Goal: Task Accomplishment & Management: Manage account settings

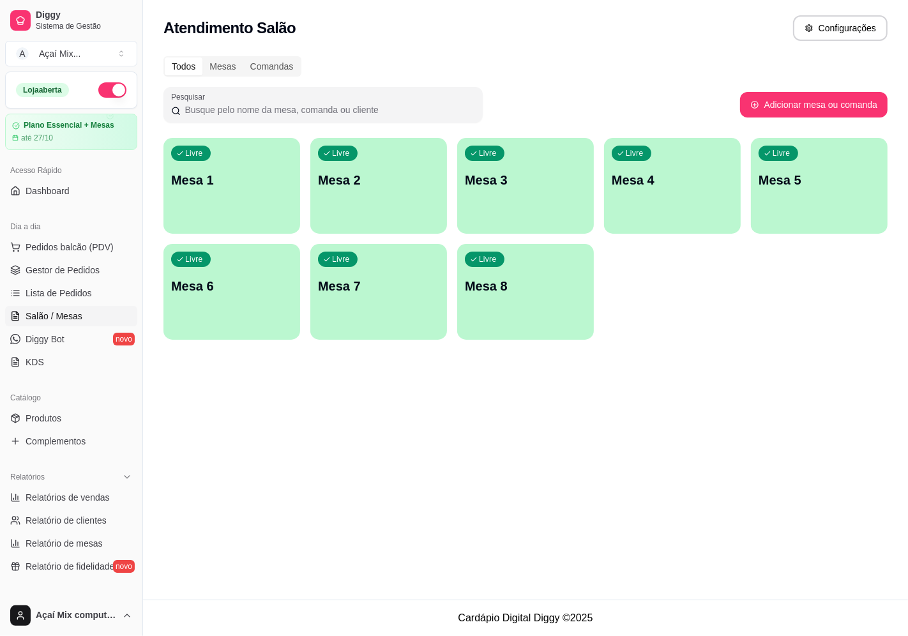
click at [214, 222] on div "button" at bounding box center [231, 225] width 137 height 15
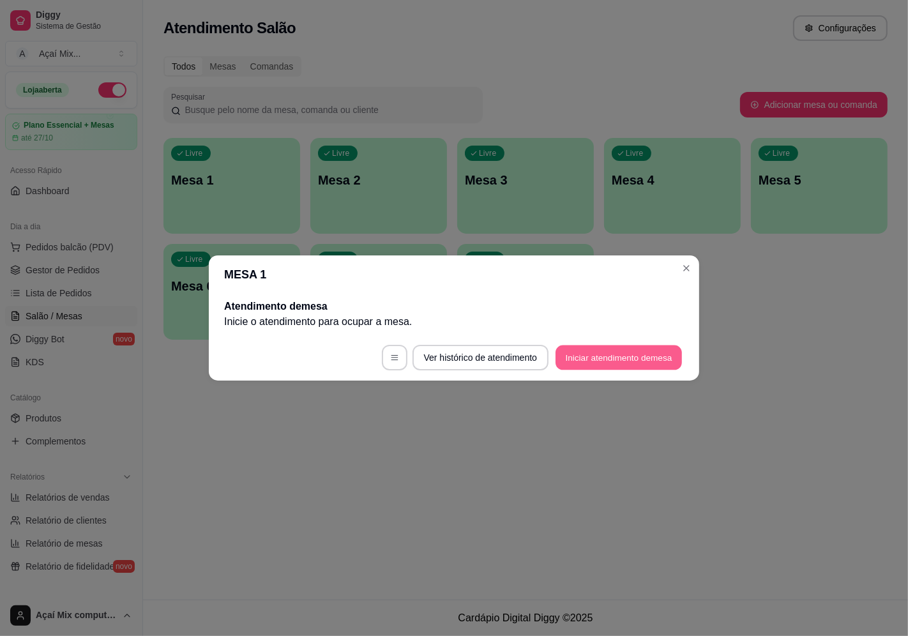
click at [638, 361] on button "Iniciar atendimento de mesa" at bounding box center [618, 357] width 126 height 25
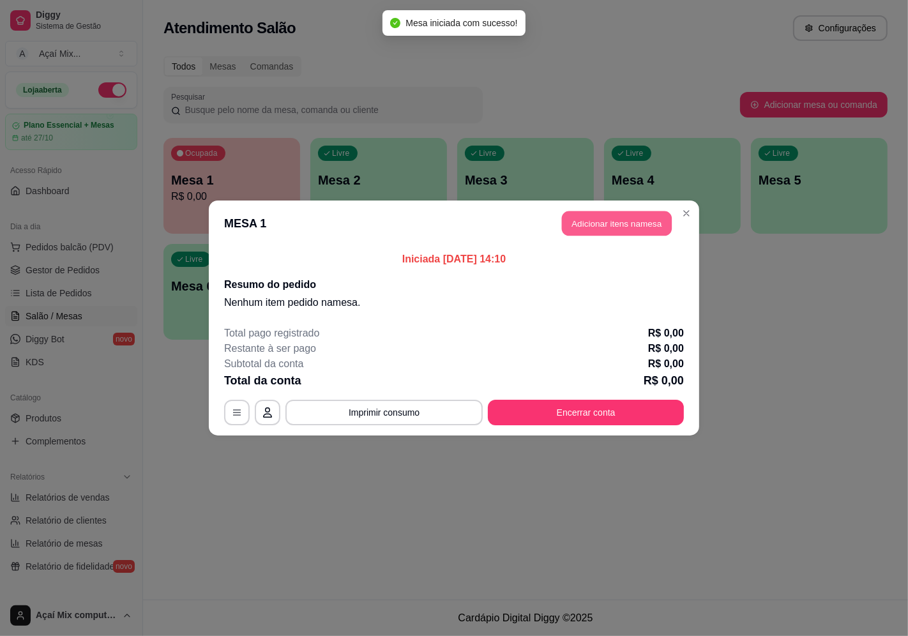
click at [610, 223] on button "Adicionar itens na mesa" at bounding box center [617, 223] width 110 height 25
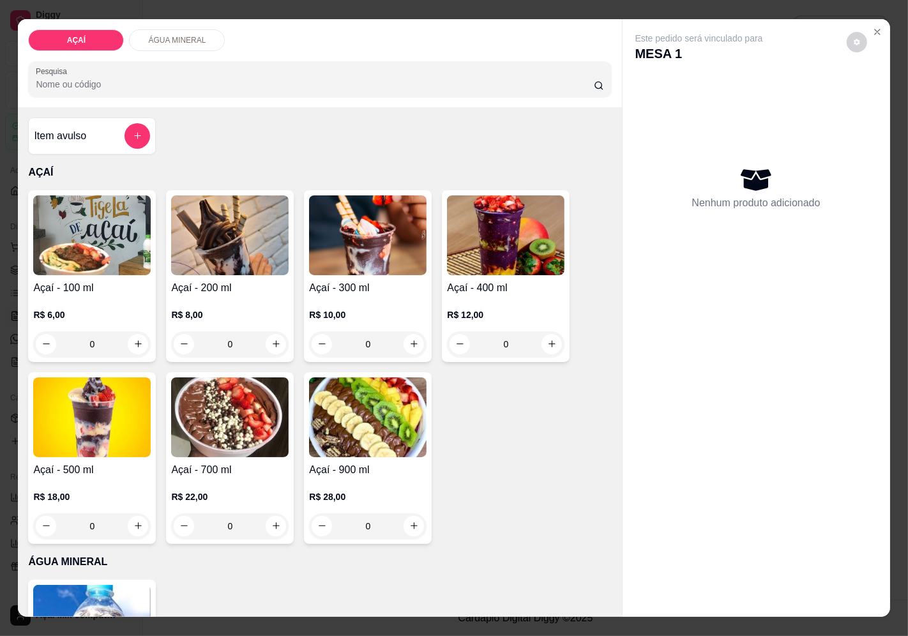
click at [471, 271] on div "Açaí - 400 ml R$ 12,00 0" at bounding box center [506, 276] width 128 height 172
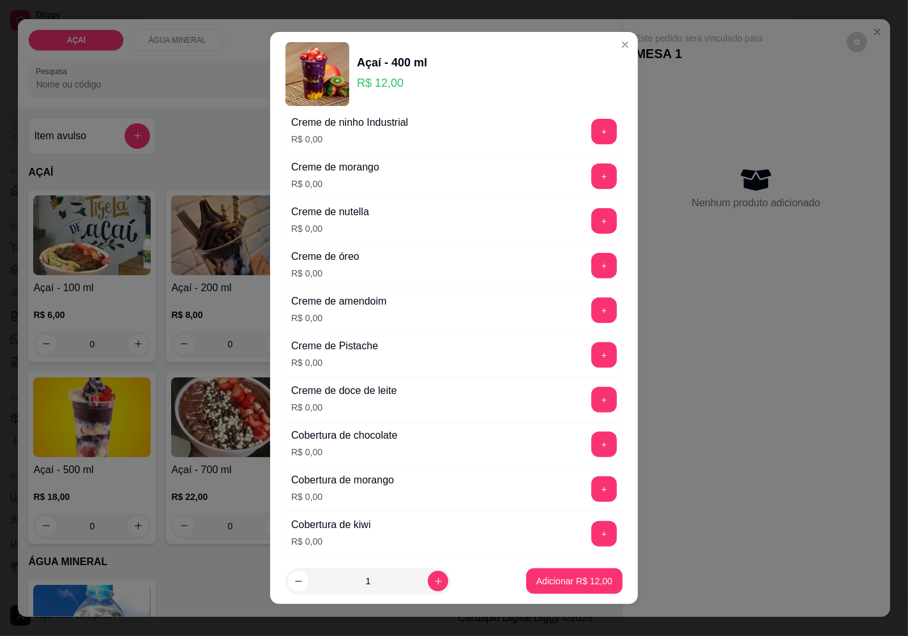
scroll to position [283, 0]
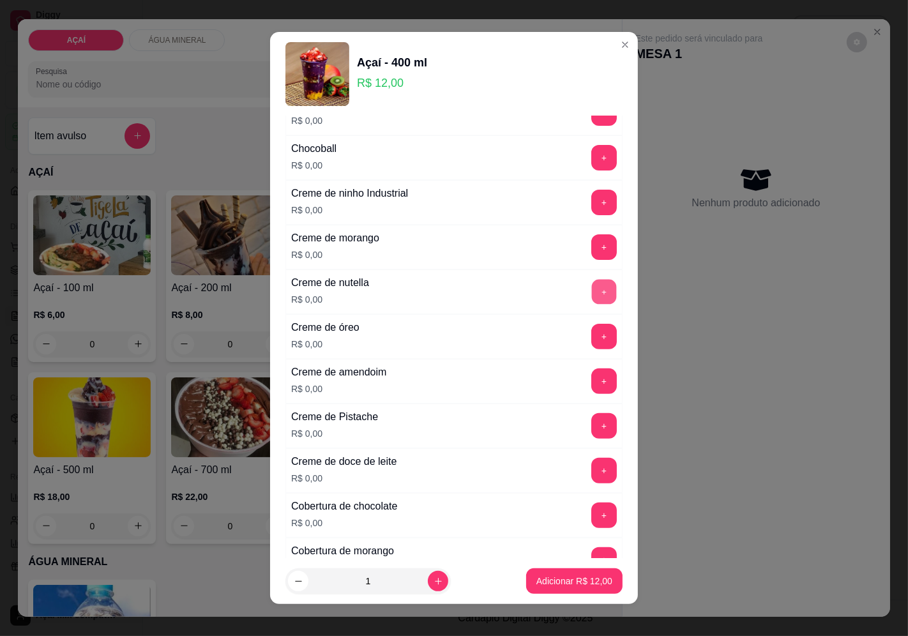
click at [592, 298] on button "+" at bounding box center [604, 291] width 25 height 25
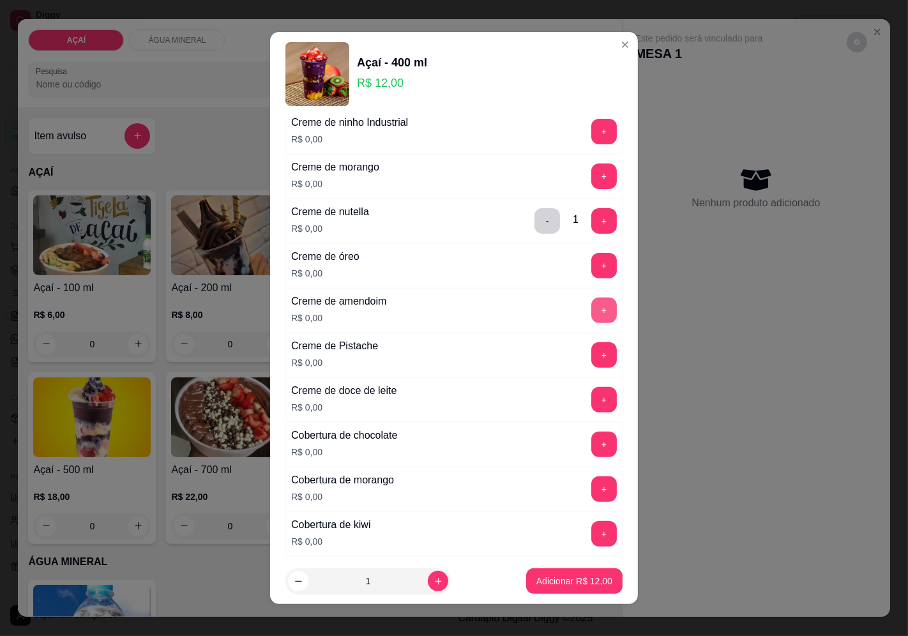
click at [591, 300] on button "+" at bounding box center [604, 311] width 26 height 26
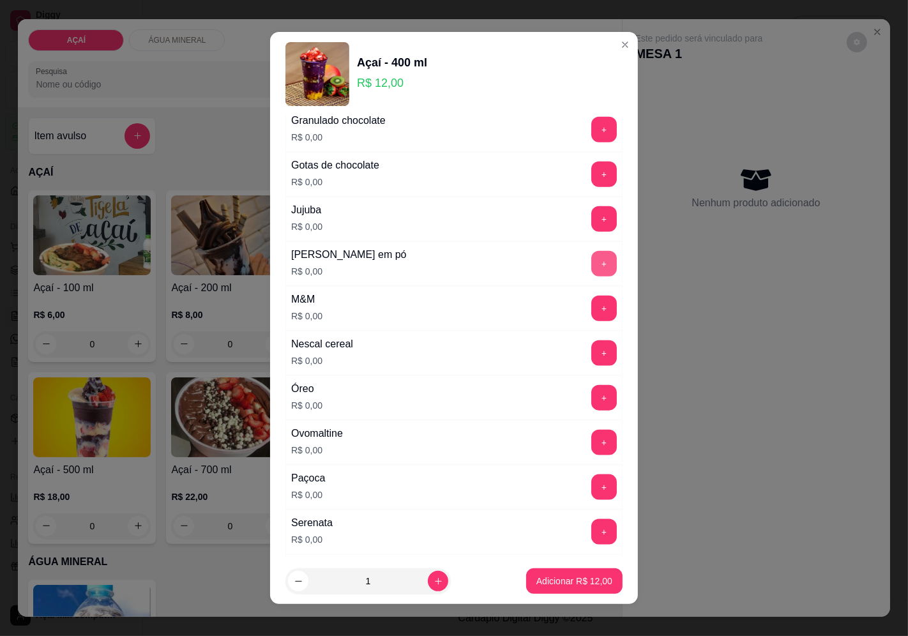
scroll to position [1556, 0]
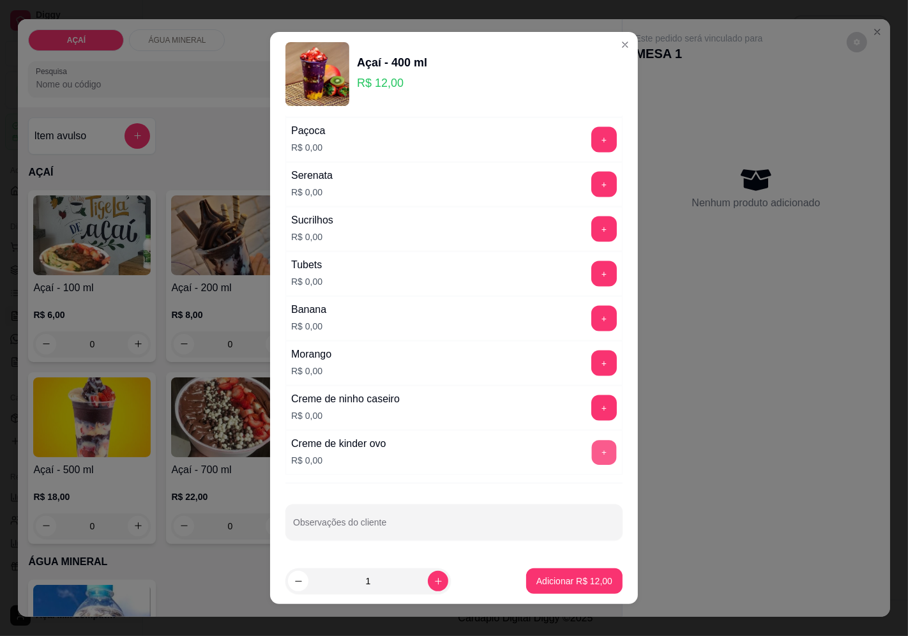
click at [592, 447] on button "+" at bounding box center [604, 452] width 25 height 25
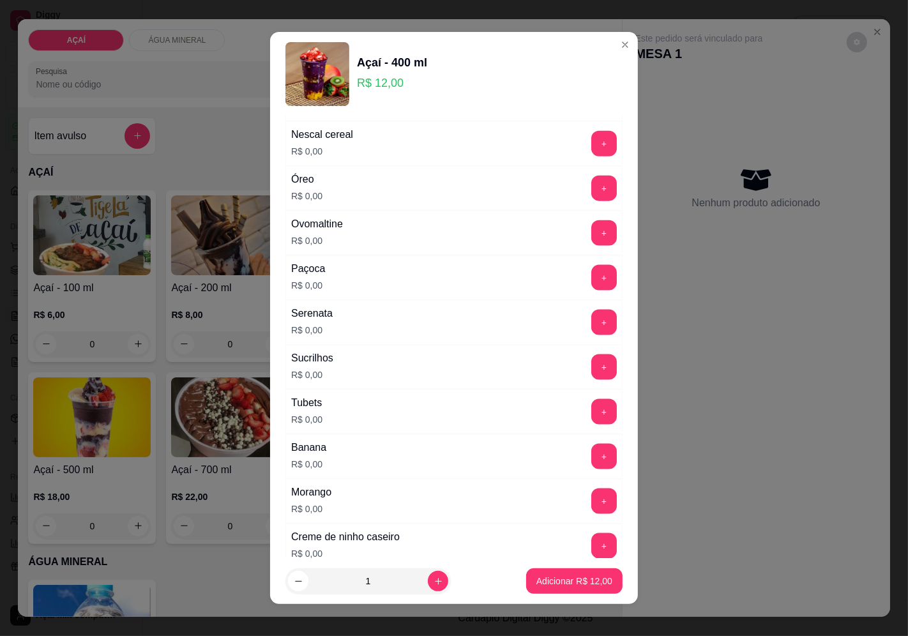
scroll to position [1344, 0]
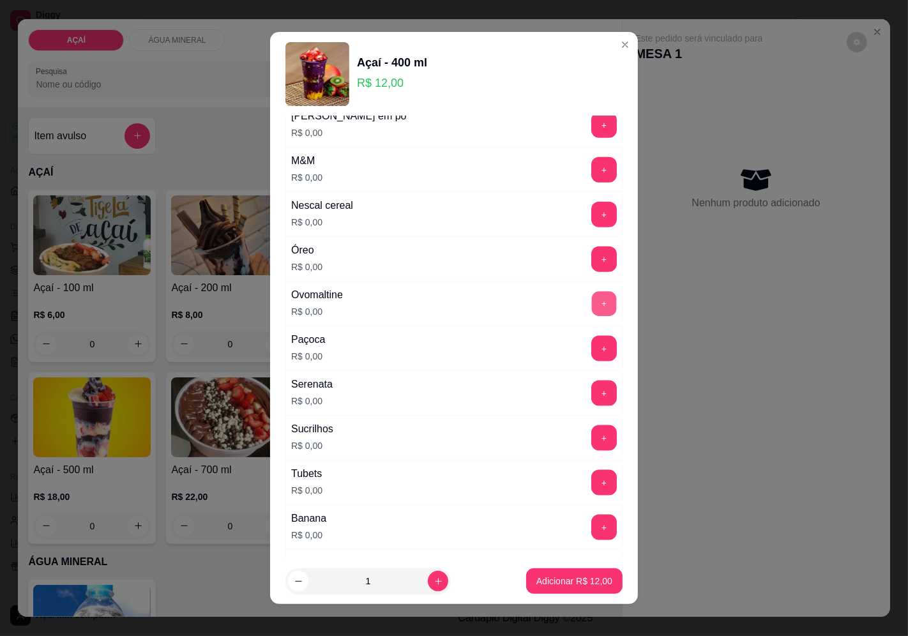
click at [592, 316] on button "+" at bounding box center [604, 303] width 25 height 25
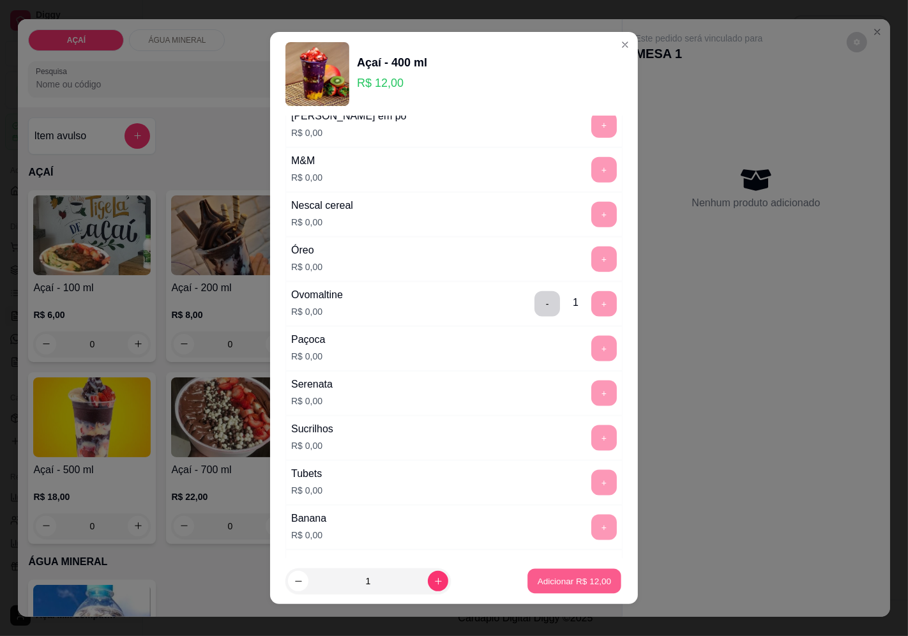
click at [557, 584] on p "Adicionar R$ 12,00" at bounding box center [575, 581] width 74 height 12
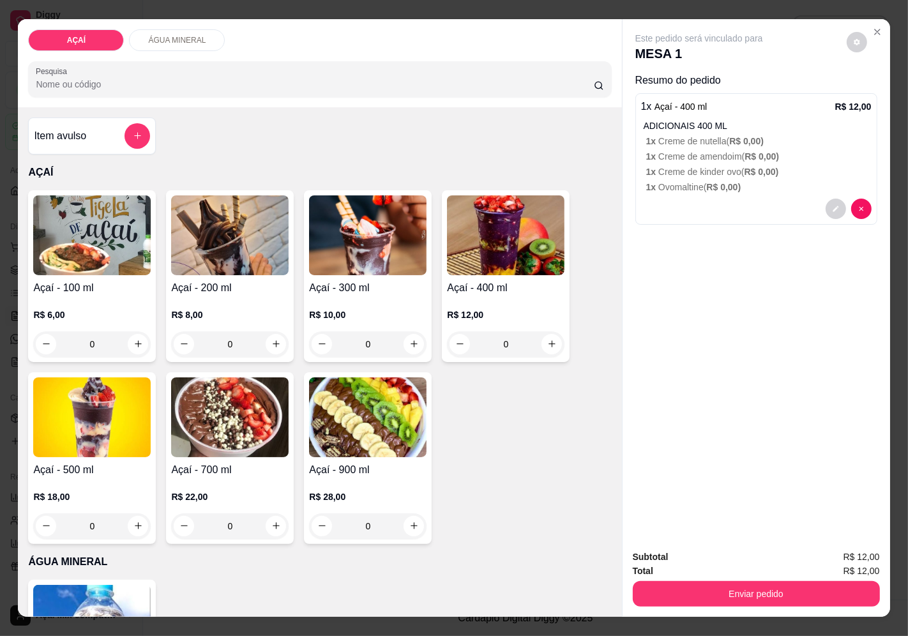
click at [360, 284] on h4 "Açaí - 300 ml" at bounding box center [367, 287] width 117 height 15
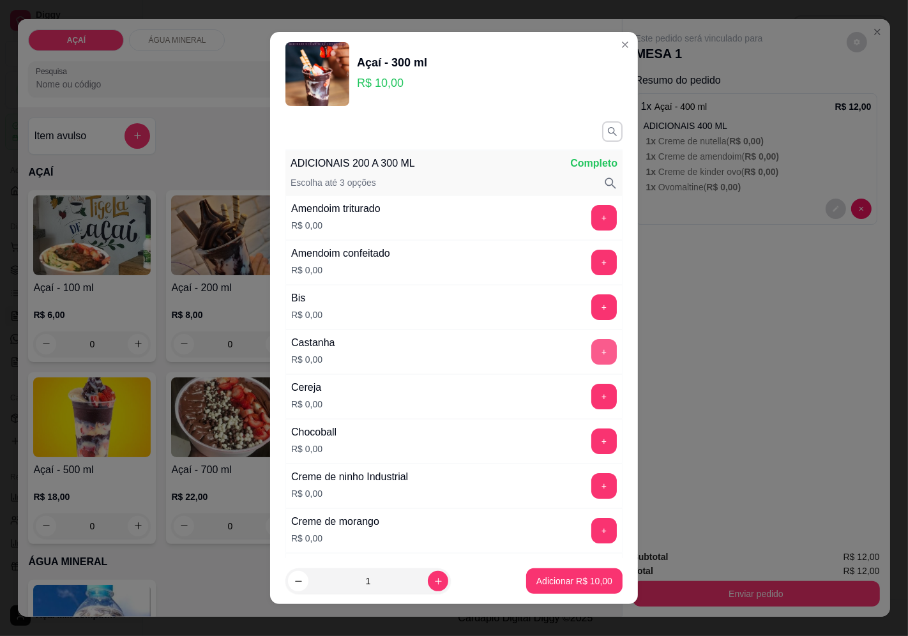
click at [591, 353] on button "+" at bounding box center [604, 352] width 26 height 26
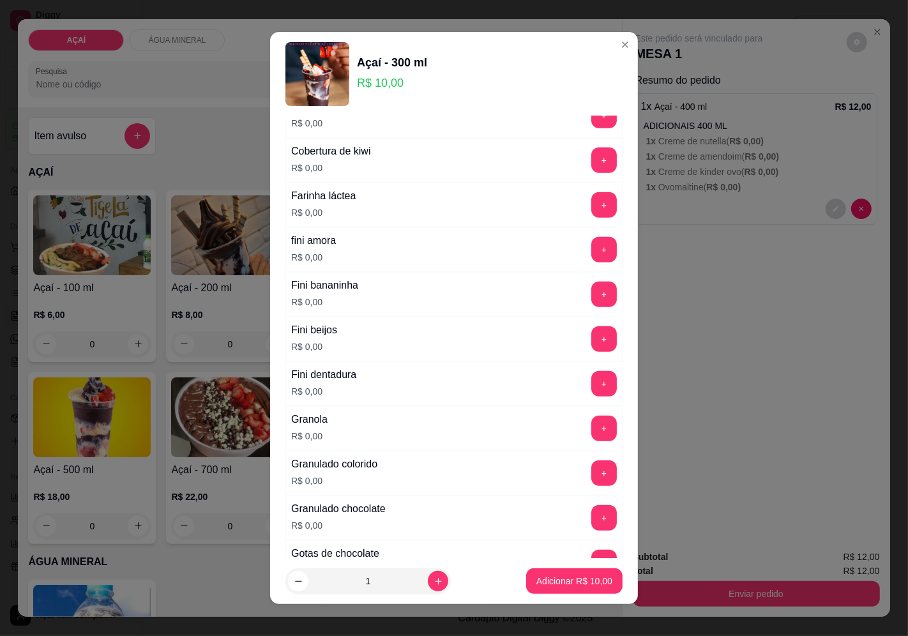
scroll to position [780, 0]
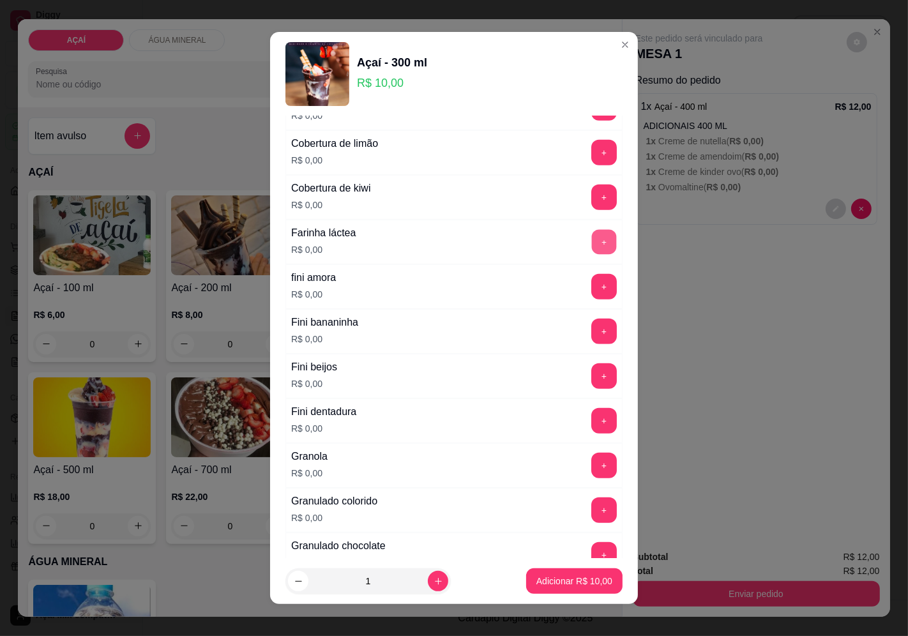
click at [592, 250] on button "+" at bounding box center [604, 241] width 25 height 25
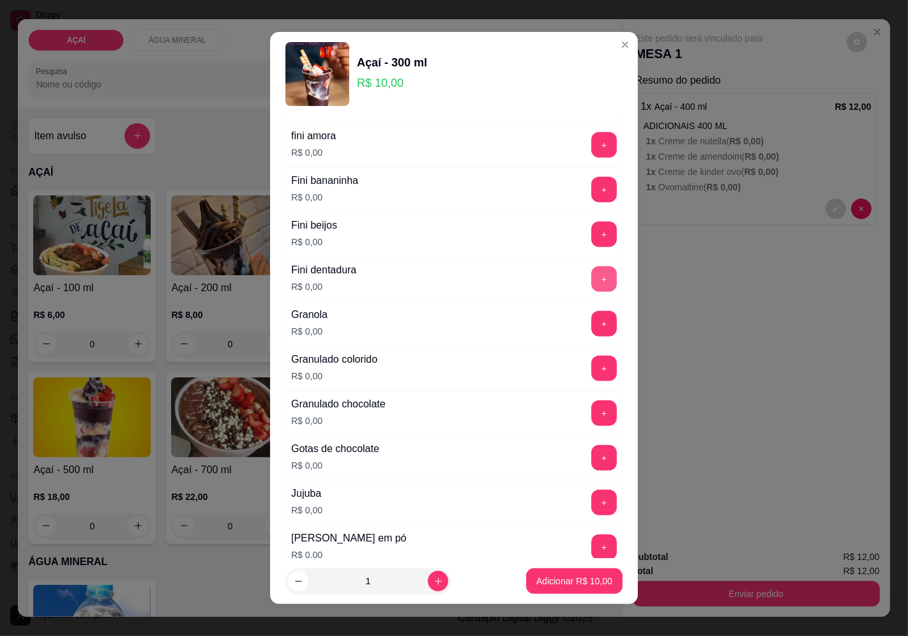
scroll to position [851, 0]
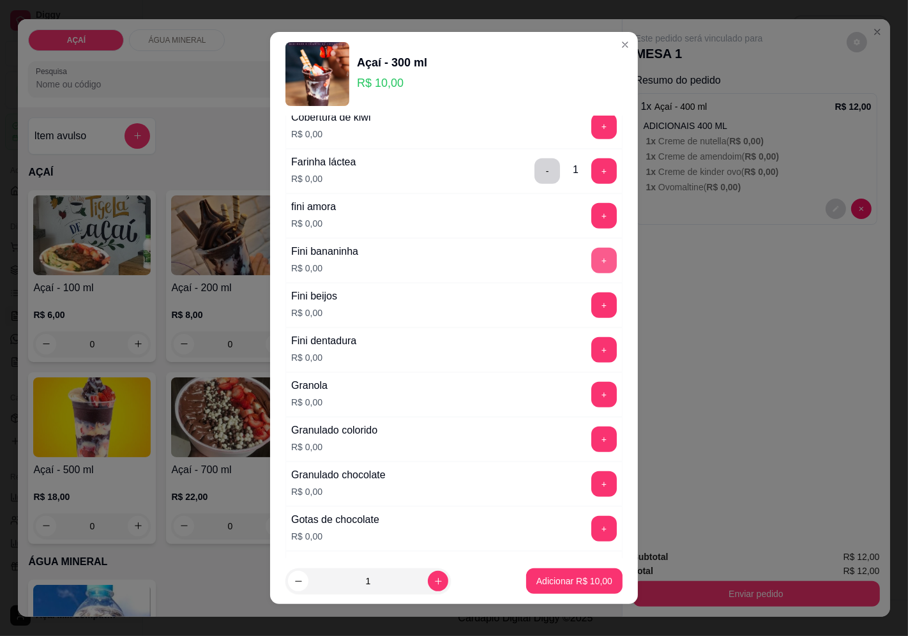
click at [591, 266] on button "+" at bounding box center [604, 261] width 26 height 26
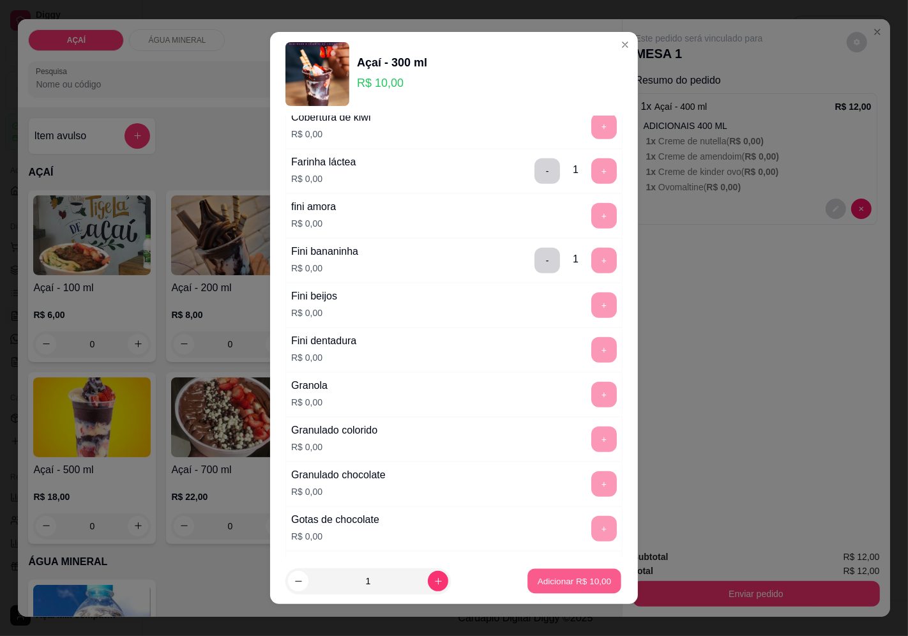
click at [549, 585] on p "Adicionar R$ 10,00" at bounding box center [575, 581] width 74 height 12
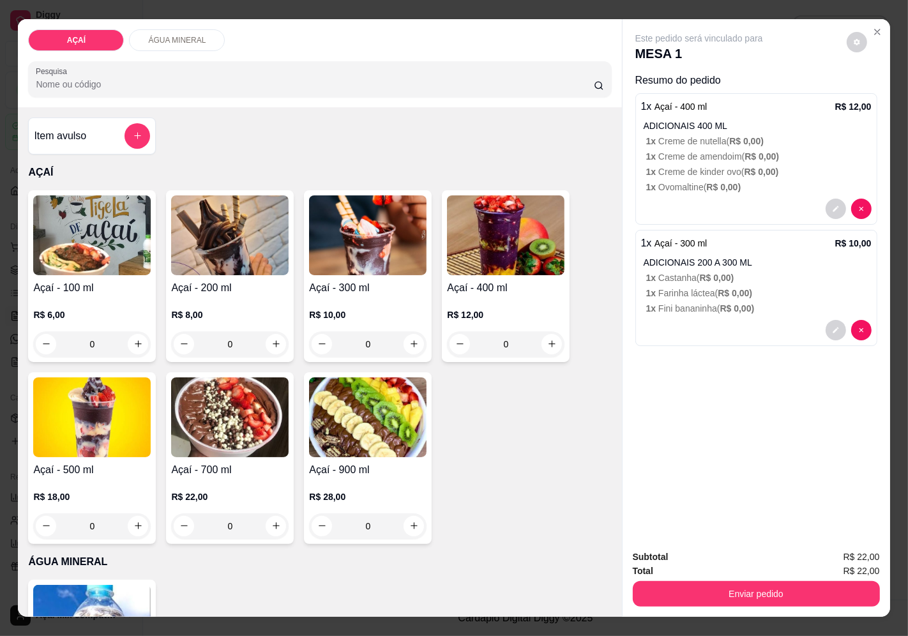
click at [703, 322] on div at bounding box center [756, 330] width 230 height 20
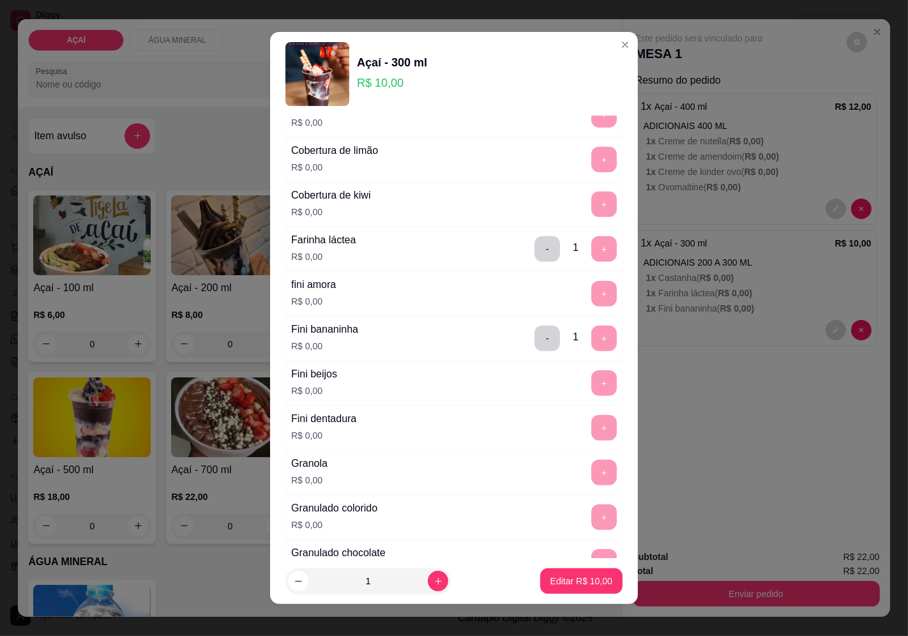
scroll to position [706, 0]
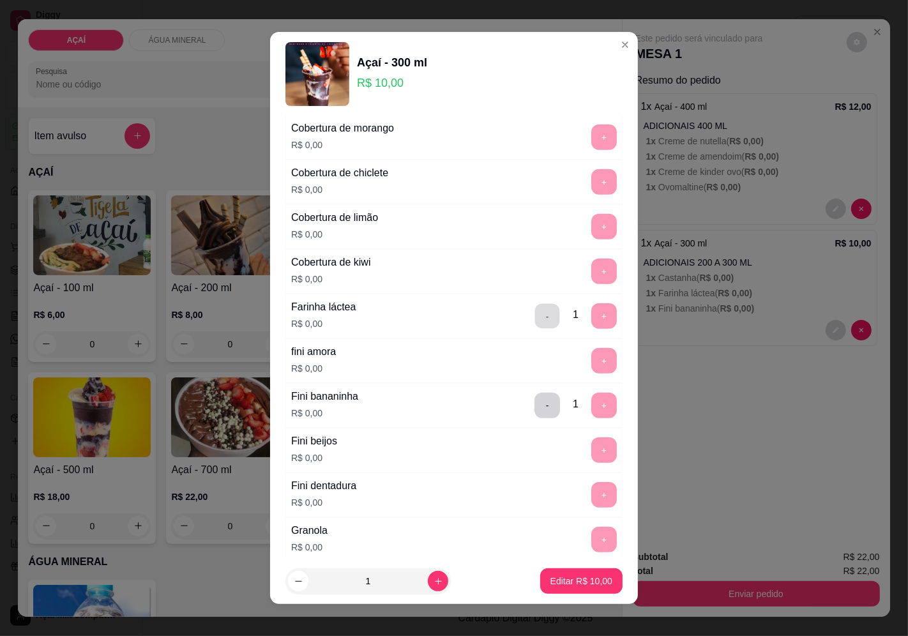
click at [535, 326] on button "-" at bounding box center [547, 315] width 25 height 25
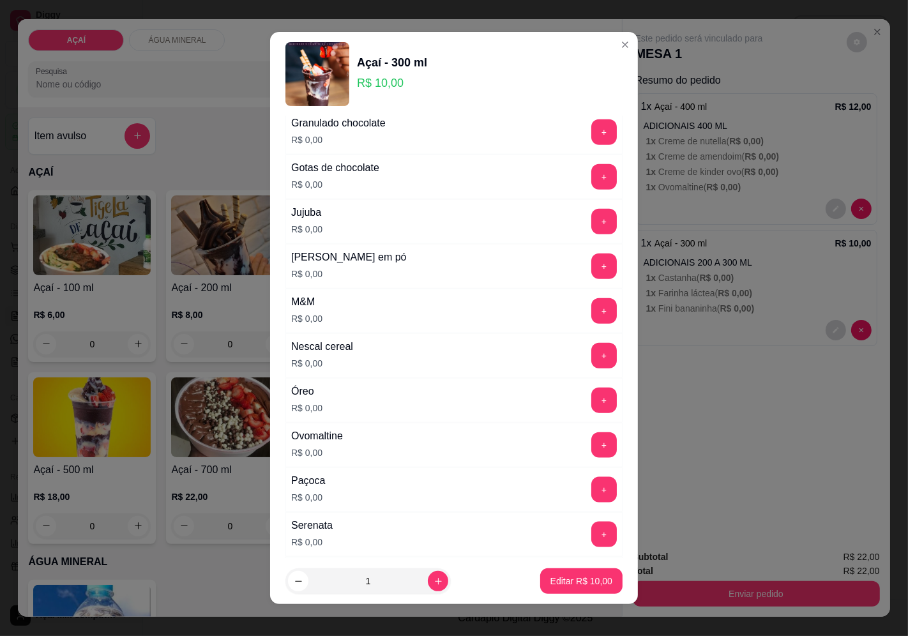
scroll to position [1556, 0]
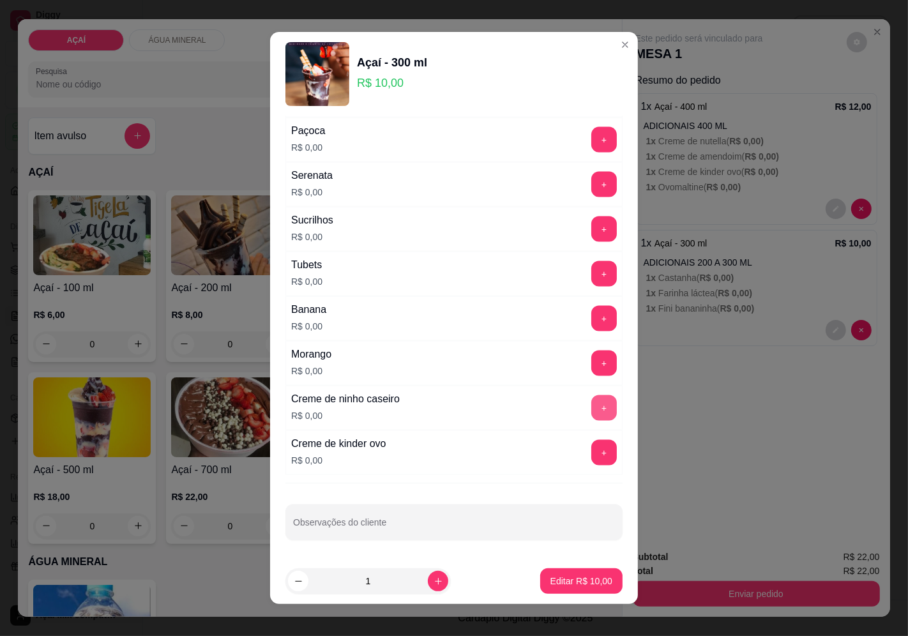
click at [591, 411] on button "+" at bounding box center [604, 408] width 26 height 26
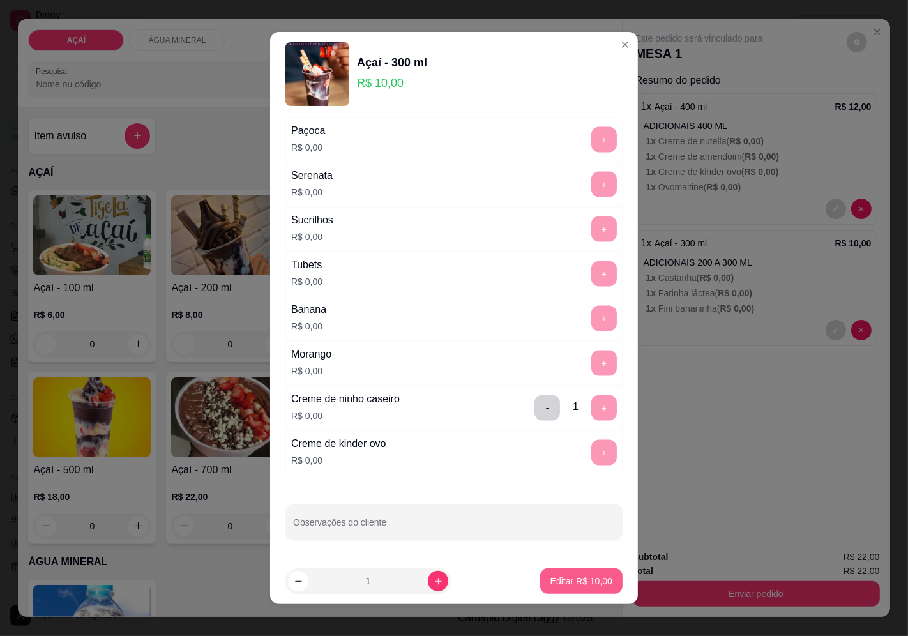
click at [579, 580] on p "Editar R$ 10,00" at bounding box center [581, 581] width 62 height 13
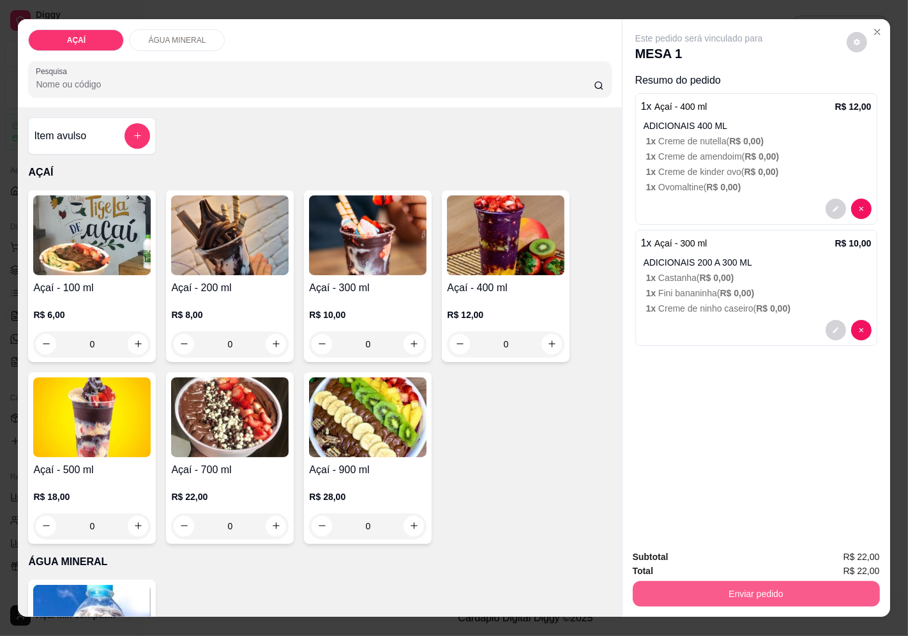
click at [760, 597] on button "Enviar pedido" at bounding box center [756, 594] width 247 height 26
click at [860, 552] on button "Enviar pedido" at bounding box center [846, 557] width 70 height 24
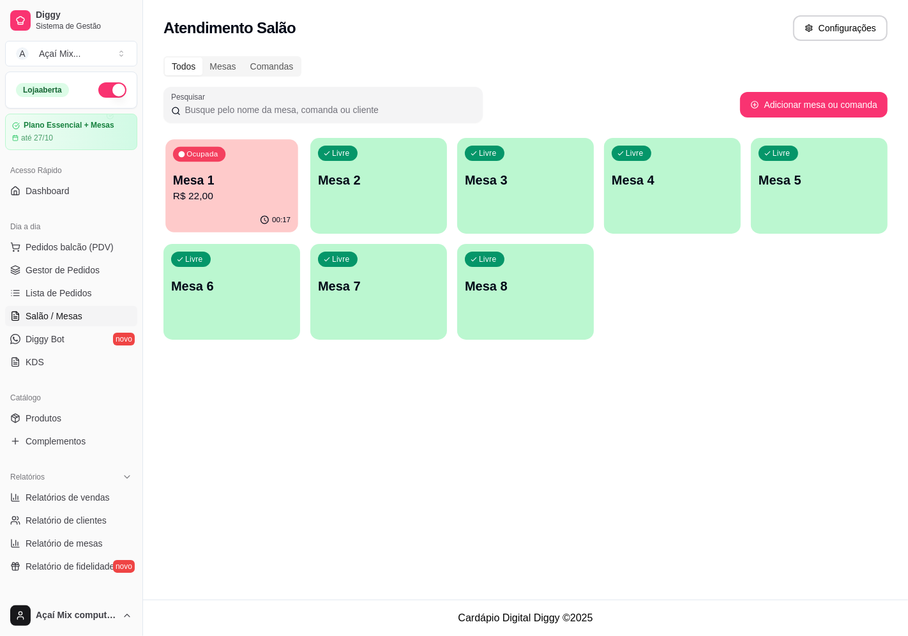
click at [230, 199] on p "R$ 22,00" at bounding box center [231, 196] width 117 height 15
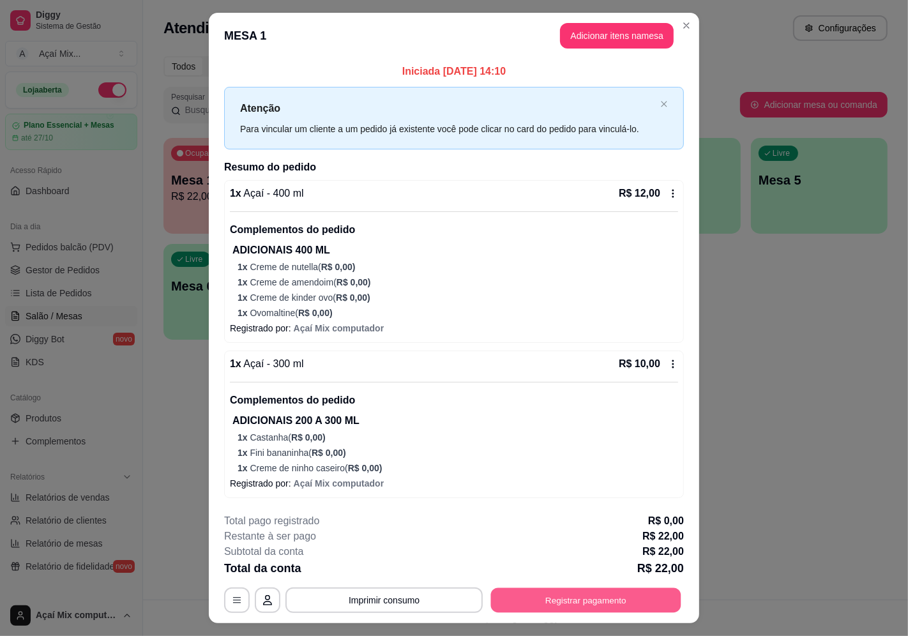
click at [537, 608] on button "Registrar pagamento" at bounding box center [586, 599] width 190 height 25
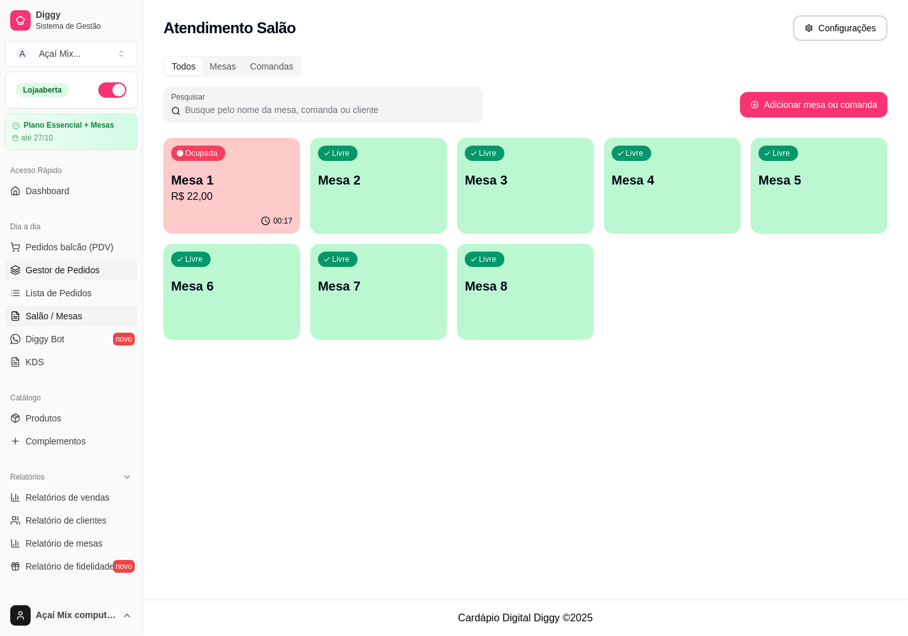
click at [56, 277] on link "Gestor de Pedidos" at bounding box center [71, 270] width 132 height 20
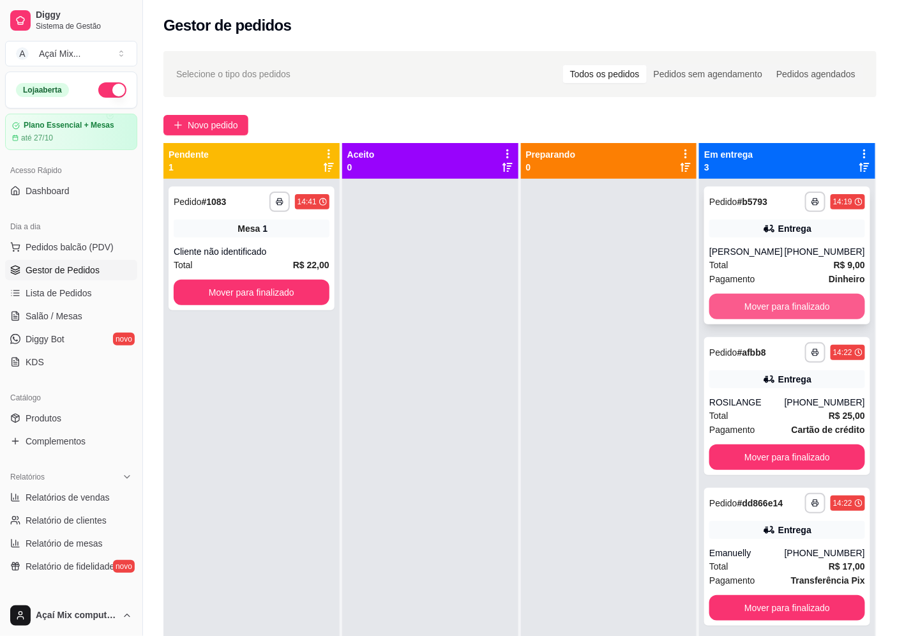
click at [774, 298] on button "Mover para finalizado" at bounding box center [787, 307] width 156 height 26
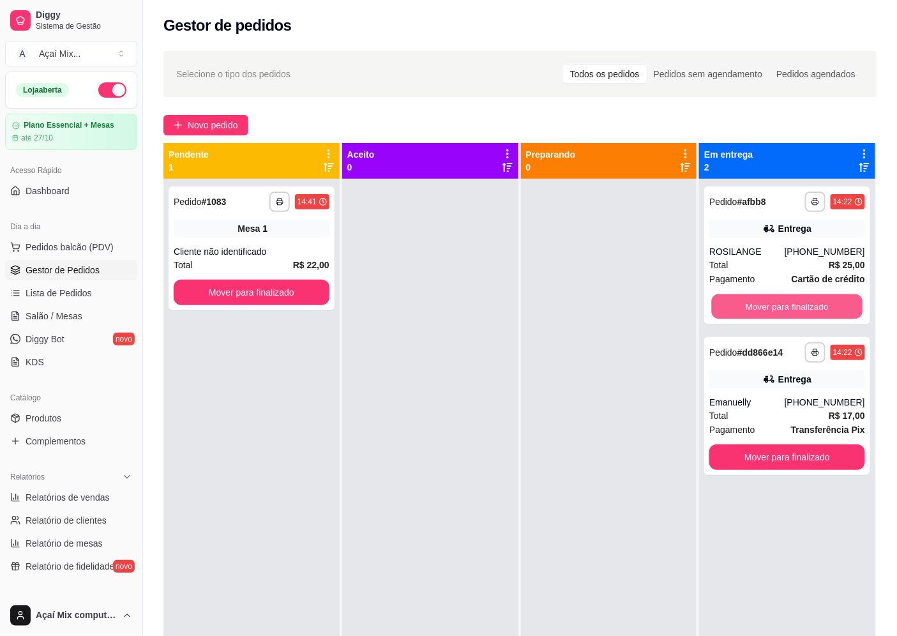
click at [774, 298] on button "Mover para finalizado" at bounding box center [787, 306] width 151 height 25
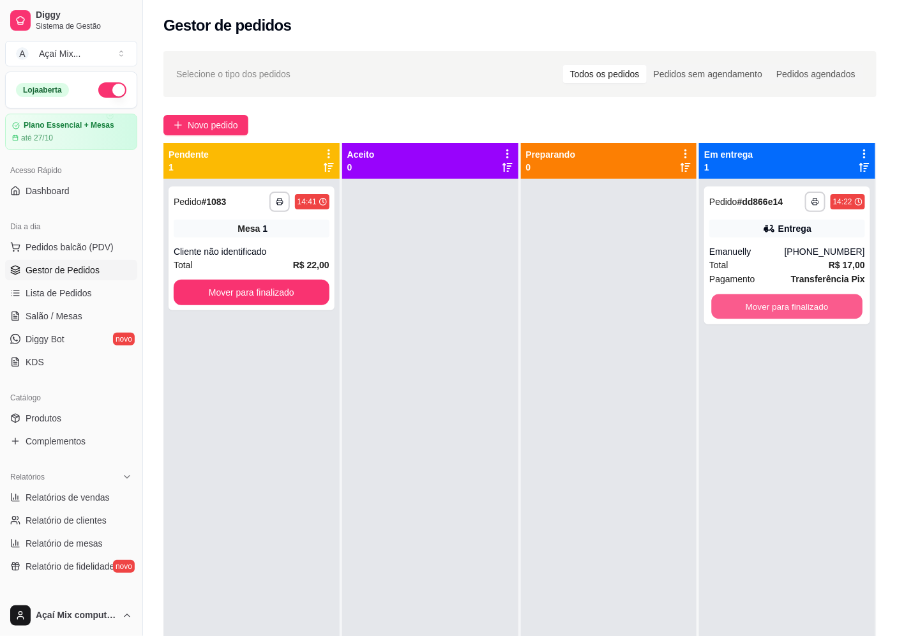
click at [774, 298] on button "Mover para finalizado" at bounding box center [787, 306] width 151 height 25
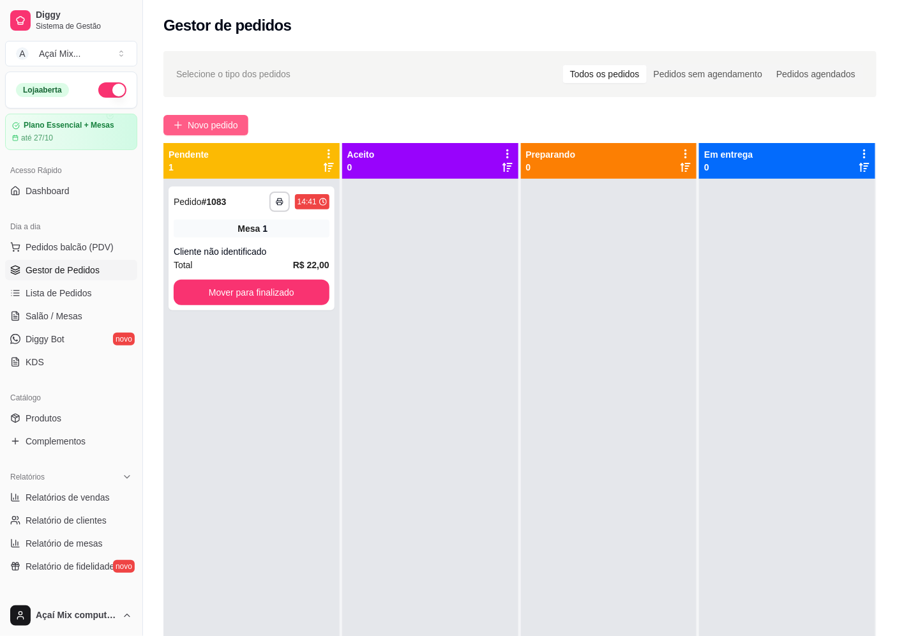
click at [192, 117] on button "Novo pedido" at bounding box center [205, 125] width 85 height 20
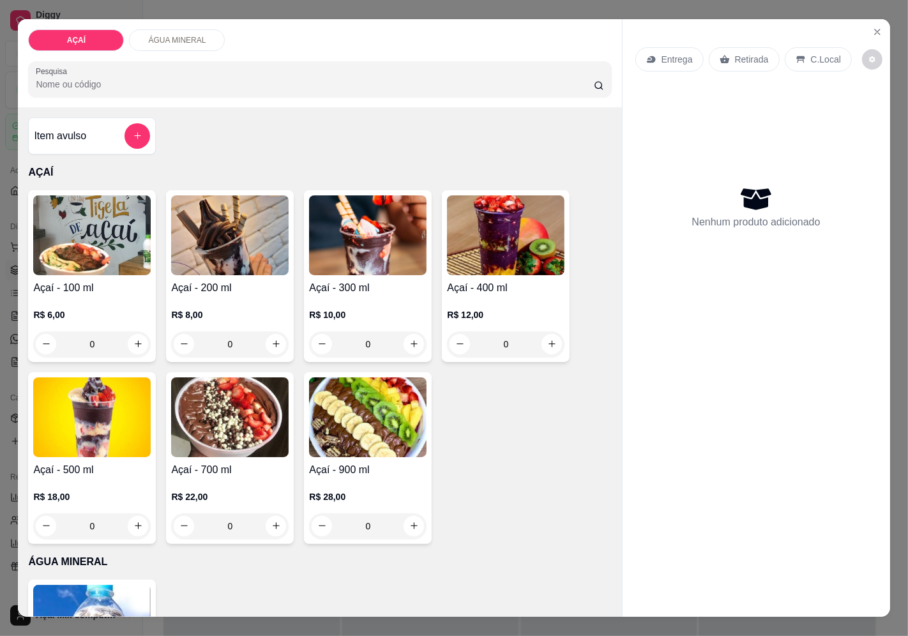
click at [331, 301] on div "R$ 10,00 0" at bounding box center [367, 326] width 117 height 61
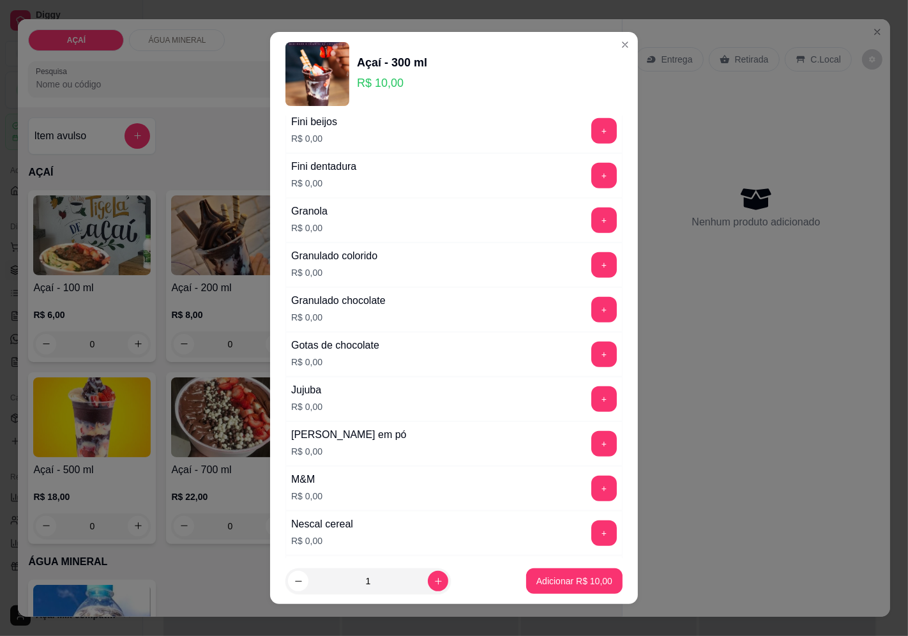
scroll to position [1064, 0]
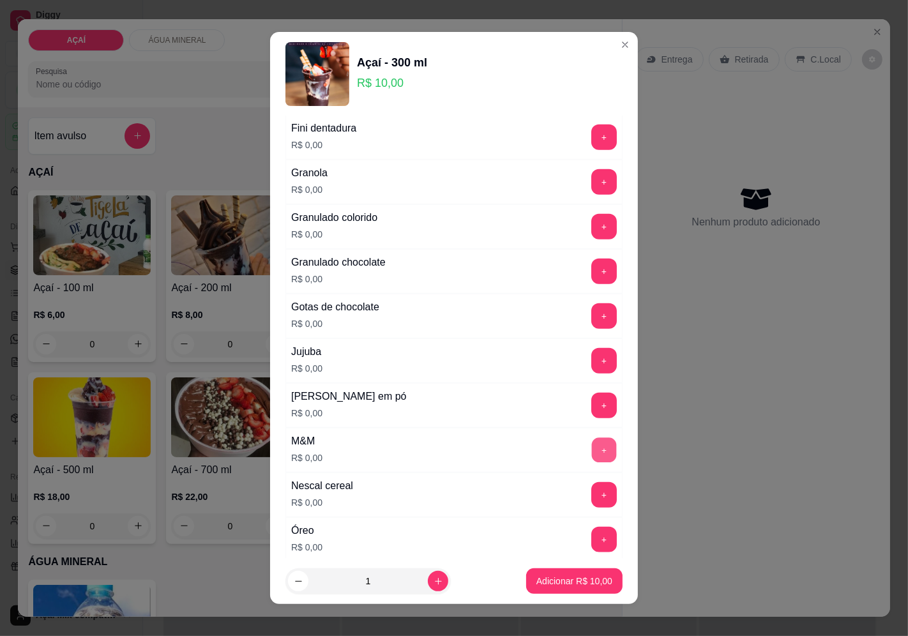
click at [592, 460] on button "+" at bounding box center [604, 449] width 25 height 25
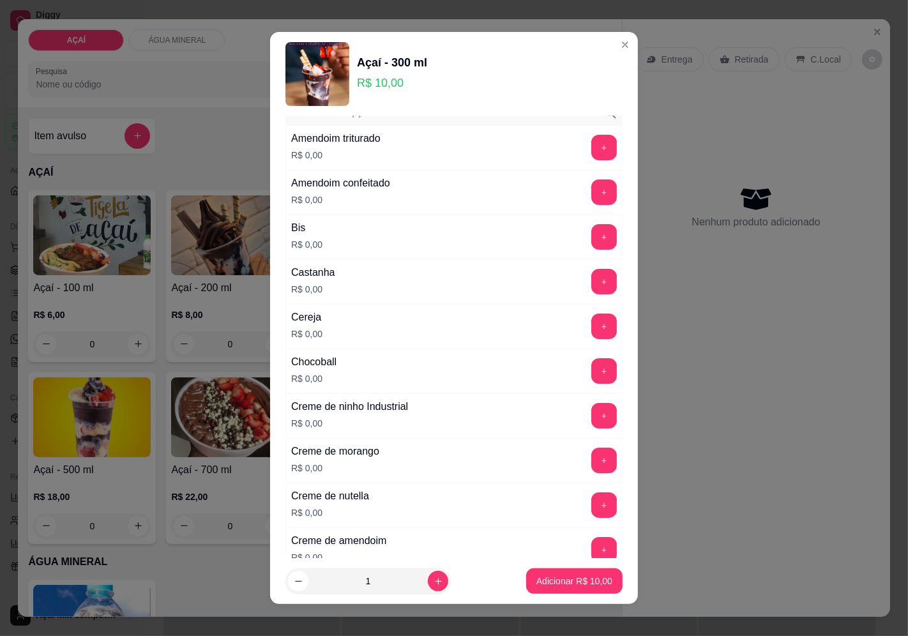
scroll to position [0, 0]
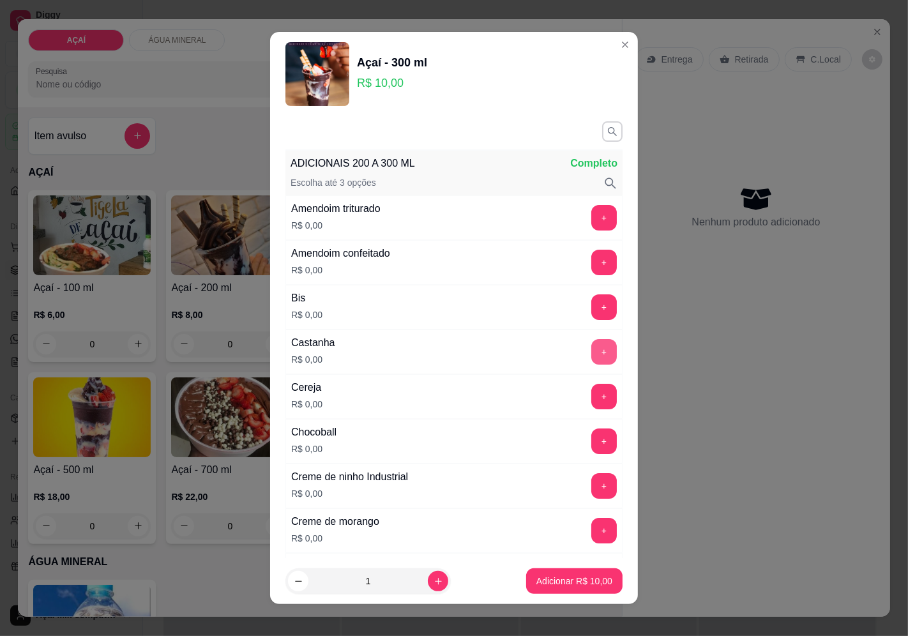
click at [591, 358] on button "+" at bounding box center [604, 352] width 26 height 26
click at [563, 578] on p "Adicionar R$ 10,00" at bounding box center [574, 581] width 76 height 13
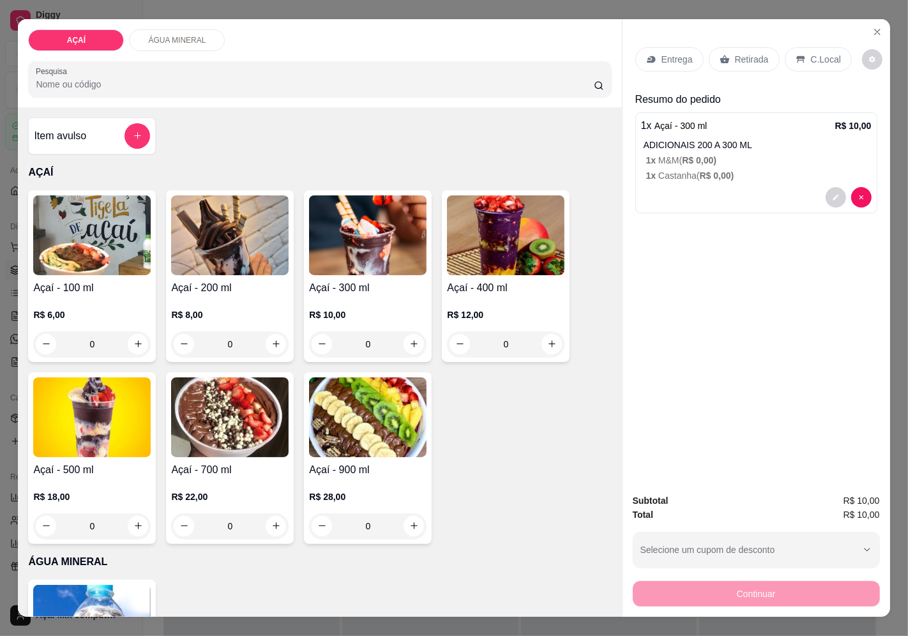
click at [661, 47] on div "Entrega" at bounding box center [669, 59] width 68 height 24
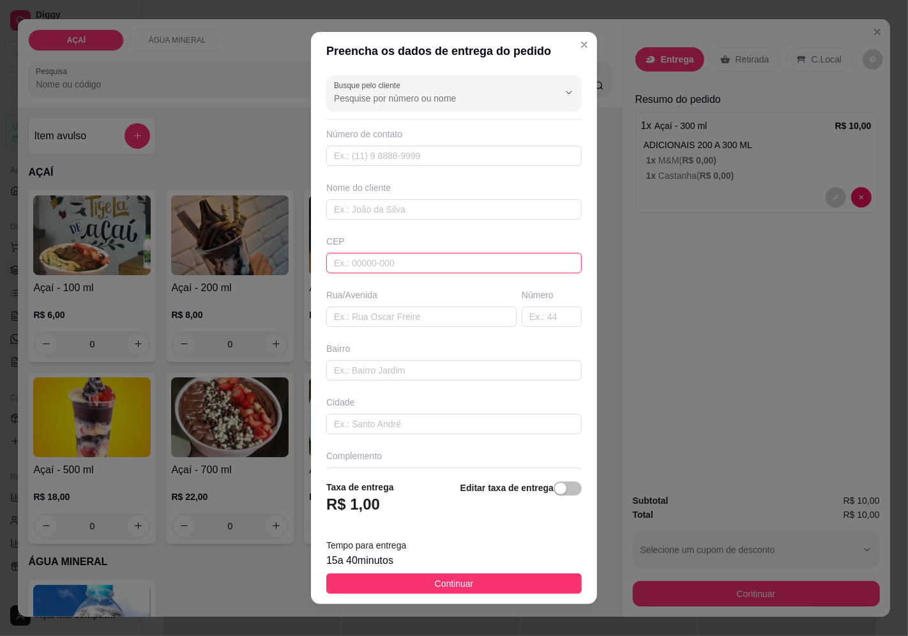
click at [443, 259] on input "text" at bounding box center [453, 263] width 255 height 20
type input "57520000"
type input "Maravilha"
type input "57520000000"
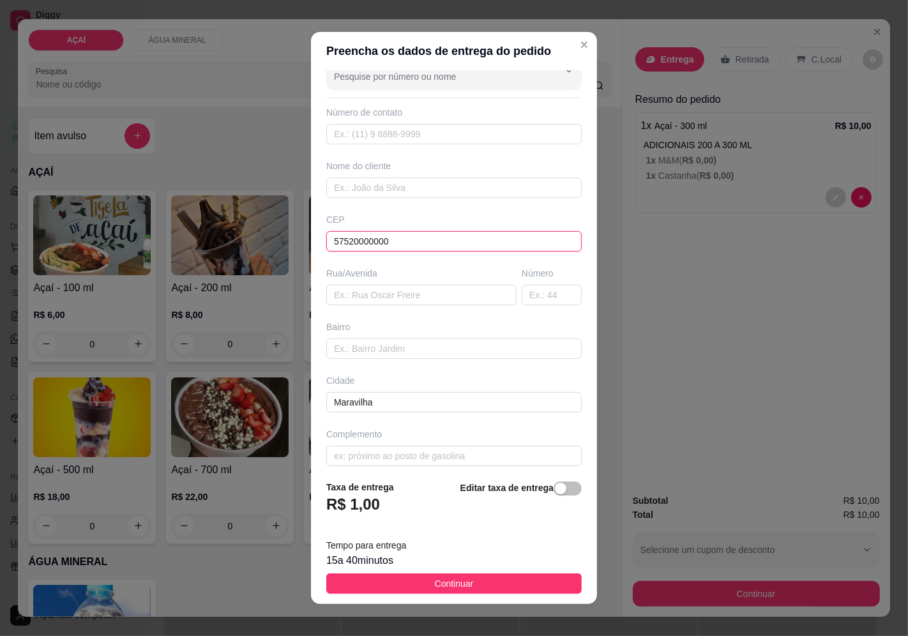
scroll to position [31, 0]
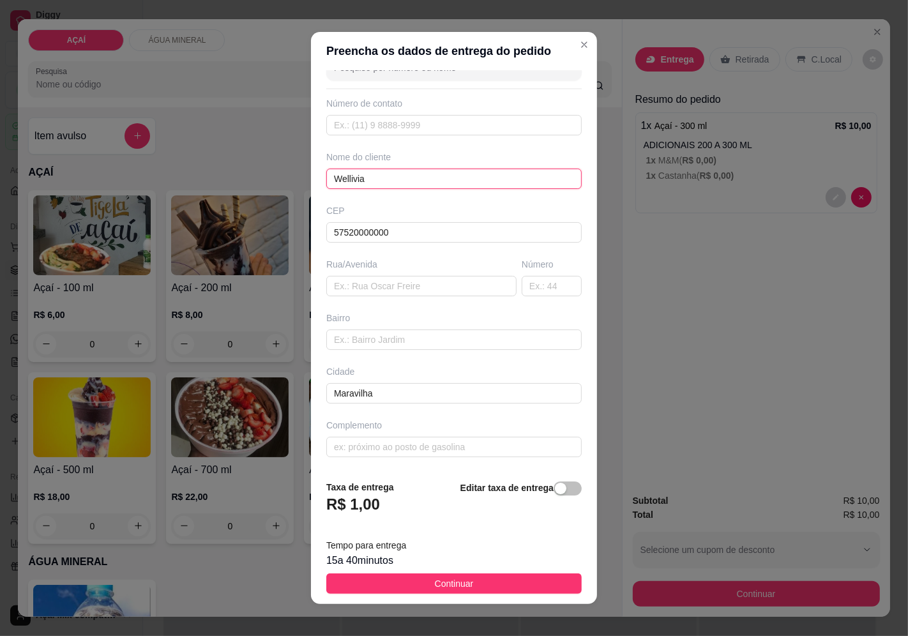
type input "Wellivia"
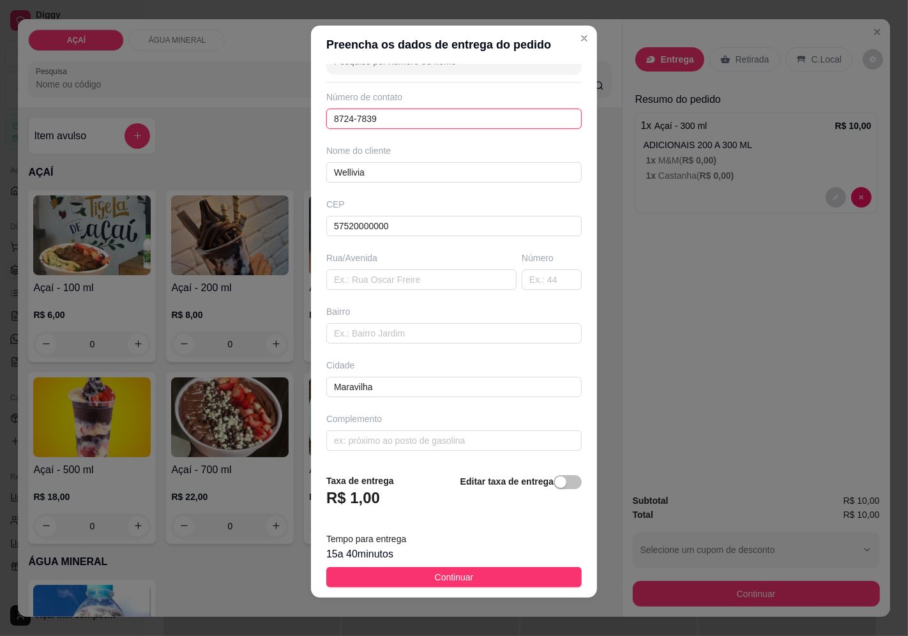
scroll to position [9, 0]
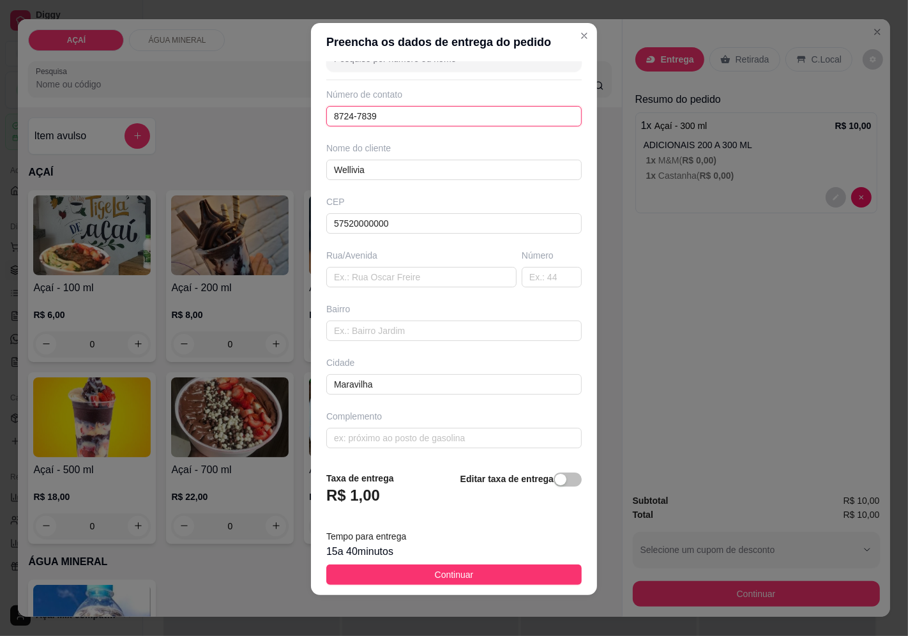
type input "8724-7839"
type input "Casa de foguinho"
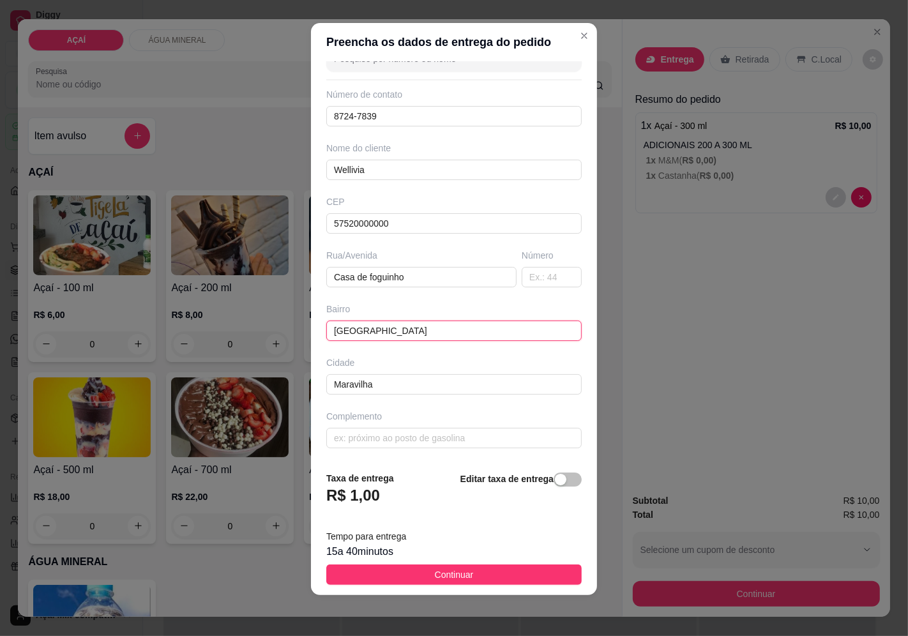
type input "Rua da matança"
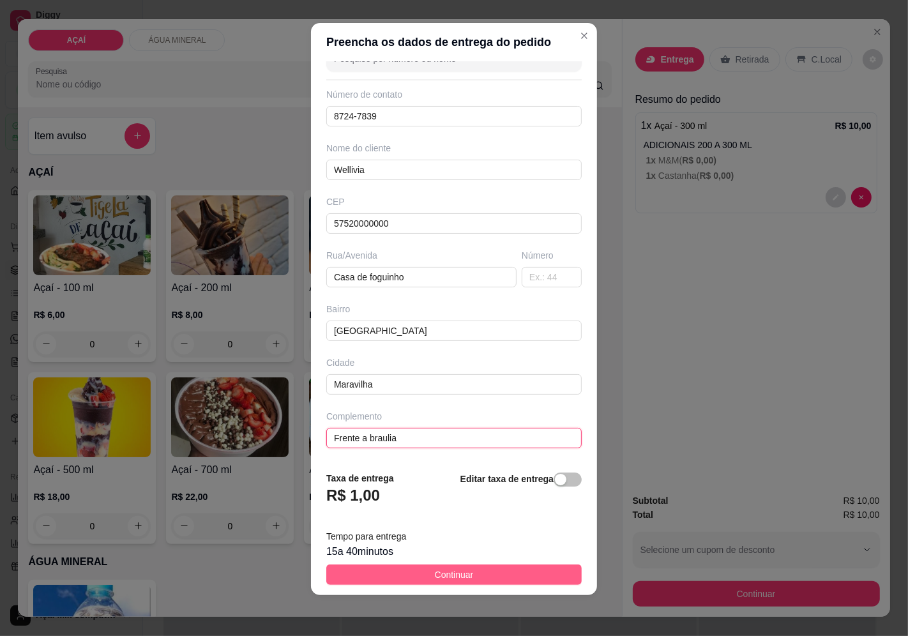
type input "Frente a braulia"
click at [420, 567] on button "Continuar" at bounding box center [453, 574] width 255 height 20
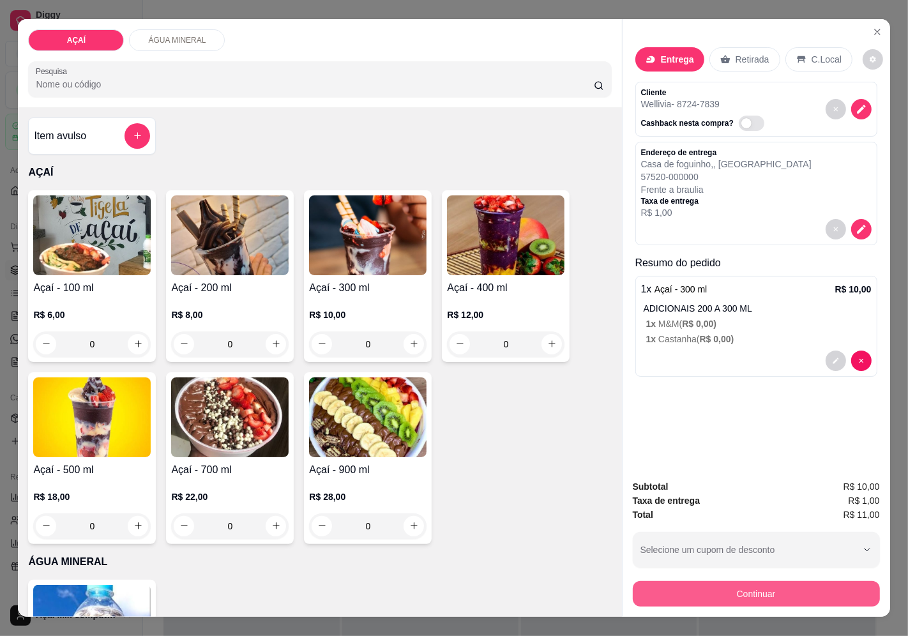
click at [682, 582] on button "Continuar" at bounding box center [756, 594] width 247 height 26
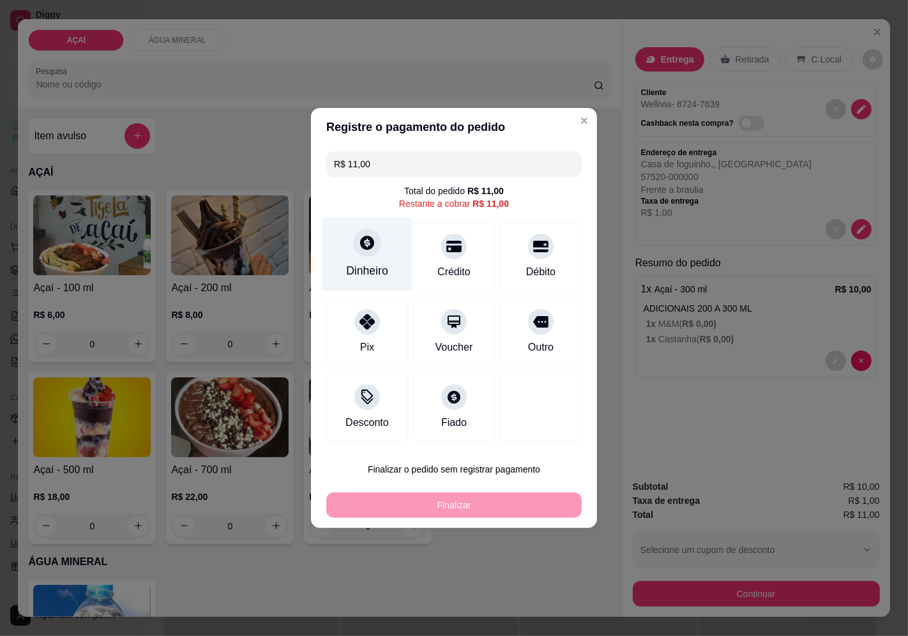
click at [378, 241] on div at bounding box center [367, 243] width 28 height 28
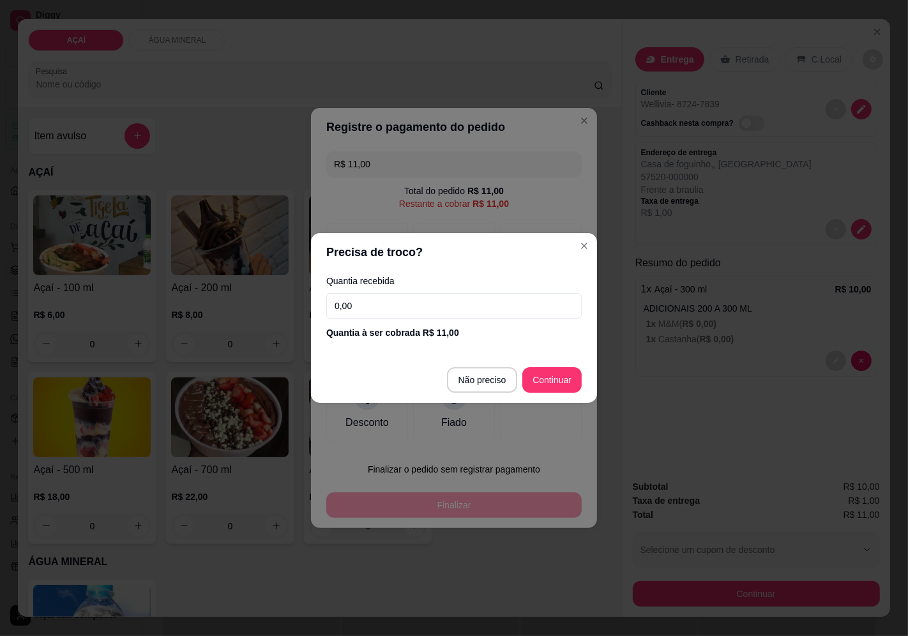
click at [402, 301] on input "0,00" at bounding box center [453, 306] width 255 height 26
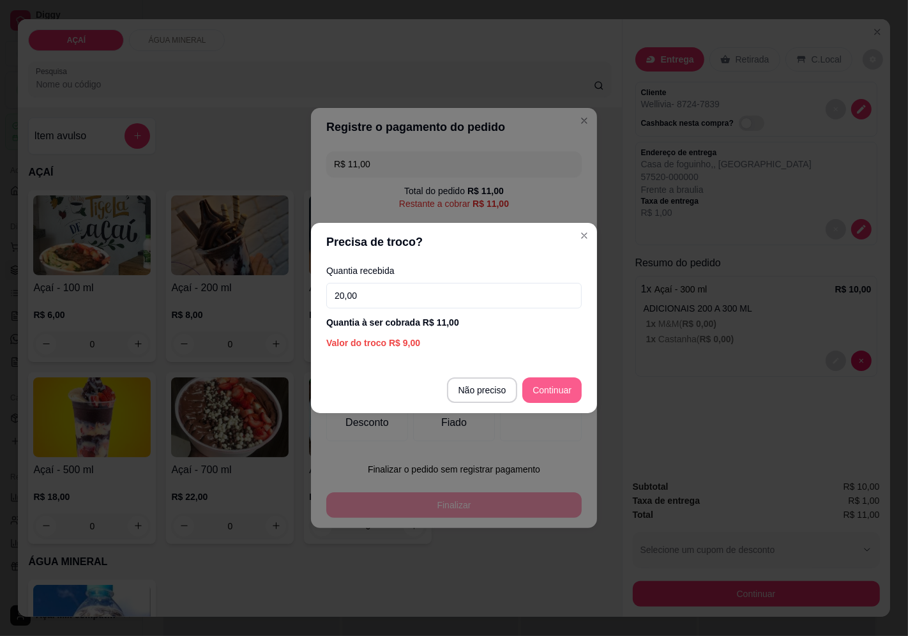
type input "20,00"
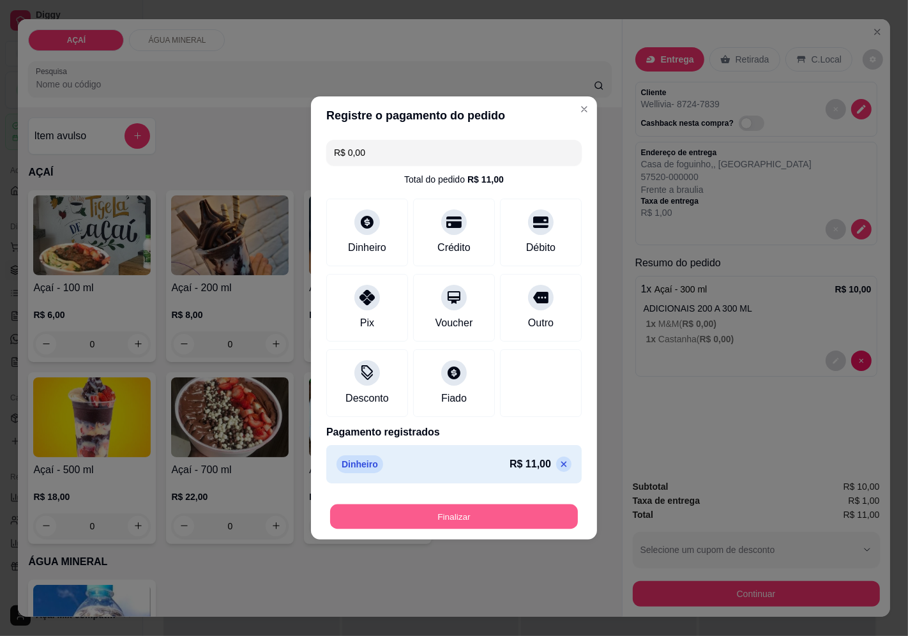
click at [562, 508] on button "Finalizar" at bounding box center [454, 516] width 248 height 25
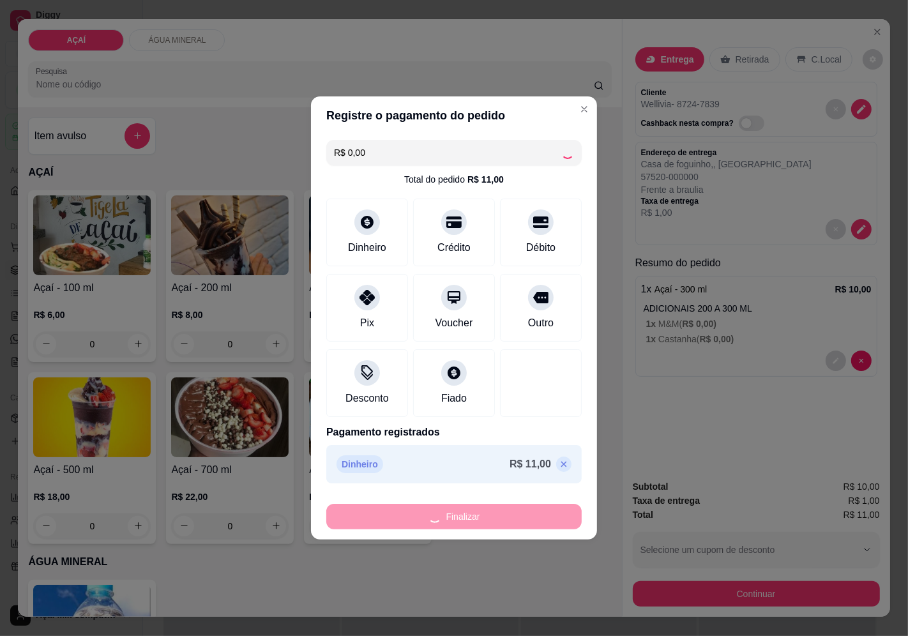
type input "-R$ 11,00"
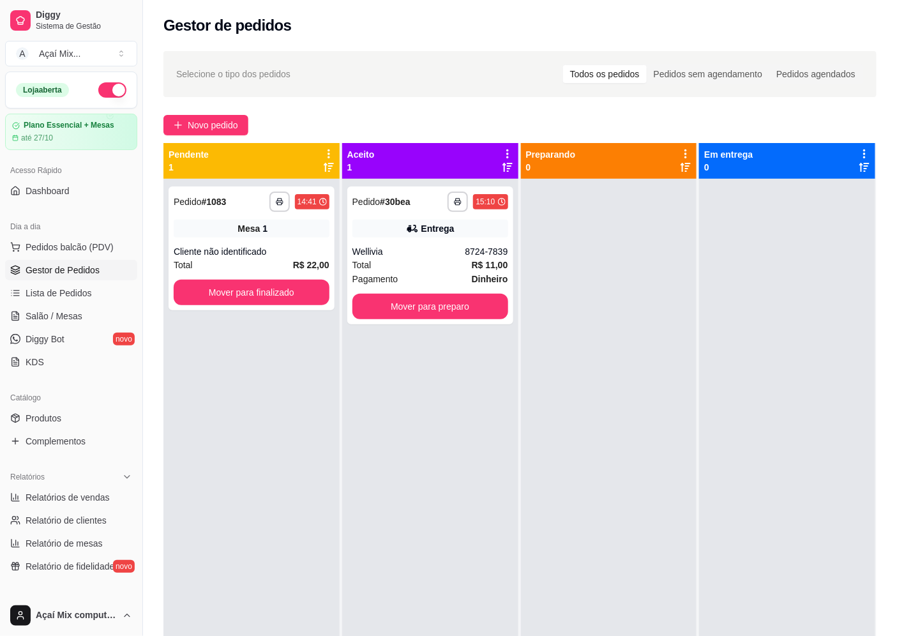
drag, startPoint x: 537, startPoint y: 550, endPoint x: 508, endPoint y: 531, distance: 34.5
click at [536, 551] on div at bounding box center [609, 497] width 176 height 636
click at [49, 333] on span "Diggy Bot" at bounding box center [45, 339] width 39 height 13
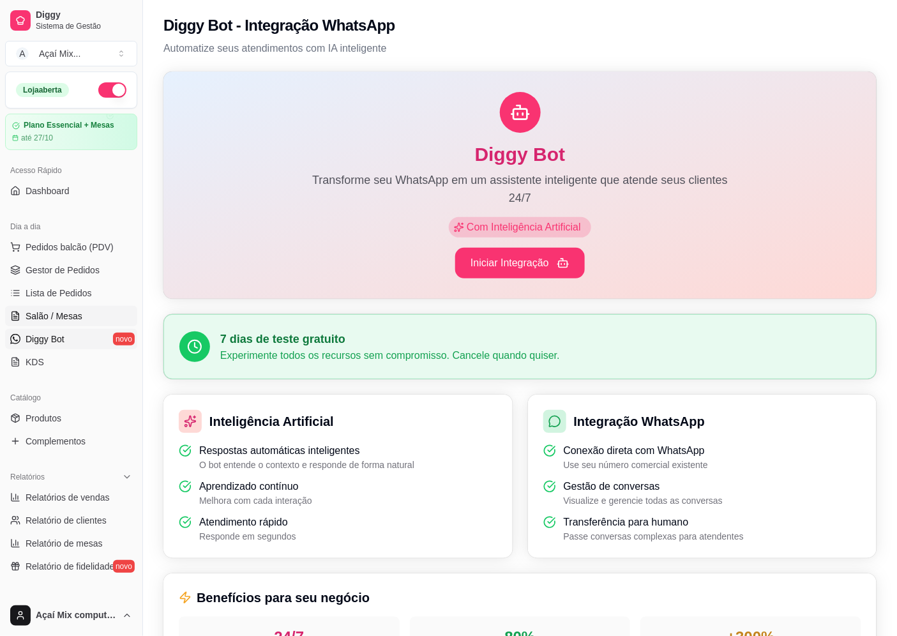
click at [84, 308] on link "Salão / Mesas" at bounding box center [71, 316] width 132 height 20
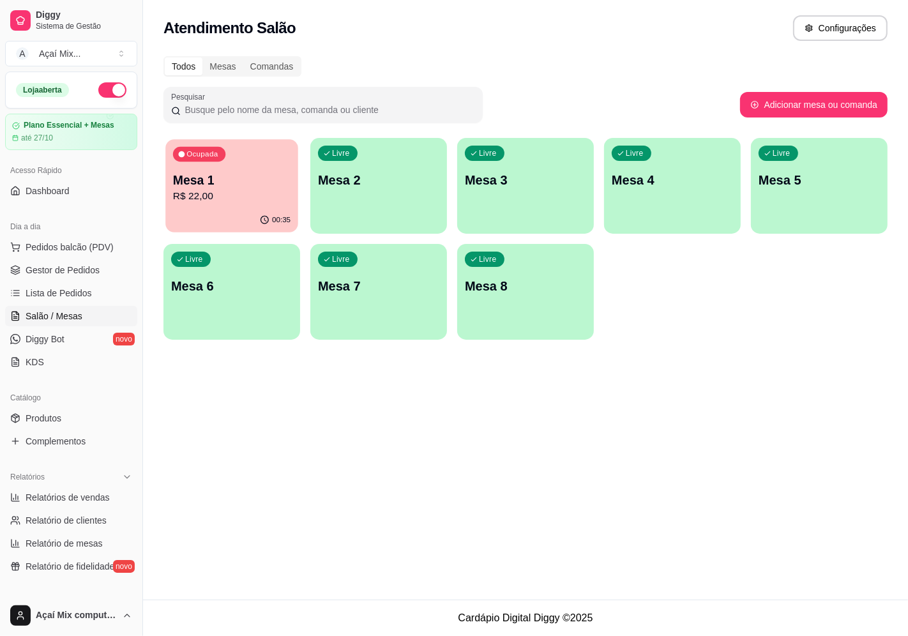
click at [174, 221] on div "00:35" at bounding box center [231, 220] width 133 height 24
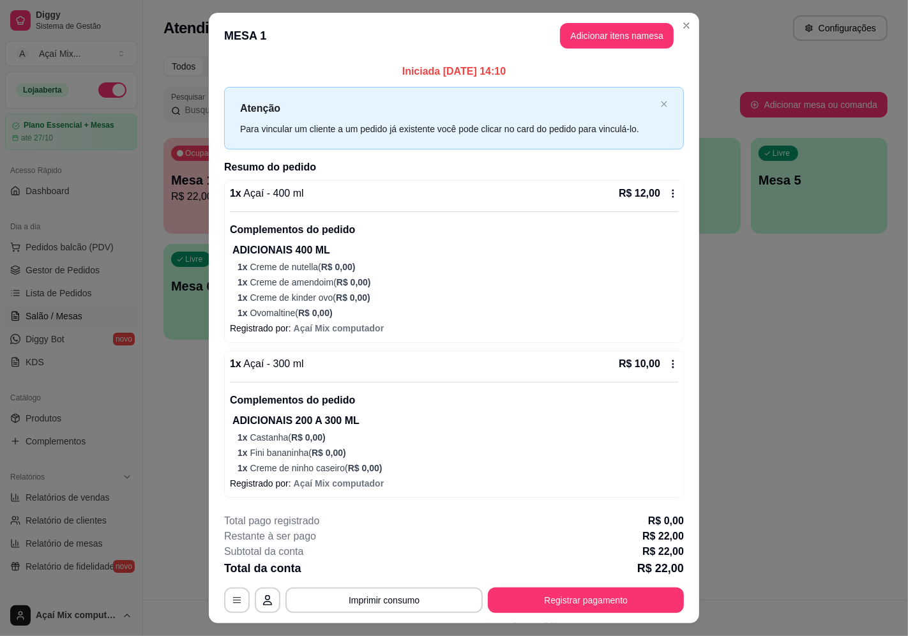
drag, startPoint x: 607, startPoint y: 580, endPoint x: 605, endPoint y: 591, distance: 11.8
click at [605, 589] on div "**********" at bounding box center [454, 563] width 460 height 100
click at [605, 591] on button "Registrar pagamento" at bounding box center [586, 600] width 196 height 26
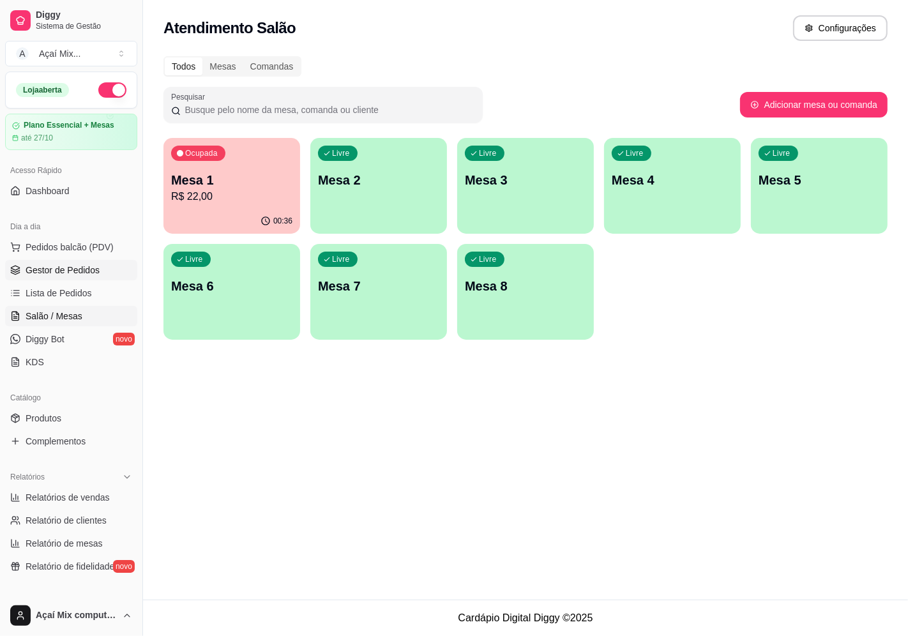
click at [24, 260] on link "Gestor de Pedidos" at bounding box center [71, 270] width 132 height 20
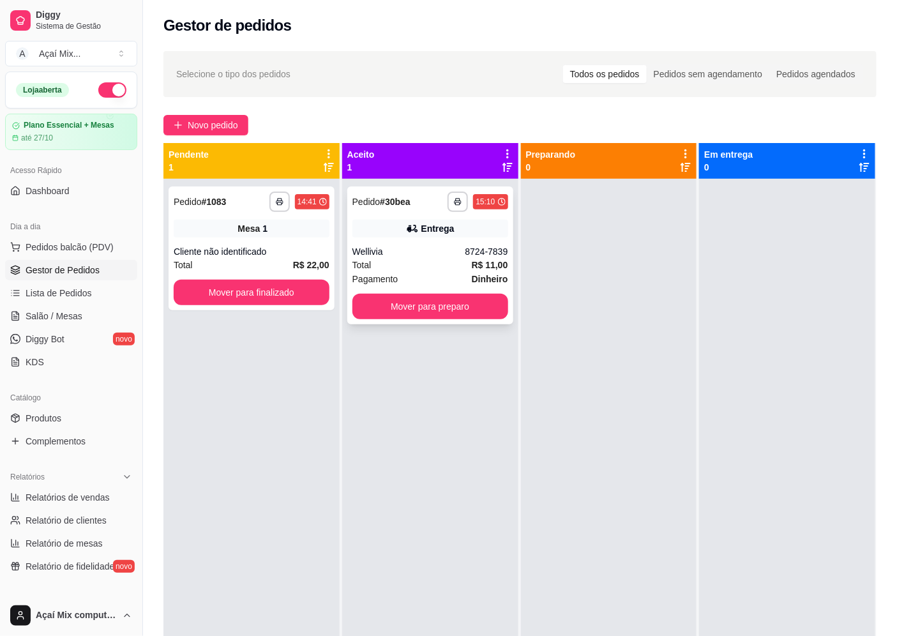
click at [378, 249] on div "Wellivia" at bounding box center [408, 251] width 113 height 13
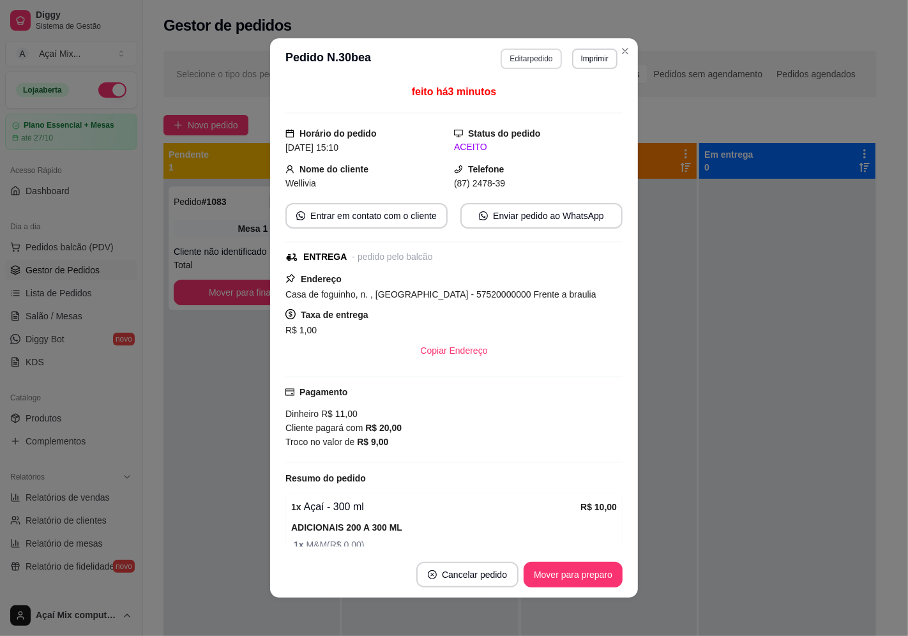
click at [541, 55] on button "Editar pedido" at bounding box center [531, 59] width 61 height 20
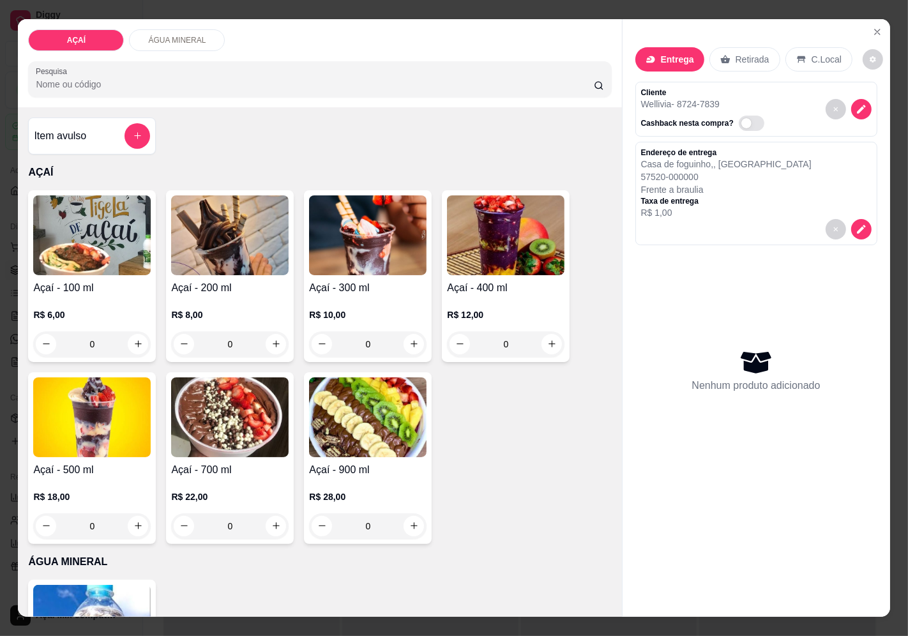
click at [117, 280] on h4 "Açaí - 100 ml" at bounding box center [91, 287] width 117 height 15
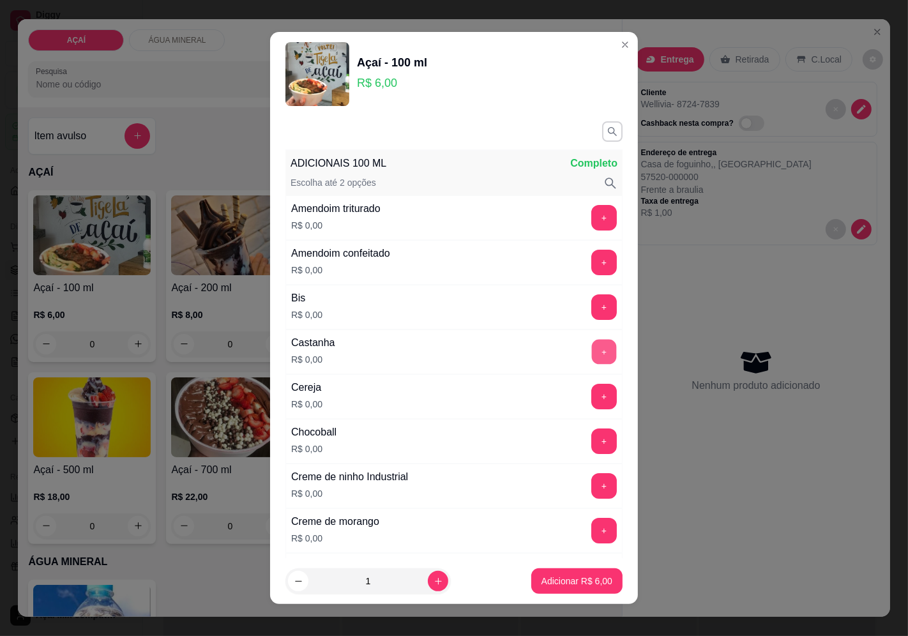
click at [592, 352] on button "+" at bounding box center [604, 351] width 25 height 25
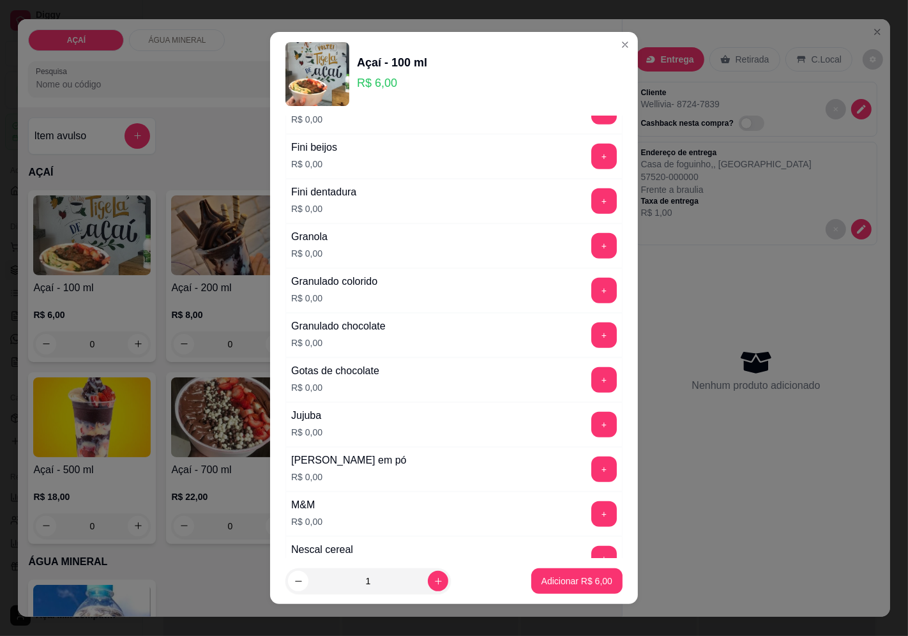
scroll to position [993, 0]
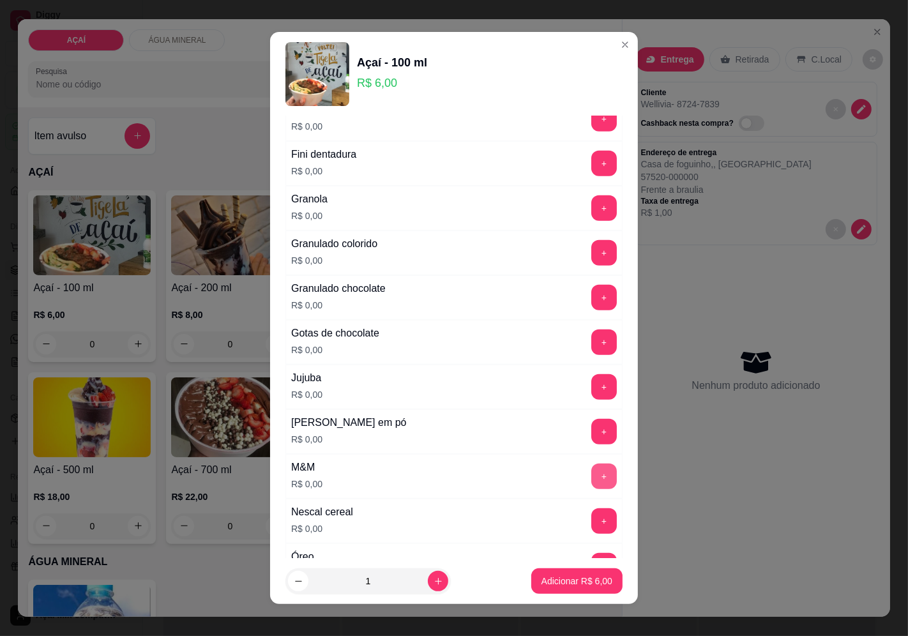
click at [591, 484] on button "+" at bounding box center [604, 476] width 26 height 26
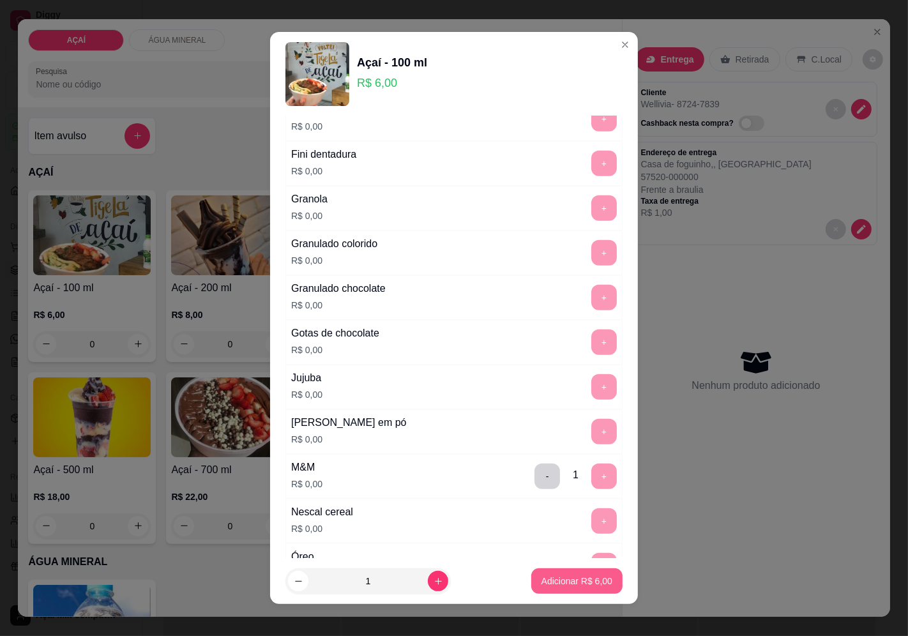
click at [572, 584] on p "Adicionar R$ 6,00" at bounding box center [576, 581] width 71 height 13
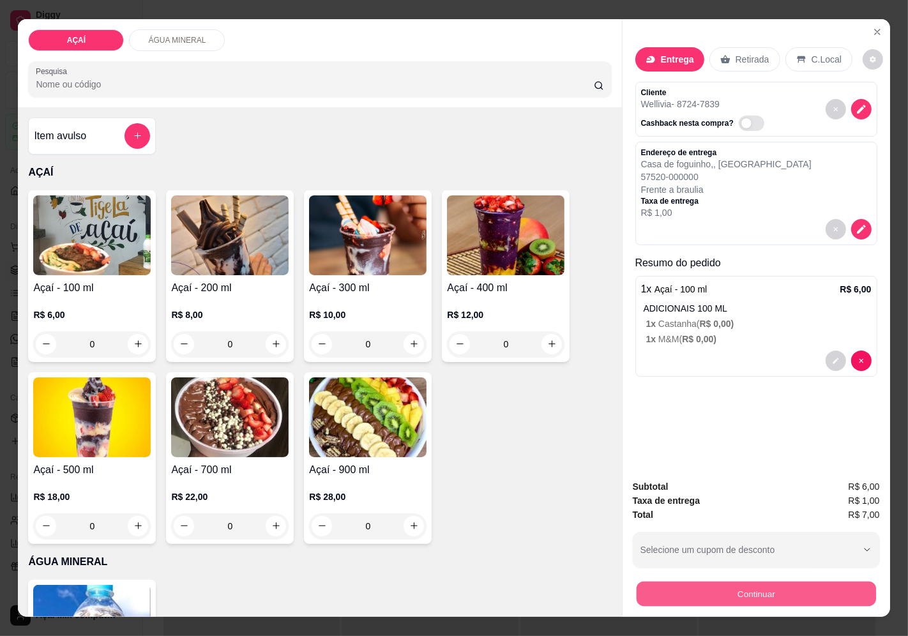
click at [711, 598] on button "Continuar" at bounding box center [755, 594] width 239 height 25
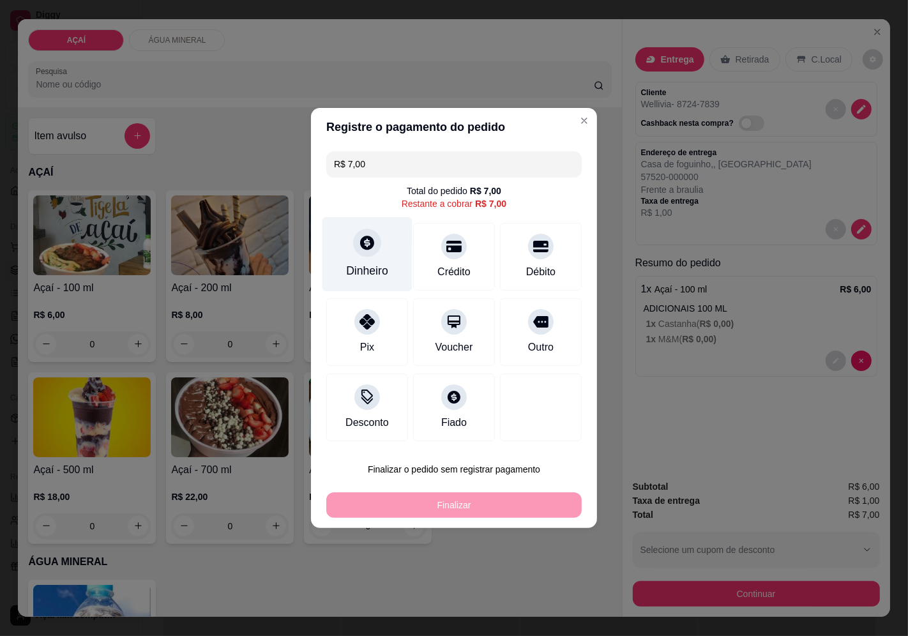
click at [343, 271] on div "Dinheiro" at bounding box center [367, 254] width 90 height 75
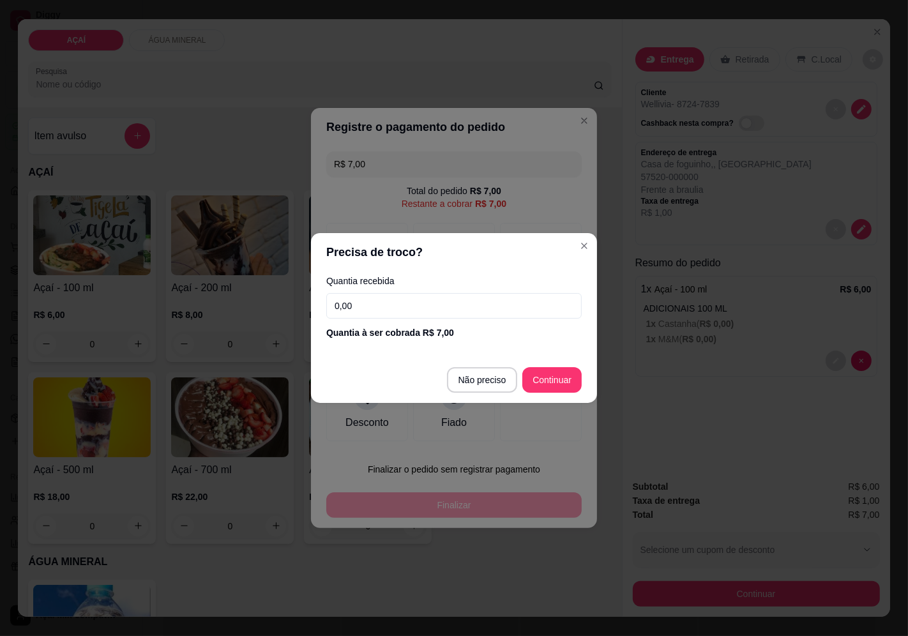
click at [379, 315] on input "0,00" at bounding box center [453, 306] width 255 height 26
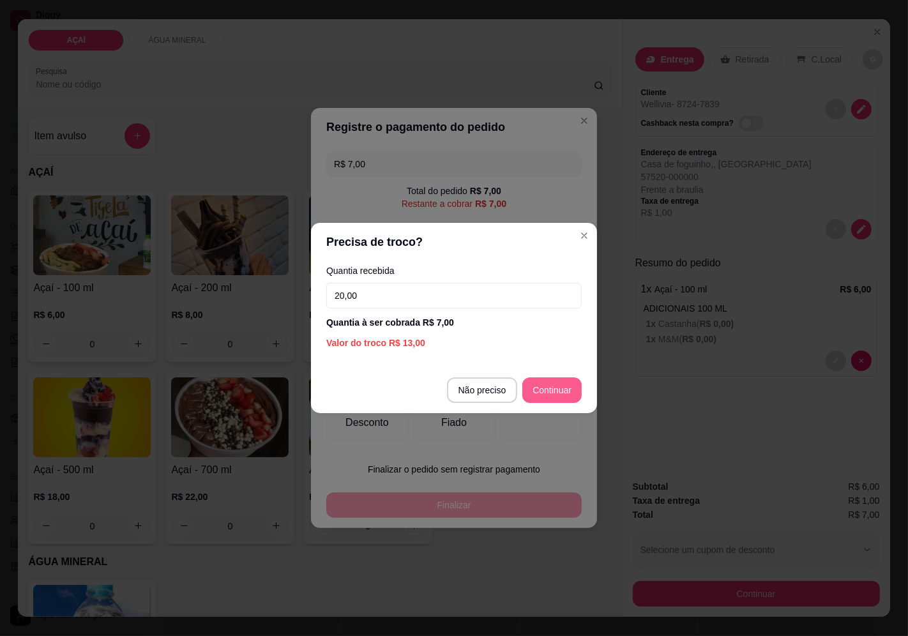
type input "20,00"
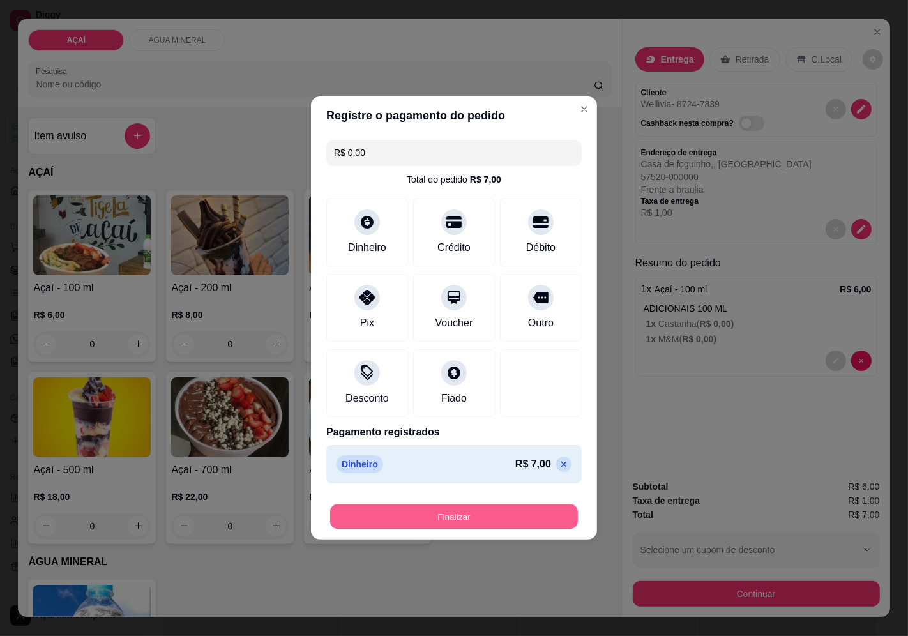
click at [534, 520] on button "Finalizar" at bounding box center [454, 516] width 248 height 25
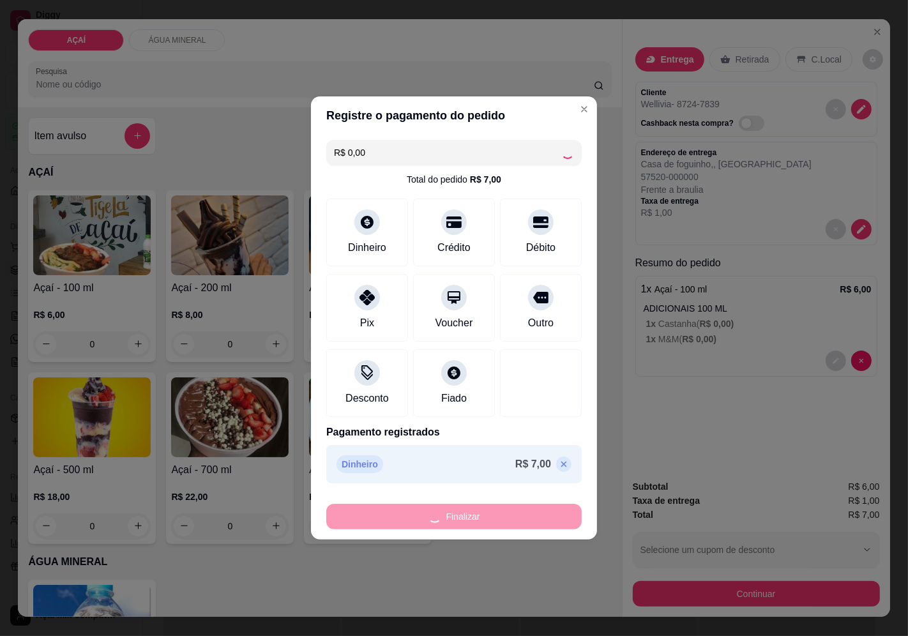
type input "-R$ 7,00"
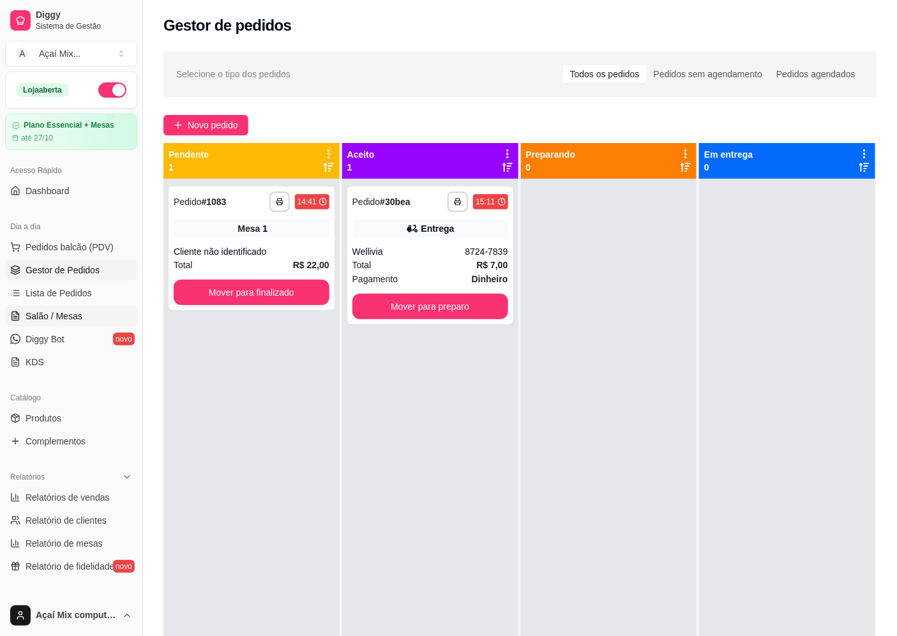
click at [53, 317] on span "Salão / Mesas" at bounding box center [54, 316] width 57 height 13
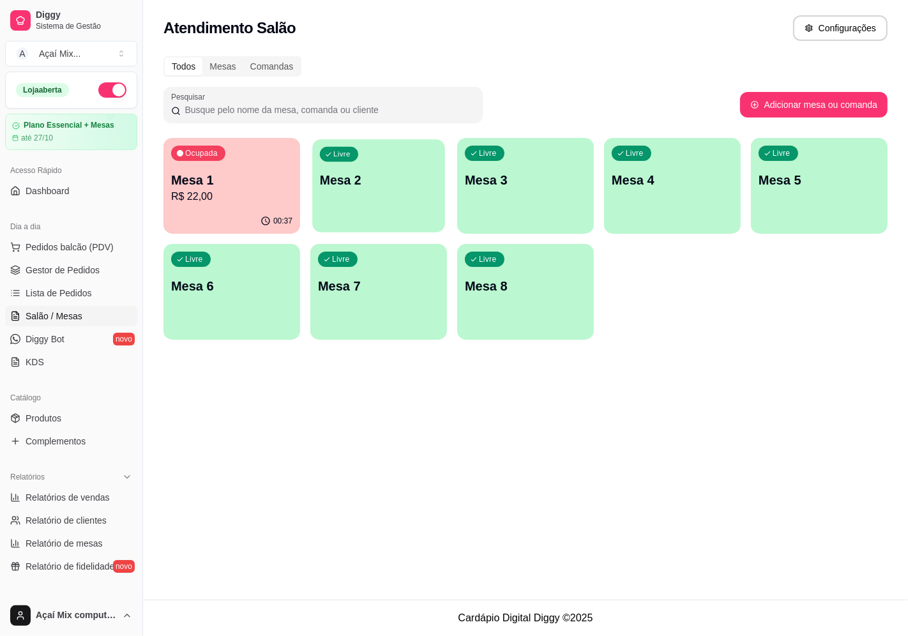
click at [362, 189] on div "Livre Mesa 2" at bounding box center [378, 178] width 133 height 78
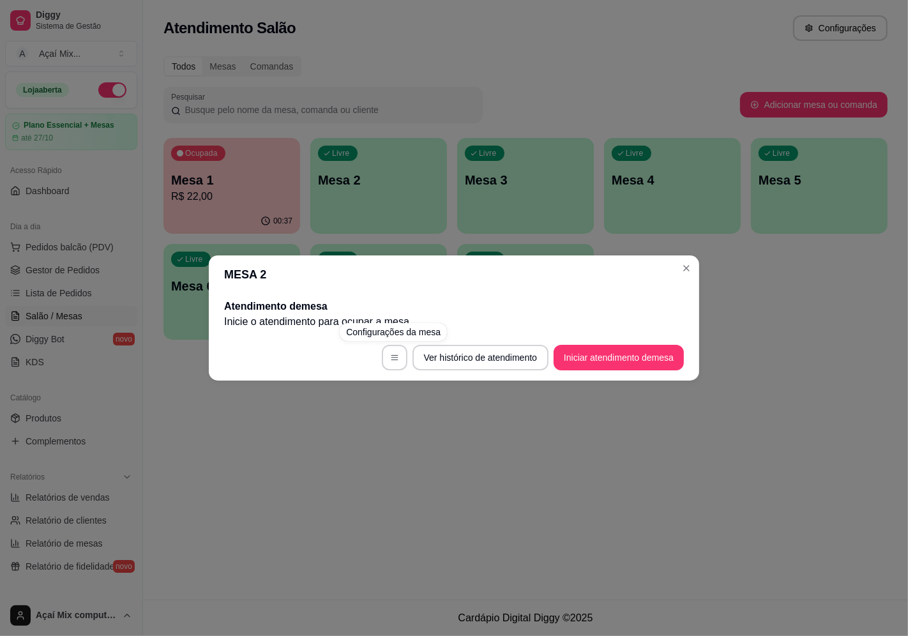
drag, startPoint x: 310, startPoint y: 492, endPoint x: 190, endPoint y: 252, distance: 268.1
click at [300, 448] on div "MESA 2 Atendimento de mesa Inicie o atendimento para ocupar a mesa . Ver histór…" at bounding box center [454, 318] width 908 height 636
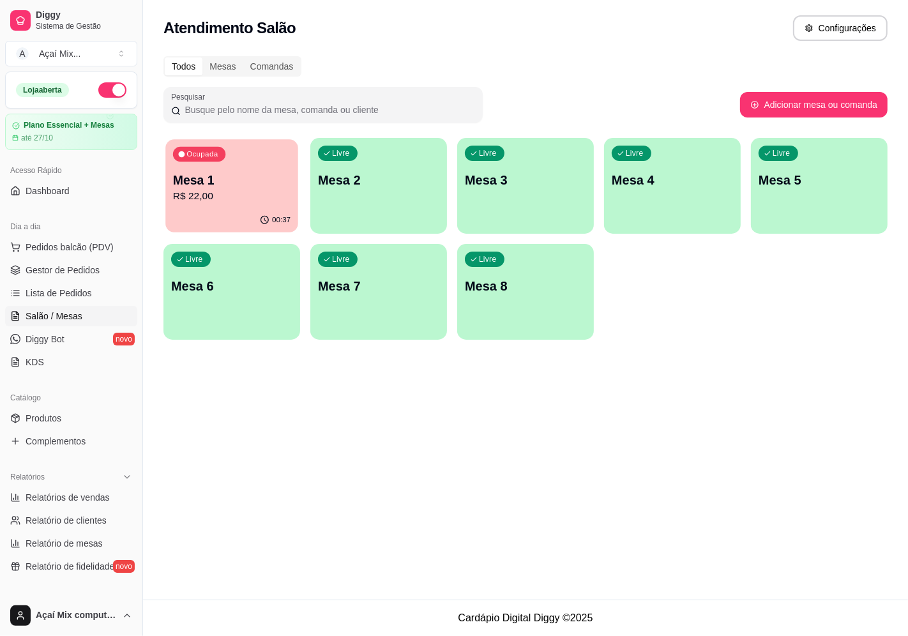
click at [246, 171] on div "Ocupada Mesa 1 R$ 22,00" at bounding box center [231, 173] width 133 height 69
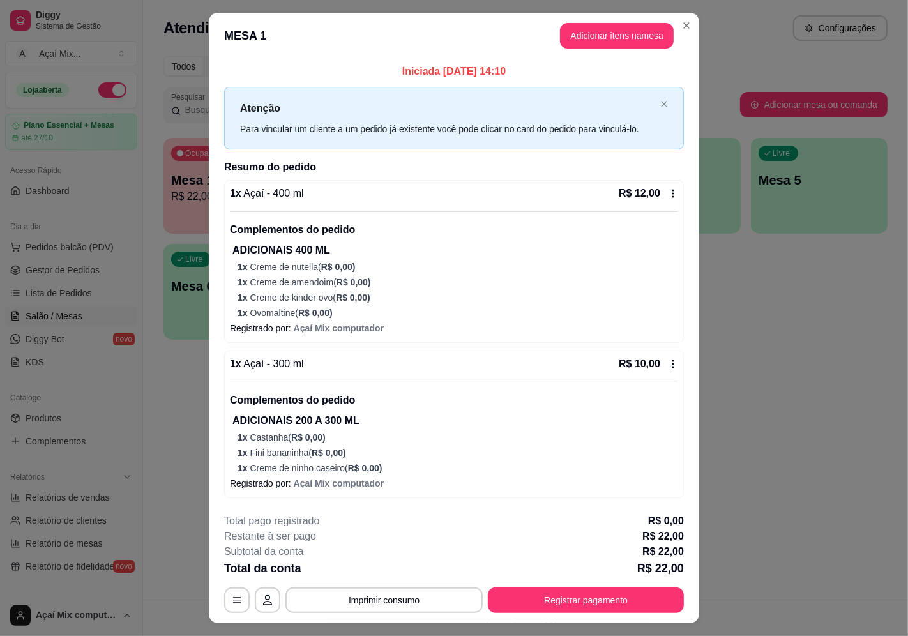
scroll to position [27, 0]
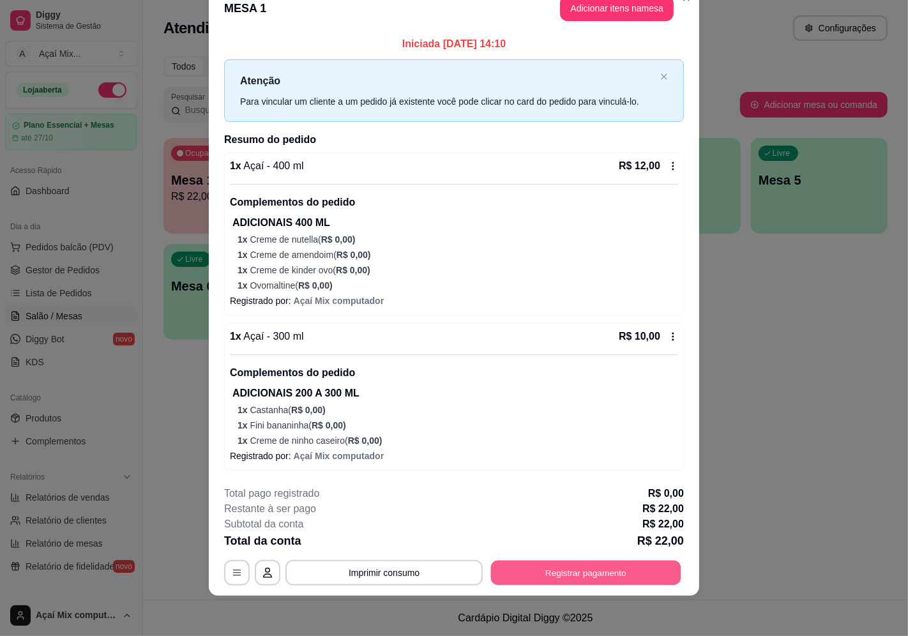
click at [559, 576] on button "Registrar pagamento" at bounding box center [586, 572] width 190 height 25
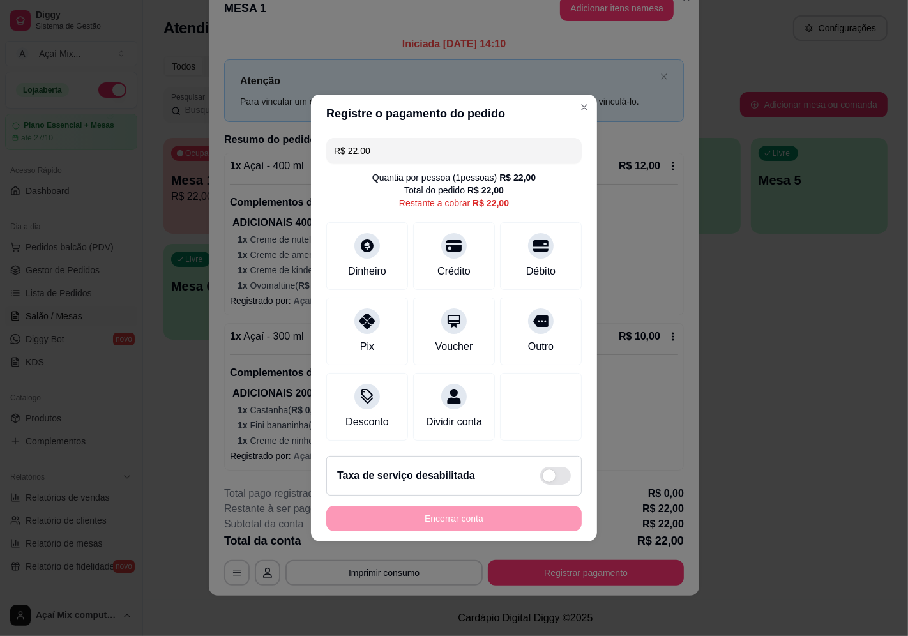
click at [361, 282] on div "R$ 22,00 Quantia por pessoa ( 1 pessoas) R$ 22,00 Total do pedido R$ 22,00 Rest…" at bounding box center [454, 289] width 286 height 313
click at [368, 309] on icon at bounding box center [367, 317] width 17 height 17
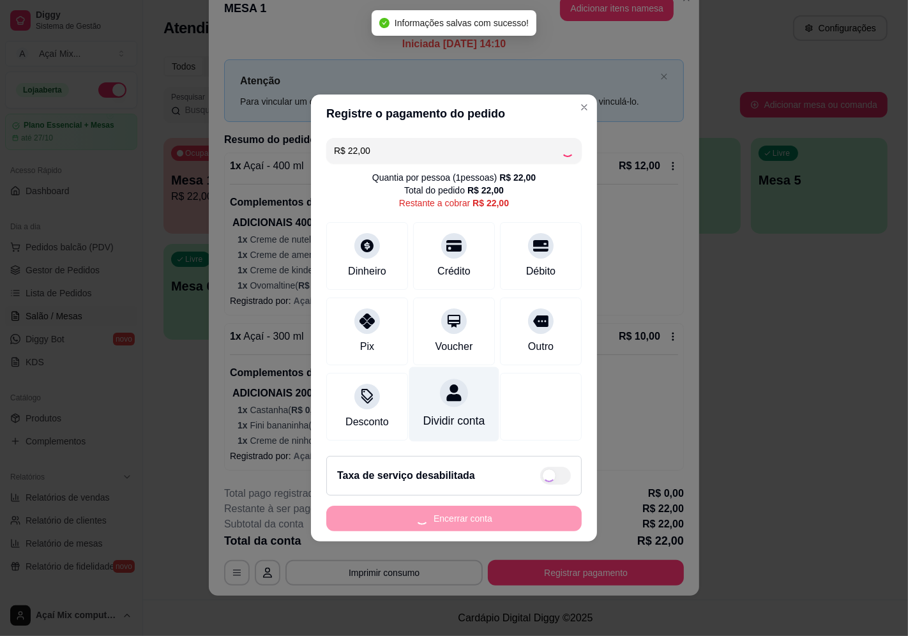
type input "R$ 0,00"
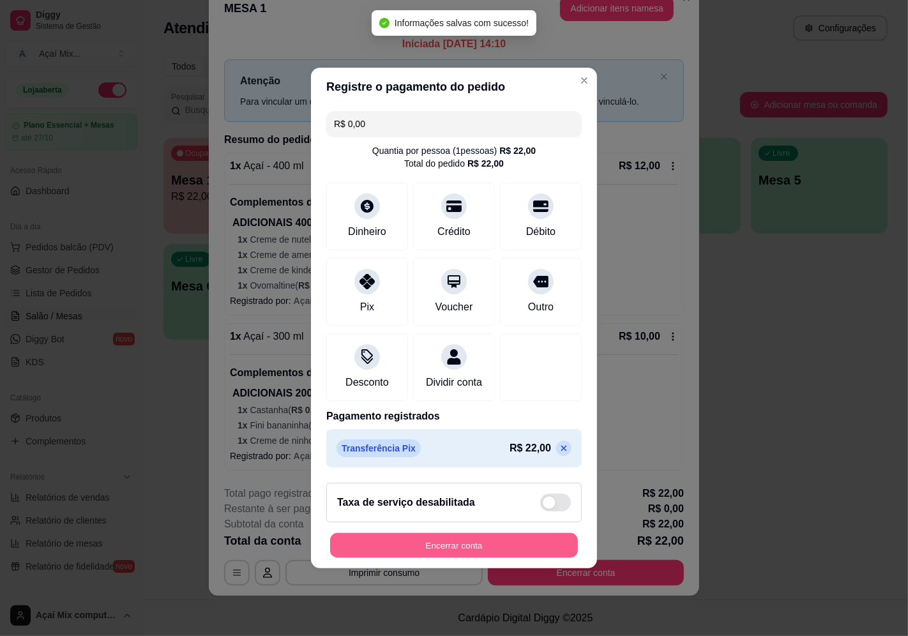
click at [484, 555] on button "Encerrar conta" at bounding box center [454, 545] width 248 height 25
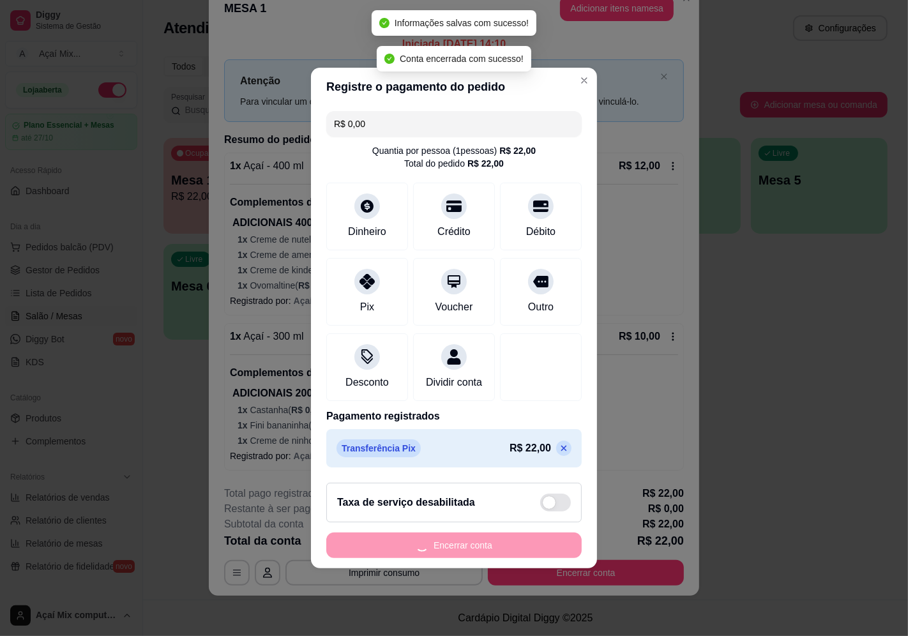
scroll to position [0, 0]
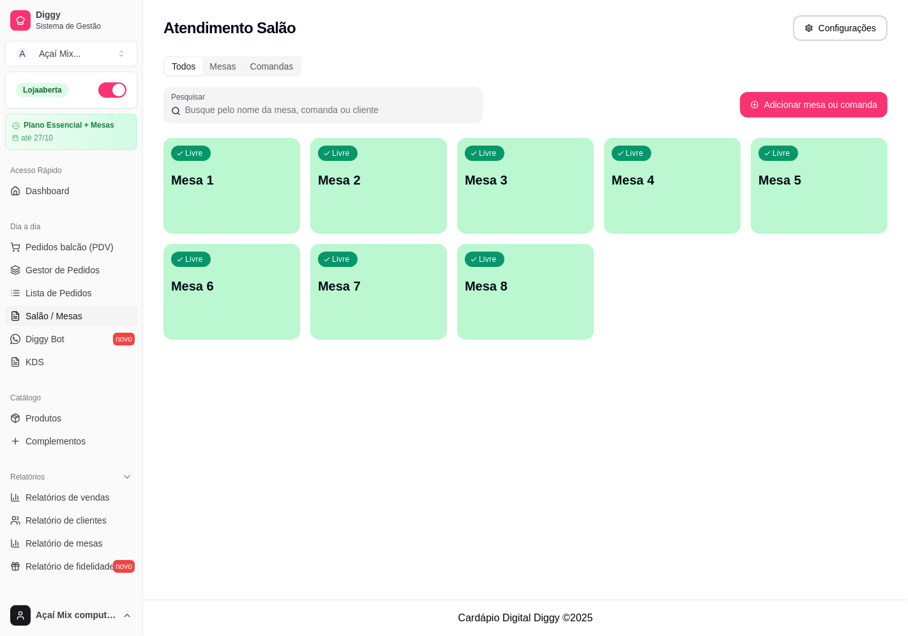
click at [260, 185] on p "Mesa 1" at bounding box center [231, 180] width 121 height 18
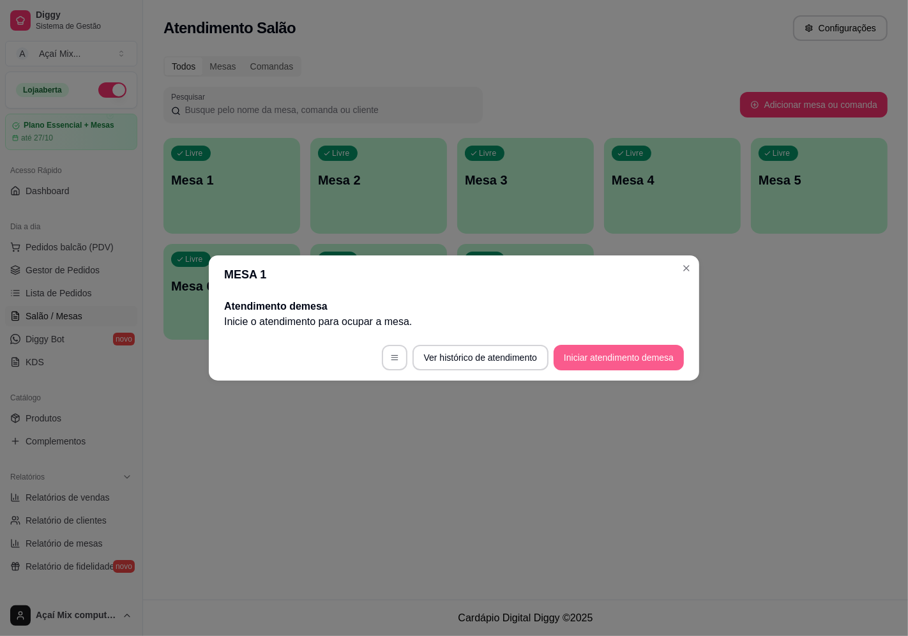
click at [622, 369] on button "Iniciar atendimento de mesa" at bounding box center [619, 358] width 130 height 26
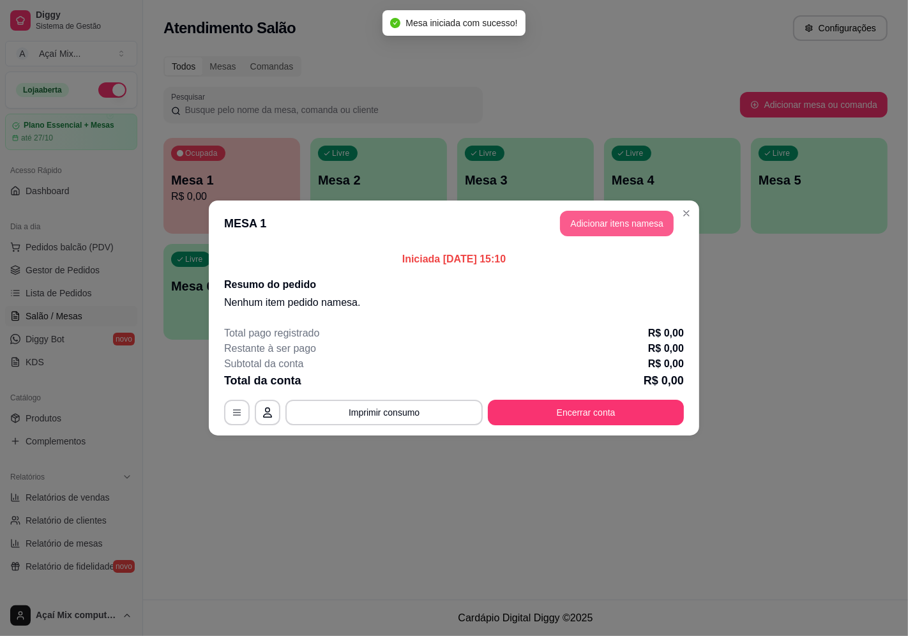
click at [594, 233] on button "Adicionar itens na mesa" at bounding box center [617, 224] width 114 height 26
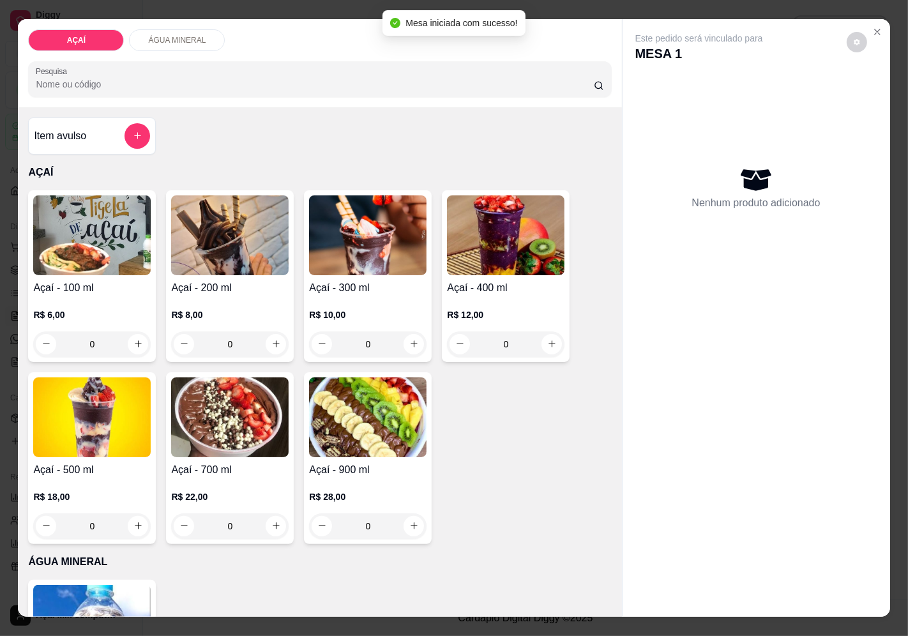
click at [192, 413] on img at bounding box center [229, 417] width 117 height 80
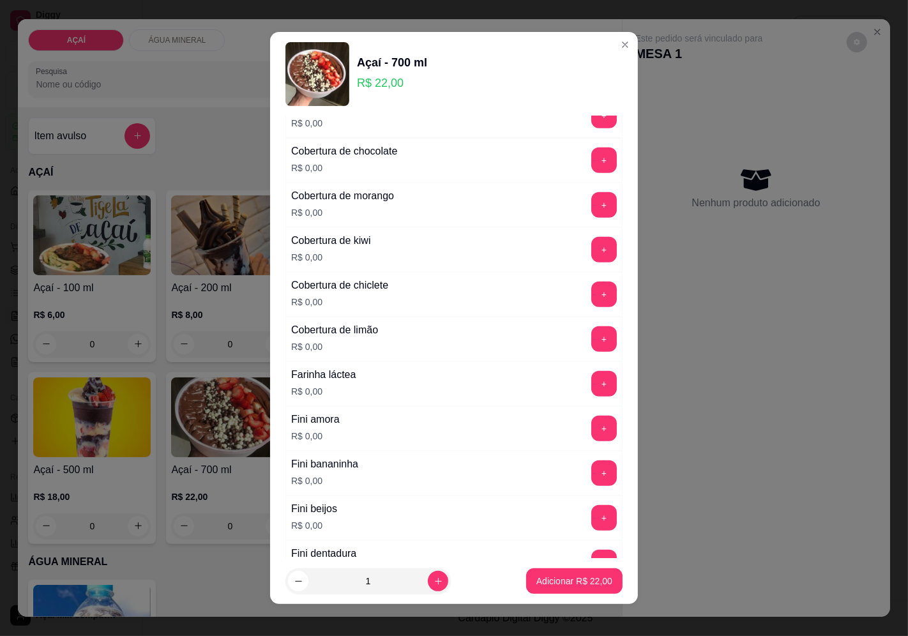
scroll to position [709, 0]
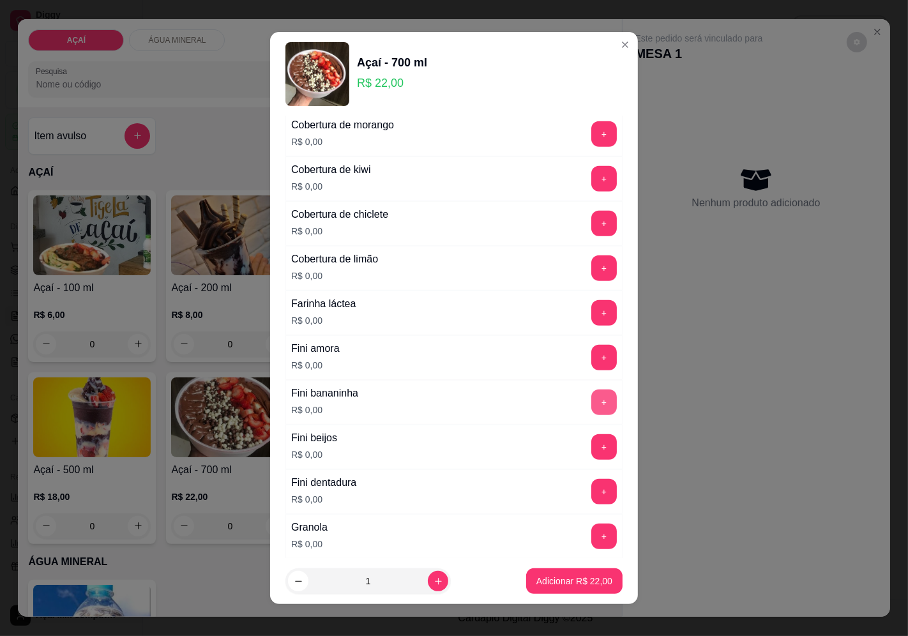
click at [591, 399] on button "+" at bounding box center [604, 402] width 26 height 26
click at [592, 483] on button "+" at bounding box center [604, 491] width 25 height 25
click at [591, 457] on button "+" at bounding box center [604, 447] width 26 height 26
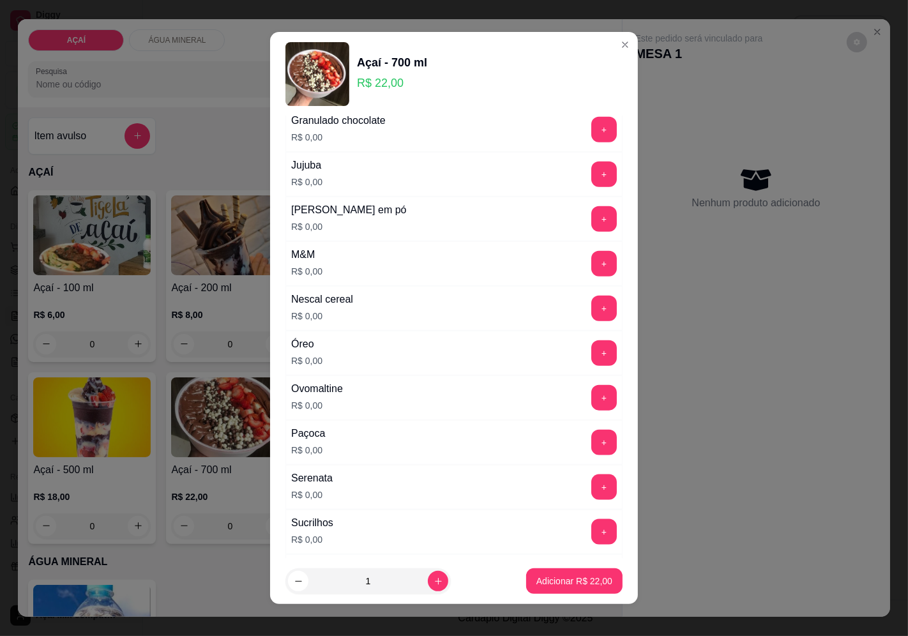
scroll to position [1512, 0]
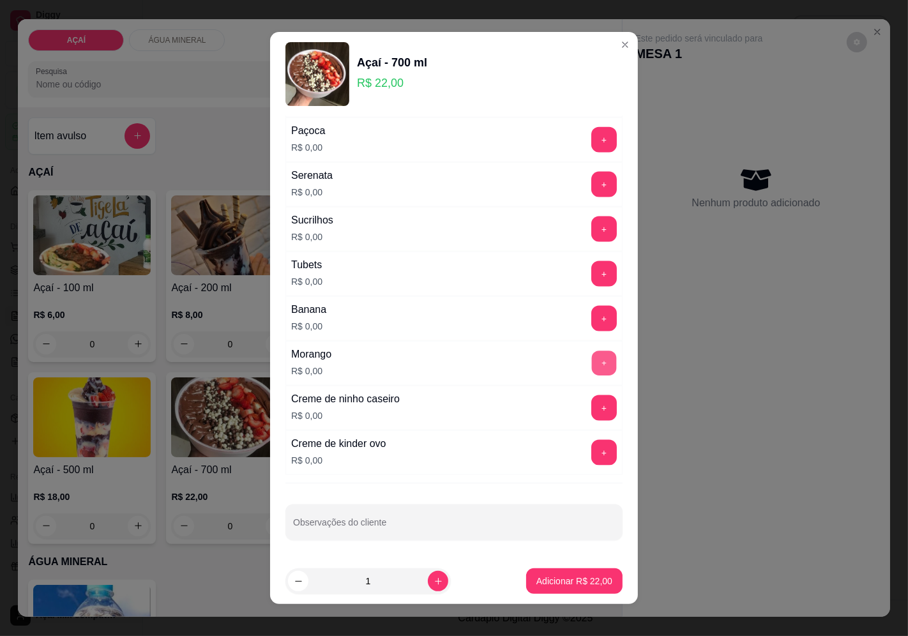
click at [592, 367] on button "+" at bounding box center [604, 362] width 25 height 25
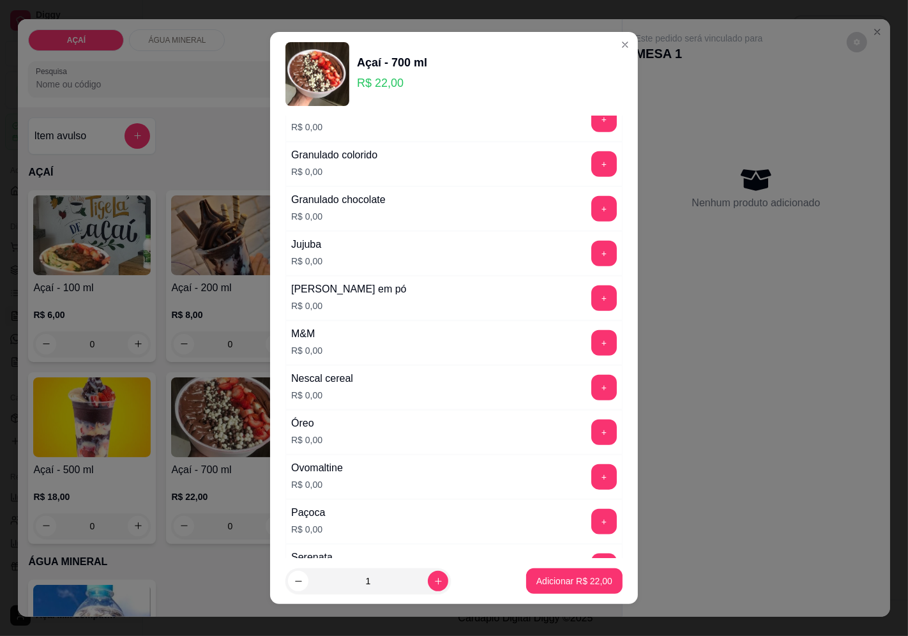
scroll to position [1157, 0]
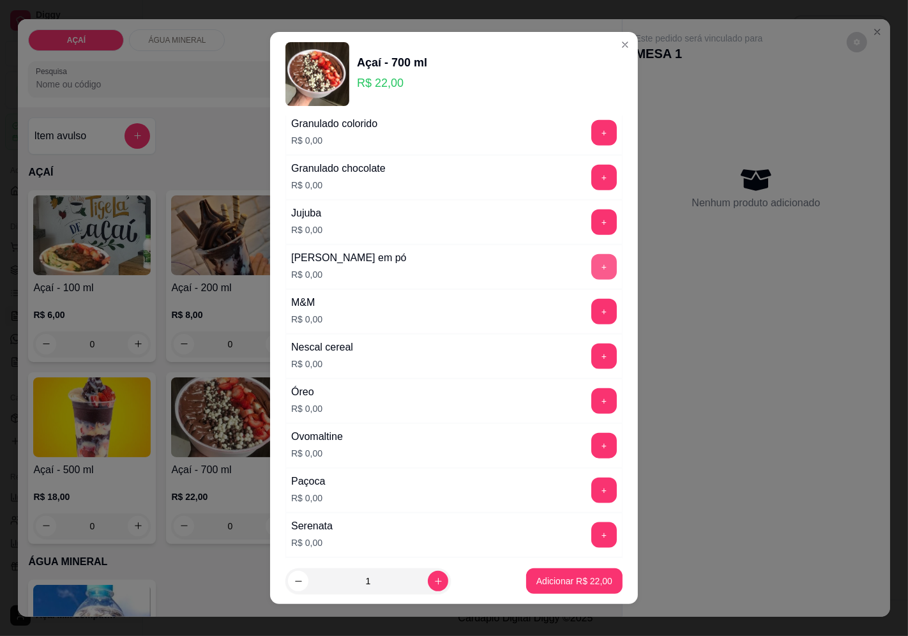
click at [591, 273] on button "+" at bounding box center [604, 267] width 26 height 26
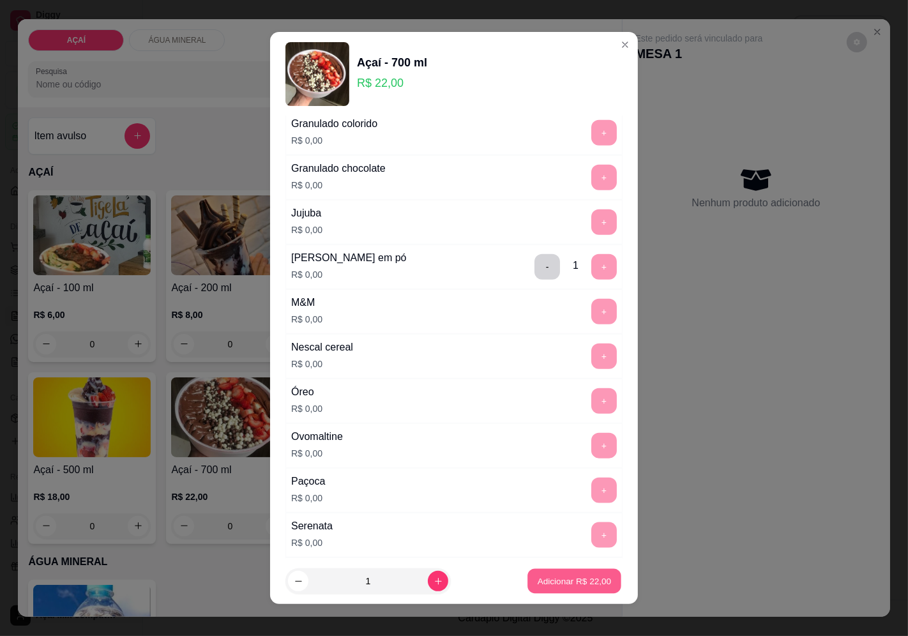
click at [556, 577] on button "Adicionar R$ 22,00" at bounding box center [574, 581] width 94 height 25
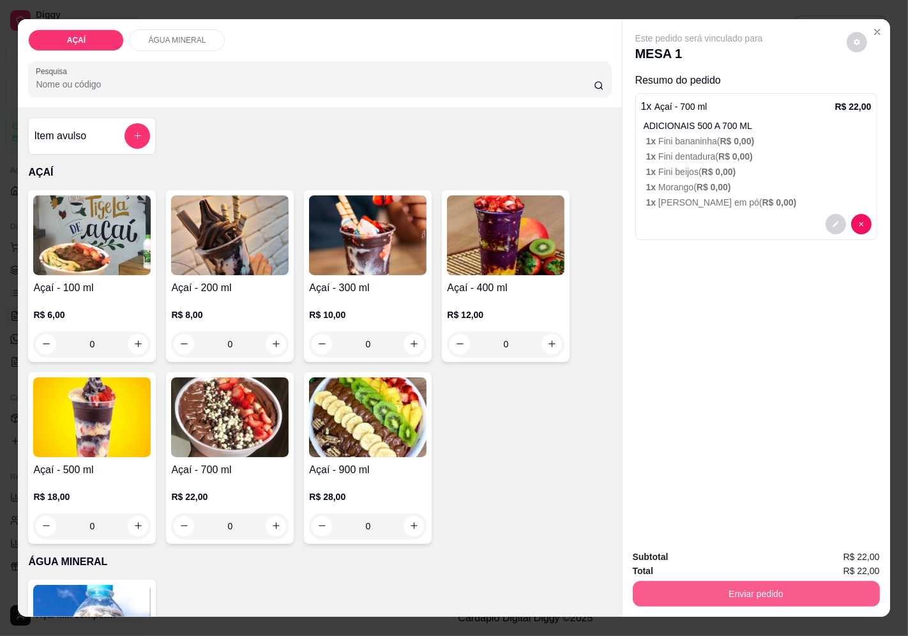
click at [668, 578] on div "Enviar pedido" at bounding box center [756, 592] width 247 height 29
click at [633, 578] on div "Enviar pedido" at bounding box center [756, 592] width 247 height 29
click at [636, 582] on button "Enviar pedido" at bounding box center [755, 594] width 239 height 25
click at [814, 558] on button "Enviar pedido" at bounding box center [846, 557] width 70 height 24
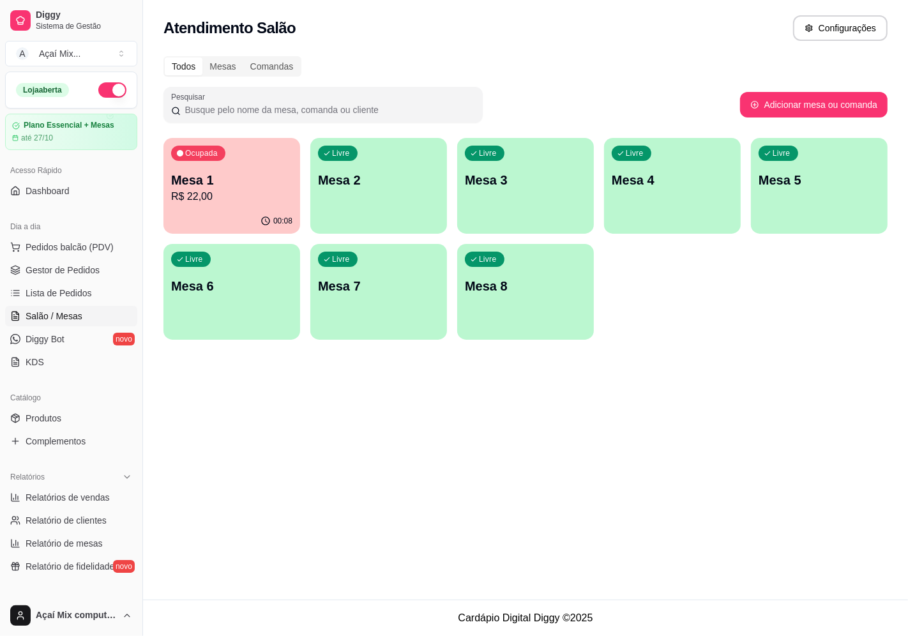
click at [410, 190] on div "Livre Mesa 2" at bounding box center [378, 178] width 137 height 80
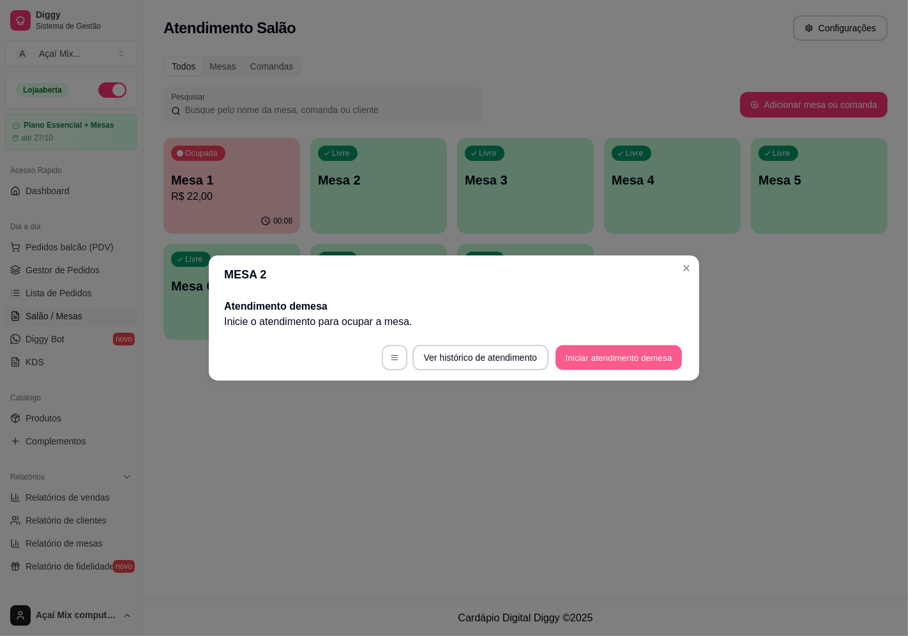
click at [624, 352] on button "Iniciar atendimento de mesa" at bounding box center [618, 357] width 126 height 25
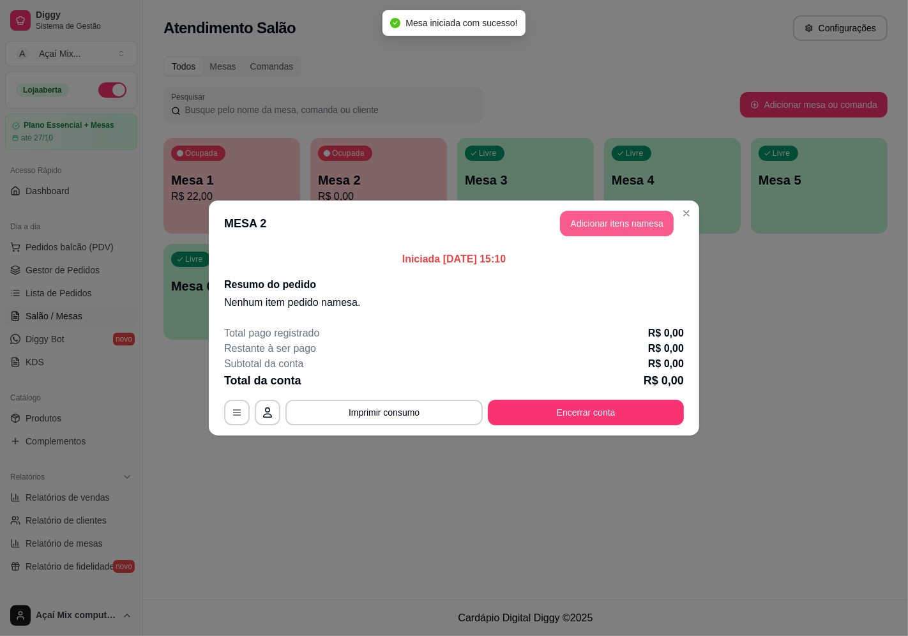
click at [600, 222] on button "Adicionar itens na mesa" at bounding box center [617, 224] width 114 height 26
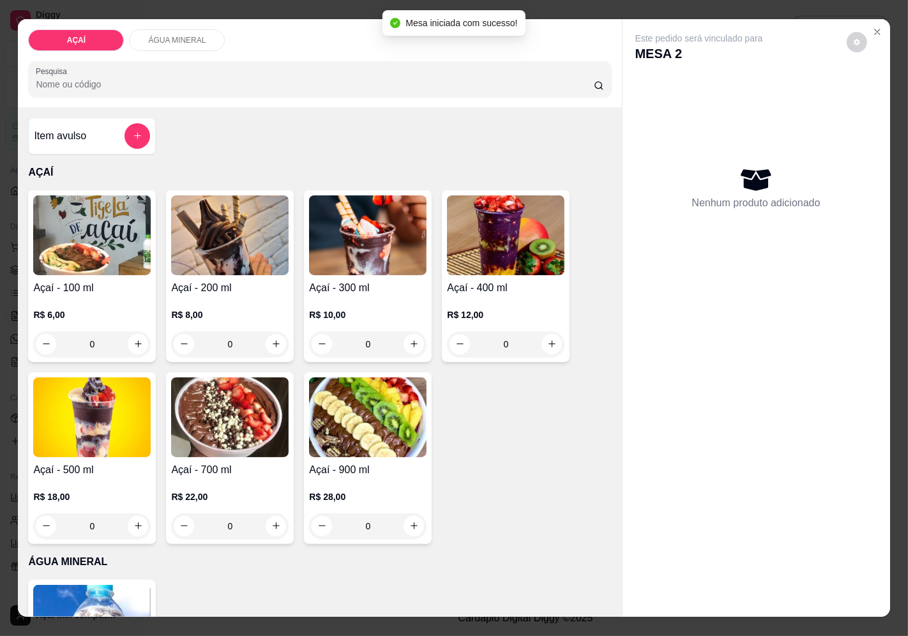
click at [339, 296] on div "R$ 10,00 0" at bounding box center [367, 326] width 117 height 61
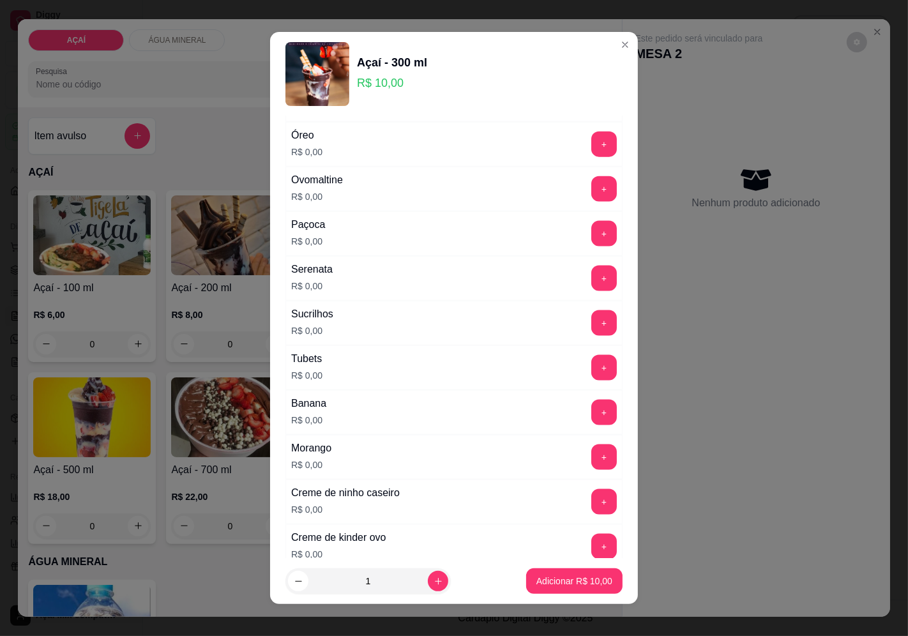
scroll to position [1556, 0]
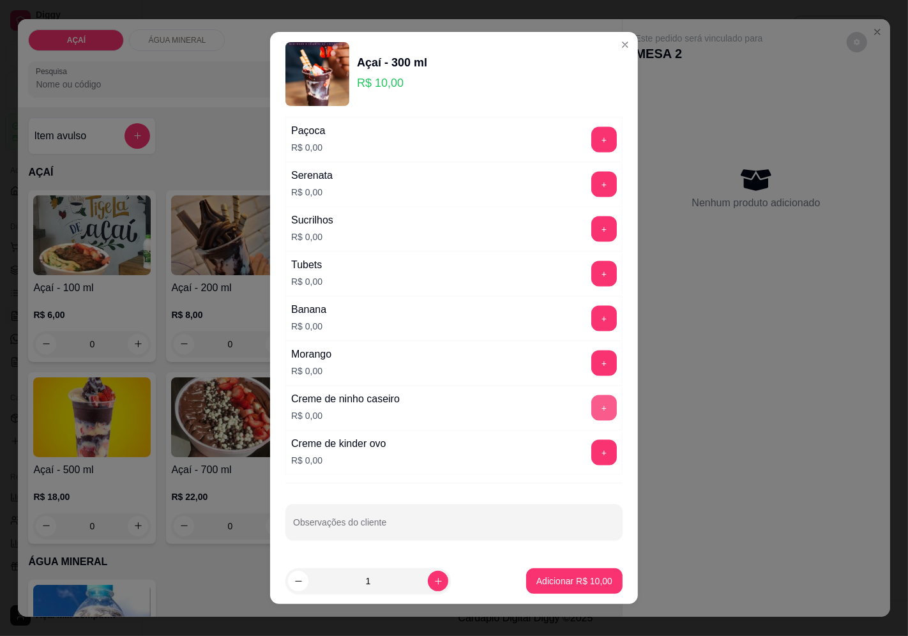
click at [591, 409] on button "+" at bounding box center [604, 408] width 26 height 26
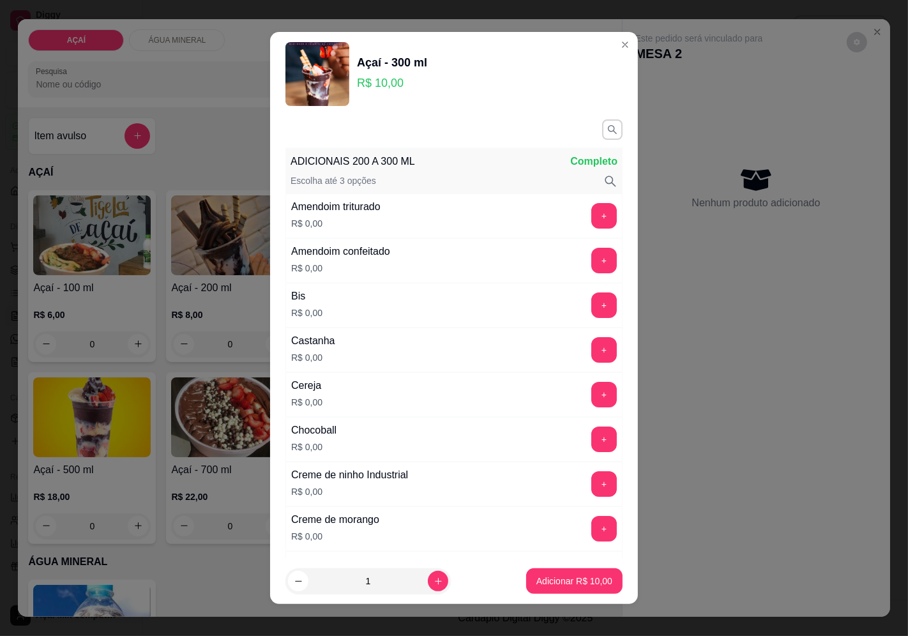
scroll to position [0, 0]
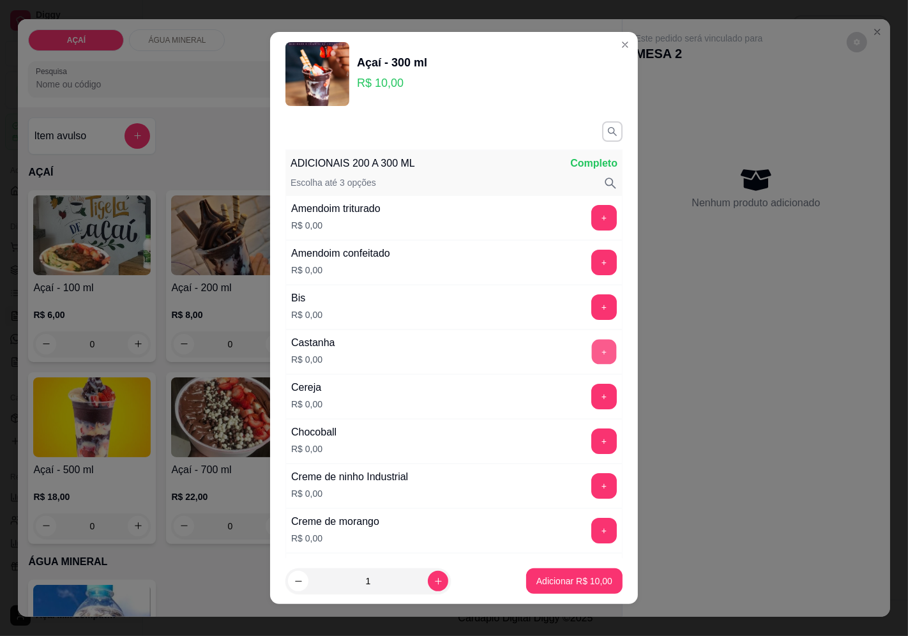
click at [592, 355] on button "+" at bounding box center [604, 351] width 25 height 25
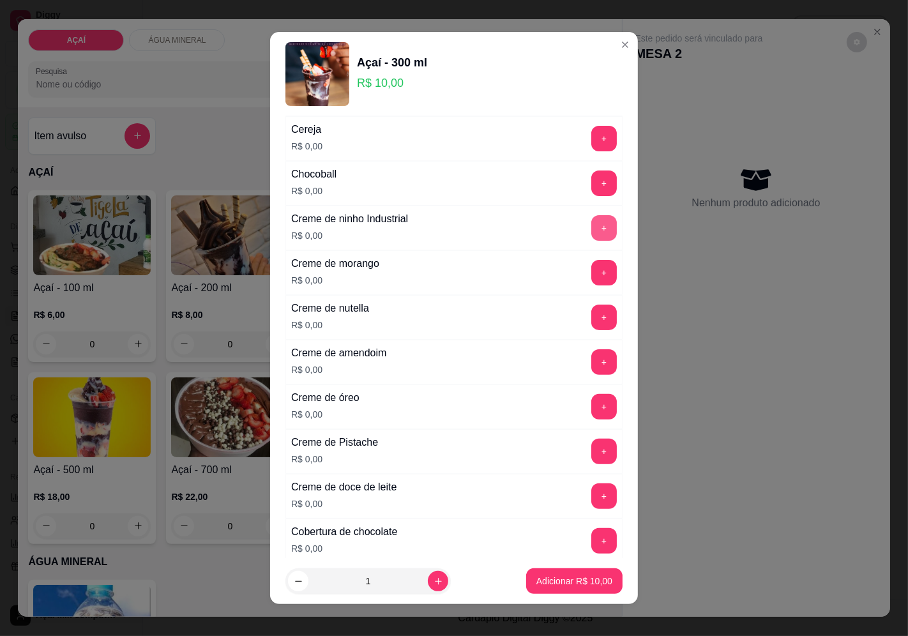
scroll to position [425, 0]
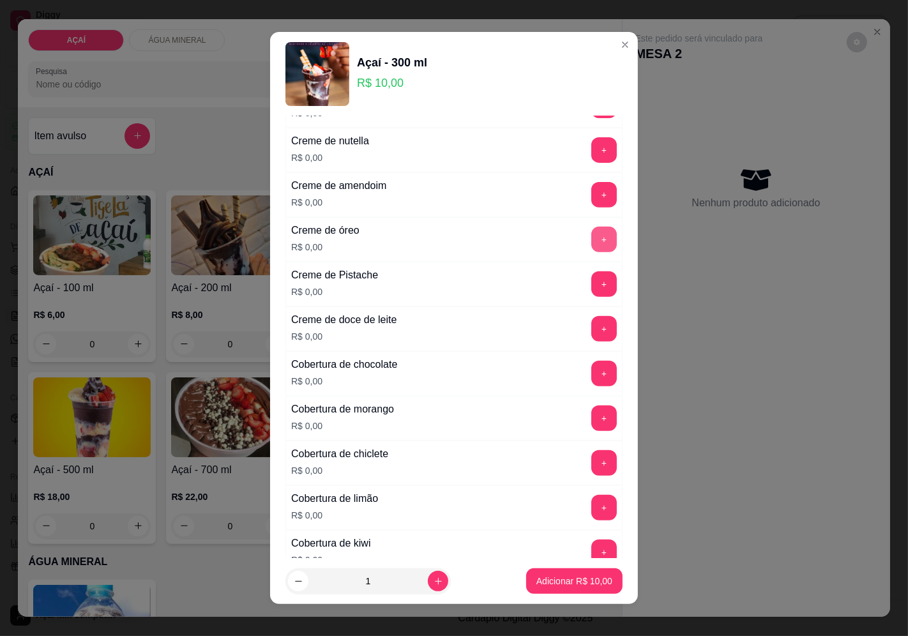
click at [591, 244] on button "+" at bounding box center [604, 240] width 26 height 26
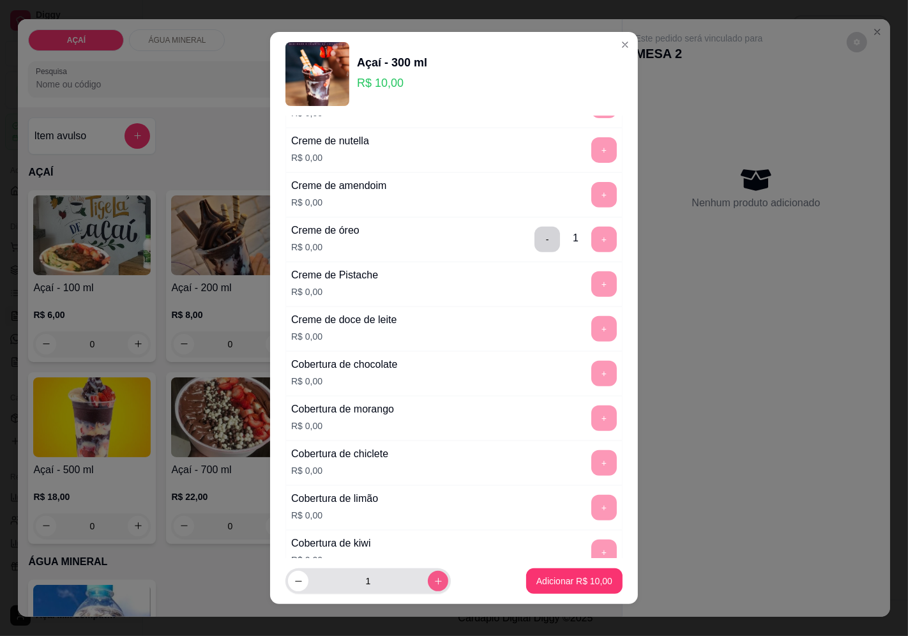
click at [433, 578] on icon "increase-product-quantity" at bounding box center [438, 581] width 10 height 10
type input "2"
click at [559, 575] on p "Adicionar R$ 20,00" at bounding box center [575, 581] width 74 height 12
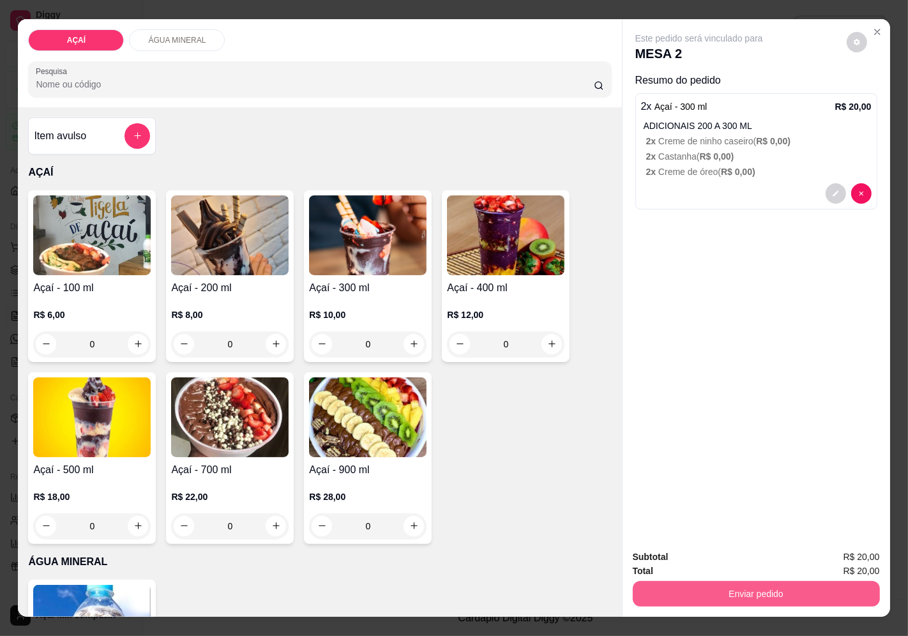
click at [718, 582] on button "Enviar pedido" at bounding box center [756, 594] width 247 height 26
click at [829, 564] on button "Enviar pedido" at bounding box center [846, 557] width 70 height 24
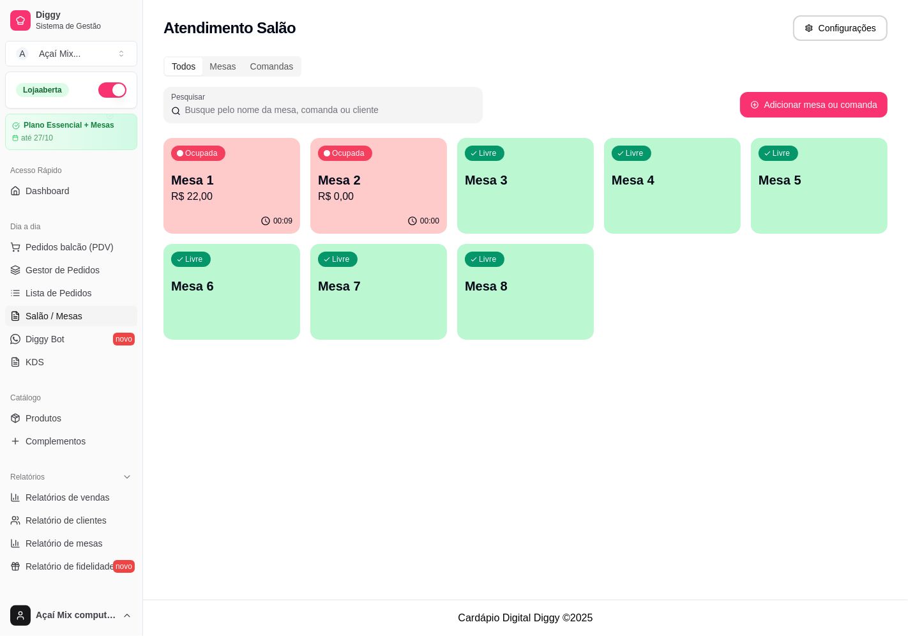
click at [558, 209] on div "Livre Mesa 3" at bounding box center [525, 178] width 137 height 80
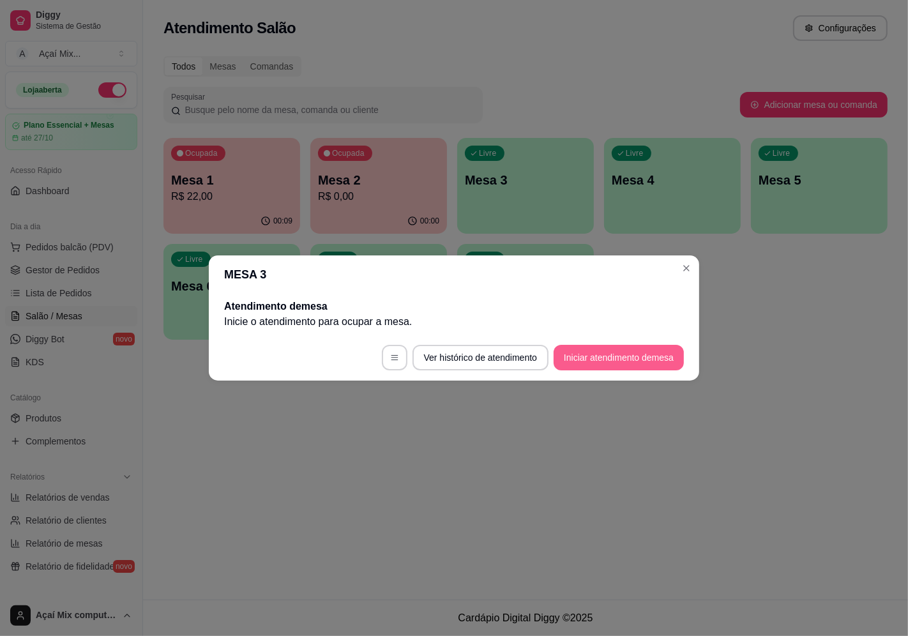
click at [624, 358] on button "Iniciar atendimento de mesa" at bounding box center [619, 358] width 130 height 26
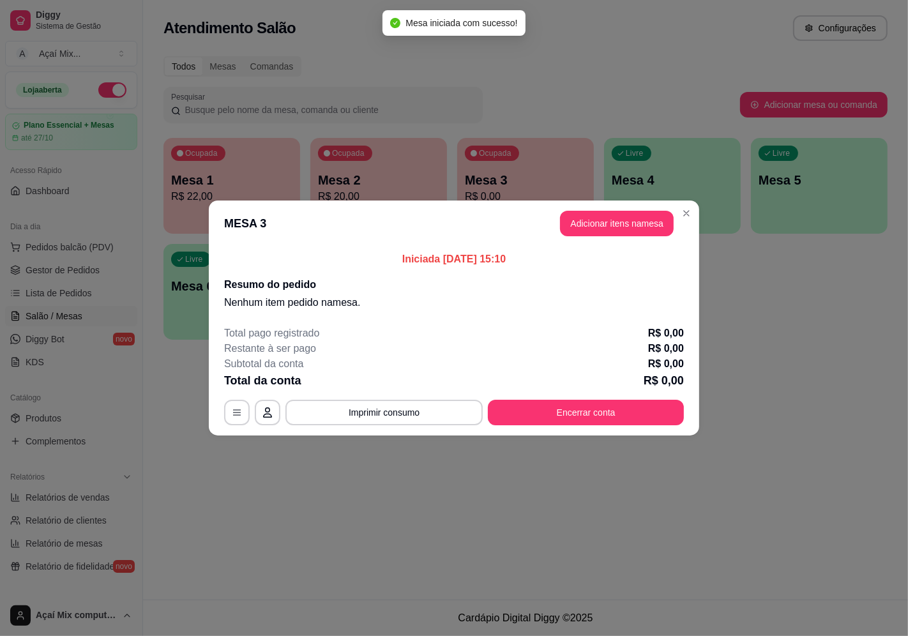
drag, startPoint x: 595, startPoint y: 202, endPoint x: 596, endPoint y: 225, distance: 22.4
click at [596, 211] on header "MESA 3 Adicionar itens na mesa" at bounding box center [454, 223] width 490 height 46
click at [596, 225] on button "Adicionar itens na mesa" at bounding box center [617, 224] width 114 height 26
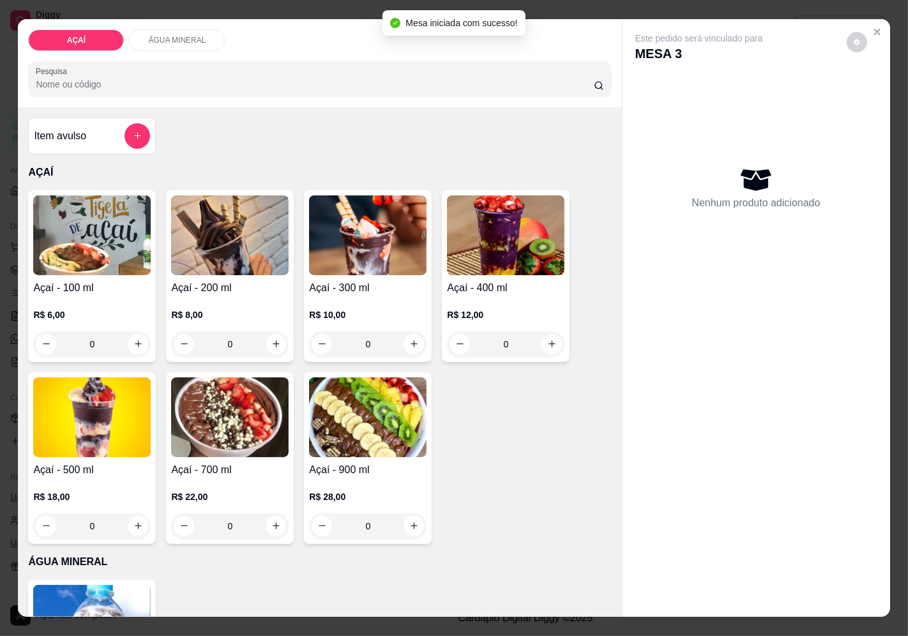
click at [200, 296] on div "R$ 8,00 0" at bounding box center [229, 326] width 117 height 61
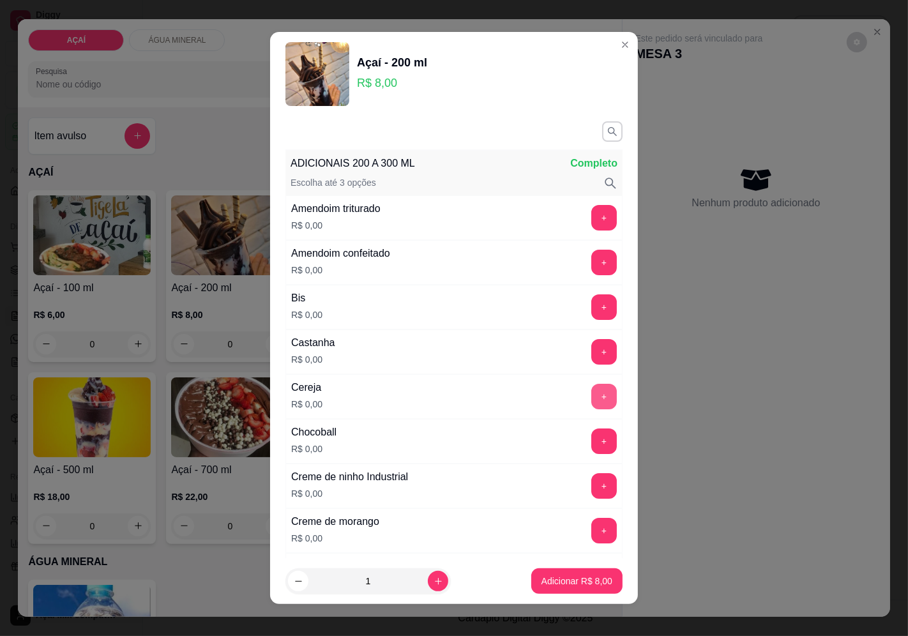
click at [591, 398] on button "+" at bounding box center [604, 397] width 26 height 26
click at [592, 445] on button "+" at bounding box center [604, 440] width 25 height 25
click at [591, 358] on button "+" at bounding box center [604, 352] width 26 height 26
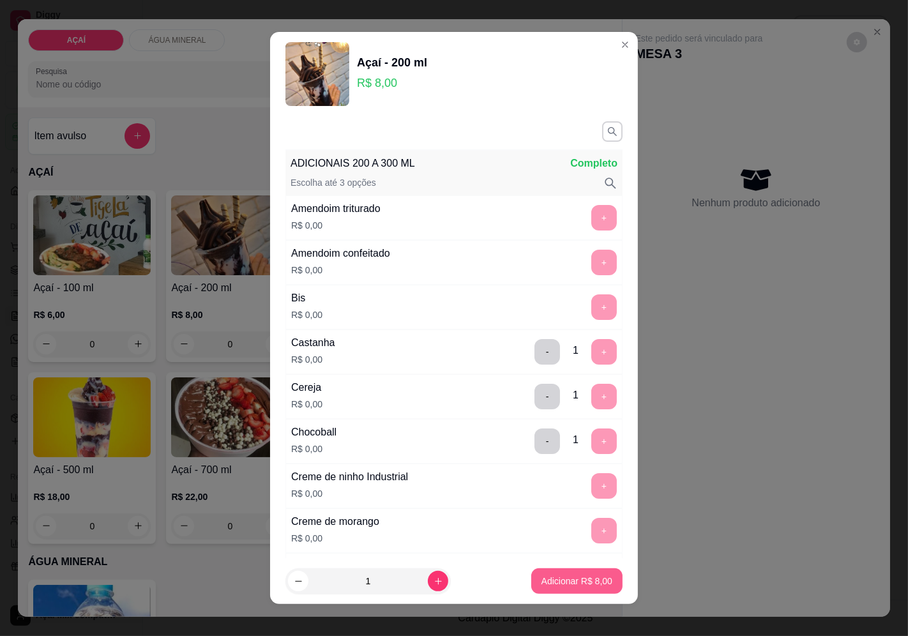
click at [541, 584] on p "Adicionar R$ 8,00" at bounding box center [576, 581] width 71 height 13
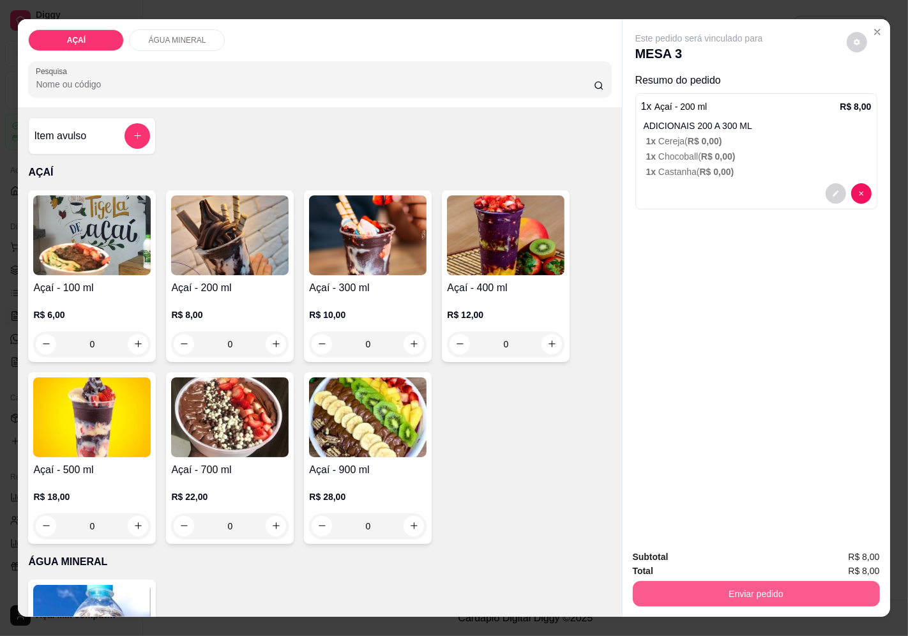
click at [690, 592] on button "Enviar pedido" at bounding box center [756, 594] width 247 height 26
click at [831, 566] on button "Enviar pedido" at bounding box center [846, 557] width 70 height 24
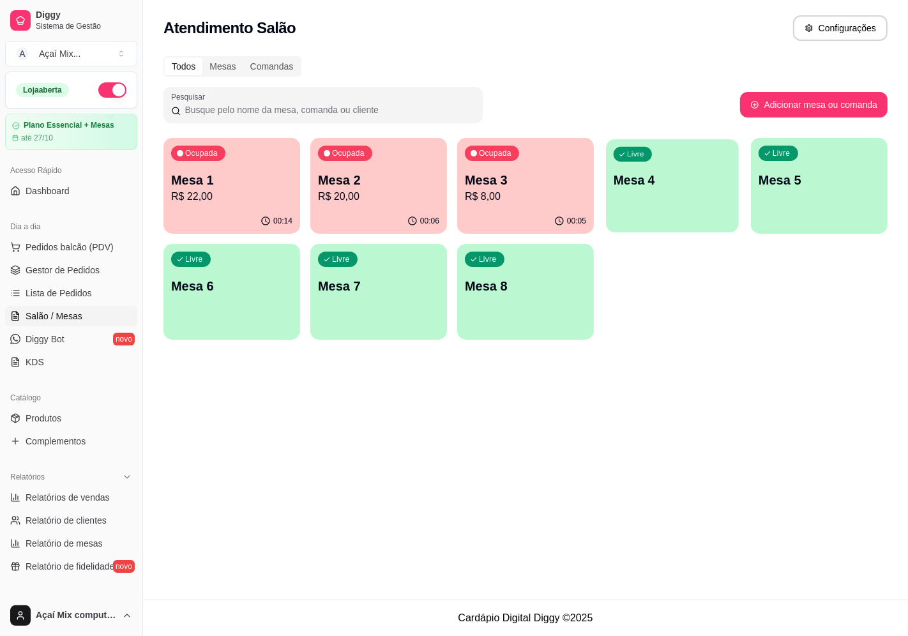
click at [686, 190] on div "Livre Mesa 4" at bounding box center [672, 178] width 133 height 78
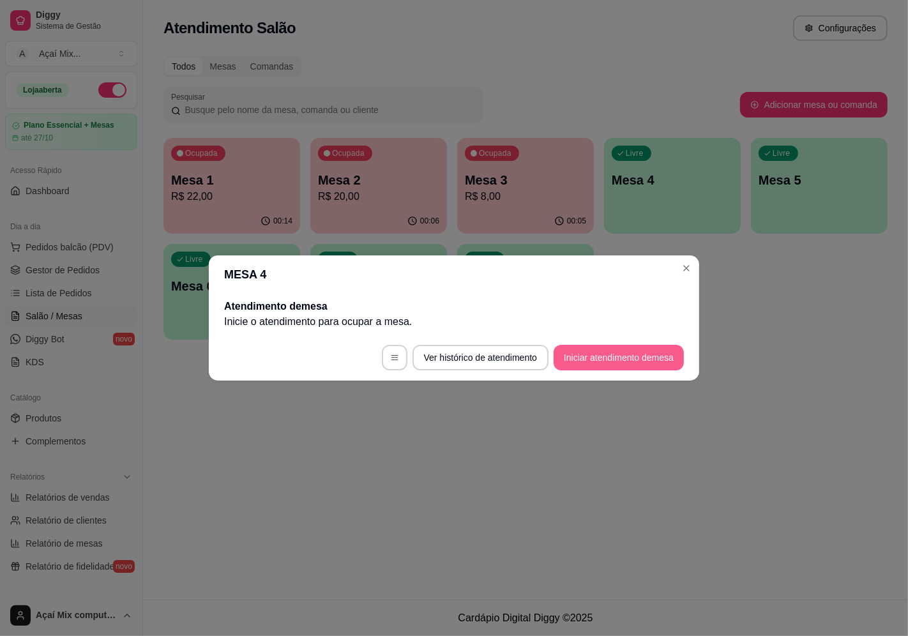
click at [576, 368] on button "Iniciar atendimento de mesa" at bounding box center [619, 358] width 130 height 26
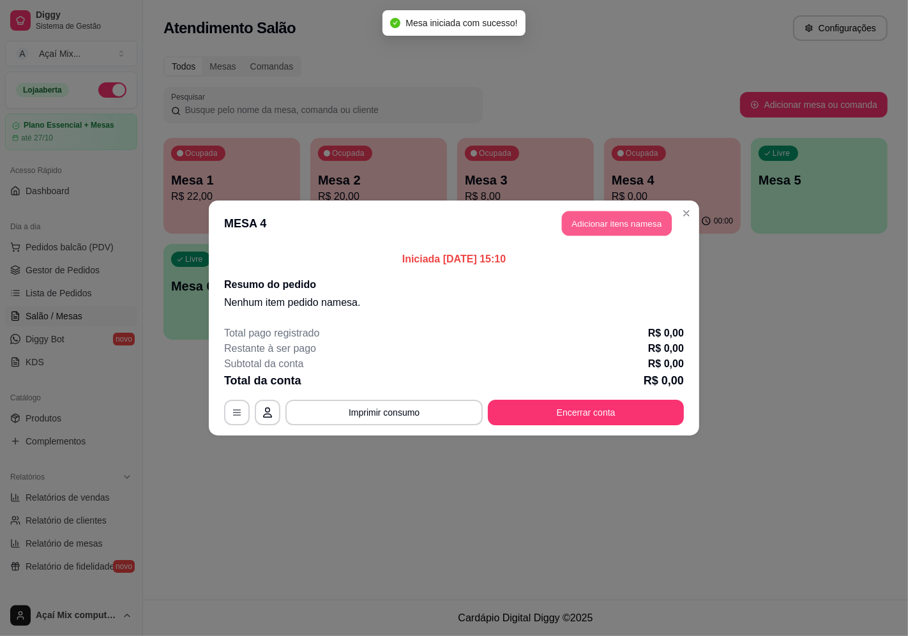
click at [589, 215] on button "Adicionar itens na mesa" at bounding box center [617, 223] width 110 height 25
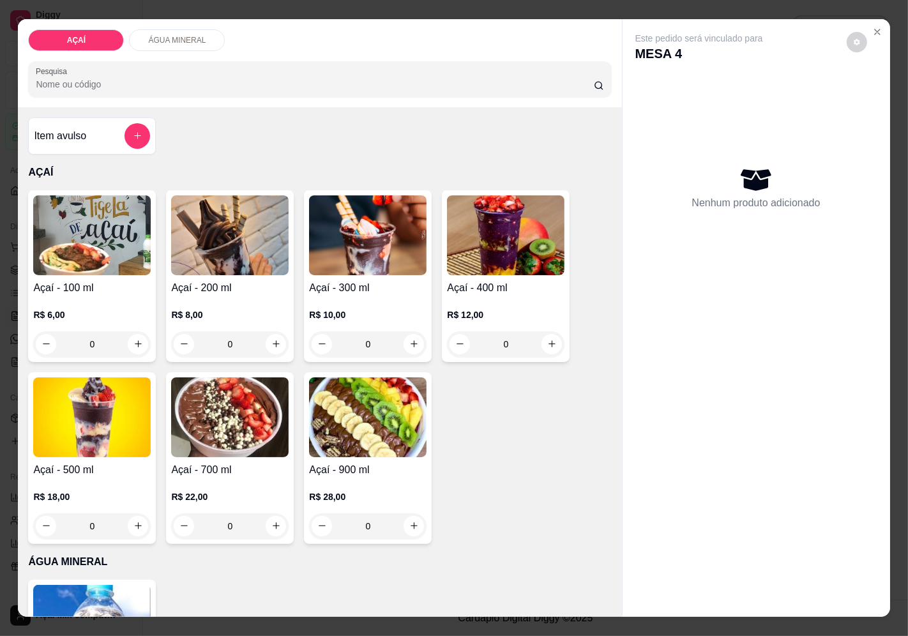
click at [125, 432] on img at bounding box center [91, 417] width 117 height 80
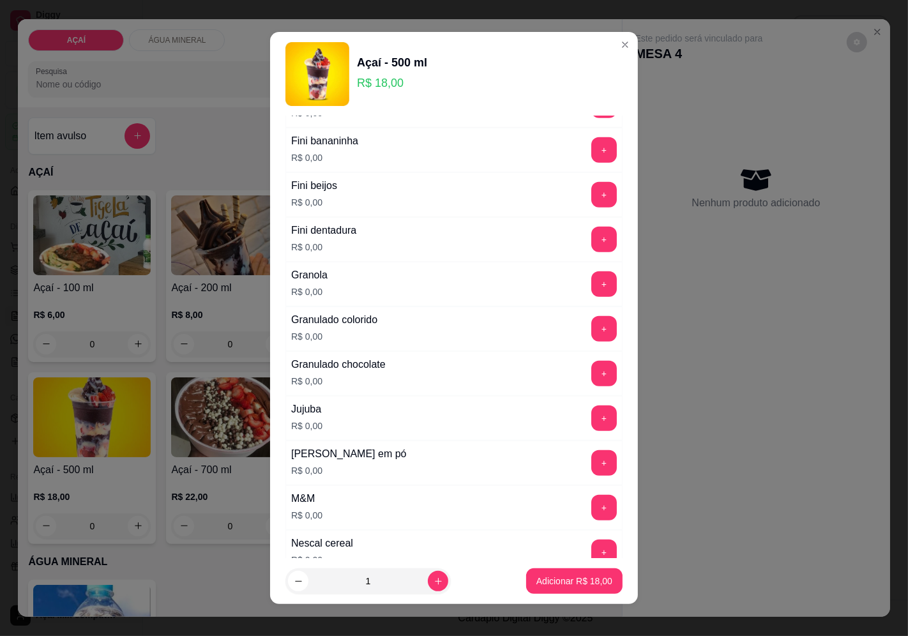
scroll to position [993, 0]
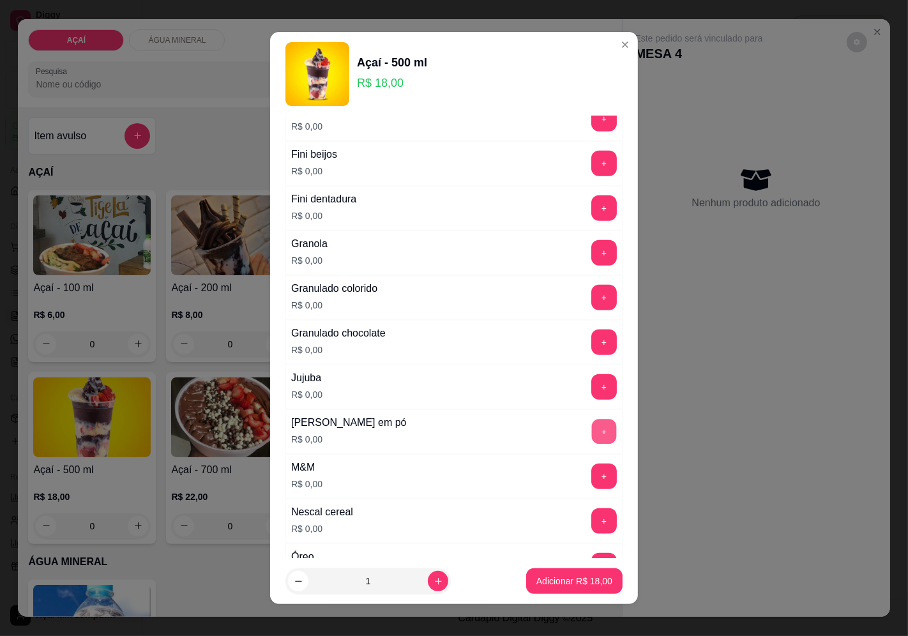
click at [592, 436] on button "+" at bounding box center [604, 431] width 25 height 25
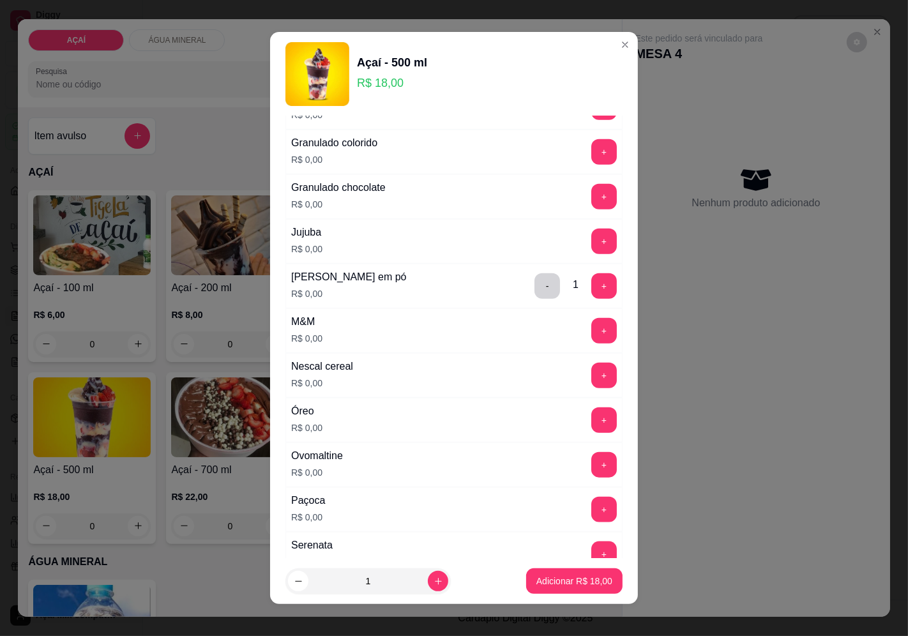
scroll to position [1205, 0]
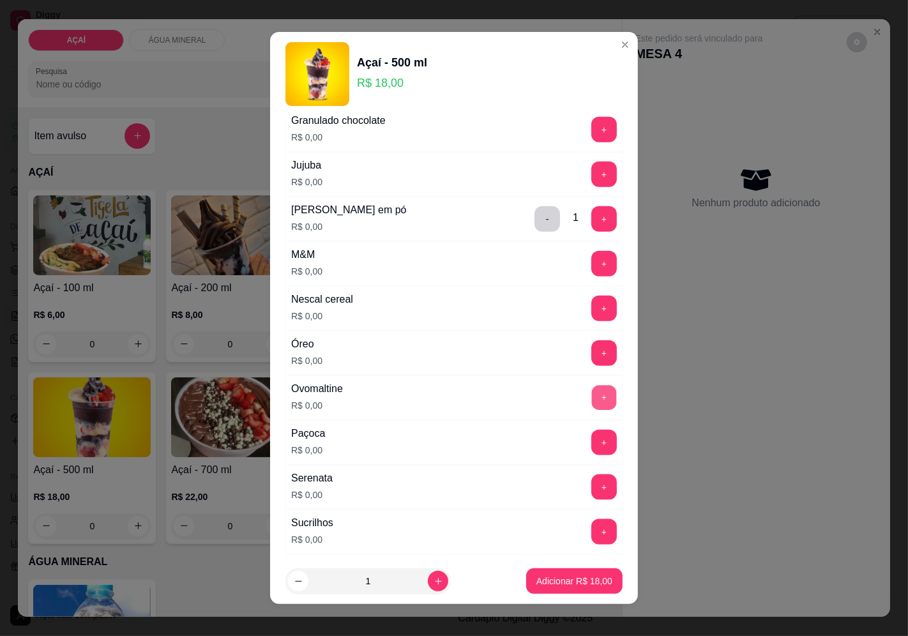
click at [592, 403] on button "+" at bounding box center [604, 397] width 25 height 25
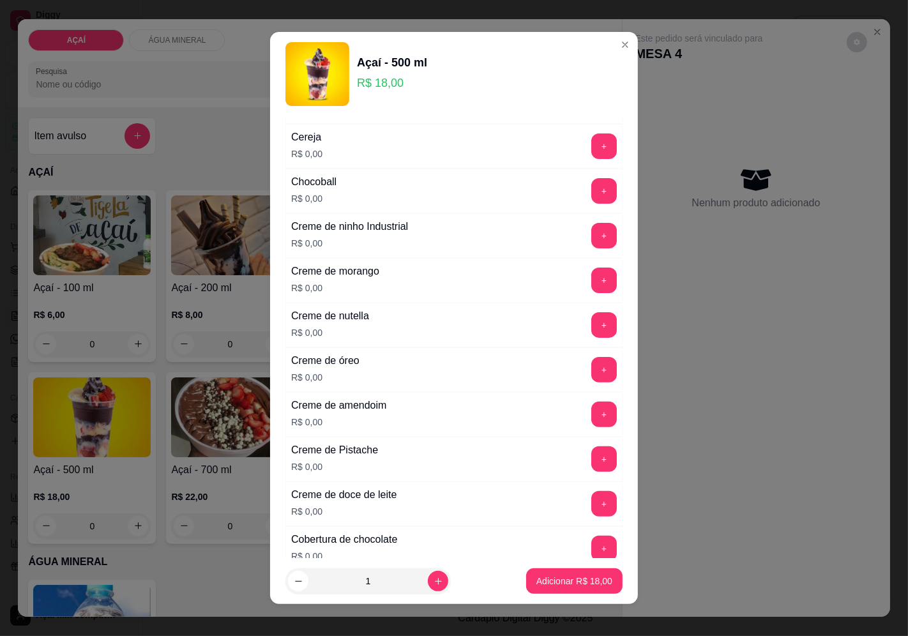
scroll to position [213, 0]
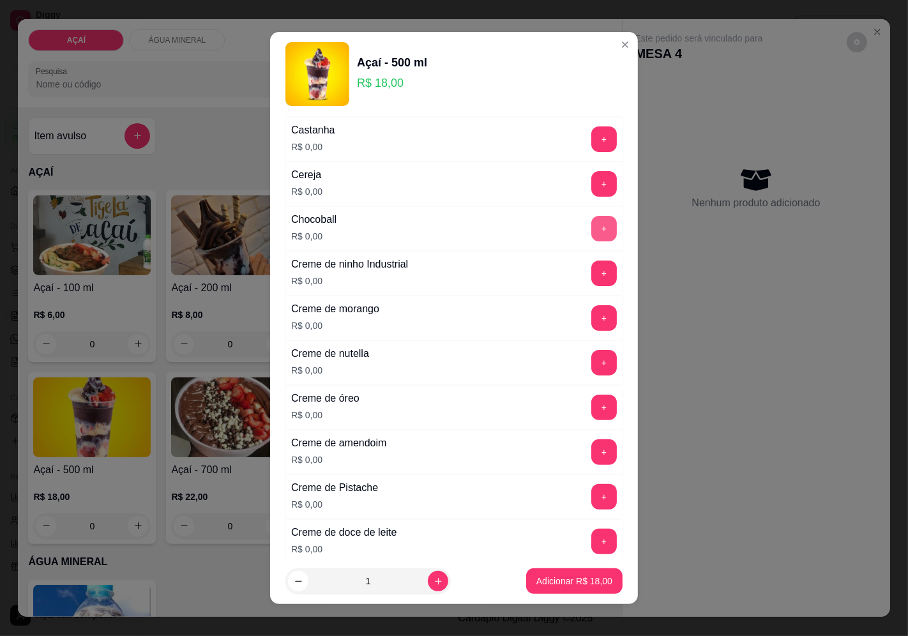
click at [591, 227] on button "+" at bounding box center [604, 229] width 26 height 26
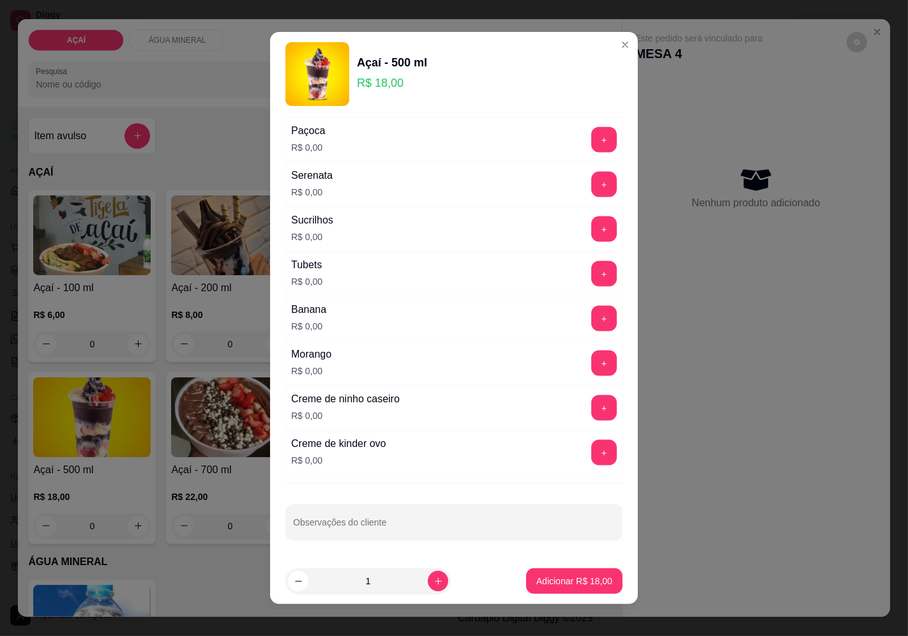
scroll to position [9, 0]
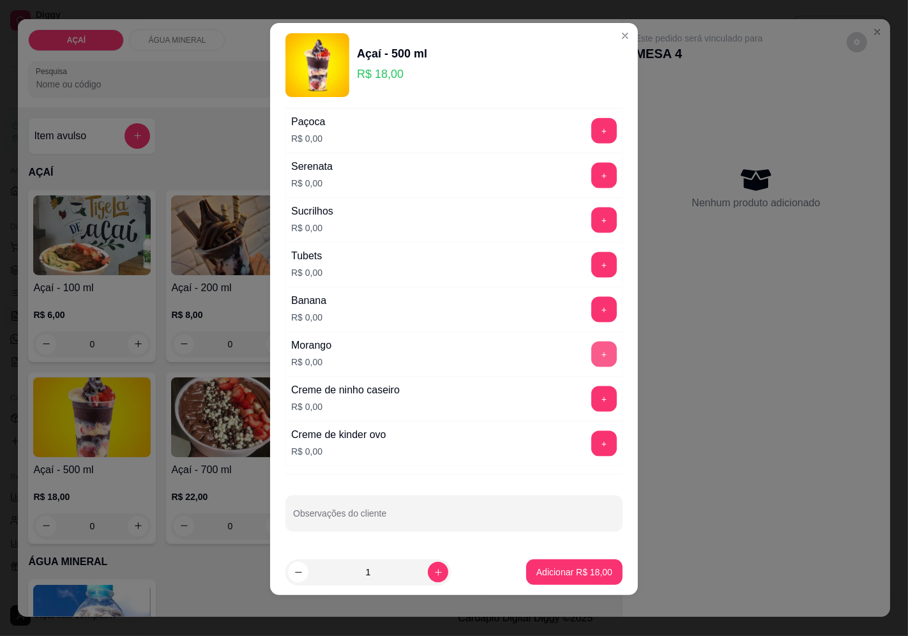
click at [591, 350] on button "+" at bounding box center [604, 355] width 26 height 26
click at [591, 354] on button "+" at bounding box center [604, 355] width 26 height 26
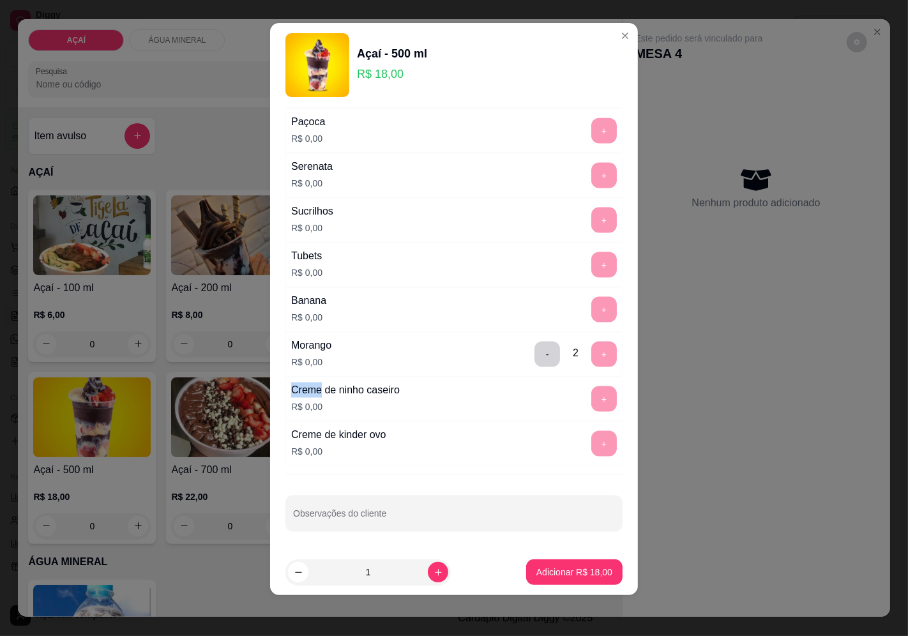
click at [571, 358] on div "- 2 +" at bounding box center [575, 355] width 93 height 26
drag, startPoint x: 572, startPoint y: 358, endPoint x: 573, endPoint y: 364, distance: 6.4
click at [572, 358] on div "- 2 +" at bounding box center [575, 355] width 93 height 26
click at [586, 575] on p "Adicionar R$ 18,00" at bounding box center [575, 572] width 74 height 12
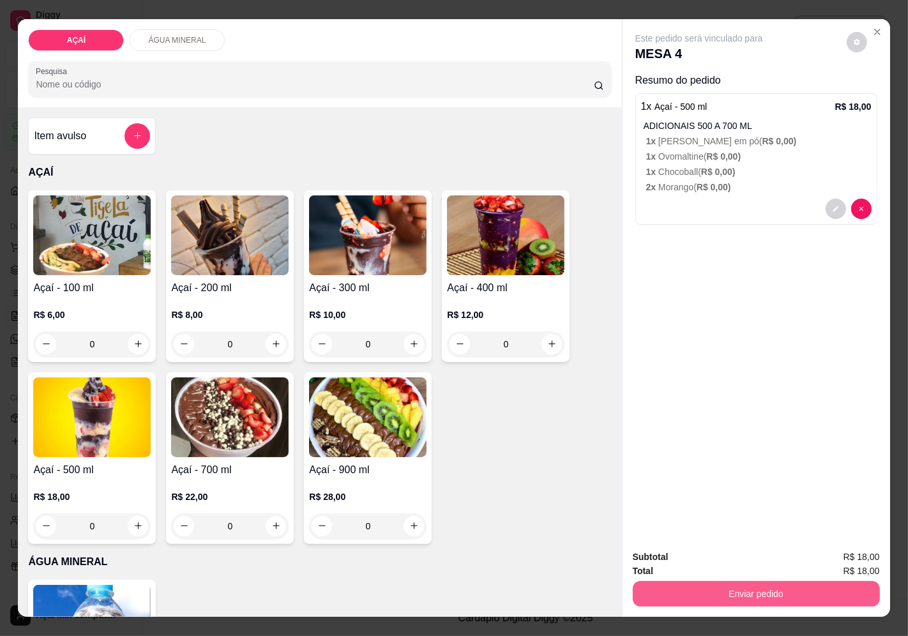
click at [792, 581] on button "Enviar pedido" at bounding box center [756, 594] width 247 height 26
click at [828, 554] on button "Enviar pedido" at bounding box center [846, 557] width 70 height 24
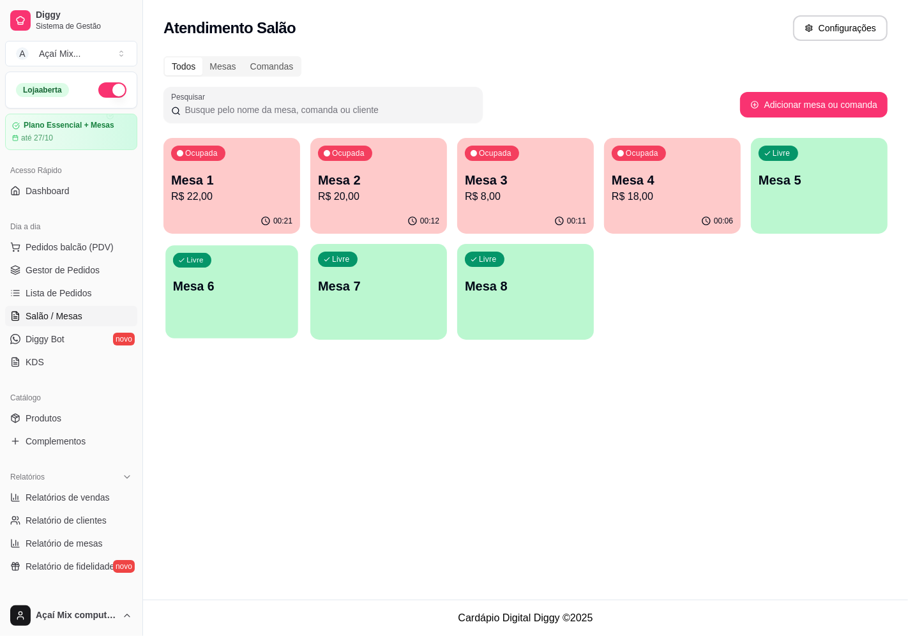
click at [199, 315] on div "Livre Mesa 6" at bounding box center [231, 284] width 133 height 78
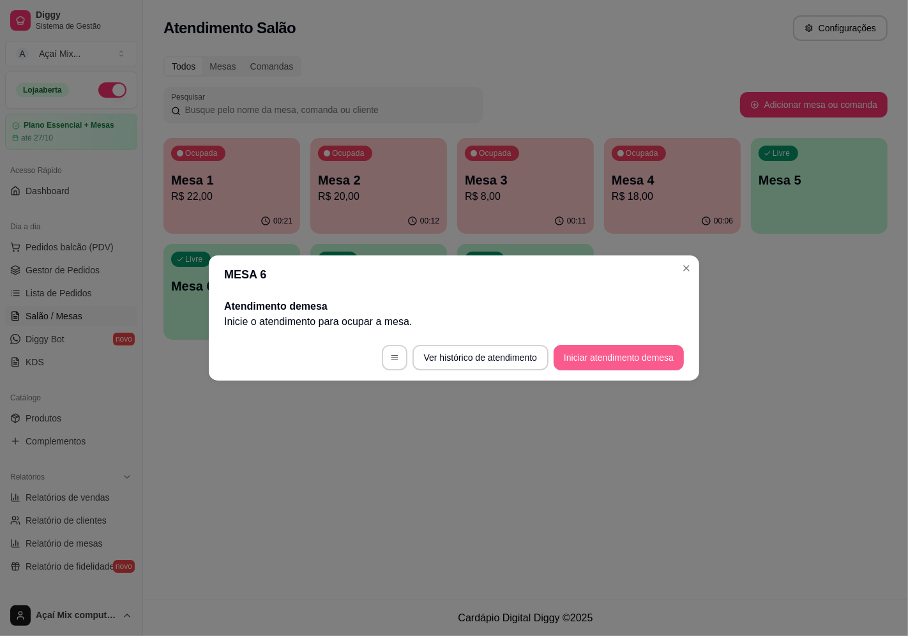
click at [675, 356] on button "Iniciar atendimento de mesa" at bounding box center [619, 358] width 130 height 26
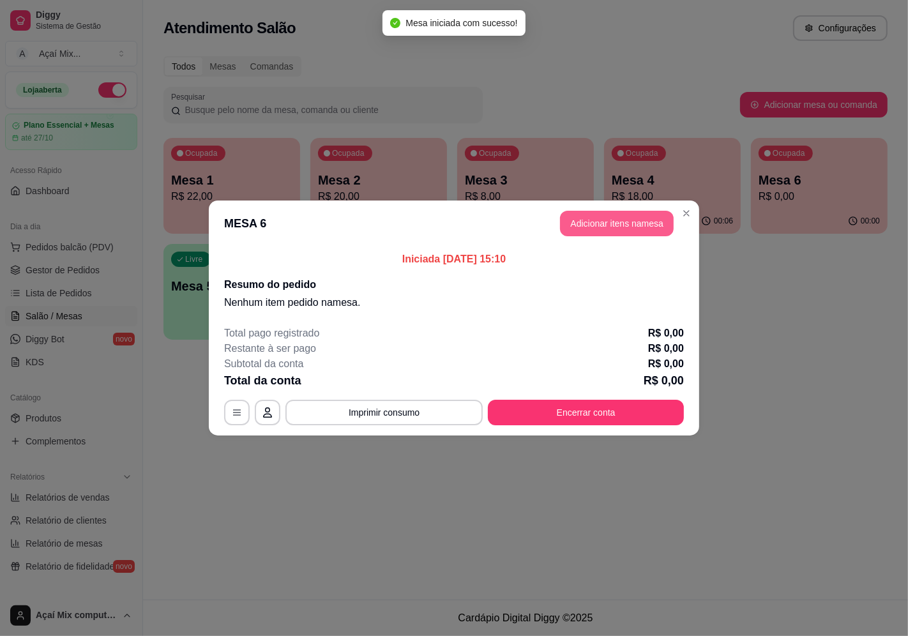
click at [567, 216] on button "Adicionar itens na mesa" at bounding box center [617, 224] width 114 height 26
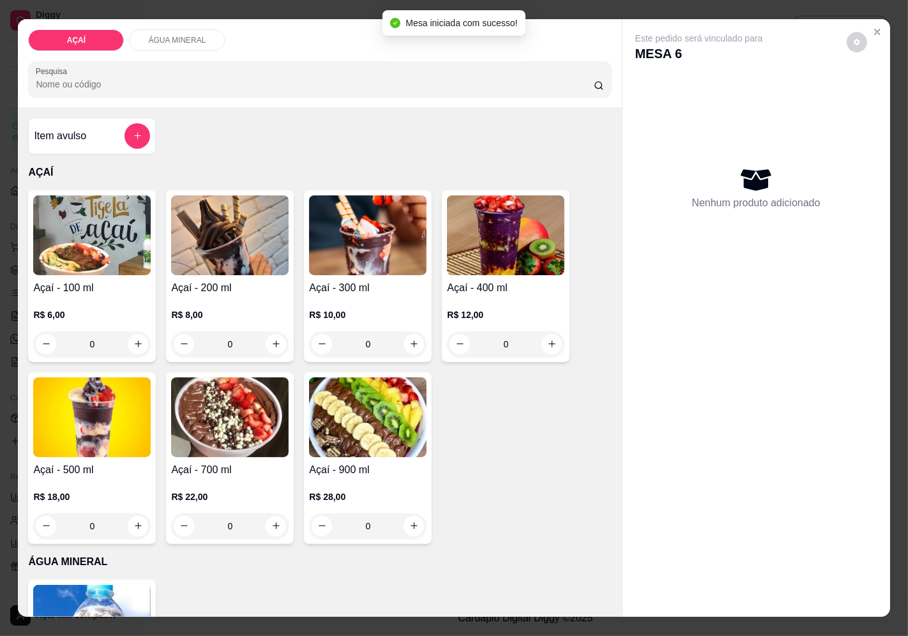
click at [431, 282] on div "Açaí - 100 ml R$ 6,00 0 Açaí - 200 ml R$ 8,00 0 Açaí - 300 ml R$ 10,00 0 Açaí -…" at bounding box center [319, 367] width 583 height 354
click at [309, 299] on div "R$ 10,00 0" at bounding box center [367, 326] width 117 height 61
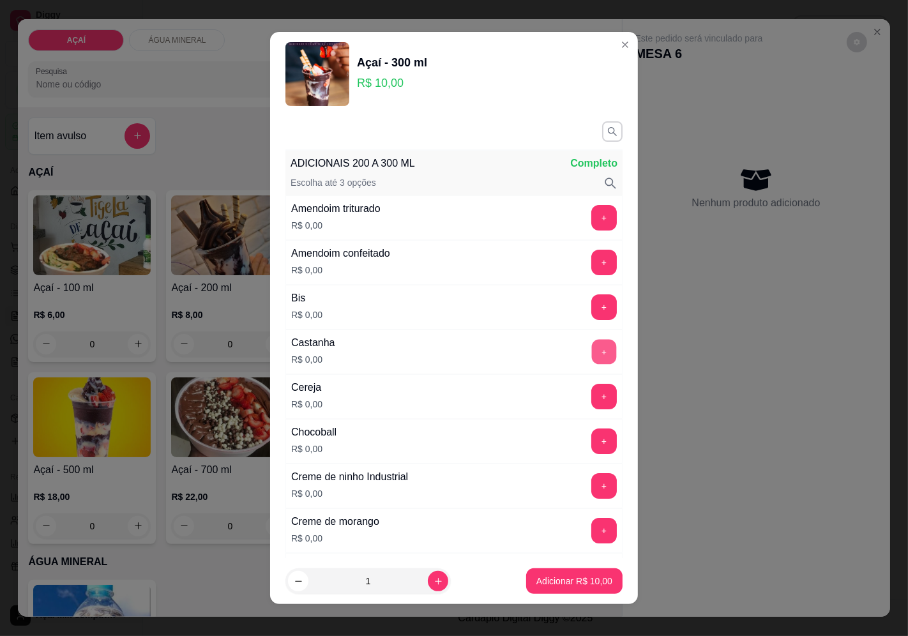
click at [592, 356] on button "+" at bounding box center [604, 351] width 25 height 25
click at [592, 398] on button "+" at bounding box center [604, 396] width 25 height 25
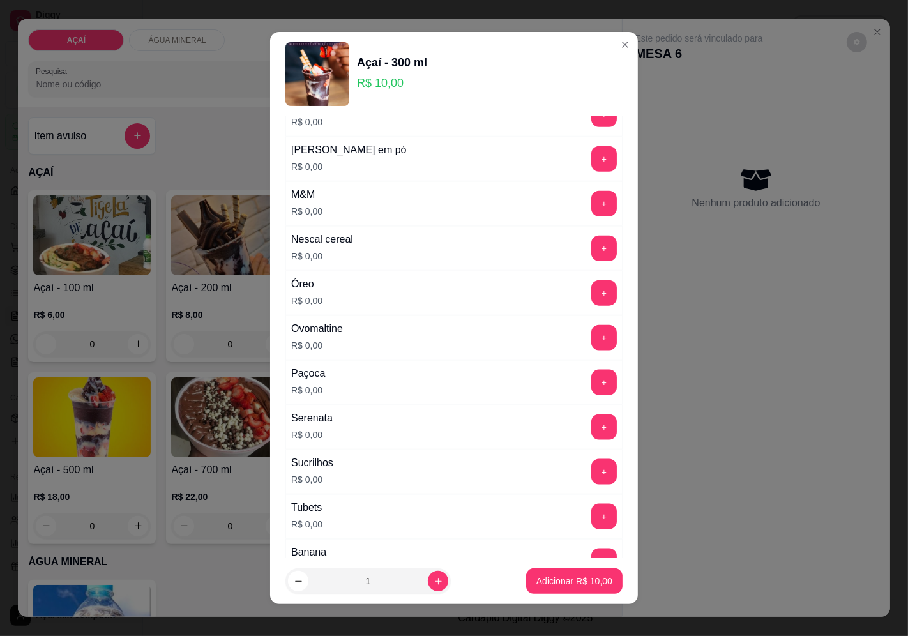
scroll to position [1348, 0]
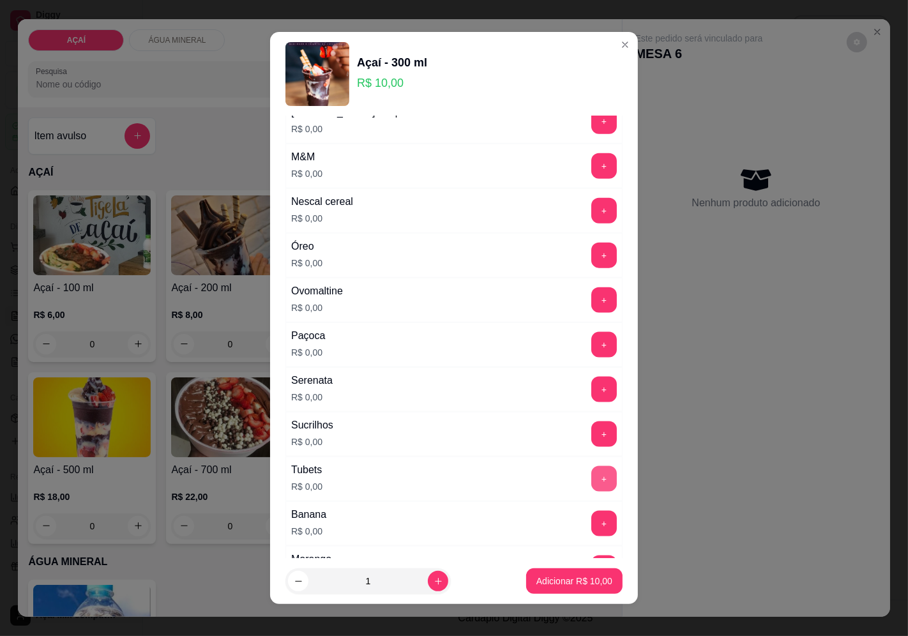
click at [591, 484] on button "+" at bounding box center [604, 479] width 26 height 26
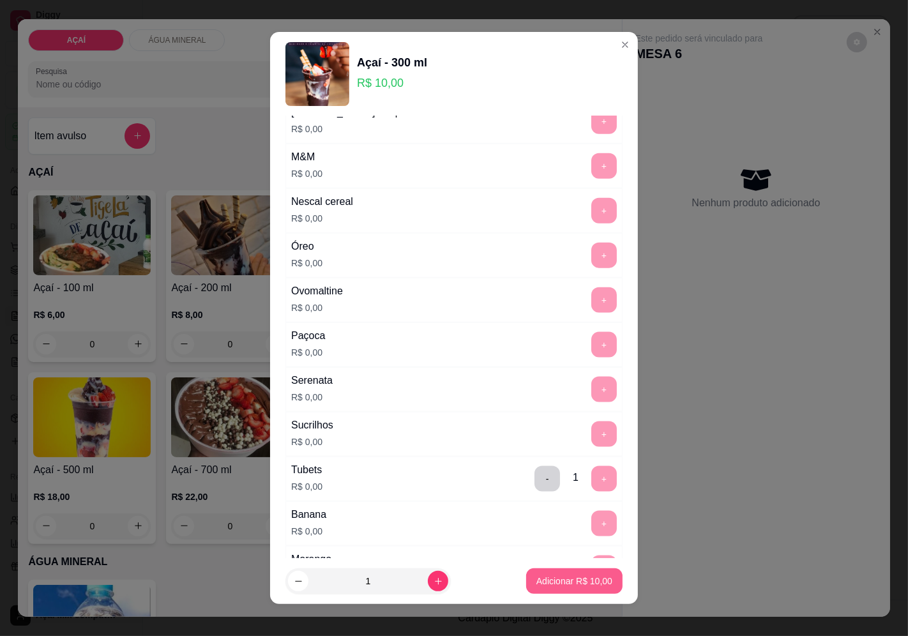
click at [584, 579] on p "Adicionar R$ 10,00" at bounding box center [574, 581] width 76 height 13
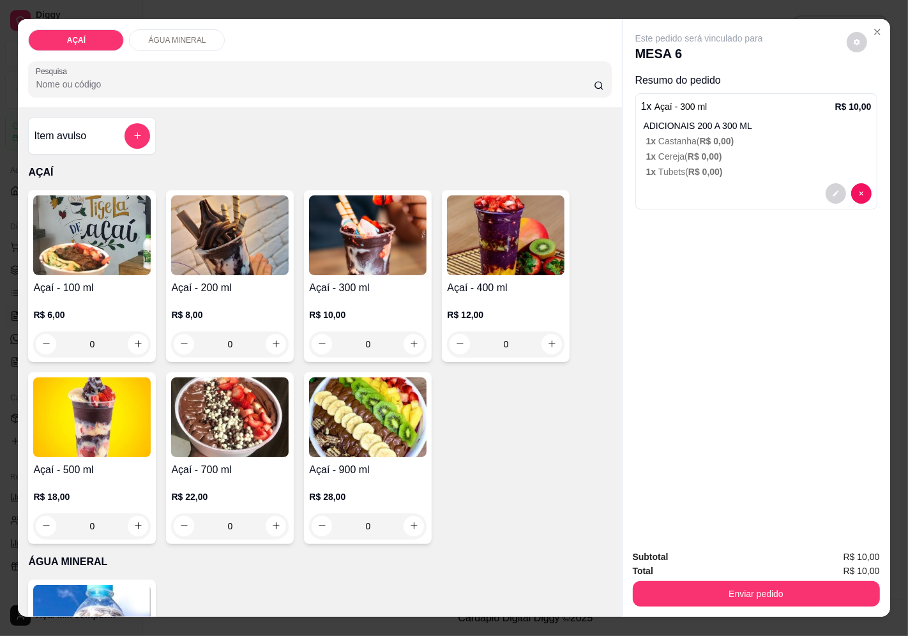
click at [326, 272] on div "Açaí - 300 ml R$ 10,00 0" at bounding box center [368, 276] width 128 height 172
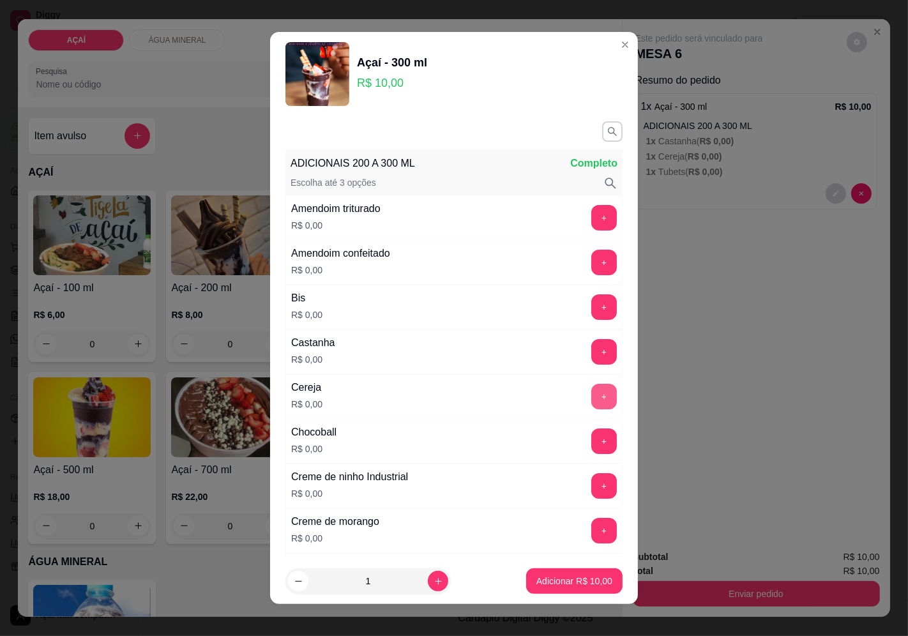
click at [591, 402] on button "+" at bounding box center [604, 397] width 26 height 26
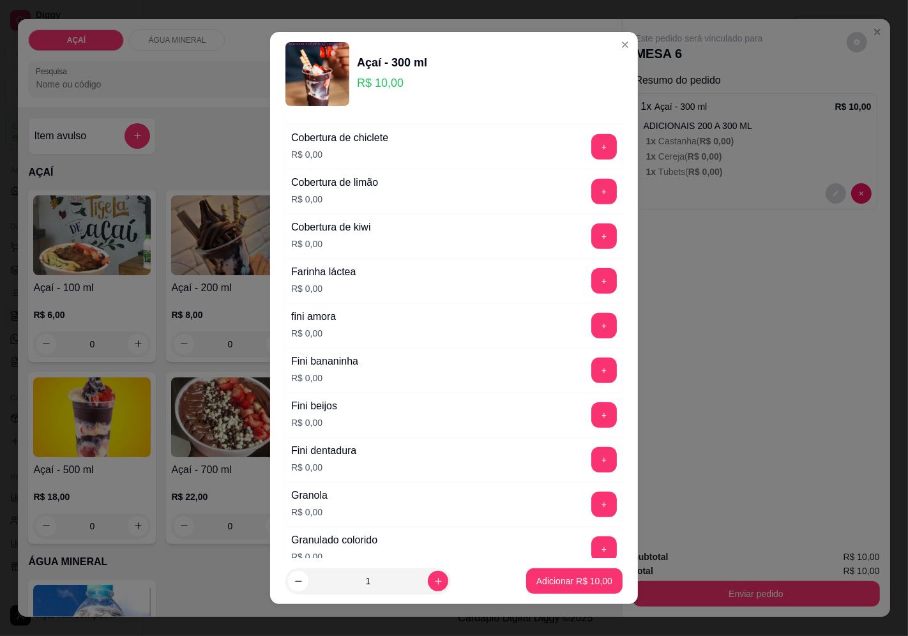
scroll to position [780, 0]
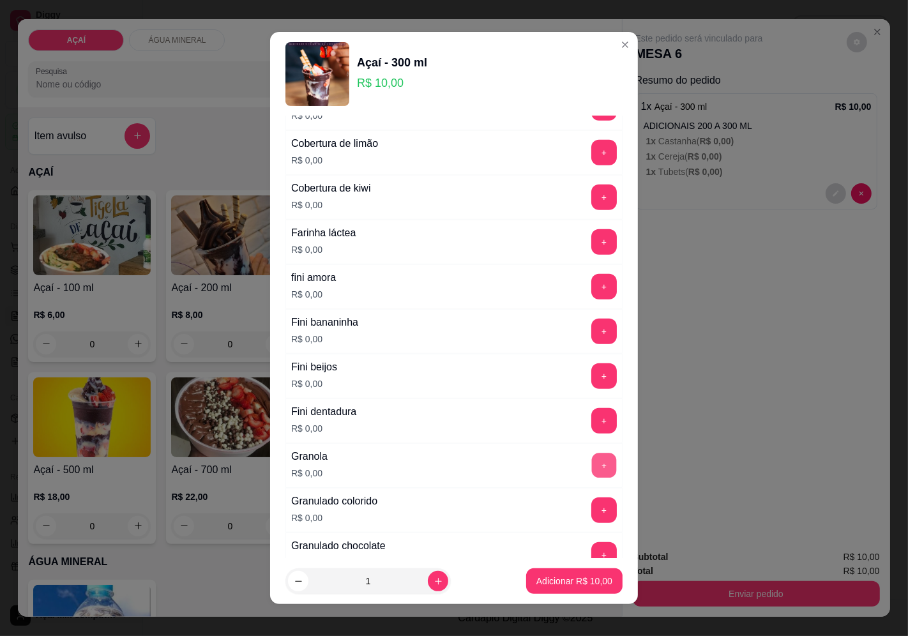
click at [592, 466] on button "+" at bounding box center [604, 465] width 25 height 25
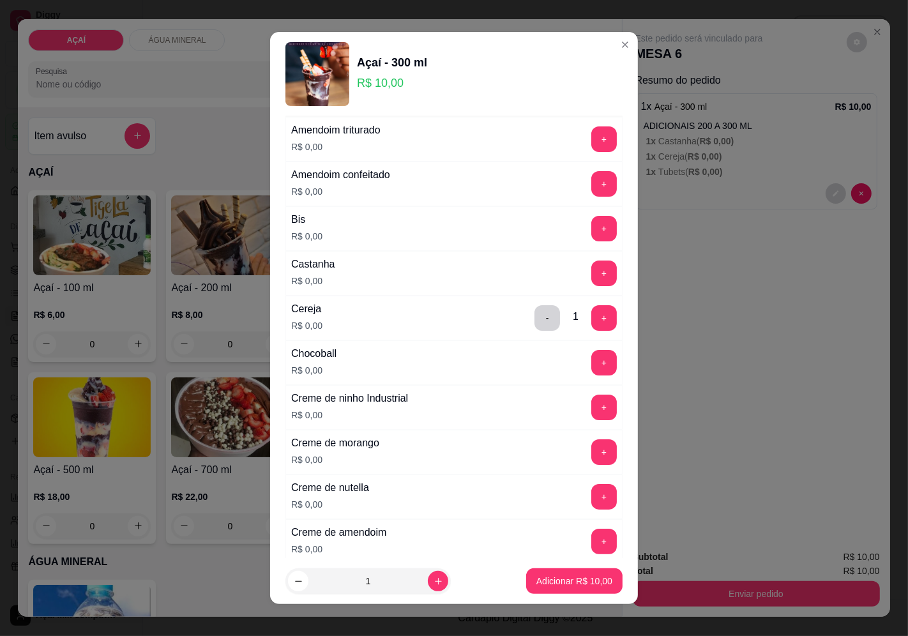
scroll to position [0, 0]
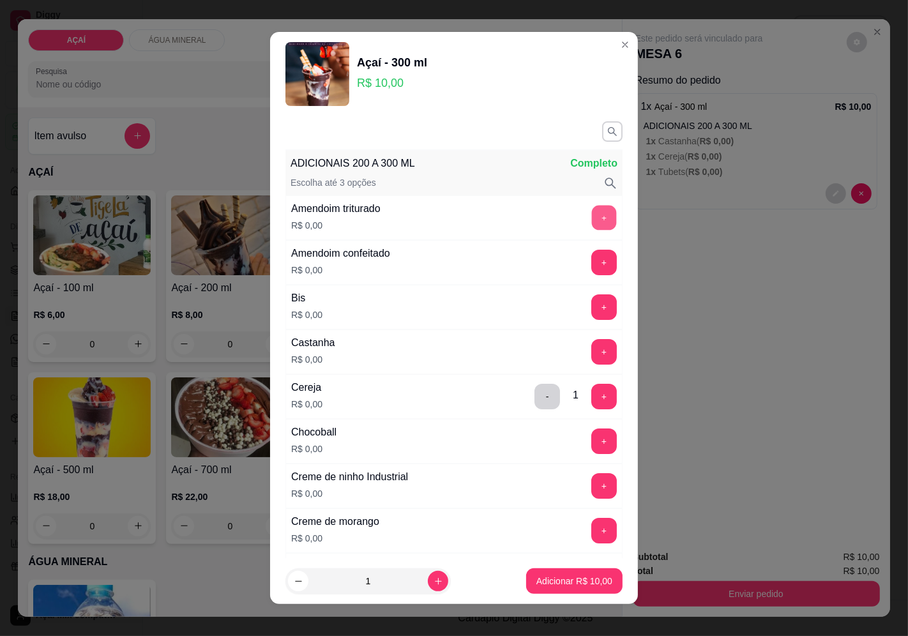
click at [592, 222] on button "+" at bounding box center [604, 217] width 25 height 25
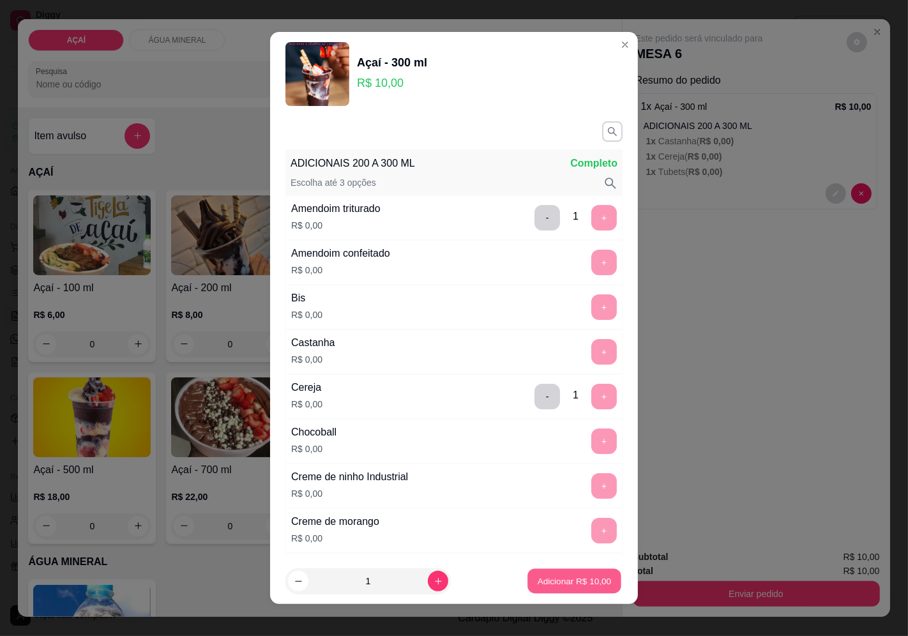
click at [547, 570] on button "Adicionar R$ 10,00" at bounding box center [574, 581] width 94 height 25
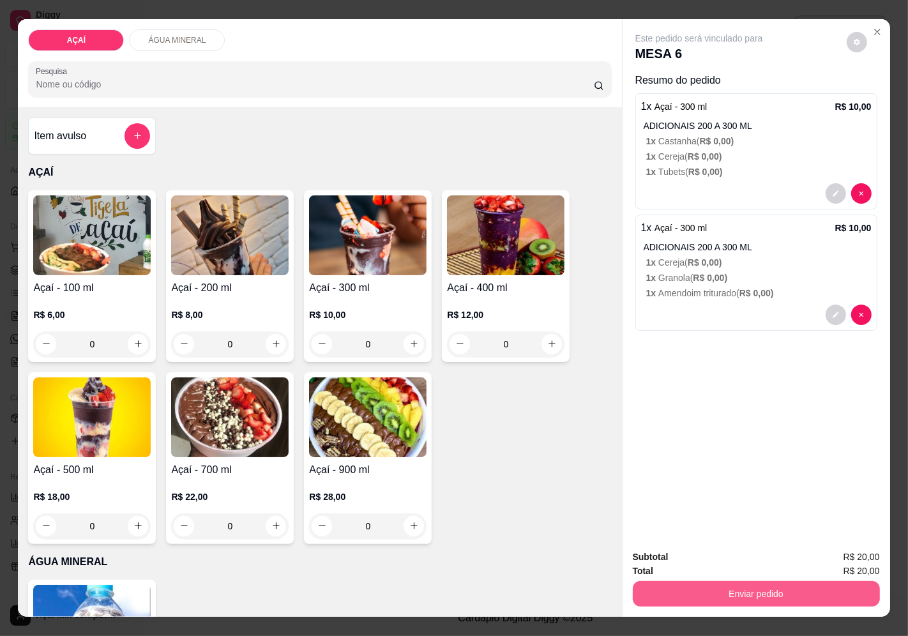
click at [793, 585] on button "Enviar pedido" at bounding box center [756, 594] width 247 height 26
click at [845, 560] on button "Enviar pedido" at bounding box center [846, 558] width 72 height 24
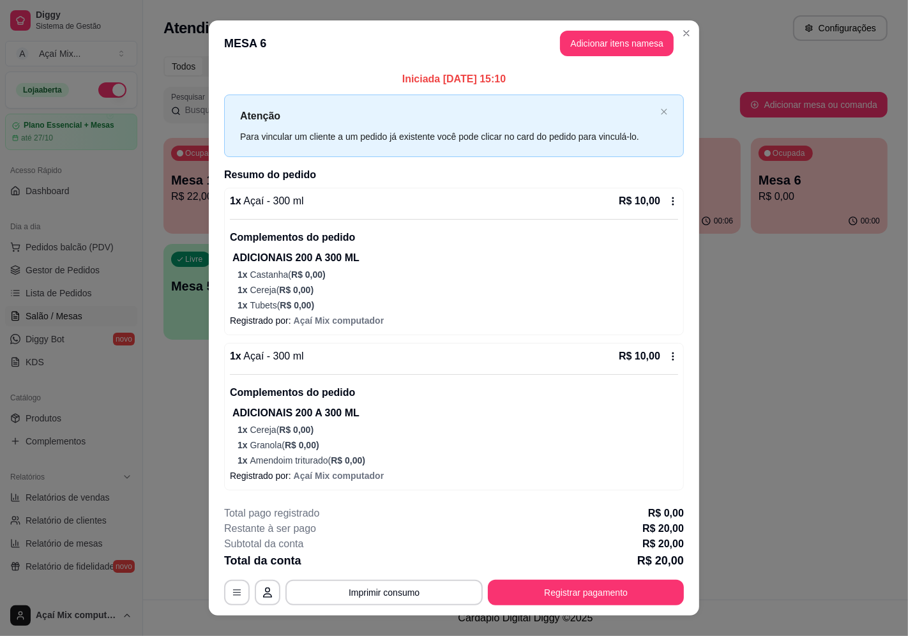
scroll to position [20, 0]
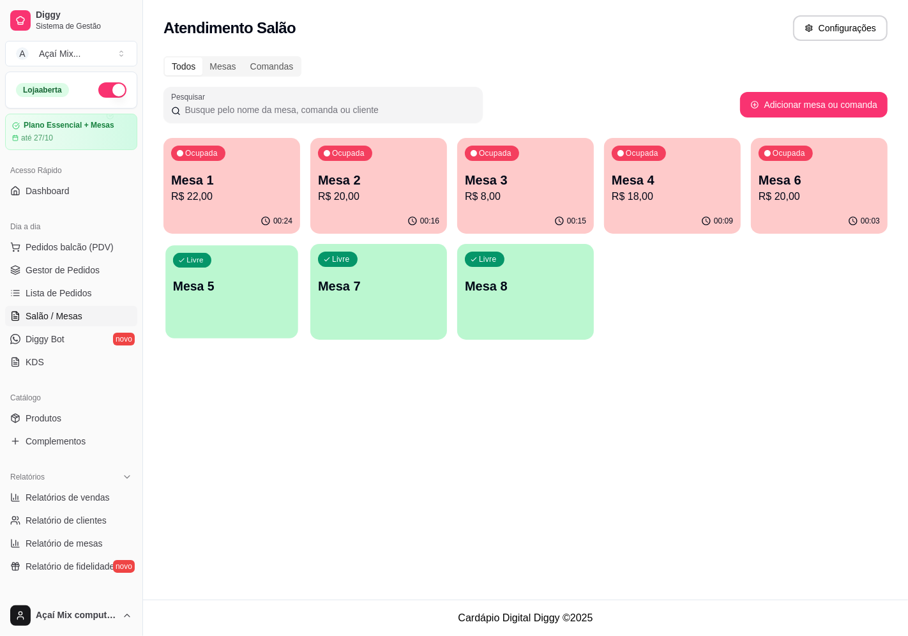
click at [223, 265] on div "Livre Mesa 5" at bounding box center [231, 284] width 133 height 78
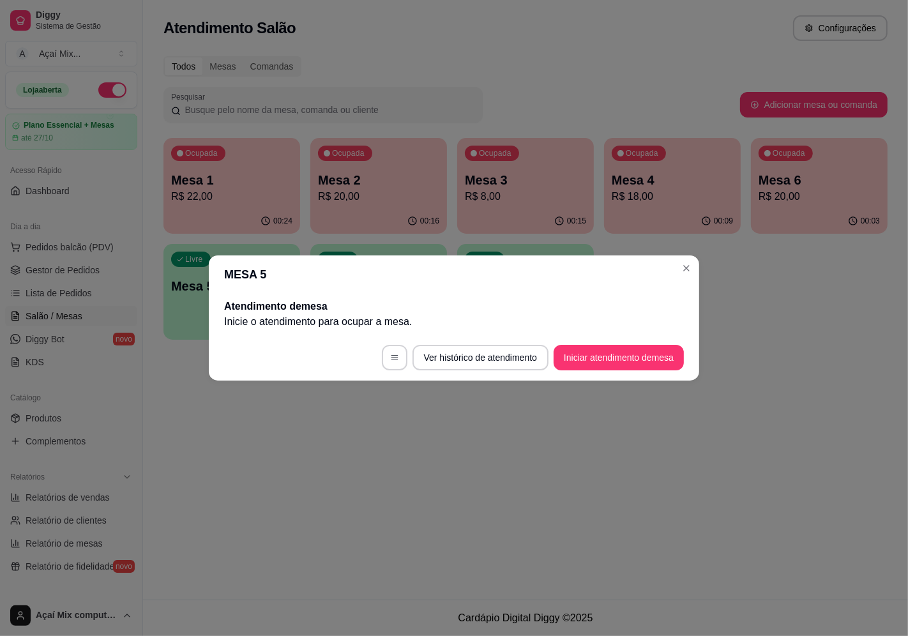
drag, startPoint x: 591, startPoint y: 340, endPoint x: 592, endPoint y: 350, distance: 10.3
click at [591, 343] on footer "Ver histórico de atendimento Iniciar atendimento de mesa" at bounding box center [454, 358] width 490 height 46
click at [592, 350] on button "Iniciar atendimento de mesa" at bounding box center [619, 358] width 130 height 26
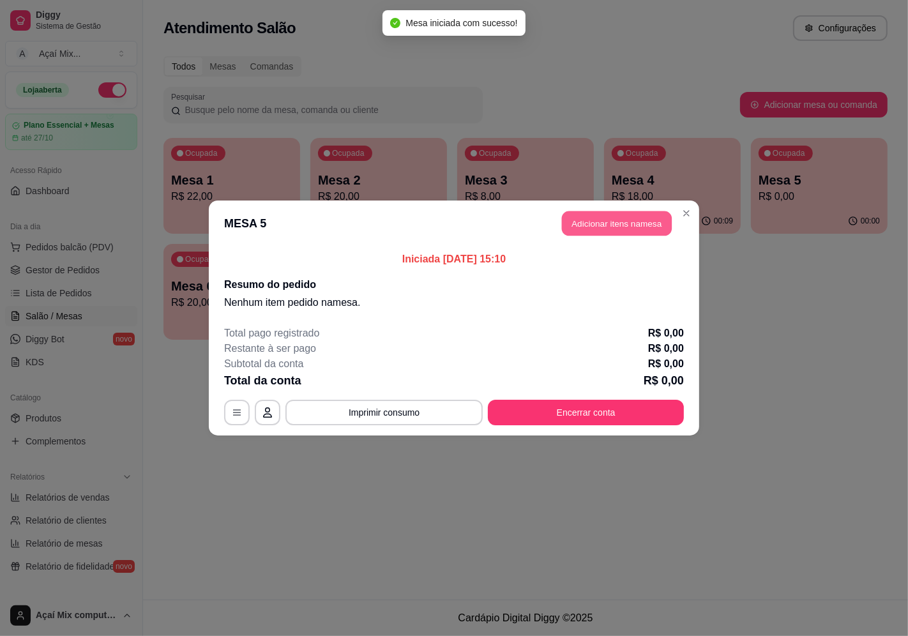
click at [607, 227] on button "Adicionar itens na mesa" at bounding box center [617, 223] width 110 height 25
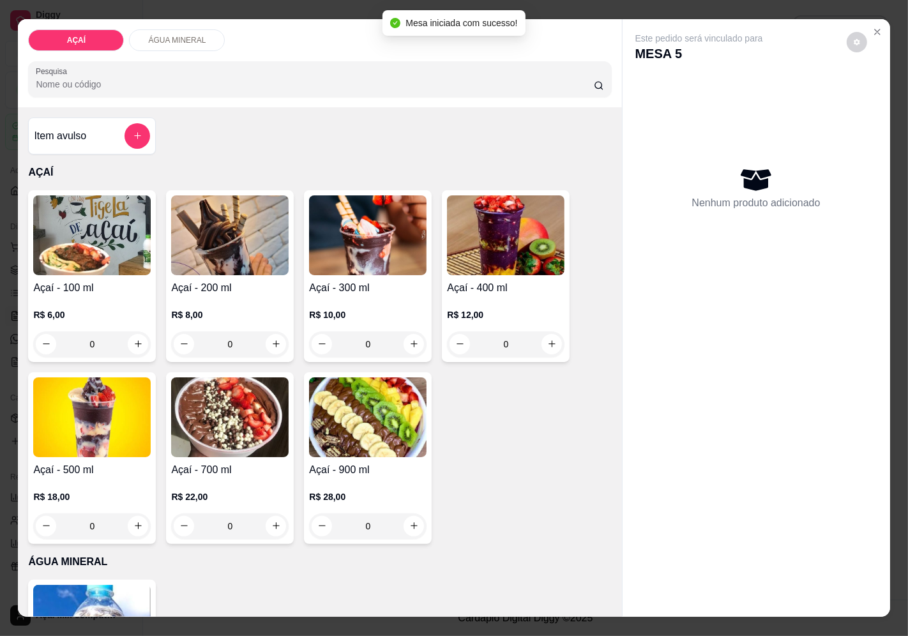
click at [329, 269] on img at bounding box center [367, 235] width 117 height 80
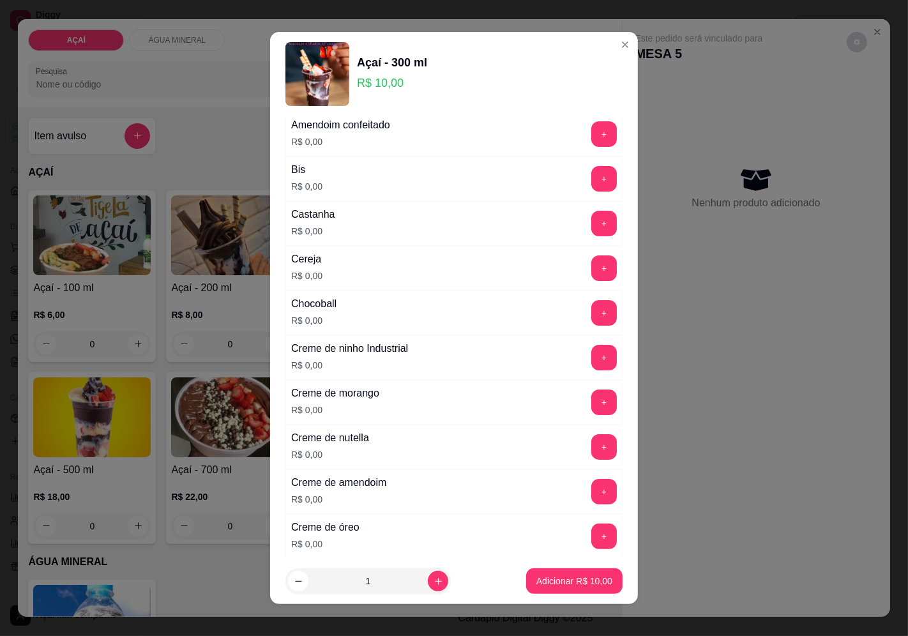
scroll to position [213, 0]
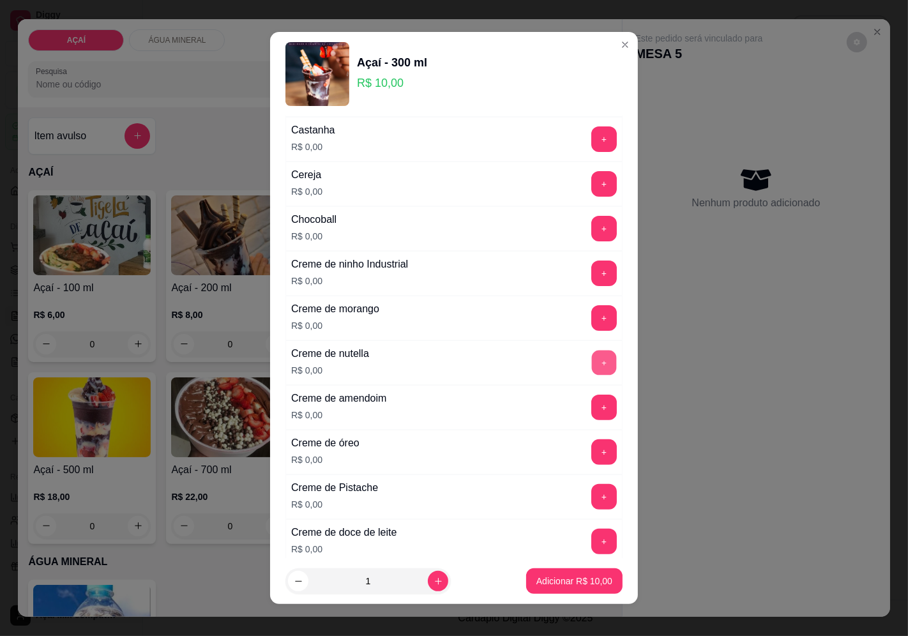
click at [592, 366] on button "+" at bounding box center [604, 362] width 25 height 25
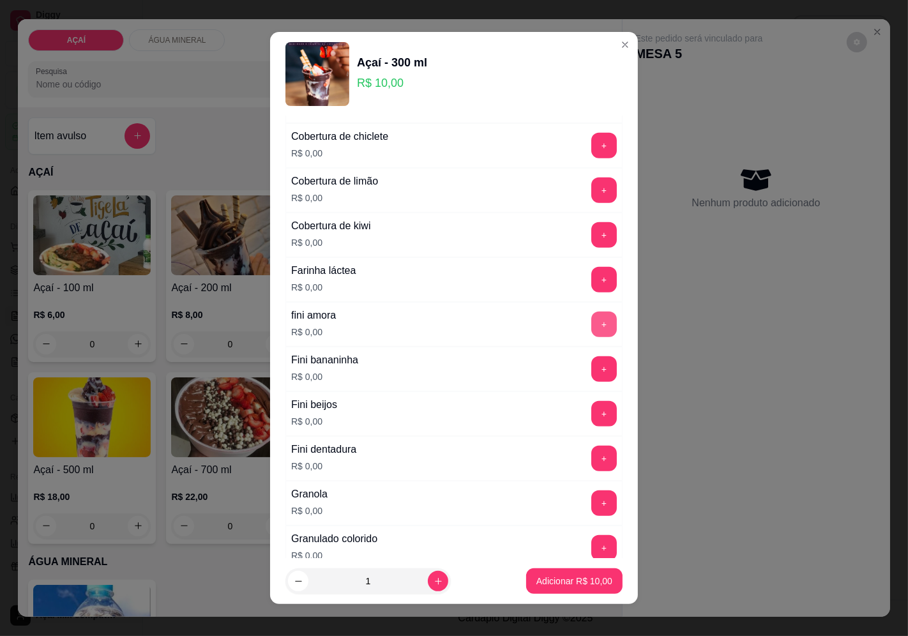
scroll to position [780, 0]
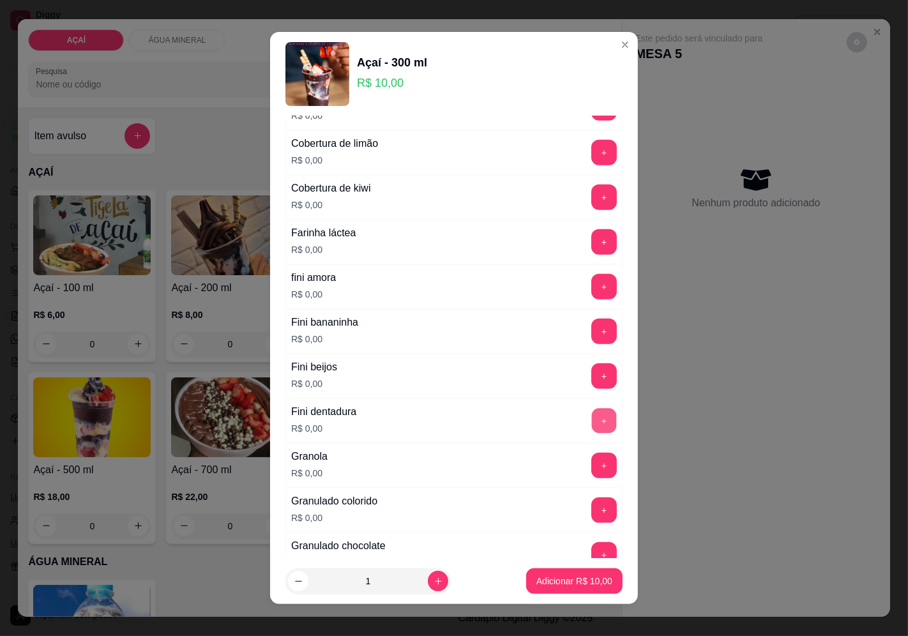
click at [592, 430] on button "+" at bounding box center [604, 420] width 25 height 25
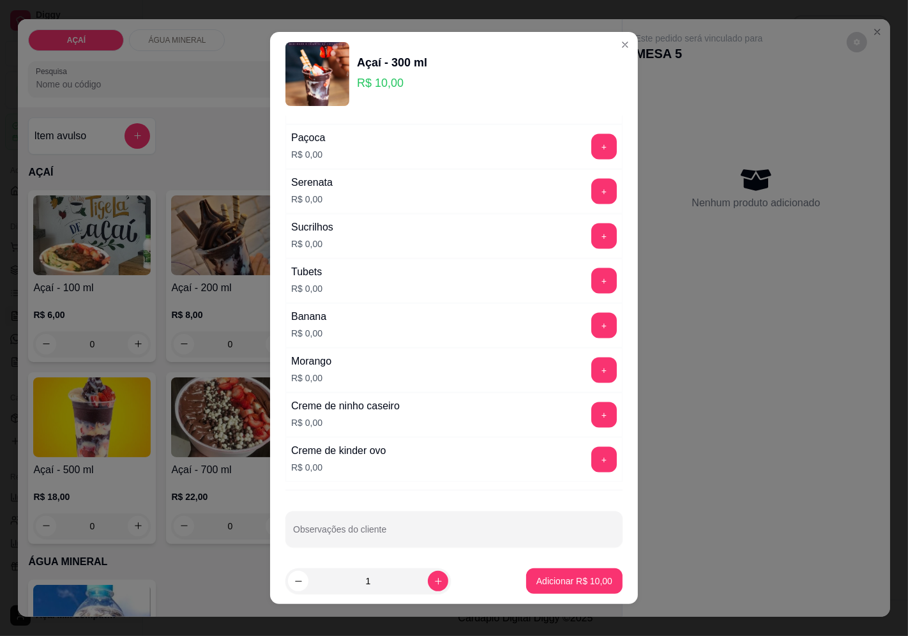
scroll to position [1556, 0]
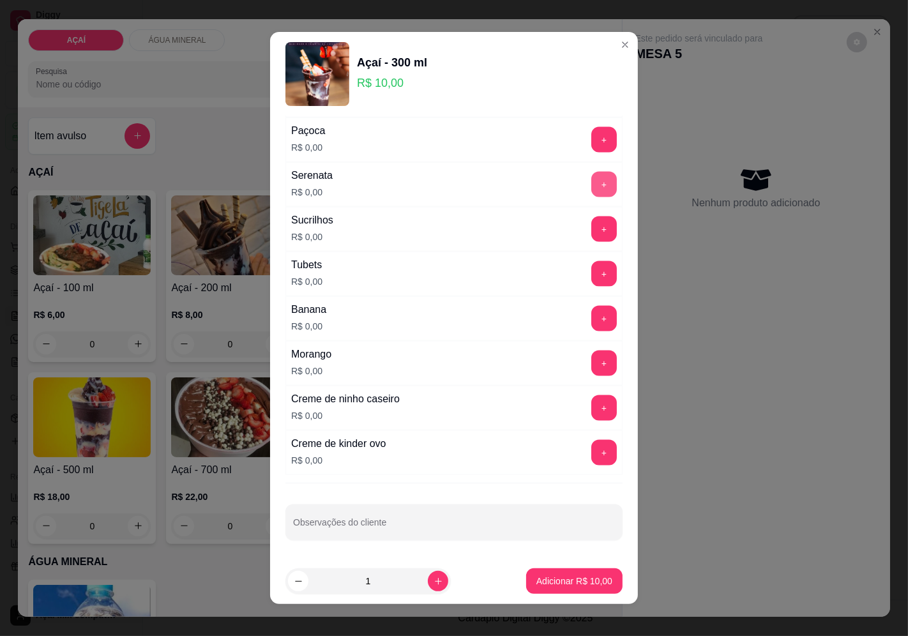
click at [591, 185] on button "+" at bounding box center [604, 185] width 26 height 26
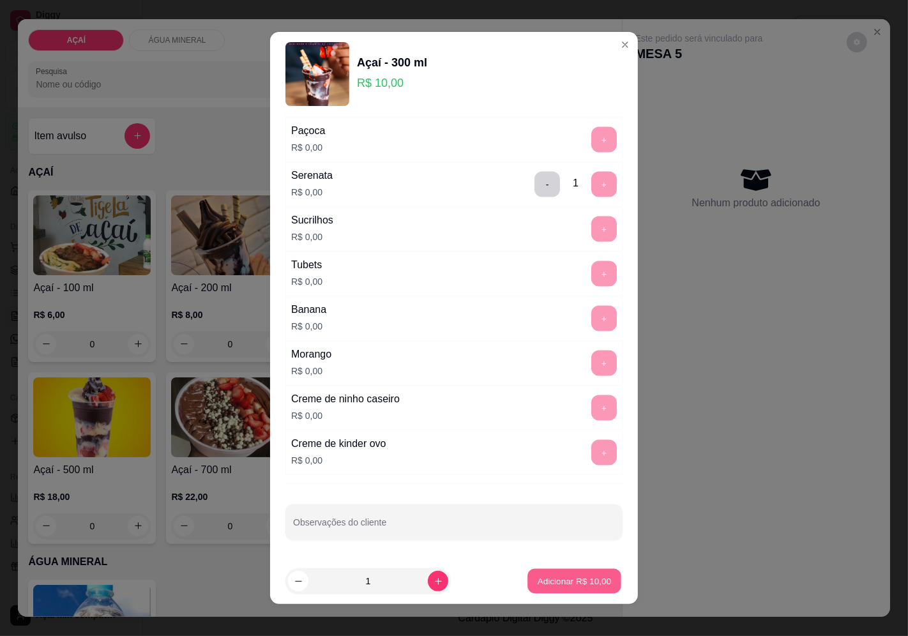
click at [557, 589] on button "Adicionar R$ 10,00" at bounding box center [574, 581] width 94 height 25
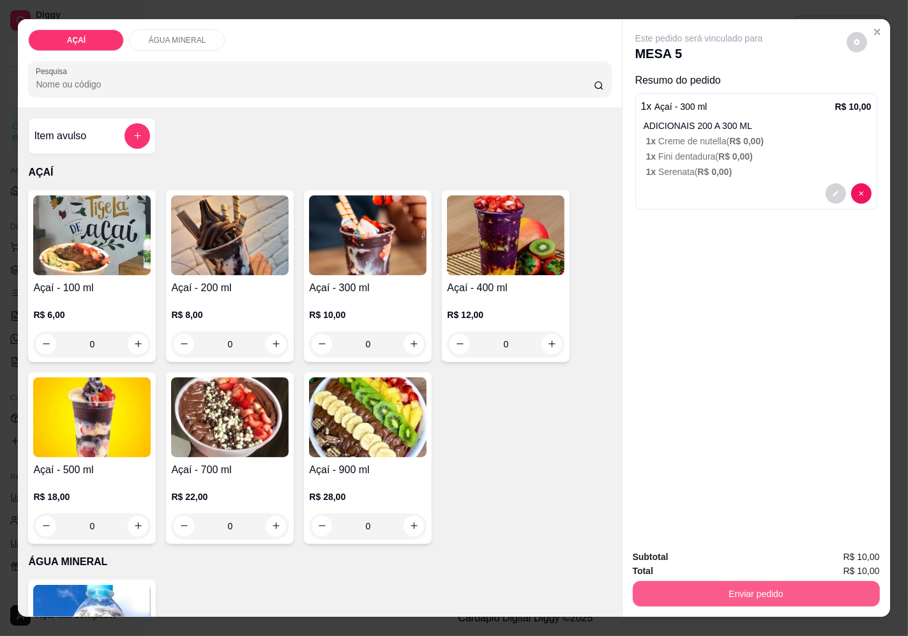
click at [757, 582] on button "Enviar pedido" at bounding box center [756, 594] width 247 height 26
click at [863, 567] on button "Enviar pedido" at bounding box center [846, 557] width 72 height 24
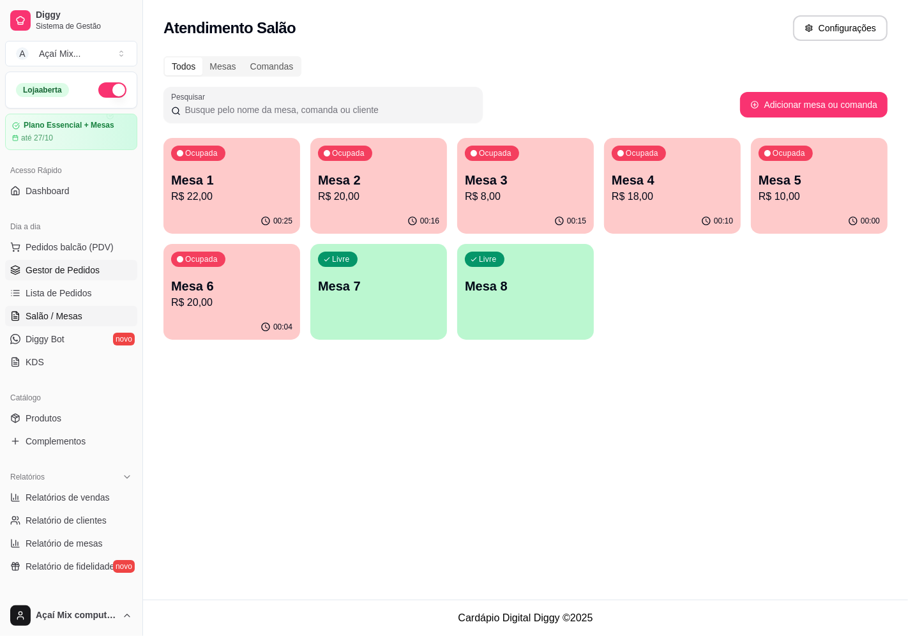
click at [73, 272] on span "Gestor de Pedidos" at bounding box center [63, 270] width 74 height 13
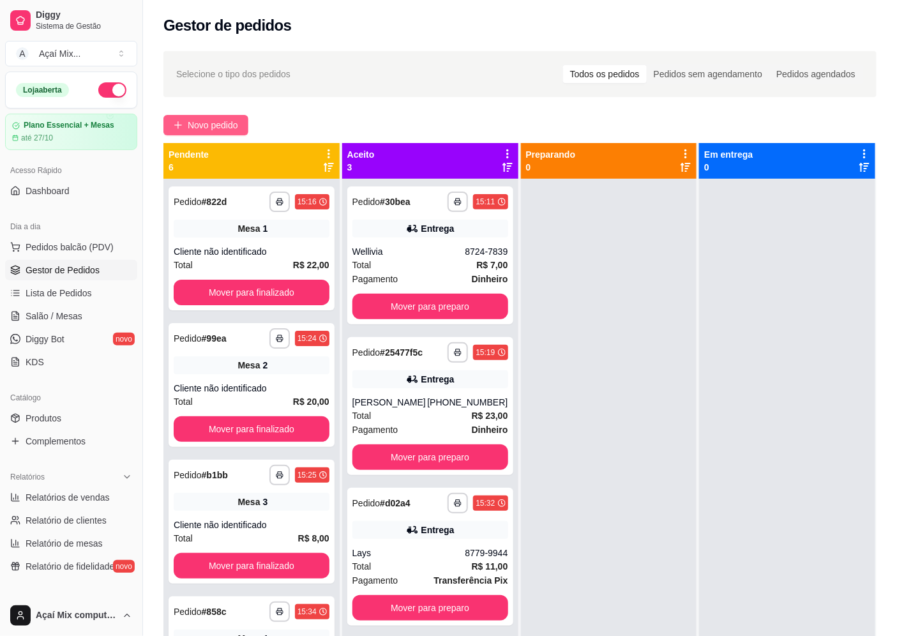
click at [231, 118] on span "Novo pedido" at bounding box center [213, 125] width 50 height 14
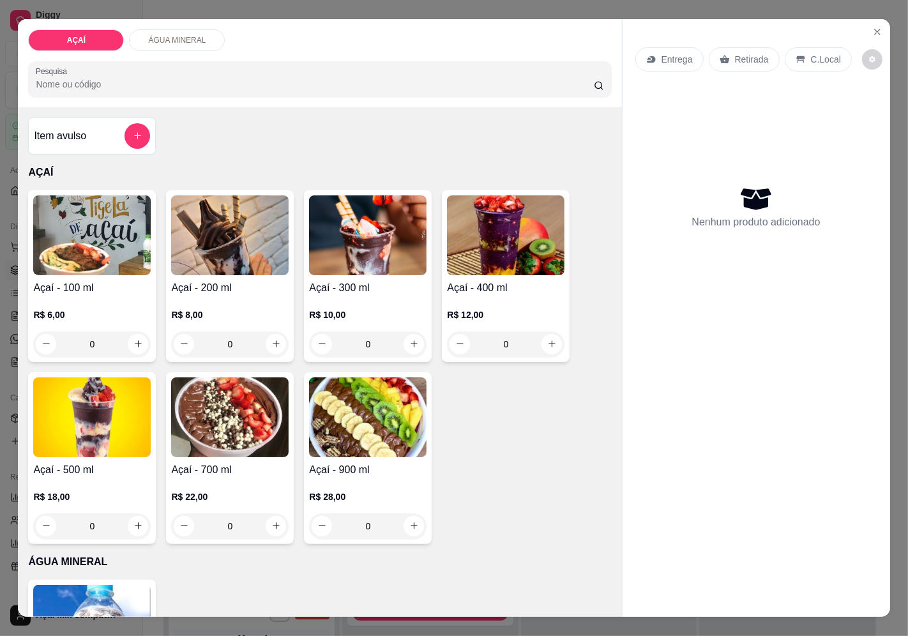
click at [458, 282] on h4 "Açaí - 400 ml" at bounding box center [505, 287] width 117 height 15
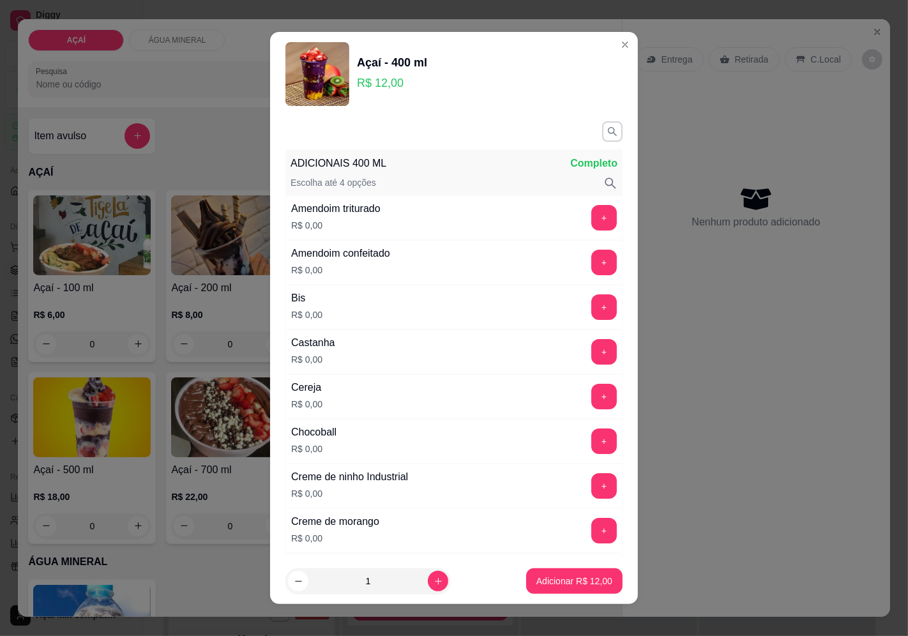
click at [576, 367] on div "Castanha R$ 0,00 +" at bounding box center [453, 351] width 337 height 45
click at [591, 355] on button "+" at bounding box center [604, 352] width 26 height 26
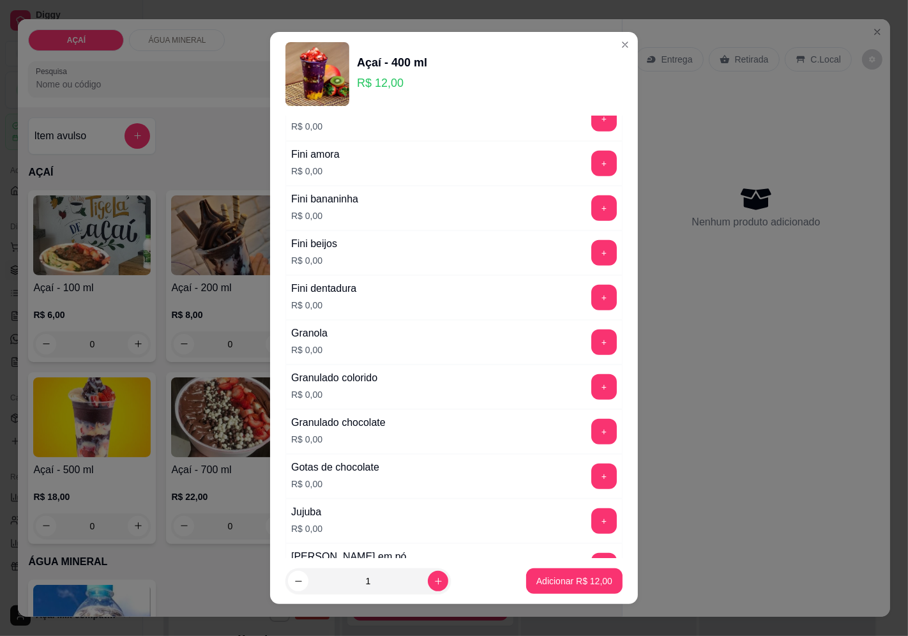
scroll to position [922, 0]
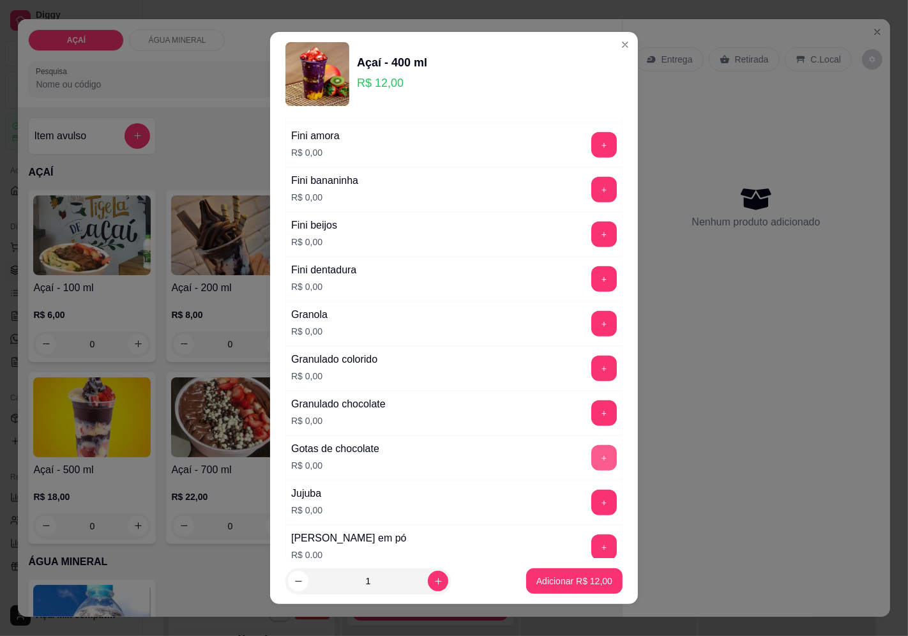
click at [591, 457] on button "+" at bounding box center [604, 458] width 26 height 26
click at [559, 582] on p "Adicionar R$ 12,00" at bounding box center [575, 581] width 74 height 12
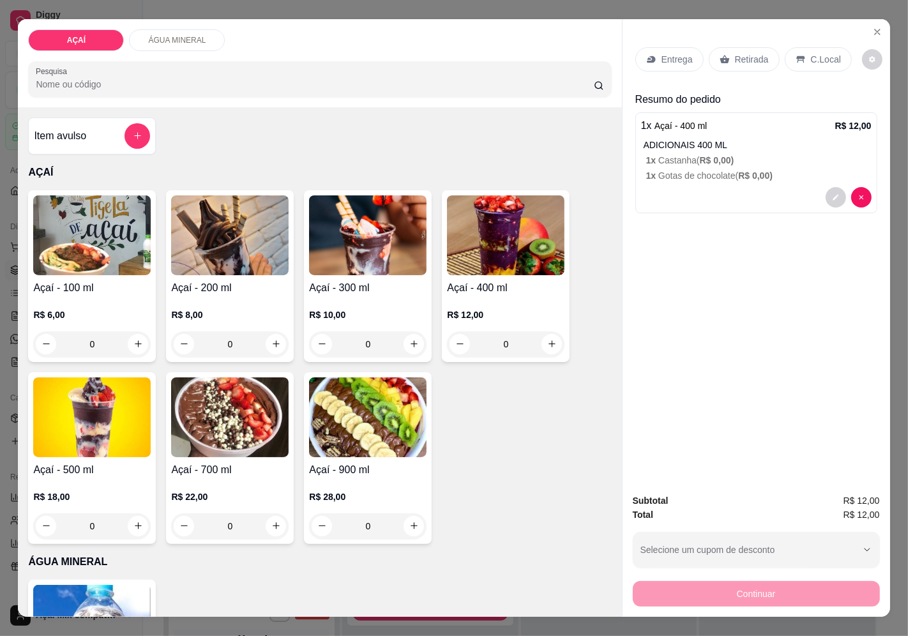
click at [684, 53] on p "Entrega" at bounding box center [676, 59] width 31 height 13
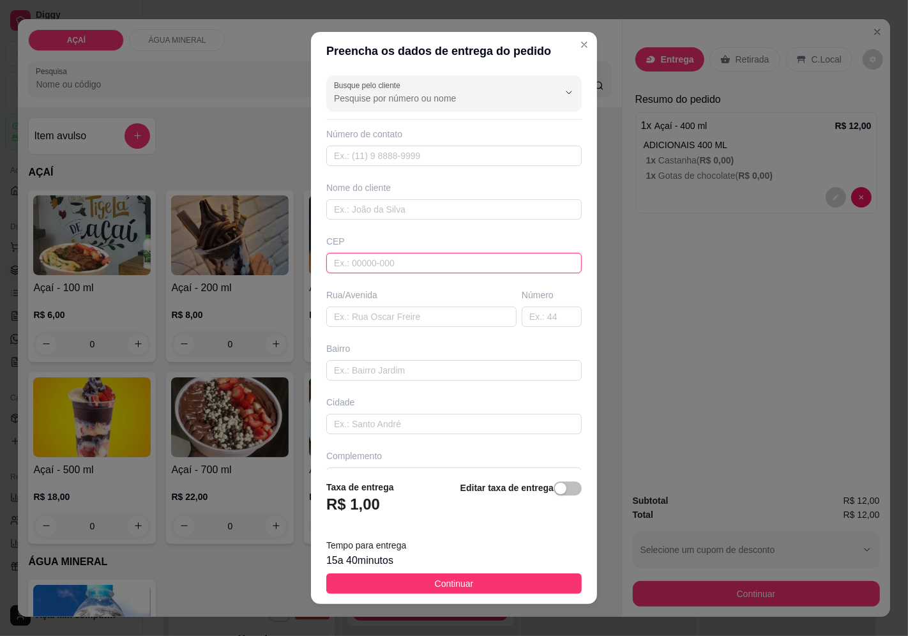
click at [410, 272] on input "text" at bounding box center [453, 263] width 255 height 20
type input "57520000"
type input "Maravilha"
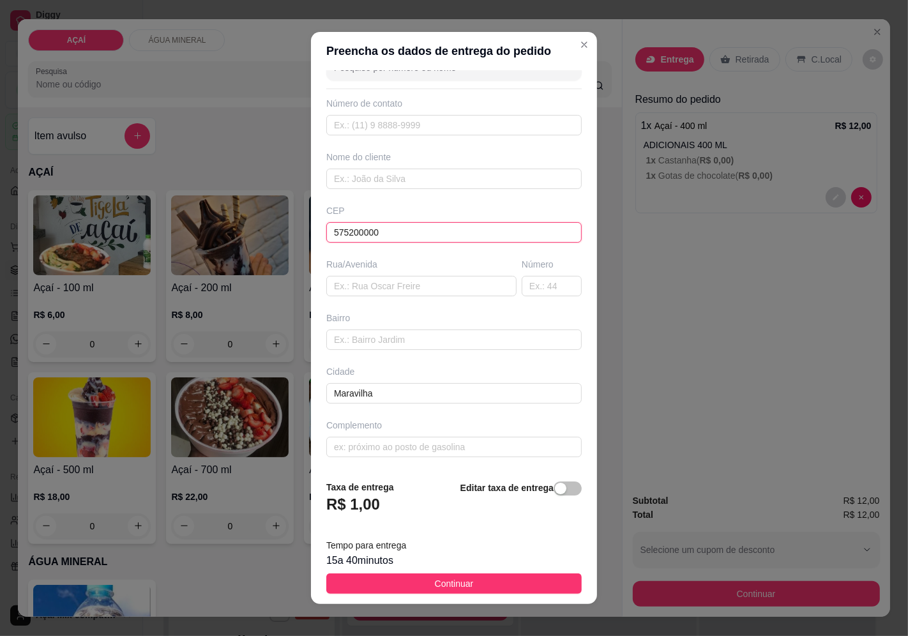
scroll to position [0, 0]
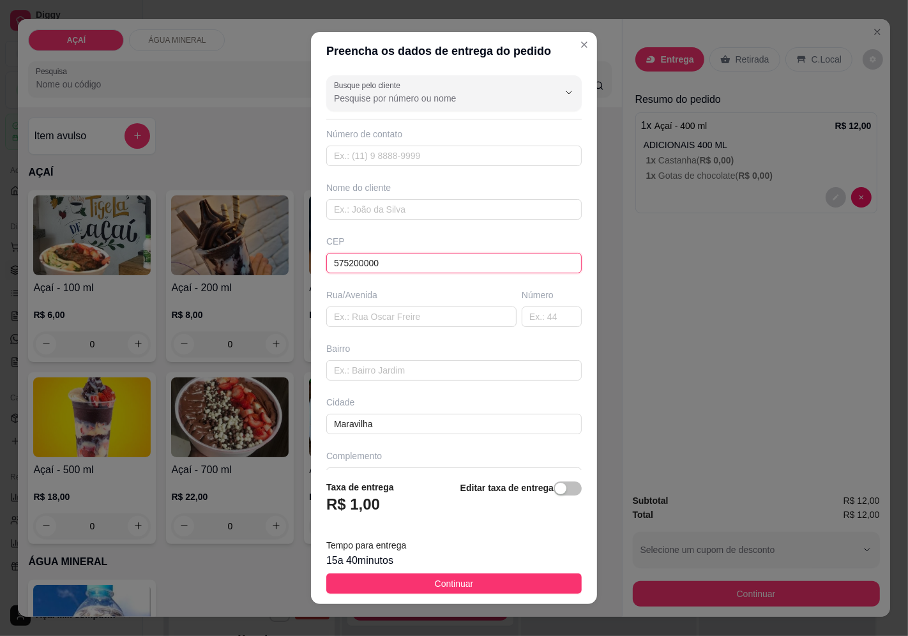
type input "575200000"
click at [436, 209] on input "Valdilene Joaq" at bounding box center [453, 209] width 255 height 20
type input "Valdilene Joaquim"
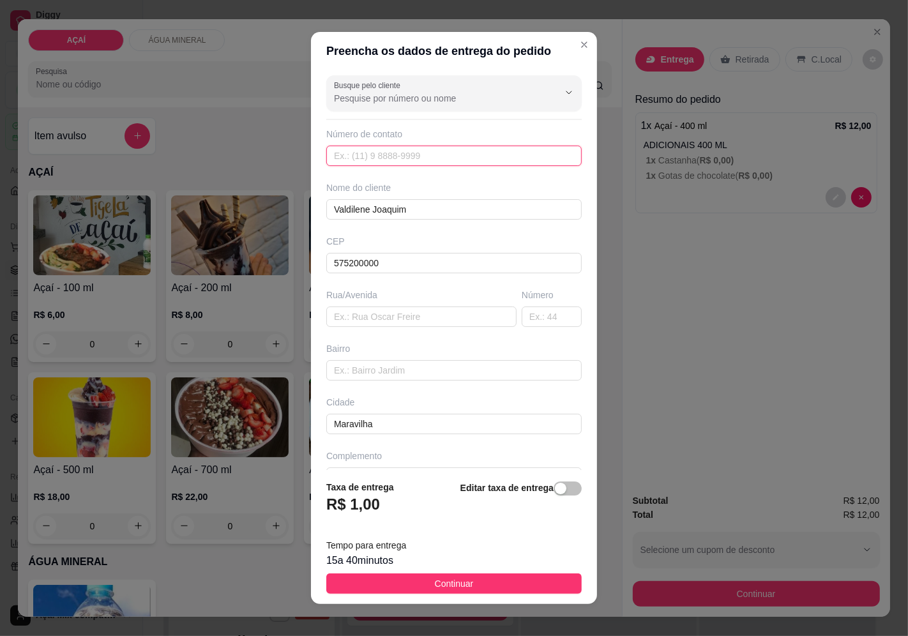
drag, startPoint x: 428, startPoint y: 162, endPoint x: 439, endPoint y: 181, distance: 21.5
click at [436, 176] on div "Busque pelo cliente Número de contato Nome do cliente Valdilene Joaquim CEP 575…" at bounding box center [454, 270] width 286 height 400
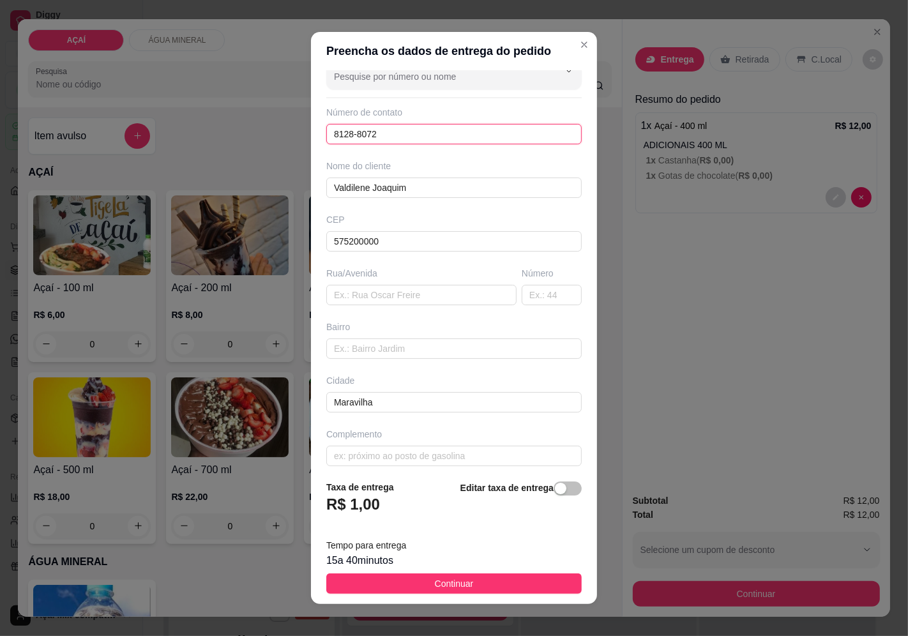
scroll to position [31, 0]
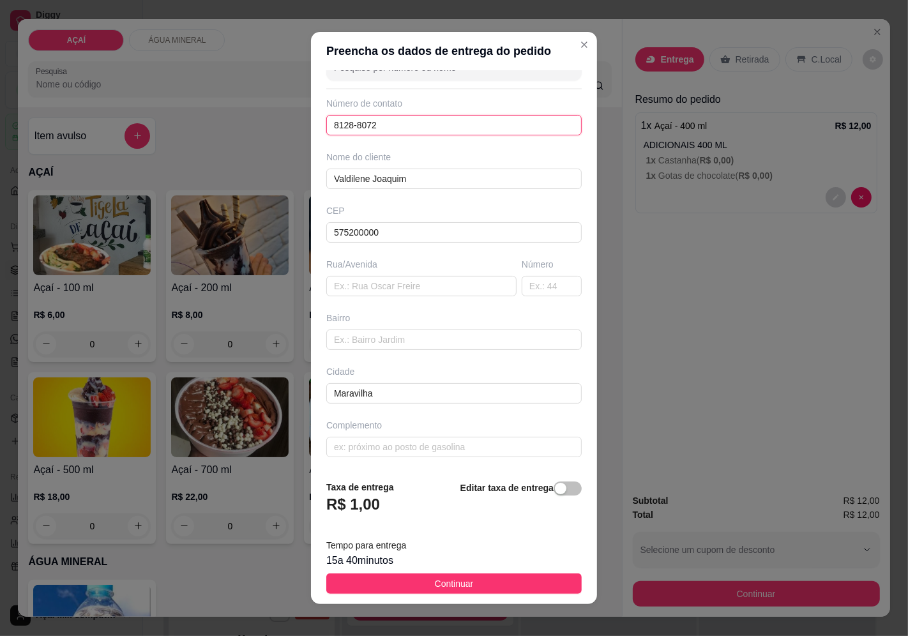
type input "8128-8072"
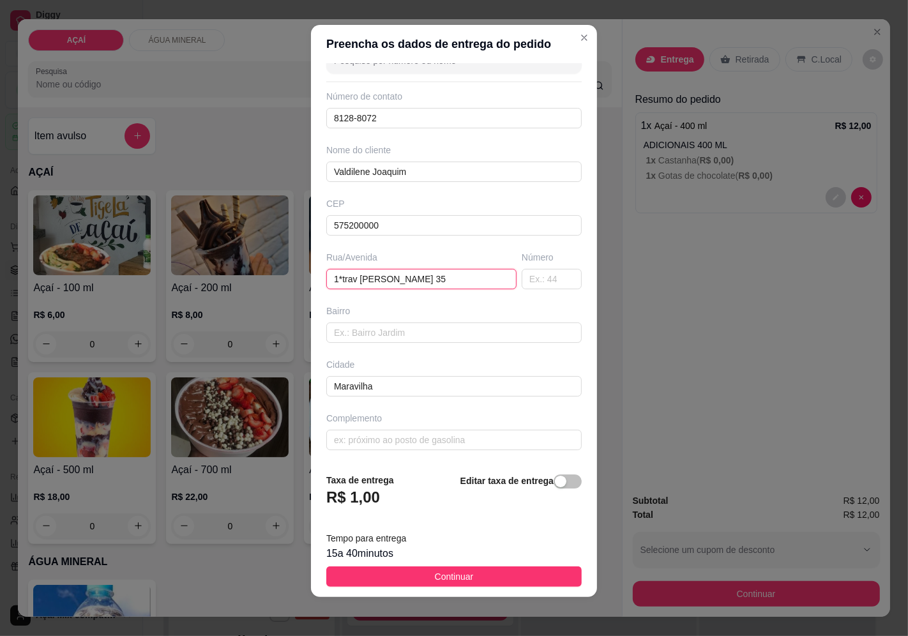
scroll to position [9, 0]
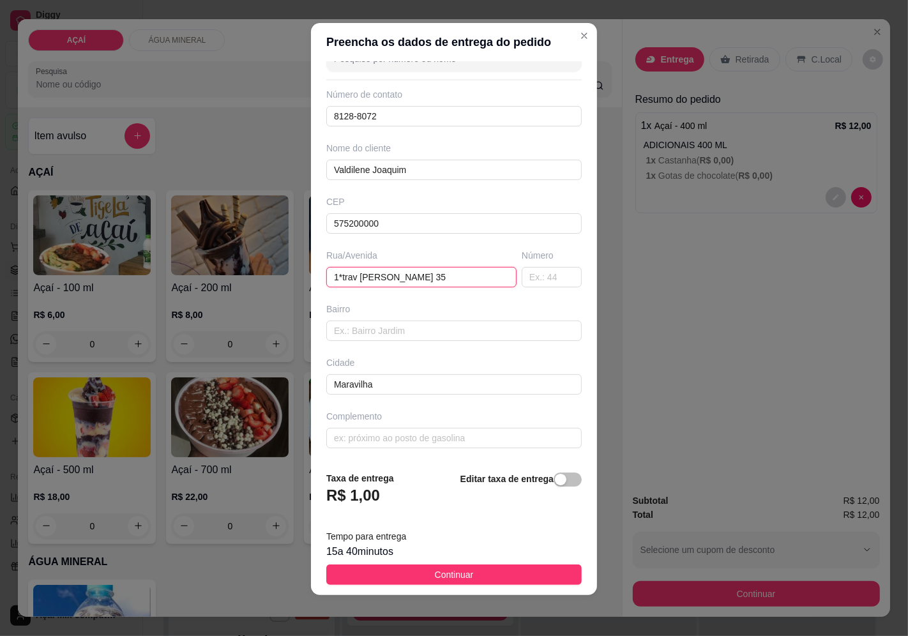
type input "1*trav José Rodrigues Limeira 35"
click at [407, 330] on input "Casa de bi" at bounding box center [453, 330] width 255 height 20
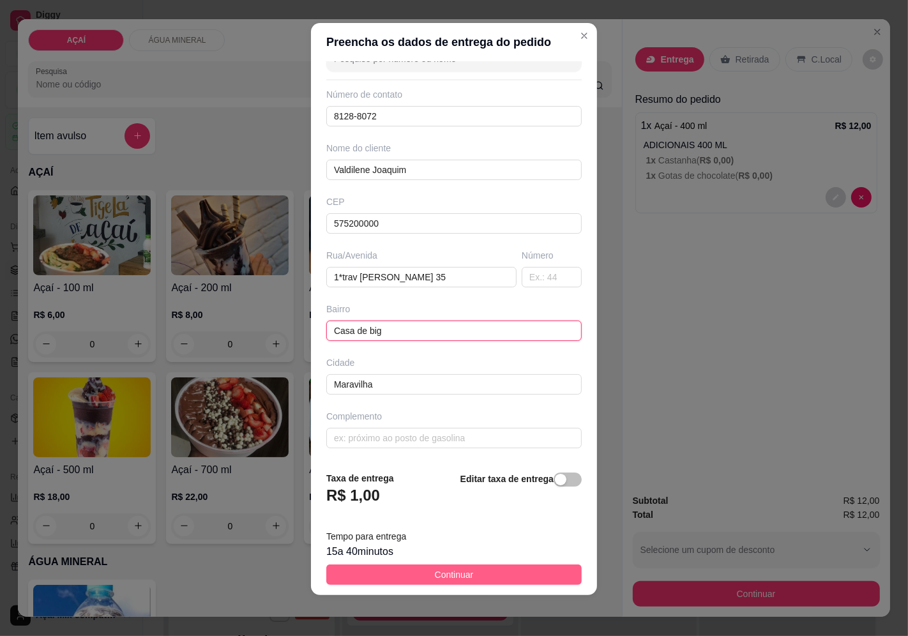
type input "Casa de big"
click at [512, 571] on button "Continuar" at bounding box center [453, 574] width 255 height 20
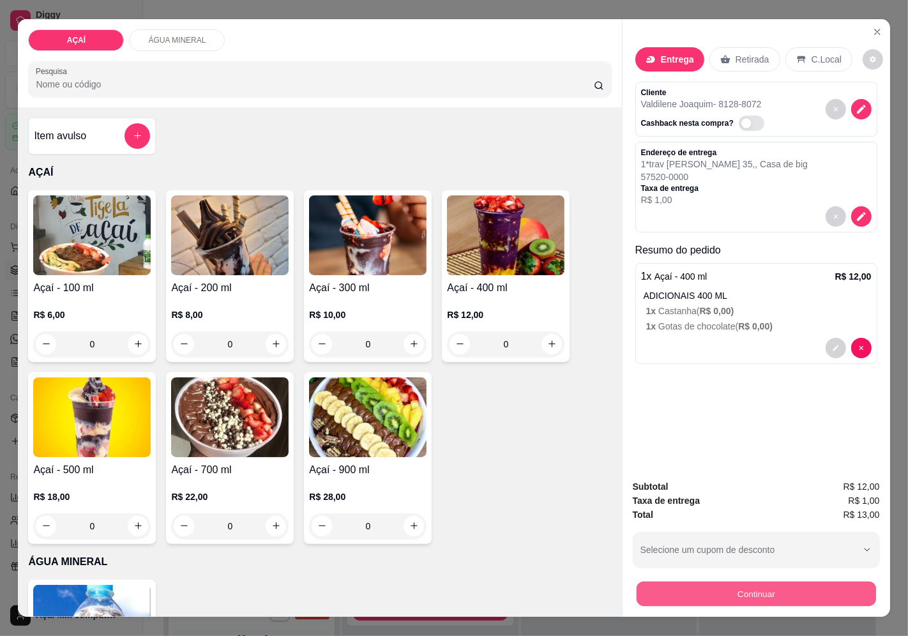
click at [707, 591] on button "Continuar" at bounding box center [755, 594] width 239 height 25
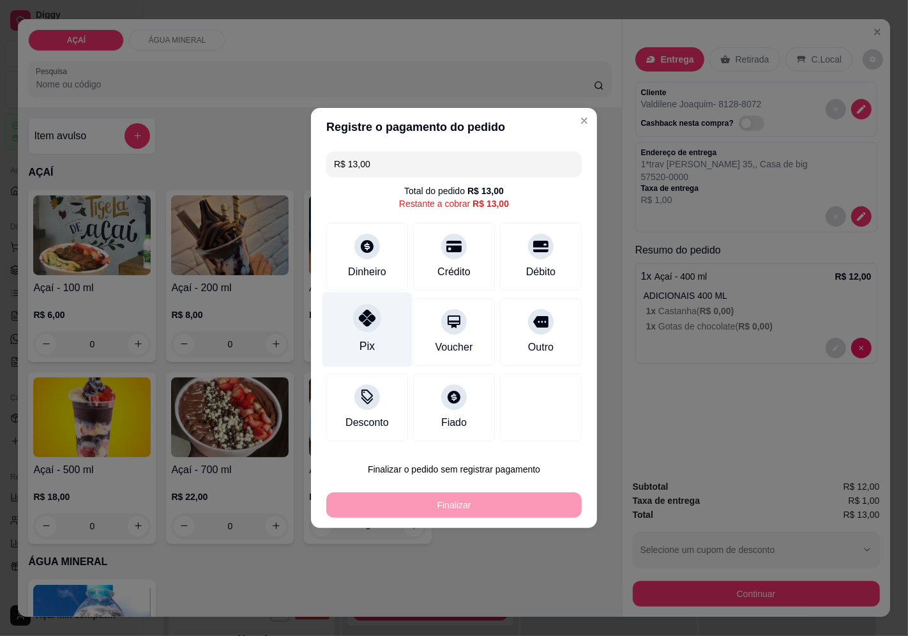
click at [361, 342] on div "Pix" at bounding box center [366, 346] width 15 height 17
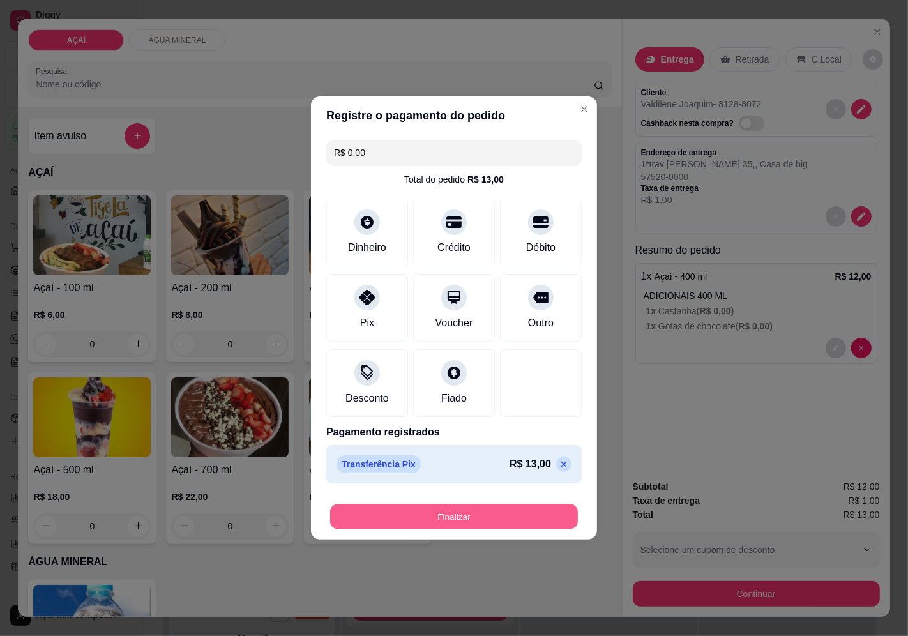
click at [448, 506] on button "Finalizar" at bounding box center [454, 516] width 248 height 25
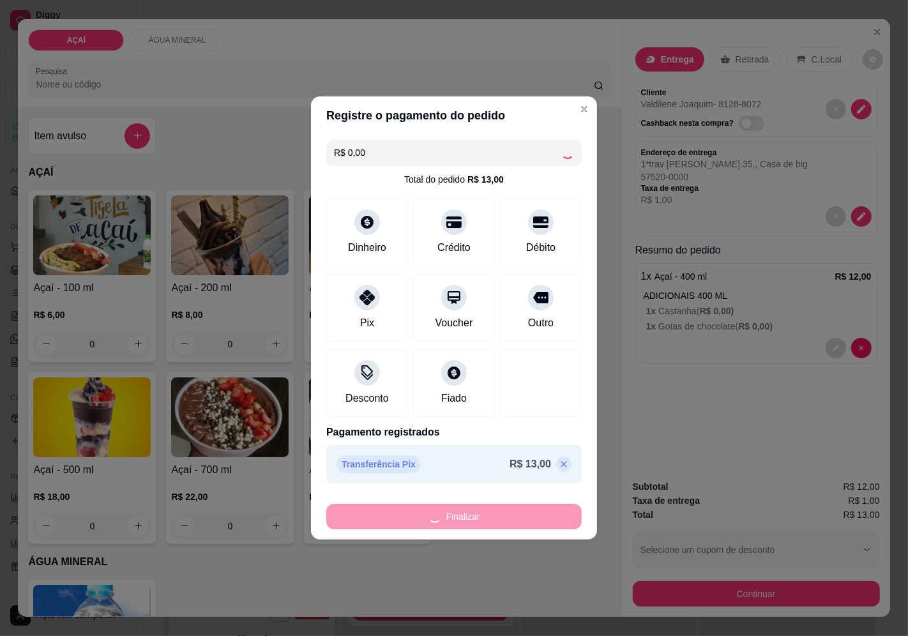
type input "-R$ 13,00"
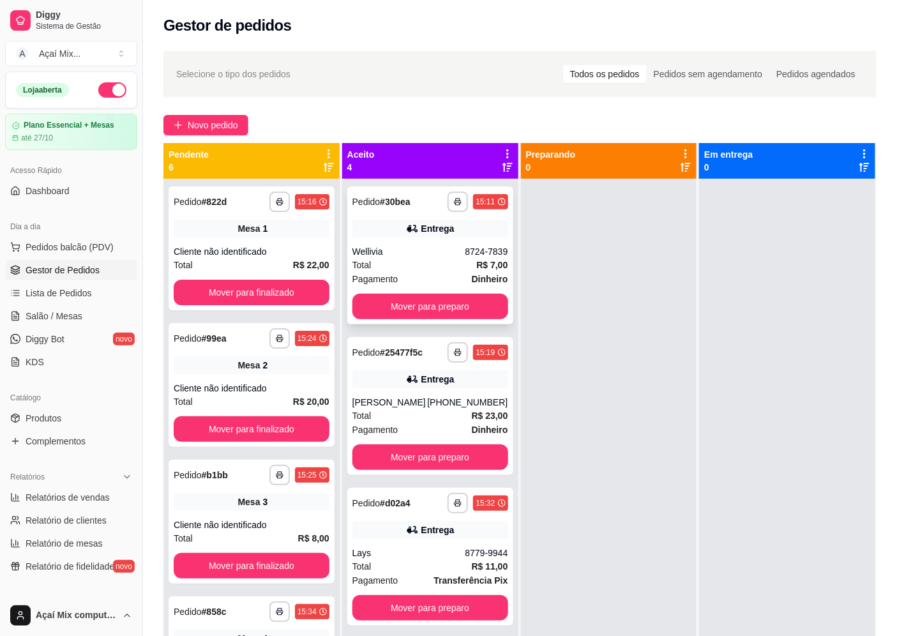
click at [415, 291] on div "**********" at bounding box center [430, 255] width 166 height 138
click at [398, 301] on button "Mover para preparo" at bounding box center [430, 307] width 156 height 26
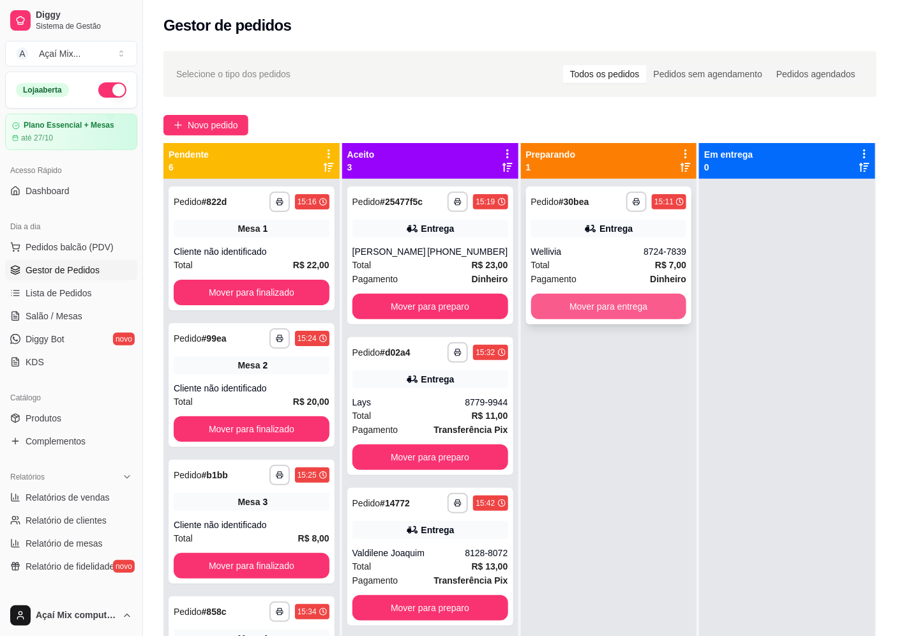
click at [571, 305] on button "Mover para entrega" at bounding box center [609, 307] width 156 height 26
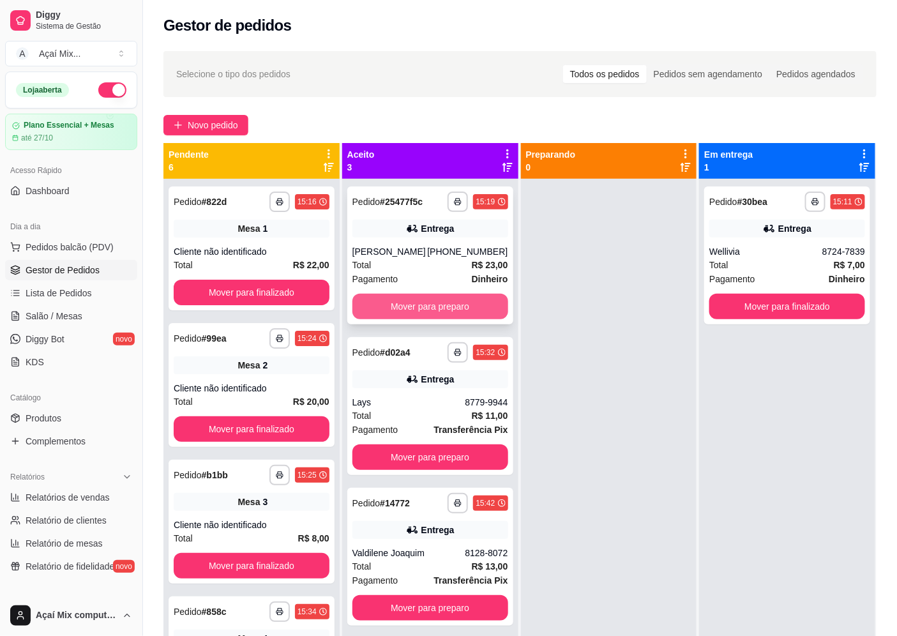
click at [435, 315] on button "Mover para preparo" at bounding box center [430, 307] width 156 height 26
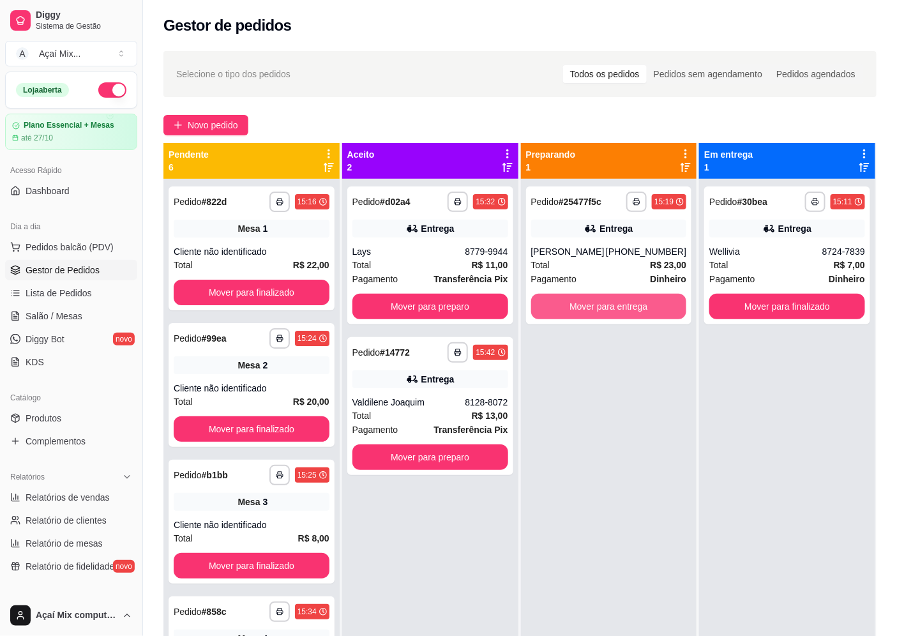
click at [540, 314] on button "Mover para entrega" at bounding box center [609, 307] width 156 height 26
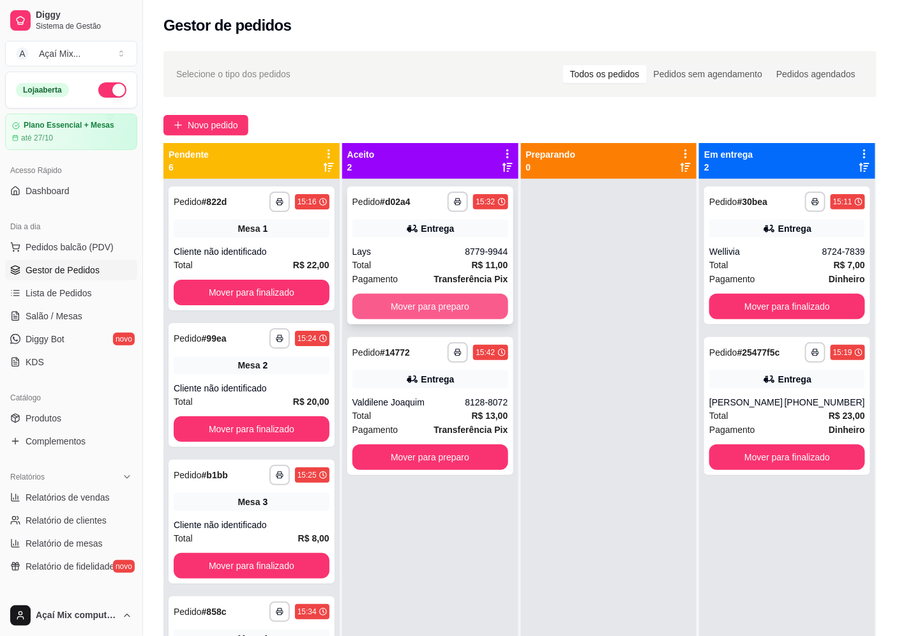
click at [447, 318] on button "Mover para preparo" at bounding box center [430, 307] width 156 height 26
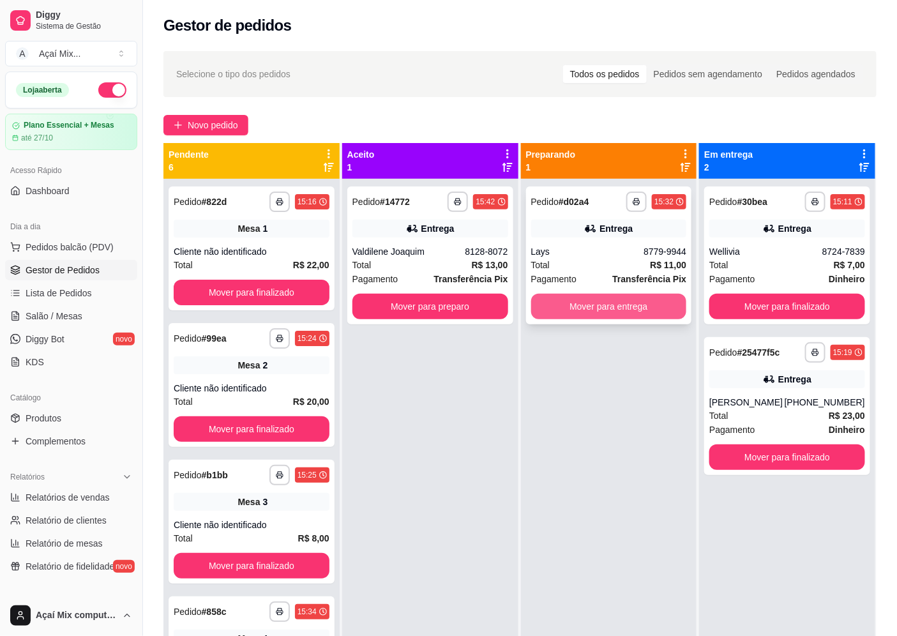
click at [557, 304] on button "Mover para entrega" at bounding box center [609, 307] width 156 height 26
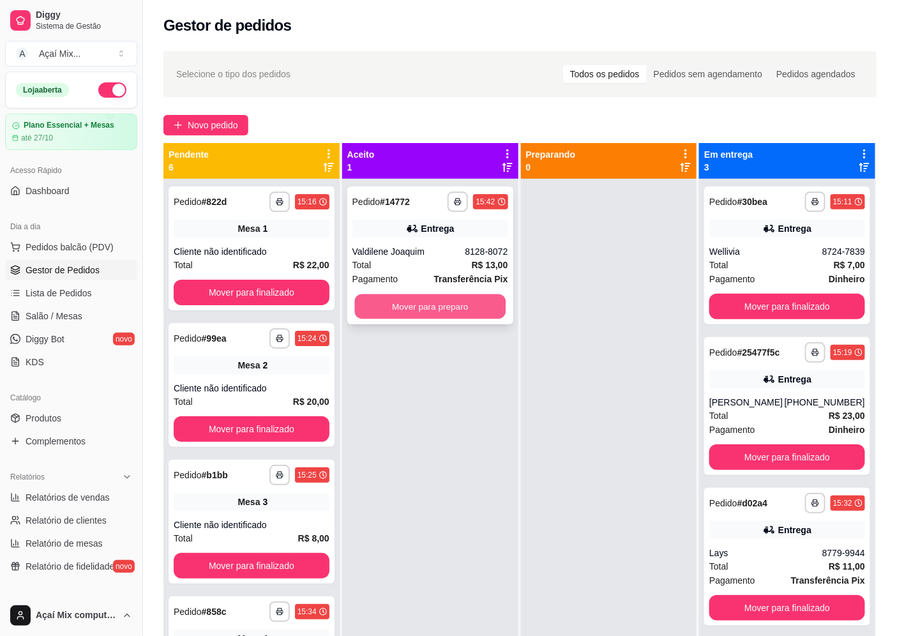
click at [476, 313] on button "Mover para preparo" at bounding box center [429, 306] width 151 height 25
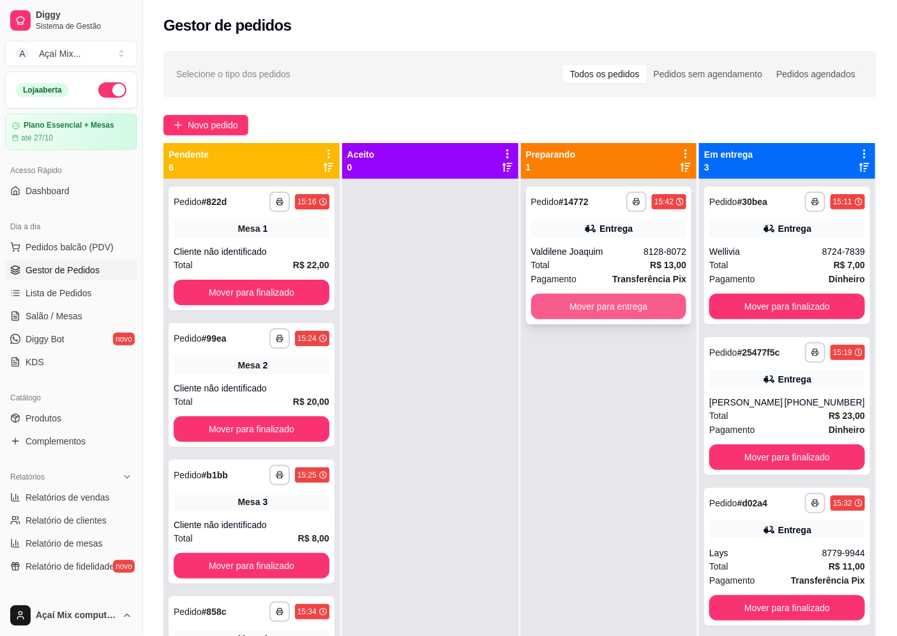
click at [559, 310] on button "Mover para entrega" at bounding box center [609, 307] width 156 height 26
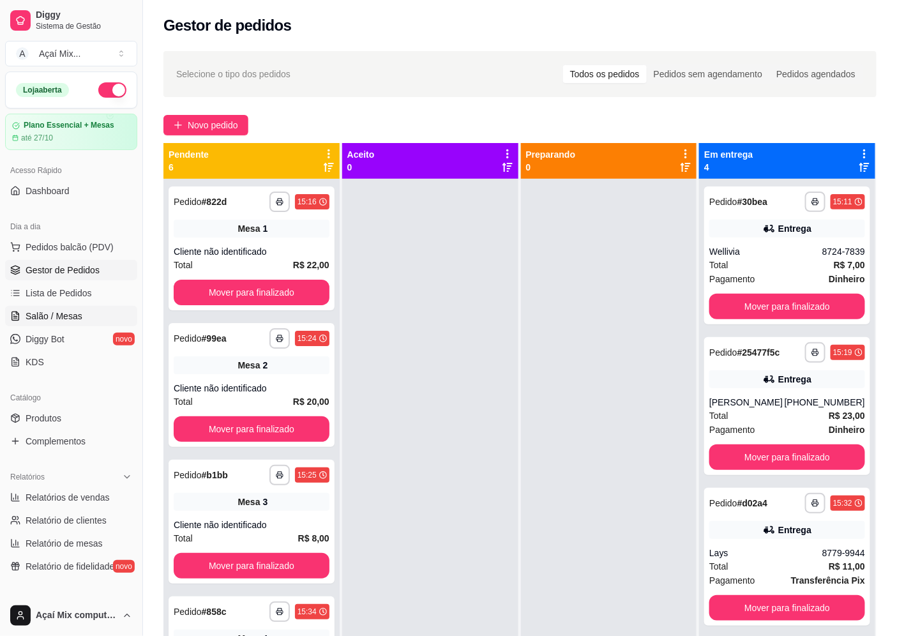
click at [33, 312] on span "Salão / Mesas" at bounding box center [54, 316] width 57 height 13
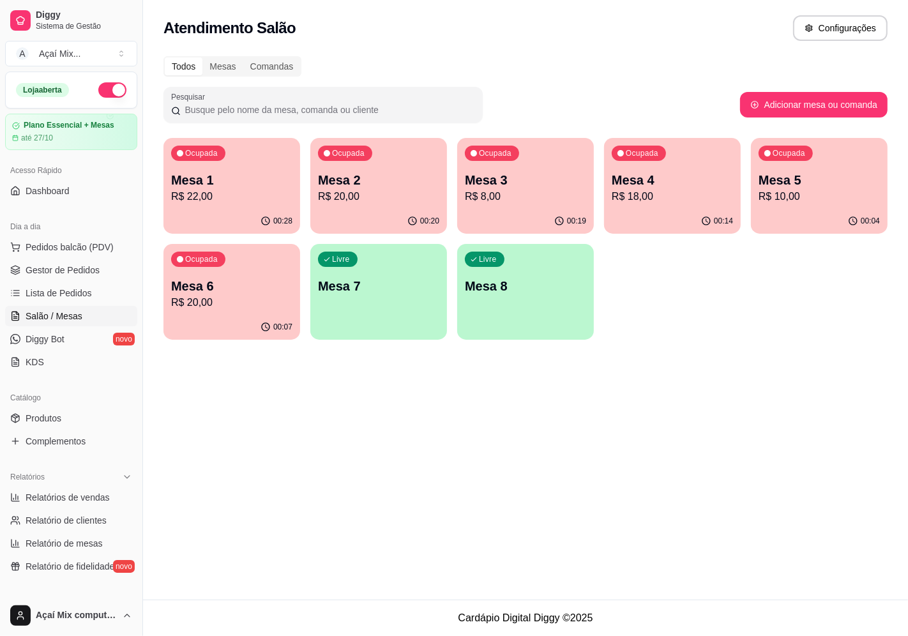
click at [219, 265] on div "Ocupada" at bounding box center [198, 259] width 54 height 15
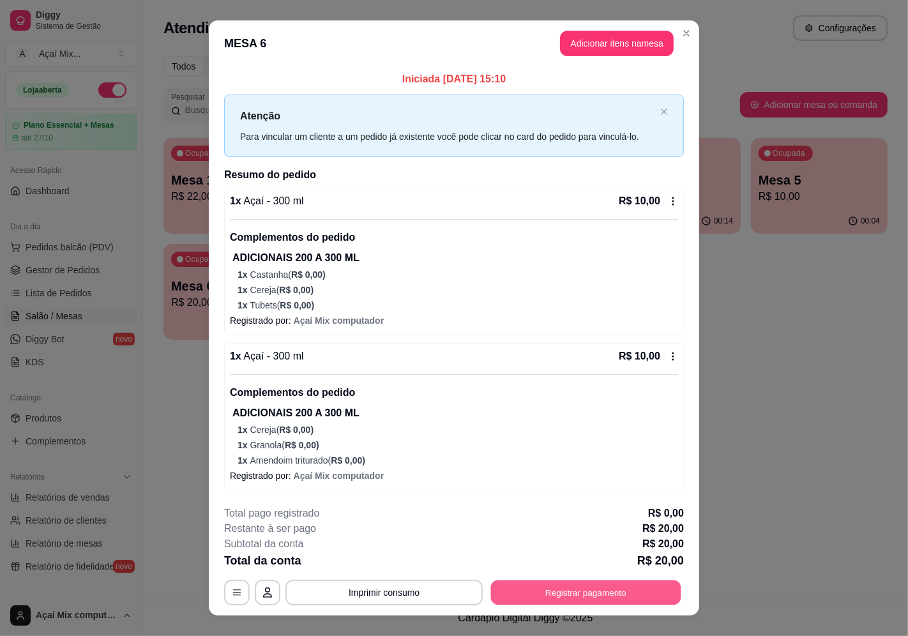
click at [530, 600] on button "Registrar pagamento" at bounding box center [586, 592] width 190 height 25
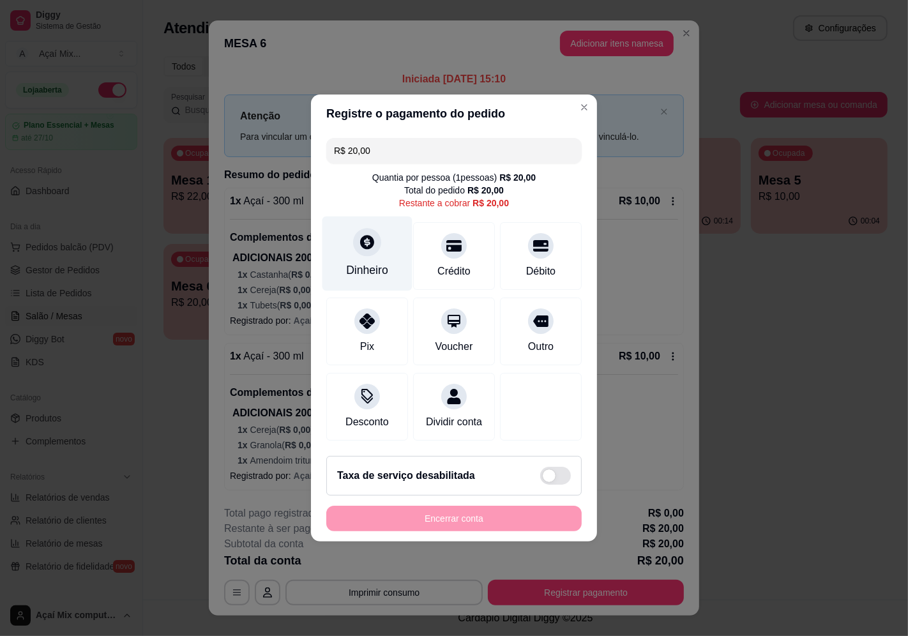
click at [359, 240] on icon at bounding box center [367, 242] width 17 height 17
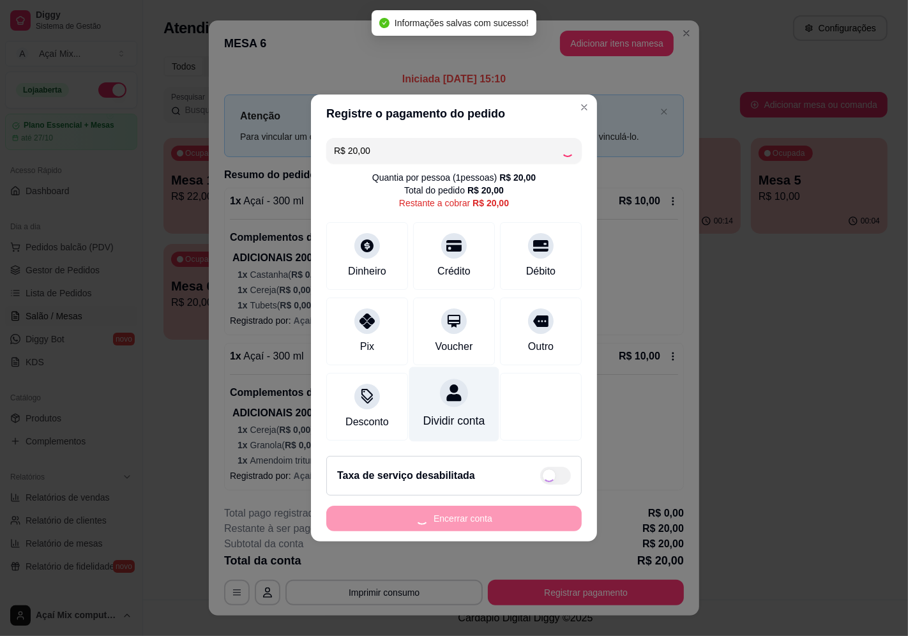
type input "R$ 0,00"
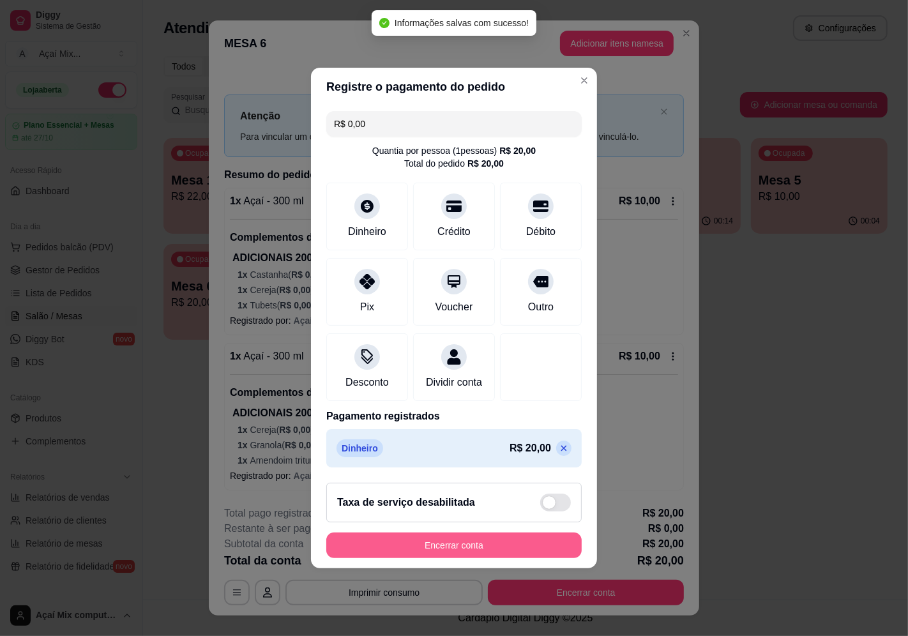
click at [486, 558] on button "Encerrar conta" at bounding box center [453, 545] width 255 height 26
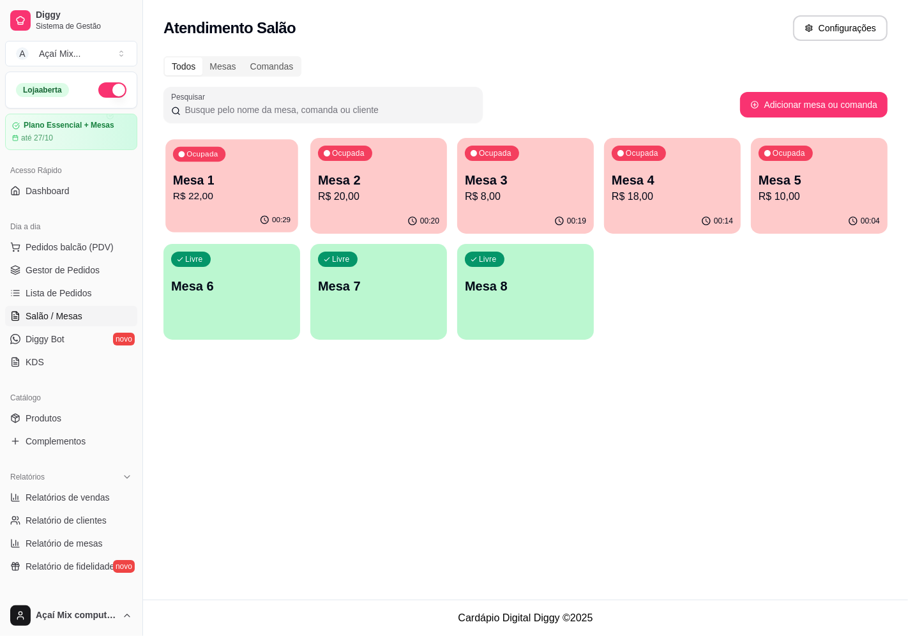
click at [241, 172] on p "Mesa 1" at bounding box center [231, 180] width 117 height 17
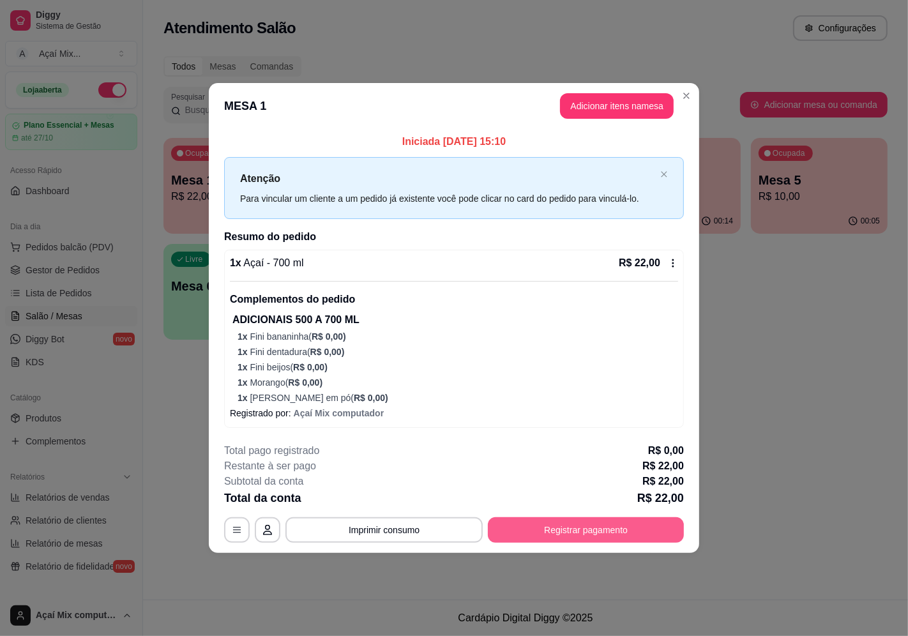
click at [578, 539] on button "Registrar pagamento" at bounding box center [586, 530] width 196 height 26
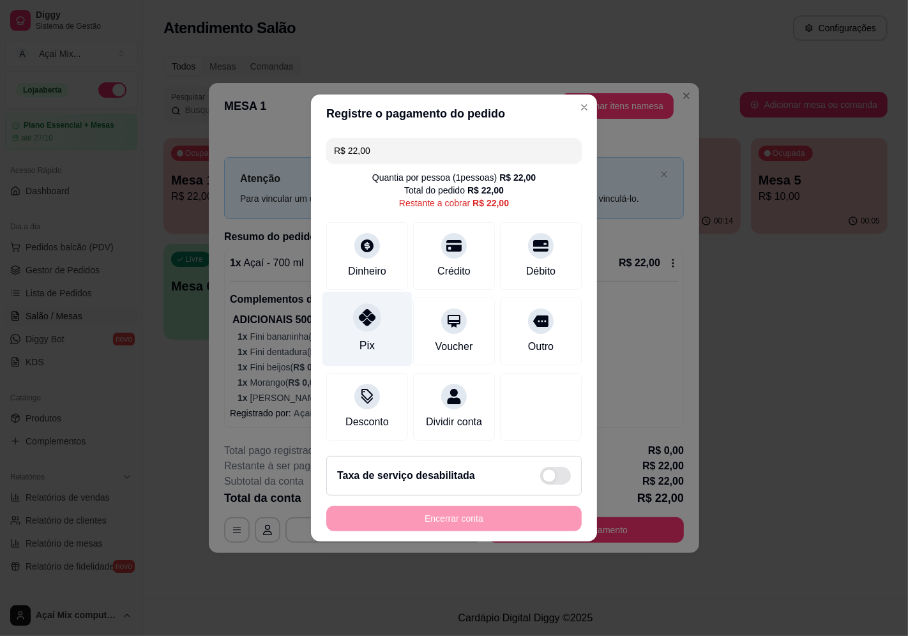
click at [345, 326] on div "Pix" at bounding box center [367, 329] width 90 height 75
type input "R$ 0,00"
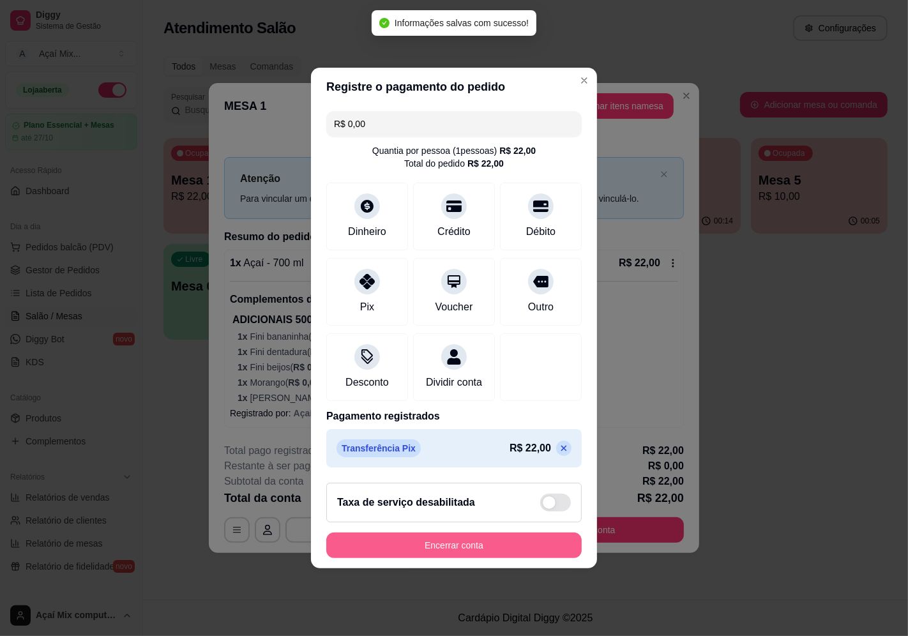
click at [467, 555] on button "Encerrar conta" at bounding box center [453, 545] width 255 height 26
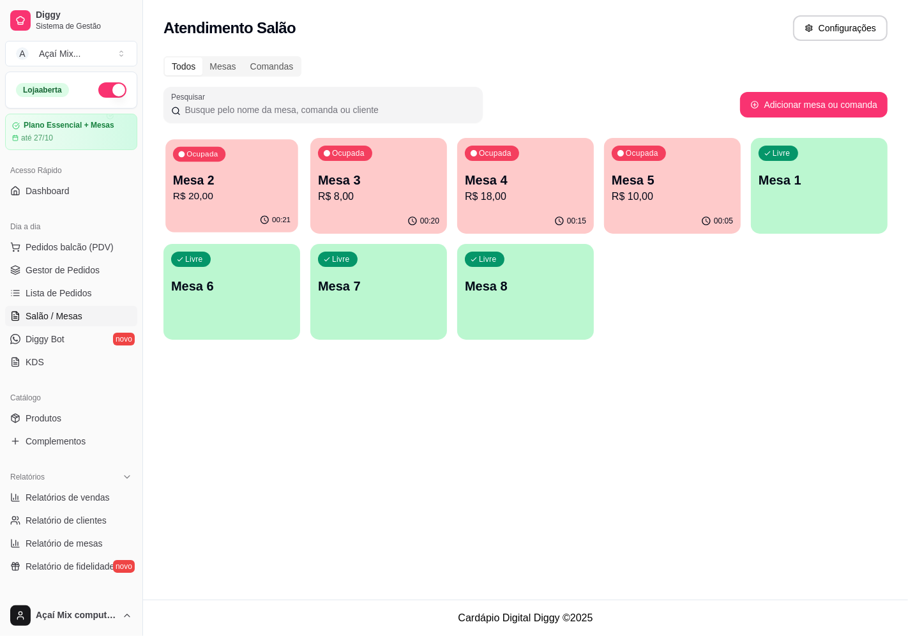
click at [218, 192] on p "R$ 20,00" at bounding box center [231, 196] width 117 height 15
click at [355, 172] on p "Mesa 3" at bounding box center [378, 180] width 117 height 17
click at [540, 200] on p "R$ 18,00" at bounding box center [525, 196] width 117 height 15
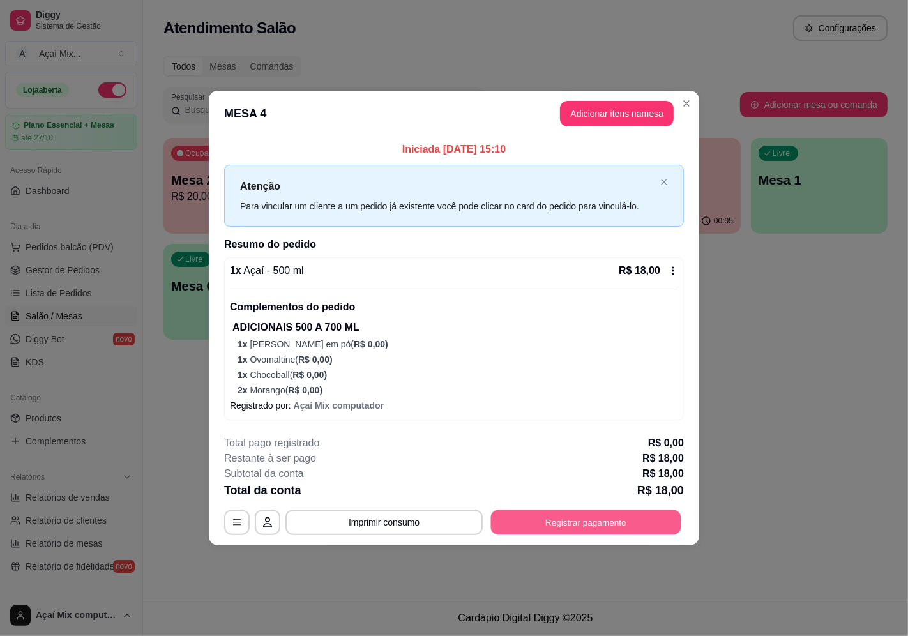
click at [548, 518] on button "Registrar pagamento" at bounding box center [586, 522] width 190 height 25
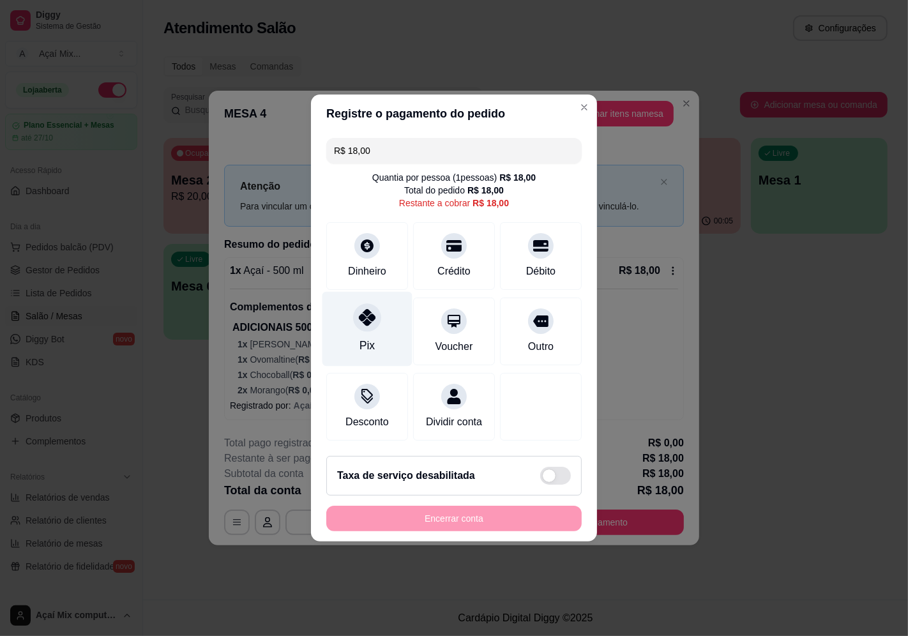
click at [347, 310] on div "Pix" at bounding box center [367, 329] width 90 height 75
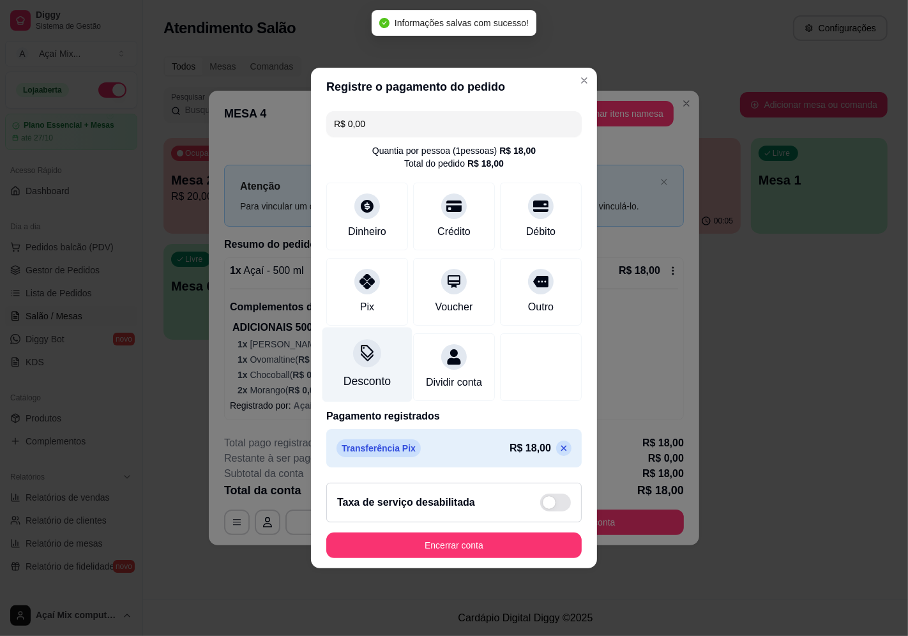
type input "R$ 0,00"
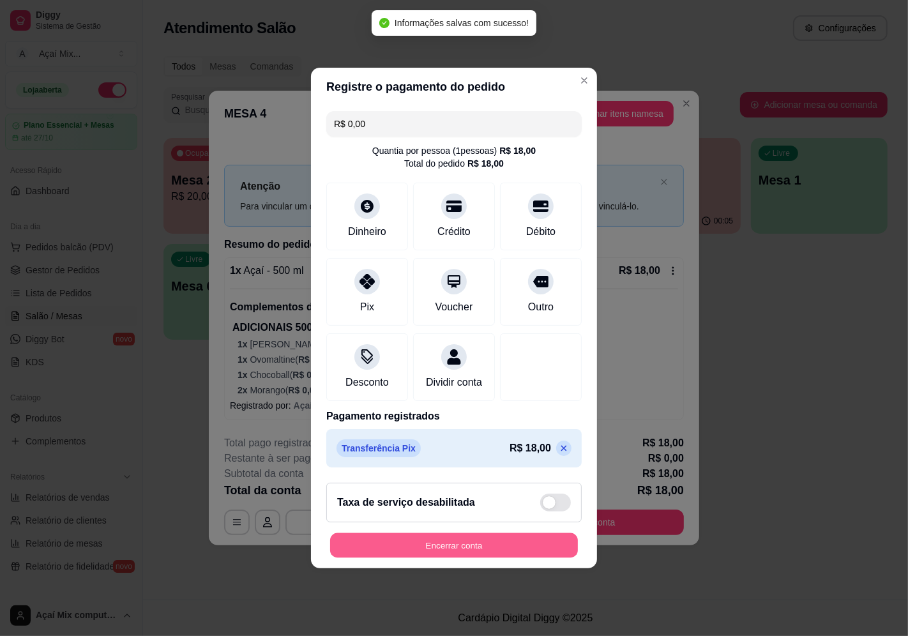
click at [458, 545] on button "Encerrar conta" at bounding box center [454, 545] width 248 height 25
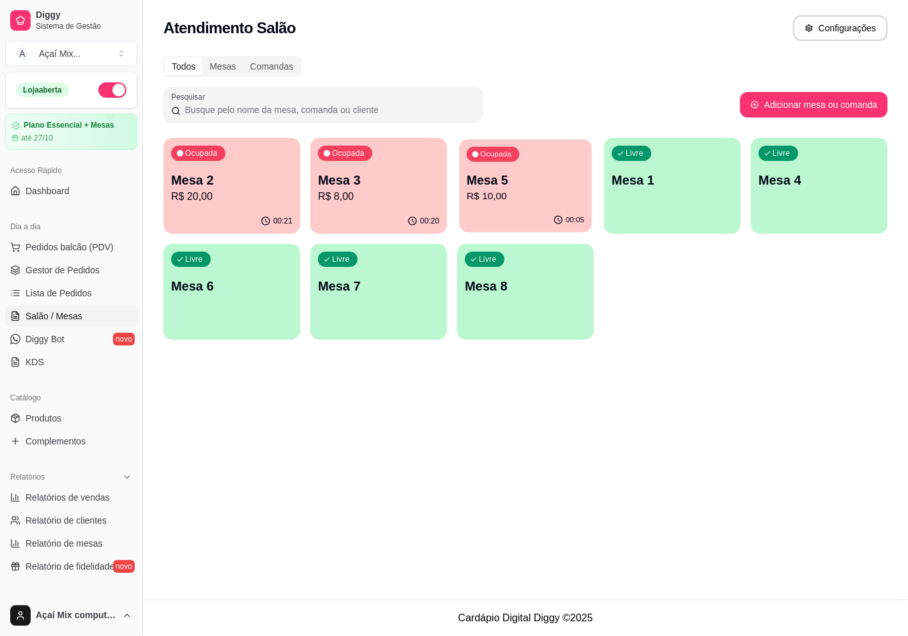
click at [500, 174] on p "Mesa 5" at bounding box center [525, 180] width 117 height 17
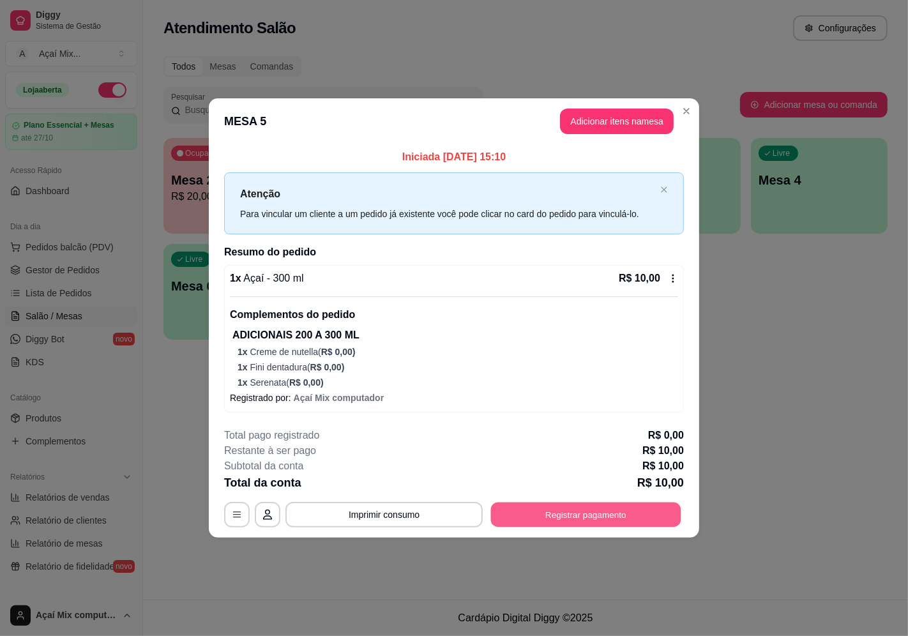
click at [577, 506] on button "Registrar pagamento" at bounding box center [586, 514] width 190 height 25
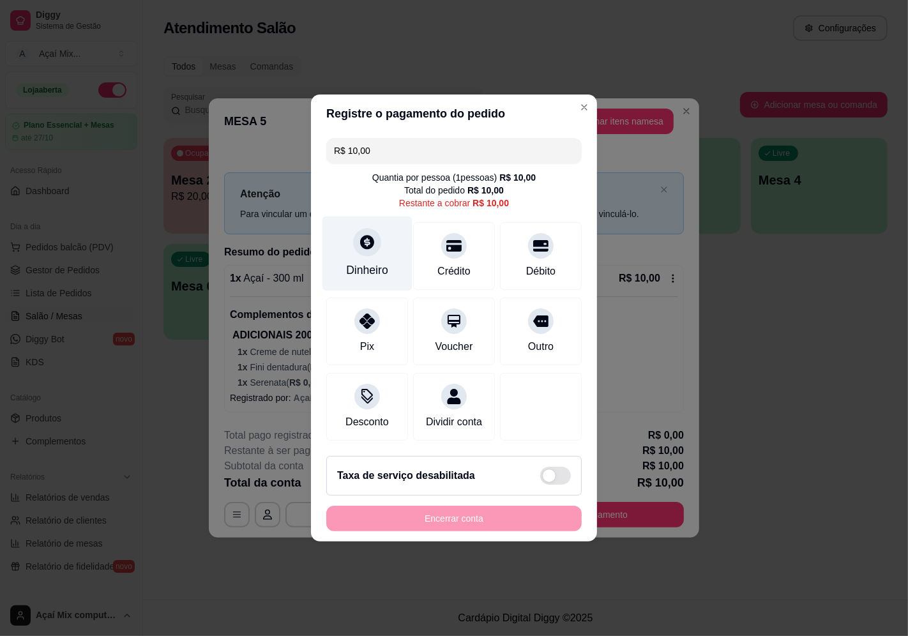
click at [359, 263] on div "Dinheiro" at bounding box center [367, 270] width 42 height 17
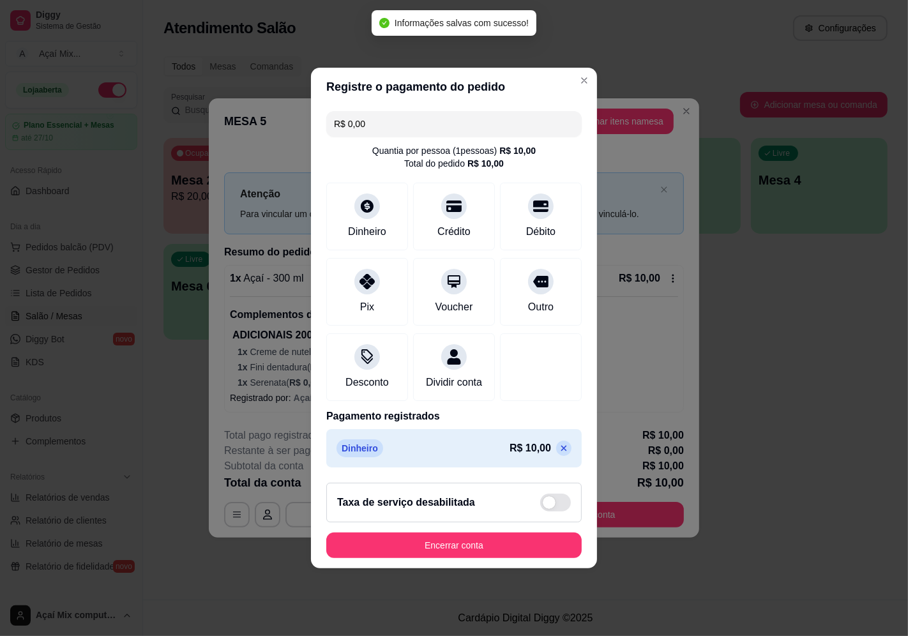
type input "R$ 0,00"
click at [500, 550] on button "Encerrar conta" at bounding box center [454, 545] width 248 height 25
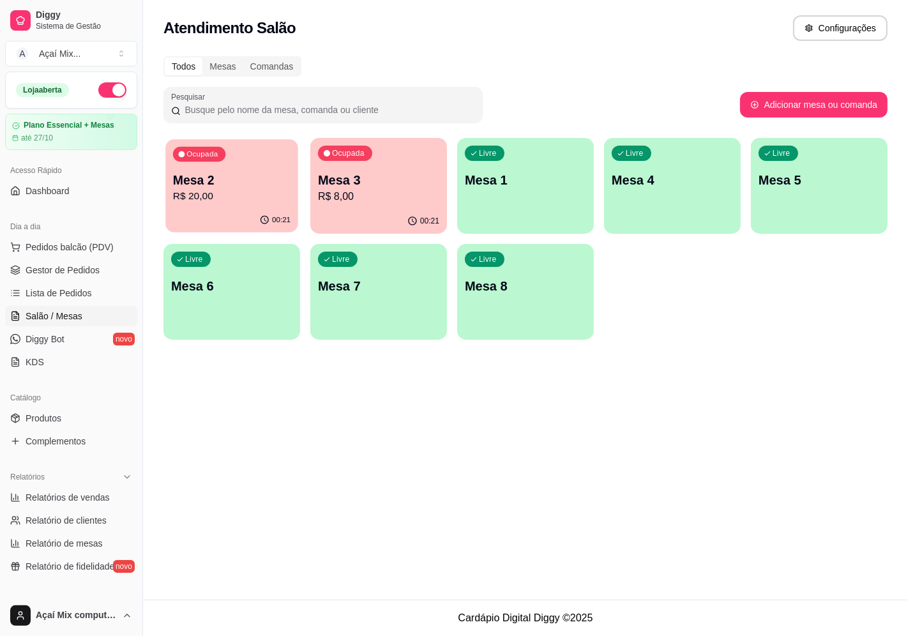
click at [219, 213] on div "00:21" at bounding box center [231, 220] width 133 height 24
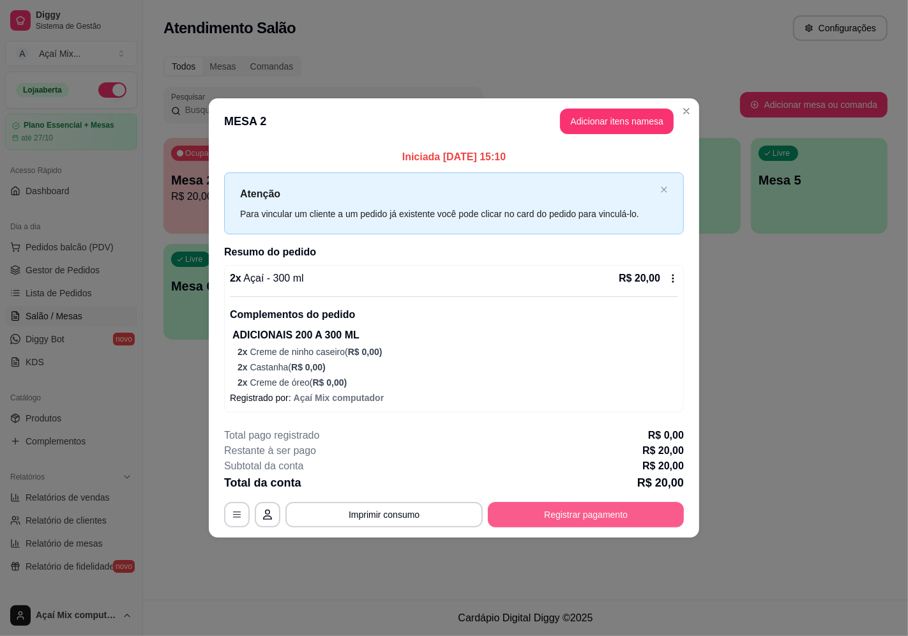
click at [568, 517] on button "Registrar pagamento" at bounding box center [586, 515] width 196 height 26
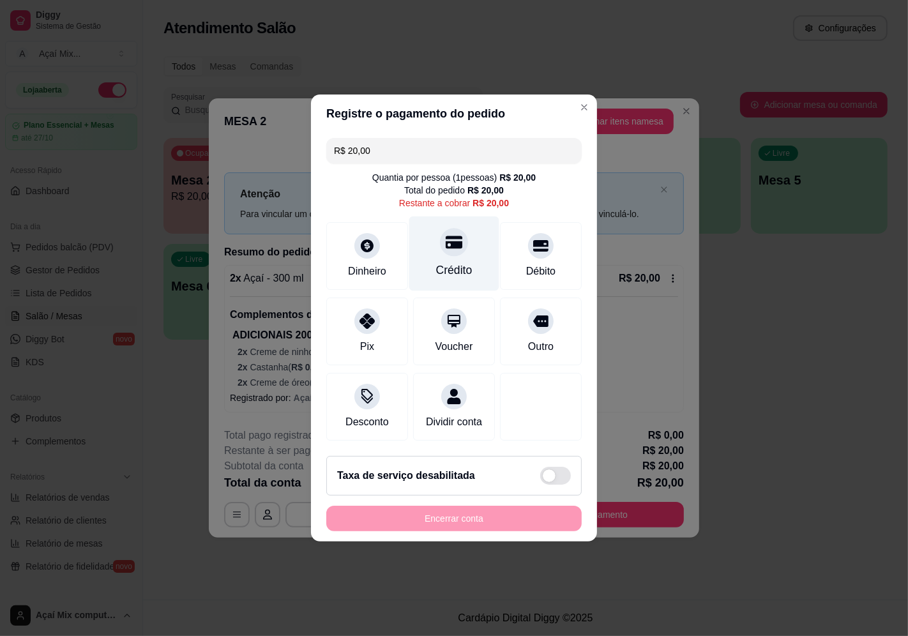
click at [458, 239] on div at bounding box center [454, 242] width 28 height 28
type input "R$ 0,00"
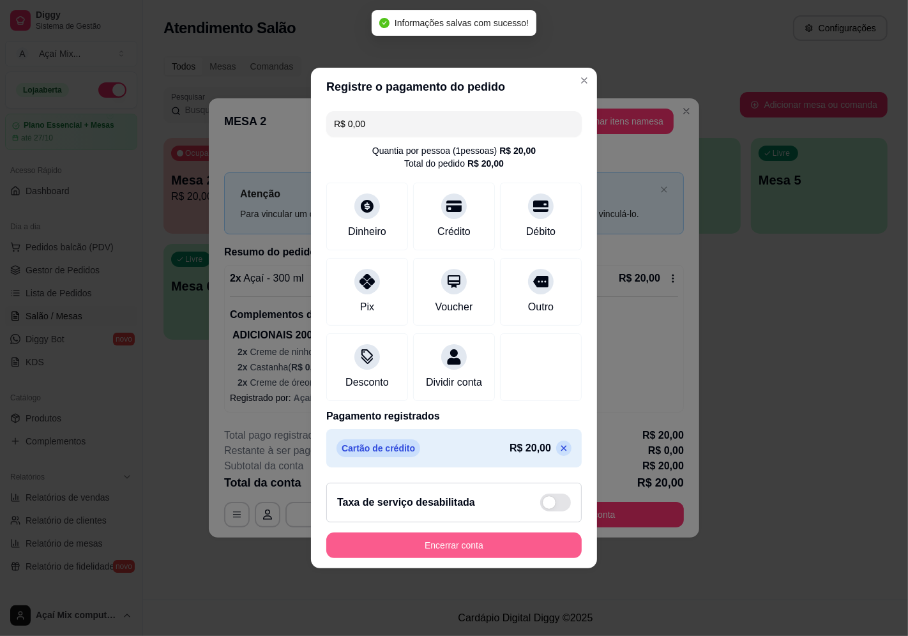
click at [481, 557] on button "Encerrar conta" at bounding box center [453, 545] width 255 height 26
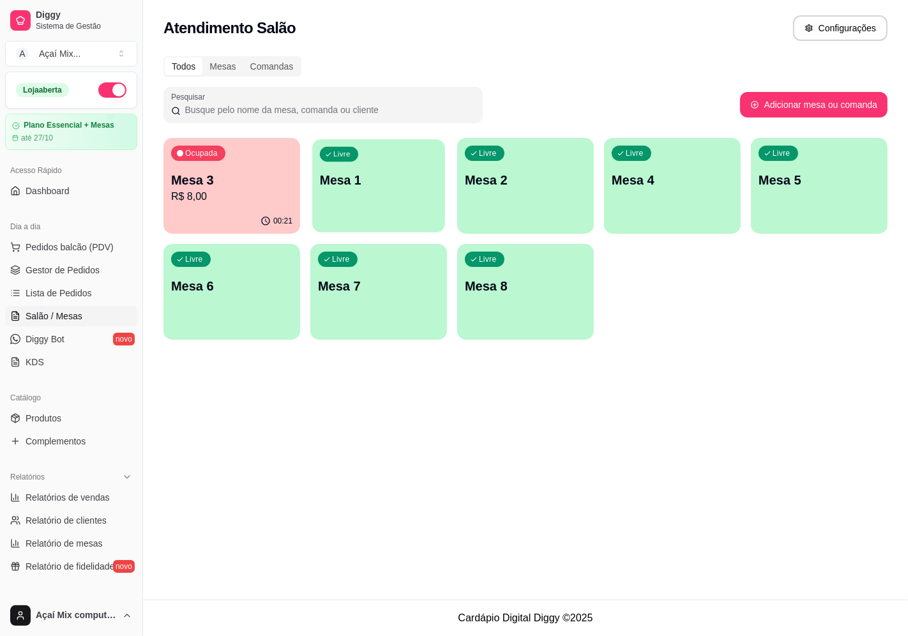
click at [409, 179] on p "Mesa 1" at bounding box center [378, 180] width 117 height 17
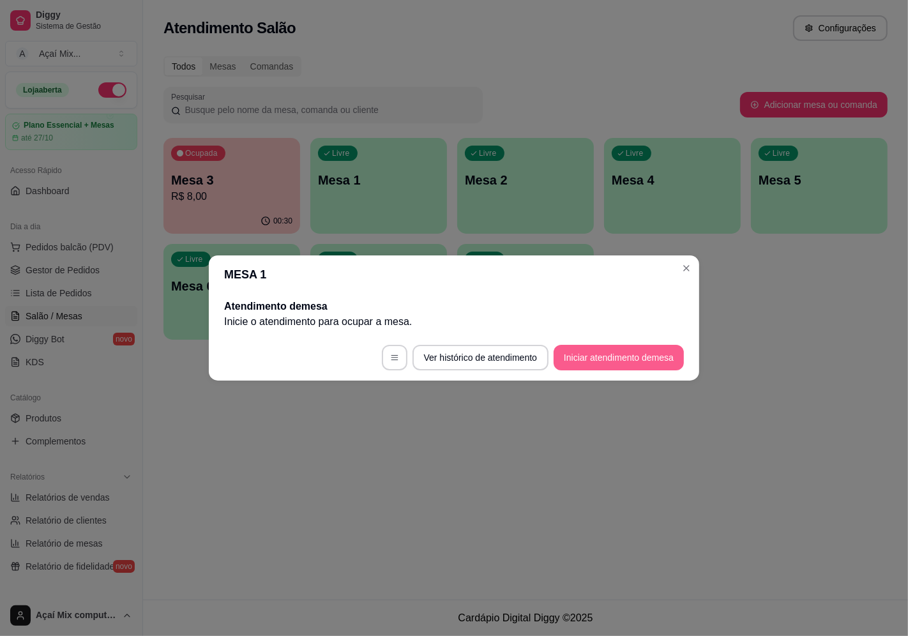
click at [578, 355] on button "Iniciar atendimento de mesa" at bounding box center [619, 358] width 130 height 26
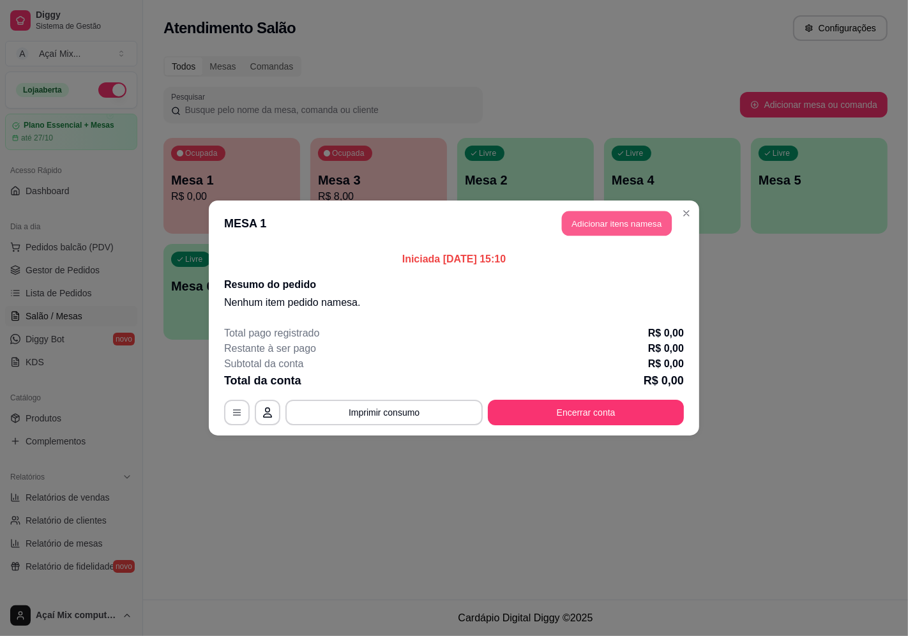
click at [633, 223] on button "Adicionar itens na mesa" at bounding box center [617, 223] width 110 height 25
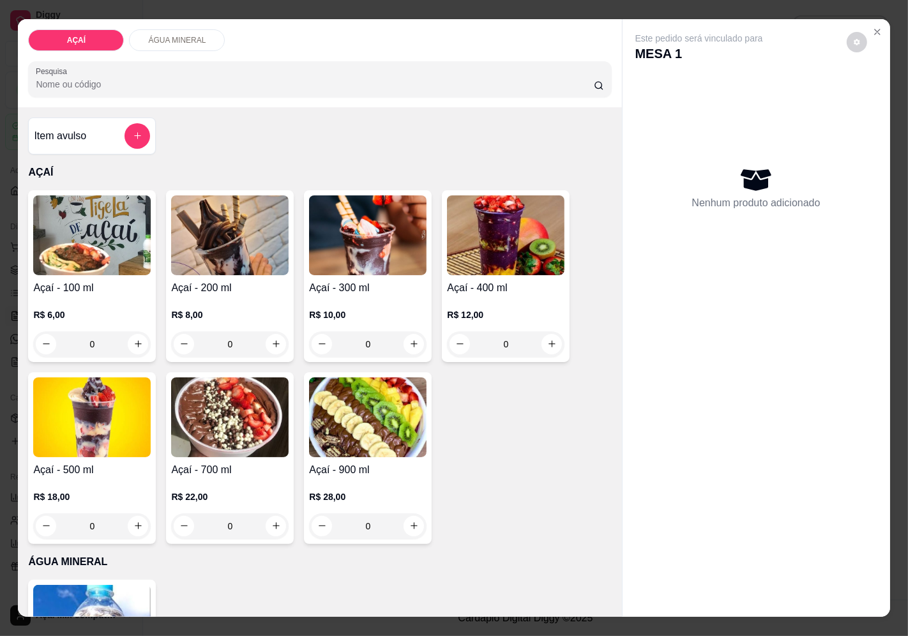
click at [335, 239] on img at bounding box center [367, 235] width 117 height 80
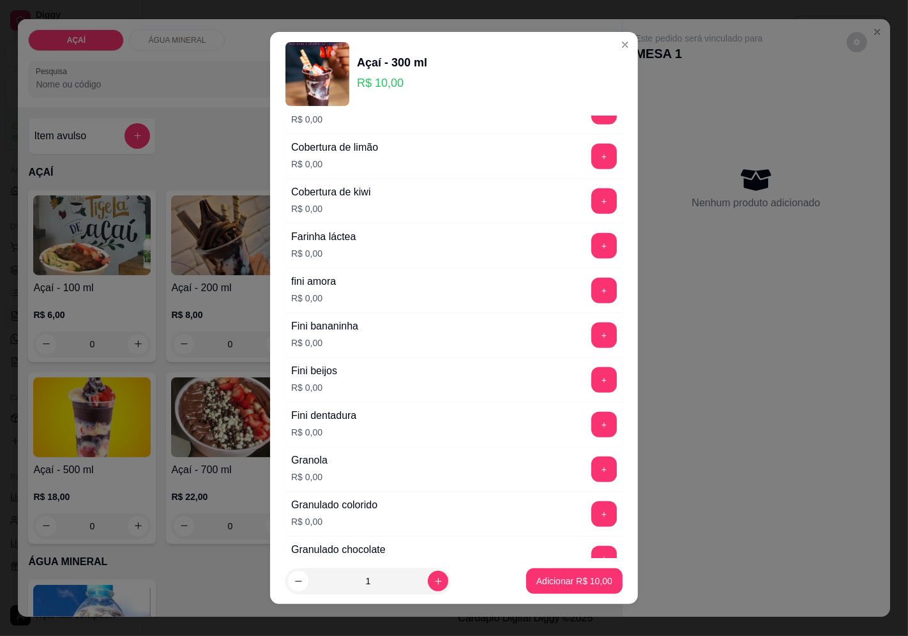
scroll to position [780, 0]
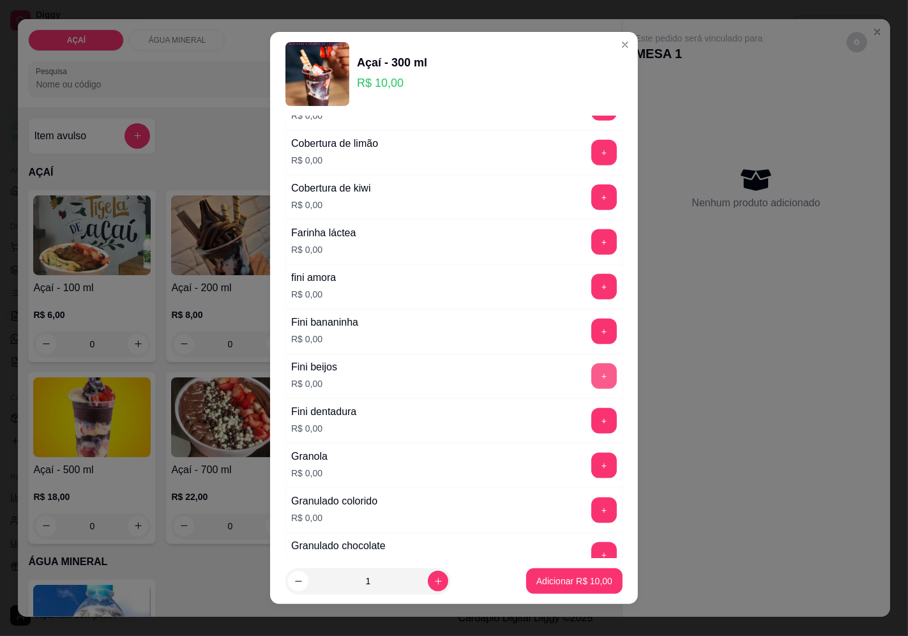
click at [591, 377] on button "+" at bounding box center [604, 376] width 26 height 26
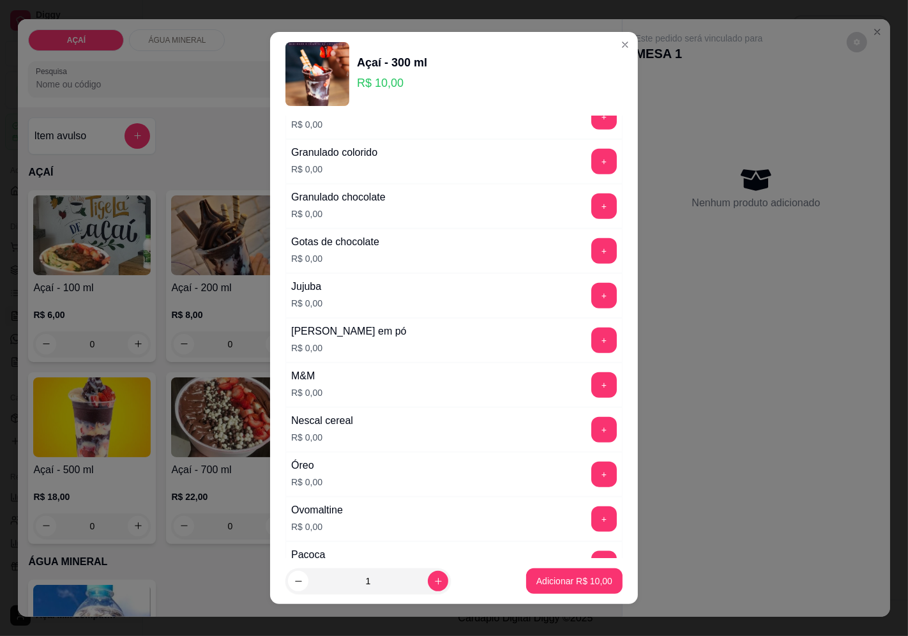
scroll to position [1134, 0]
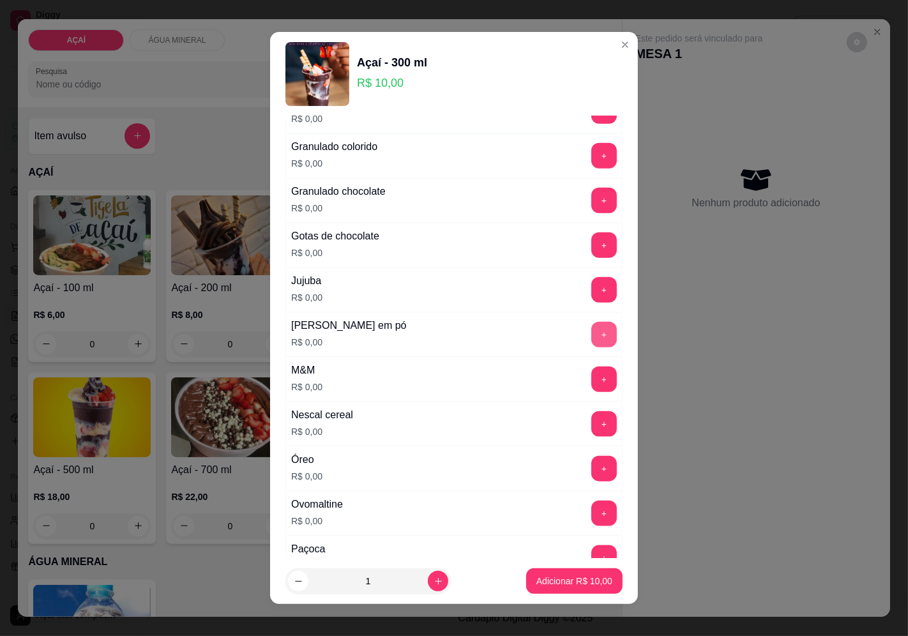
click at [591, 345] on button "+" at bounding box center [604, 335] width 26 height 26
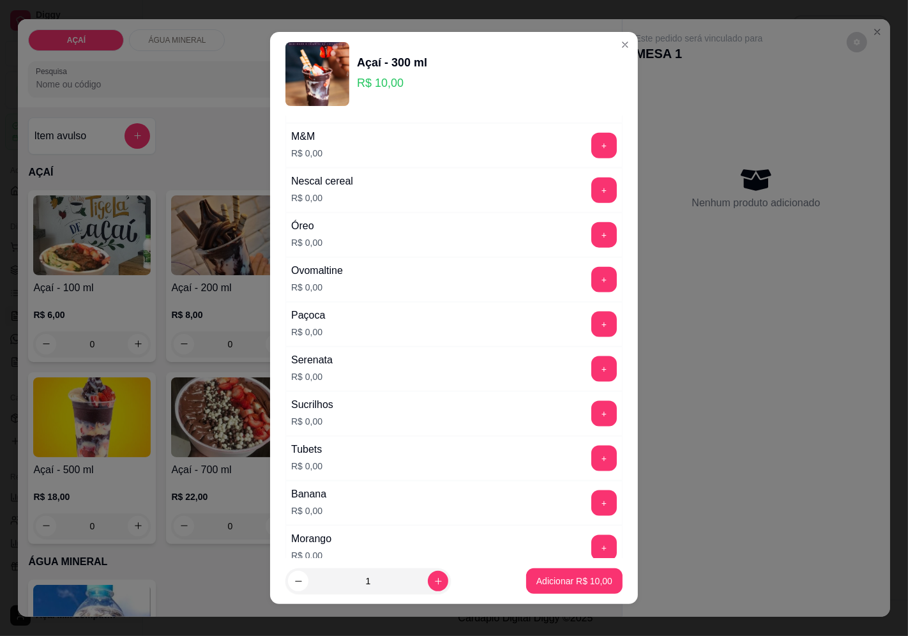
scroll to position [1419, 0]
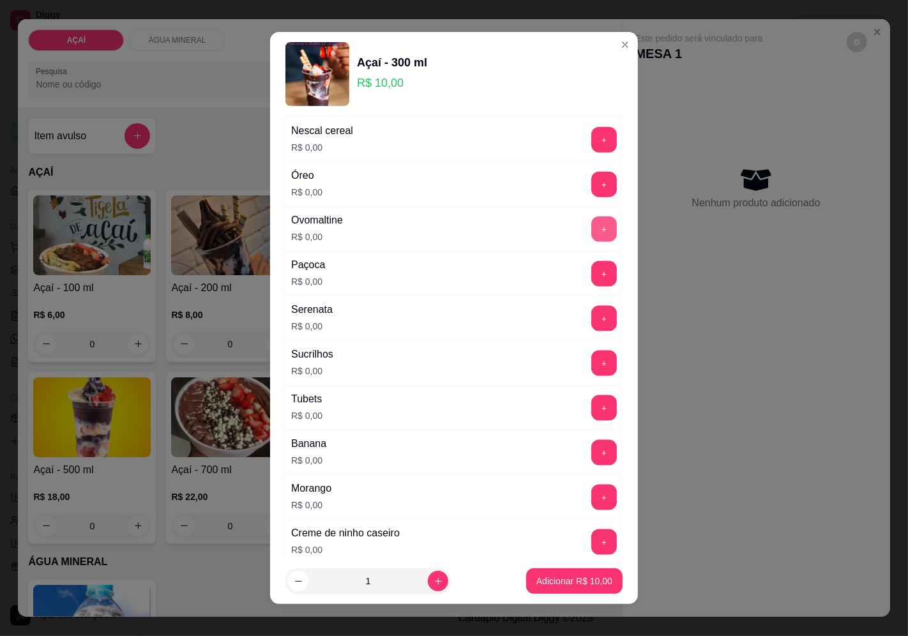
click at [591, 227] on button "+" at bounding box center [604, 229] width 26 height 26
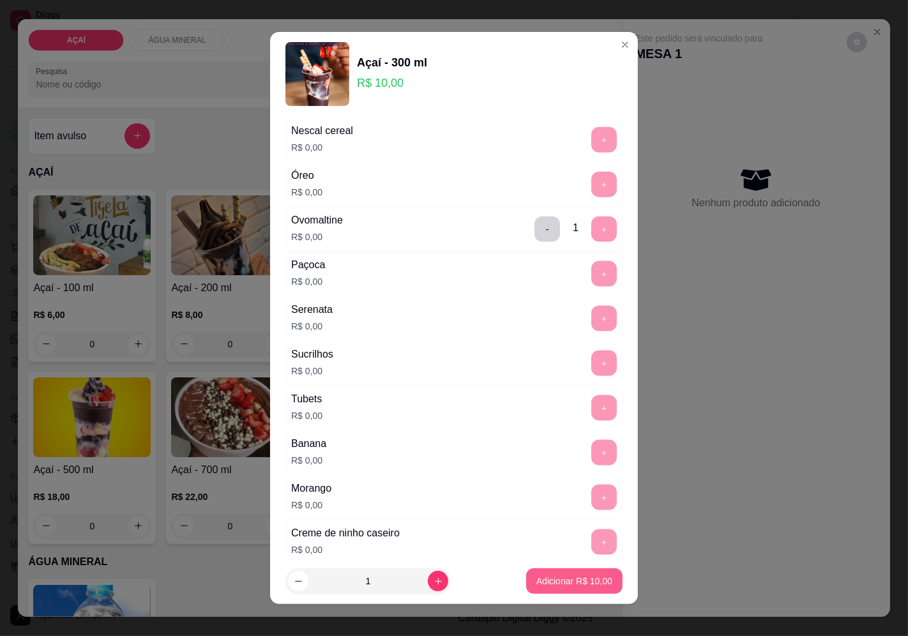
click at [536, 587] on p "Adicionar R$ 10,00" at bounding box center [574, 581] width 76 height 13
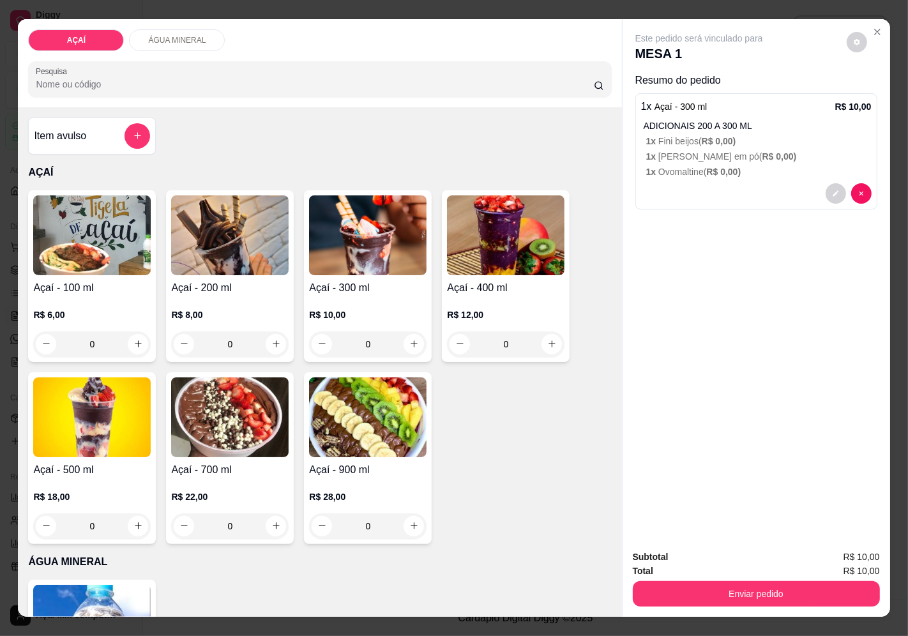
click at [209, 213] on img at bounding box center [229, 235] width 117 height 80
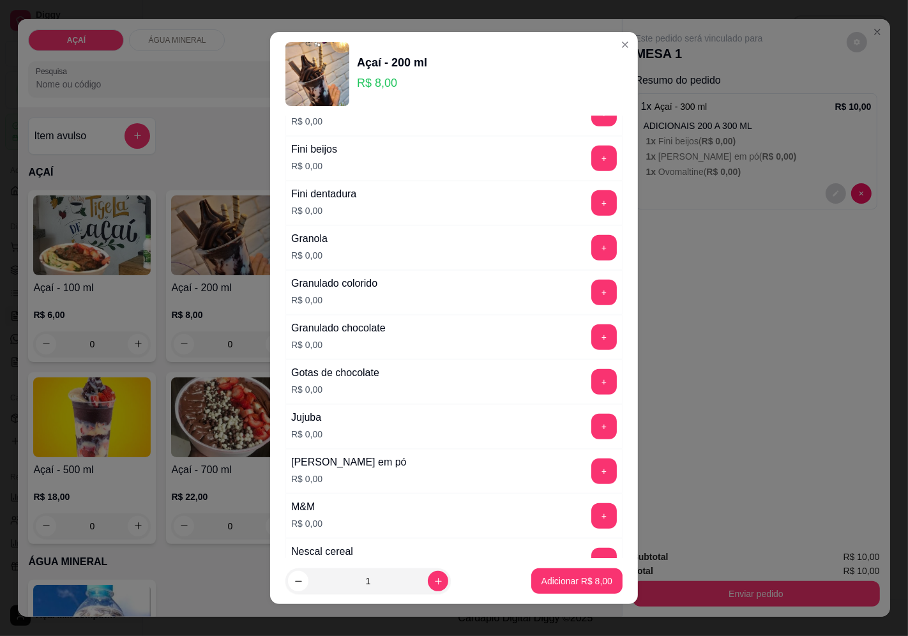
scroll to position [1205, 0]
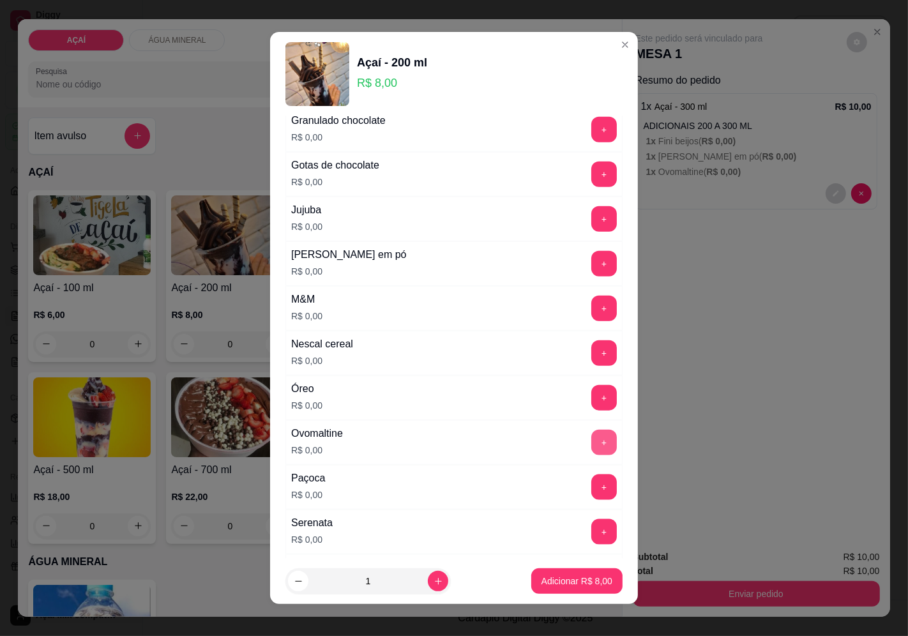
click at [591, 438] on button "+" at bounding box center [604, 443] width 26 height 26
click at [592, 438] on button "+" at bounding box center [604, 442] width 25 height 25
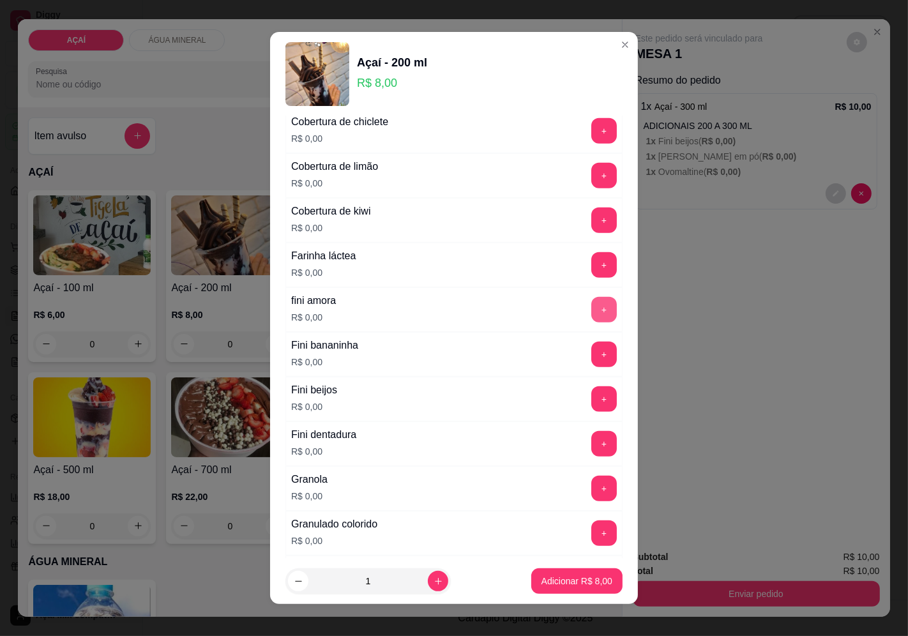
scroll to position [780, 0]
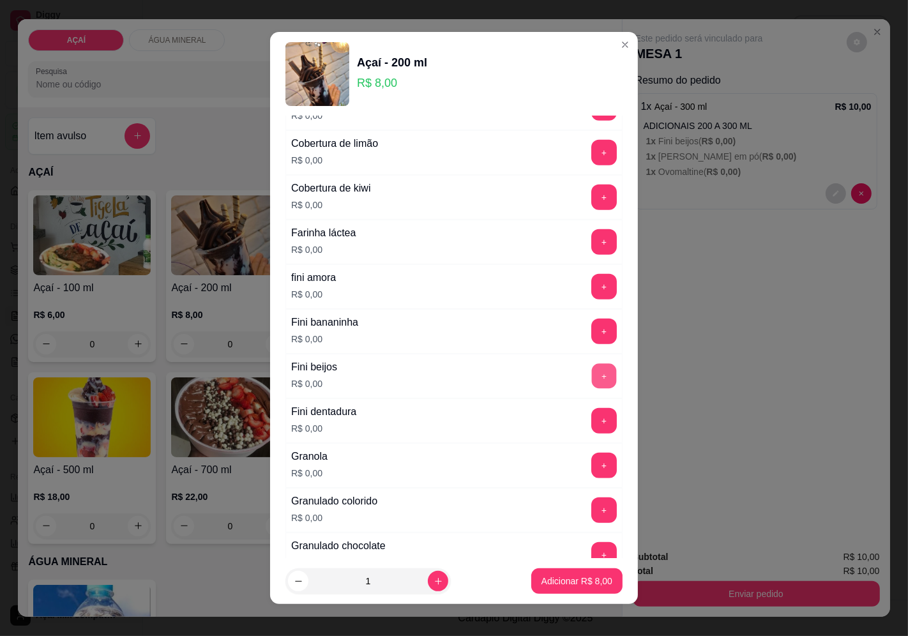
click at [592, 381] on button "+" at bounding box center [604, 375] width 25 height 25
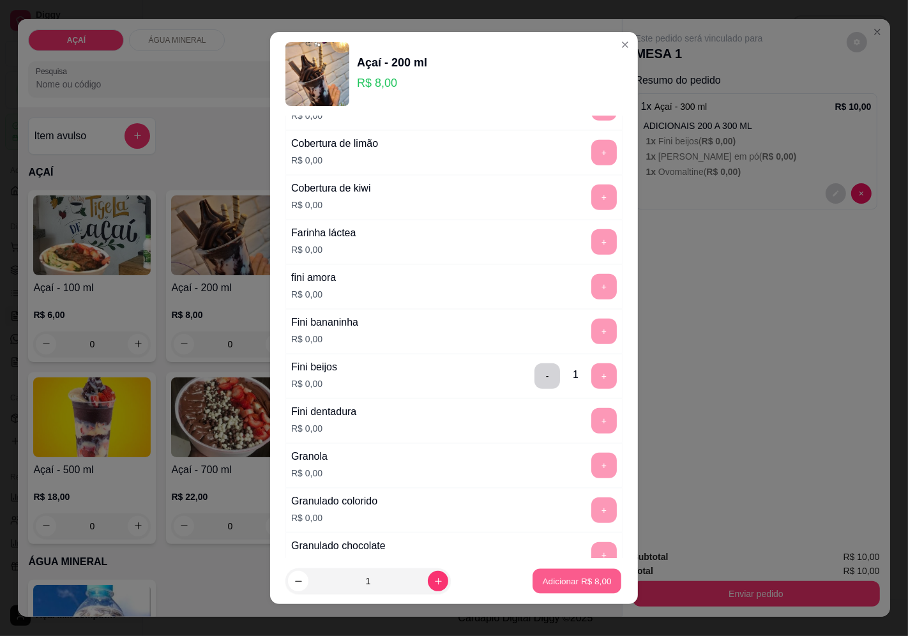
click at [550, 581] on p "Adicionar R$ 8,00" at bounding box center [576, 581] width 69 height 12
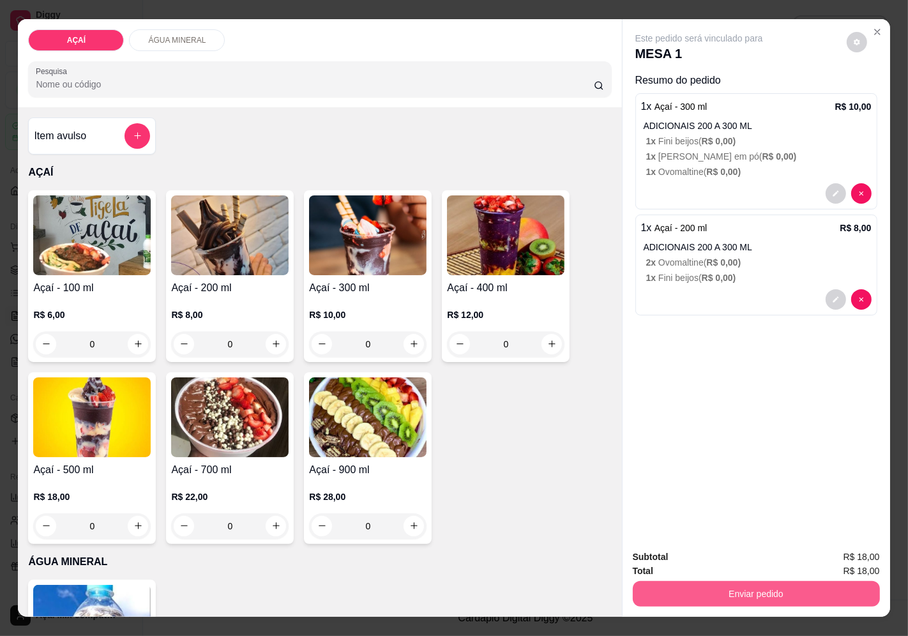
click at [679, 582] on button "Enviar pedido" at bounding box center [756, 594] width 247 height 26
click at [843, 558] on button "Enviar pedido" at bounding box center [846, 557] width 72 height 24
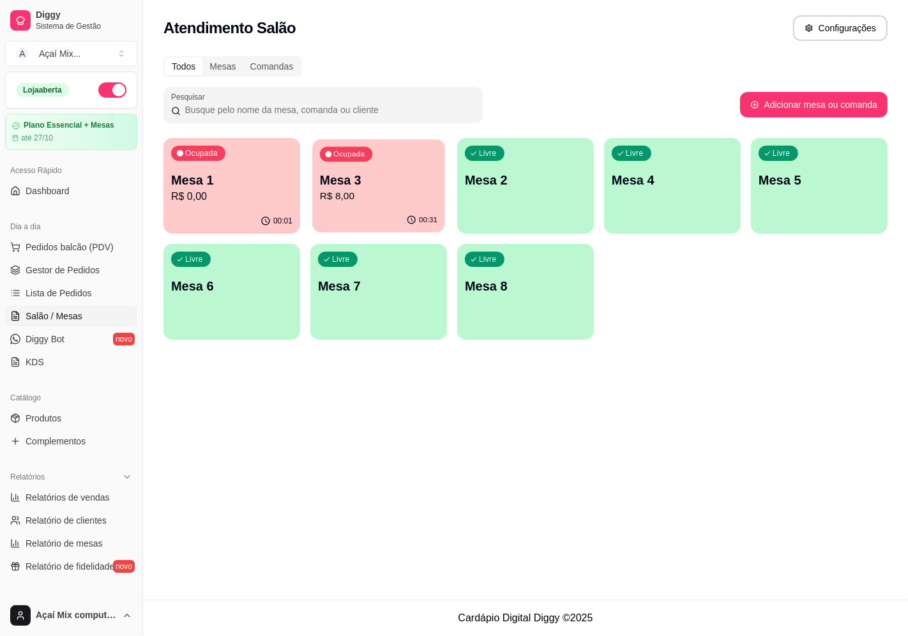
click at [359, 183] on p "Mesa 3" at bounding box center [378, 180] width 117 height 17
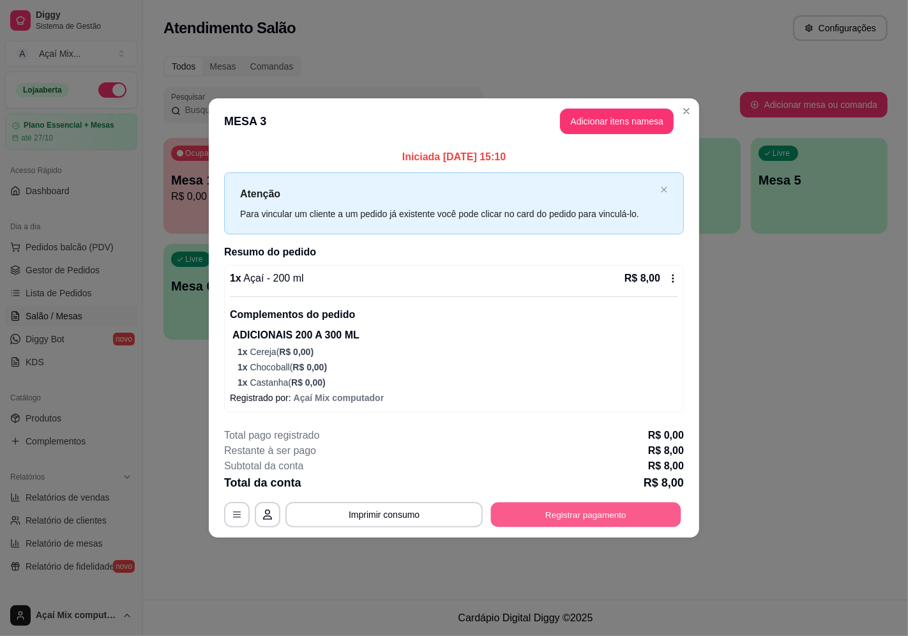
click at [583, 503] on button "Registrar pagamento" at bounding box center [586, 514] width 190 height 25
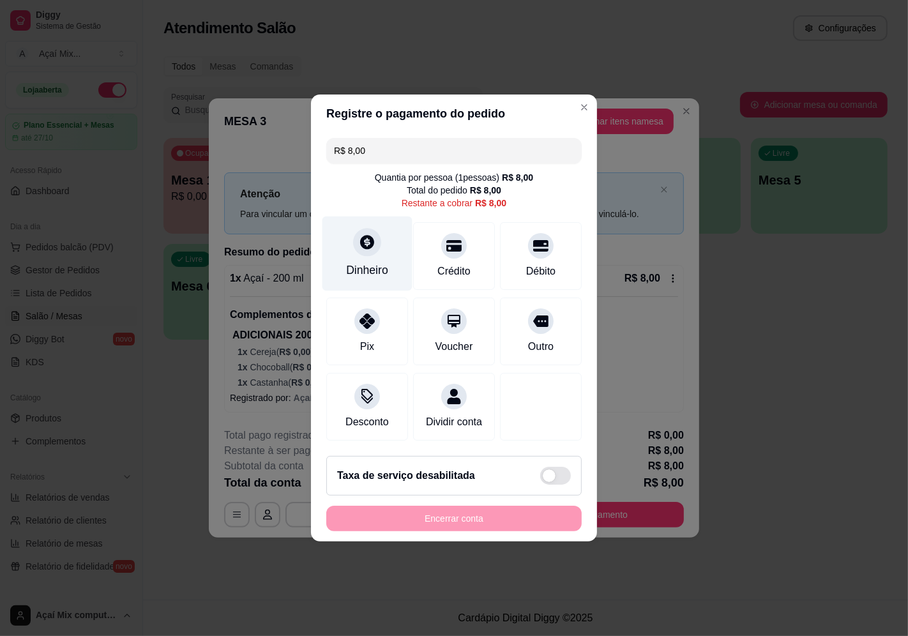
click at [388, 250] on div "Dinheiro" at bounding box center [367, 253] width 90 height 75
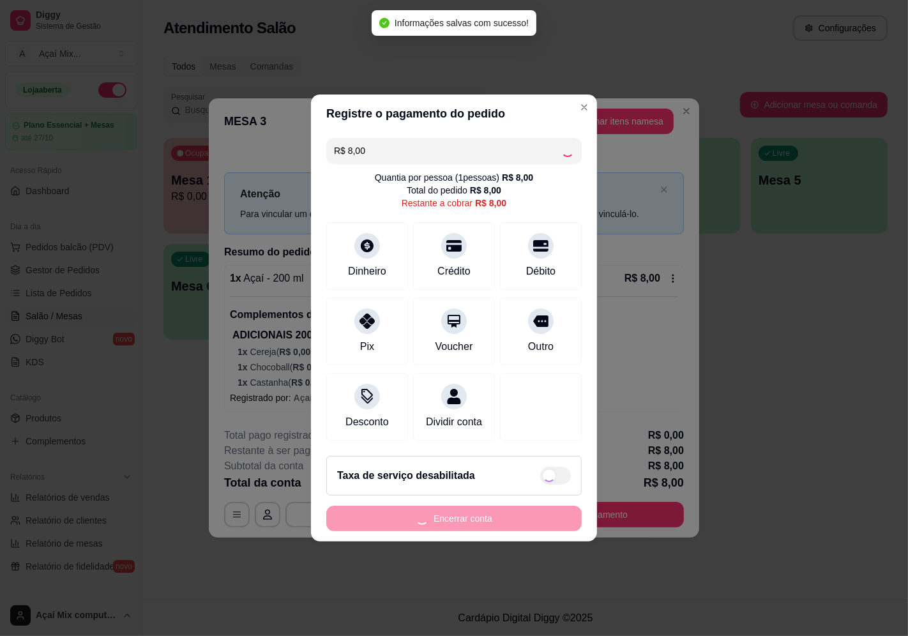
type input "R$ 0,00"
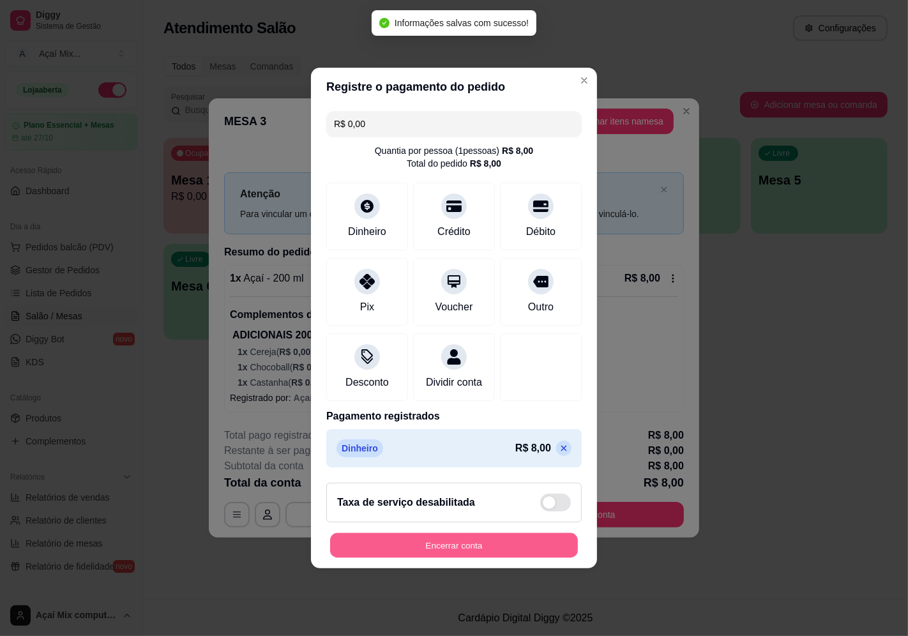
click at [480, 551] on button "Encerrar conta" at bounding box center [454, 545] width 248 height 25
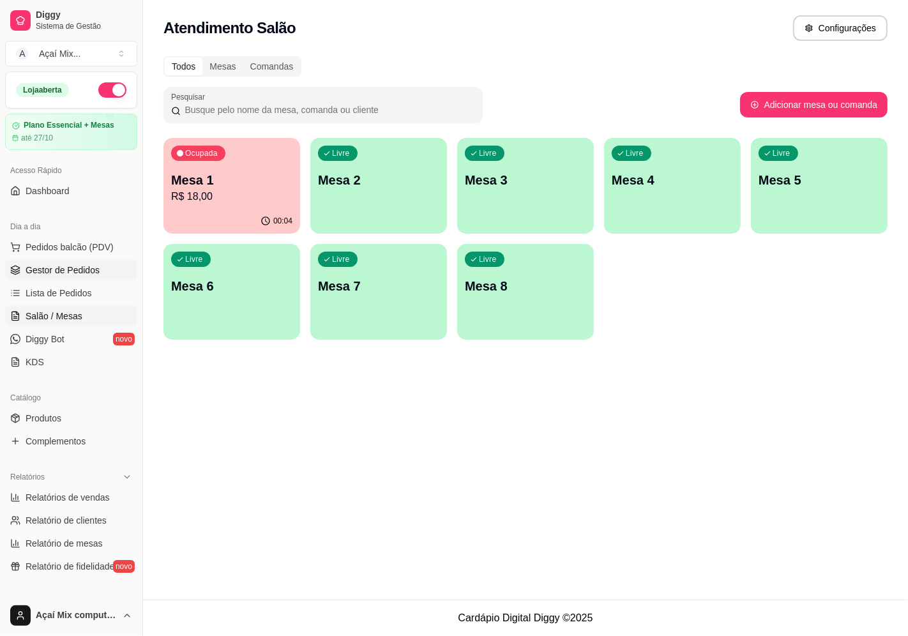
click at [39, 266] on span "Gestor de Pedidos" at bounding box center [63, 270] width 74 height 13
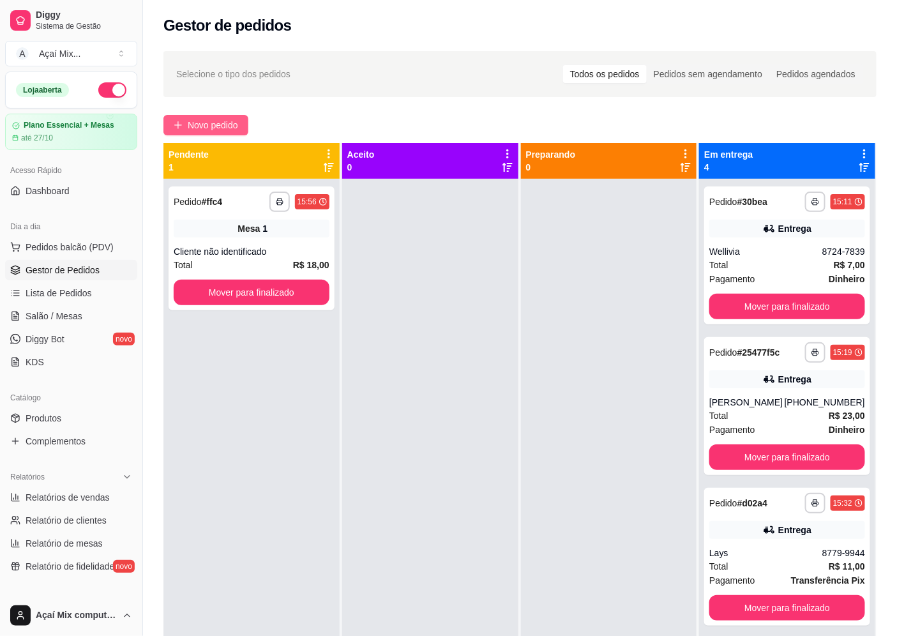
click at [177, 124] on icon "plus" at bounding box center [178, 125] width 9 height 9
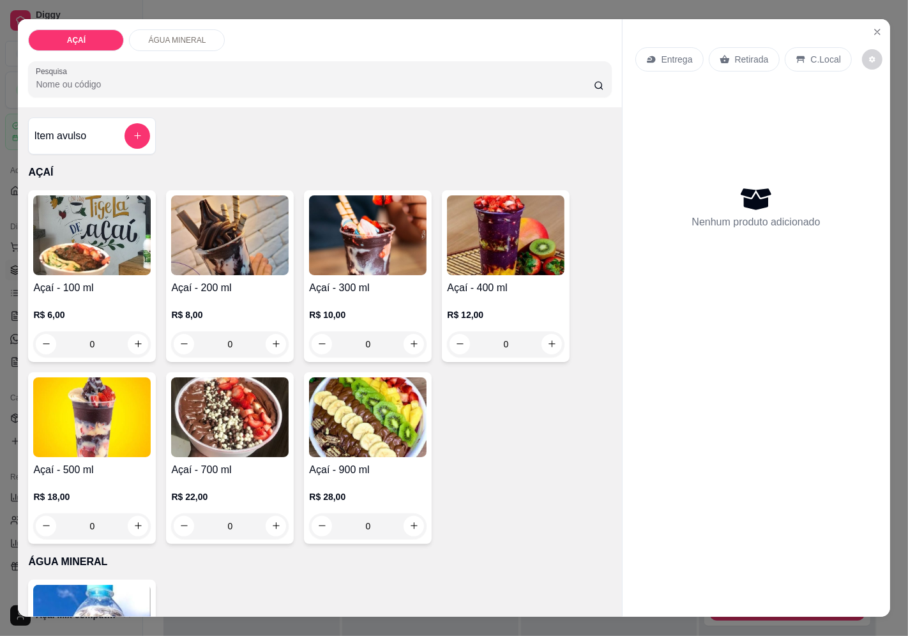
click at [324, 309] on p "R$ 10,00" at bounding box center [367, 314] width 117 height 13
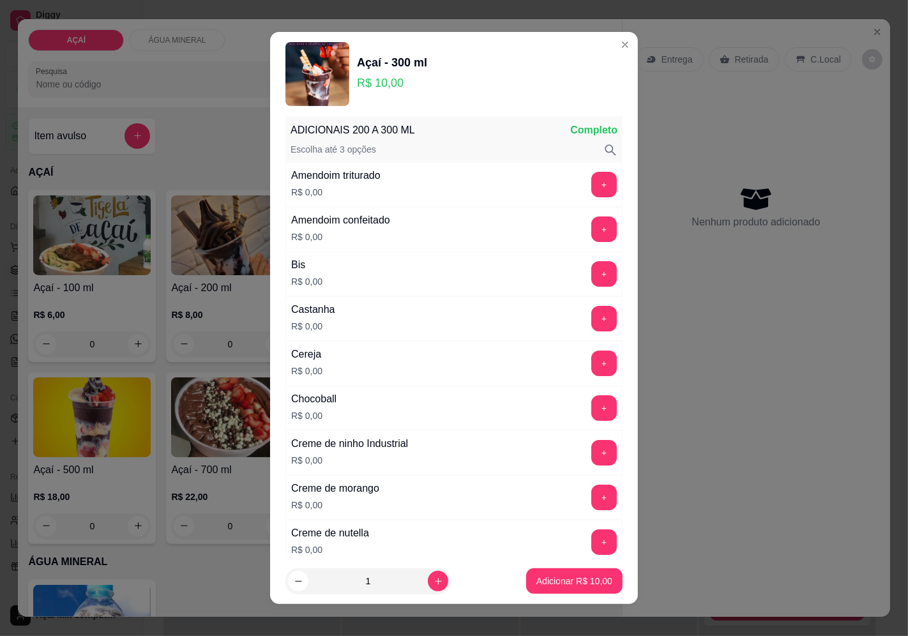
scroll to position [71, 0]
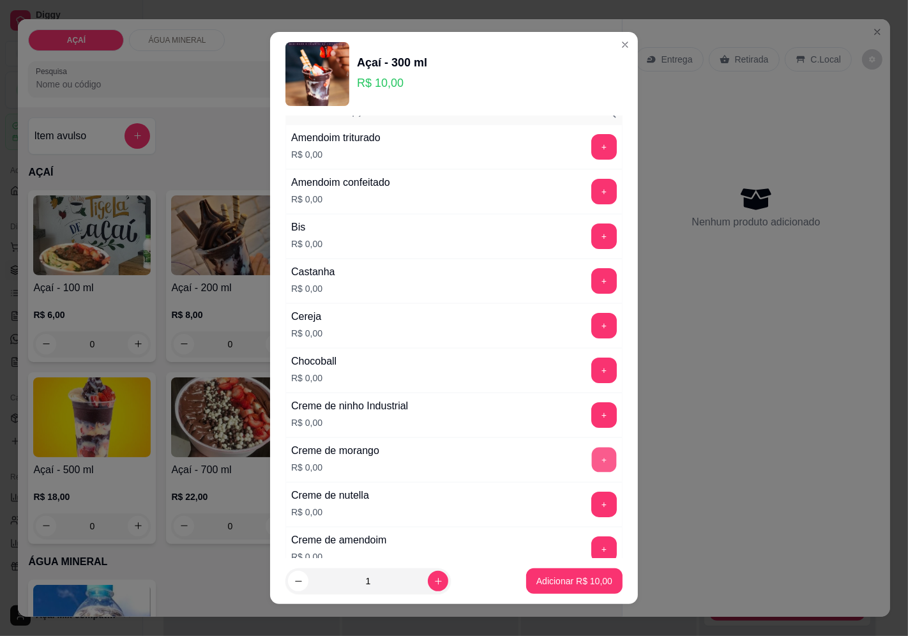
click at [592, 449] on button "+" at bounding box center [604, 459] width 25 height 25
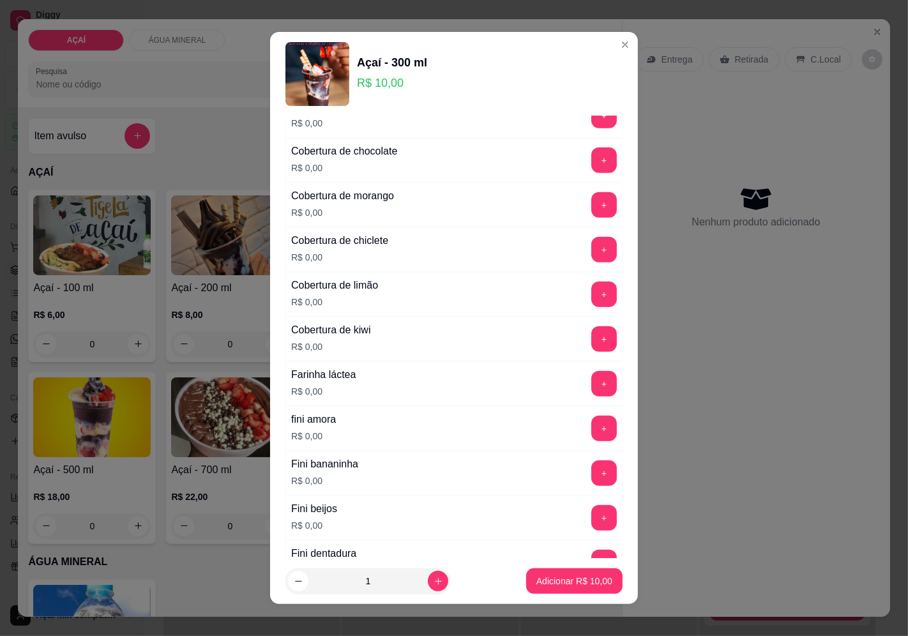
scroll to position [709, 0]
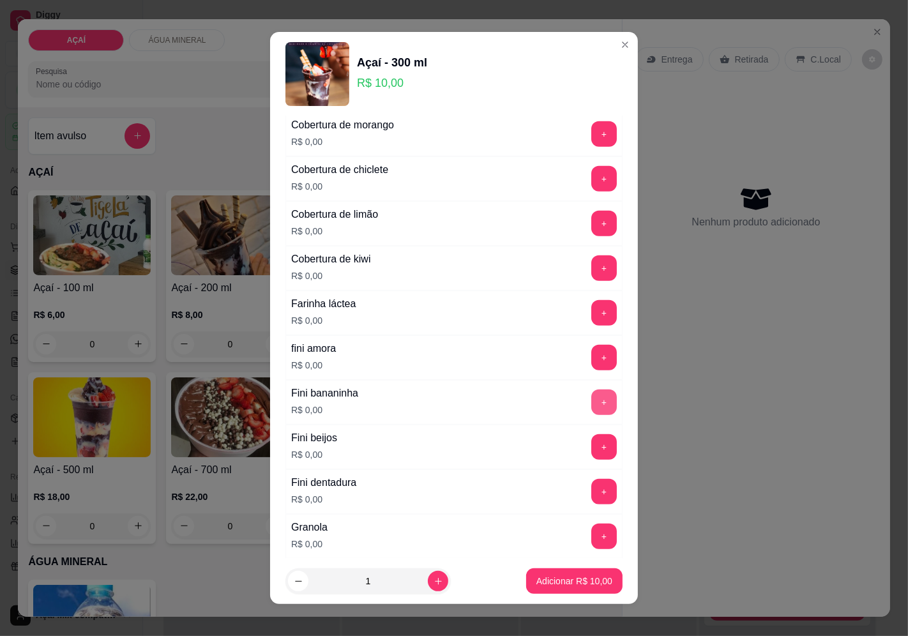
click at [591, 409] on button "+" at bounding box center [604, 402] width 26 height 26
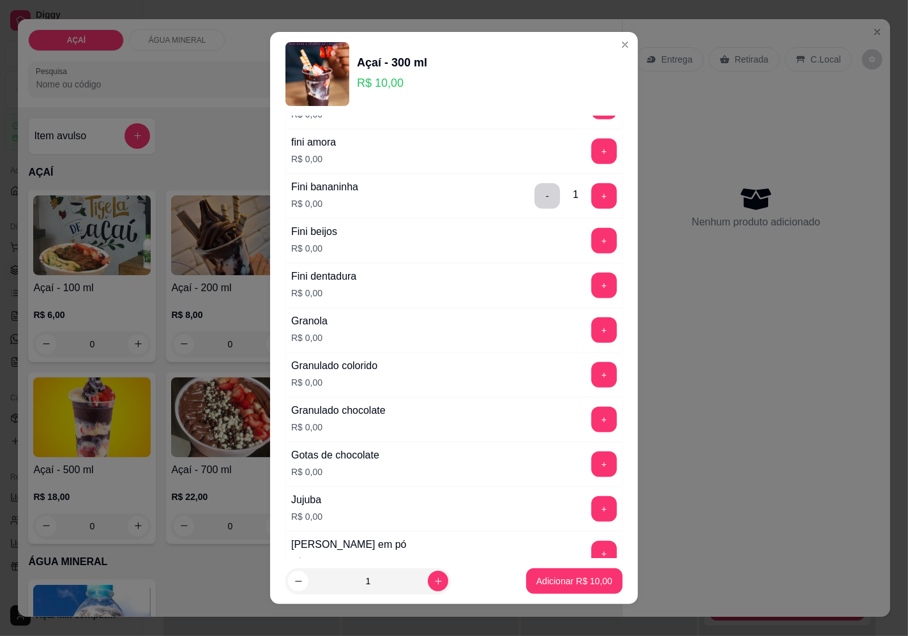
scroll to position [922, 0]
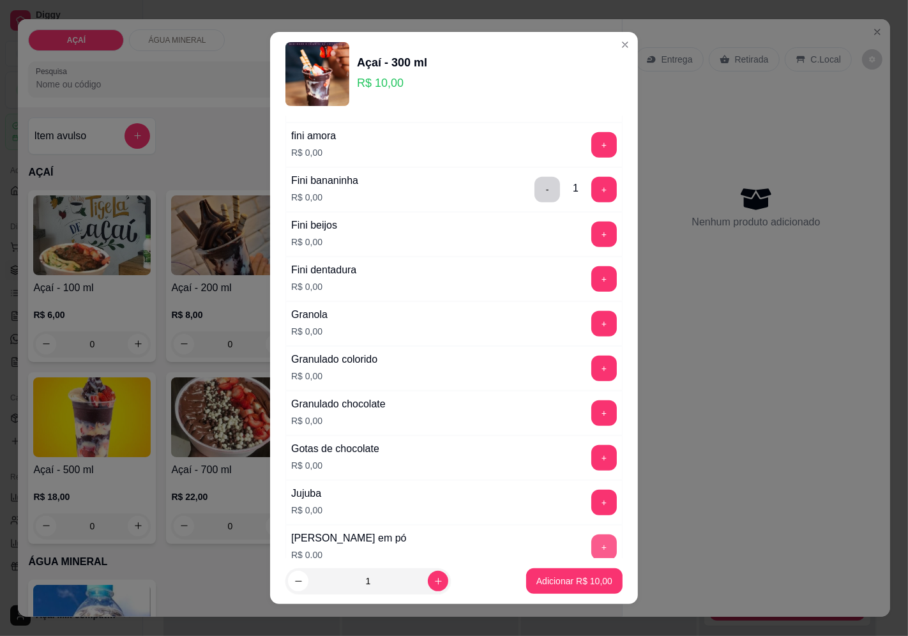
click at [591, 540] on button "+" at bounding box center [604, 547] width 26 height 26
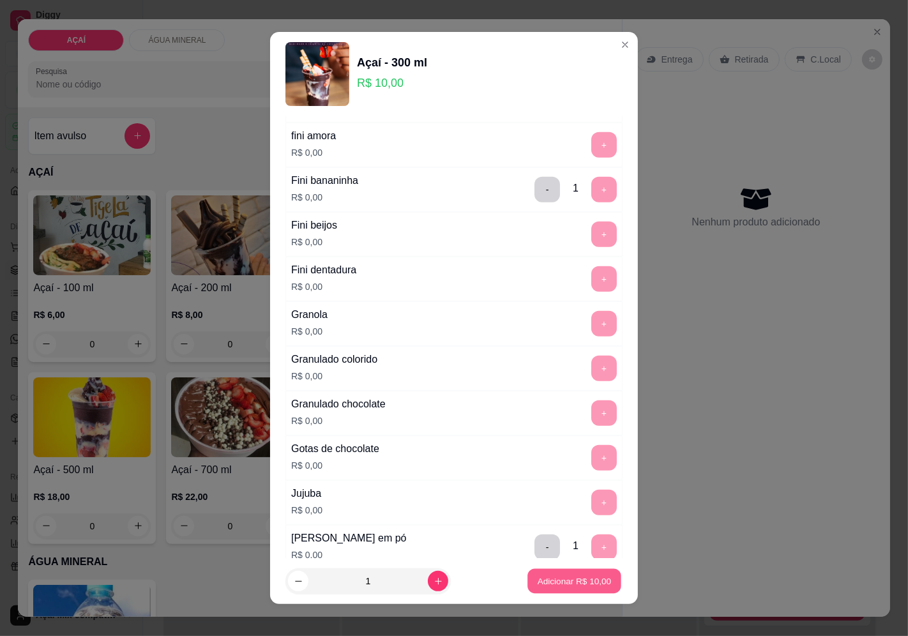
click at [543, 583] on p "Adicionar R$ 10,00" at bounding box center [575, 581] width 74 height 12
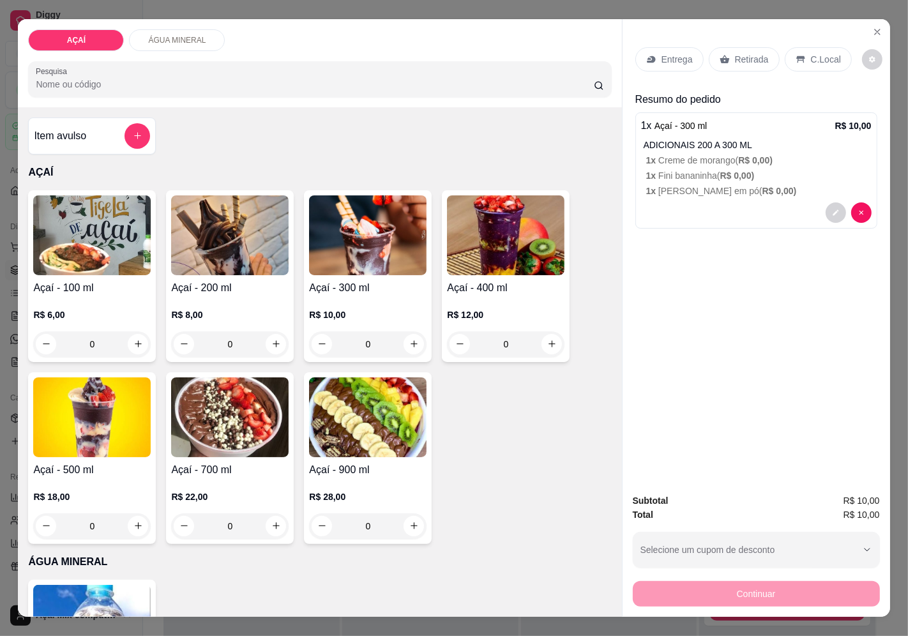
click at [674, 53] on p "Entrega" at bounding box center [676, 59] width 31 height 13
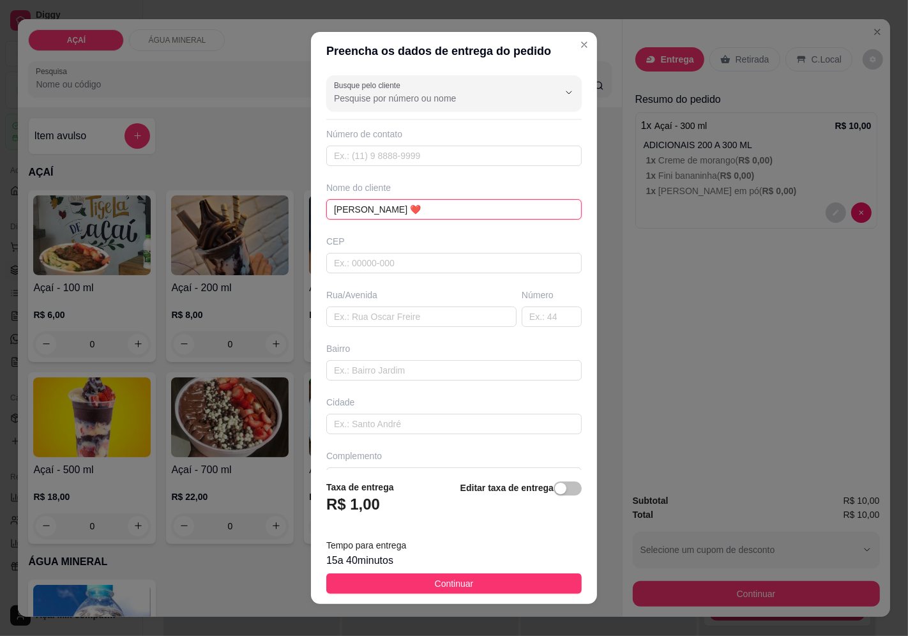
type input "Amanda ❤️"
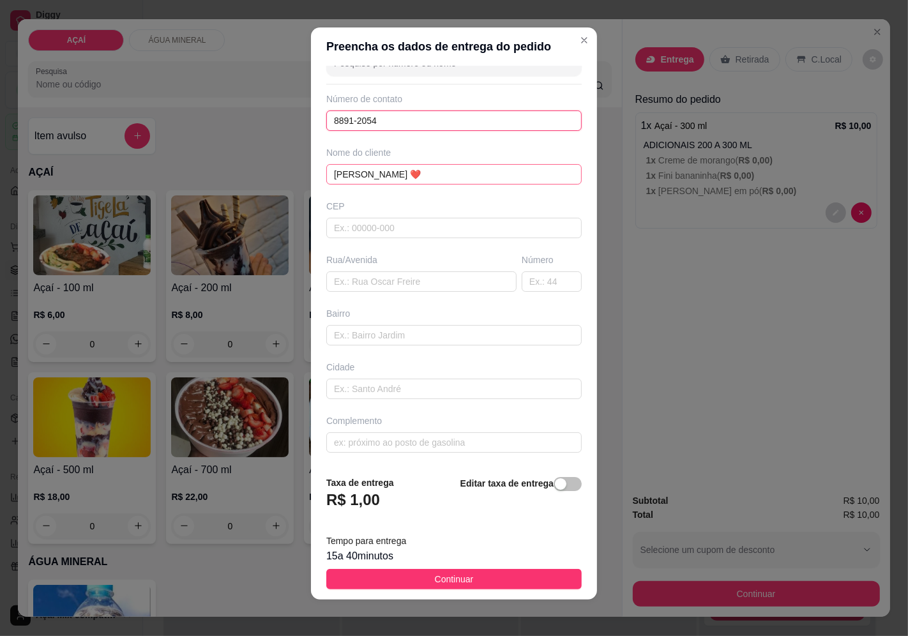
scroll to position [9, 0]
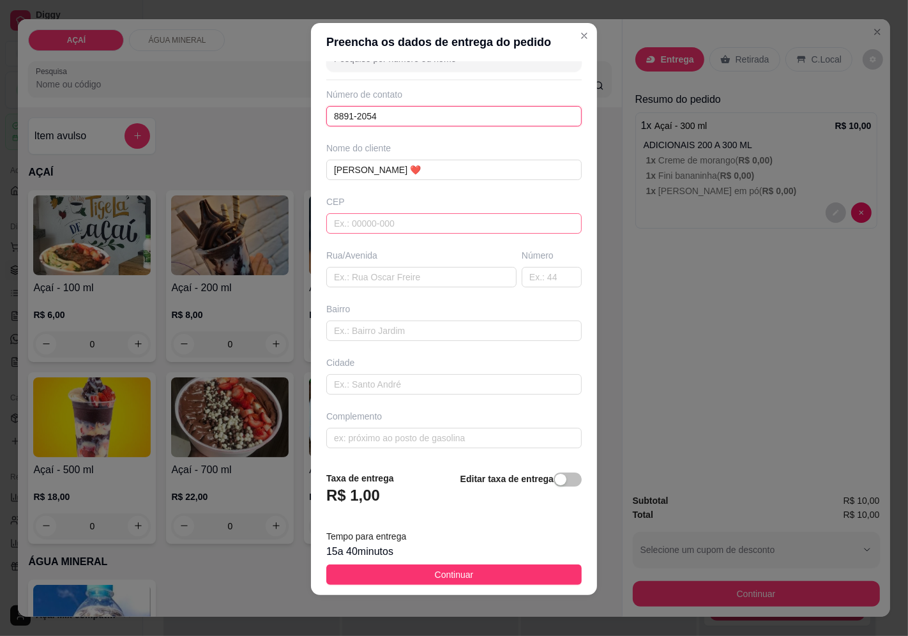
type input "8891-2054"
click at [386, 229] on input "text" at bounding box center [453, 223] width 255 height 20
type input "57520000"
type input "Maravilha"
type input "5752000000"
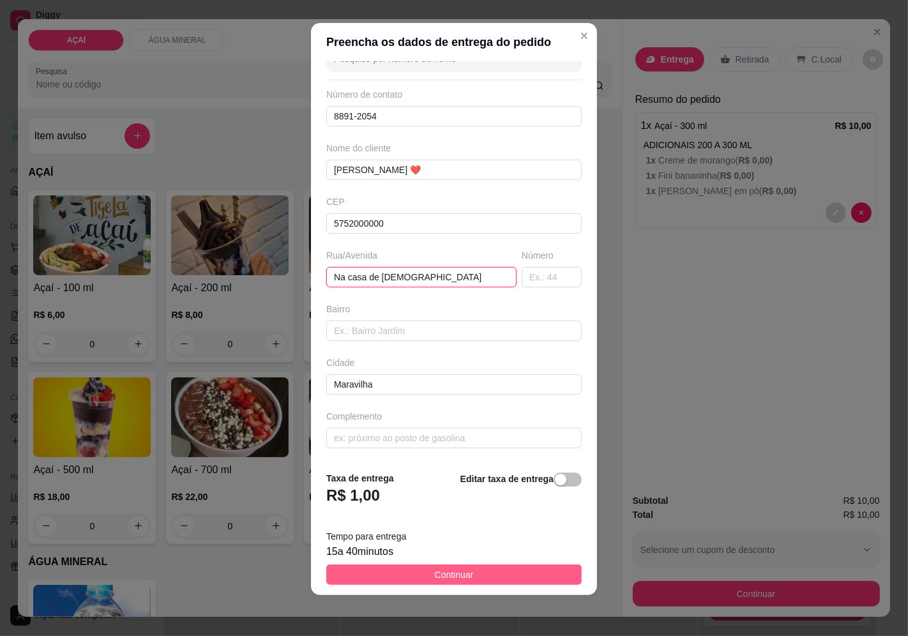
type input "Na casa de Messias"
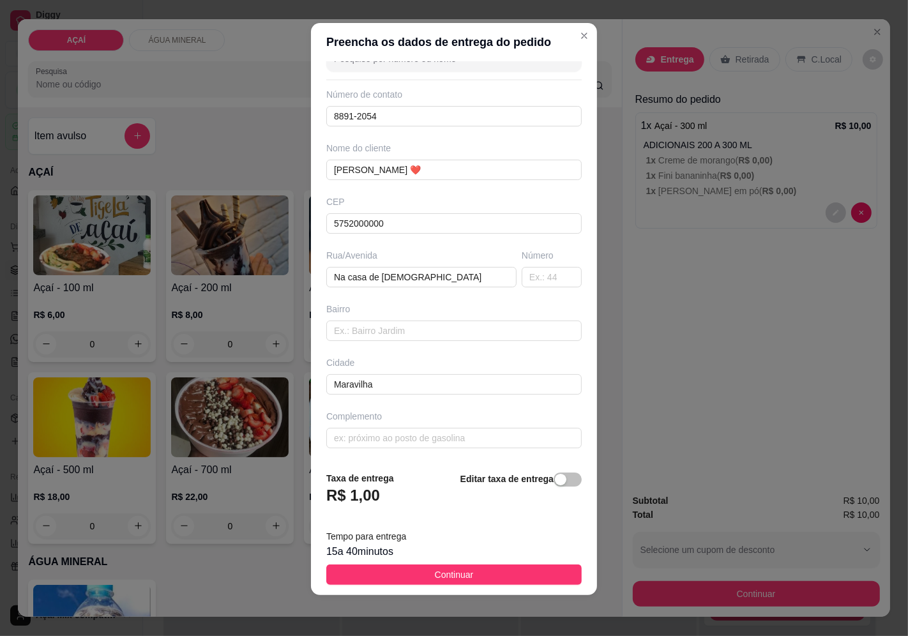
click at [443, 578] on span "Continuar" at bounding box center [454, 575] width 39 height 14
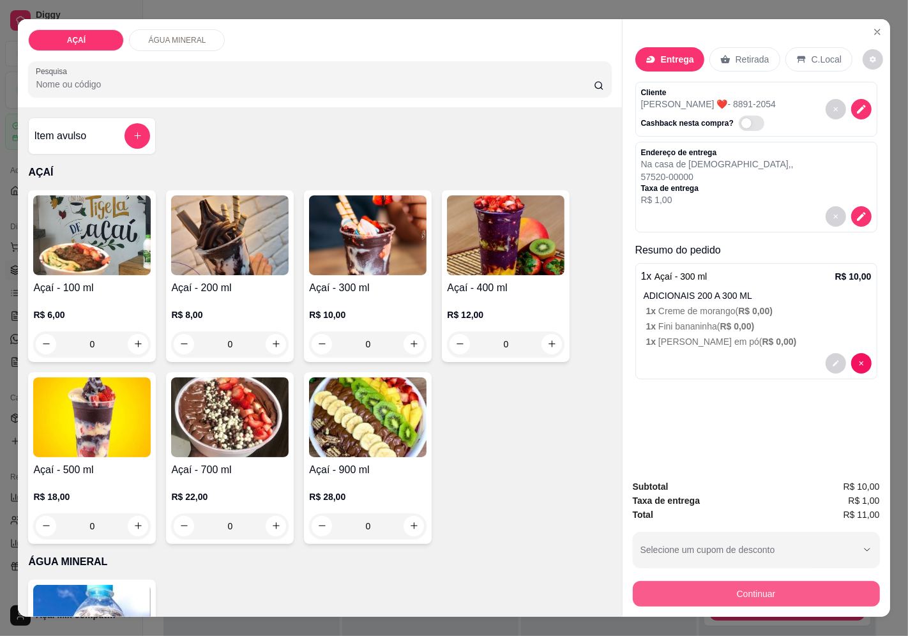
click at [667, 581] on button "Continuar" at bounding box center [756, 594] width 247 height 26
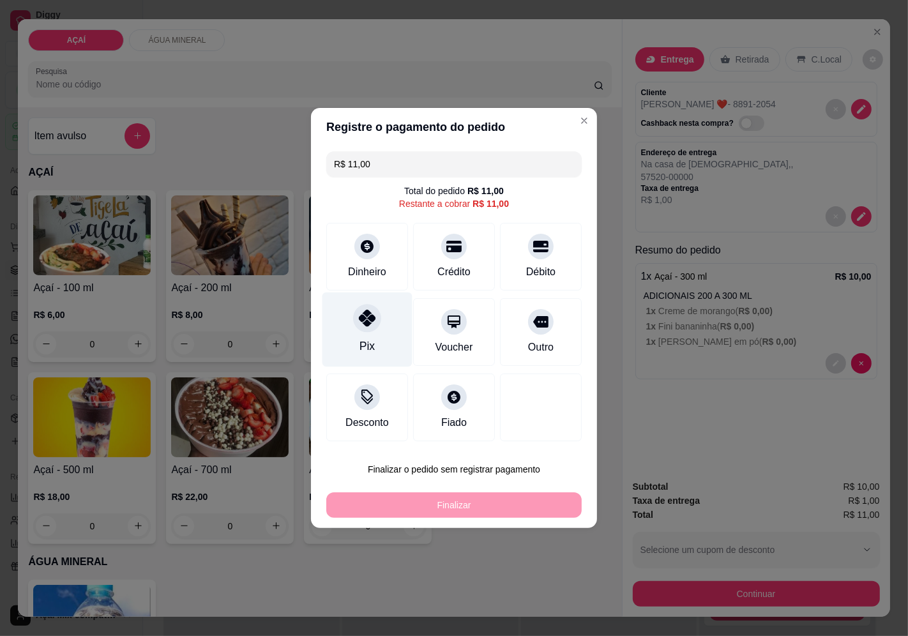
click at [375, 347] on div "Pix" at bounding box center [367, 329] width 90 height 75
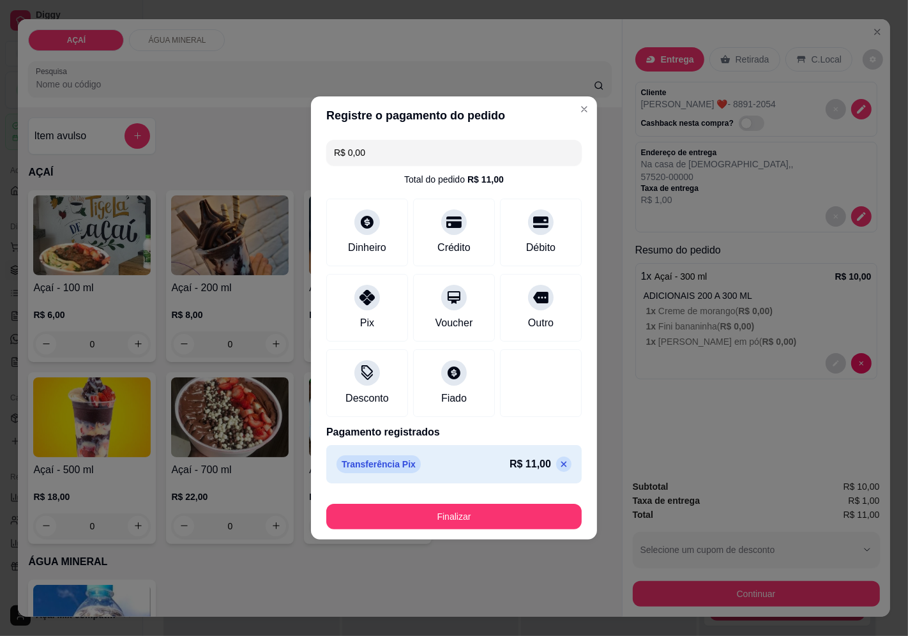
click at [451, 498] on footer "Finalizar" at bounding box center [454, 513] width 286 height 51
click at [456, 512] on button "Finalizar" at bounding box center [454, 516] width 248 height 25
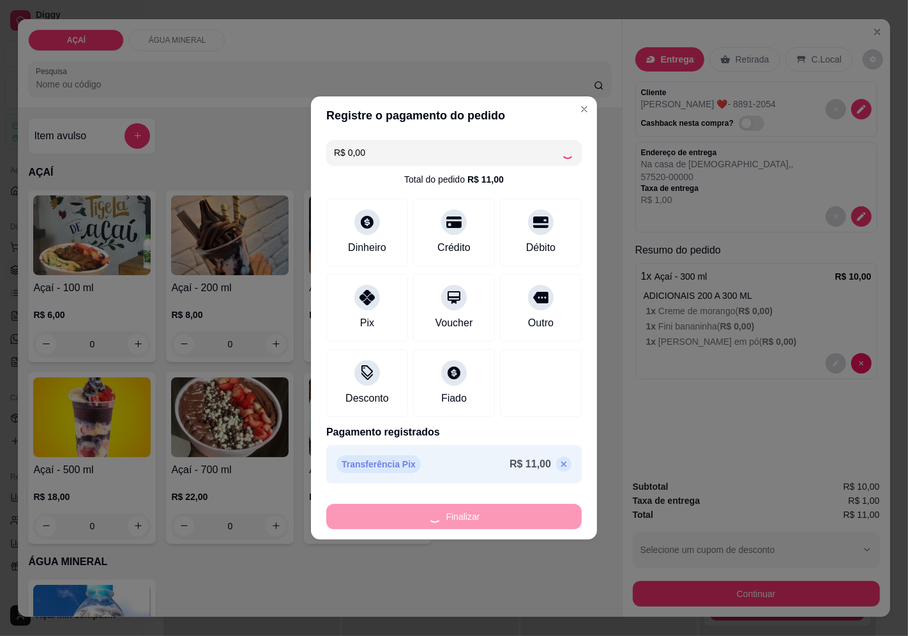
type input "-R$ 11,00"
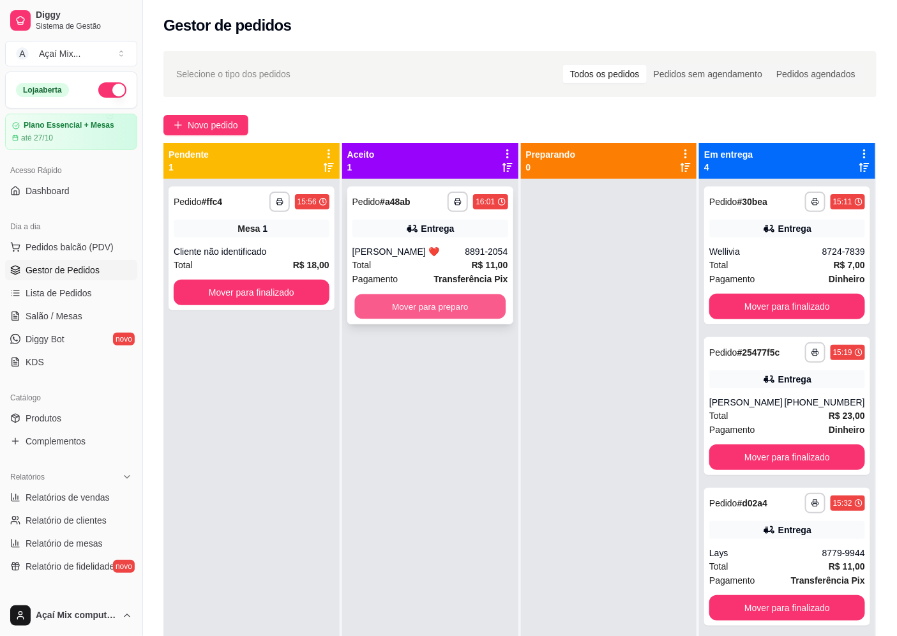
click at [388, 308] on button "Mover para preparo" at bounding box center [429, 306] width 151 height 25
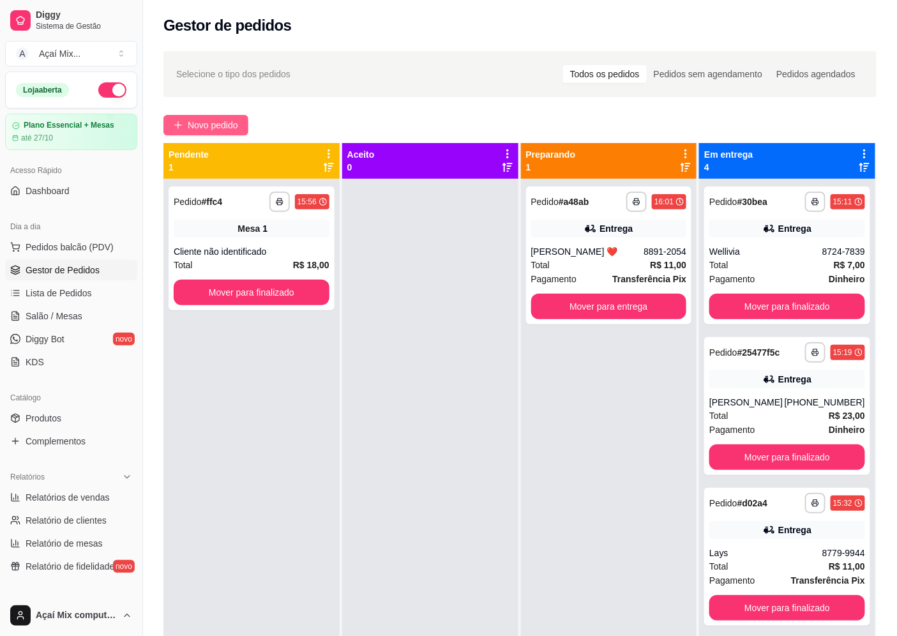
click at [197, 130] on span "Novo pedido" at bounding box center [213, 125] width 50 height 14
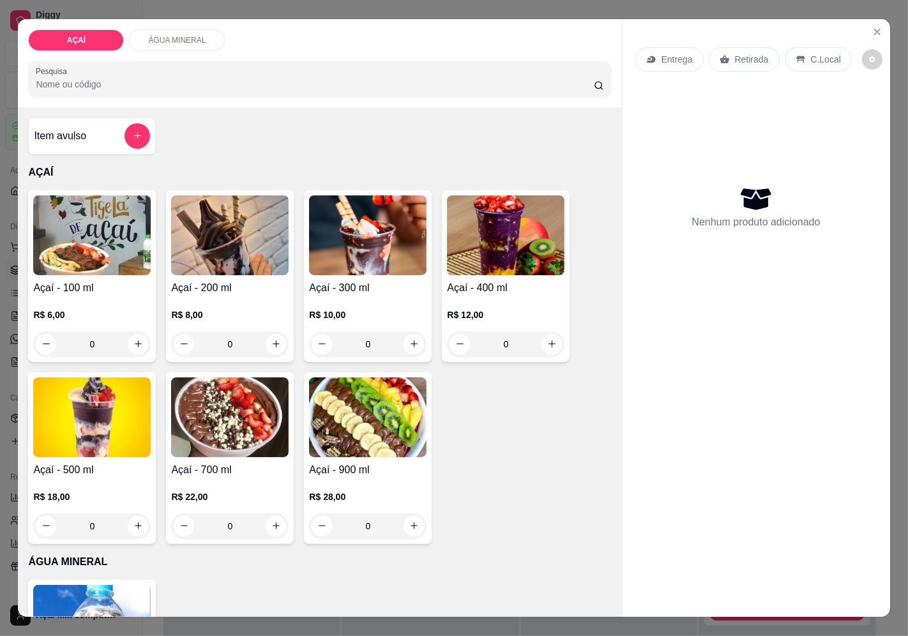
click at [318, 280] on h4 "Açaí - 300 ml" at bounding box center [367, 287] width 117 height 15
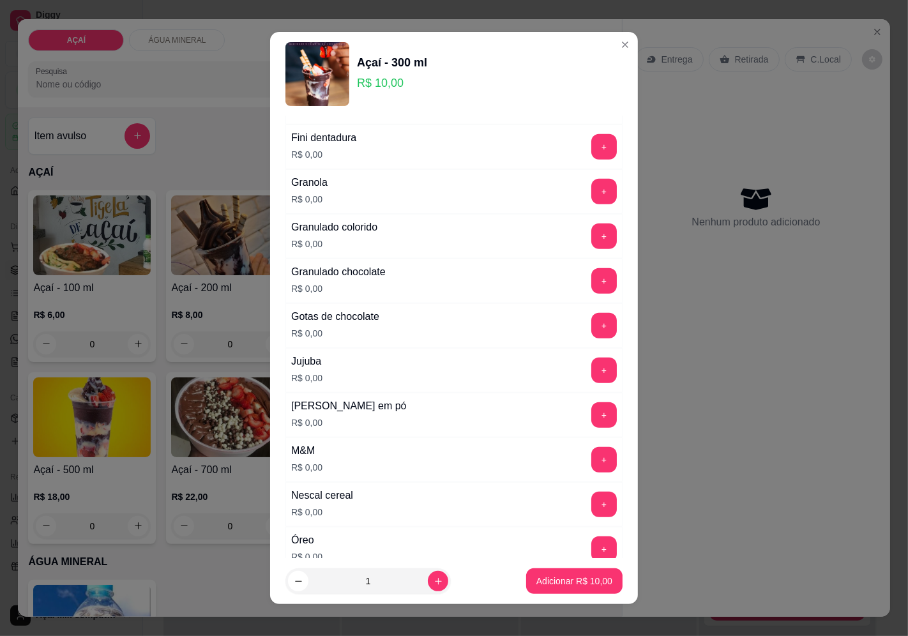
scroll to position [1064, 0]
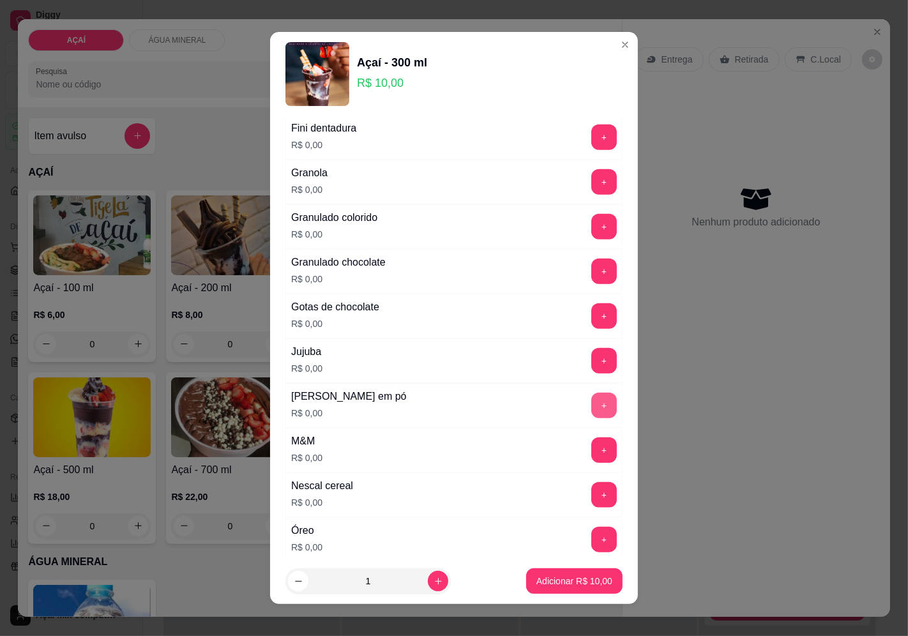
click at [591, 405] on button "+" at bounding box center [604, 406] width 26 height 26
click at [592, 458] on button "+" at bounding box center [604, 449] width 25 height 25
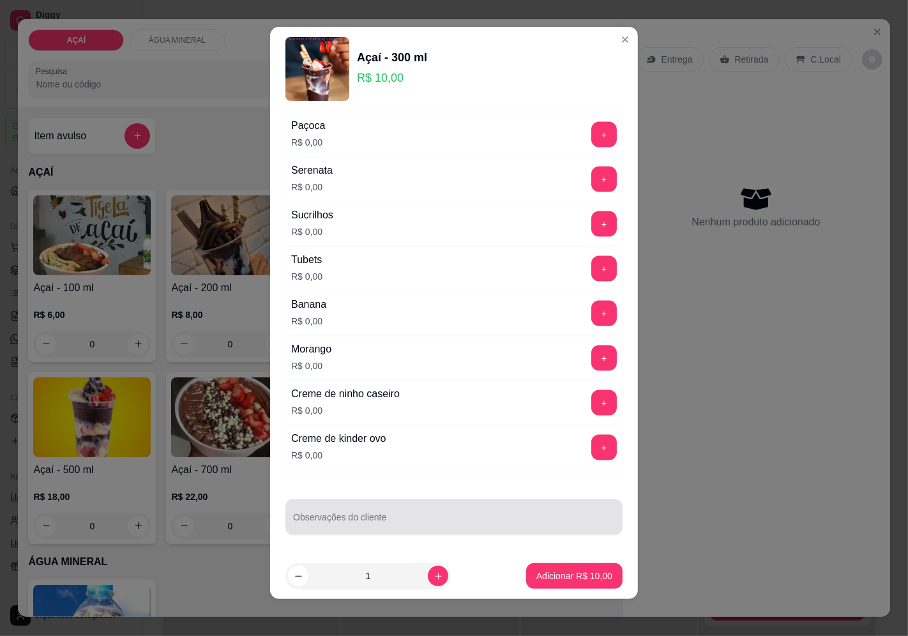
scroll to position [9, 0]
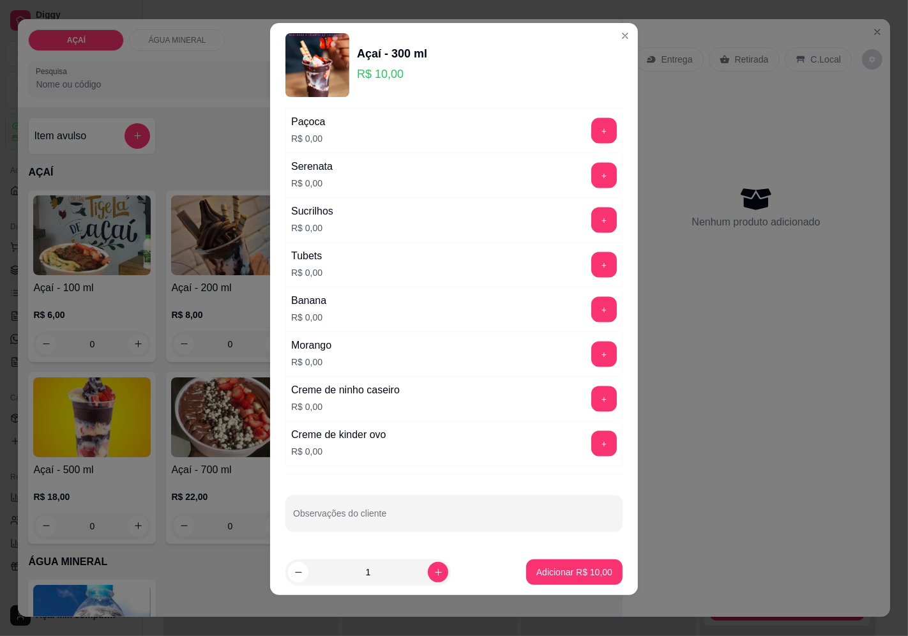
click at [589, 417] on div "Creme de ninho caseiro R$ 0,00 +" at bounding box center [453, 399] width 337 height 45
click at [592, 390] on button "+" at bounding box center [604, 398] width 25 height 25
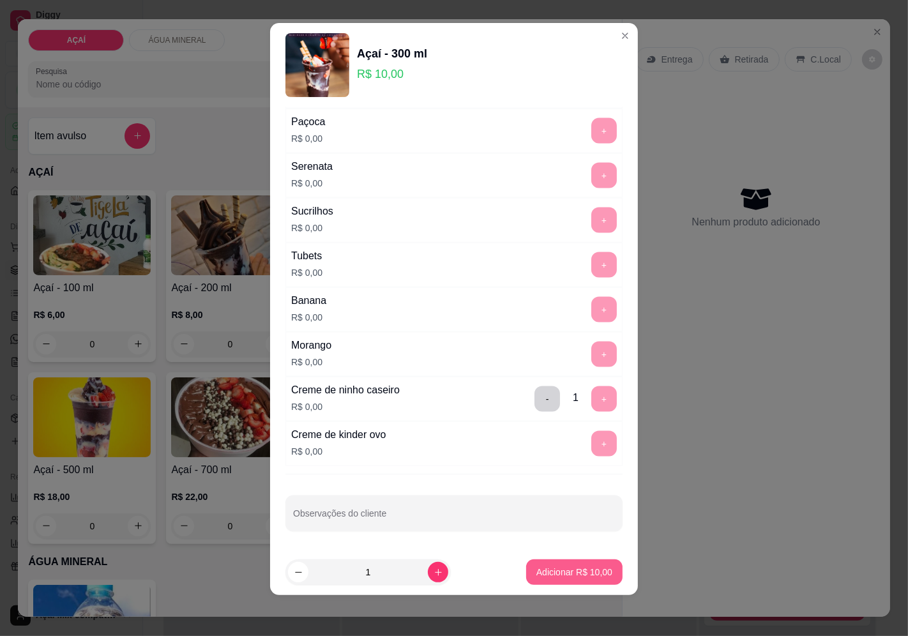
click at [582, 561] on button "Adicionar R$ 10,00" at bounding box center [574, 572] width 96 height 26
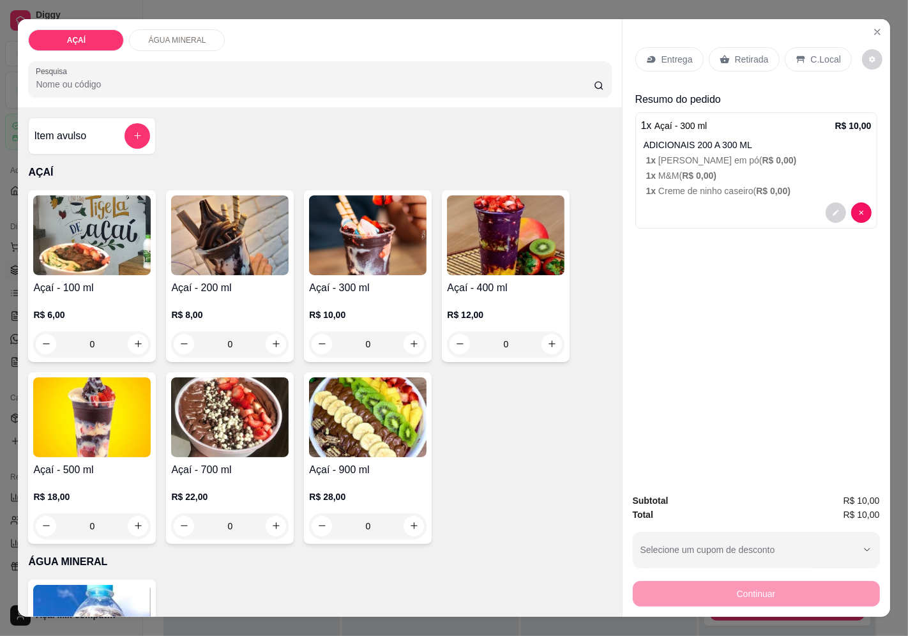
click at [687, 61] on div "Entrega" at bounding box center [669, 59] width 68 height 24
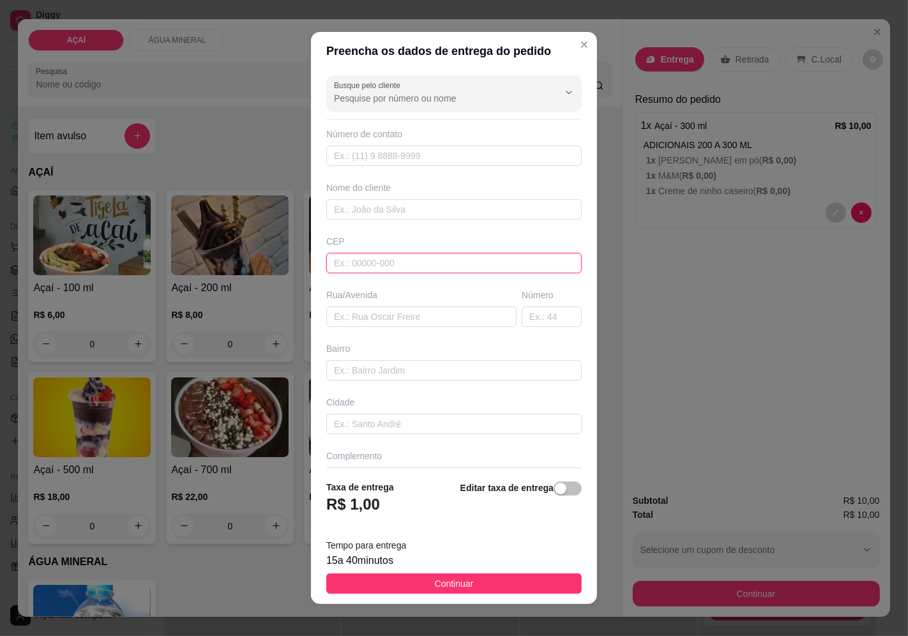
click at [467, 258] on input "text" at bounding box center [453, 263] width 255 height 20
type input "57520000"
type input "Maravilha"
type input "5752000000"
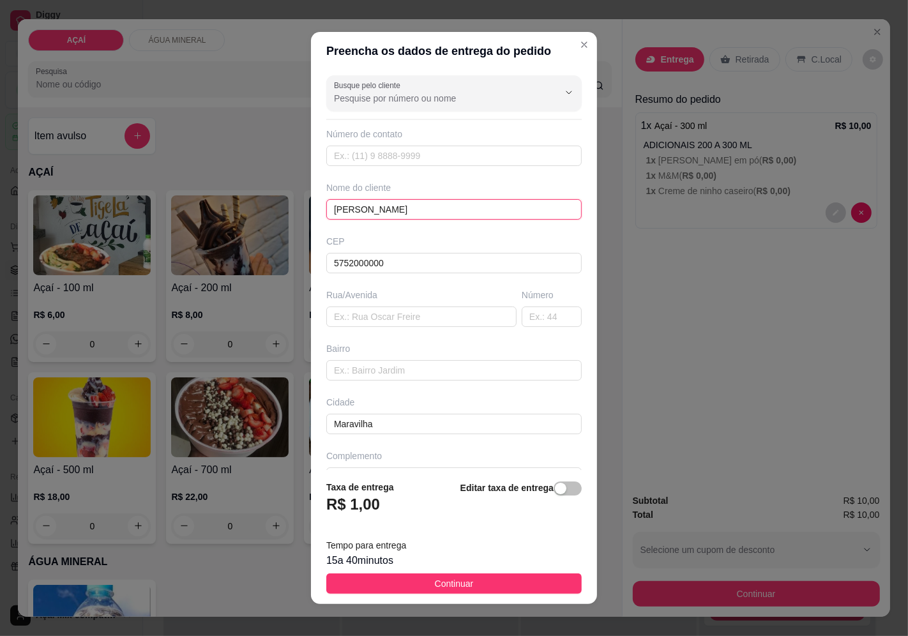
type input "Thaynne"
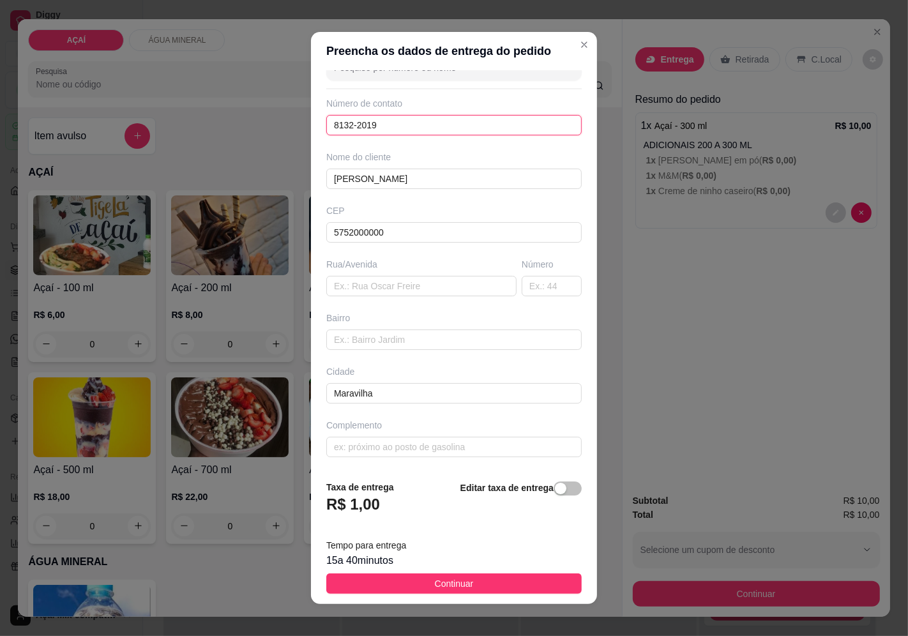
type input "8132-2019"
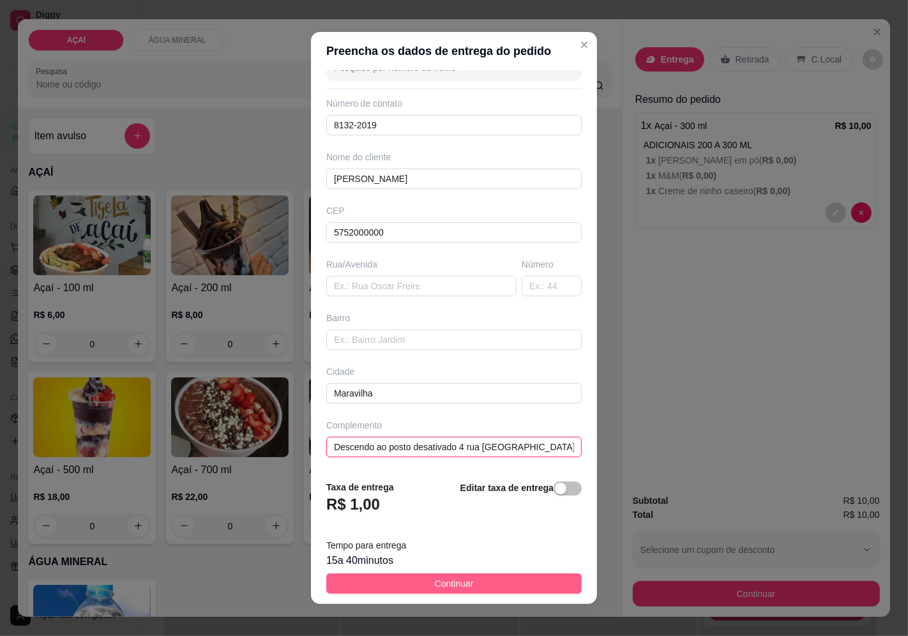
type input "Descendo ao posto desativado 4 rua Casa rosa"
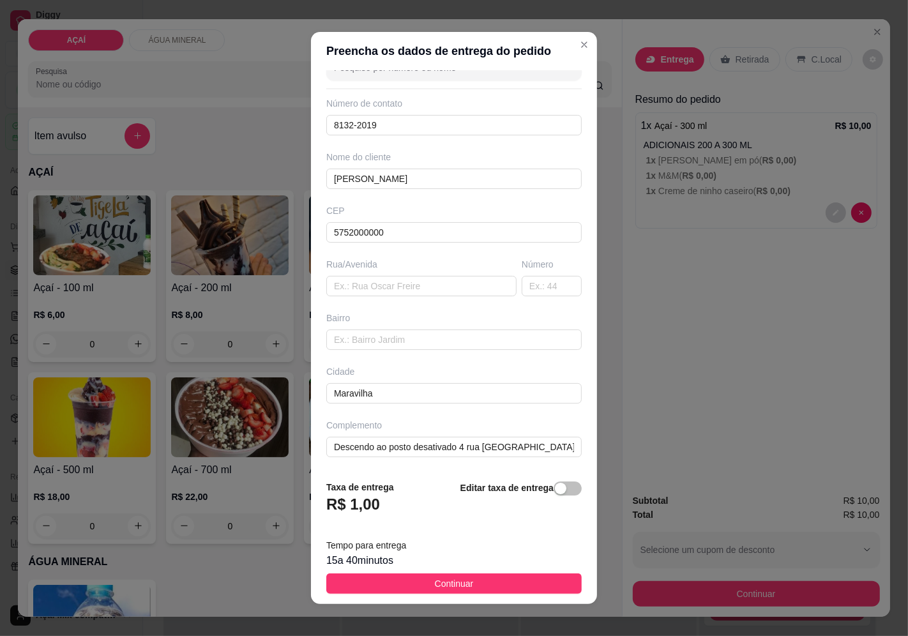
drag, startPoint x: 328, startPoint y: 577, endPoint x: 355, endPoint y: 583, distance: 28.0
click at [333, 581] on button "Continuar" at bounding box center [453, 583] width 255 height 20
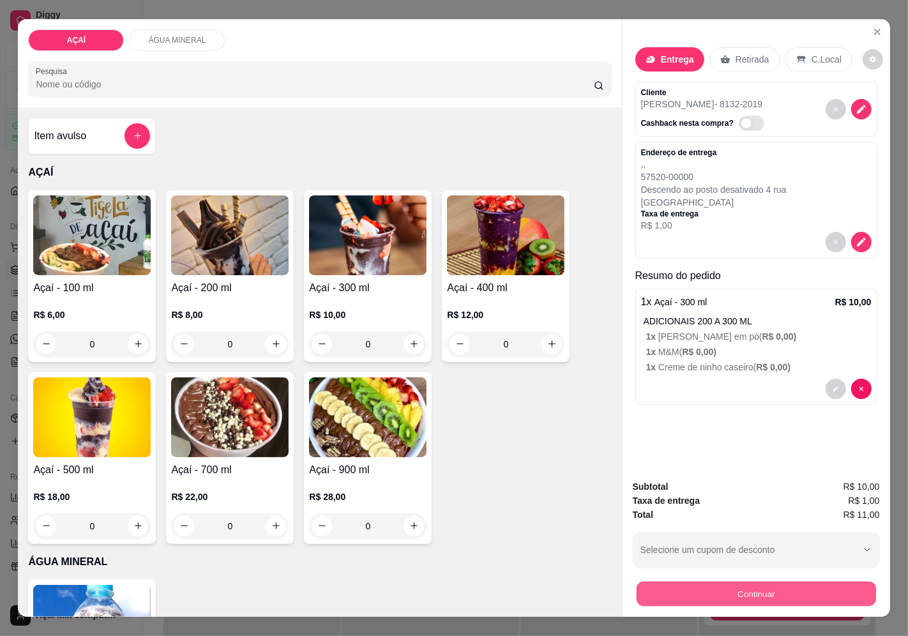
click at [661, 582] on button "Continuar" at bounding box center [755, 594] width 239 height 25
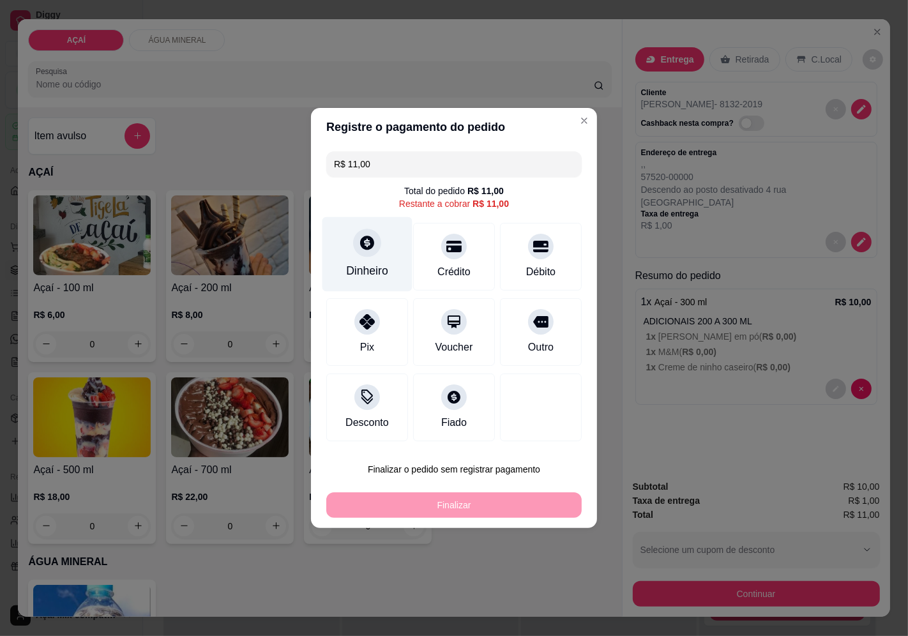
click at [362, 264] on div "Dinheiro" at bounding box center [367, 270] width 42 height 17
click at [430, 308] on input "0,00" at bounding box center [453, 306] width 255 height 26
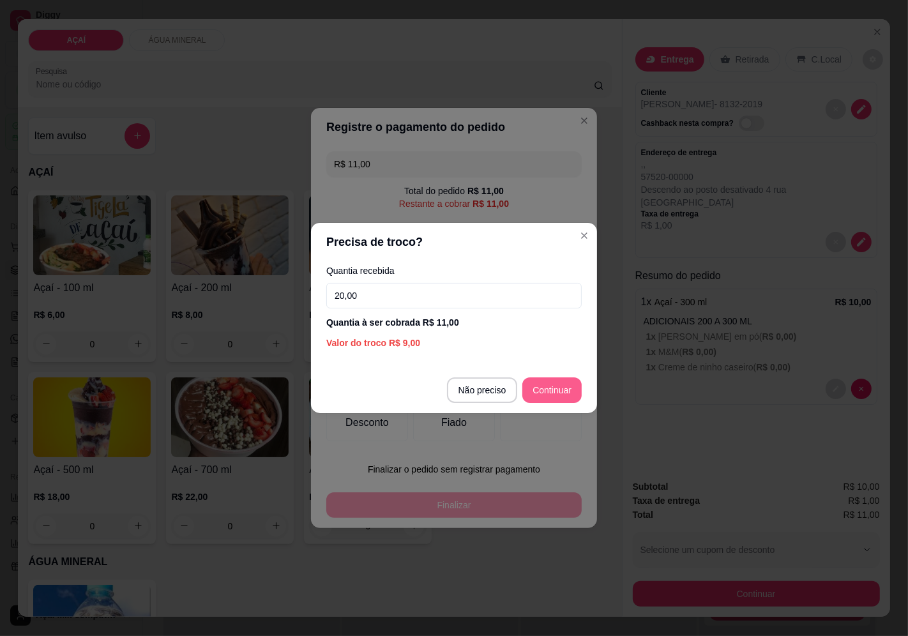
type input "20,00"
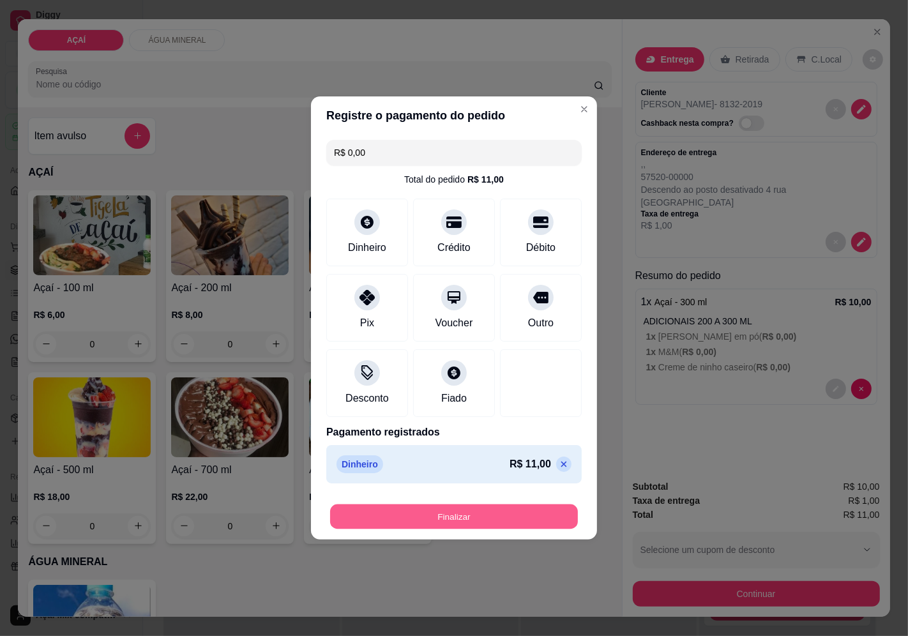
click at [478, 527] on button "Finalizar" at bounding box center [454, 516] width 248 height 25
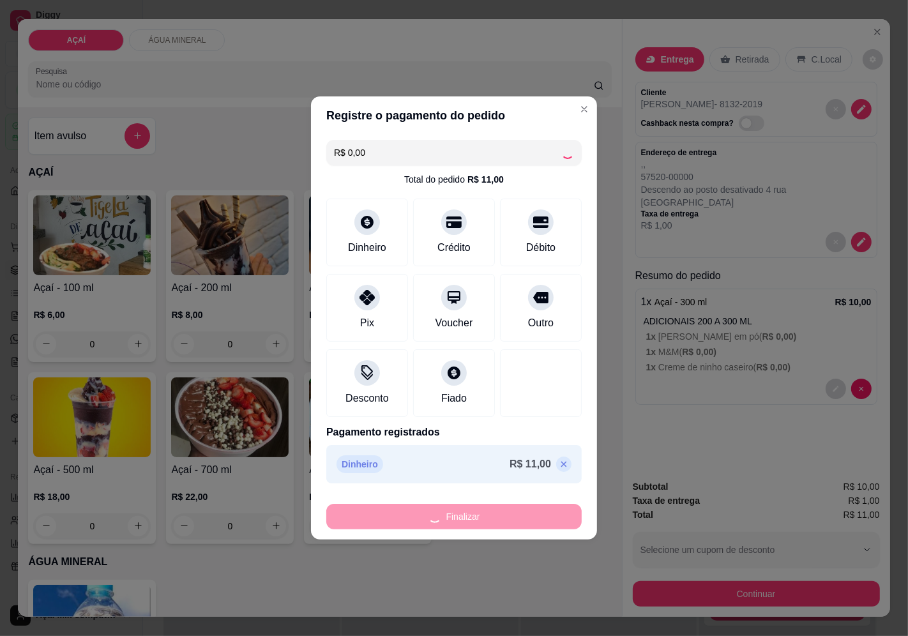
type input "-R$ 11,00"
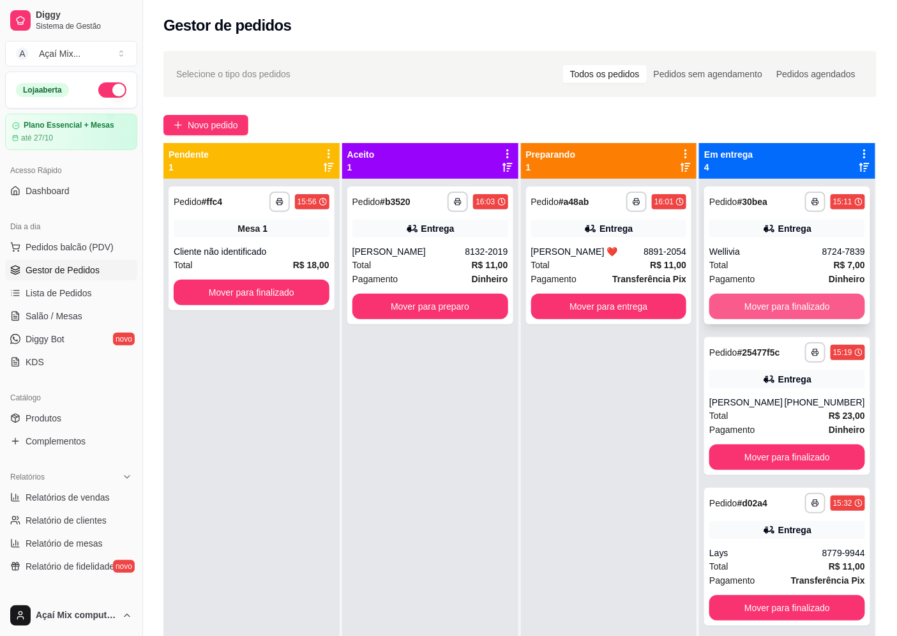
click at [764, 299] on button "Mover para finalizado" at bounding box center [787, 307] width 156 height 26
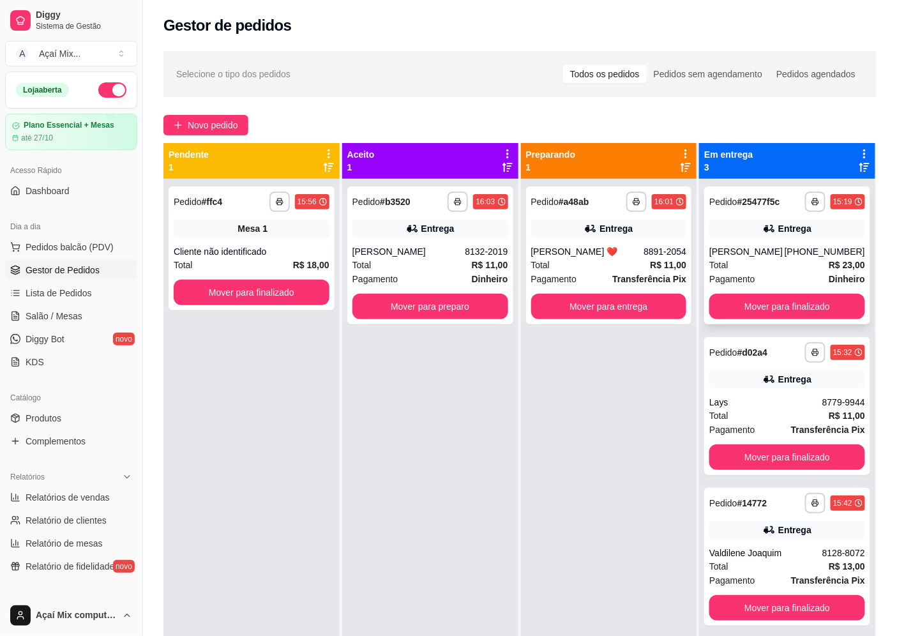
click at [763, 258] on div "Total R$ 23,00" at bounding box center [787, 265] width 156 height 14
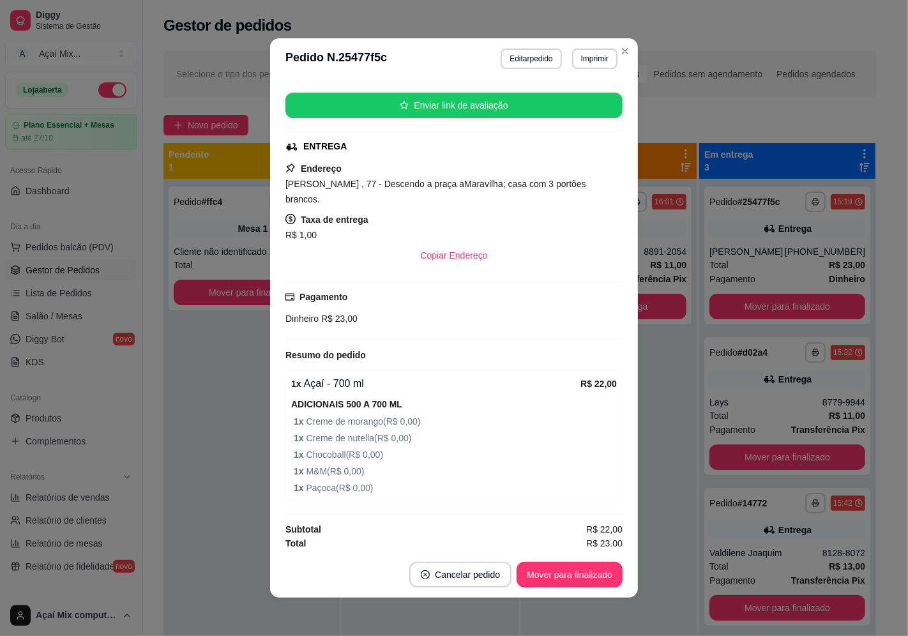
scroll to position [154, 0]
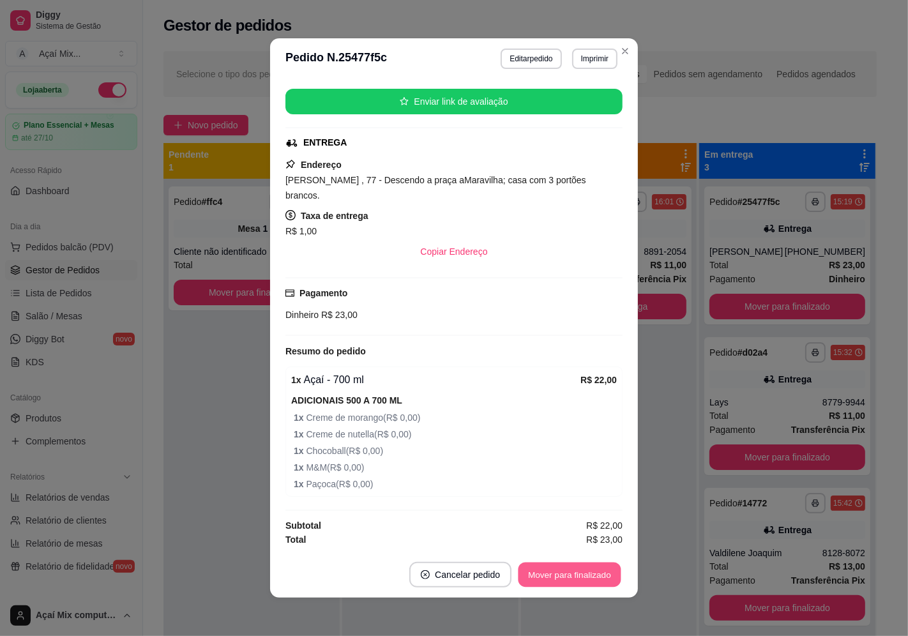
click at [560, 573] on button "Mover para finalizado" at bounding box center [569, 574] width 103 height 25
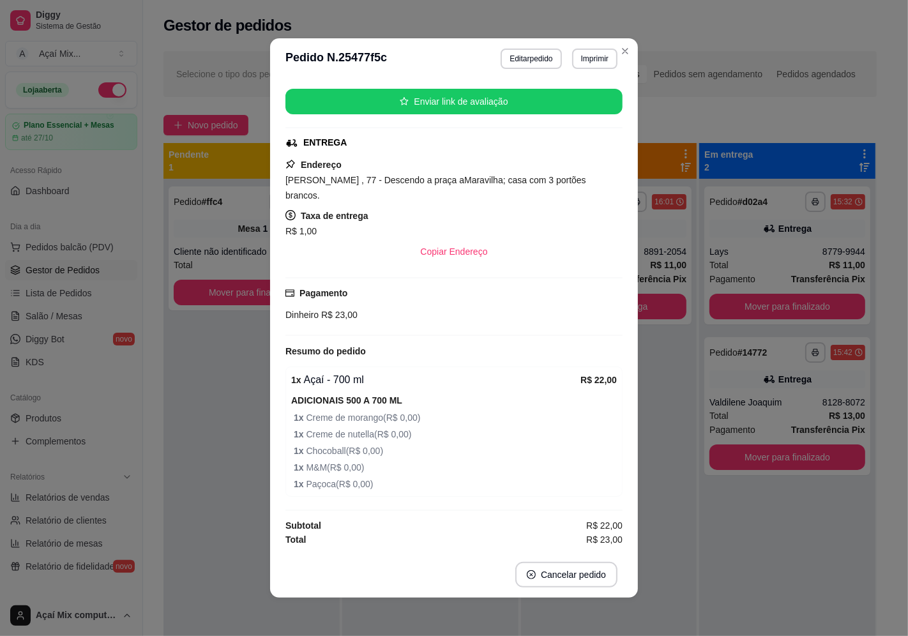
scroll to position [124, 0]
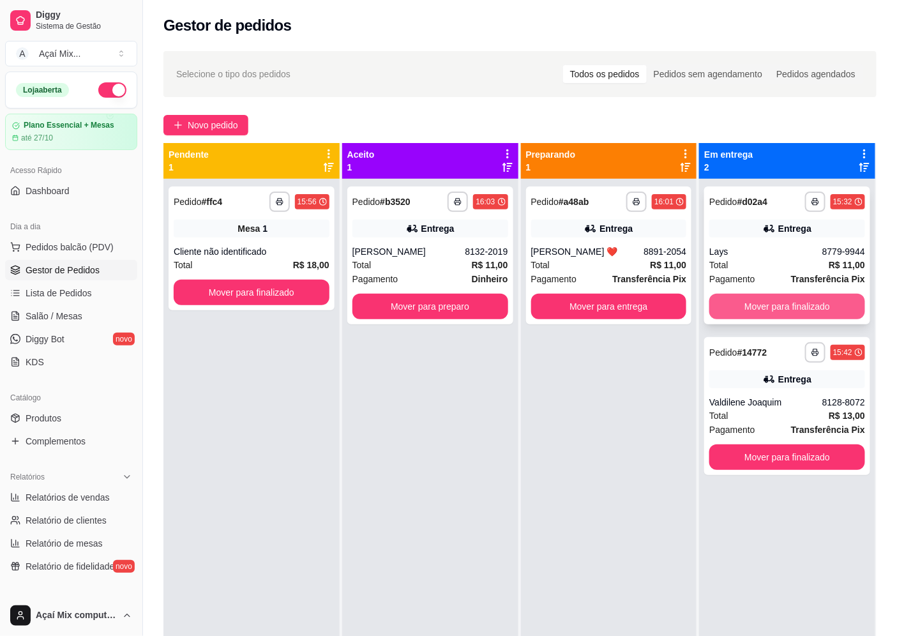
click at [744, 302] on button "Mover para finalizado" at bounding box center [787, 307] width 156 height 26
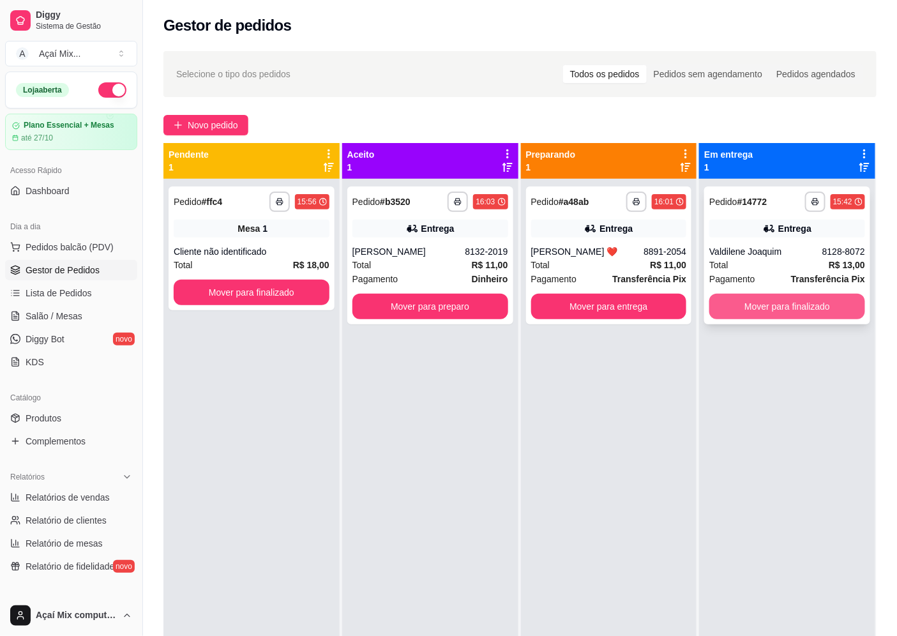
click at [813, 307] on button "Mover para finalizado" at bounding box center [787, 307] width 156 height 26
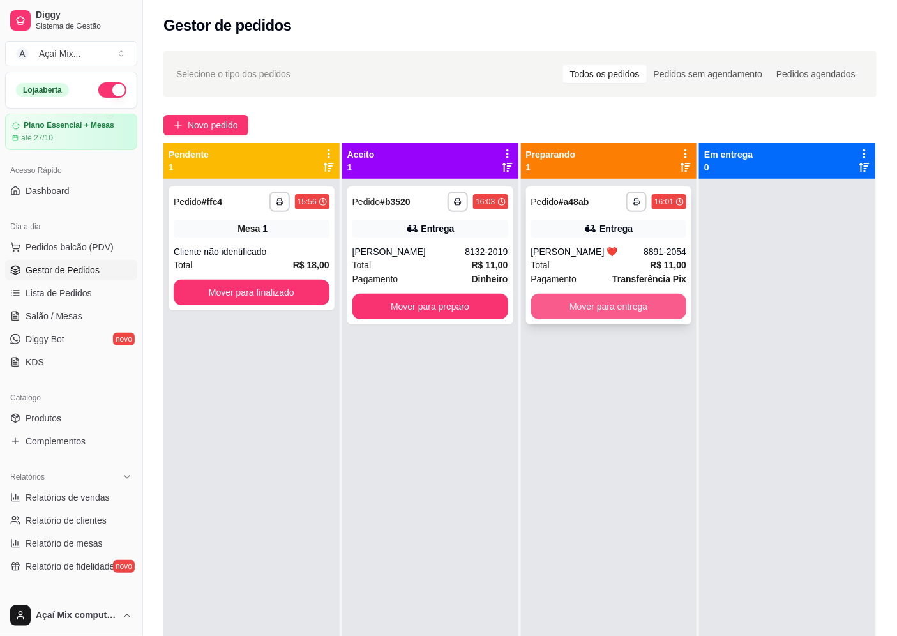
click at [555, 309] on button "Mover para entrega" at bounding box center [609, 307] width 156 height 26
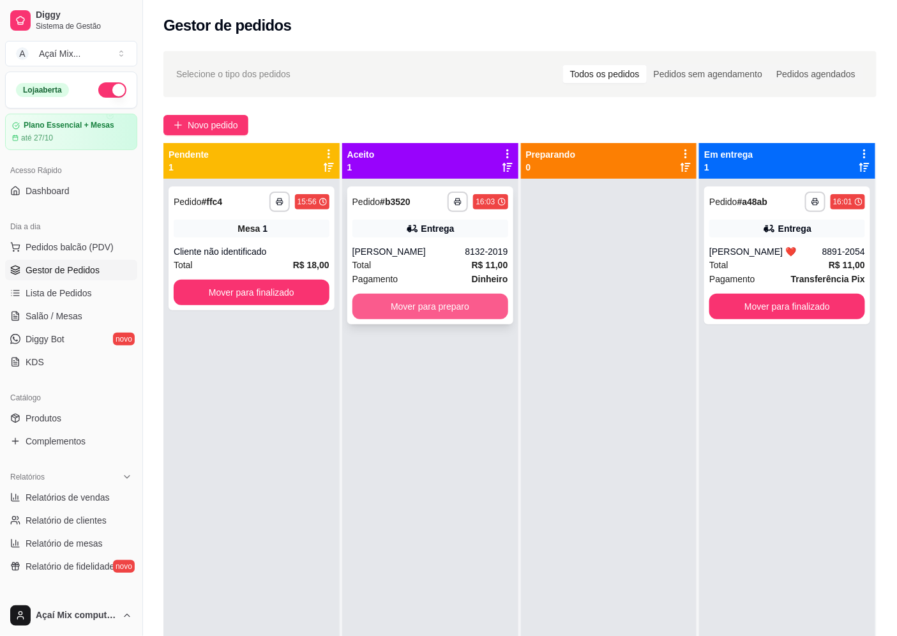
click at [472, 302] on button "Mover para preparo" at bounding box center [430, 307] width 156 height 26
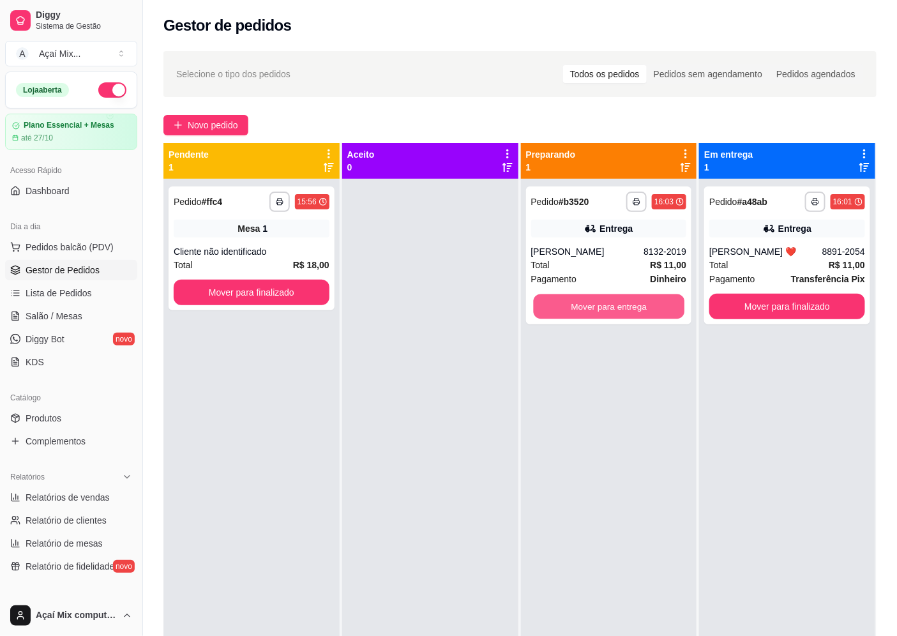
click at [551, 311] on button "Mover para entrega" at bounding box center [608, 306] width 151 height 25
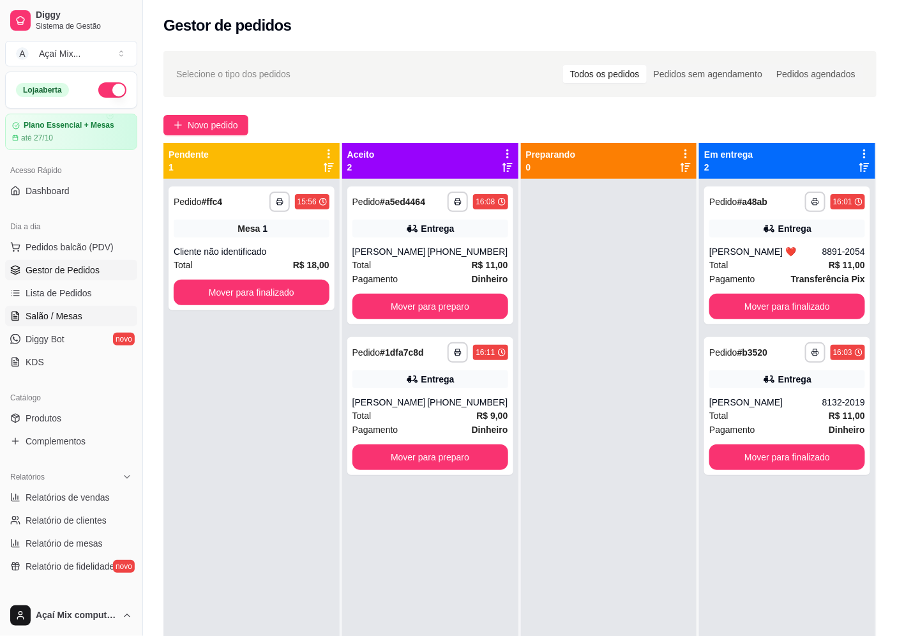
click at [83, 322] on link "Salão / Mesas" at bounding box center [71, 316] width 132 height 20
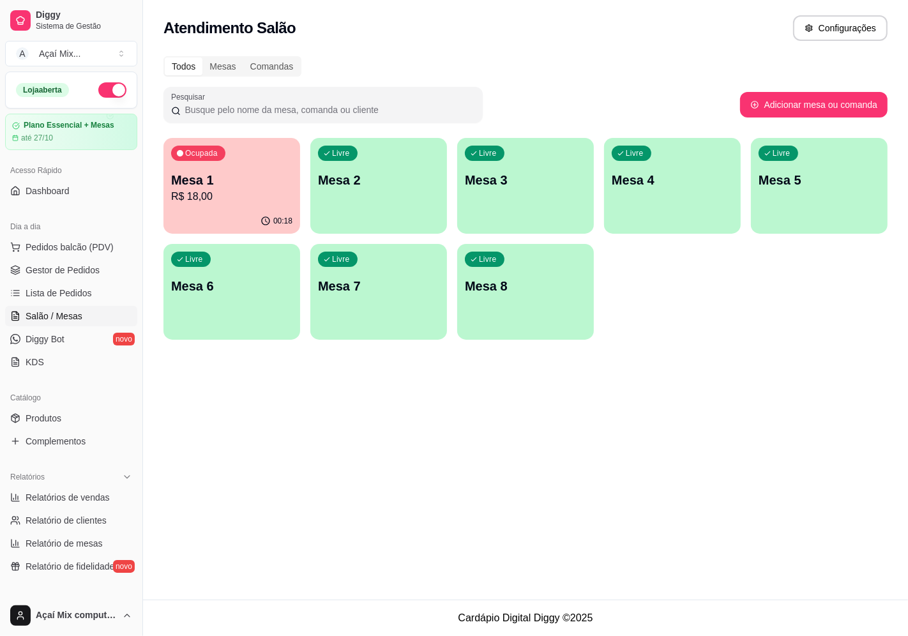
click at [347, 194] on div "Livre Mesa 2" at bounding box center [378, 178] width 137 height 80
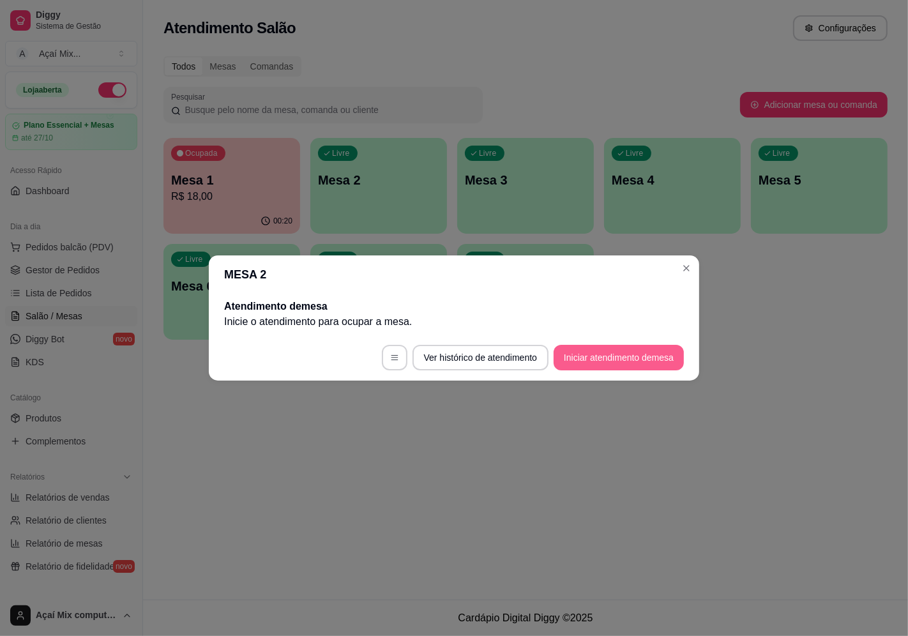
click at [569, 361] on button "Iniciar atendimento de mesa" at bounding box center [619, 358] width 130 height 26
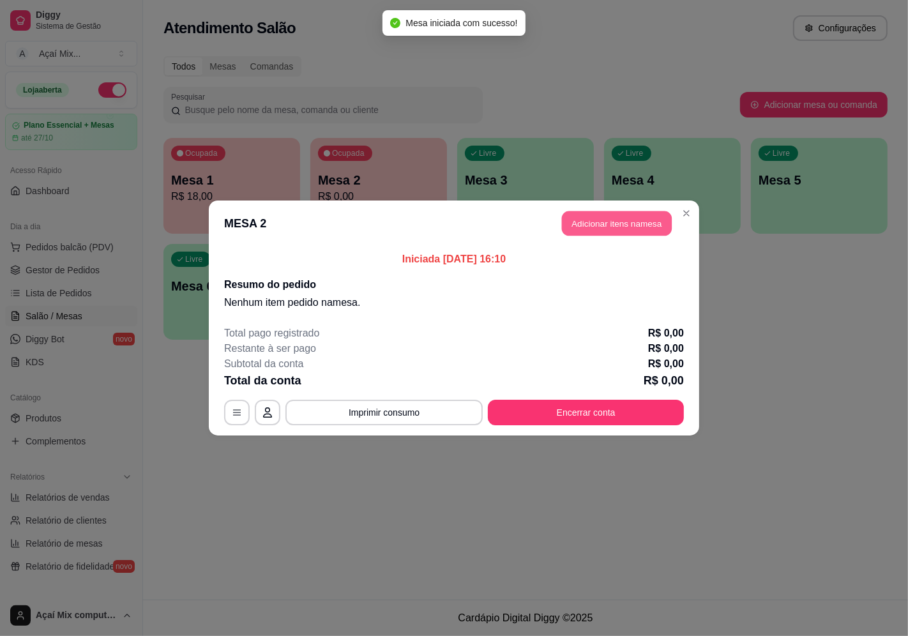
click at [636, 225] on button "Adicionar itens na mesa" at bounding box center [617, 223] width 110 height 25
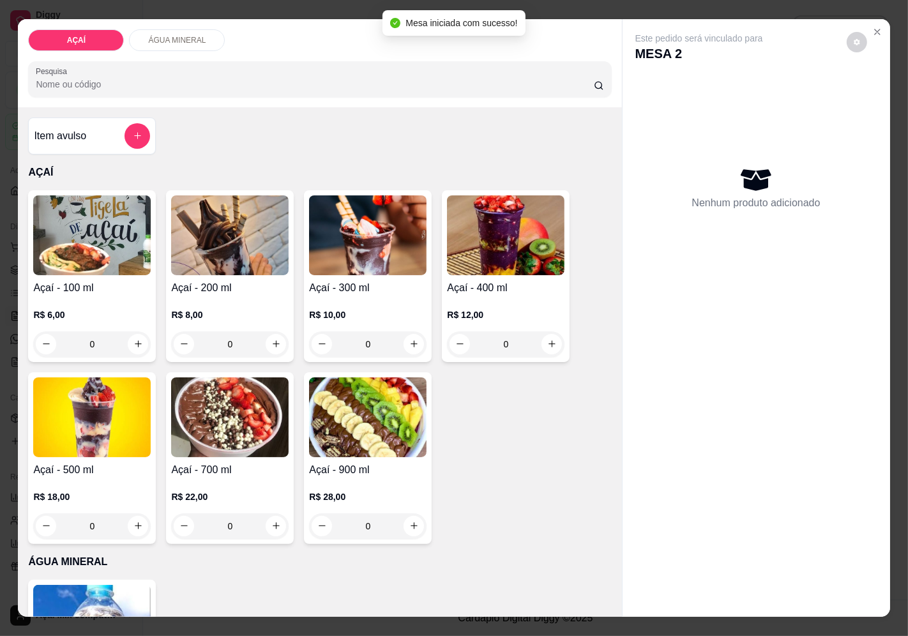
click at [449, 296] on div "R$ 12,00 0" at bounding box center [505, 326] width 117 height 61
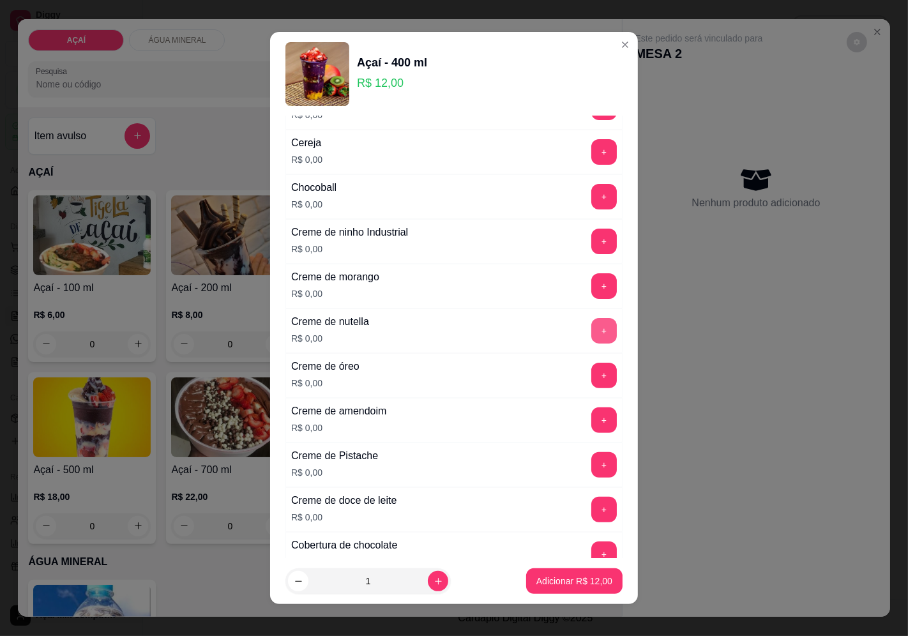
scroll to position [283, 0]
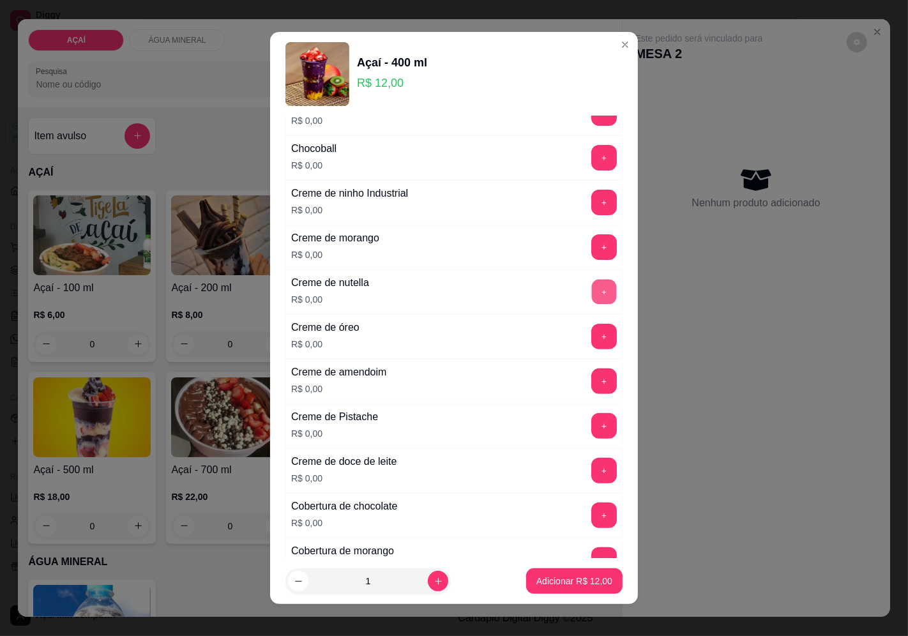
click at [592, 301] on button "+" at bounding box center [604, 291] width 25 height 25
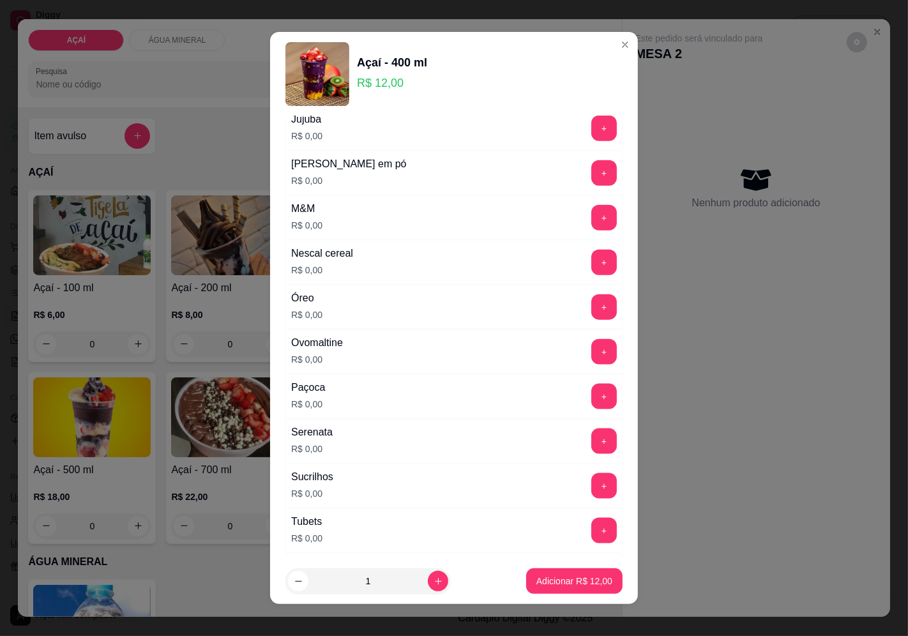
scroll to position [1274, 0]
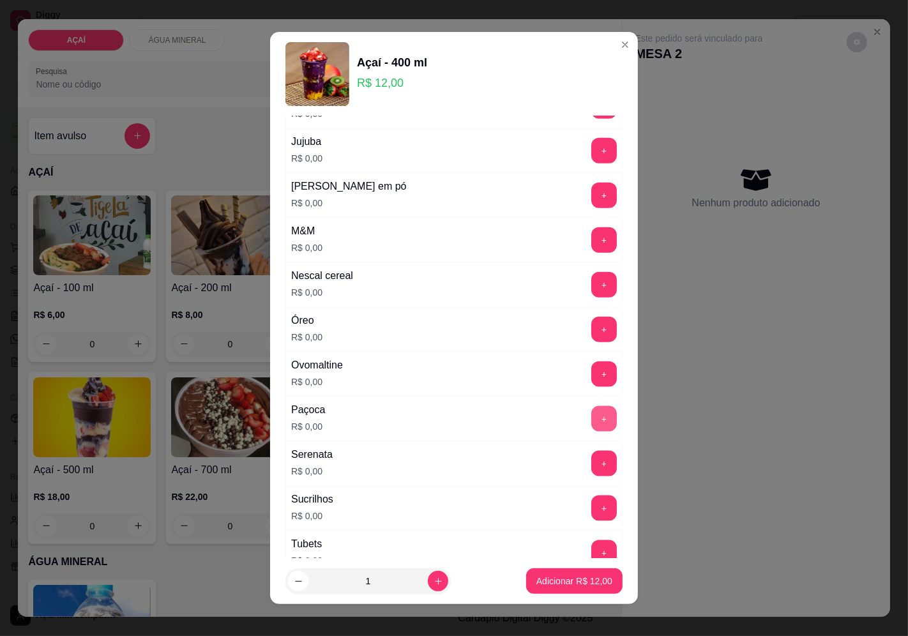
click at [591, 428] on button "+" at bounding box center [604, 419] width 26 height 26
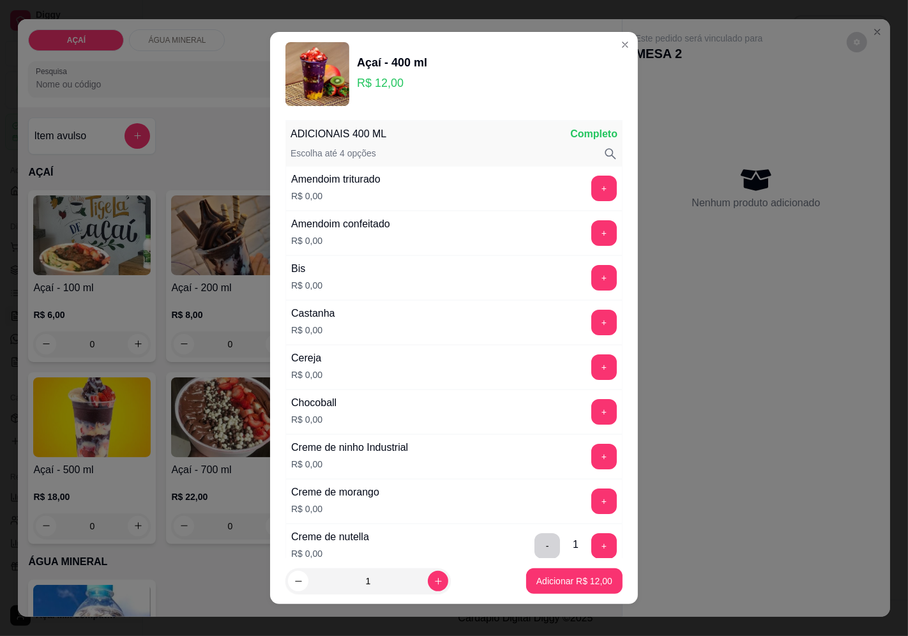
scroll to position [0, 0]
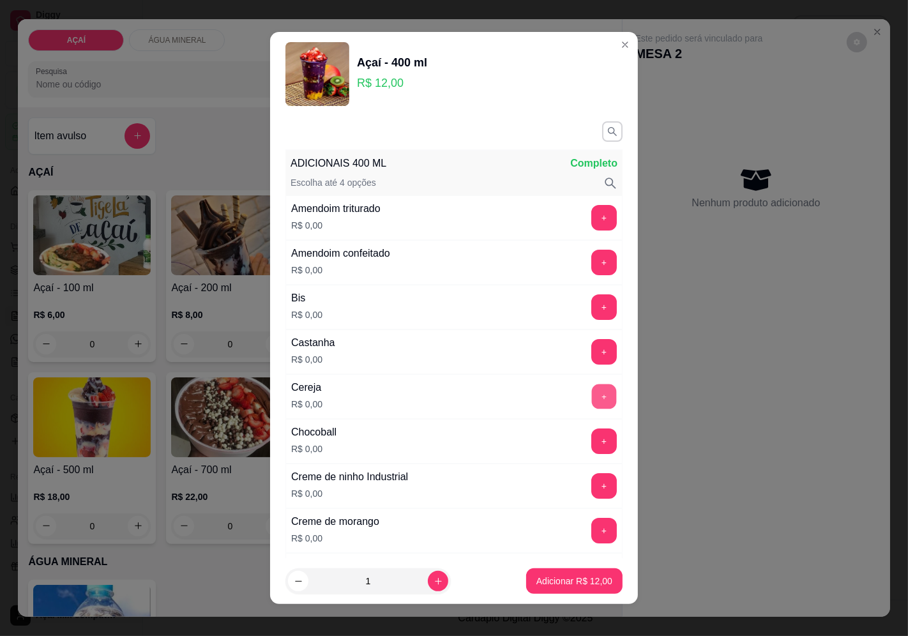
click at [592, 405] on button "+" at bounding box center [604, 396] width 25 height 25
click at [546, 582] on p "Adicionar R$ 12,00" at bounding box center [575, 581] width 74 height 12
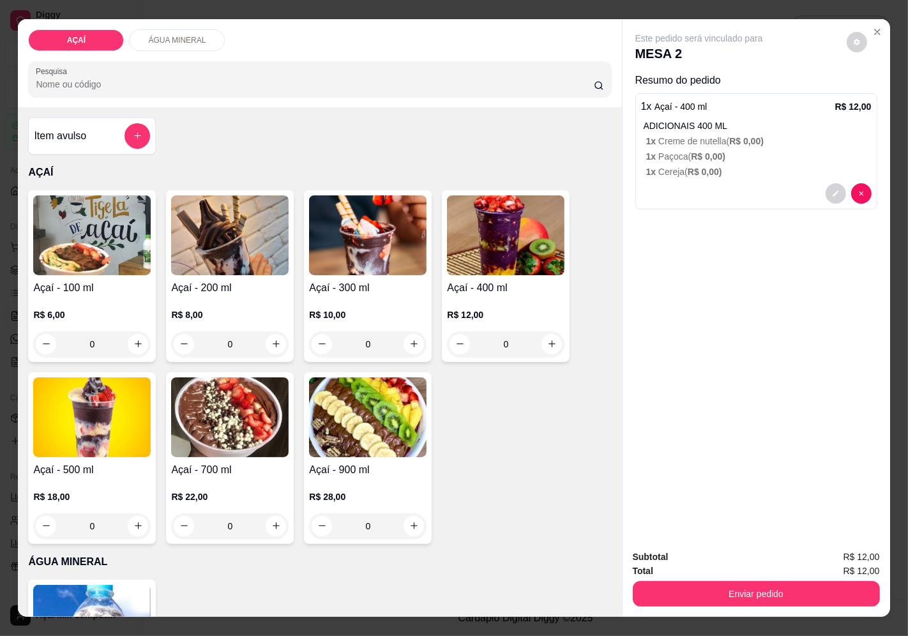
click at [465, 308] on p "R$ 12,00" at bounding box center [505, 314] width 117 height 13
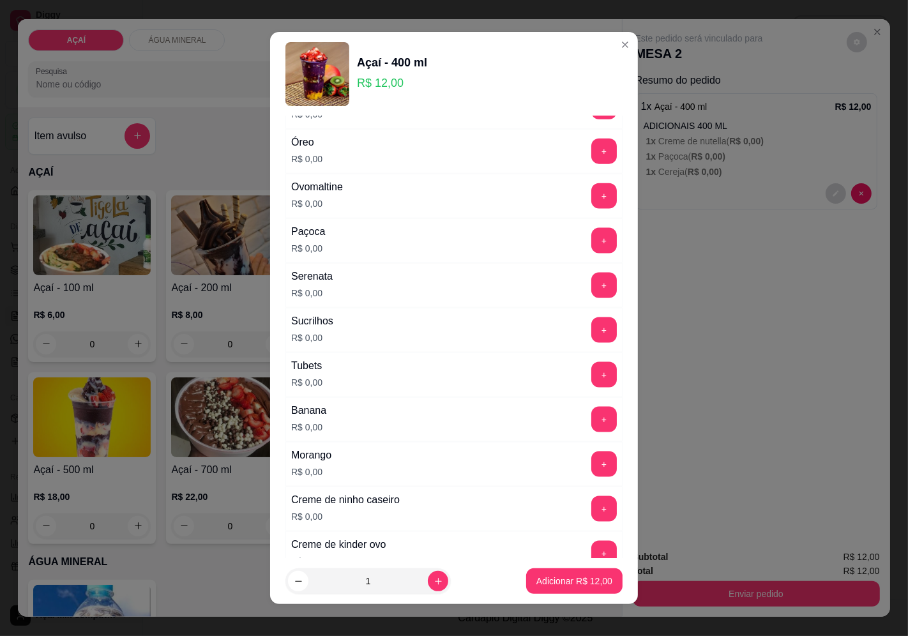
scroll to position [1415, 0]
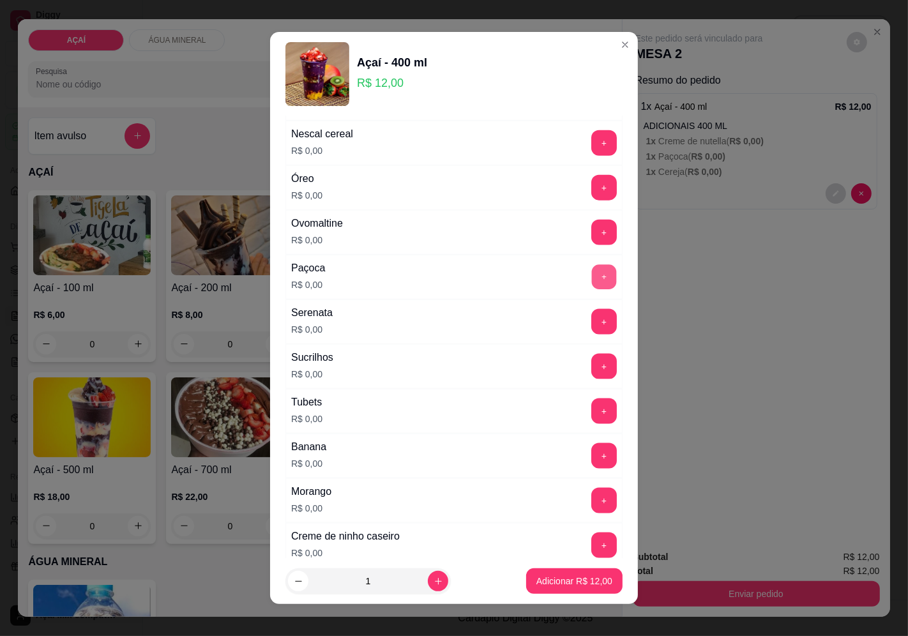
click at [592, 283] on button "+" at bounding box center [604, 276] width 25 height 25
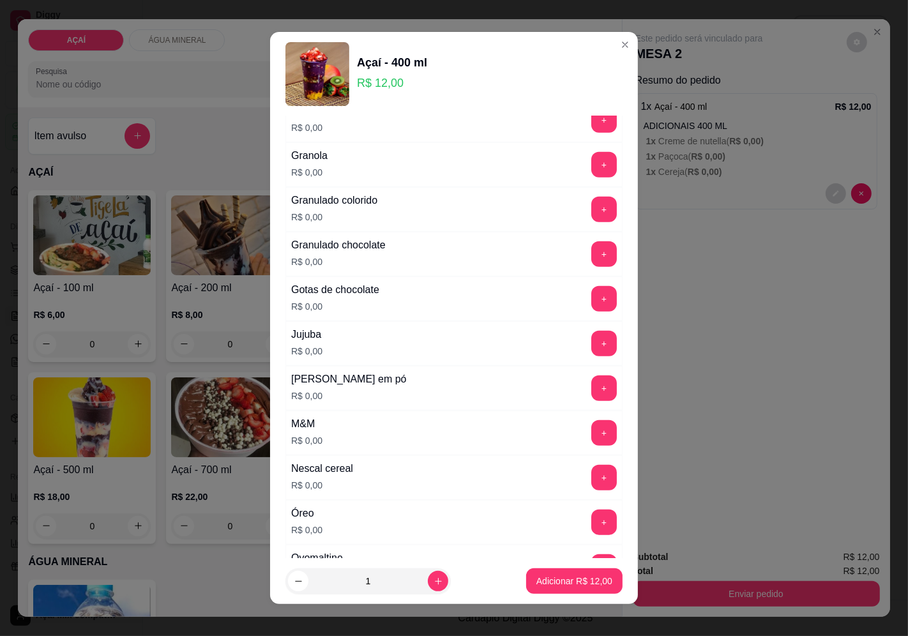
scroll to position [1061, 0]
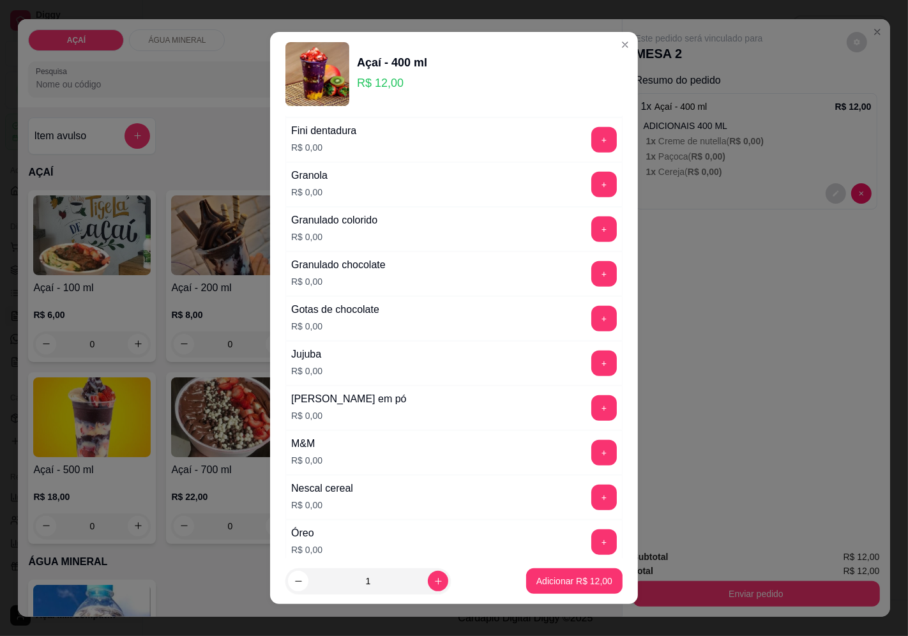
click at [565, 430] on div "Leite em pó R$ 0,00 +" at bounding box center [453, 408] width 337 height 45
click at [591, 421] on button "+" at bounding box center [604, 408] width 26 height 26
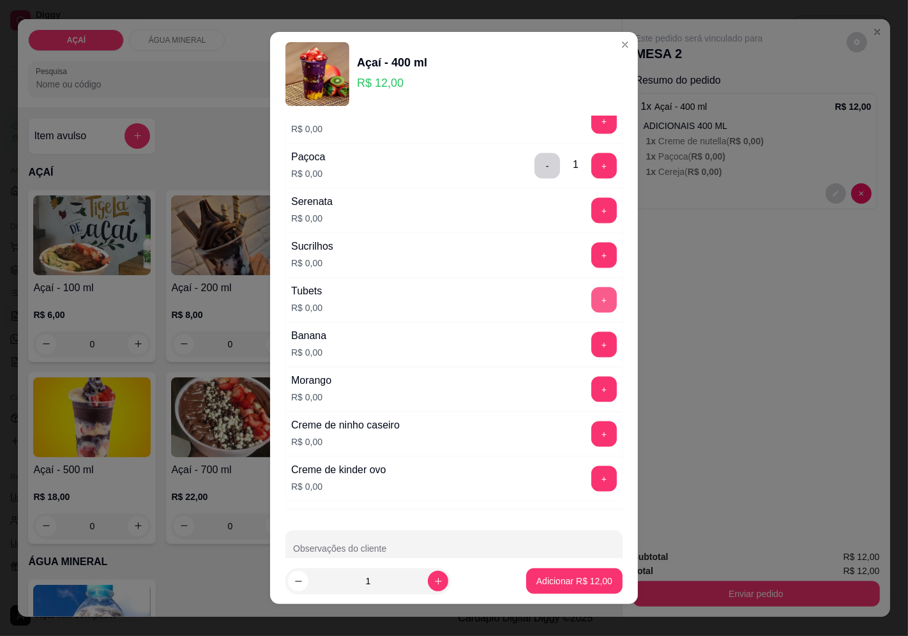
scroll to position [1556, 0]
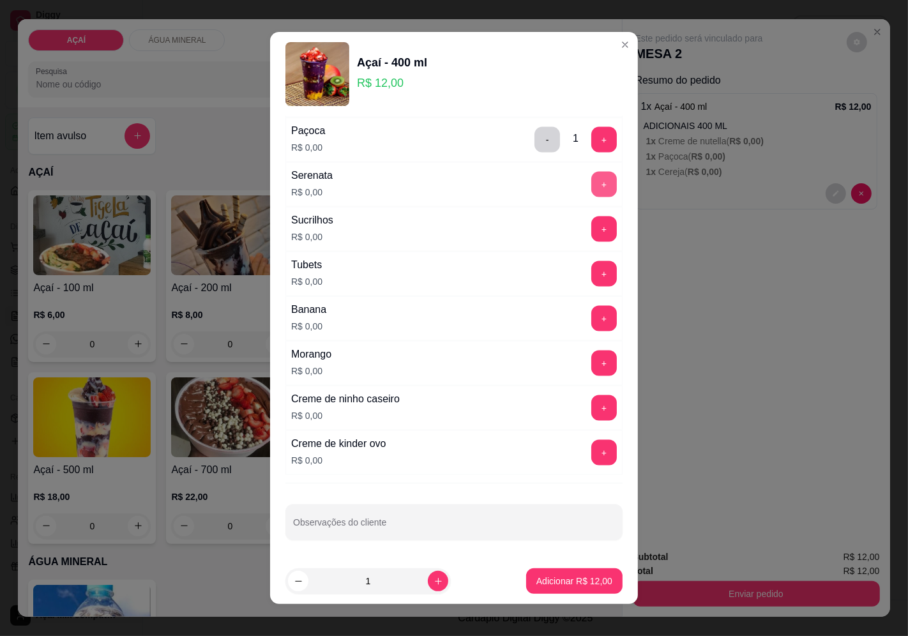
click at [591, 192] on button "+" at bounding box center [604, 185] width 26 height 26
click at [540, 584] on p "Adicionar R$ 12,00" at bounding box center [574, 581] width 76 height 13
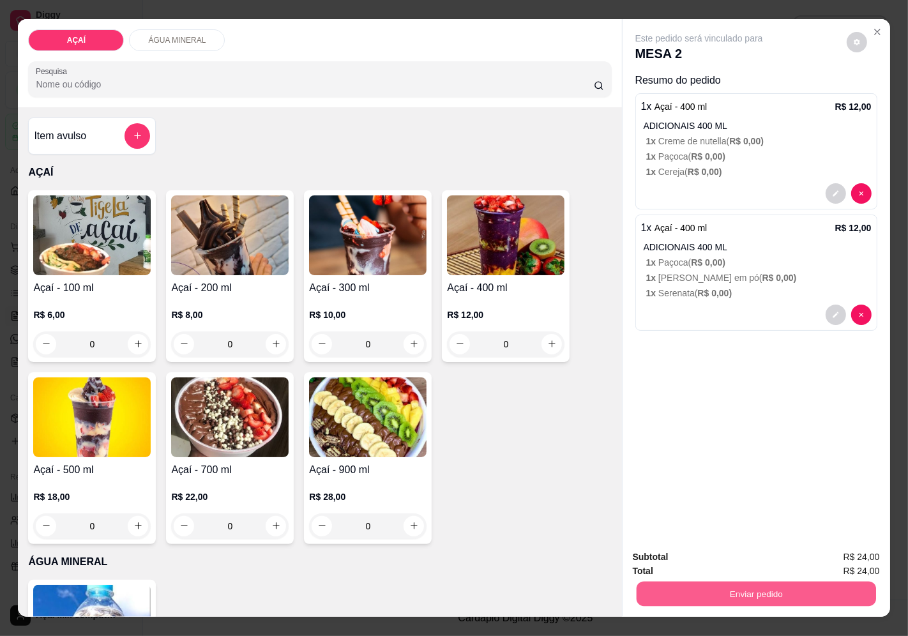
click at [753, 585] on button "Enviar pedido" at bounding box center [755, 594] width 239 height 25
click at [878, 558] on button "Enviar pedido" at bounding box center [846, 558] width 70 height 24
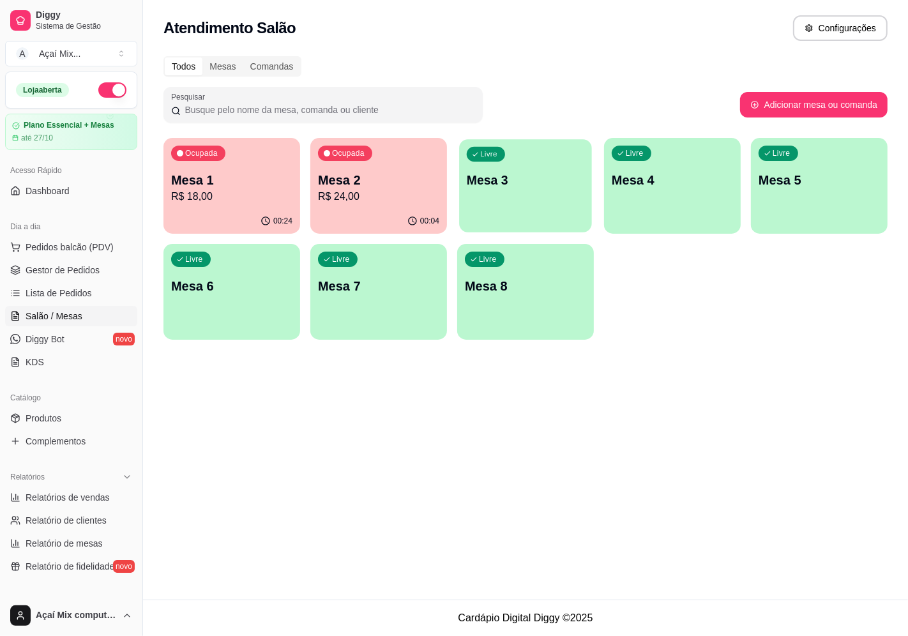
click at [496, 167] on div "Livre Mesa 3" at bounding box center [525, 178] width 133 height 78
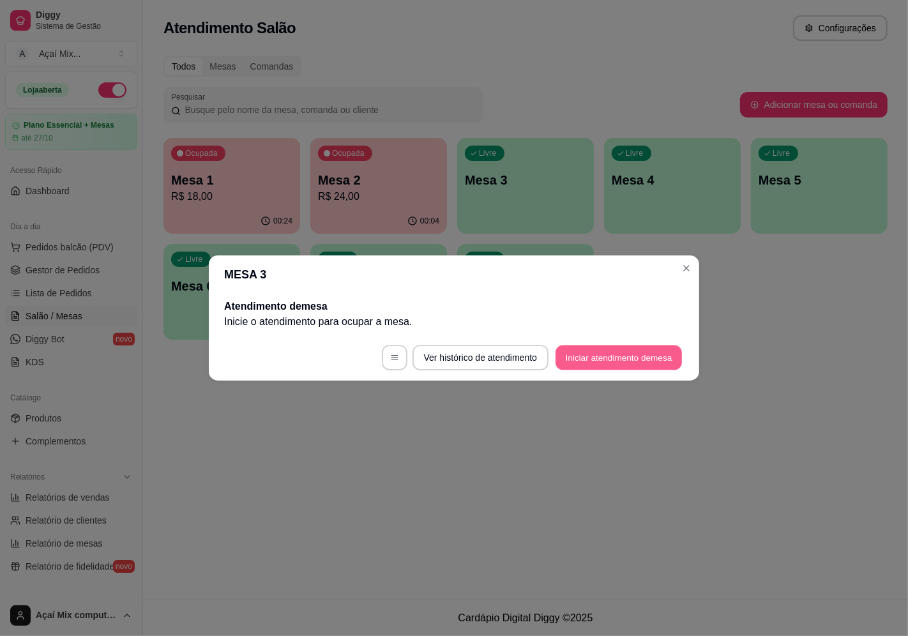
click at [590, 349] on button "Iniciar atendimento de mesa" at bounding box center [618, 357] width 126 height 25
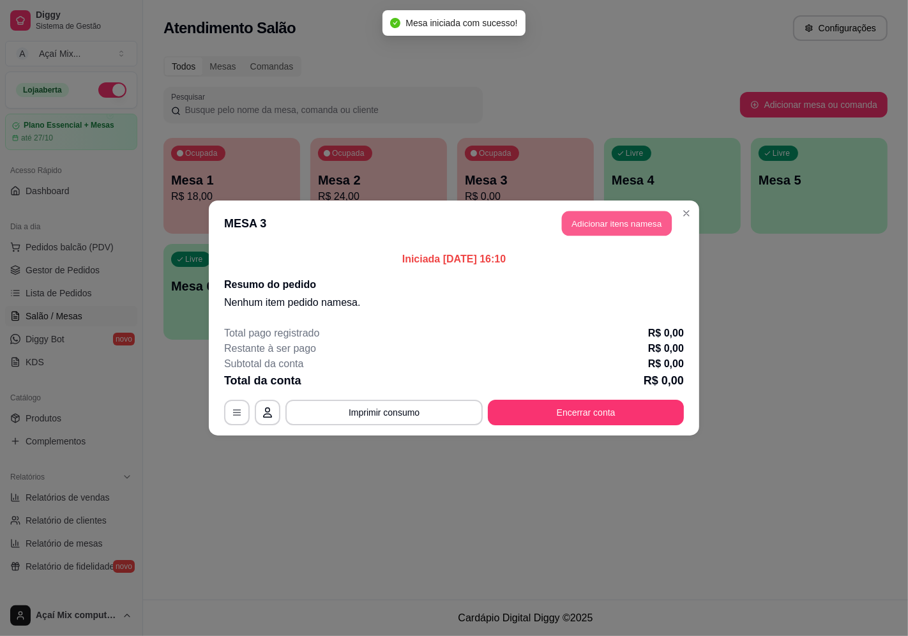
click at [585, 219] on button "Adicionar itens na mesa" at bounding box center [617, 223] width 110 height 25
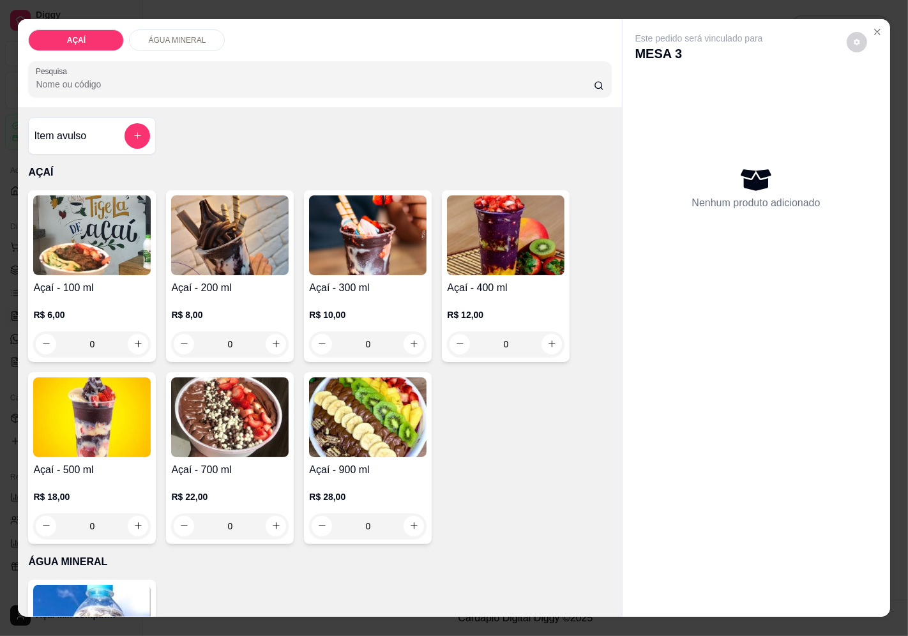
click at [456, 308] on p "R$ 12,00" at bounding box center [505, 314] width 117 height 13
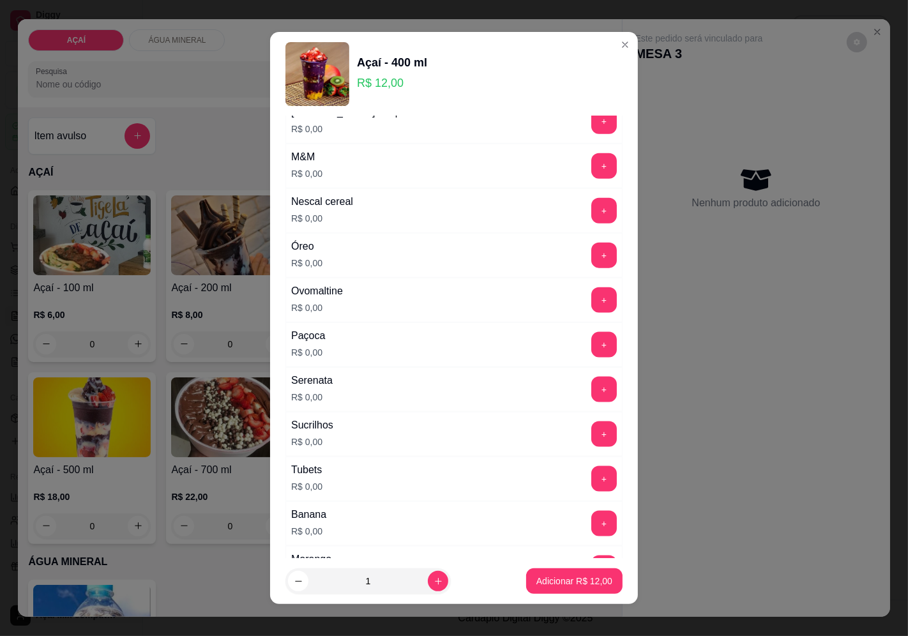
scroll to position [1277, 0]
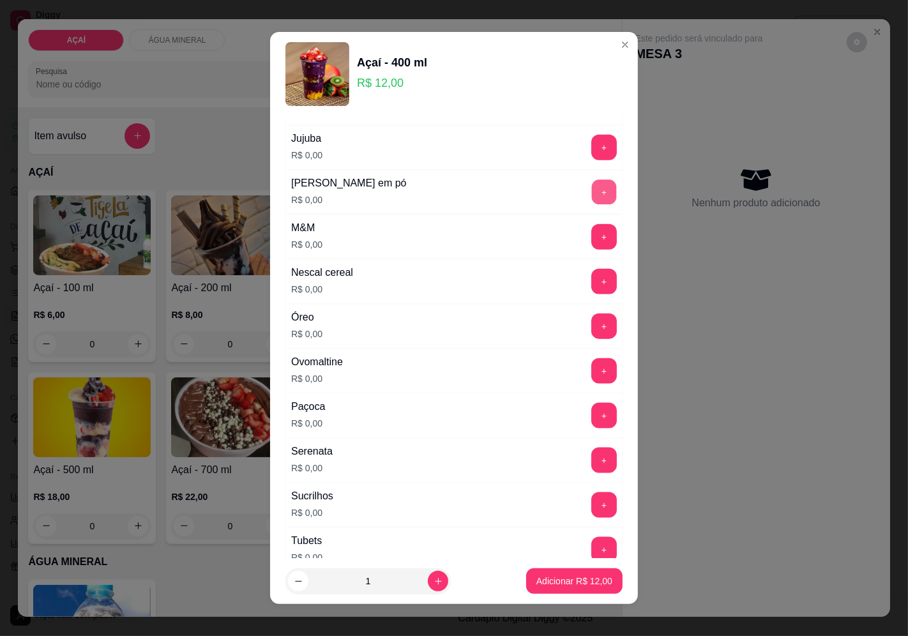
click at [592, 198] on button "+" at bounding box center [604, 191] width 25 height 25
click at [591, 154] on button "+" at bounding box center [604, 148] width 26 height 26
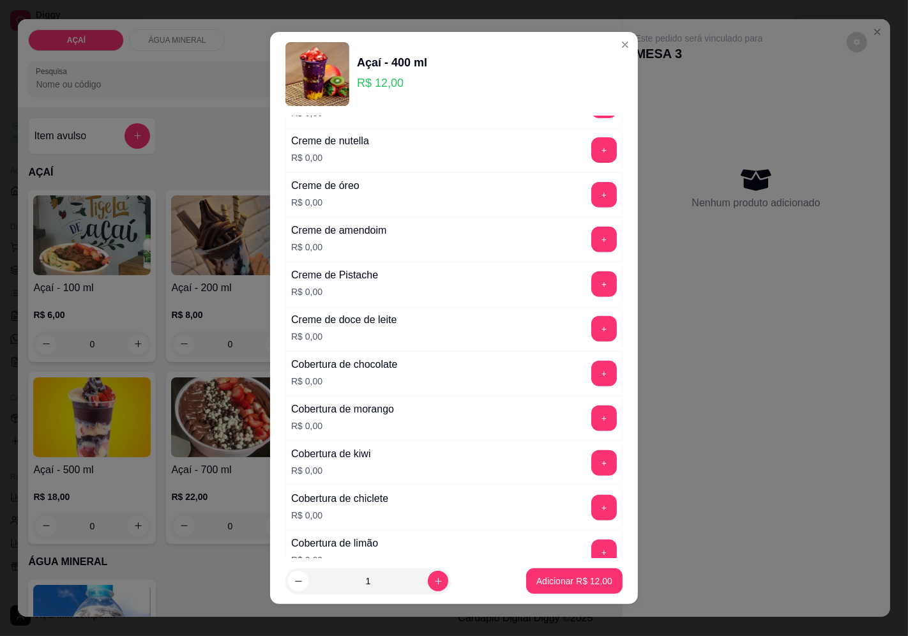
scroll to position [354, 0]
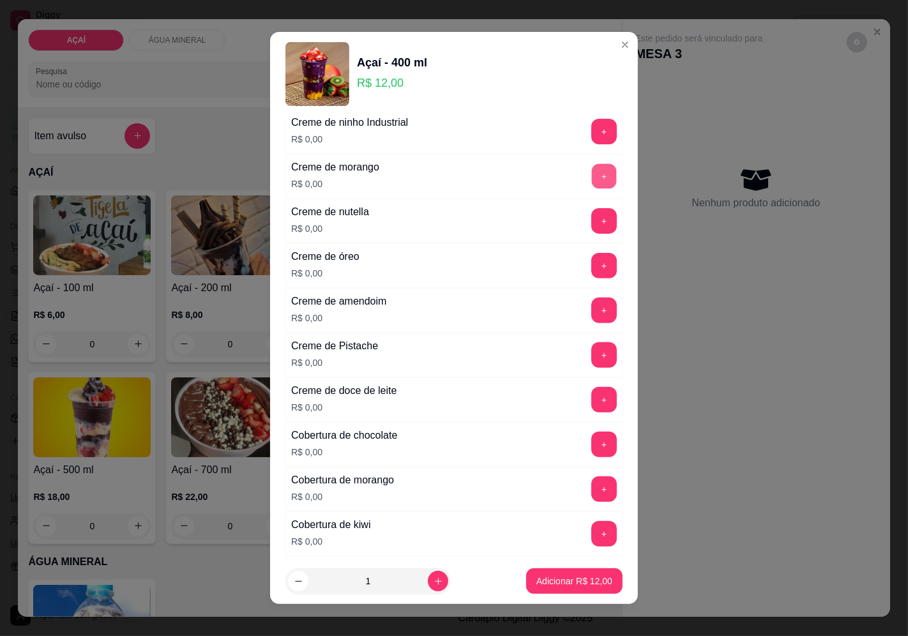
click at [592, 174] on button "+" at bounding box center [604, 175] width 25 height 25
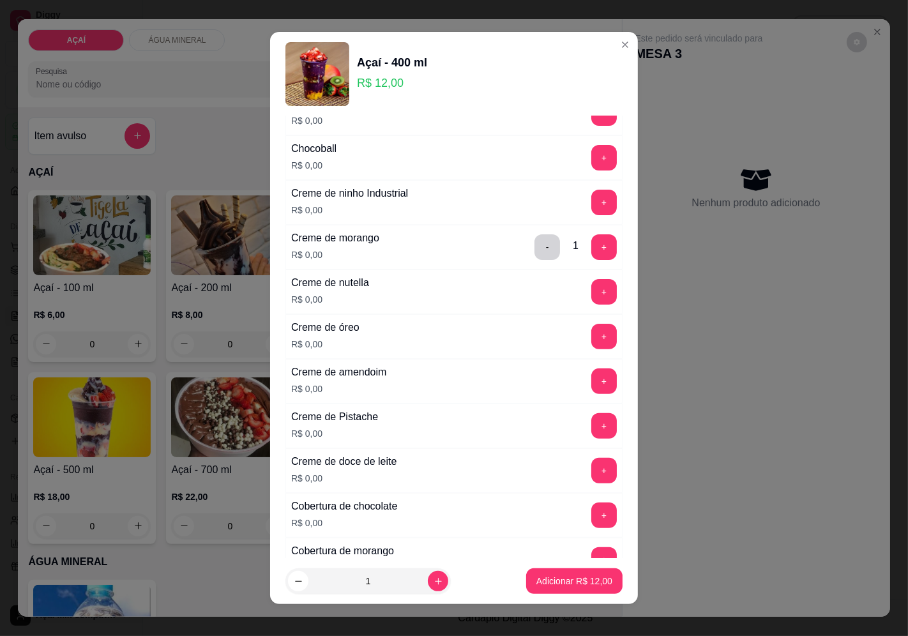
scroll to position [213, 0]
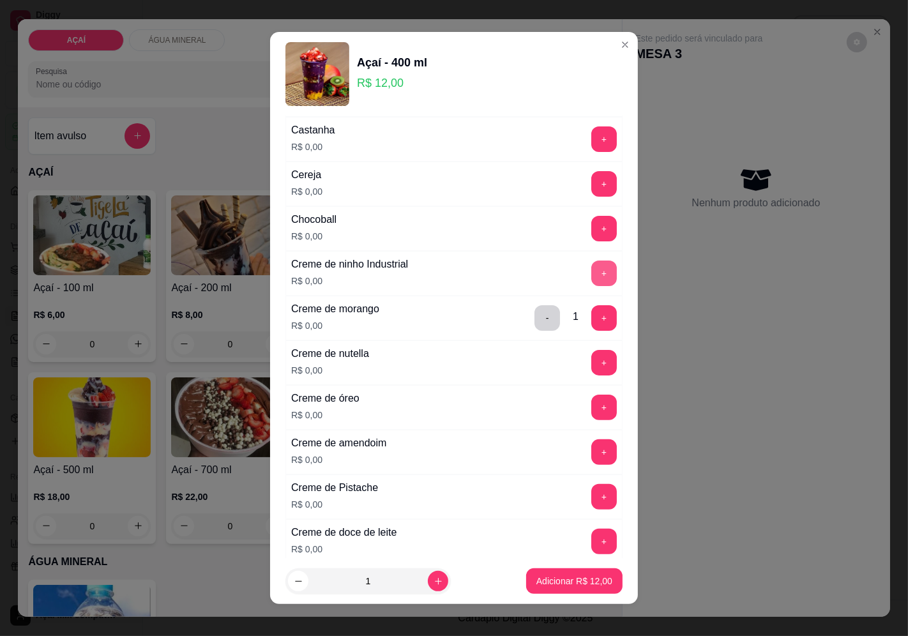
click at [591, 265] on button "+" at bounding box center [604, 273] width 26 height 26
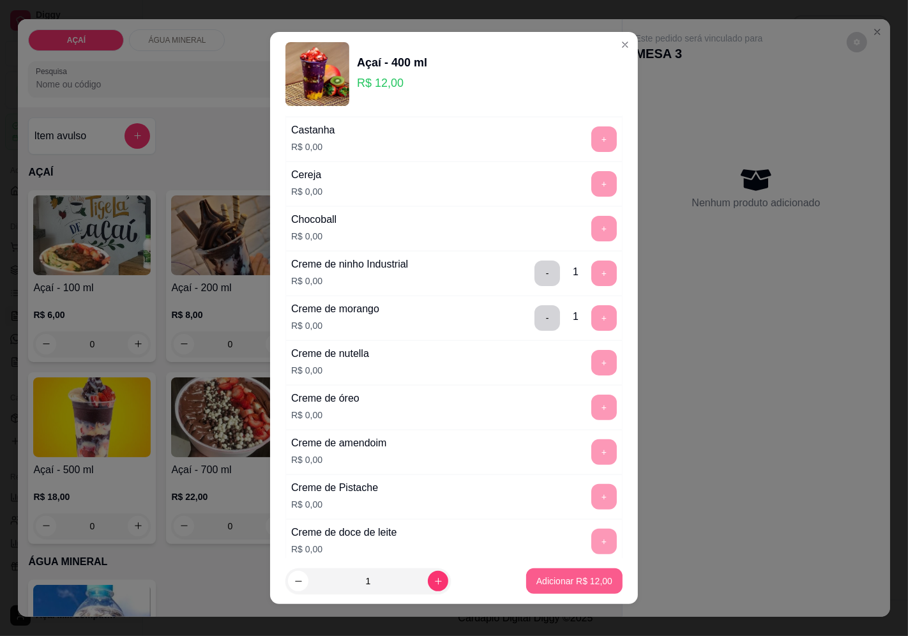
click at [536, 576] on p "Adicionar R$ 12,00" at bounding box center [574, 581] width 76 height 13
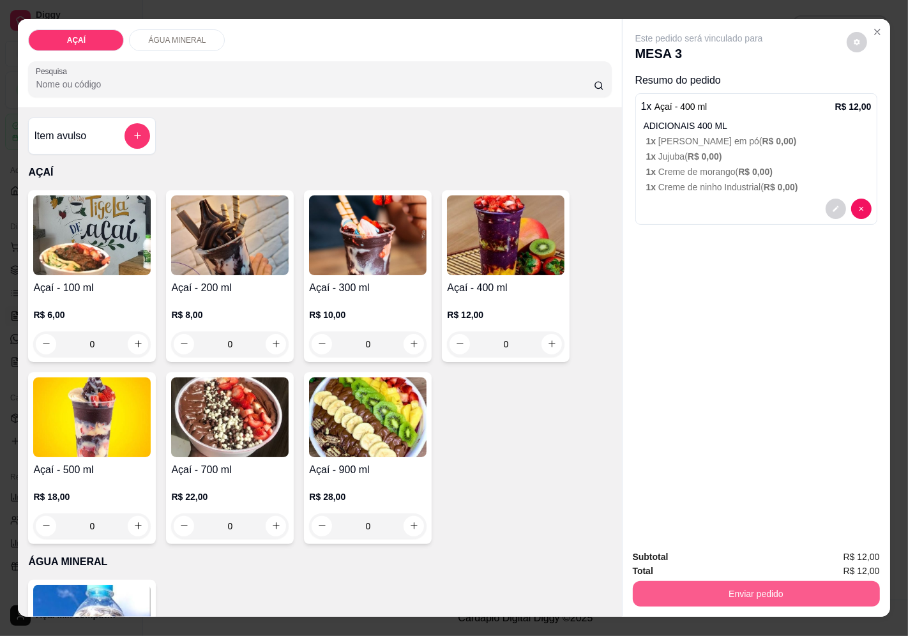
click at [673, 584] on button "Enviar pedido" at bounding box center [756, 594] width 247 height 26
click at [826, 553] on button "Enviar pedido" at bounding box center [846, 557] width 70 height 24
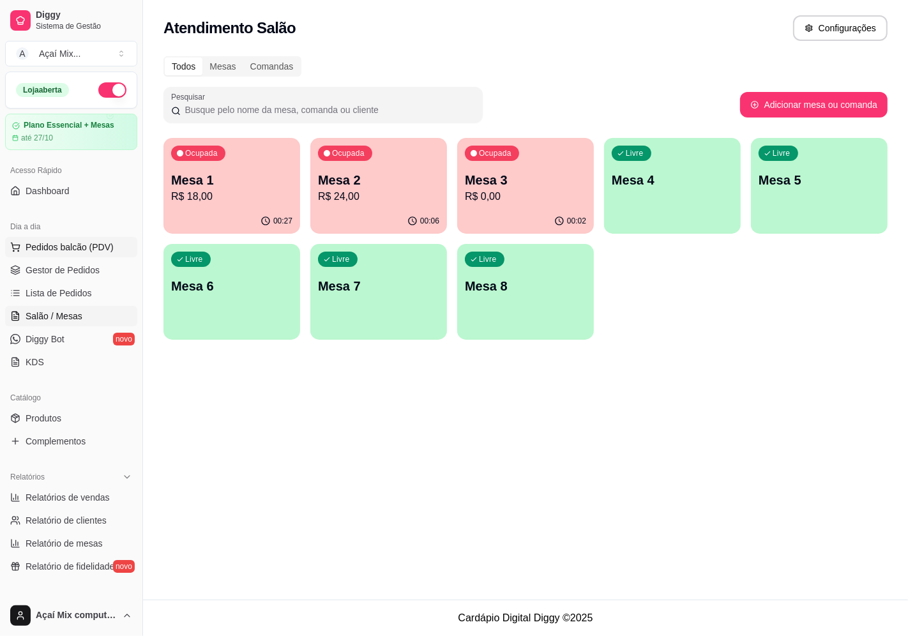
click at [59, 243] on span "Pedidos balcão (PDV)" at bounding box center [70, 247] width 88 height 13
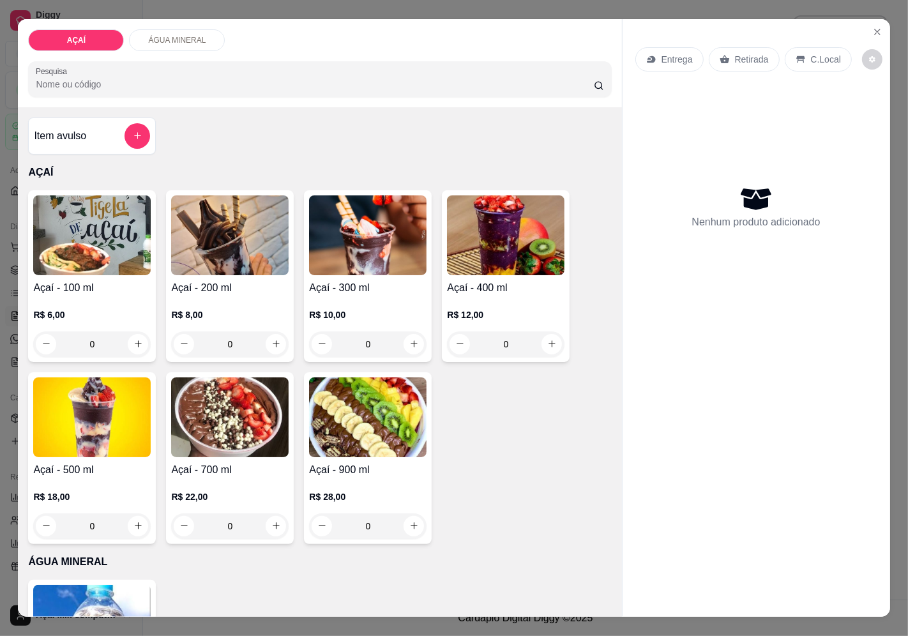
click at [520, 298] on div "R$ 12,00 0" at bounding box center [505, 326] width 117 height 61
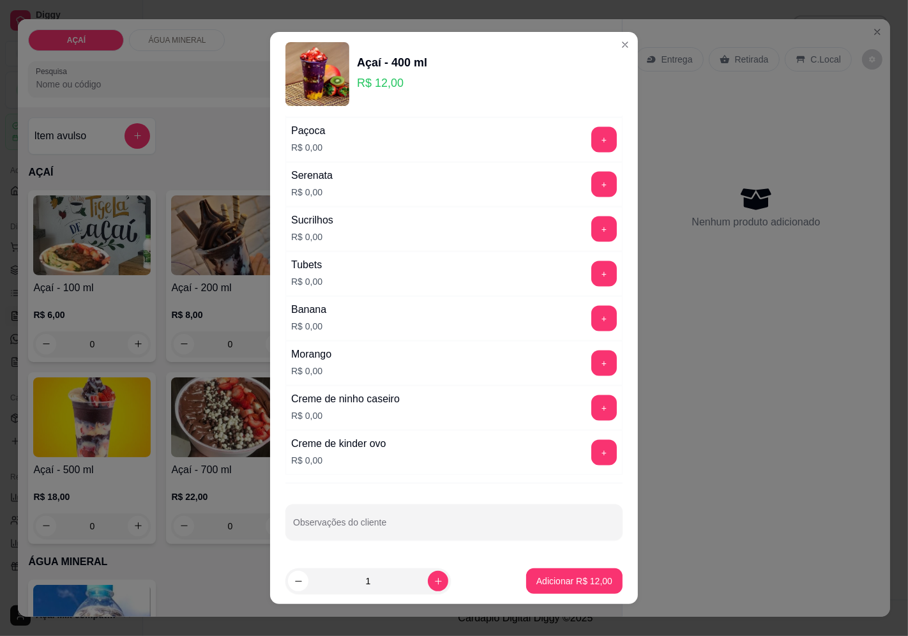
scroll to position [9, 0]
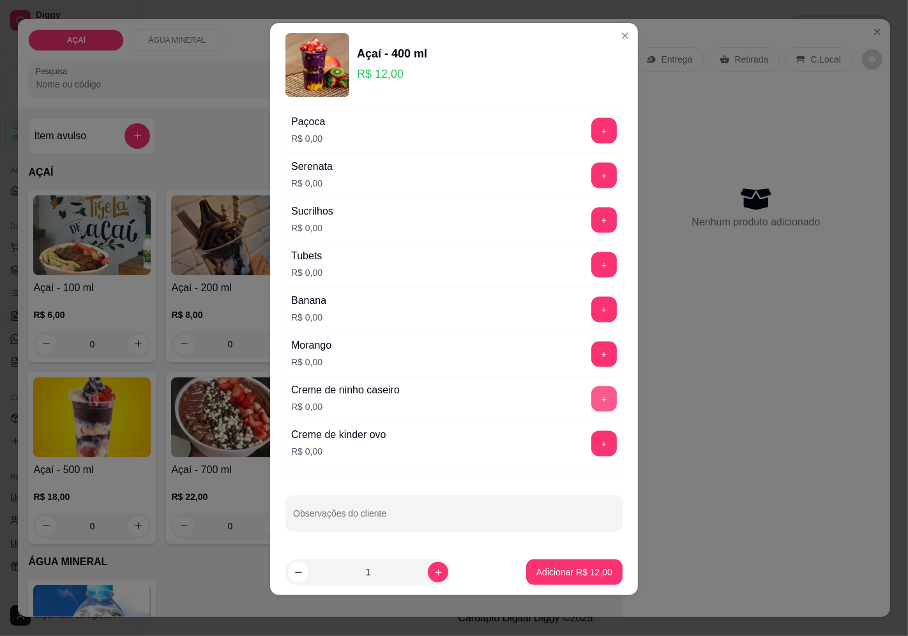
click at [591, 389] on button "+" at bounding box center [604, 399] width 26 height 26
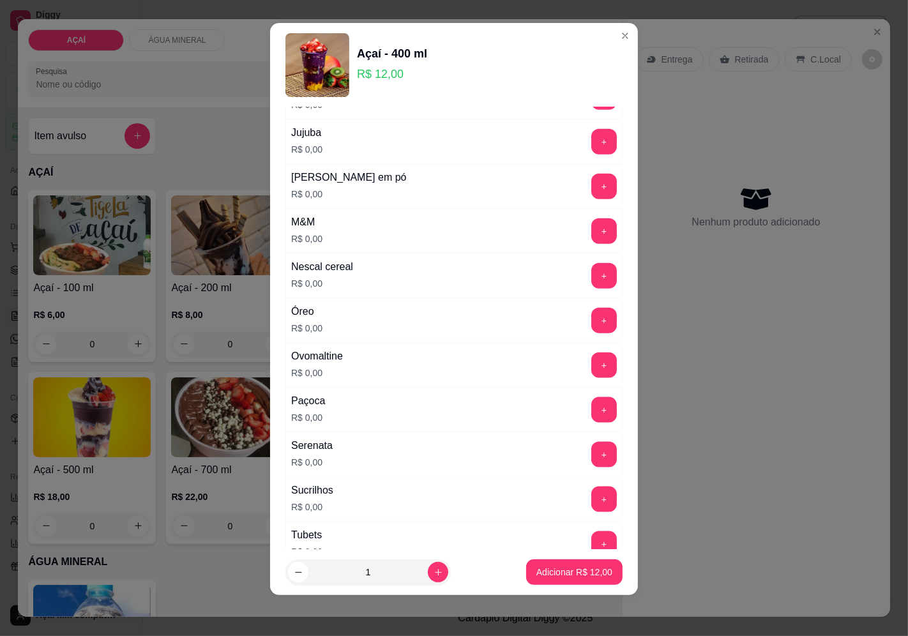
scroll to position [990, 0]
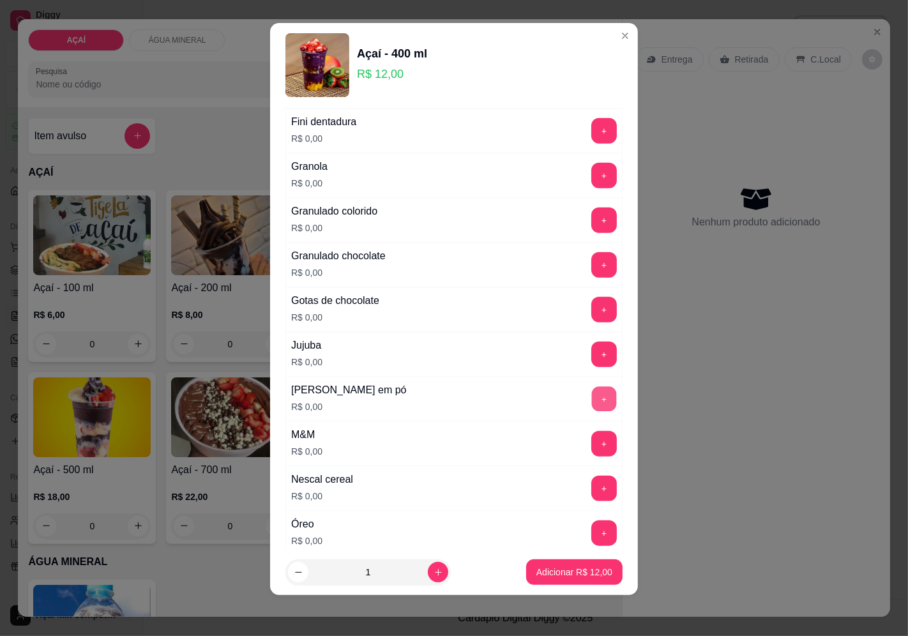
click at [592, 405] on button "+" at bounding box center [604, 398] width 25 height 25
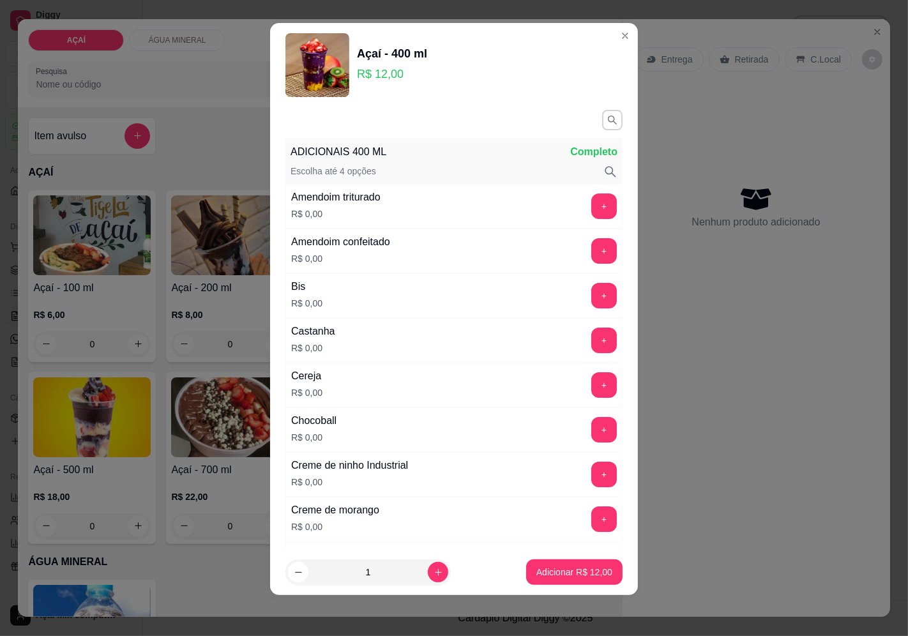
scroll to position [0, 0]
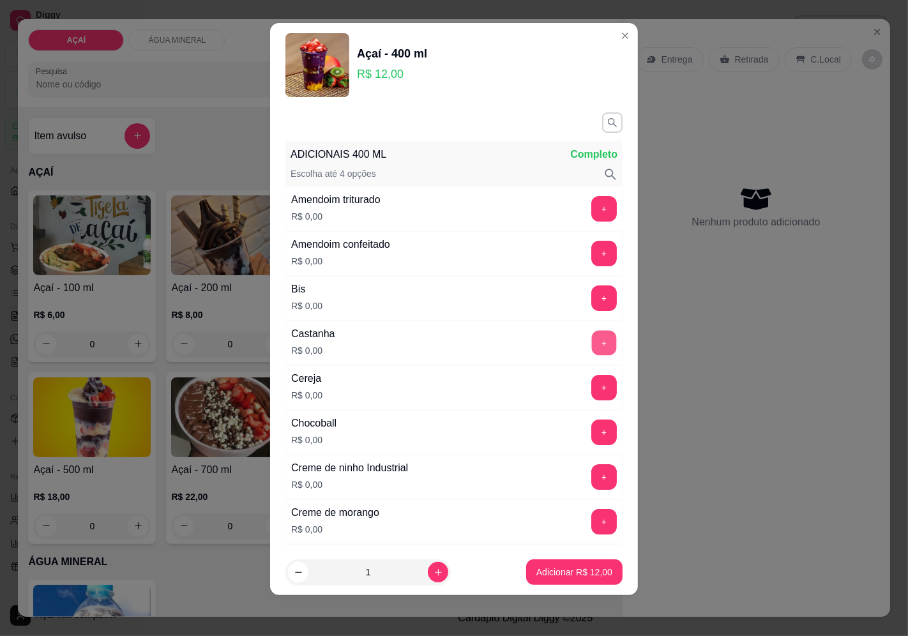
click at [592, 352] on button "+" at bounding box center [604, 342] width 25 height 25
click at [591, 352] on button "+" at bounding box center [604, 343] width 26 height 26
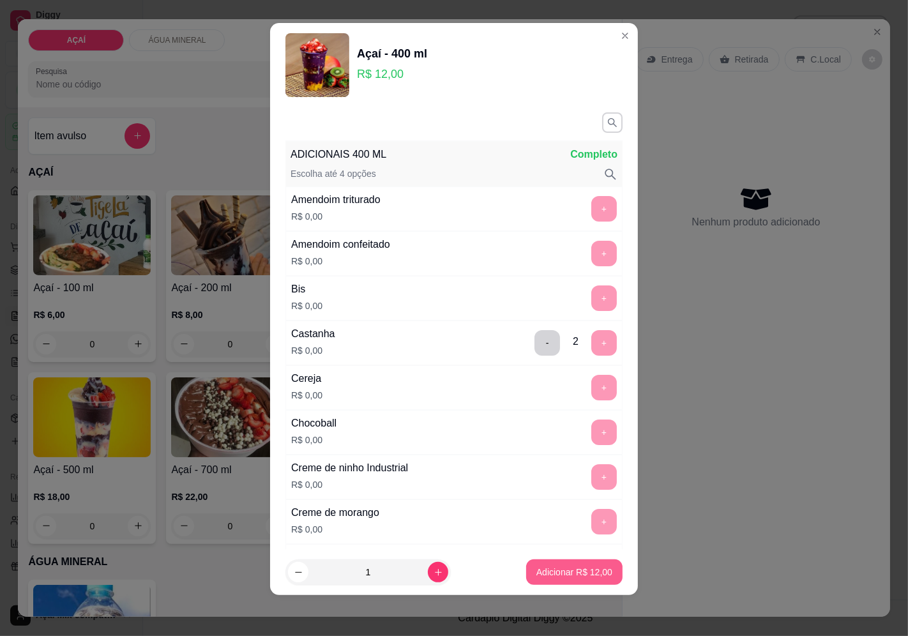
click at [543, 565] on button "Adicionar R$ 12,00" at bounding box center [574, 572] width 96 height 26
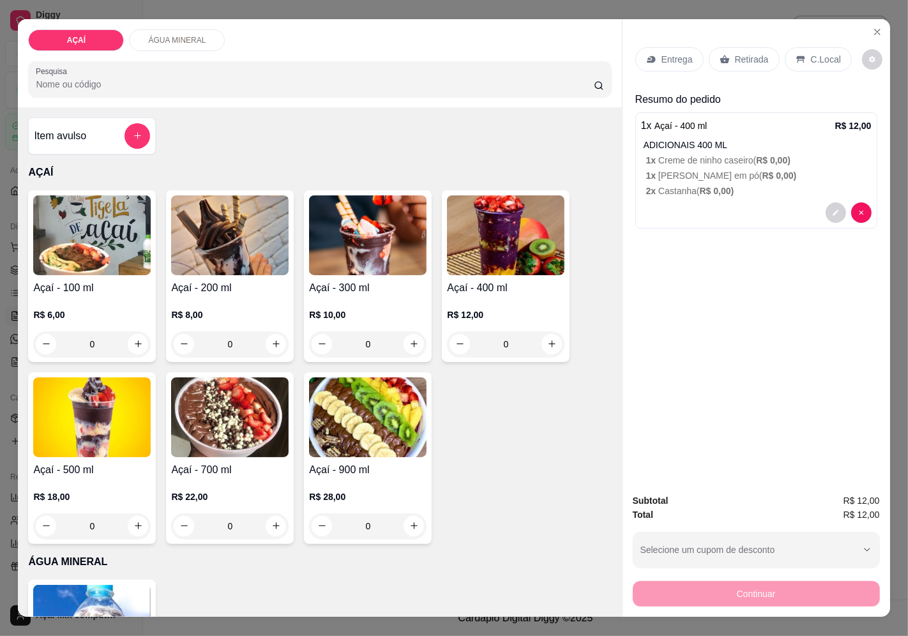
click at [675, 57] on p "Entrega" at bounding box center [676, 59] width 31 height 13
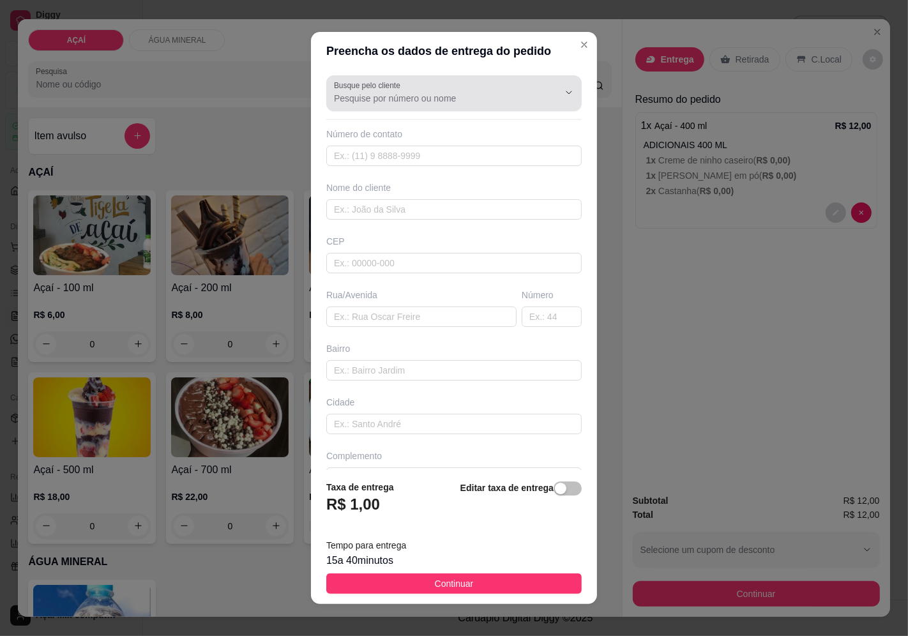
click at [468, 82] on div at bounding box center [454, 93] width 240 height 26
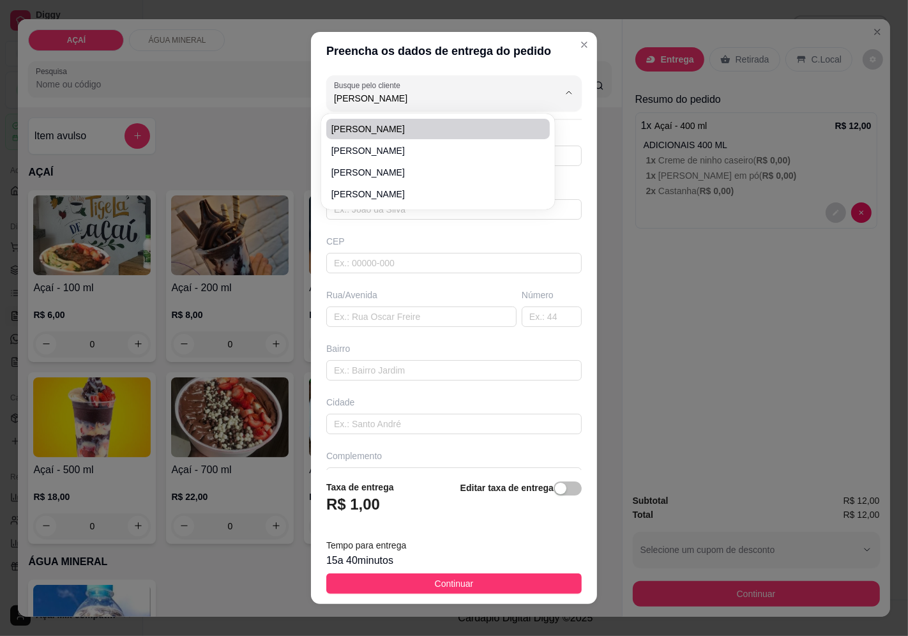
click at [424, 135] on span "ana ritir" at bounding box center [431, 129] width 201 height 13
type input "ana ritir"
type input "8282208581"
type input "ana ritir"
type input "575200000"
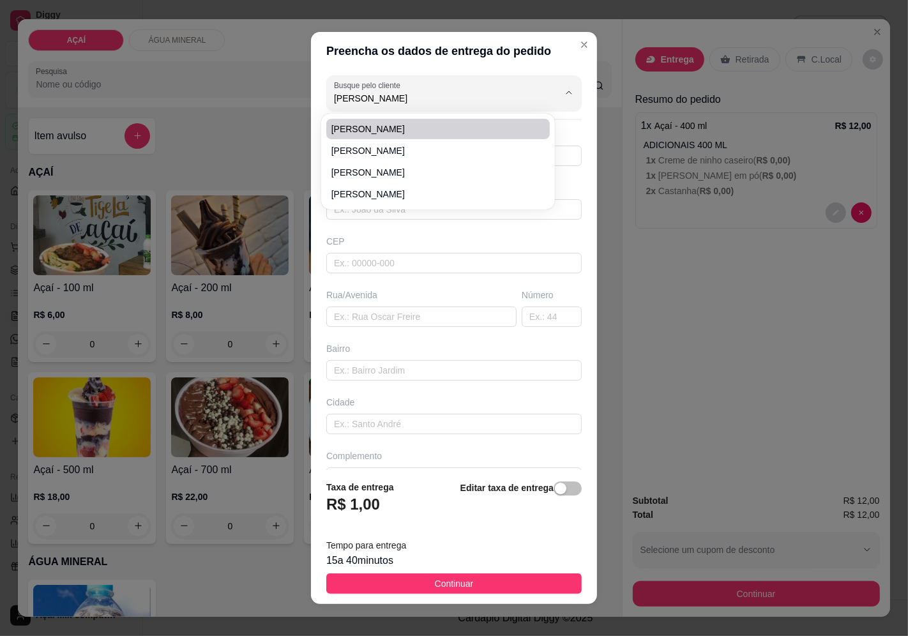
type input "Maravilha"
type input "NA PRAÇA DOS BRINQUEDOS"
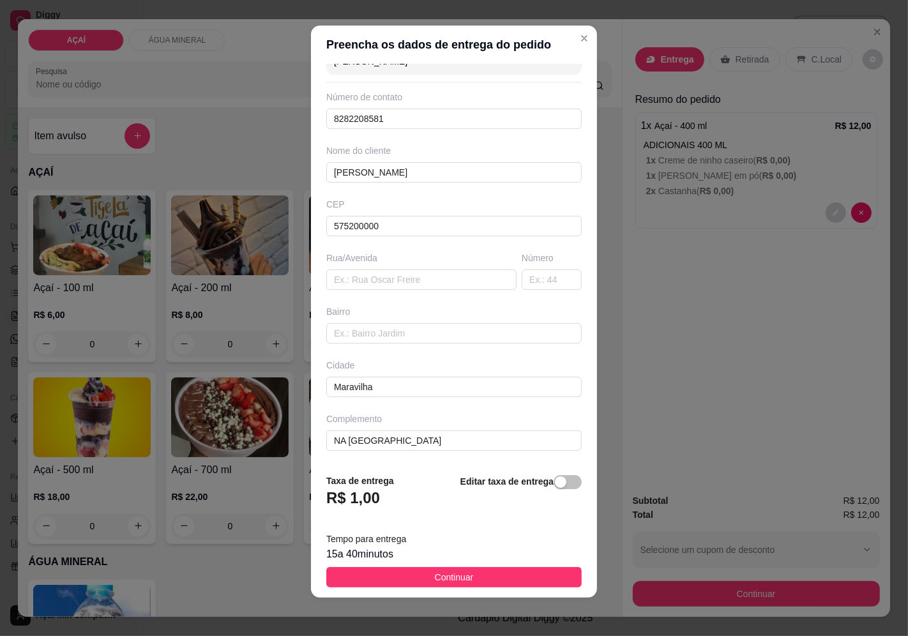
scroll to position [9, 0]
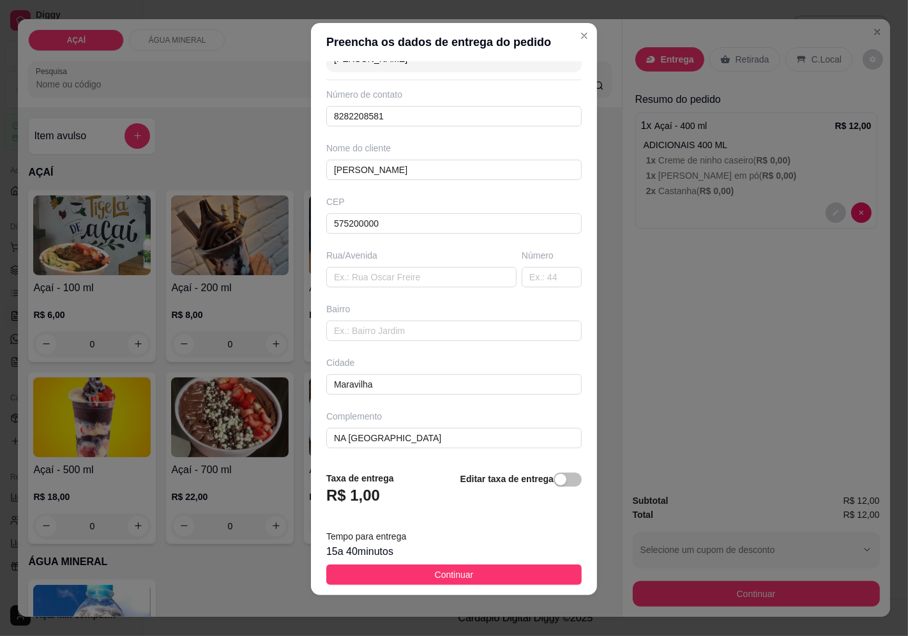
type input "ana ritir"
drag, startPoint x: 469, startPoint y: 425, endPoint x: 192, endPoint y: 436, distance: 277.9
click at [192, 436] on div "Preencha os dados de entrega do pedido Busque pelo cliente ana ritir Número de …" at bounding box center [454, 318] width 908 height 636
drag, startPoint x: 445, startPoint y: 433, endPoint x: 186, endPoint y: 434, distance: 259.2
click at [187, 434] on div "Preencha os dados de entrega do pedido Busque pelo cliente ana ritir Número de …" at bounding box center [454, 318] width 908 height 636
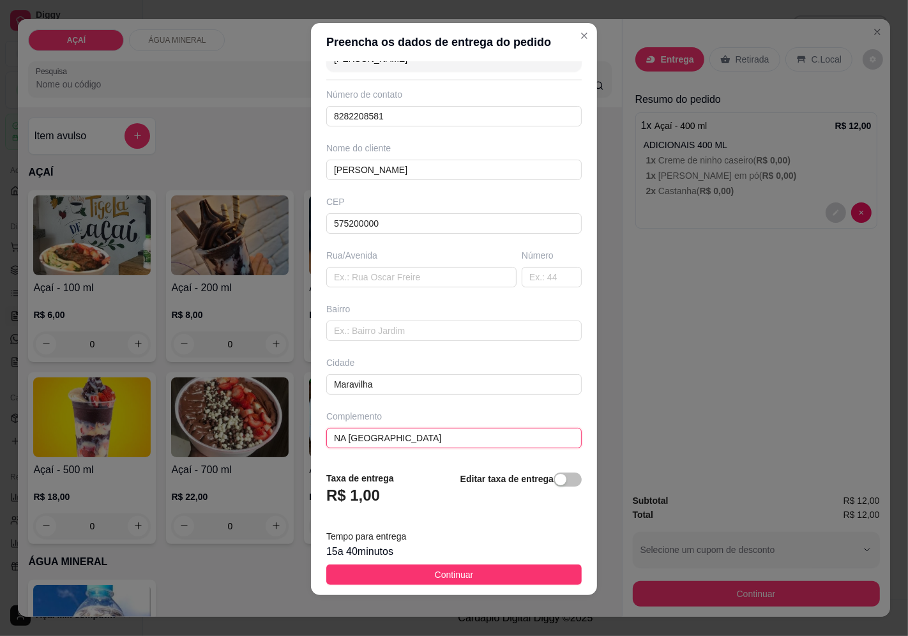
type input "S"
type input "e"
type input "ENTREGAR NA CRECHE"
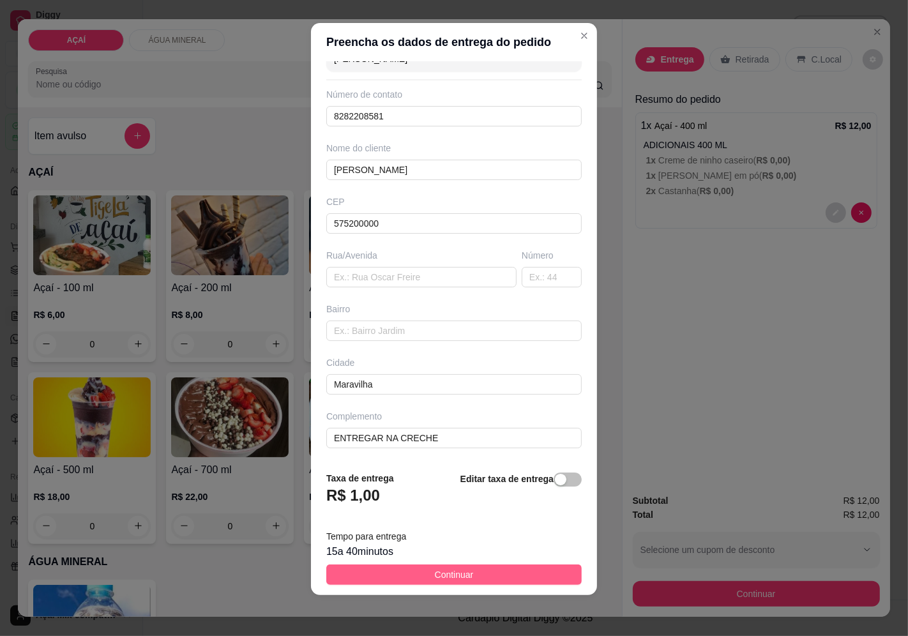
click at [447, 572] on span "Continuar" at bounding box center [454, 575] width 39 height 14
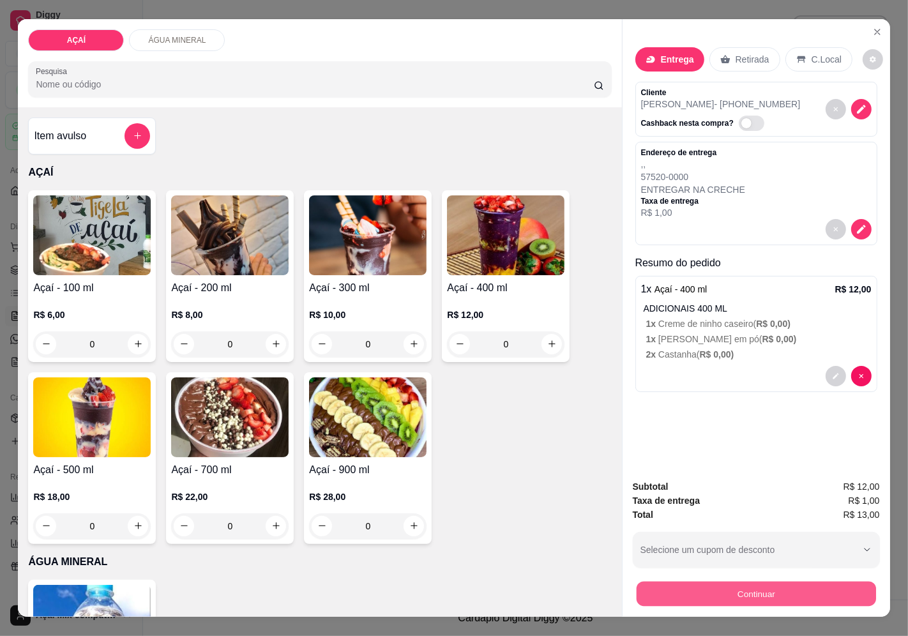
click at [670, 591] on button "Continuar" at bounding box center [755, 594] width 239 height 25
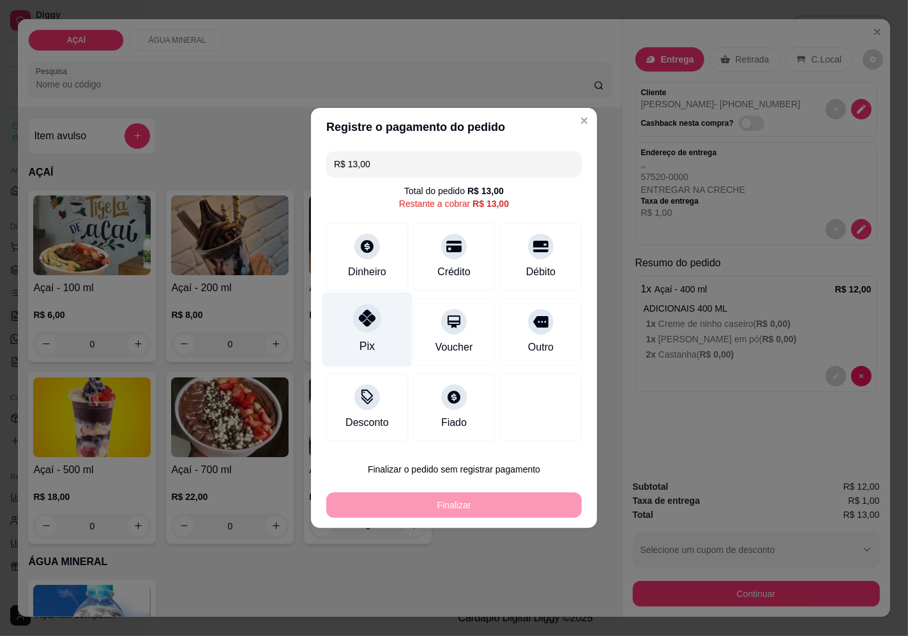
click at [379, 319] on div "Pix" at bounding box center [367, 329] width 90 height 75
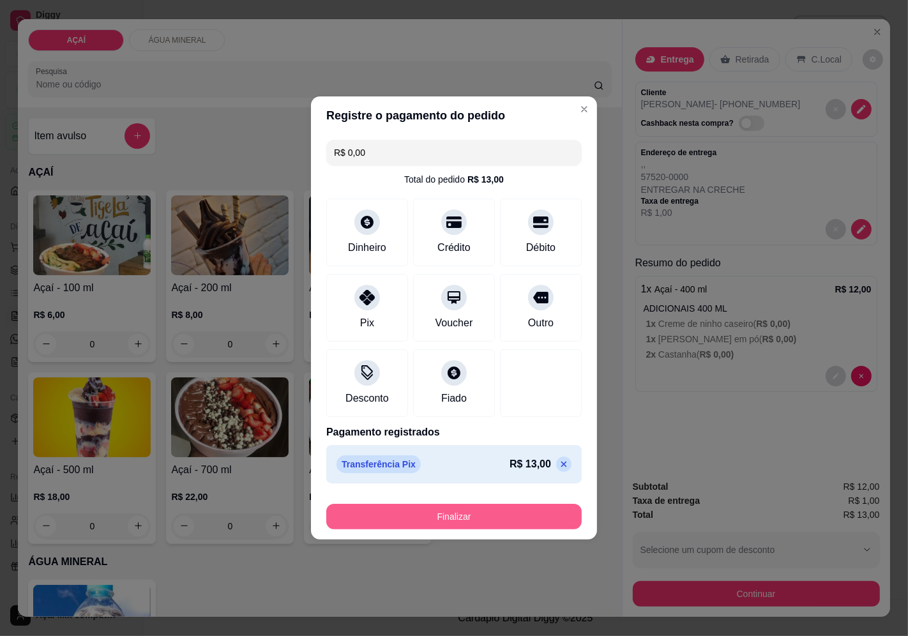
click at [443, 525] on button "Finalizar" at bounding box center [453, 517] width 255 height 26
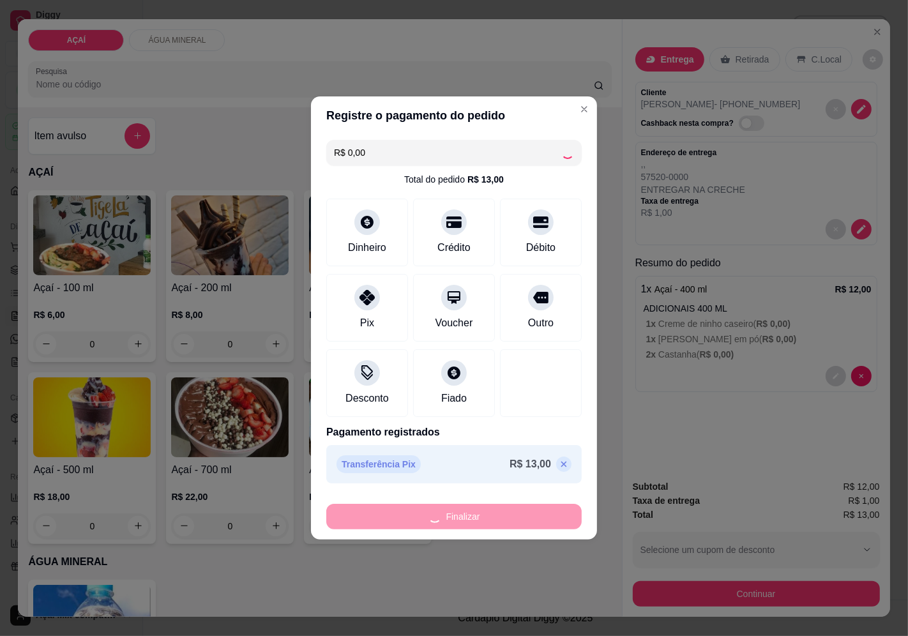
type input "-R$ 13,00"
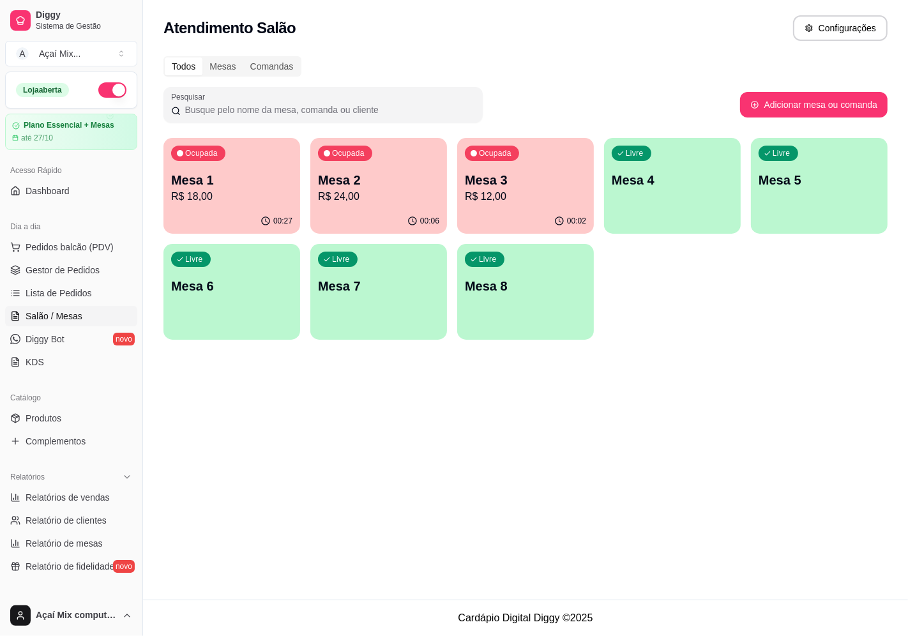
click at [276, 282] on p "Mesa 6" at bounding box center [231, 286] width 121 height 18
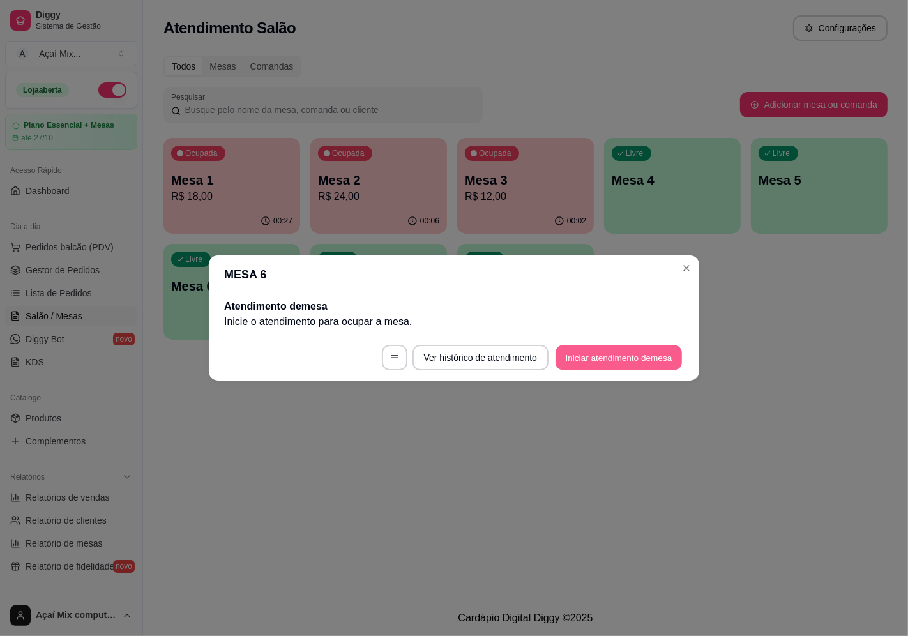
click at [637, 352] on button "Iniciar atendimento de mesa" at bounding box center [618, 357] width 126 height 25
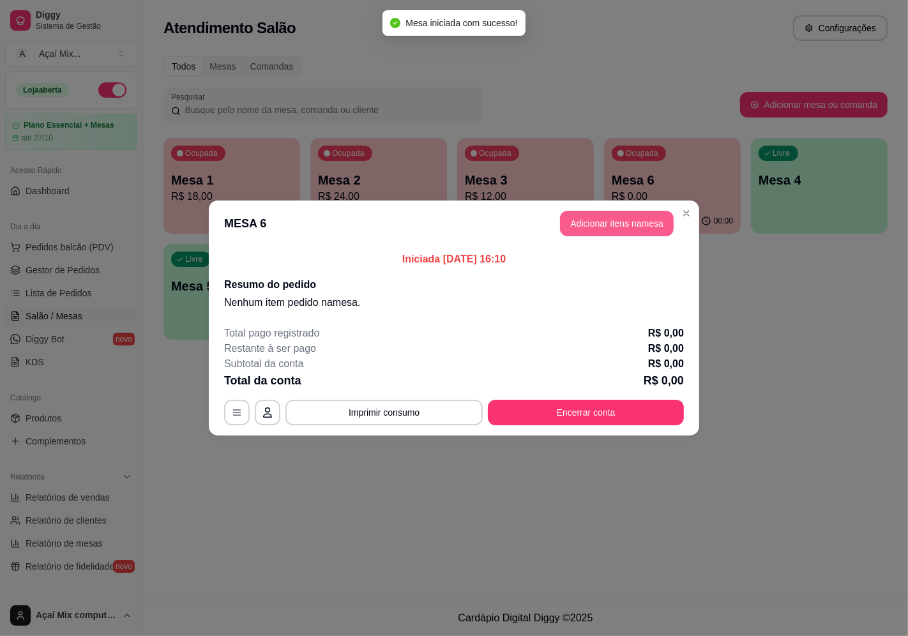
click at [608, 226] on button "Adicionar itens na mesa" at bounding box center [617, 224] width 114 height 26
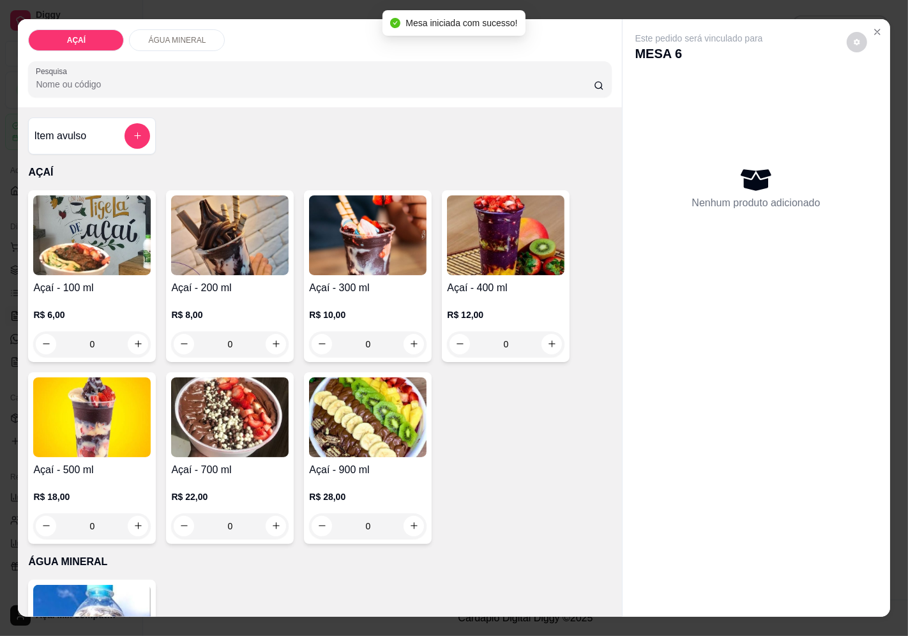
click at [234, 296] on div "R$ 8,00 0" at bounding box center [229, 326] width 117 height 61
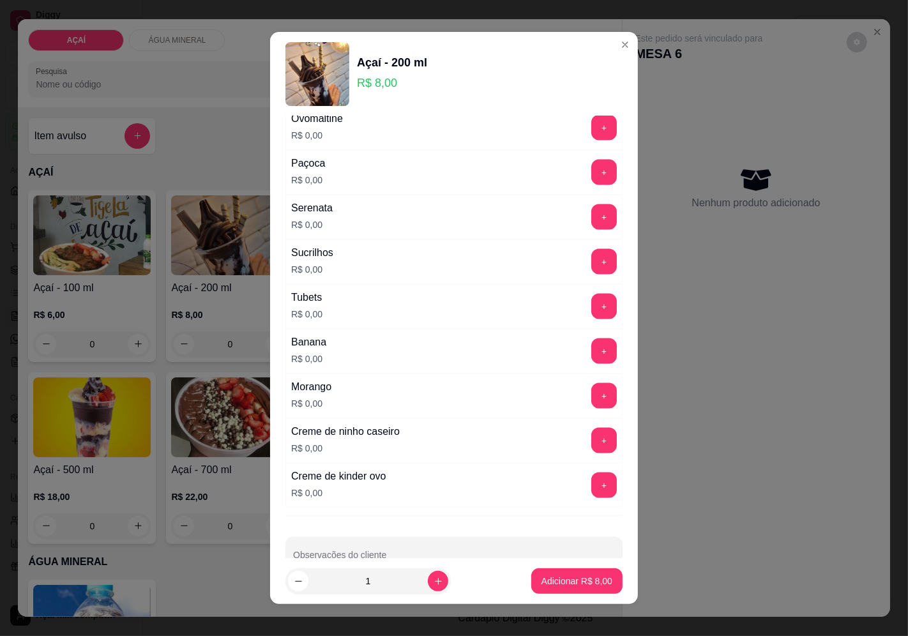
scroll to position [1556, 0]
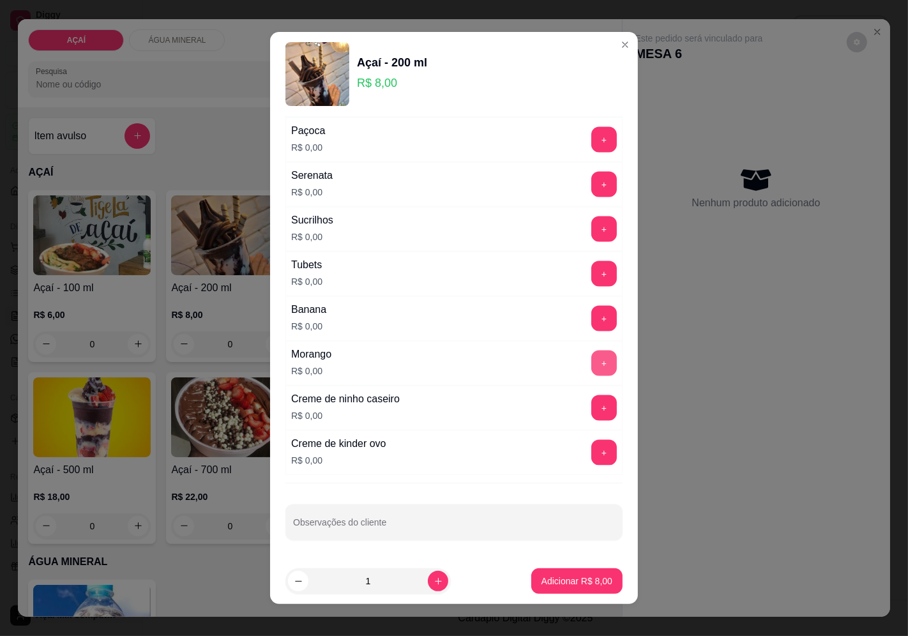
click at [591, 359] on button "+" at bounding box center [604, 363] width 26 height 26
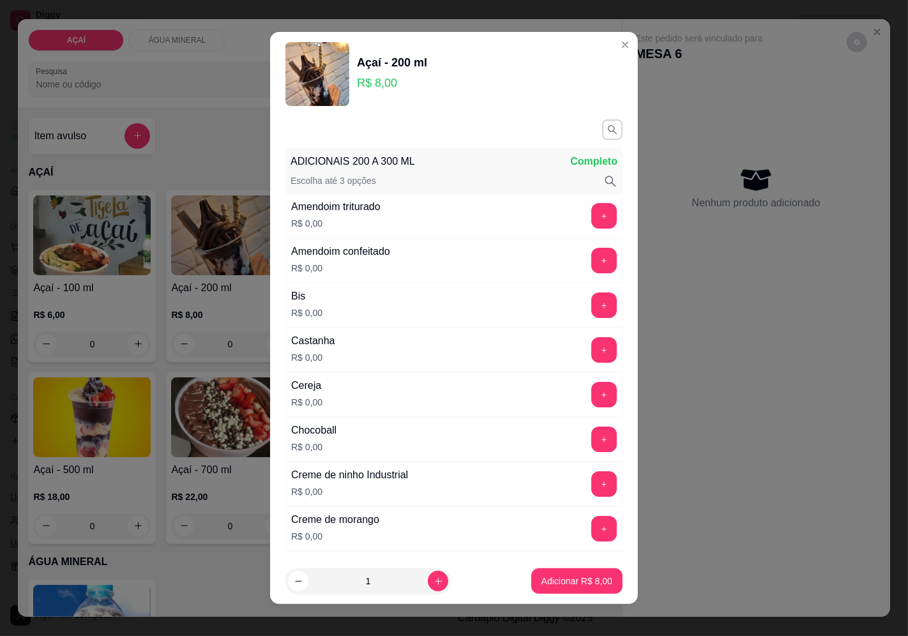
scroll to position [0, 0]
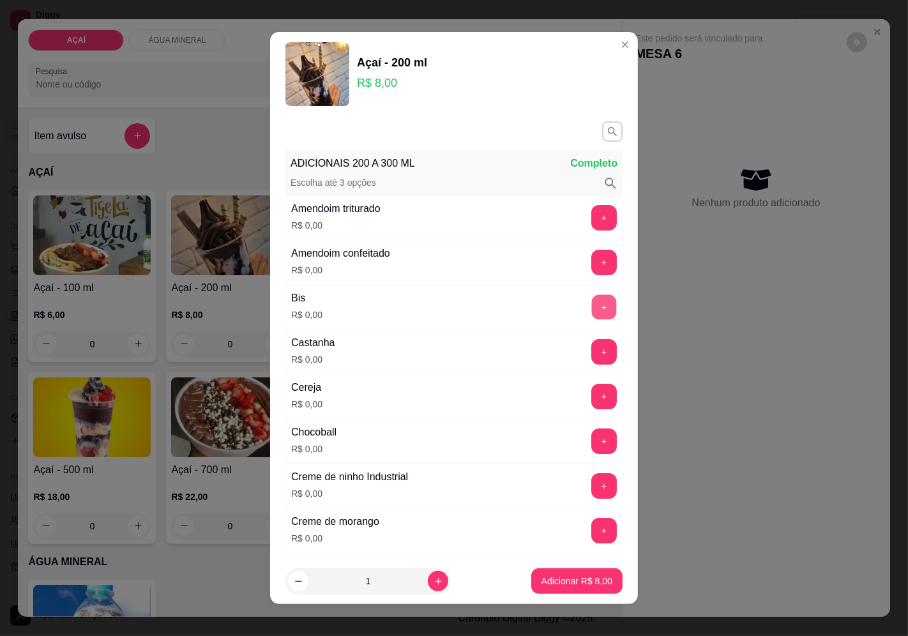
click at [592, 308] on button "+" at bounding box center [604, 306] width 25 height 25
click at [586, 365] on div "+" at bounding box center [604, 352] width 36 height 26
click at [591, 347] on div "+" at bounding box center [604, 352] width 36 height 26
click at [592, 347] on button "+" at bounding box center [604, 351] width 25 height 25
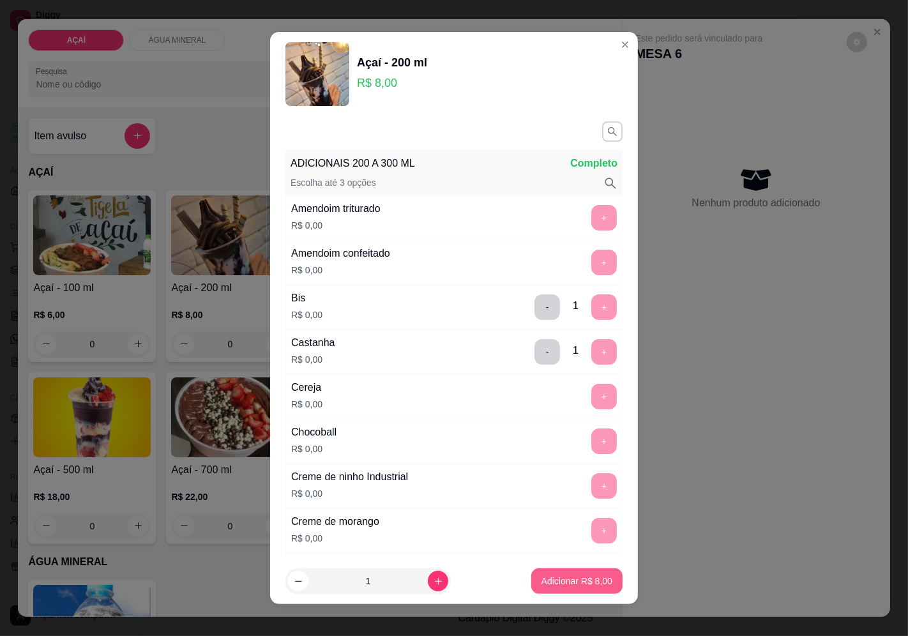
click at [541, 585] on p "Adicionar R$ 8,00" at bounding box center [576, 581] width 71 height 13
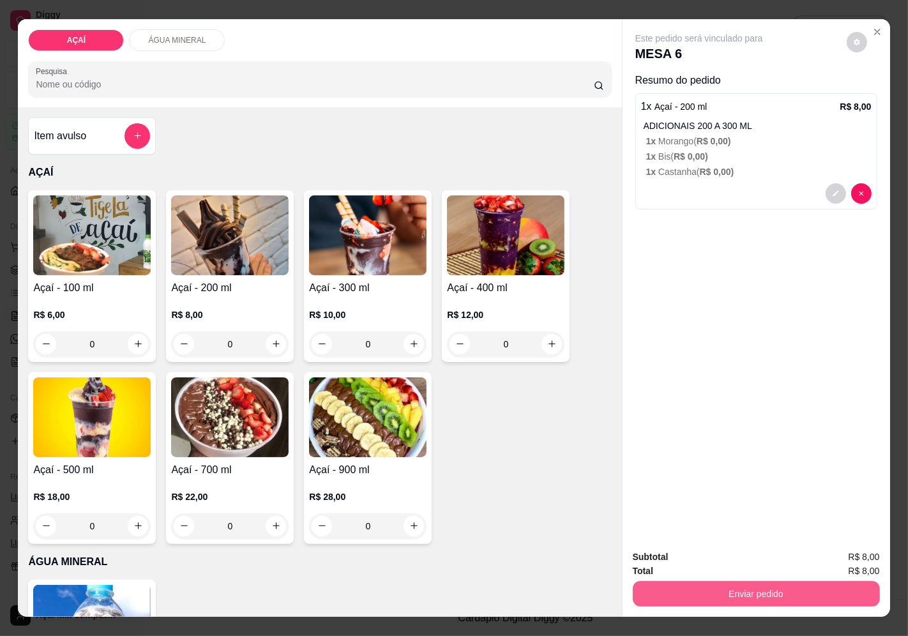
click at [790, 597] on button "Enviar pedido" at bounding box center [756, 594] width 247 height 26
click at [816, 560] on button "Enviar pedido" at bounding box center [846, 557] width 72 height 24
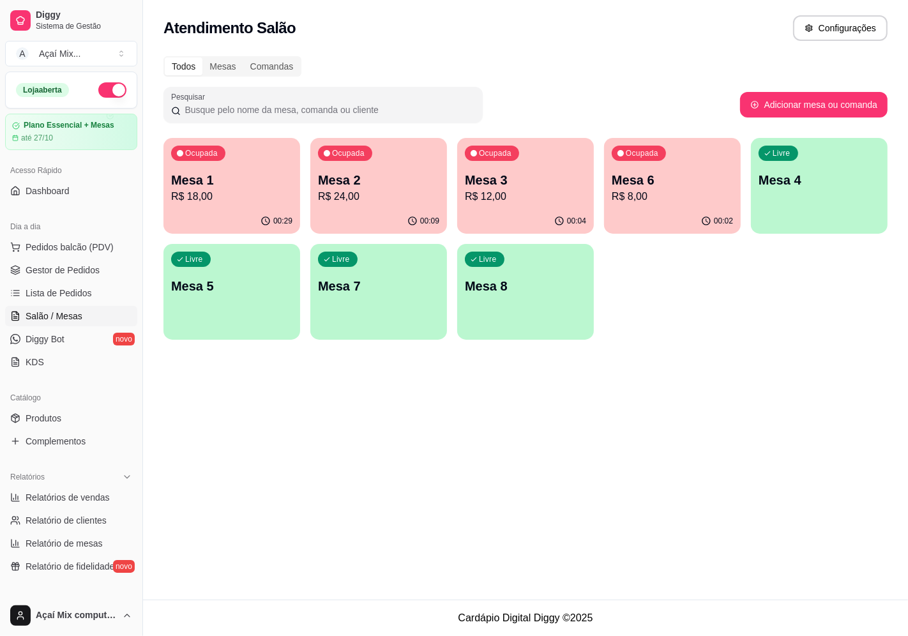
click at [530, 211] on div "00:04" at bounding box center [525, 221] width 137 height 25
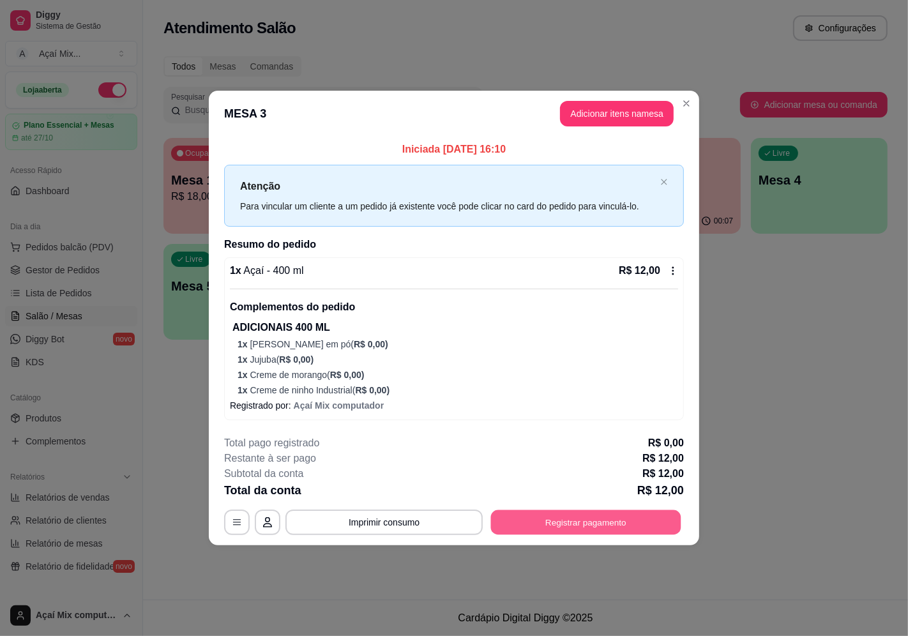
click at [591, 518] on button "Registrar pagamento" at bounding box center [586, 522] width 190 height 25
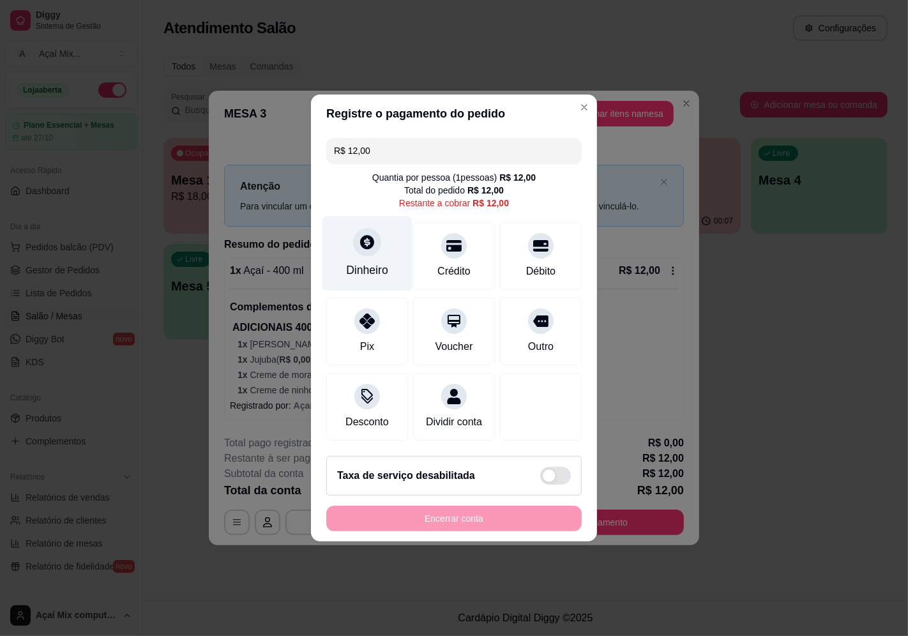
click at [377, 262] on div "Dinheiro" at bounding box center [367, 270] width 42 height 17
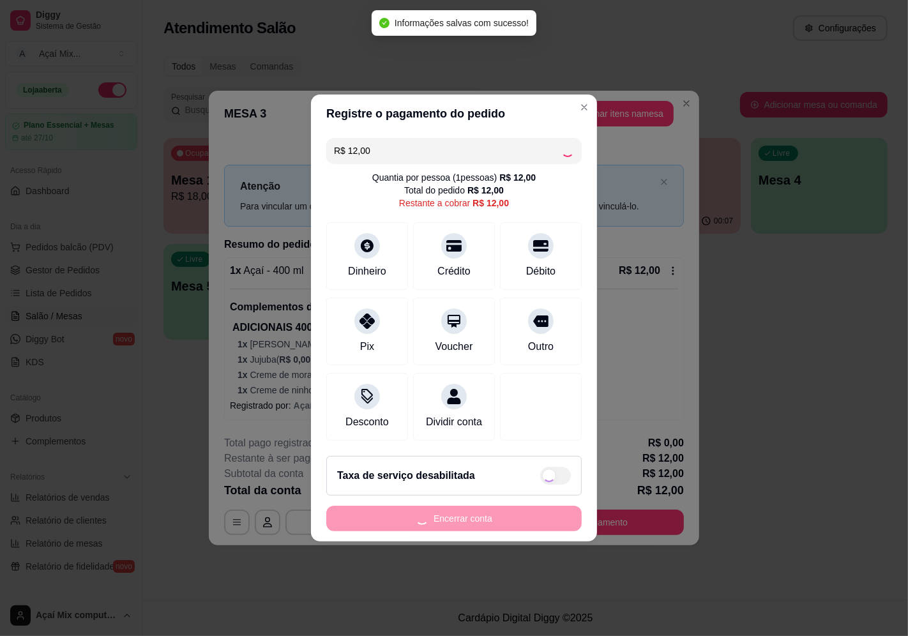
type input "R$ 0,00"
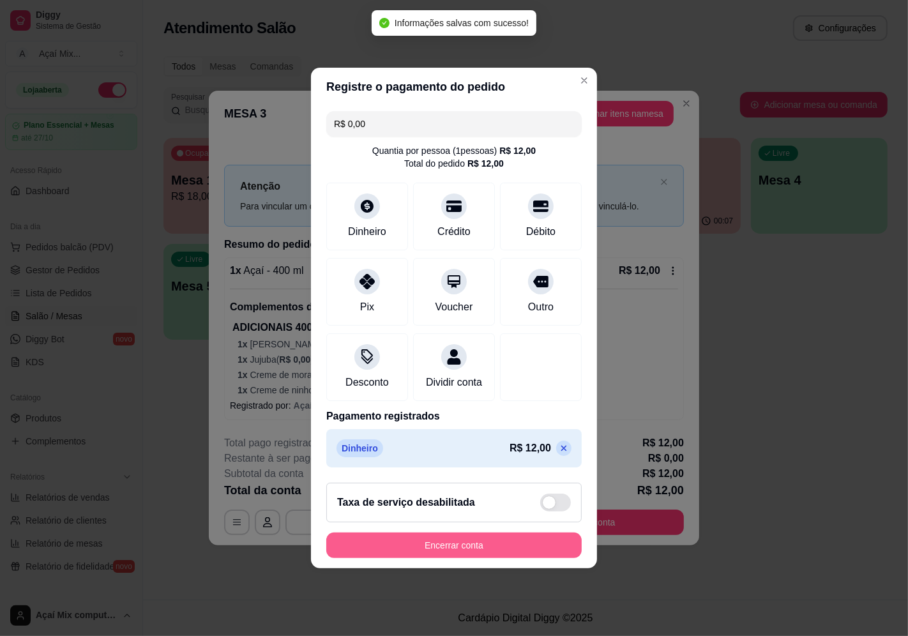
click at [474, 558] on button "Encerrar conta" at bounding box center [453, 545] width 255 height 26
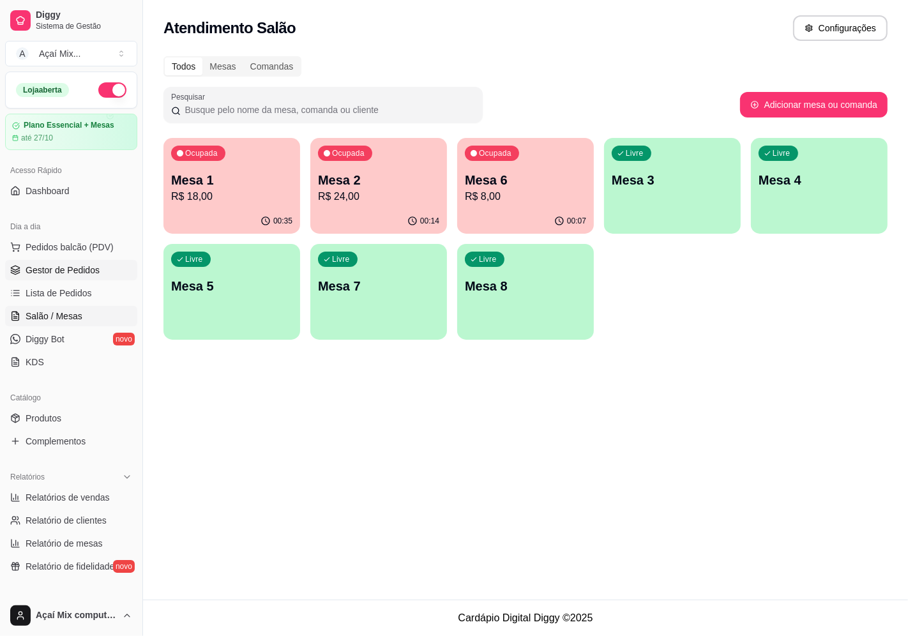
click at [48, 262] on link "Gestor de Pedidos" at bounding box center [71, 270] width 132 height 20
click at [536, 321] on div "Livre Mesa 8" at bounding box center [525, 284] width 133 height 78
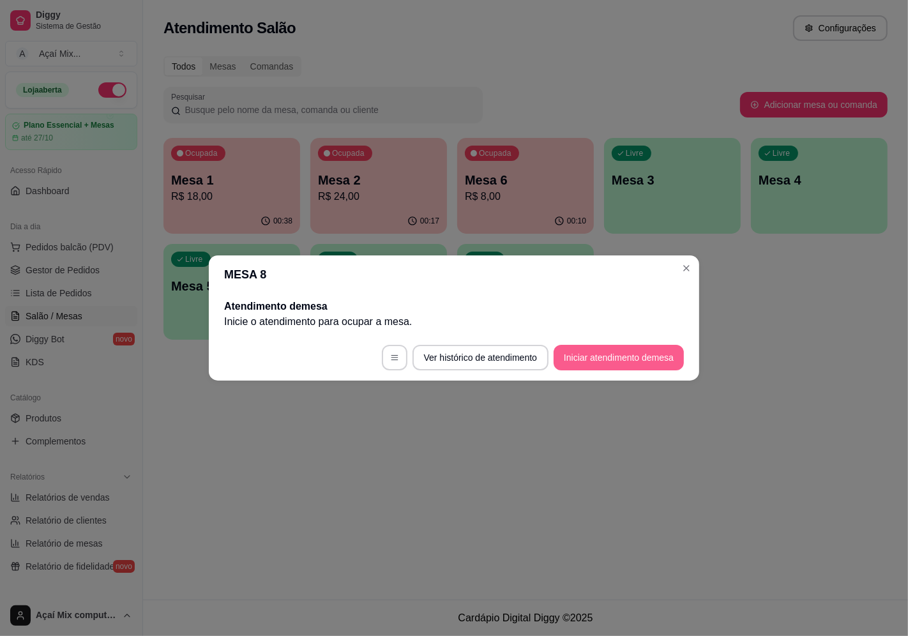
click at [585, 365] on button "Iniciar atendimento de mesa" at bounding box center [619, 358] width 130 height 26
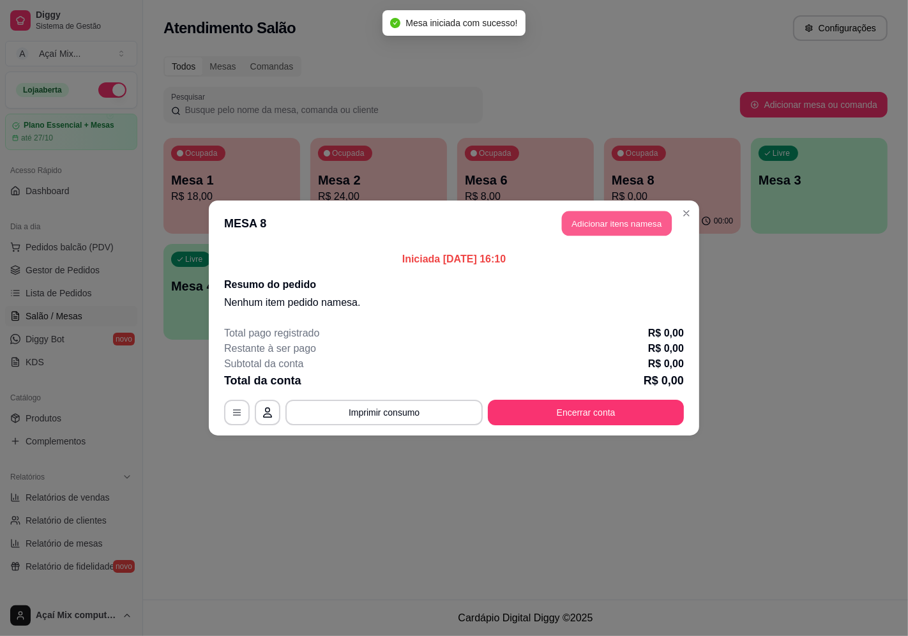
click at [577, 223] on button "Adicionar itens na mesa" at bounding box center [617, 223] width 110 height 25
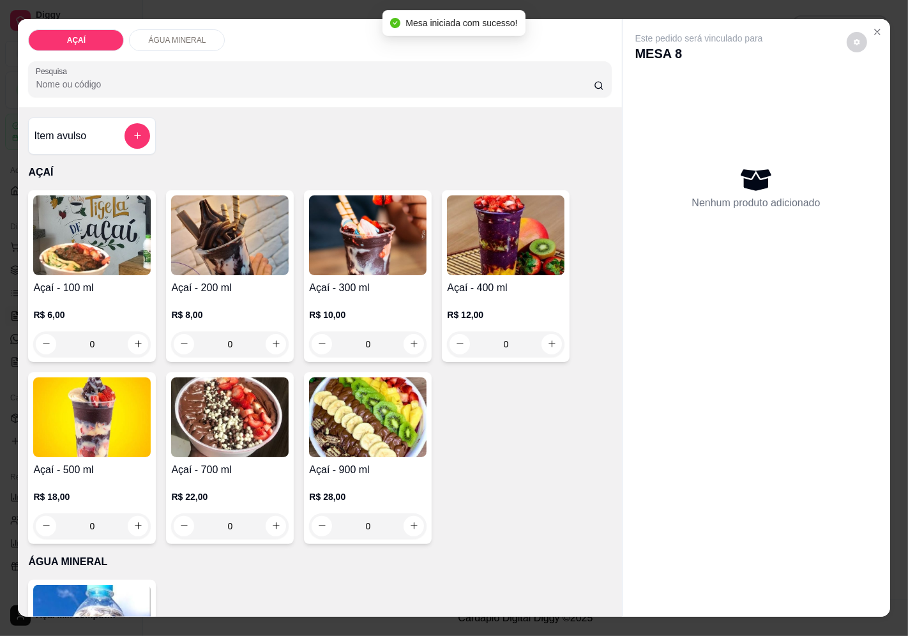
click at [324, 300] on div "R$ 10,00 0" at bounding box center [367, 326] width 117 height 61
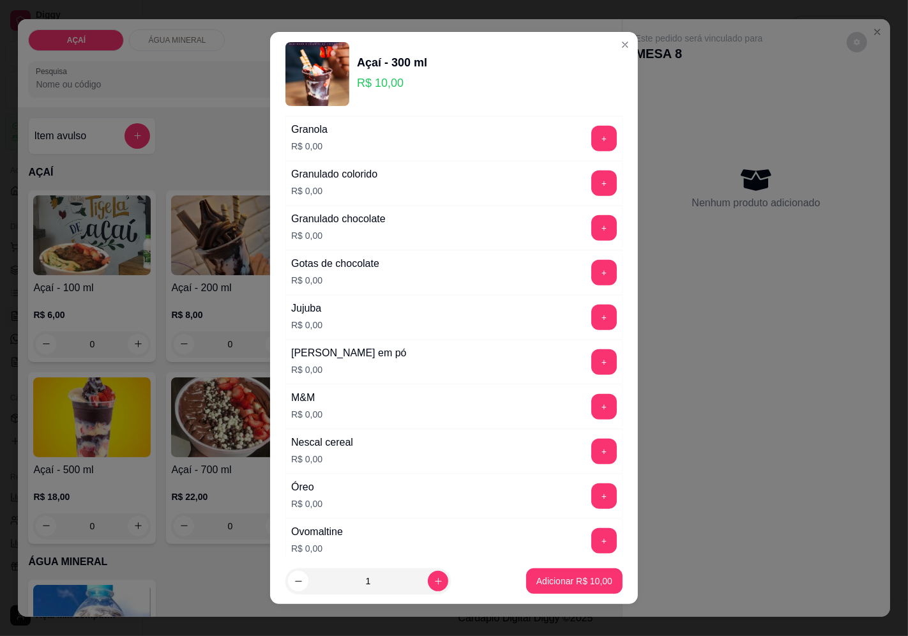
scroll to position [1134, 0]
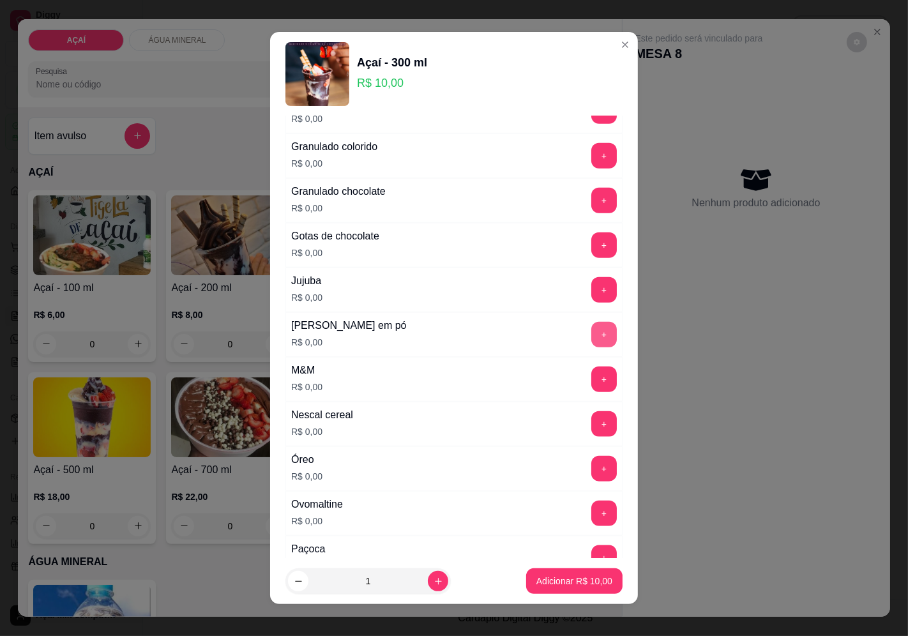
click at [591, 343] on button "+" at bounding box center [604, 335] width 26 height 26
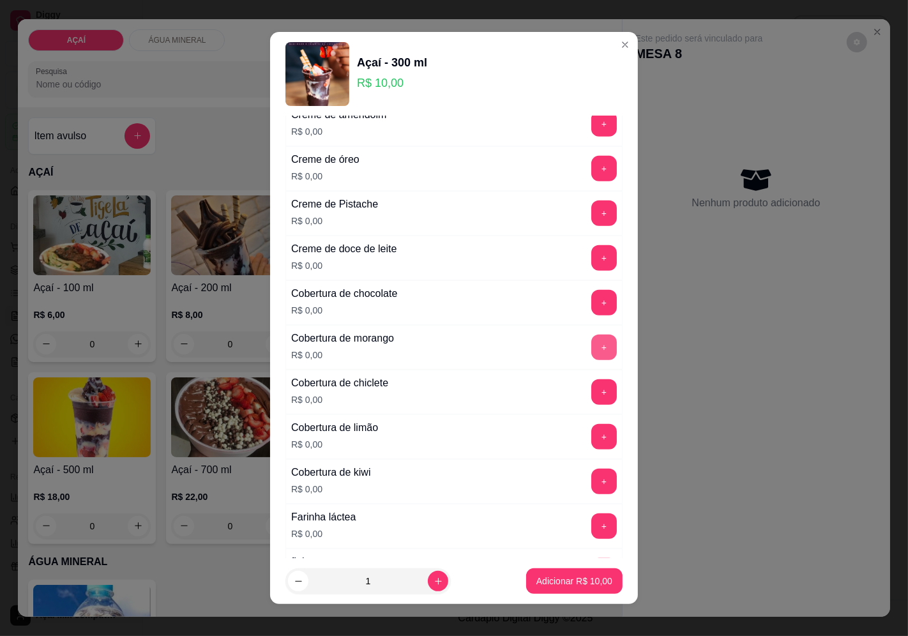
scroll to position [425, 0]
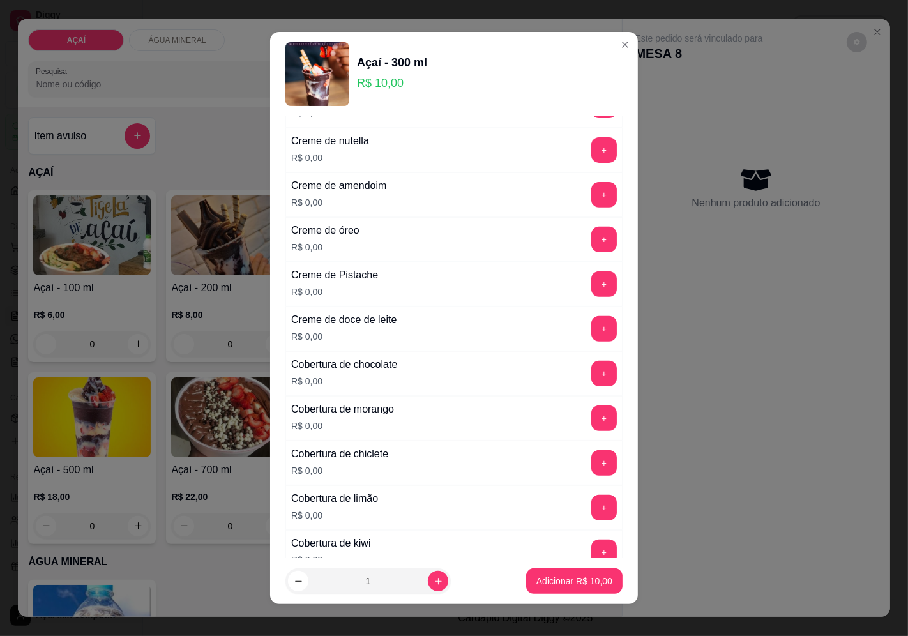
click at [591, 252] on button "+" at bounding box center [604, 240] width 26 height 26
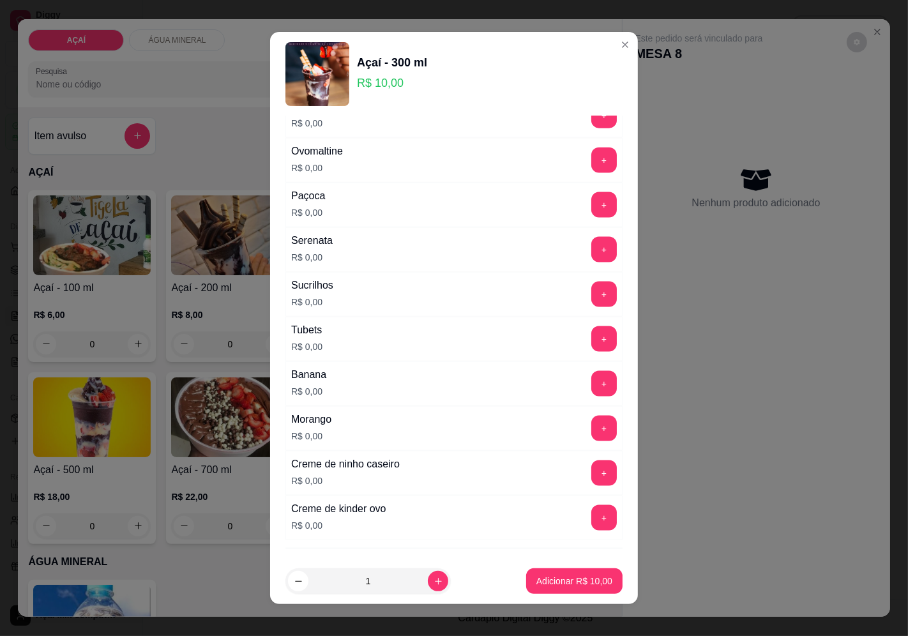
scroll to position [1556, 0]
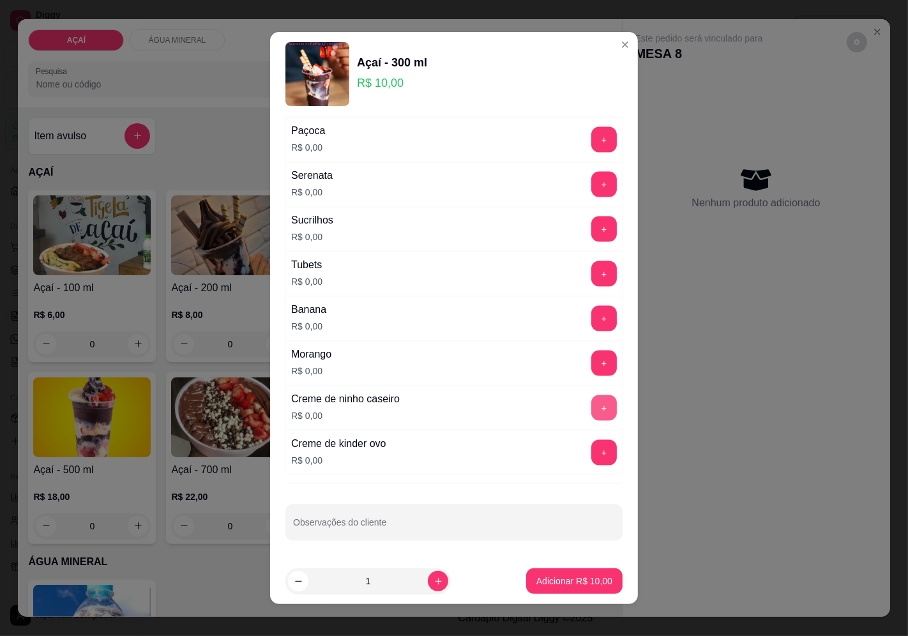
click at [591, 412] on button "+" at bounding box center [604, 408] width 26 height 26
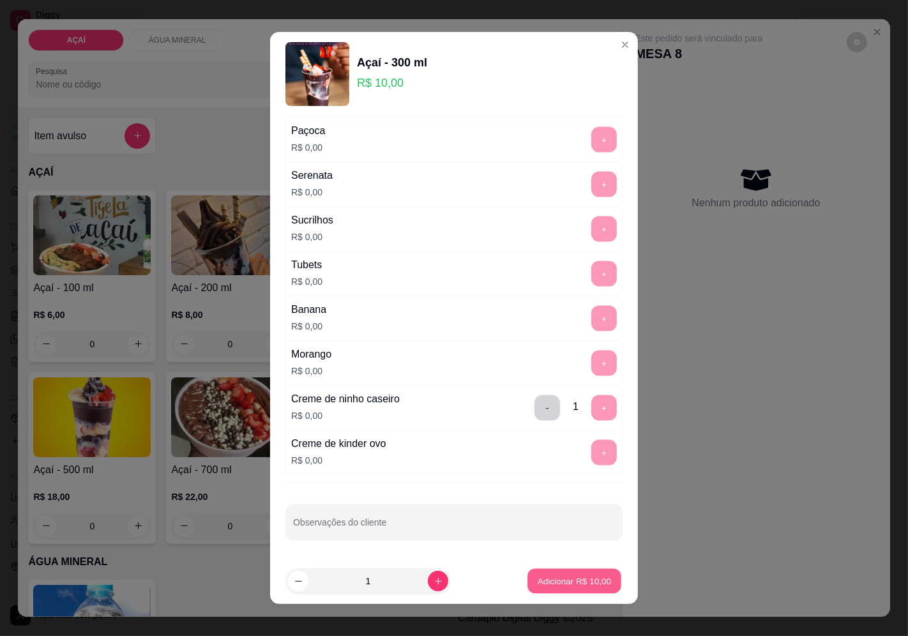
click at [539, 578] on p "Adicionar R$ 10,00" at bounding box center [575, 581] width 74 height 12
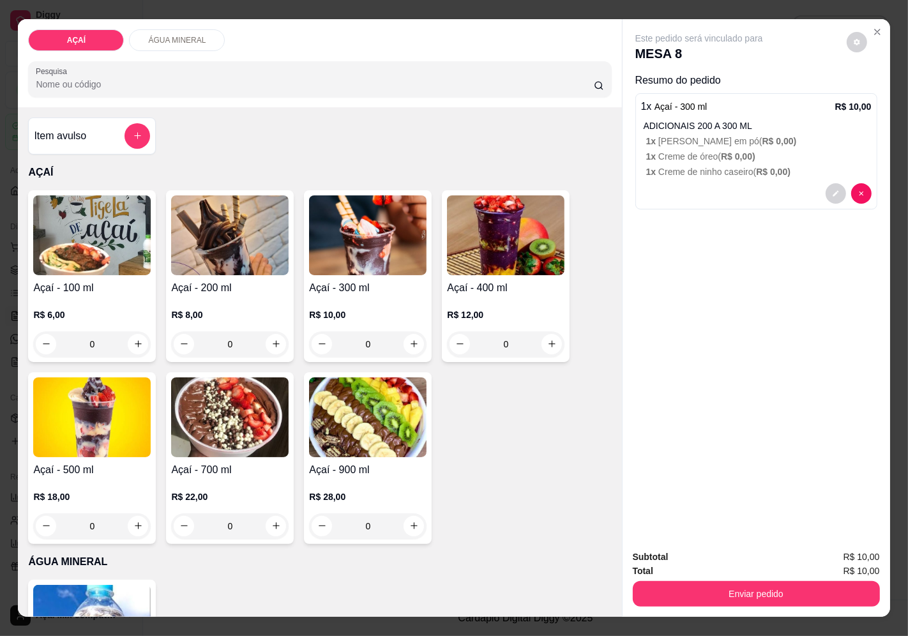
click at [367, 244] on img at bounding box center [367, 235] width 117 height 80
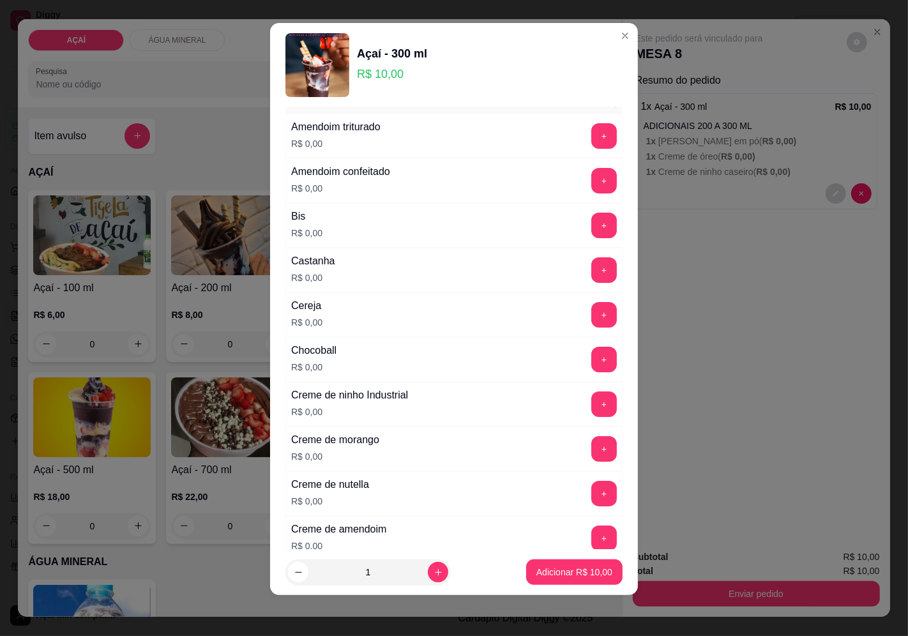
scroll to position [71, 0]
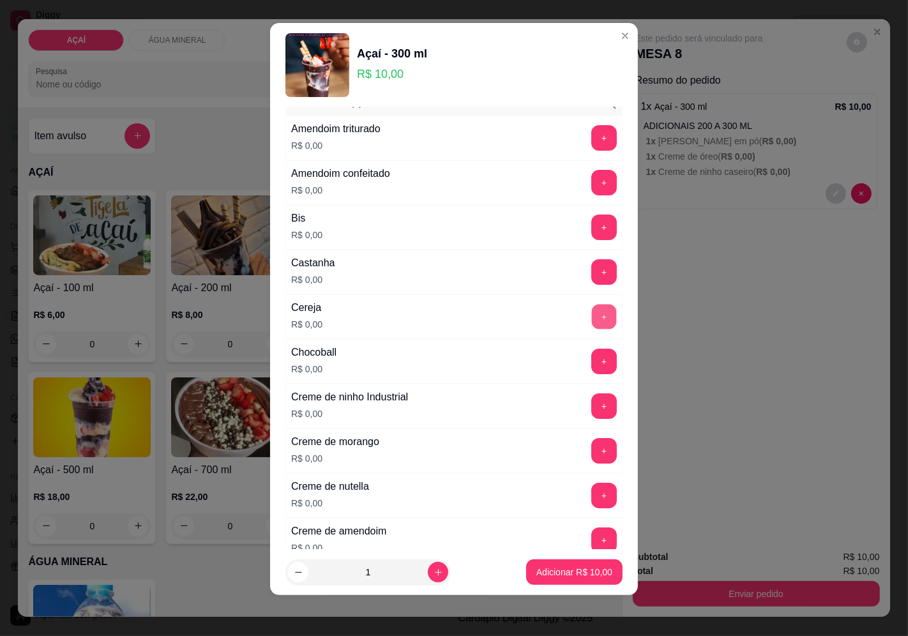
click at [592, 327] on button "+" at bounding box center [604, 316] width 25 height 25
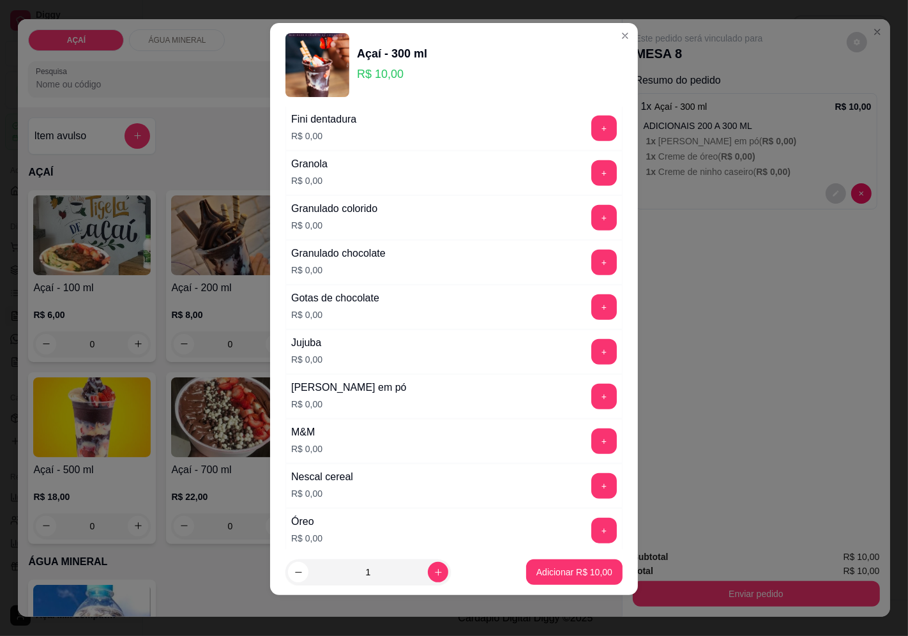
scroll to position [1134, 0]
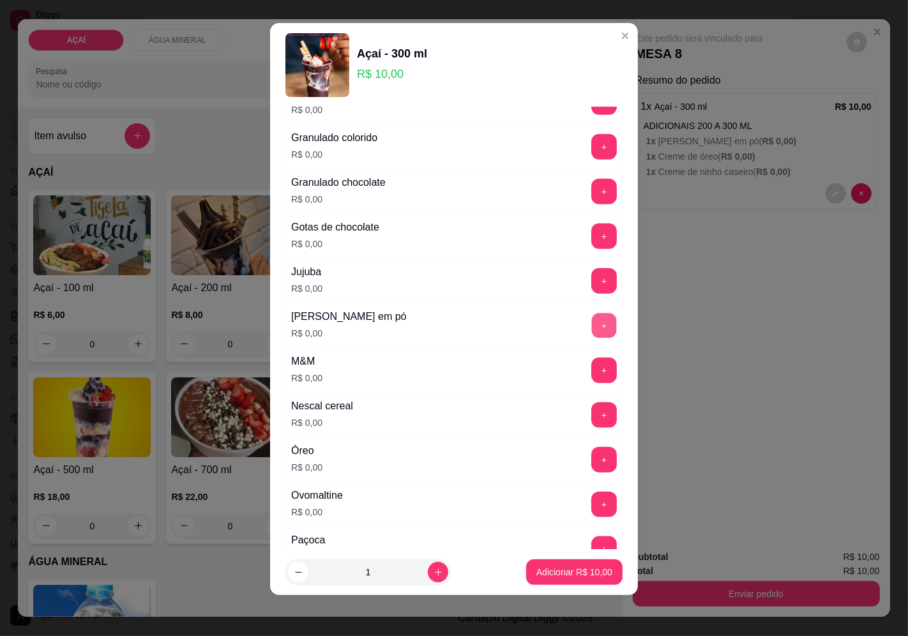
click at [592, 320] on button "+" at bounding box center [604, 325] width 25 height 25
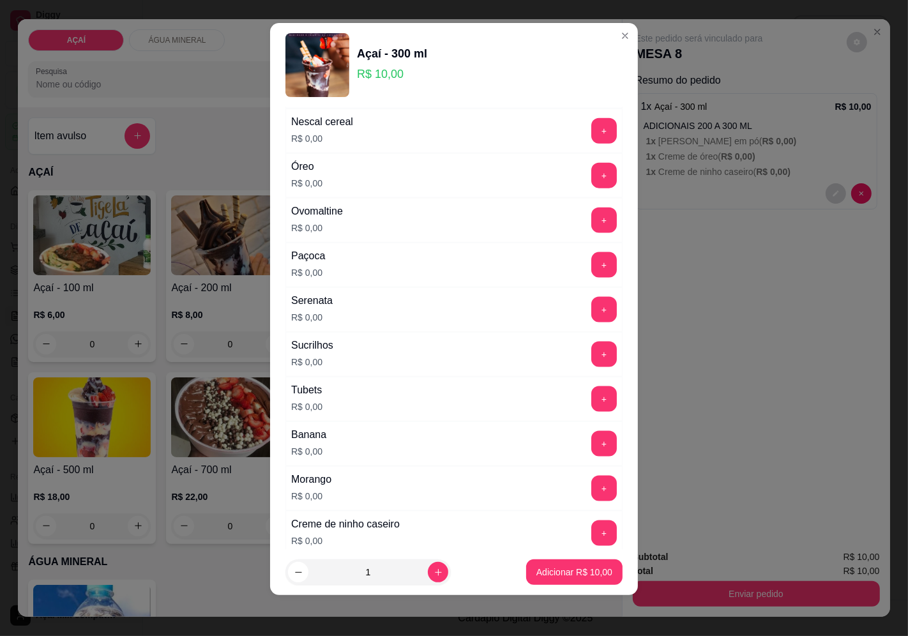
scroll to position [1556, 0]
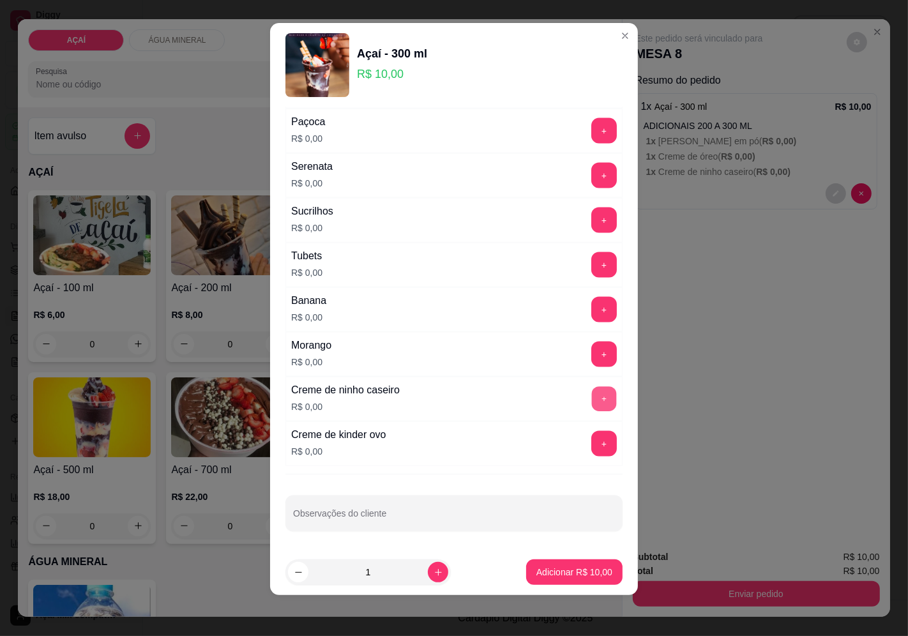
click at [592, 393] on button "+" at bounding box center [604, 398] width 25 height 25
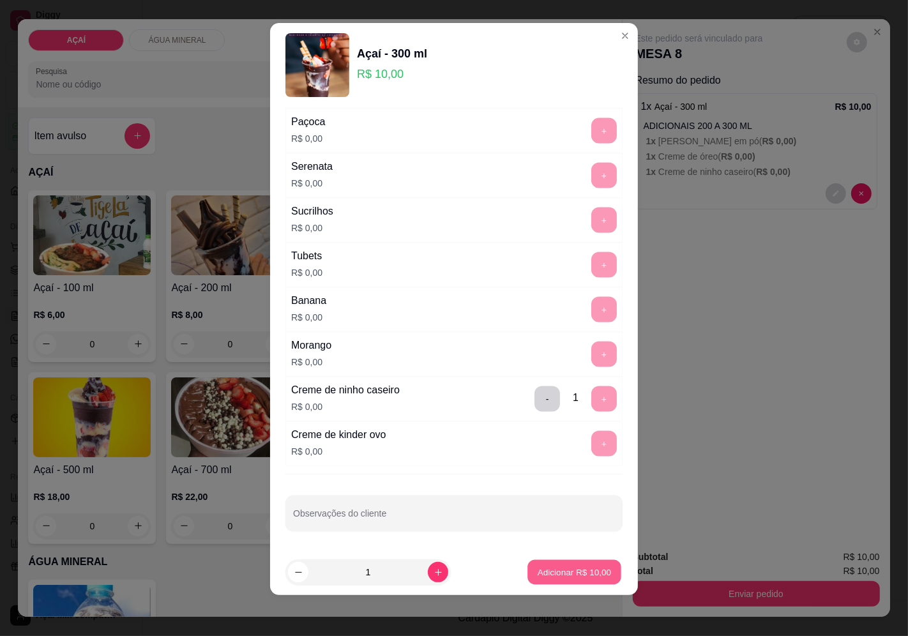
click at [560, 571] on p "Adicionar R$ 10,00" at bounding box center [575, 572] width 74 height 12
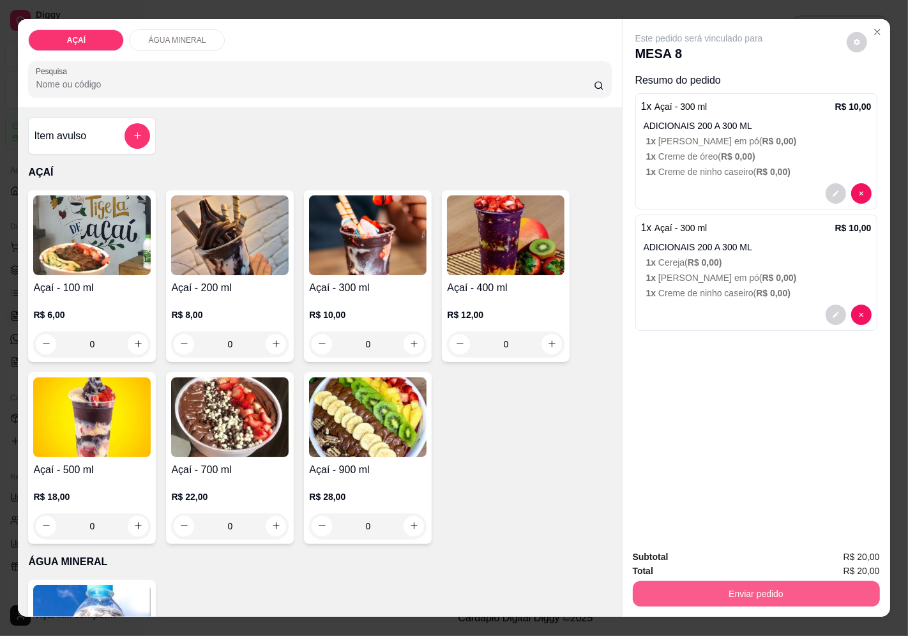
click at [653, 596] on button "Enviar pedido" at bounding box center [756, 594] width 247 height 26
click at [821, 553] on button "Enviar pedido" at bounding box center [846, 557] width 72 height 24
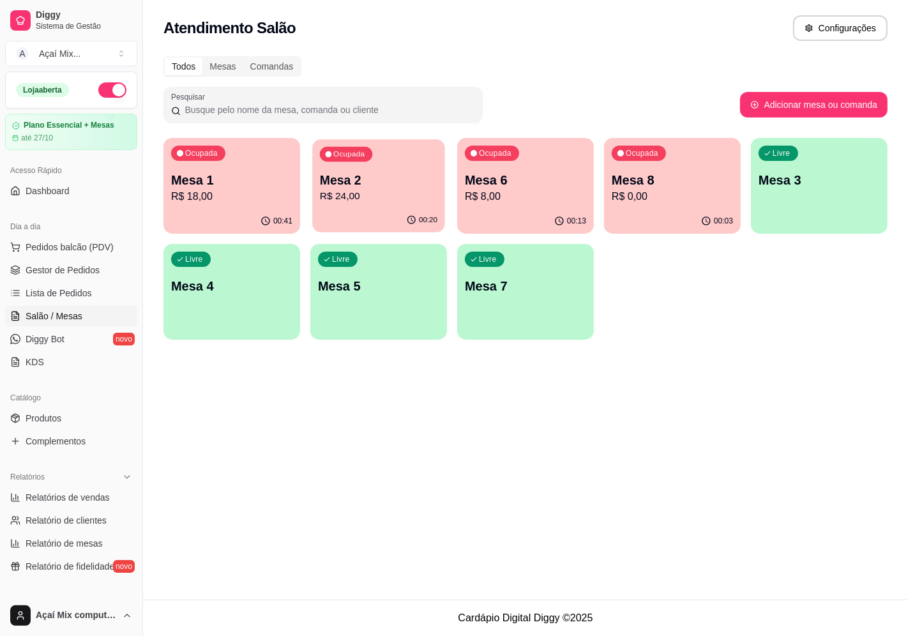
click at [412, 179] on p "Mesa 2" at bounding box center [378, 180] width 117 height 17
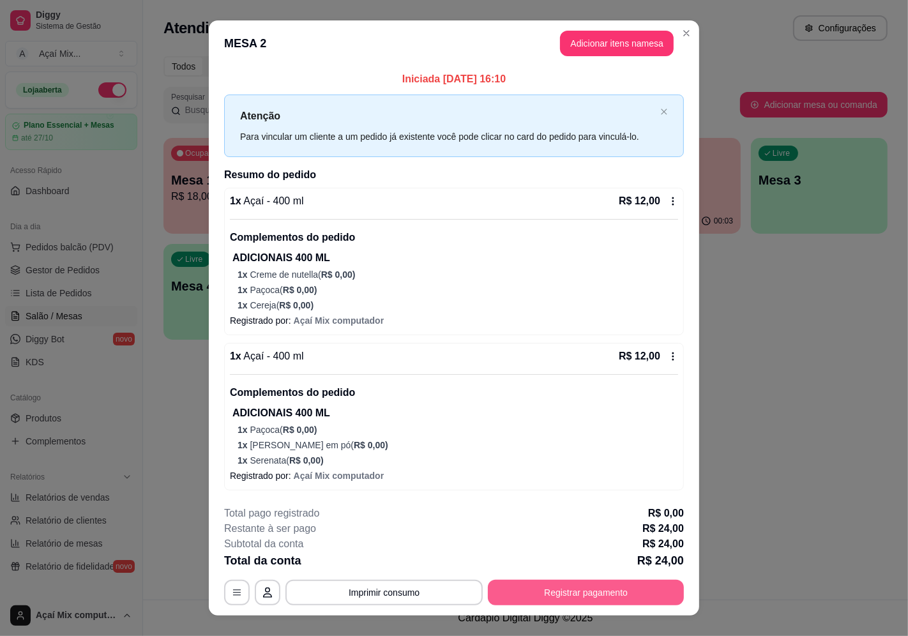
click at [559, 590] on button "Registrar pagamento" at bounding box center [586, 593] width 196 height 26
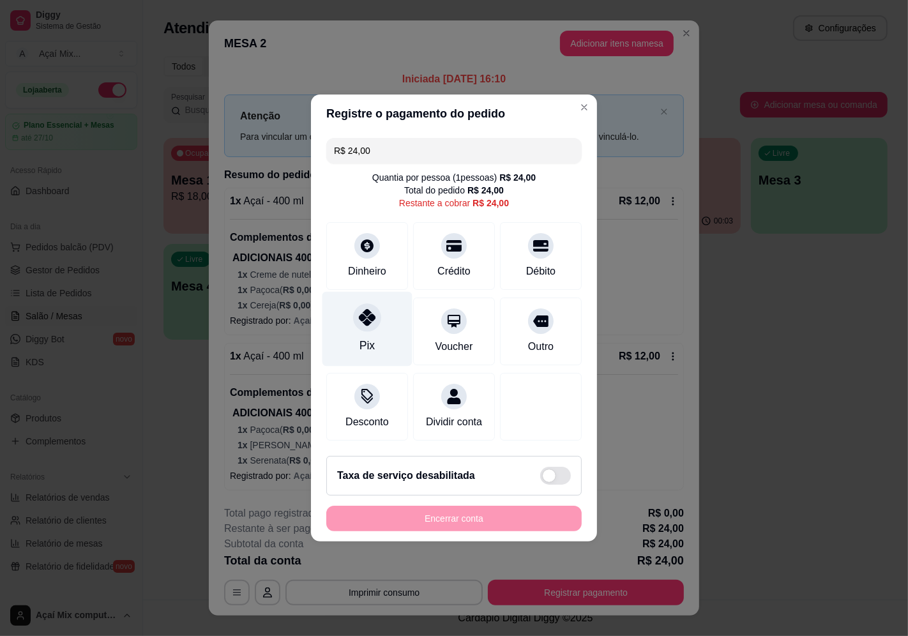
click at [366, 320] on div at bounding box center [367, 317] width 28 height 28
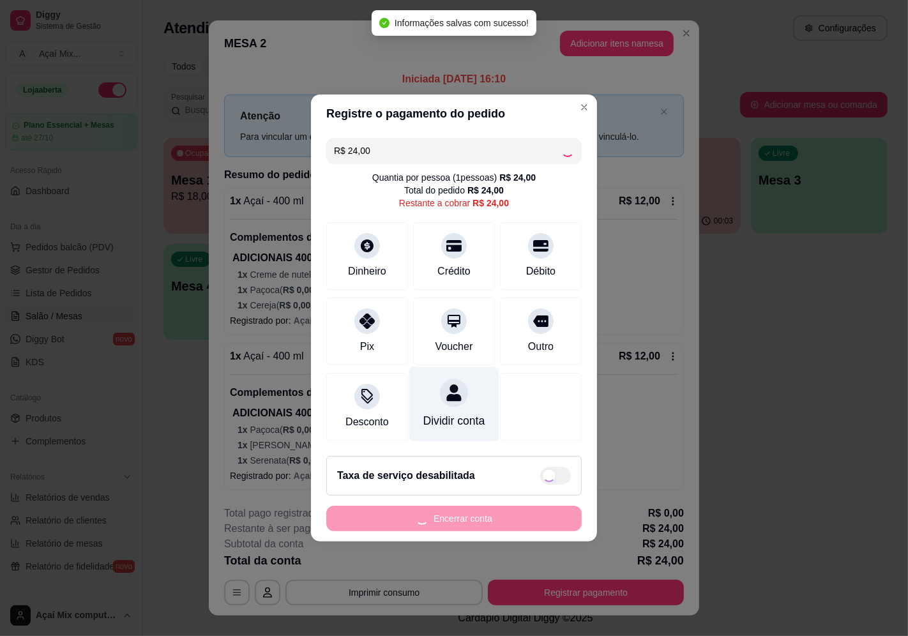
type input "R$ 0,00"
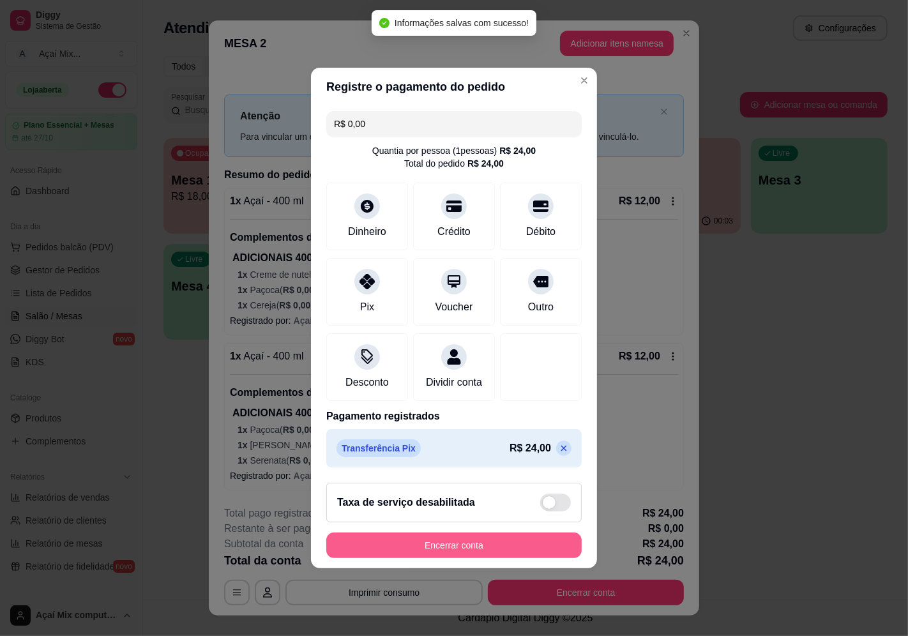
click at [463, 554] on button "Encerrar conta" at bounding box center [453, 545] width 255 height 26
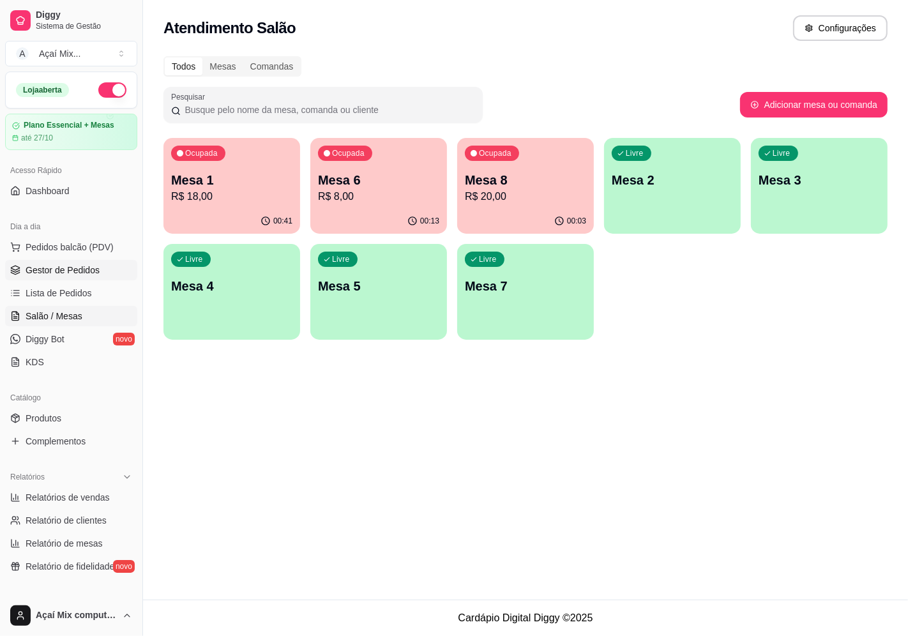
click at [77, 272] on span "Gestor de Pedidos" at bounding box center [63, 270] width 74 height 13
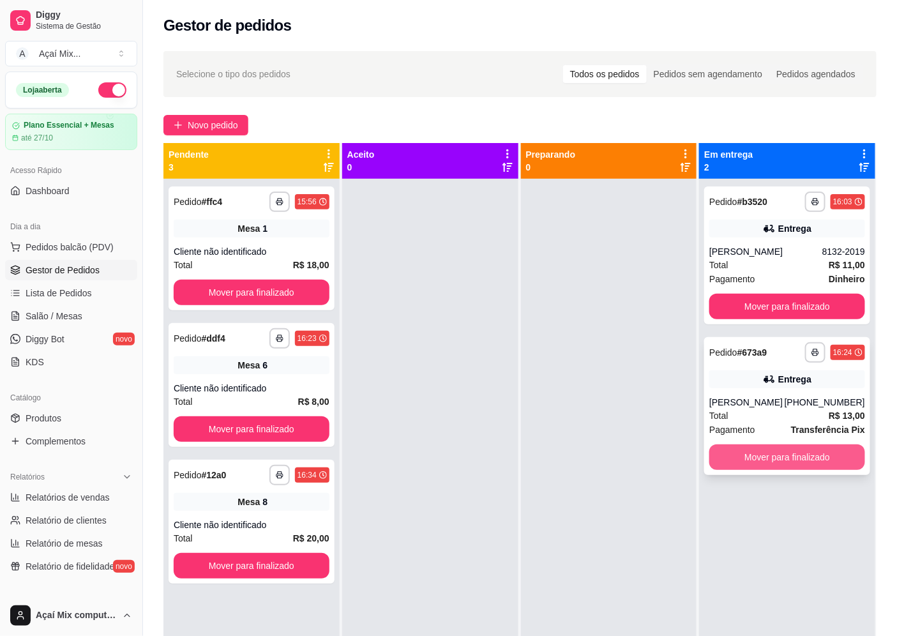
click at [783, 458] on button "Mover para finalizado" at bounding box center [787, 457] width 156 height 26
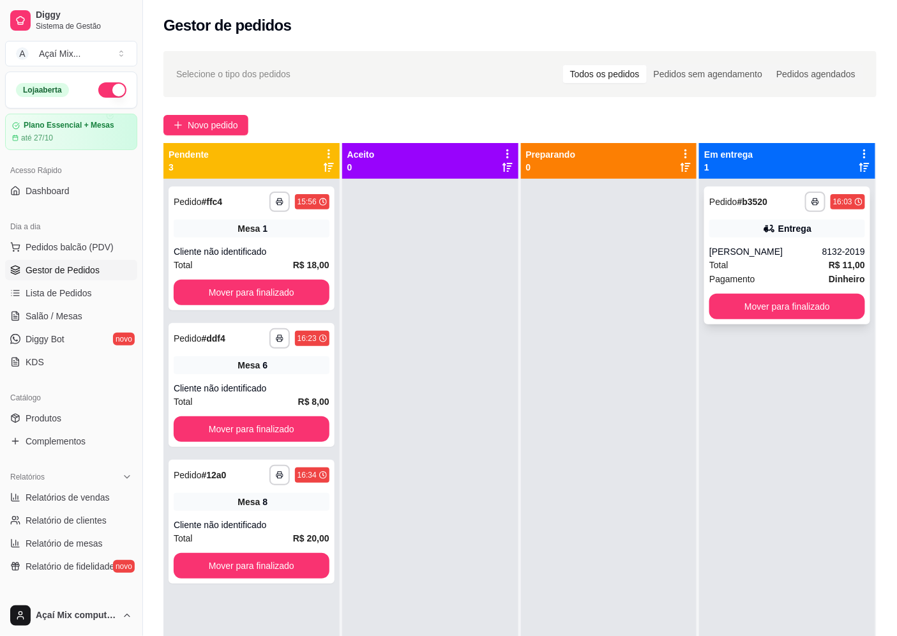
click at [767, 258] on div "Total R$ 11,00" at bounding box center [787, 265] width 156 height 14
click at [772, 239] on div "**********" at bounding box center [787, 255] width 166 height 138
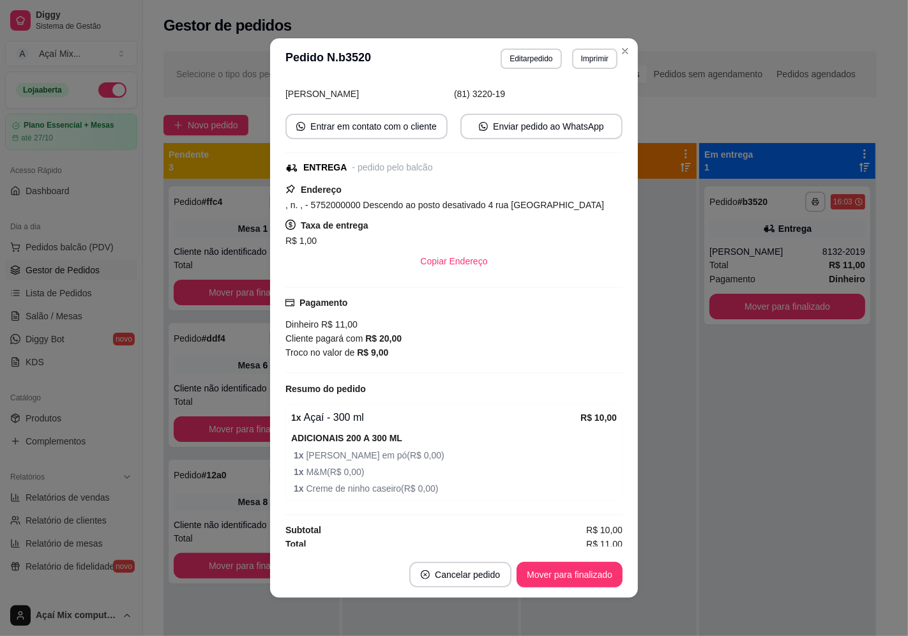
scroll to position [94, 0]
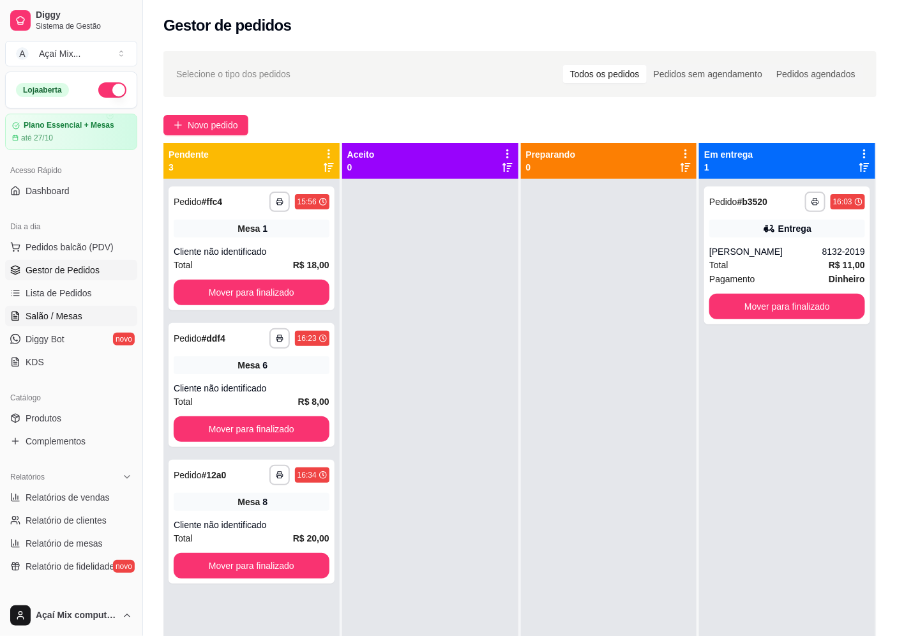
click at [62, 317] on span "Salão / Mesas" at bounding box center [54, 316] width 57 height 13
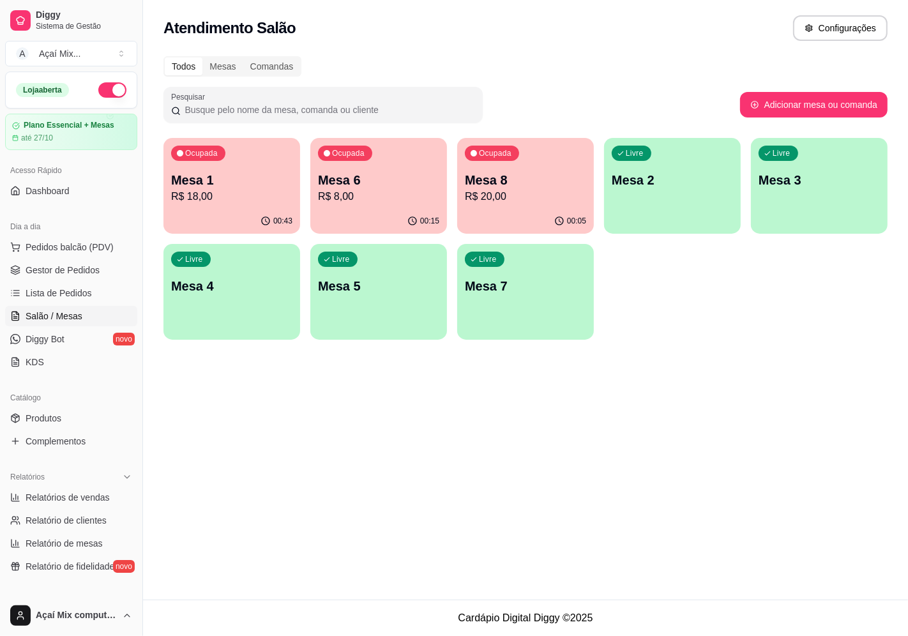
drag, startPoint x: 348, startPoint y: 174, endPoint x: 0, endPoint y: 359, distance: 394.1
drag, startPoint x: 0, startPoint y: 359, endPoint x: 199, endPoint y: 447, distance: 217.5
click at [175, 462] on div "Atendimento Salão Configurações Todos Mesas Comandas Pesquisar Adicionar mesa o…" at bounding box center [525, 299] width 765 height 599
click at [258, 214] on div "00:43" at bounding box center [231, 221] width 137 height 25
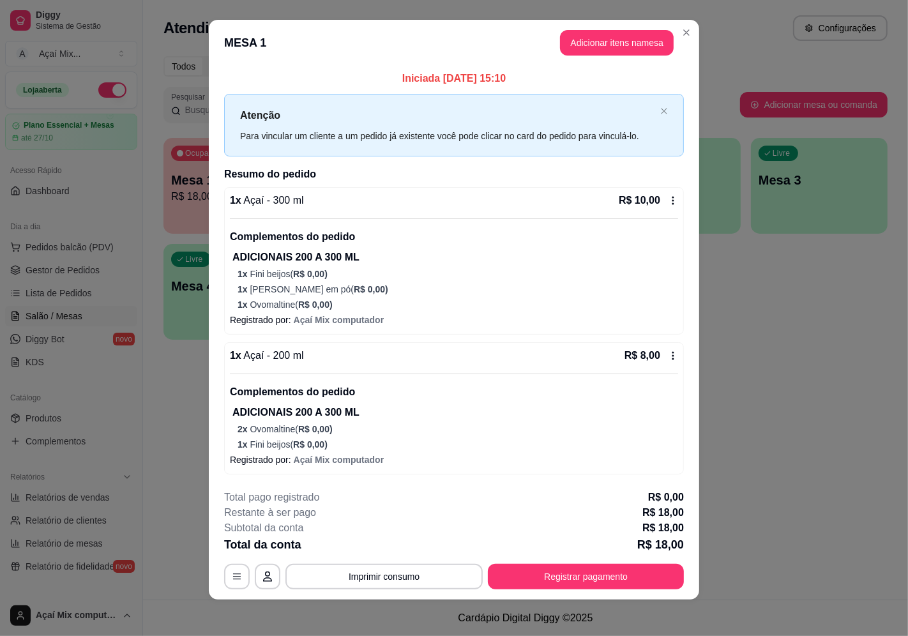
scroll to position [13, 0]
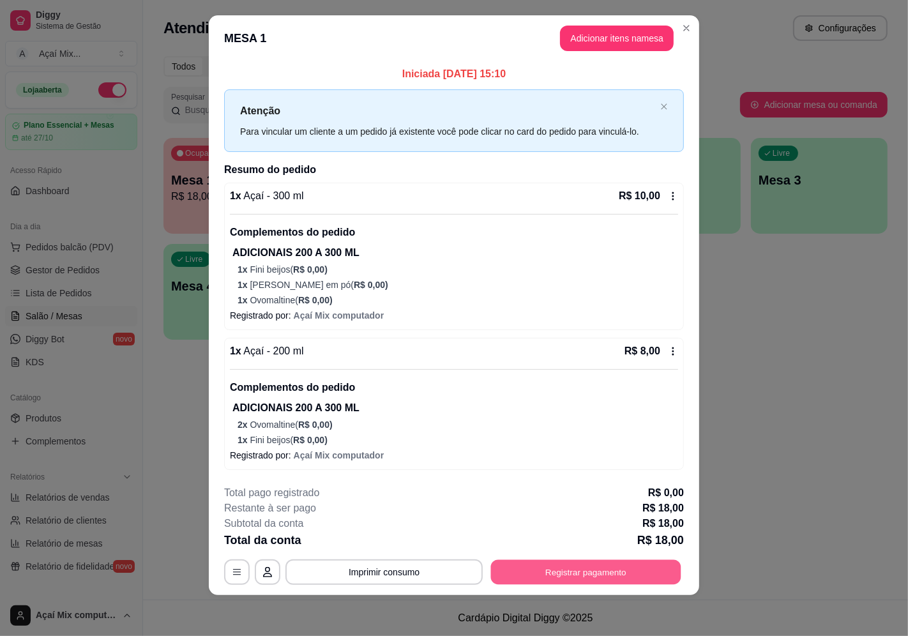
click at [557, 564] on button "Registrar pagamento" at bounding box center [586, 571] width 190 height 25
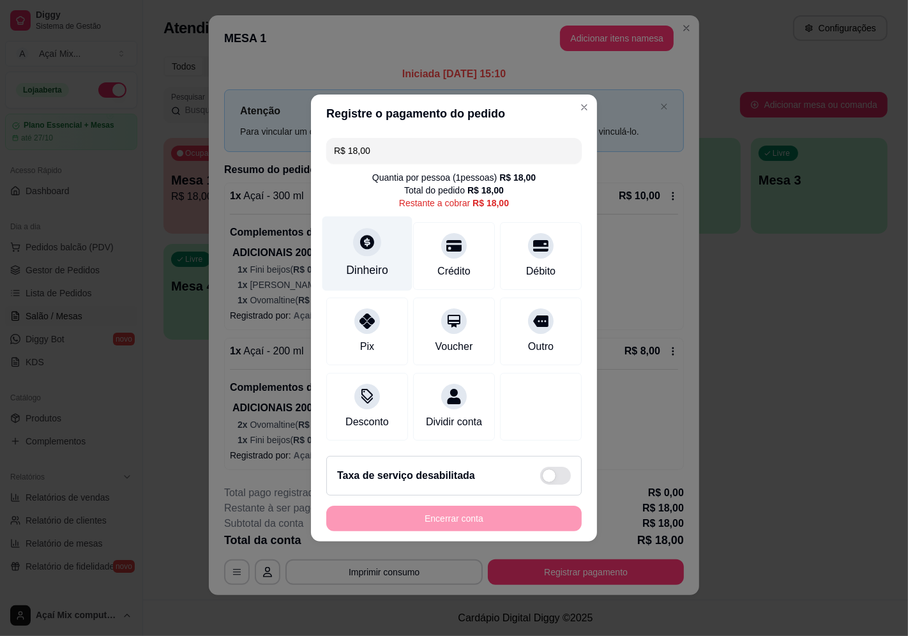
click at [384, 235] on div "Dinheiro" at bounding box center [367, 253] width 90 height 75
type input "R$ 0,00"
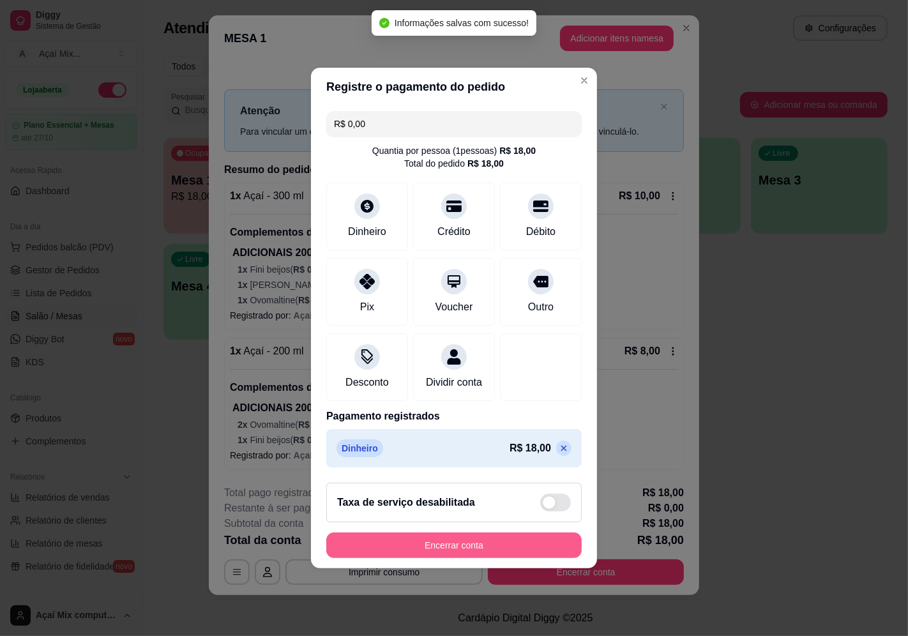
click at [435, 558] on button "Encerrar conta" at bounding box center [453, 545] width 255 height 26
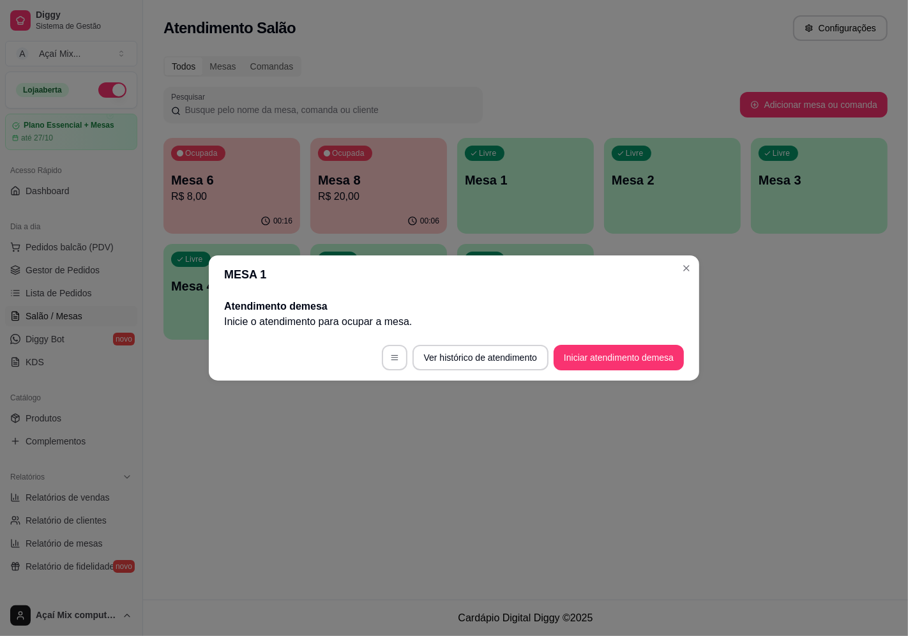
scroll to position [0, 0]
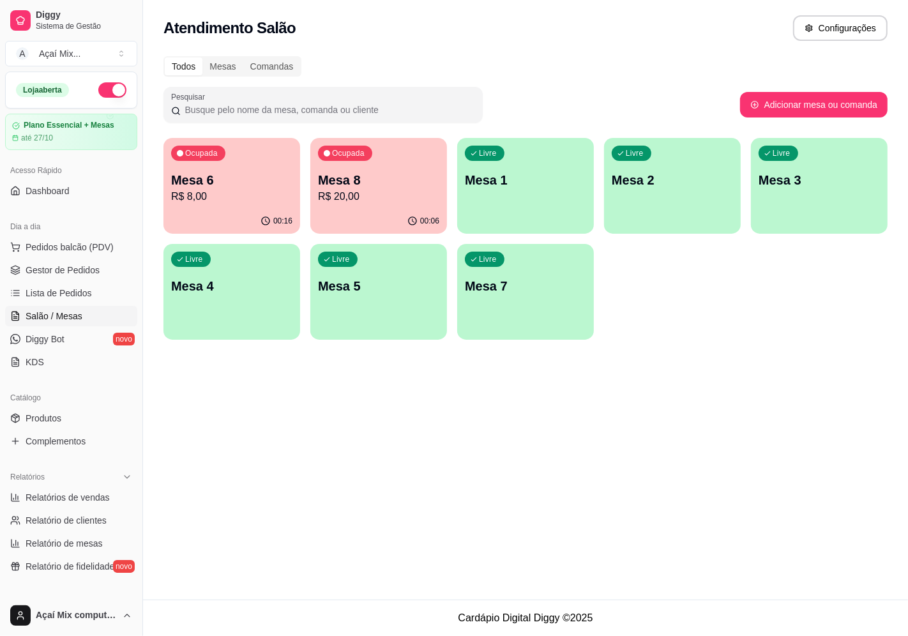
click at [425, 192] on p "R$ 20,00" at bounding box center [378, 196] width 121 height 15
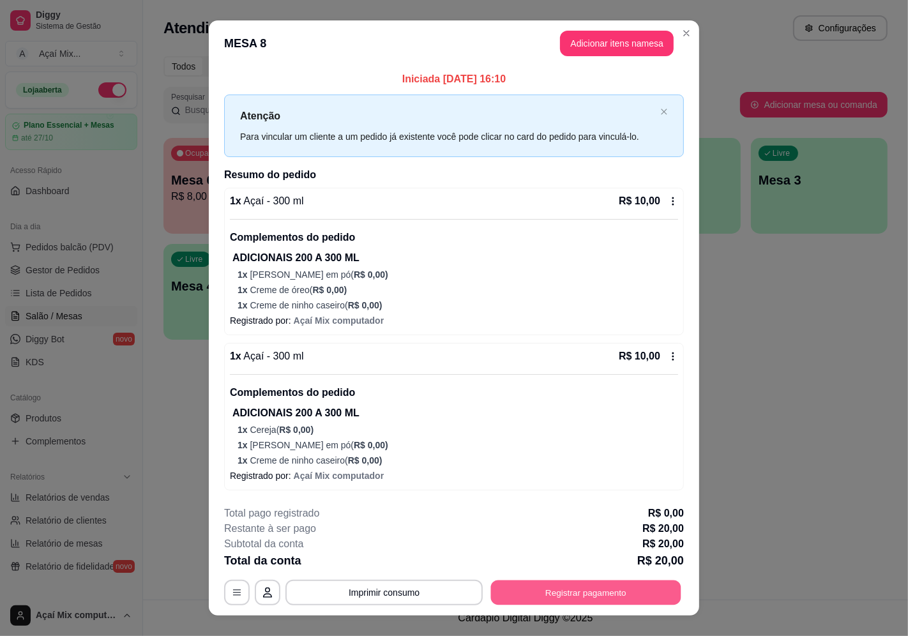
click at [519, 597] on button "Registrar pagamento" at bounding box center [586, 592] width 190 height 25
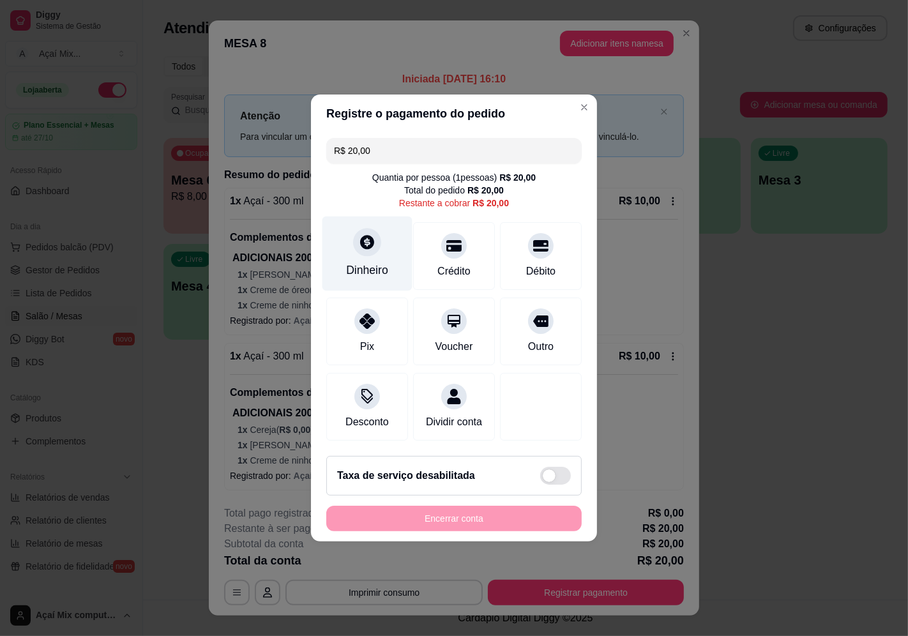
click at [373, 241] on icon at bounding box center [367, 242] width 17 height 17
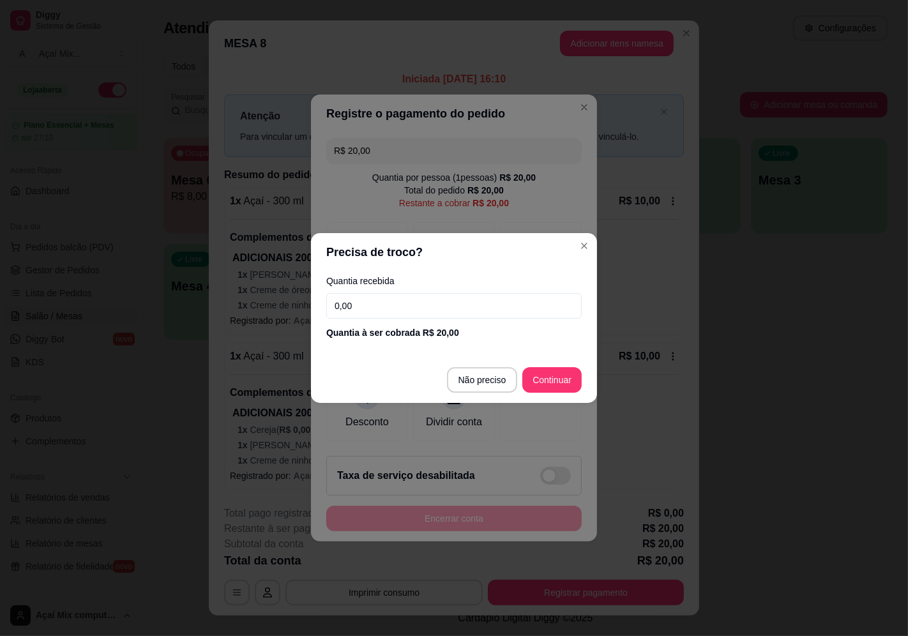
click at [539, 391] on footer "Não preciso Continuar" at bounding box center [454, 380] width 286 height 46
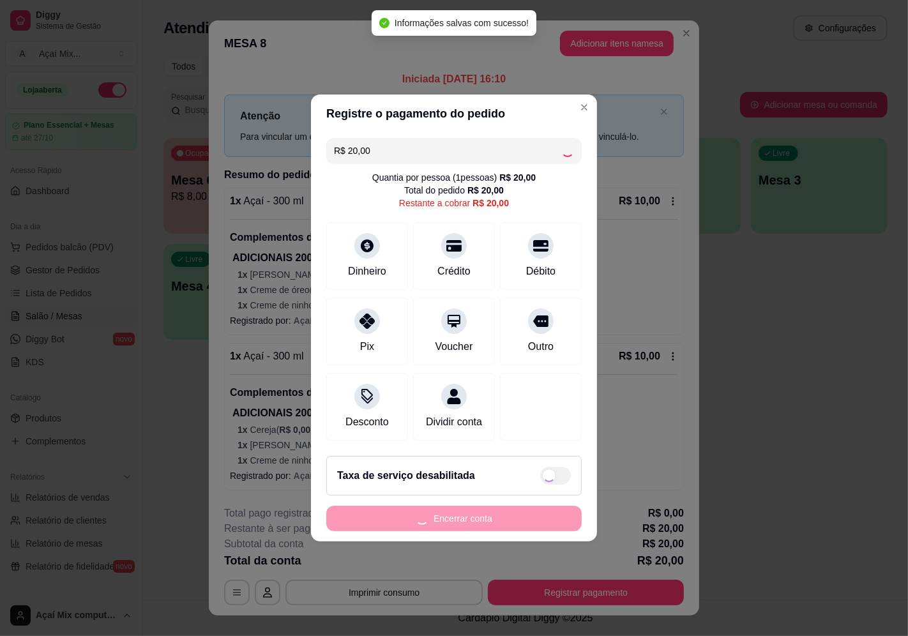
type input "R$ 0,00"
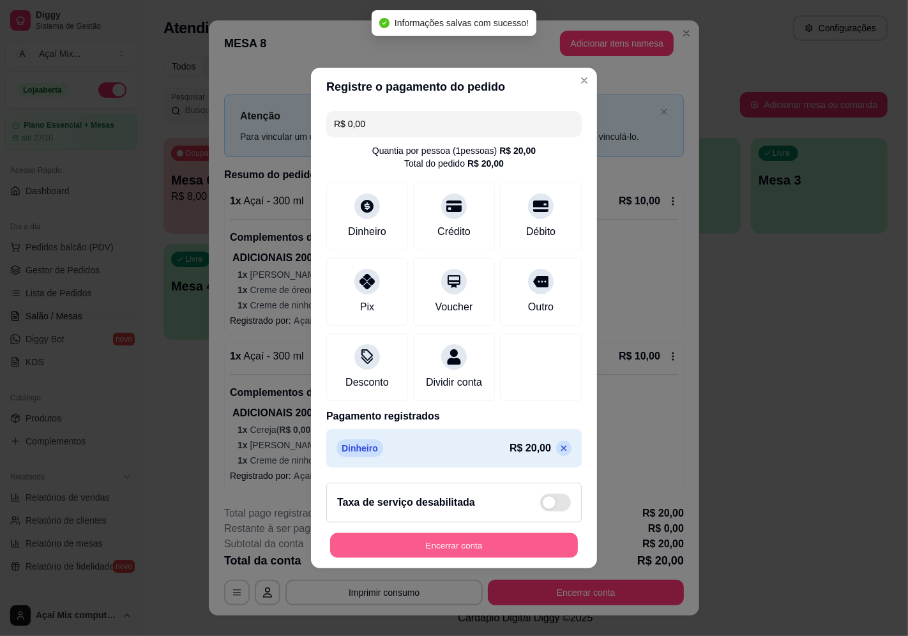
click at [443, 557] on button "Encerrar conta" at bounding box center [454, 545] width 248 height 25
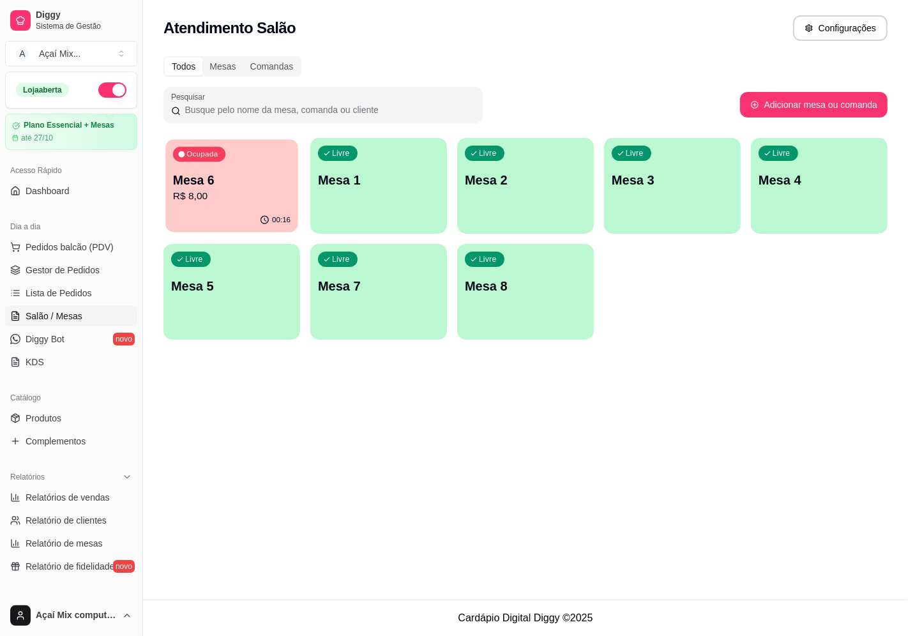
click at [230, 202] on p "R$ 8,00" at bounding box center [231, 196] width 117 height 15
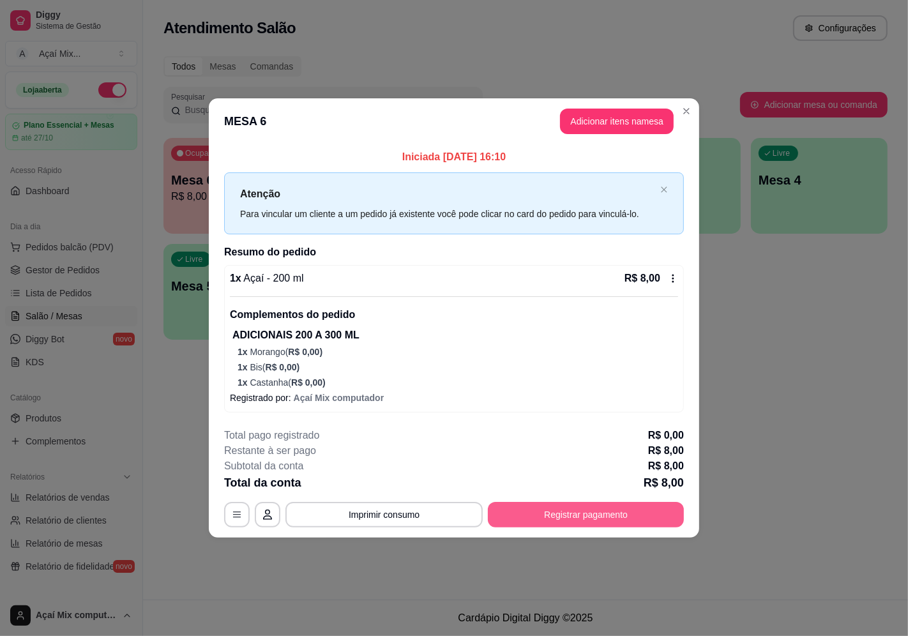
click at [552, 515] on button "Registrar pagamento" at bounding box center [586, 515] width 196 height 26
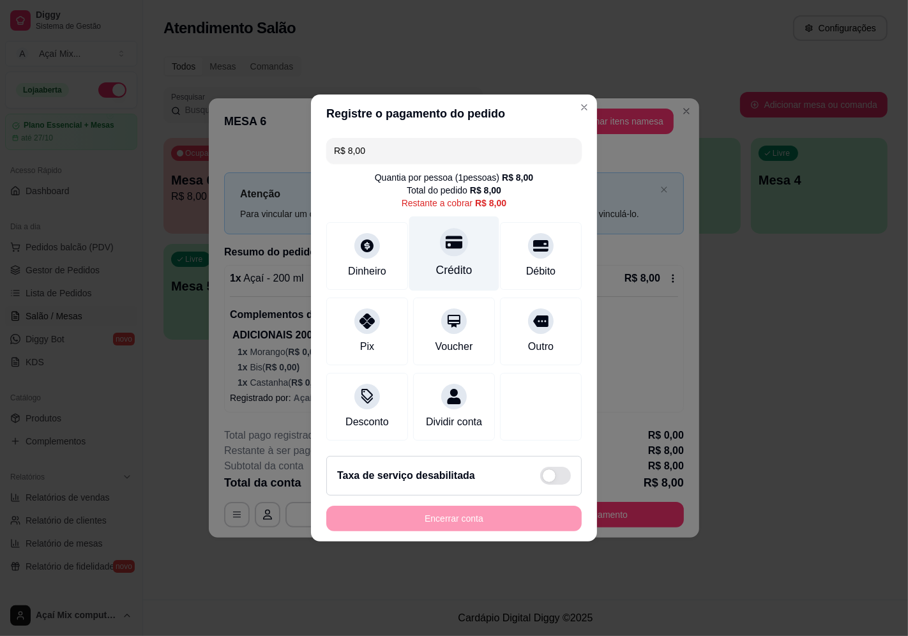
click at [446, 245] on div at bounding box center [454, 242] width 28 height 28
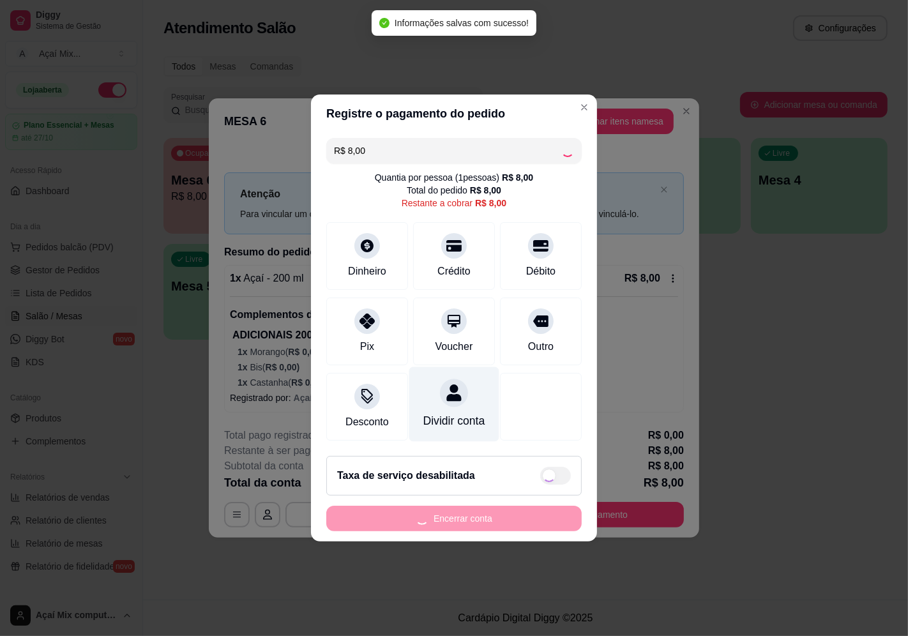
type input "R$ 0,00"
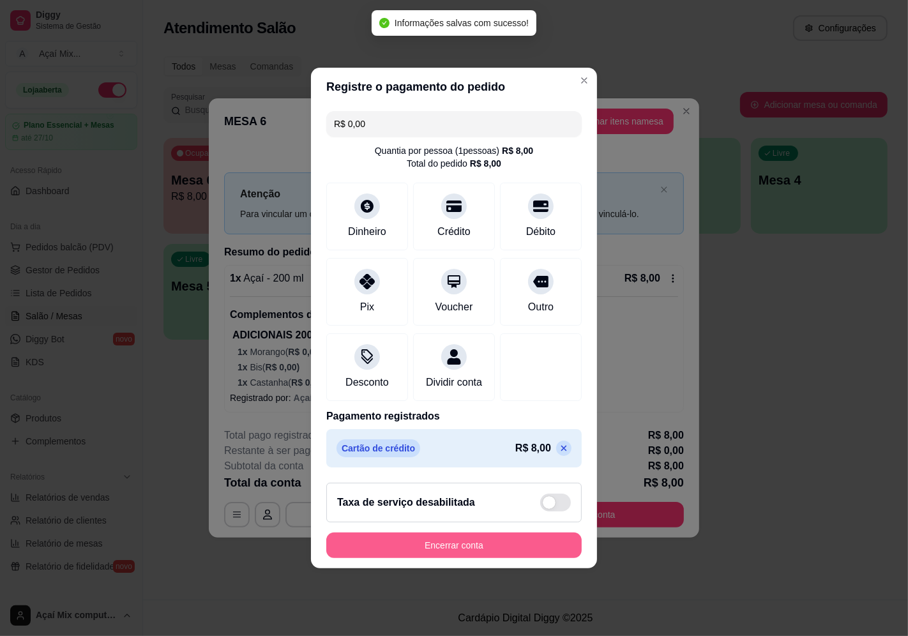
click at [418, 546] on button "Encerrar conta" at bounding box center [453, 545] width 255 height 26
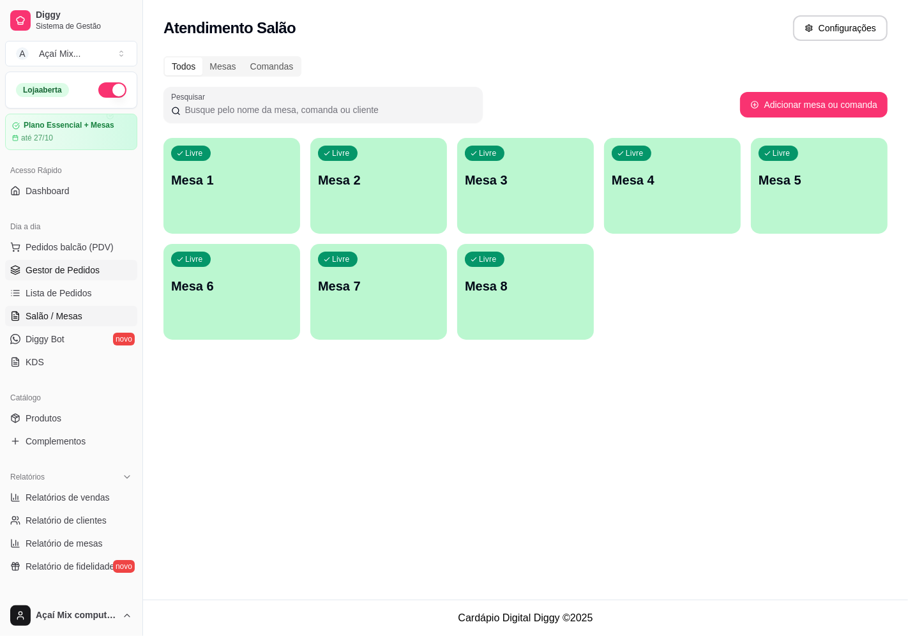
click at [70, 269] on span "Gestor de Pedidos" at bounding box center [63, 270] width 74 height 13
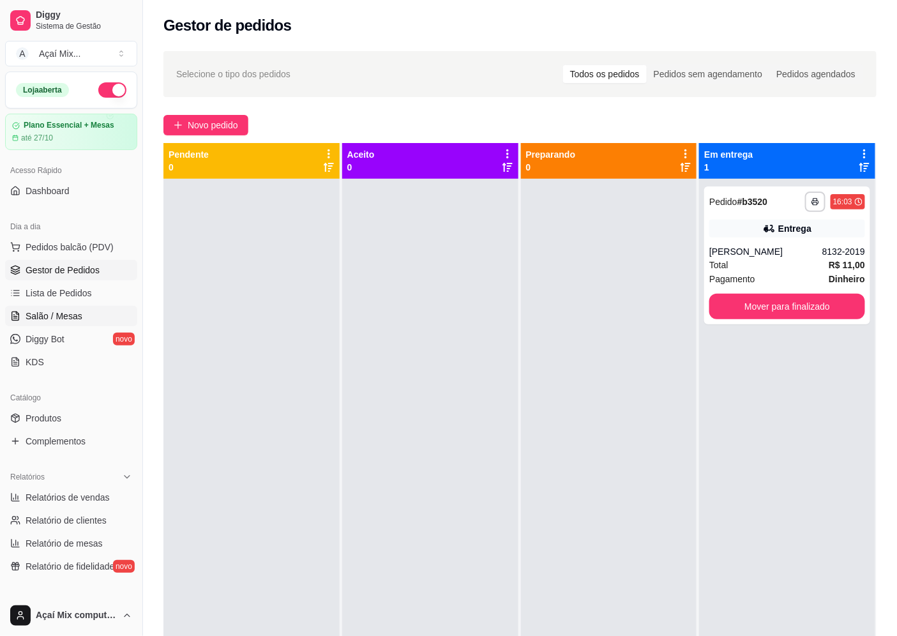
click at [91, 306] on link "Salão / Mesas" at bounding box center [71, 316] width 132 height 20
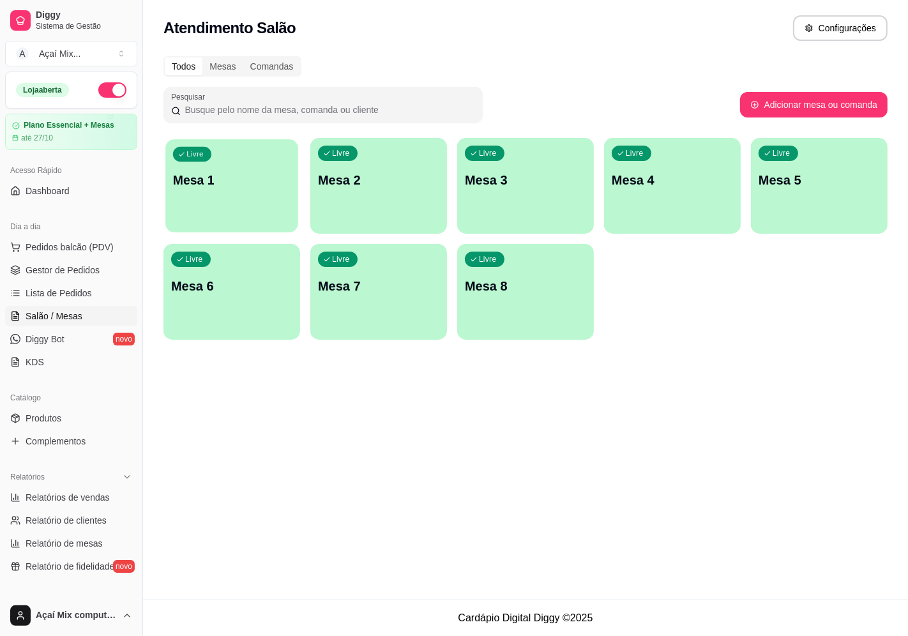
click at [214, 170] on div "Livre Mesa 1" at bounding box center [231, 178] width 133 height 78
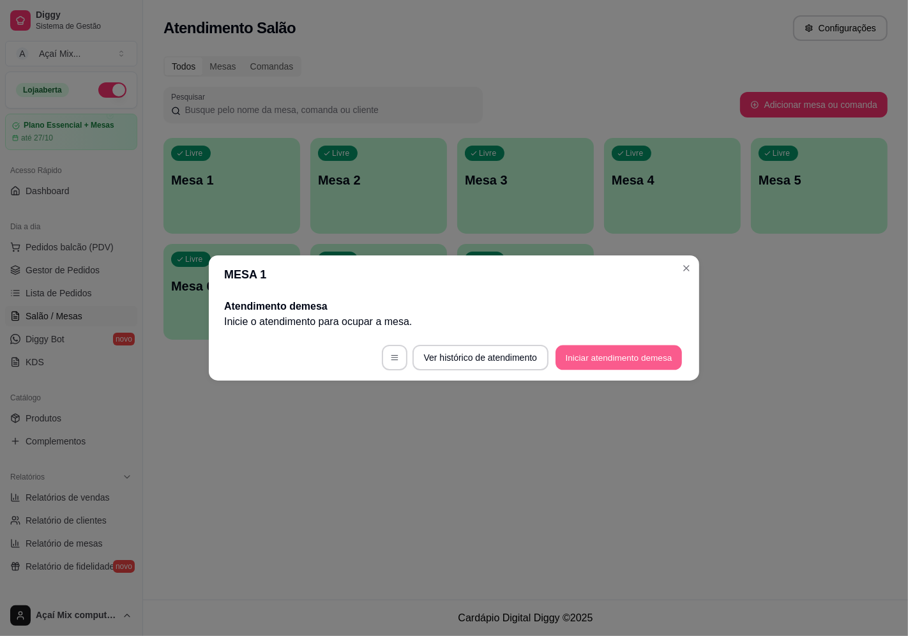
click at [594, 362] on button "Iniciar atendimento de mesa" at bounding box center [618, 357] width 126 height 25
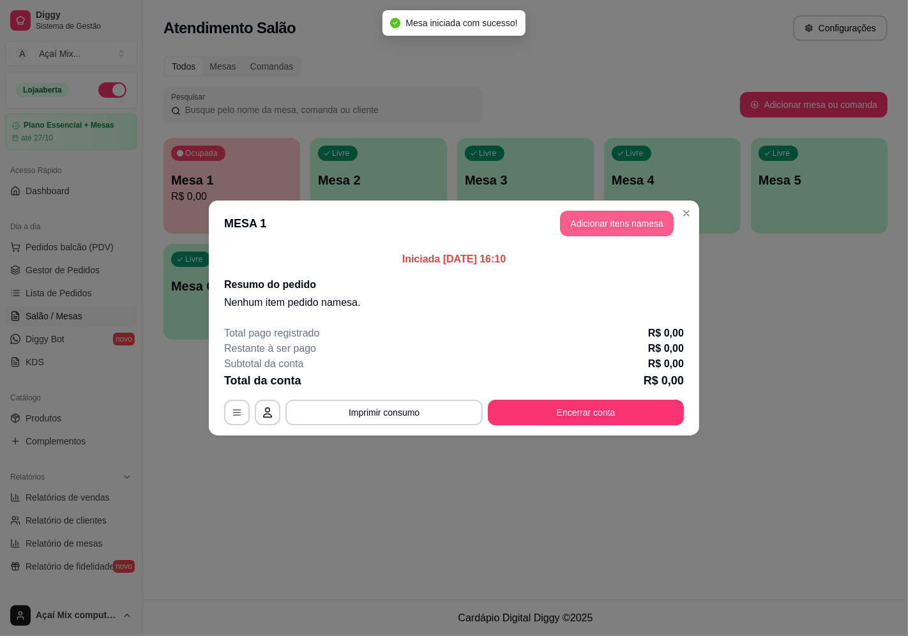
click at [599, 225] on button "Adicionar itens na mesa" at bounding box center [617, 224] width 114 height 26
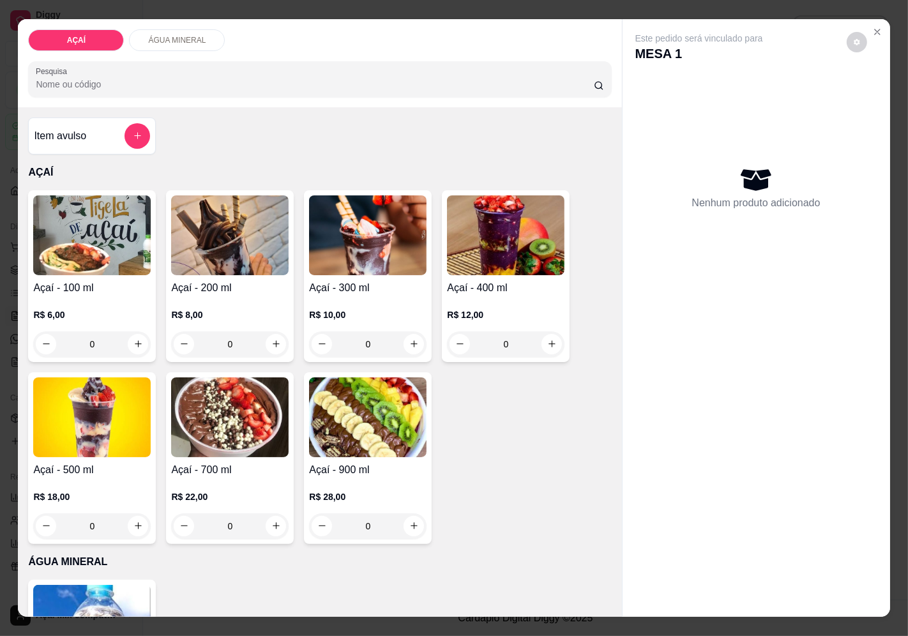
click at [349, 273] on div "Açaí - 300 ml R$ 10,00 0" at bounding box center [368, 276] width 128 height 172
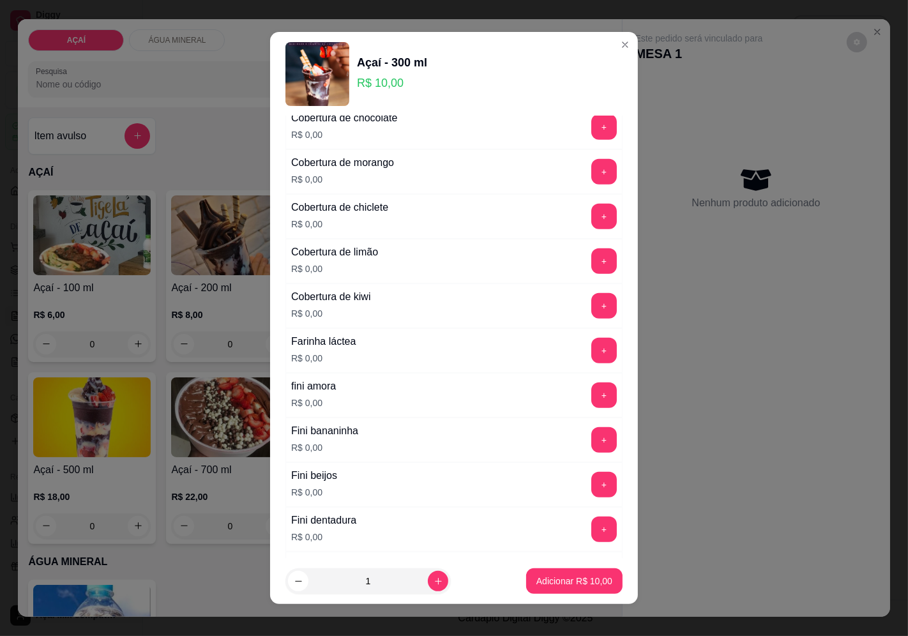
scroll to position [709, 0]
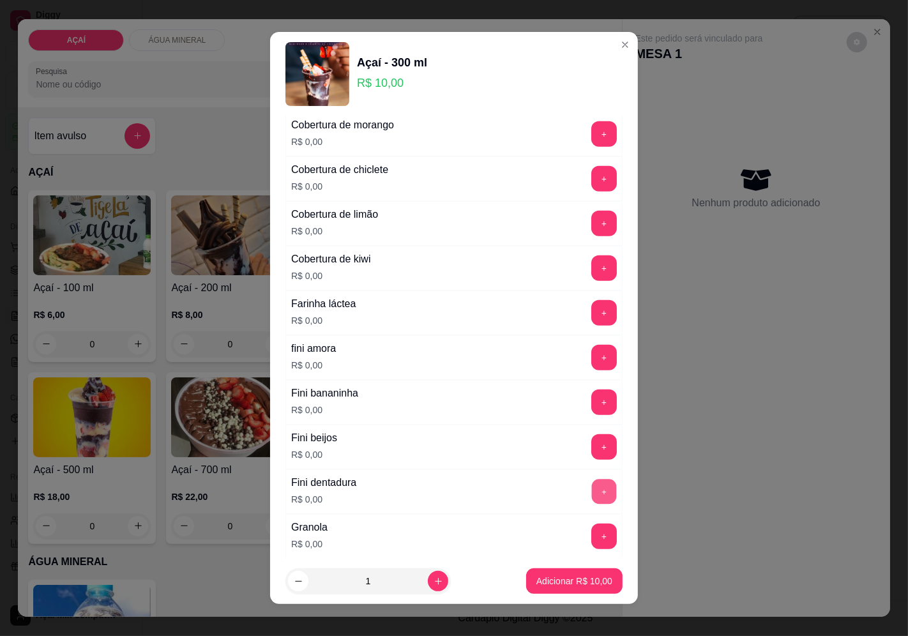
click at [592, 489] on button "+" at bounding box center [604, 491] width 25 height 25
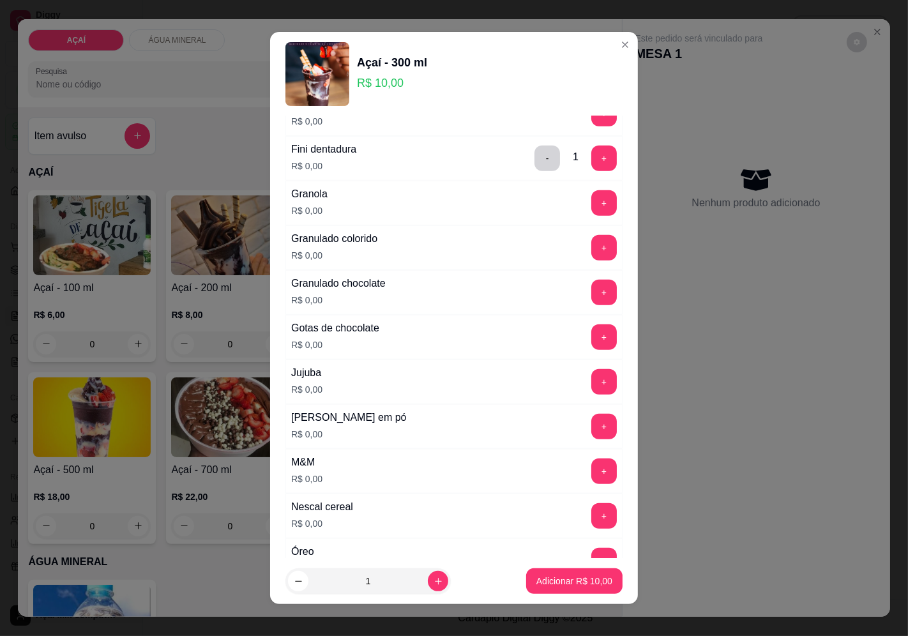
scroll to position [1064, 0]
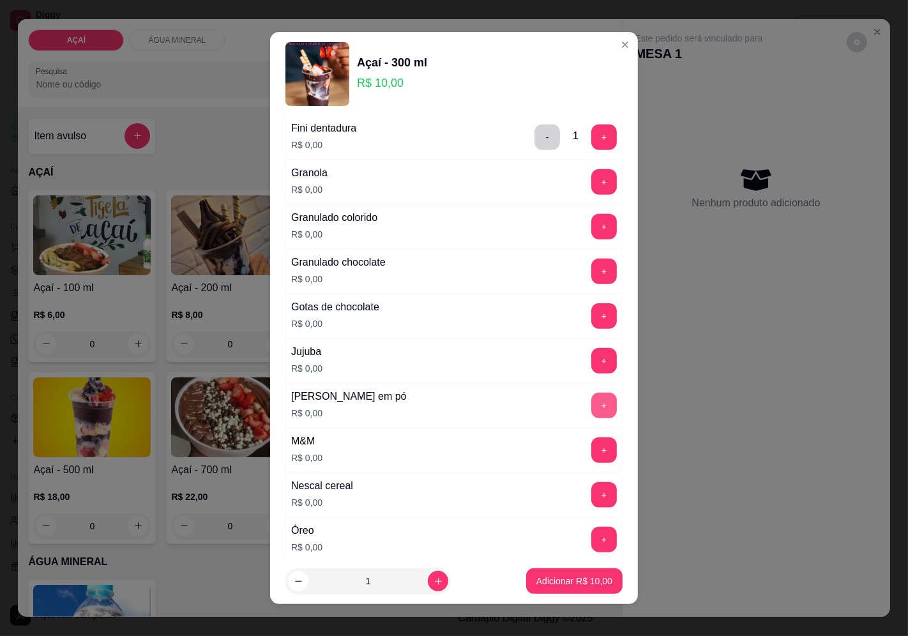
click at [591, 413] on button "+" at bounding box center [604, 406] width 26 height 26
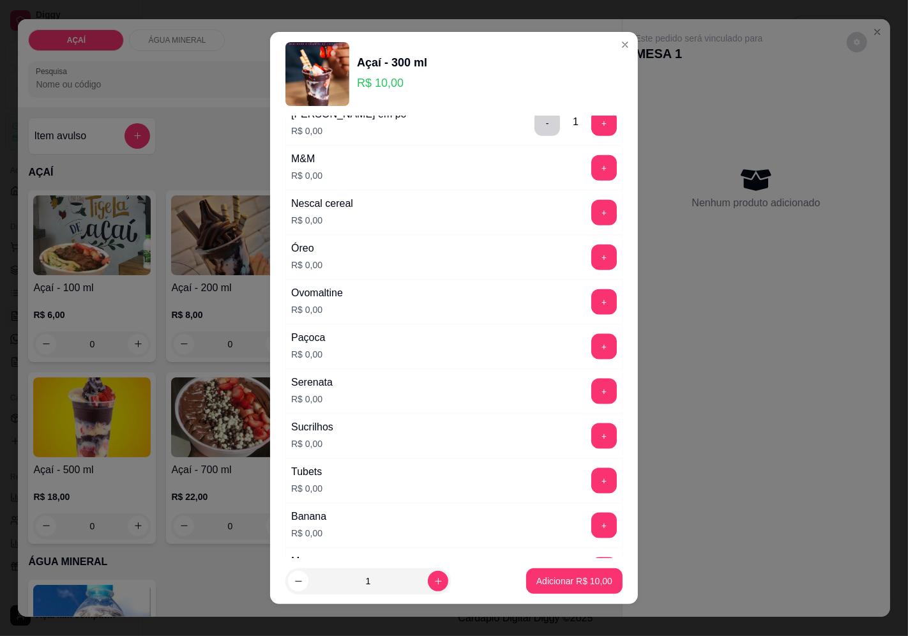
scroll to position [1348, 0]
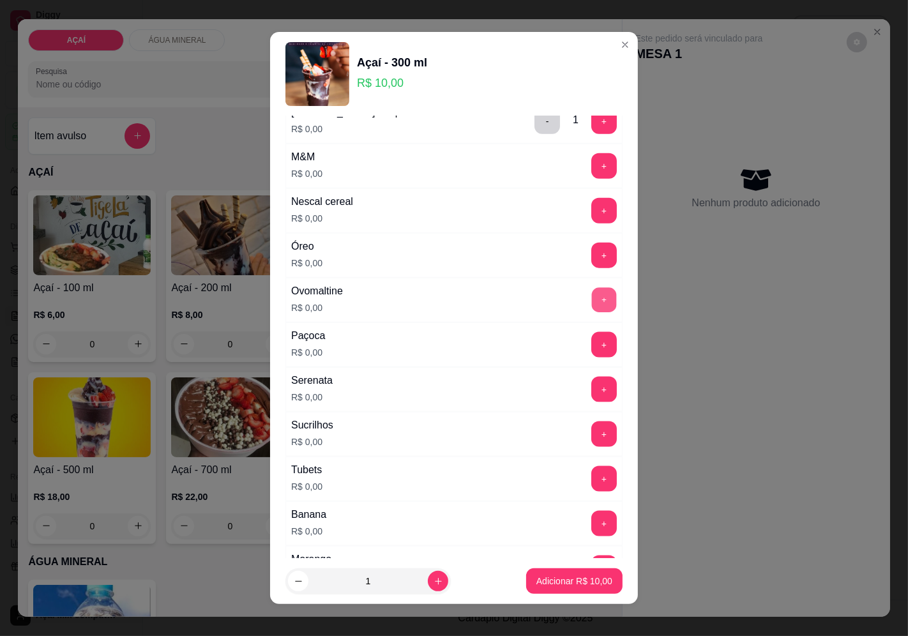
click at [592, 304] on button "+" at bounding box center [604, 299] width 25 height 25
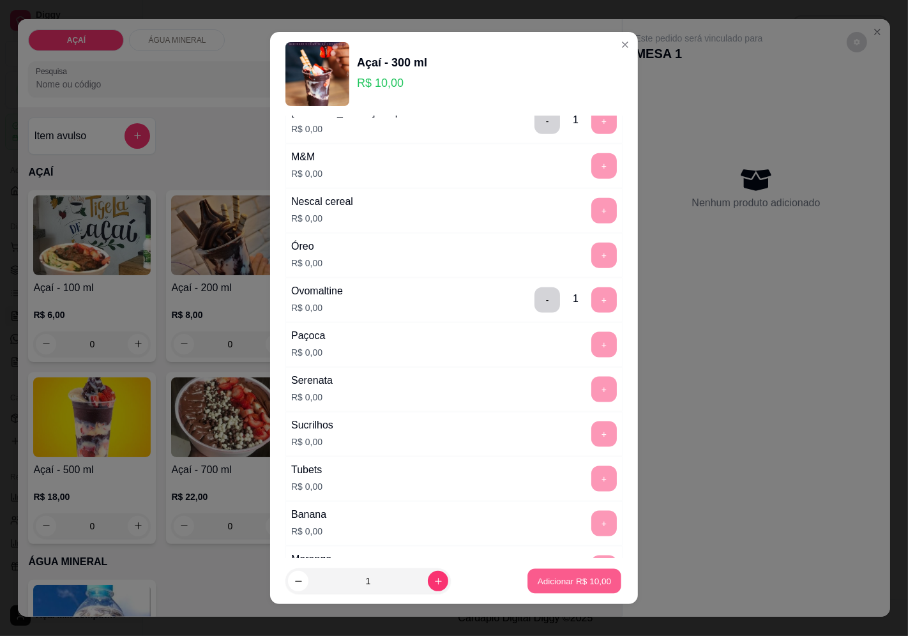
click at [569, 592] on button "Adicionar R$ 10,00" at bounding box center [574, 581] width 94 height 25
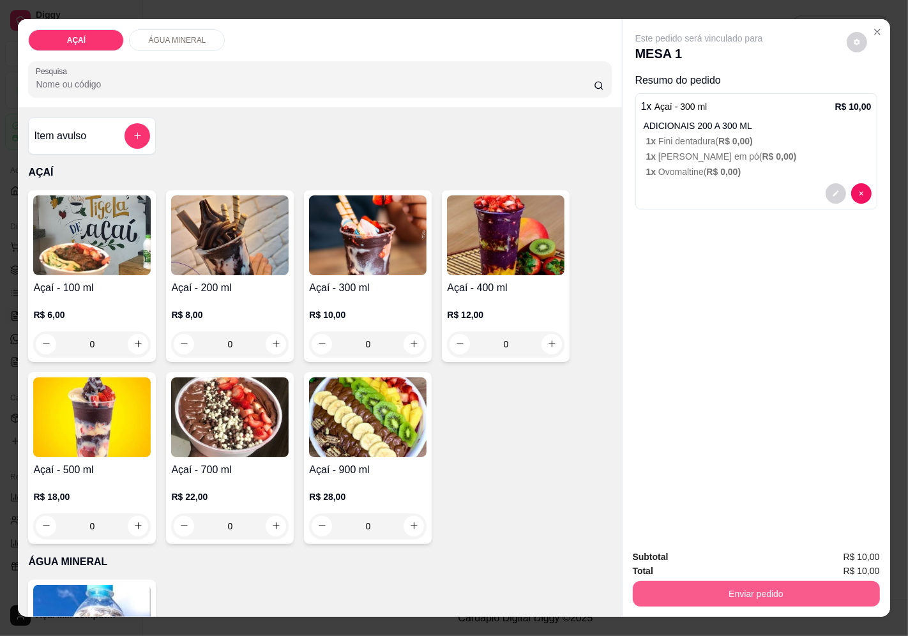
click at [774, 587] on button "Enviar pedido" at bounding box center [756, 594] width 247 height 26
click at [851, 551] on button "Enviar pedido" at bounding box center [846, 557] width 72 height 24
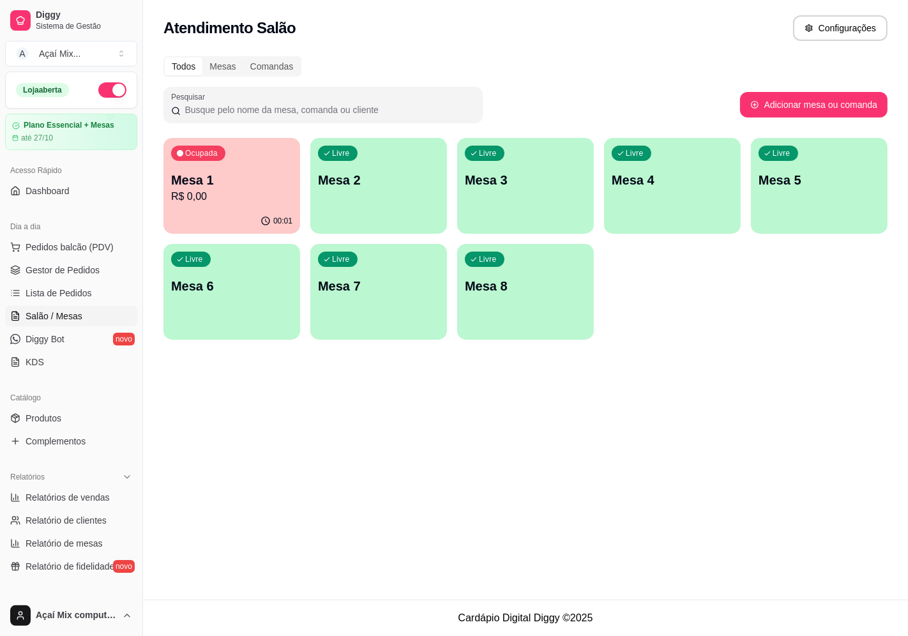
drag, startPoint x: 720, startPoint y: 361, endPoint x: 732, endPoint y: 373, distance: 17.2
click at [728, 370] on div "Atendimento Salão Configurações Todos Mesas Comandas Pesquisar Adicionar mesa o…" at bounding box center [525, 299] width 765 height 599
click at [94, 269] on span "Gestor de Pedidos" at bounding box center [63, 270] width 74 height 13
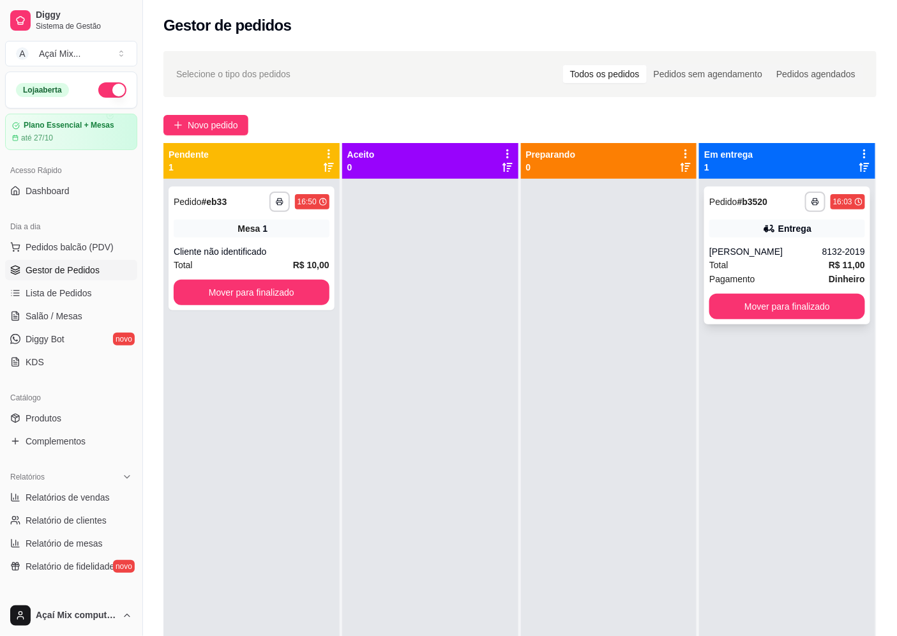
click at [802, 234] on div "Entrega" at bounding box center [787, 229] width 156 height 18
click at [788, 301] on button "Mover para finalizado" at bounding box center [787, 307] width 156 height 26
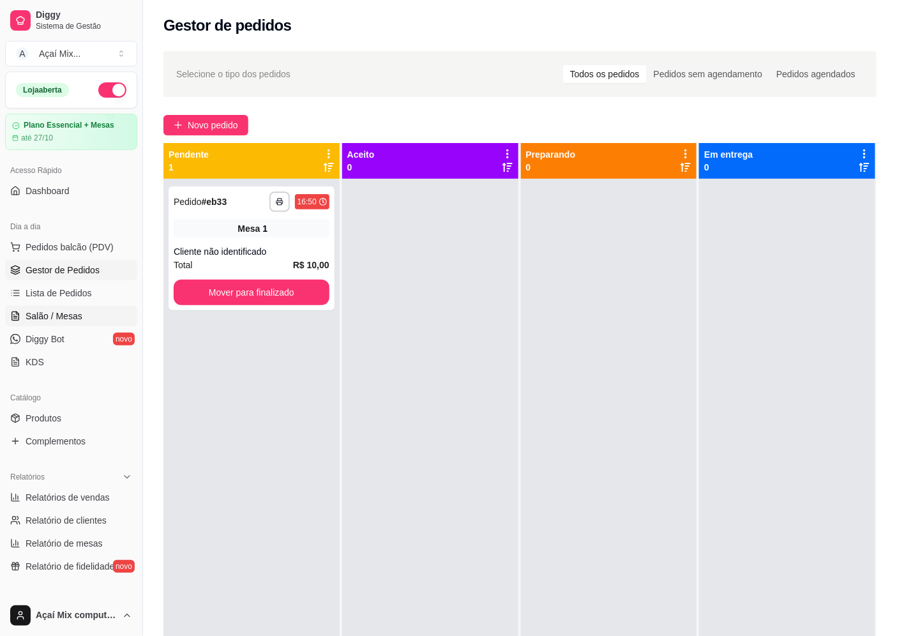
click at [61, 317] on span "Salão / Mesas" at bounding box center [54, 316] width 57 height 13
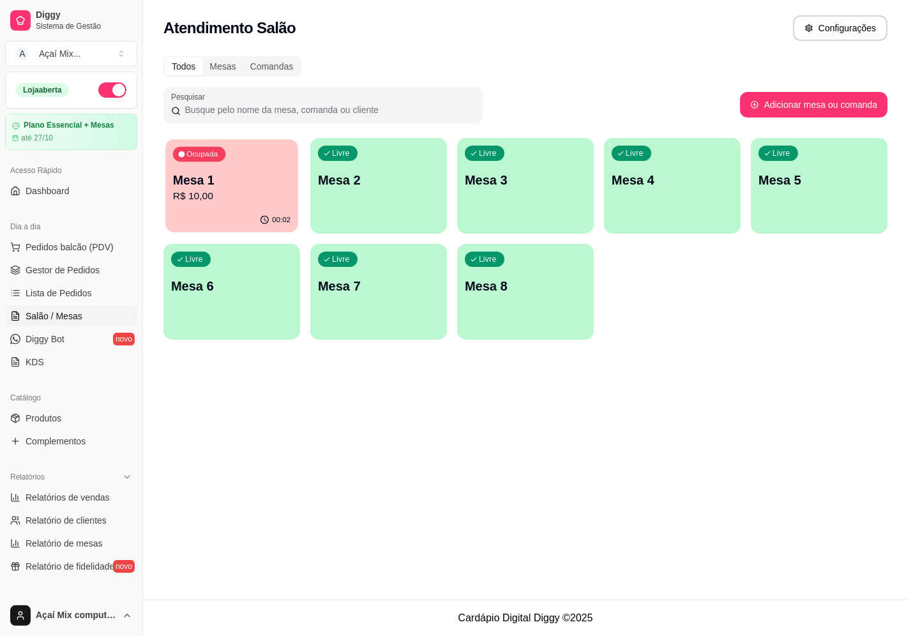
click at [276, 170] on div "Ocupada Mesa 1 R$ 10,00" at bounding box center [231, 173] width 133 height 69
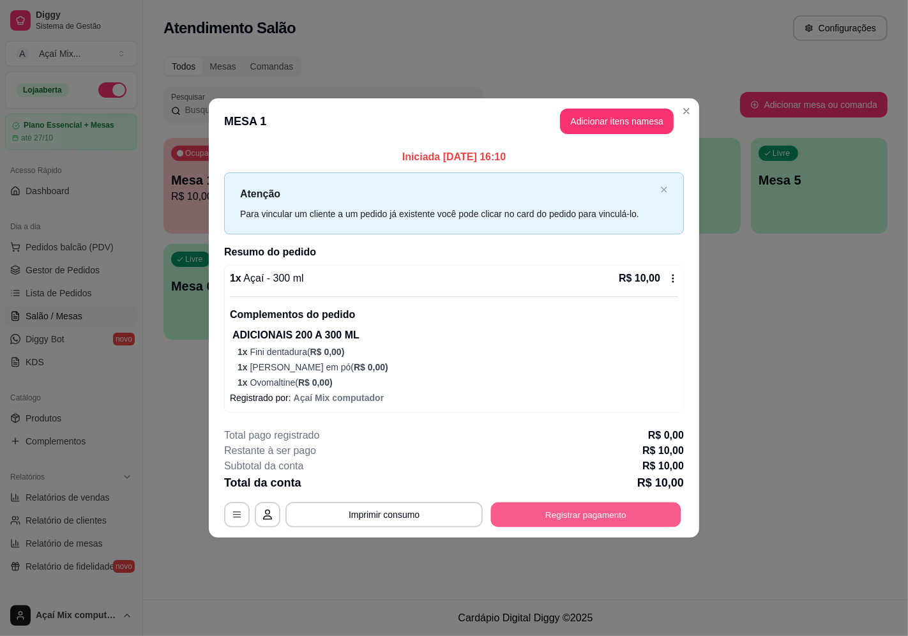
click at [596, 509] on button "Registrar pagamento" at bounding box center [586, 514] width 190 height 25
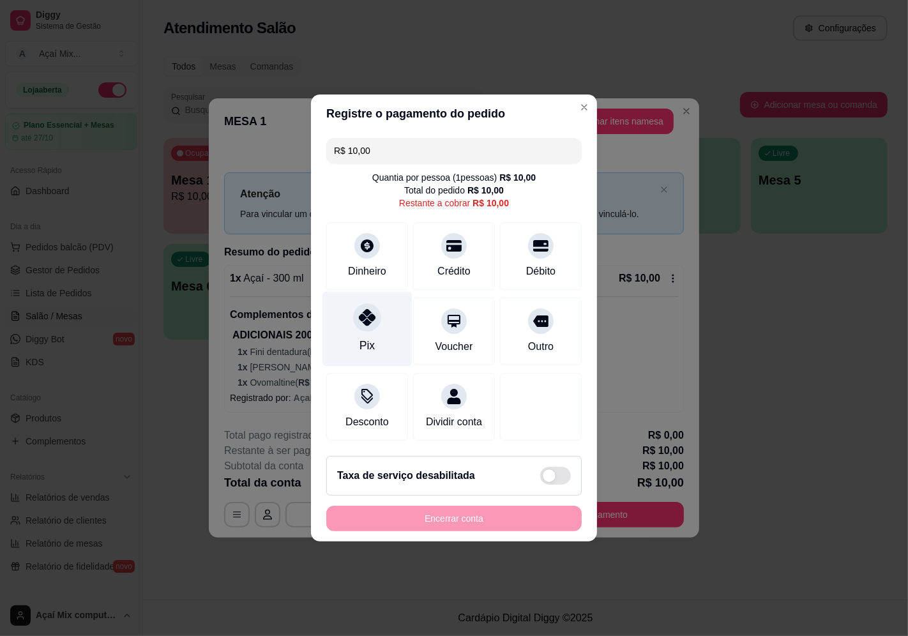
click at [359, 337] on div "Pix" at bounding box center [366, 345] width 15 height 17
type input "R$ 0,00"
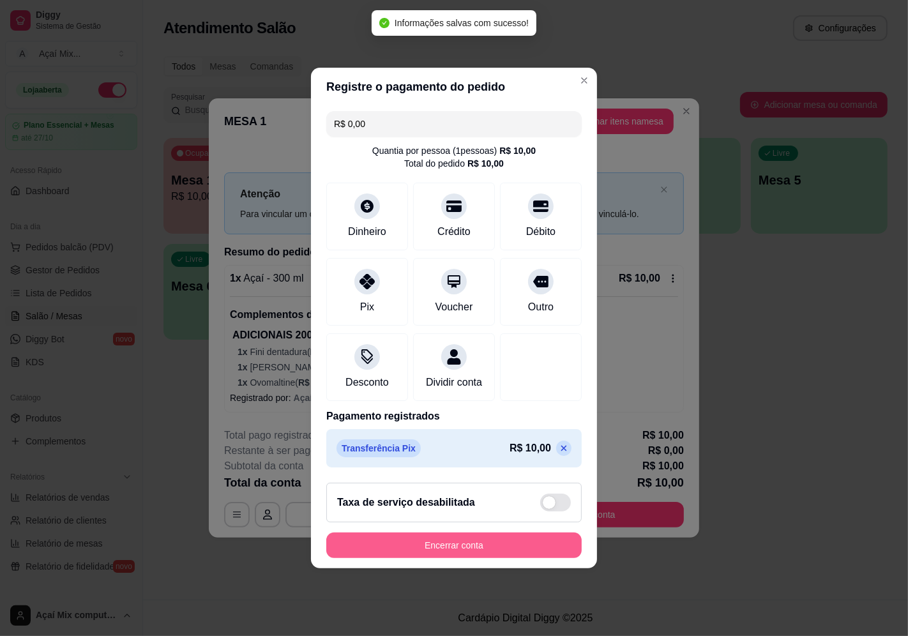
click at [449, 555] on button "Encerrar conta" at bounding box center [453, 545] width 255 height 26
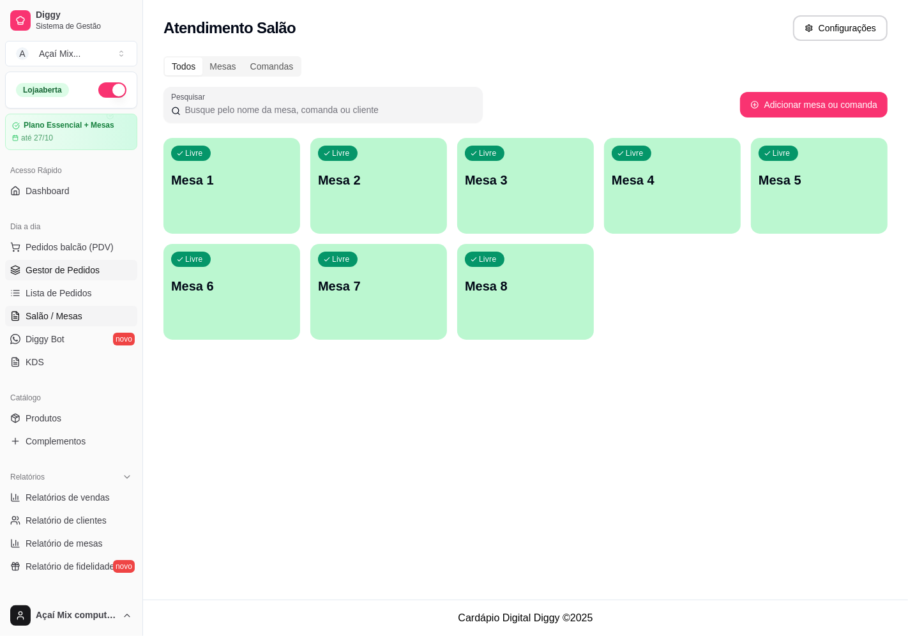
click at [48, 269] on span "Gestor de Pedidos" at bounding box center [63, 270] width 74 height 13
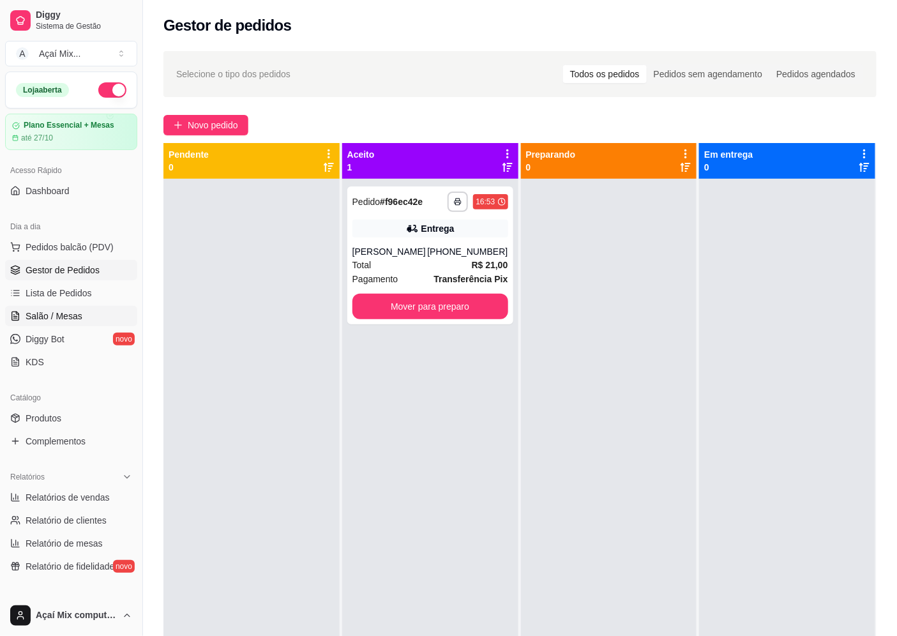
click at [9, 320] on link "Salão / Mesas" at bounding box center [71, 316] width 132 height 20
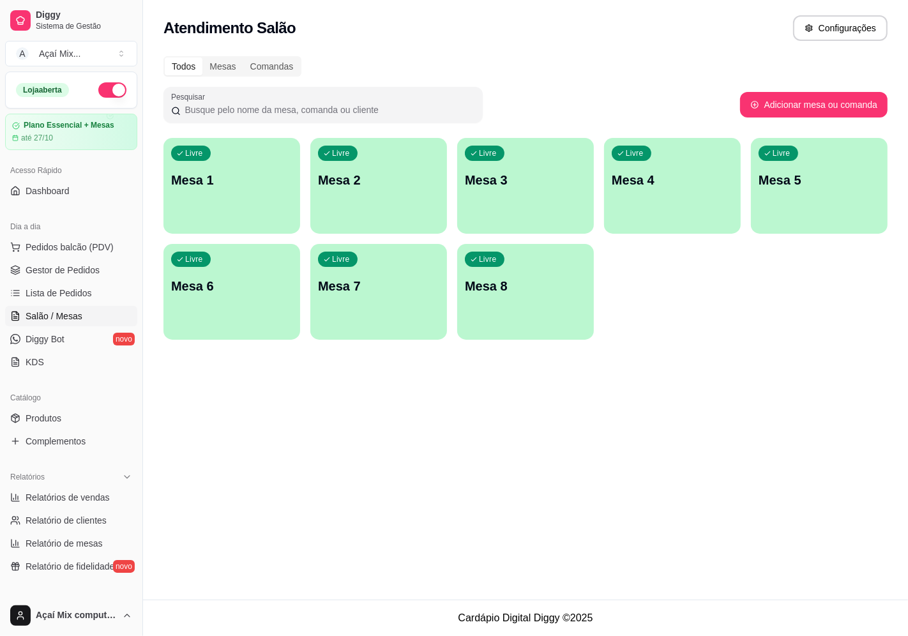
click at [221, 221] on div "button" at bounding box center [231, 225] width 137 height 15
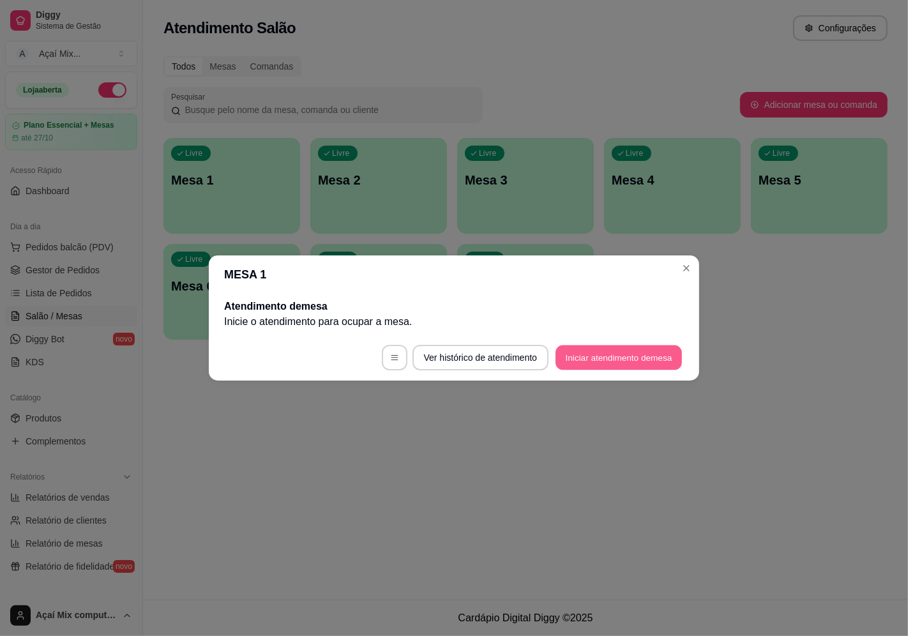
click at [575, 362] on button "Iniciar atendimento de mesa" at bounding box center [618, 357] width 126 height 25
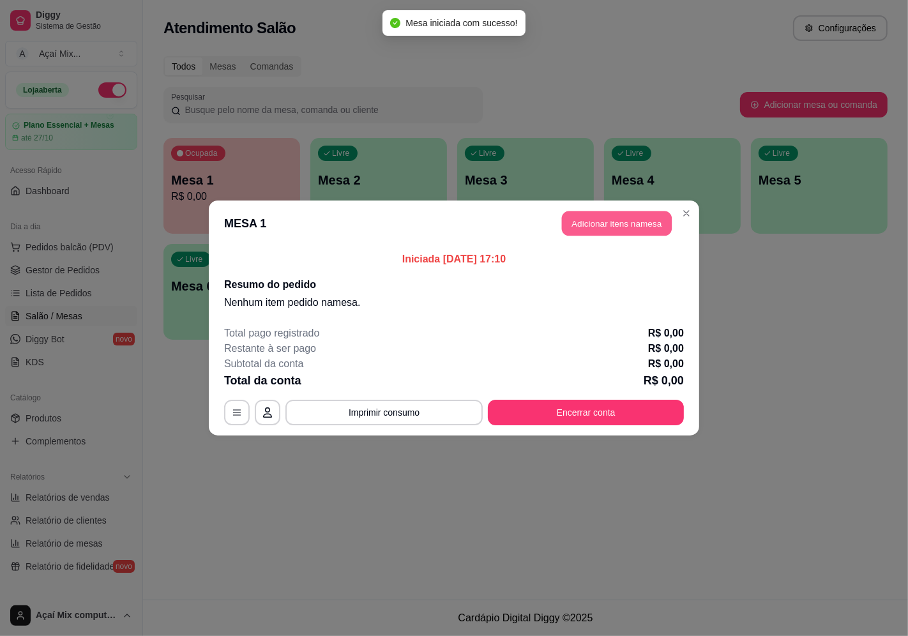
click at [663, 227] on button "Adicionar itens na mesa" at bounding box center [617, 223] width 110 height 25
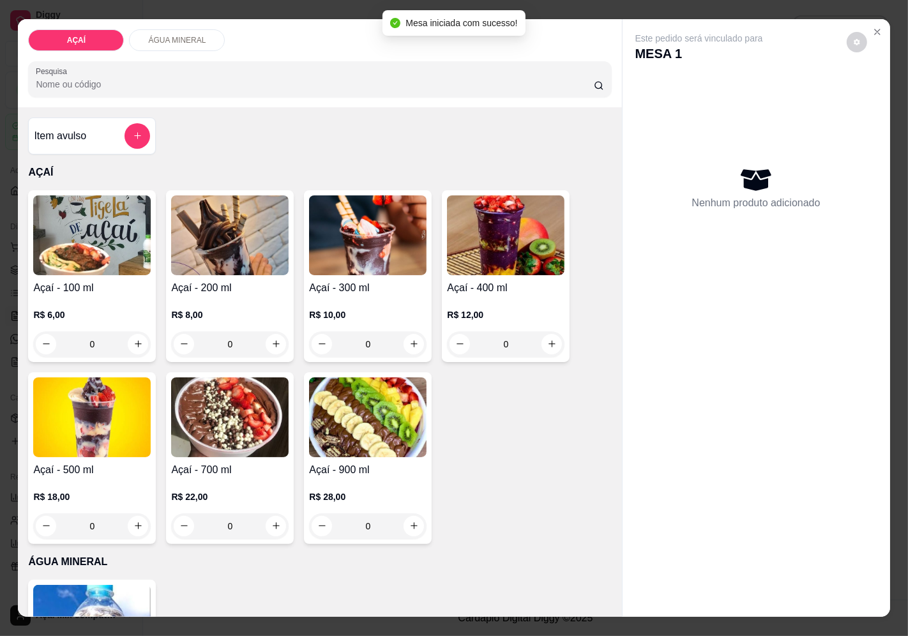
click at [340, 308] on p "R$ 10,00" at bounding box center [367, 314] width 117 height 13
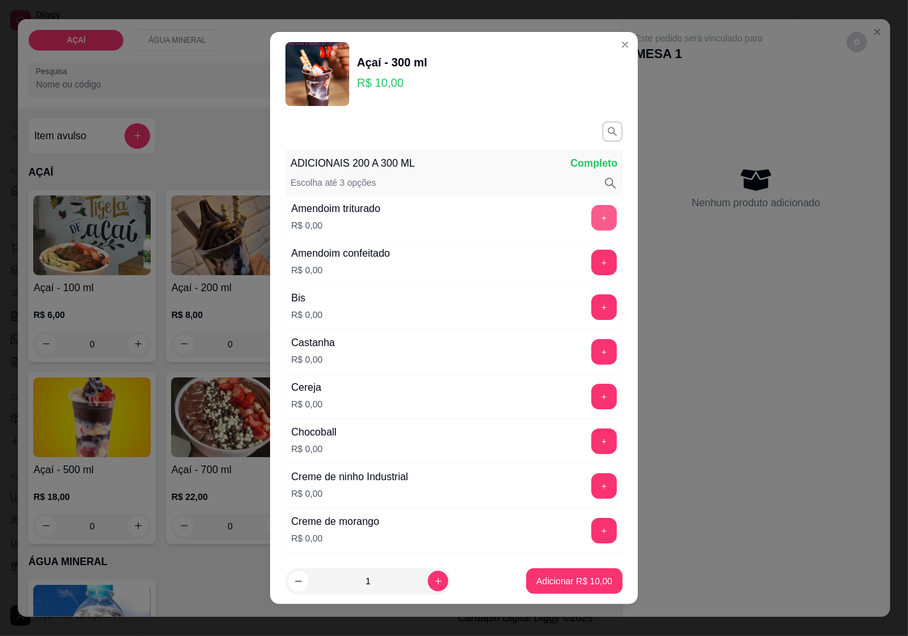
click at [591, 224] on button "+" at bounding box center [604, 218] width 26 height 26
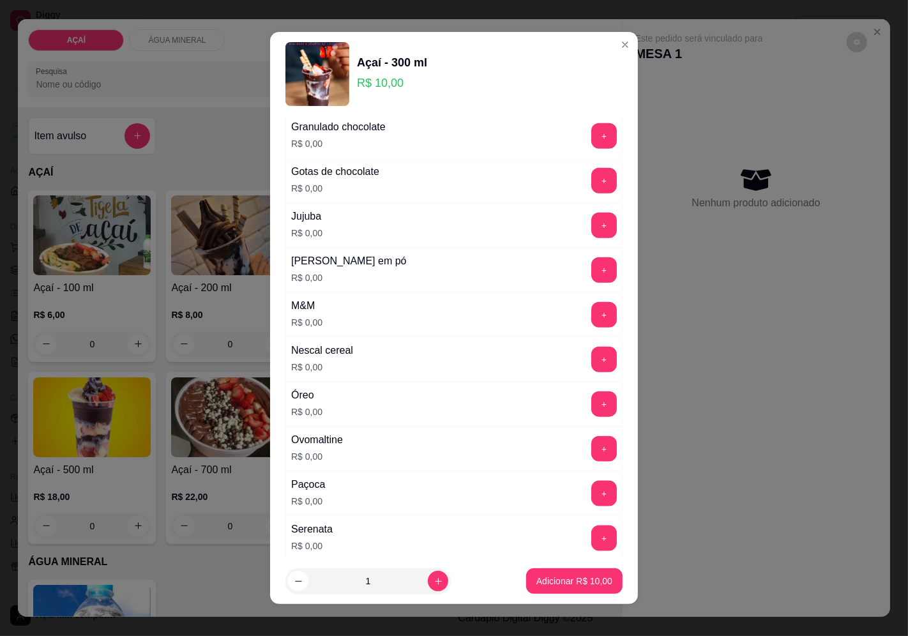
scroll to position [1205, 0]
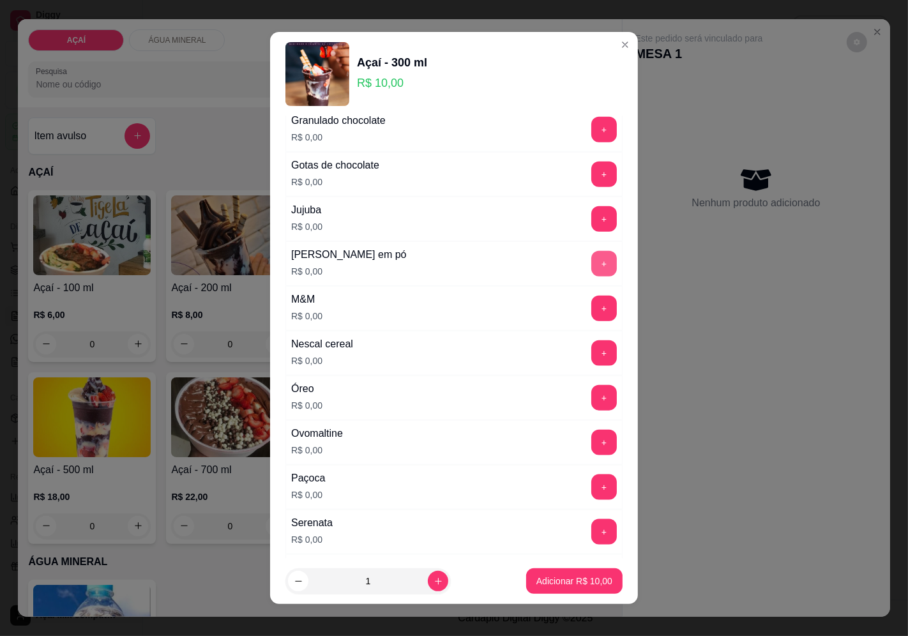
click at [591, 273] on button "+" at bounding box center [604, 264] width 26 height 26
click at [592, 301] on button "+" at bounding box center [604, 308] width 25 height 25
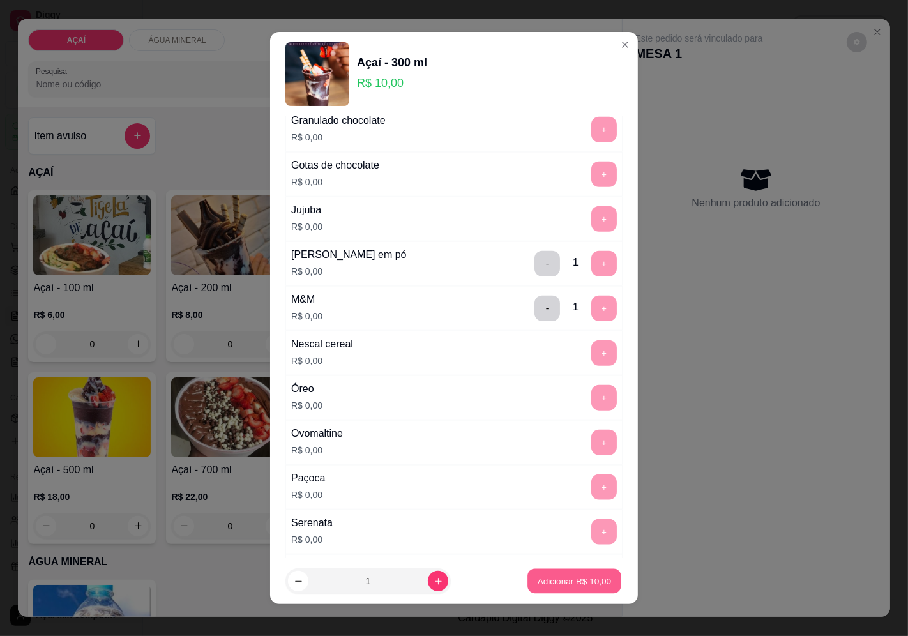
click at [547, 584] on p "Adicionar R$ 10,00" at bounding box center [575, 581] width 74 height 12
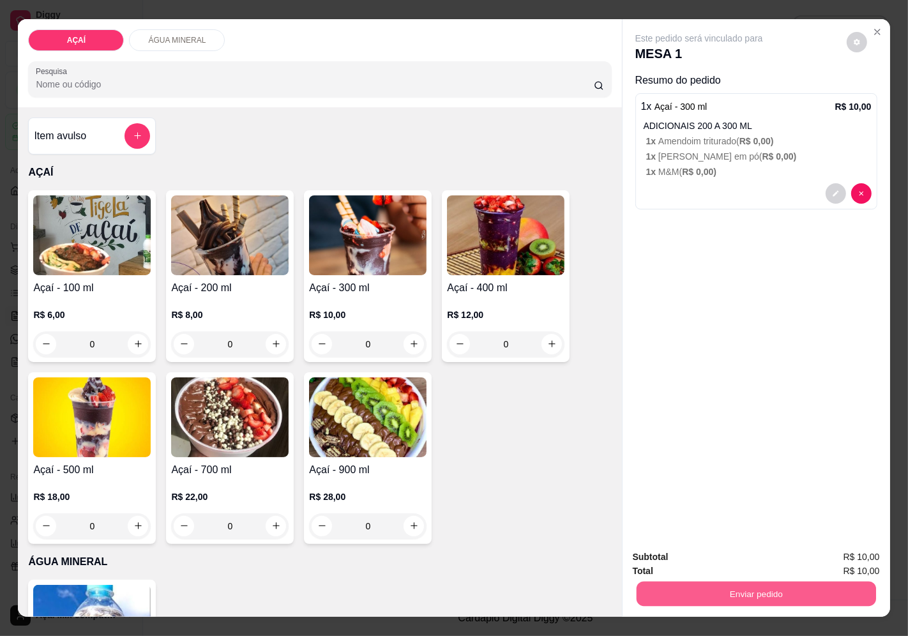
click at [641, 597] on button "Enviar pedido" at bounding box center [755, 594] width 239 height 25
click at [858, 552] on button "Enviar pedido" at bounding box center [846, 557] width 70 height 24
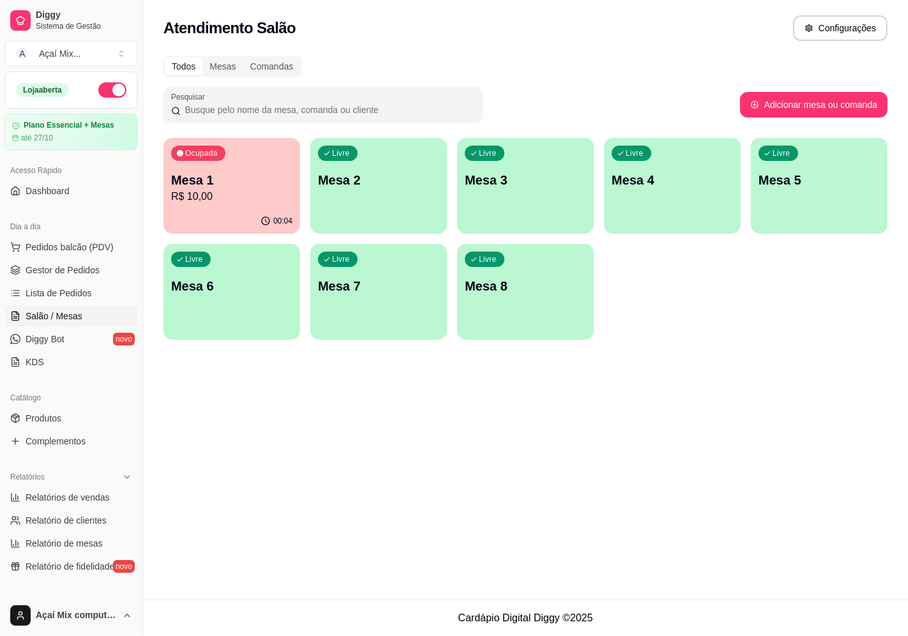
click at [390, 200] on div "Livre Mesa 2" at bounding box center [378, 178] width 137 height 80
click at [292, 206] on div "Ocupada Mesa 1 R$ 10,00" at bounding box center [231, 173] width 133 height 69
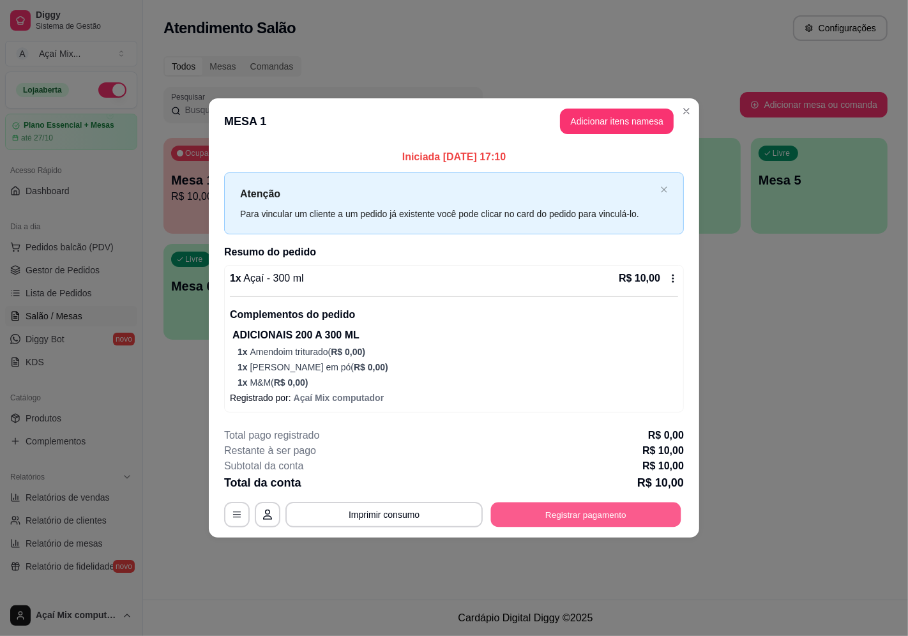
click at [547, 514] on button "Registrar pagamento" at bounding box center [586, 514] width 190 height 25
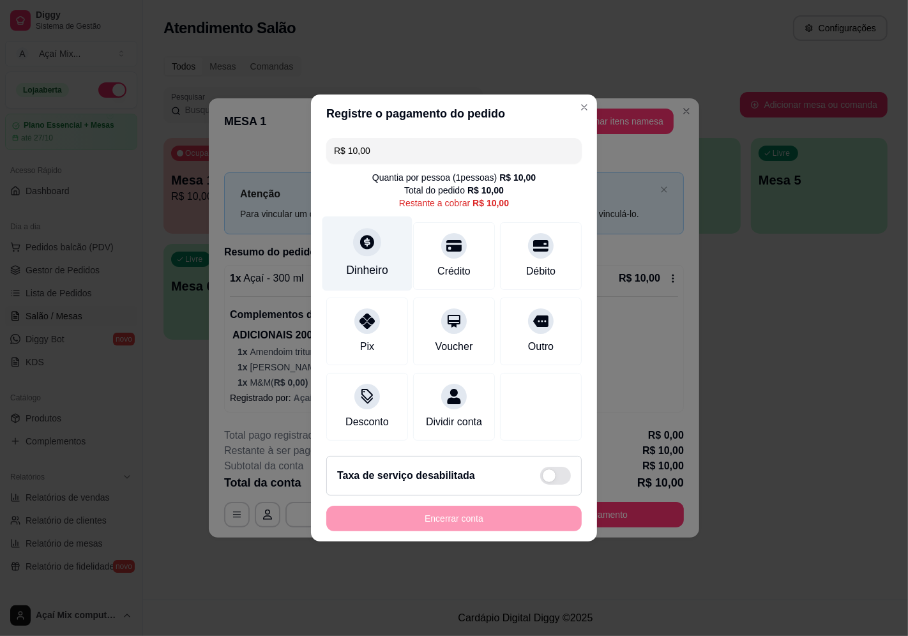
click at [363, 245] on div at bounding box center [367, 242] width 28 height 28
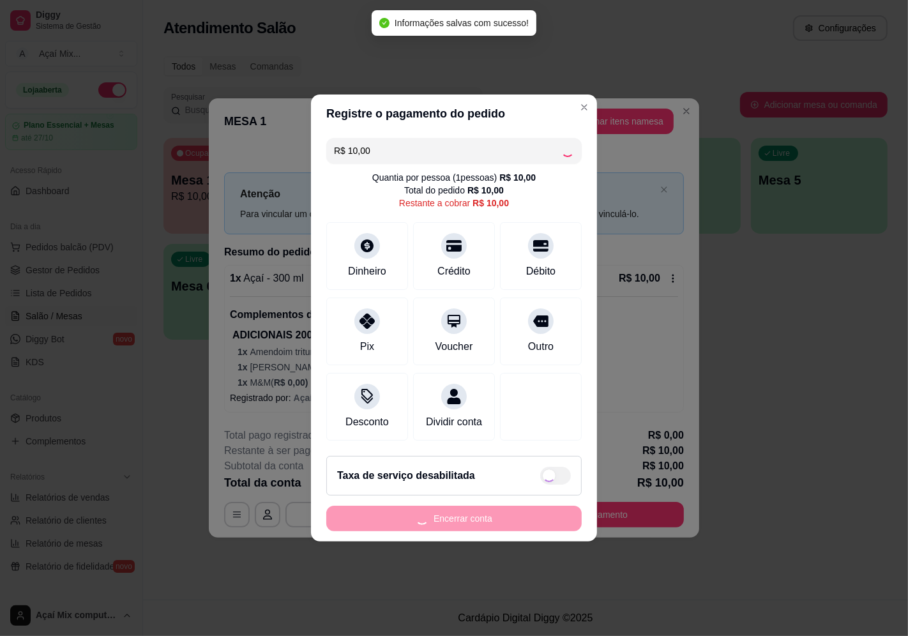
type input "R$ 0,00"
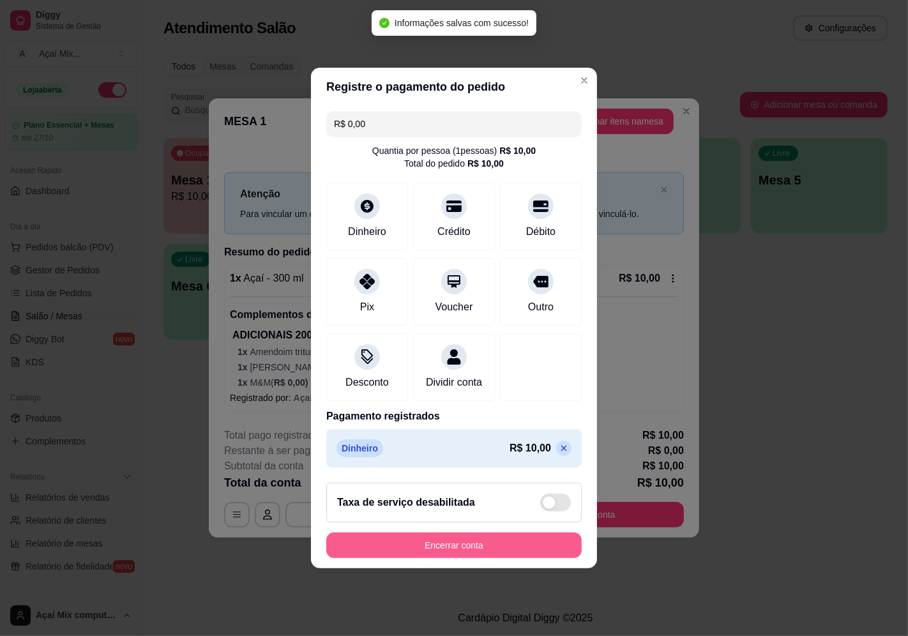
click at [509, 555] on button "Encerrar conta" at bounding box center [453, 545] width 255 height 26
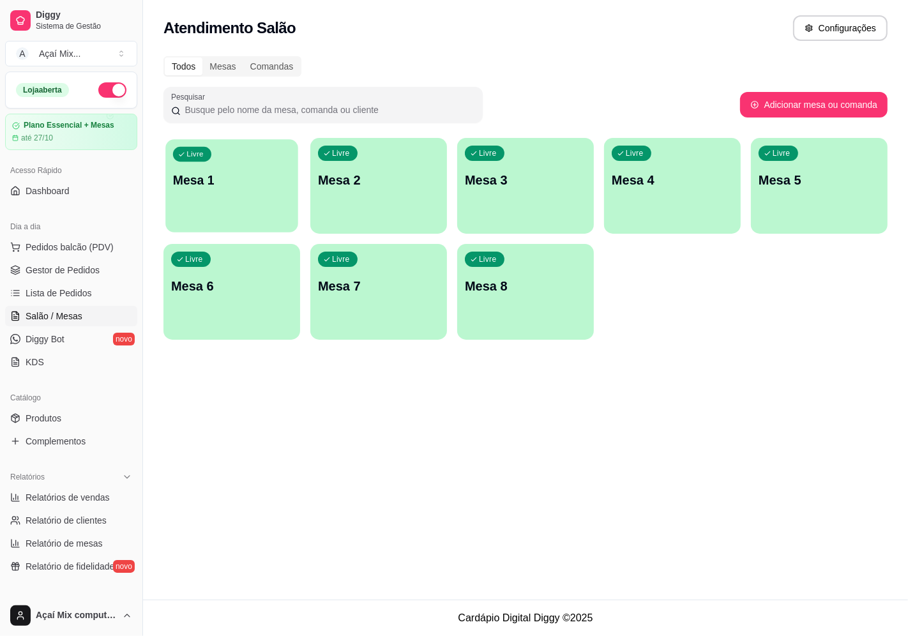
click at [266, 180] on p "Mesa 1" at bounding box center [231, 180] width 117 height 17
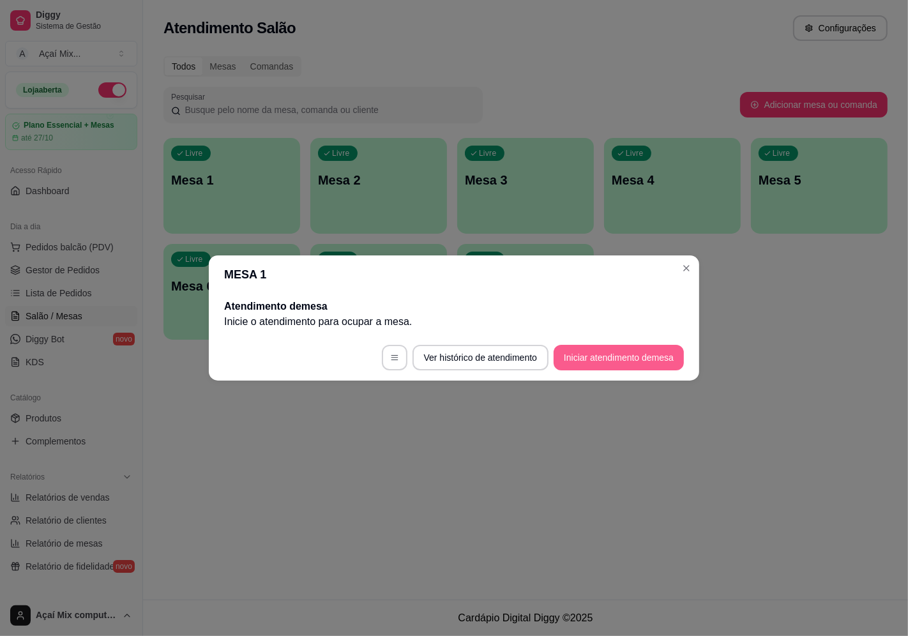
click at [622, 365] on button "Iniciar atendimento de mesa" at bounding box center [619, 358] width 130 height 26
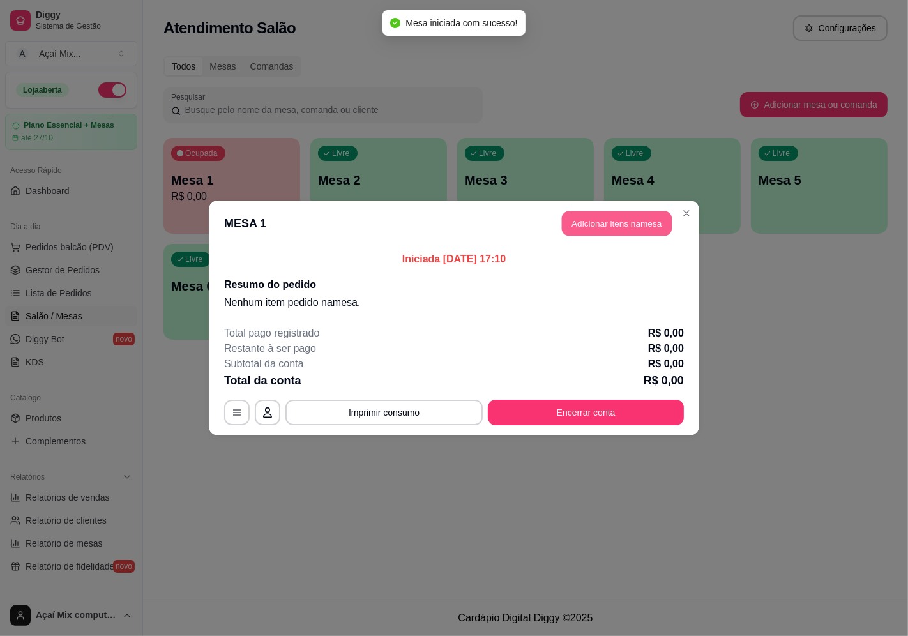
click at [595, 227] on button "Adicionar itens na mesa" at bounding box center [617, 223] width 110 height 25
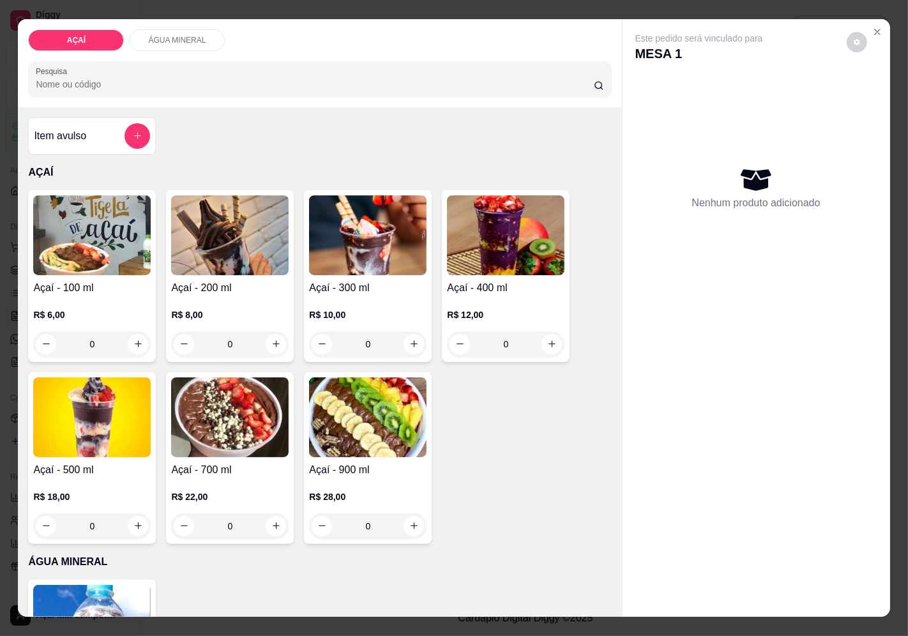
click at [359, 284] on h4 "Açaí - 300 ml" at bounding box center [367, 287] width 117 height 15
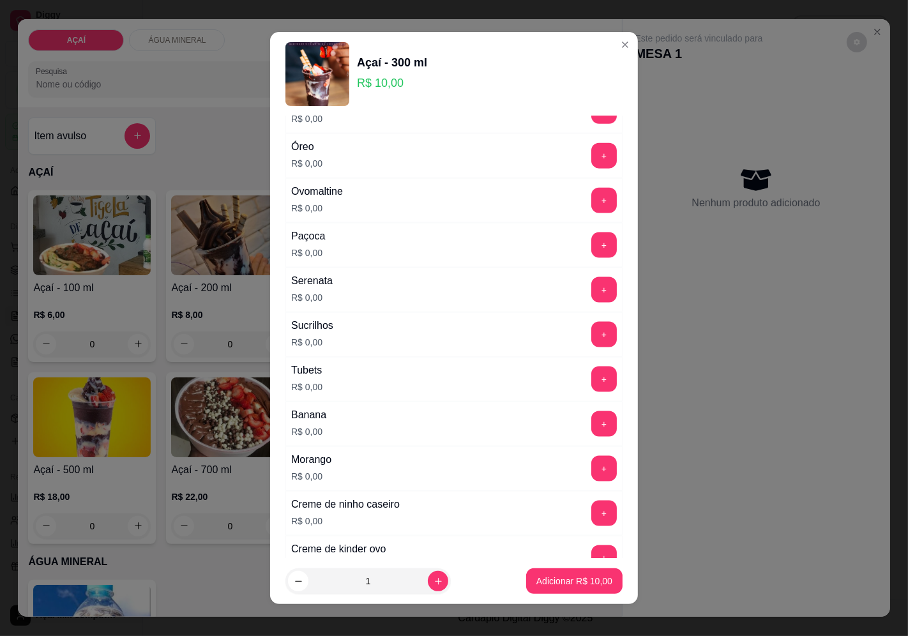
scroll to position [1556, 0]
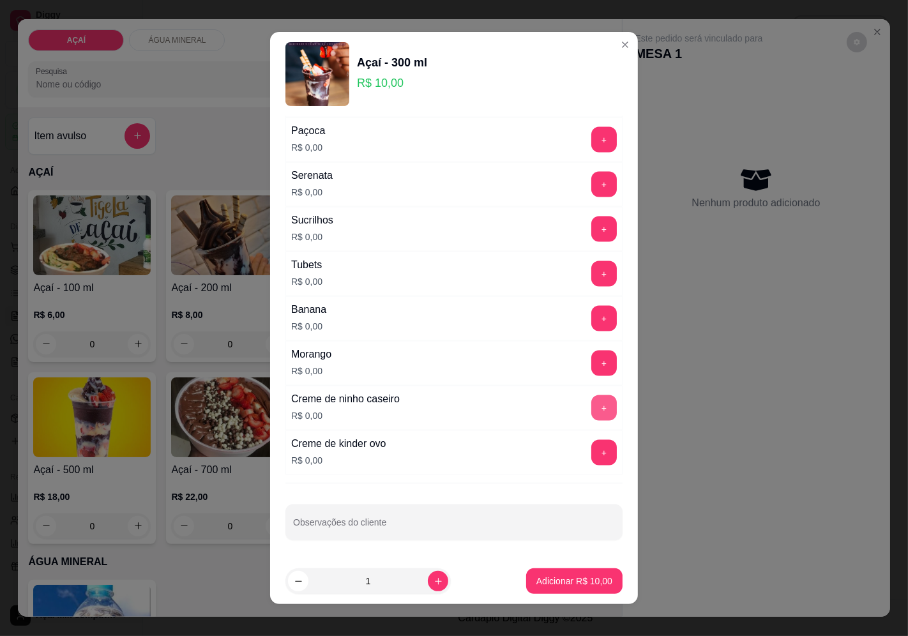
click at [591, 411] on button "+" at bounding box center [604, 408] width 26 height 26
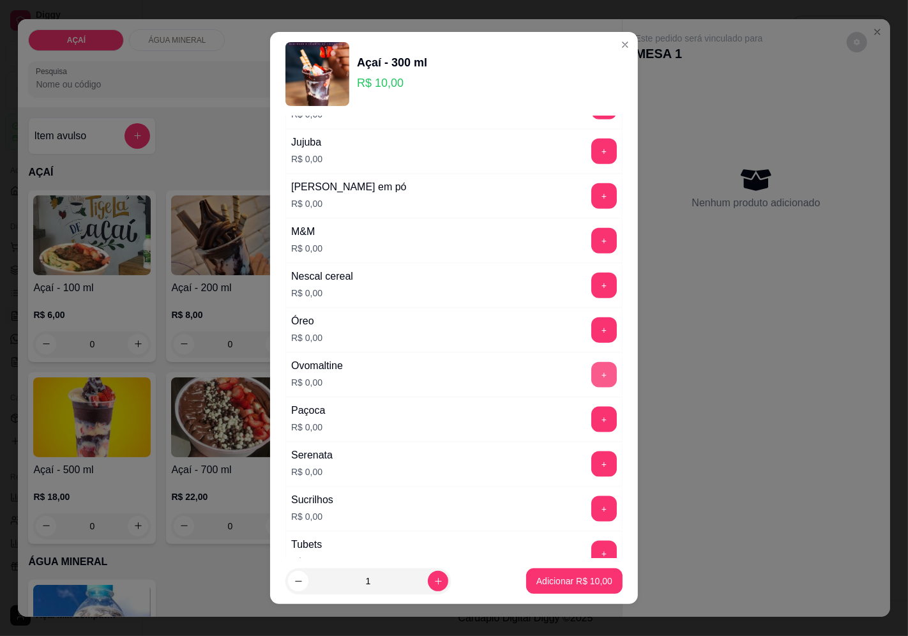
scroll to position [1202, 0]
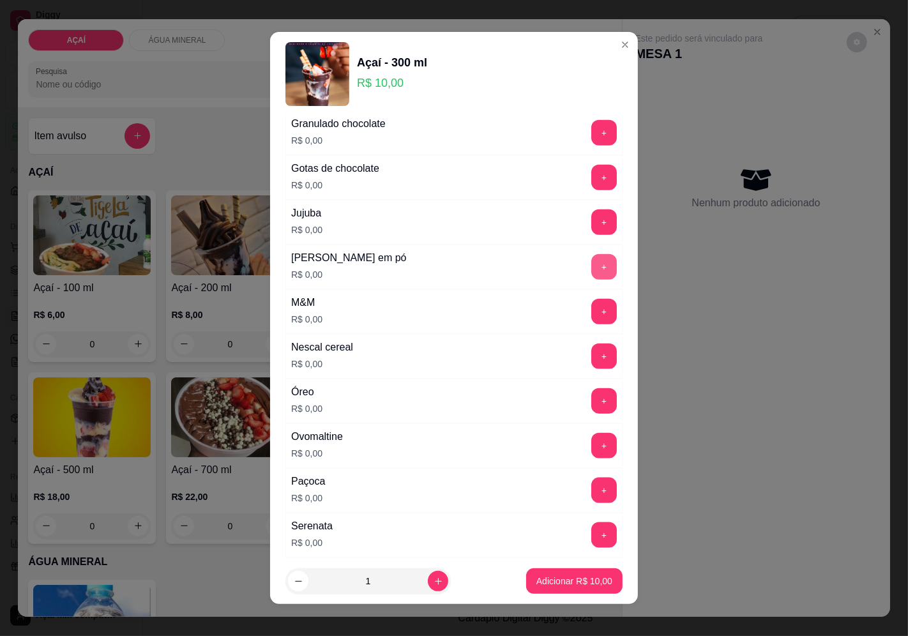
click at [591, 280] on button "+" at bounding box center [604, 267] width 26 height 26
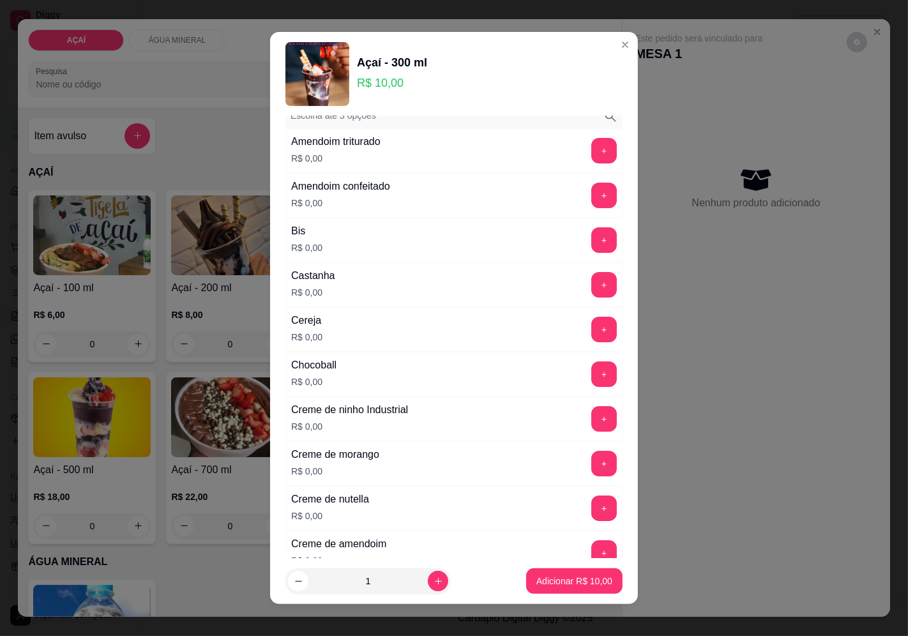
scroll to position [0, 0]
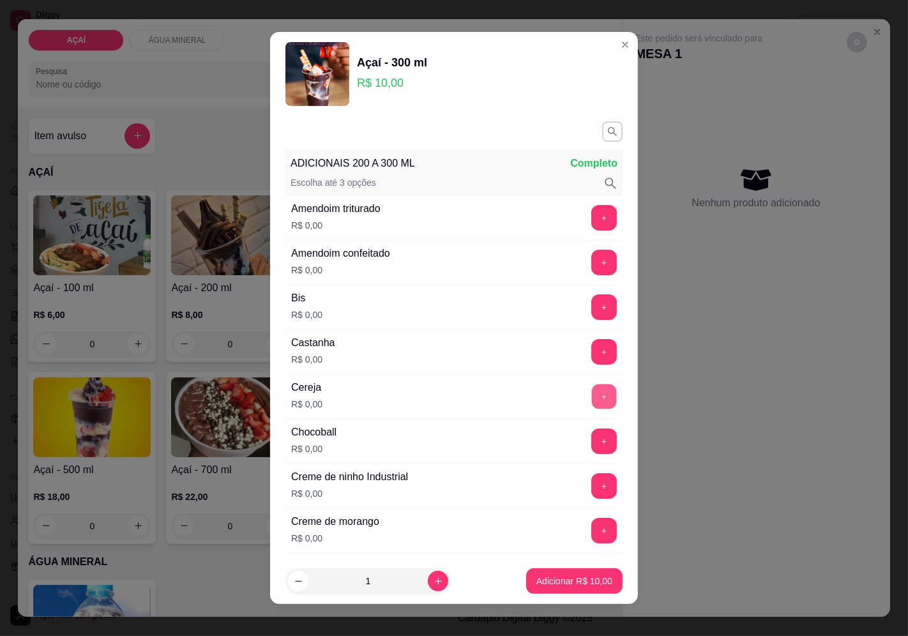
click at [592, 400] on button "+" at bounding box center [604, 396] width 25 height 25
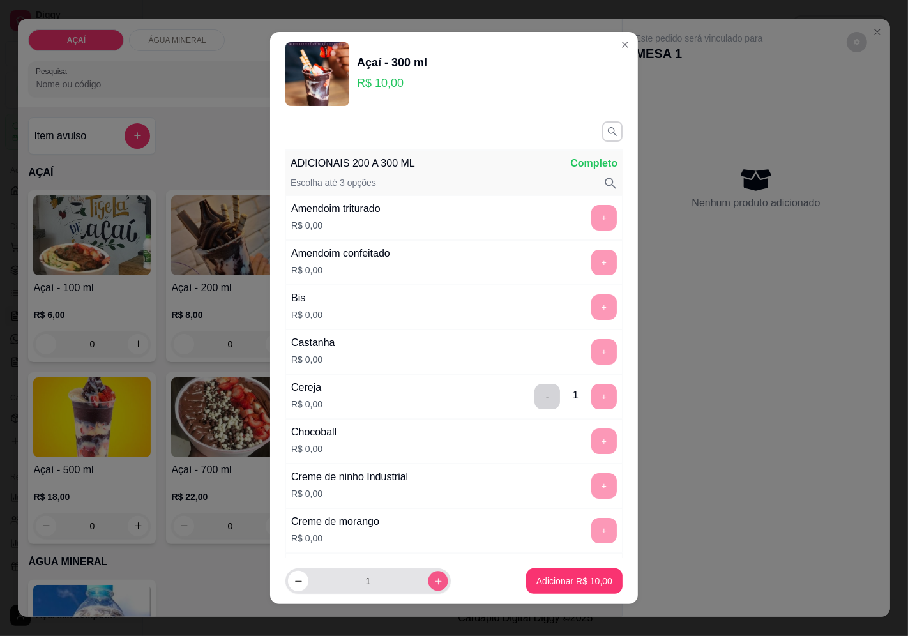
click at [433, 579] on icon "increase-product-quantity" at bounding box center [438, 581] width 10 height 10
type input "2"
click at [557, 577] on p "Adicionar R$ 20,00" at bounding box center [574, 581] width 76 height 13
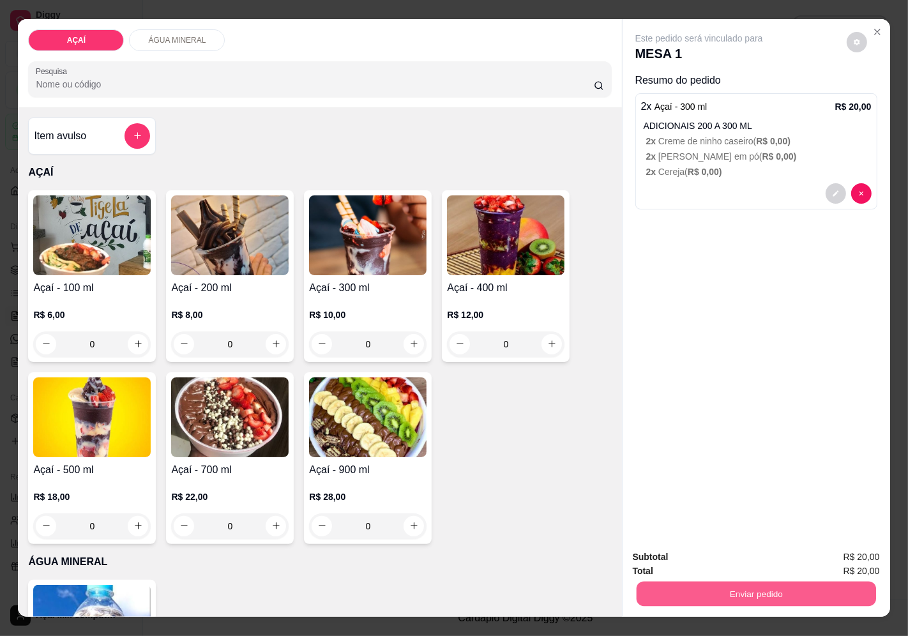
click at [762, 585] on button "Enviar pedido" at bounding box center [755, 594] width 239 height 25
click at [855, 559] on button "Enviar pedido" at bounding box center [846, 558] width 72 height 24
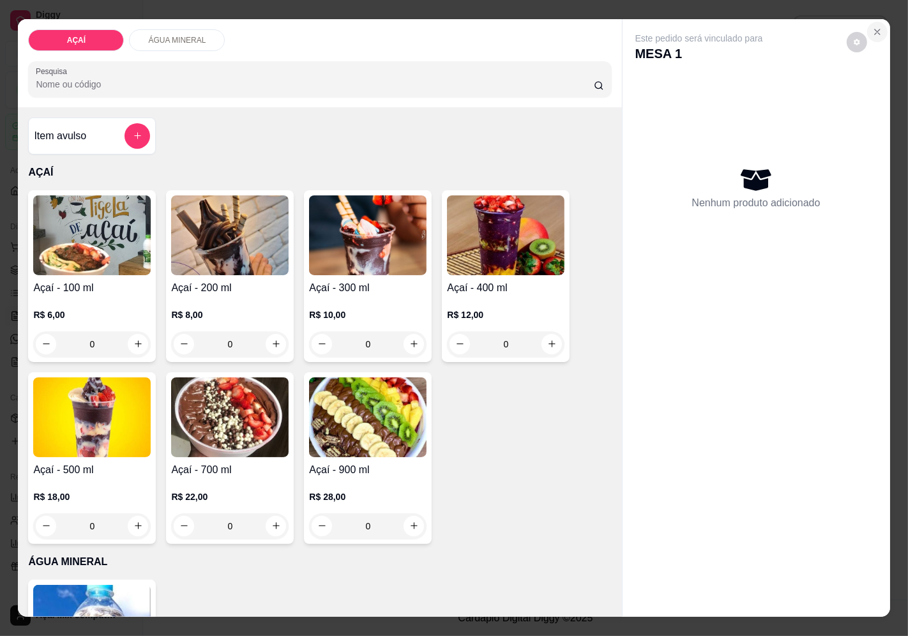
click at [872, 22] on button "Close" at bounding box center [877, 32] width 20 height 20
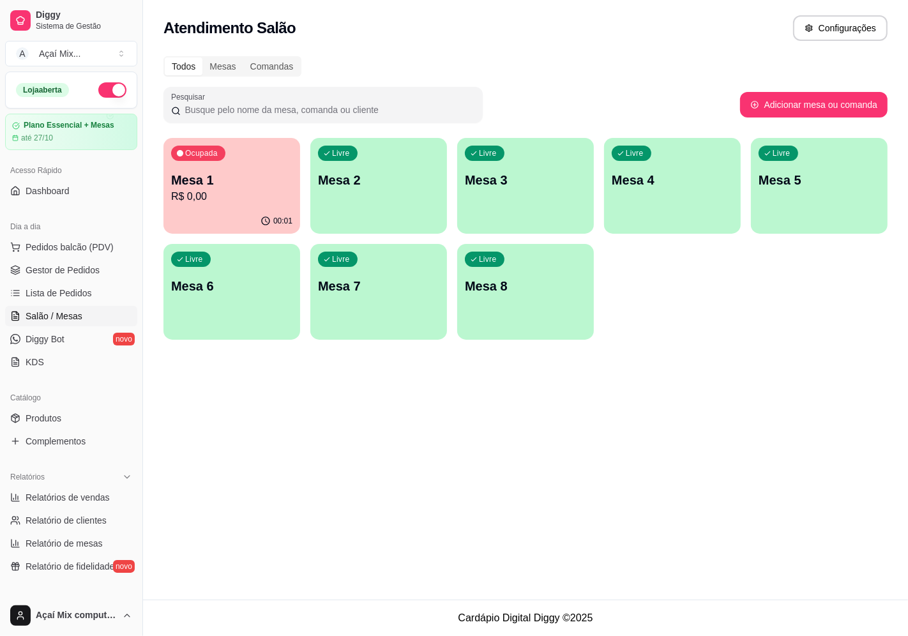
click at [351, 199] on div "Livre Mesa 2" at bounding box center [378, 178] width 137 height 80
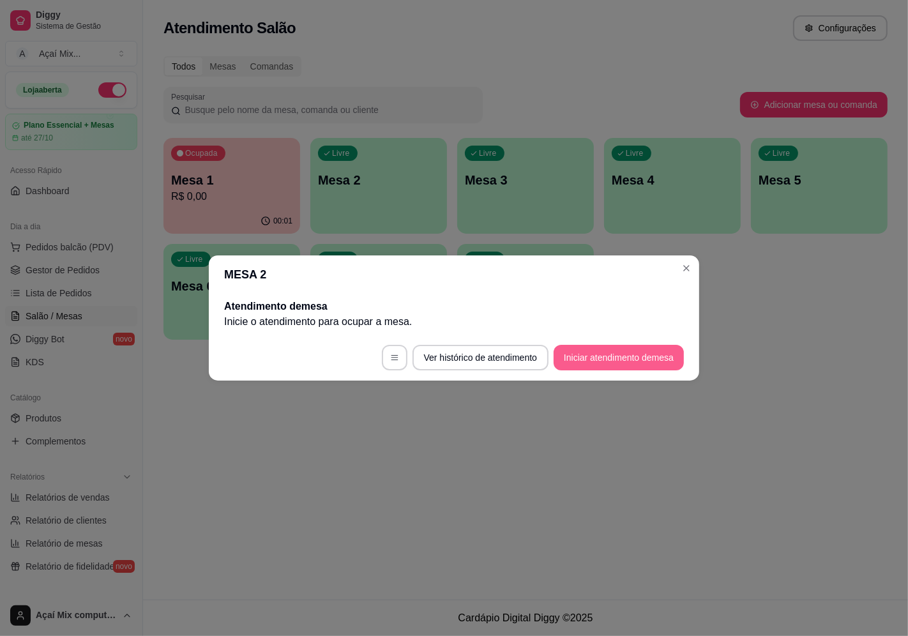
click at [635, 362] on button "Iniciar atendimento de mesa" at bounding box center [619, 358] width 130 height 26
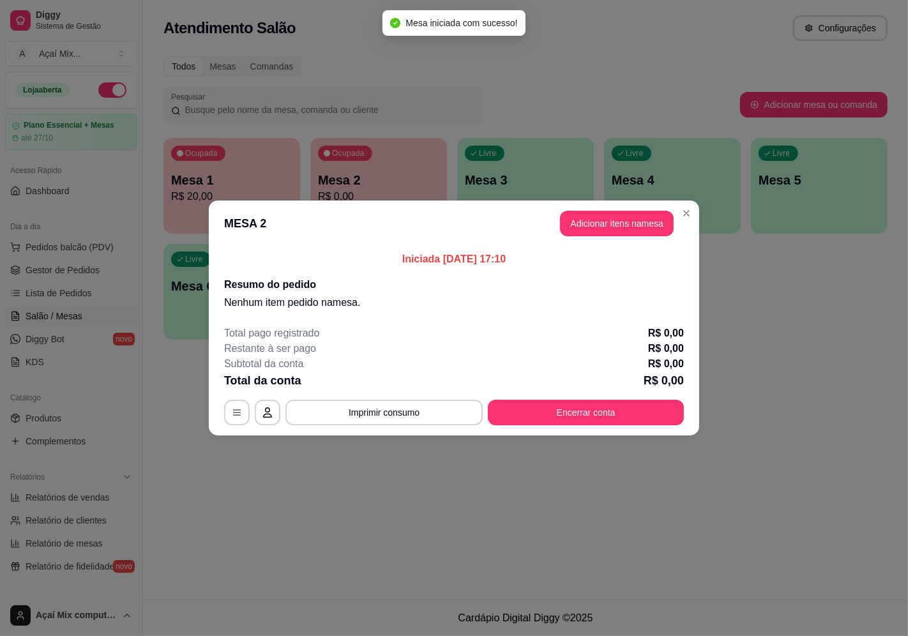
click at [609, 238] on header "MESA 2 Adicionar itens na mesa" at bounding box center [454, 223] width 490 height 46
click at [628, 222] on button "Adicionar itens na mesa" at bounding box center [617, 223] width 110 height 25
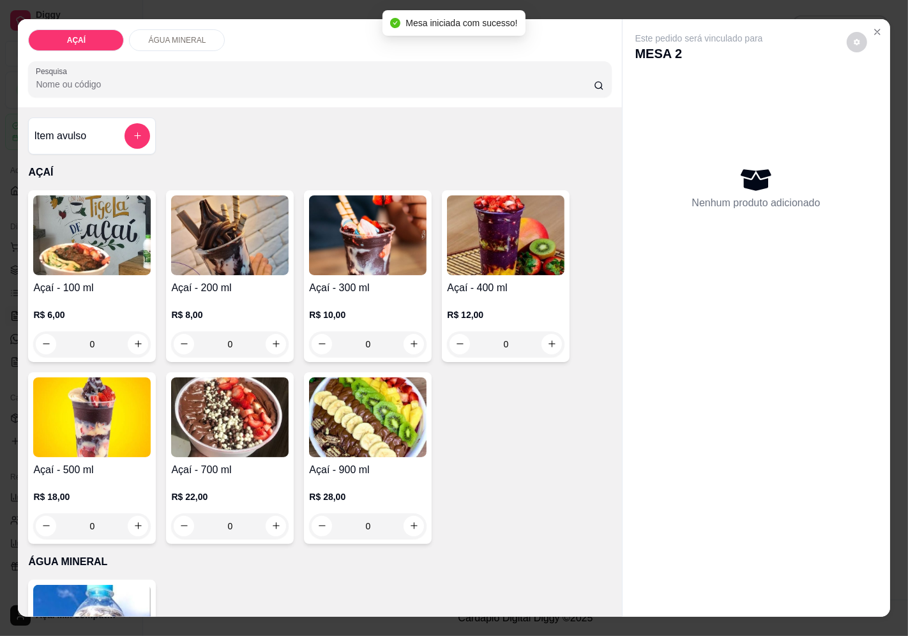
click at [447, 281] on h4 "Açaí - 400 ml" at bounding box center [505, 287] width 117 height 15
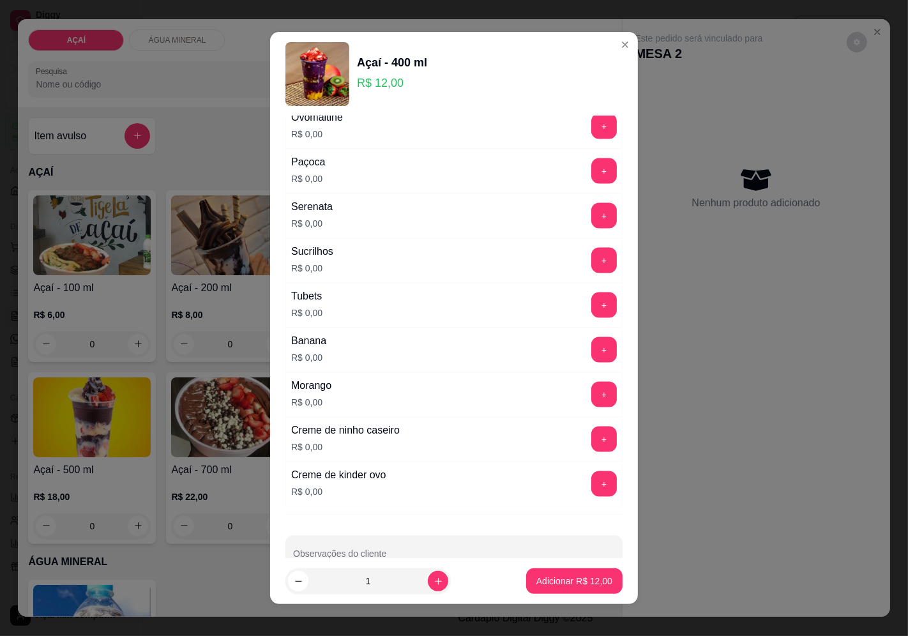
scroll to position [1556, 0]
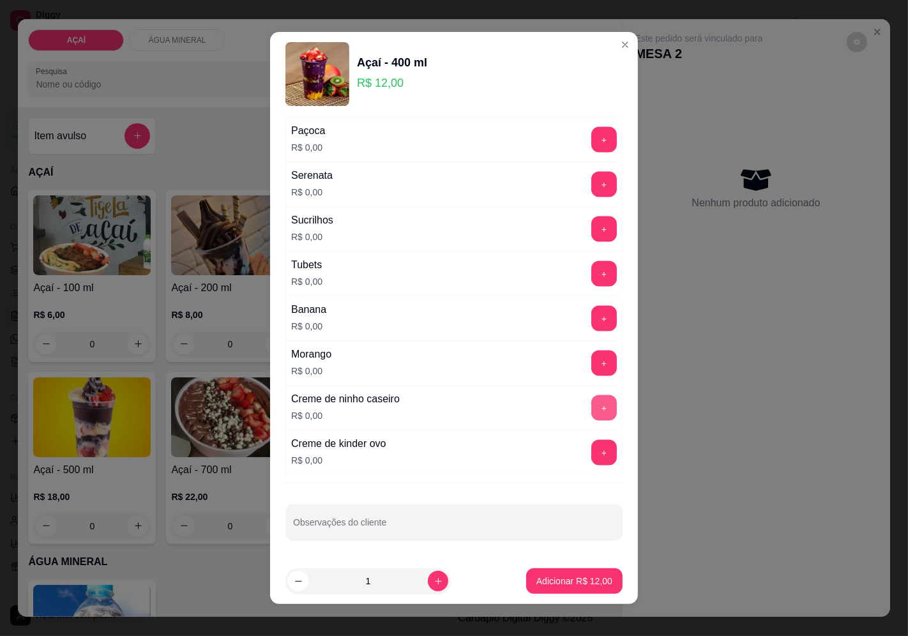
click at [591, 405] on button "+" at bounding box center [604, 408] width 26 height 26
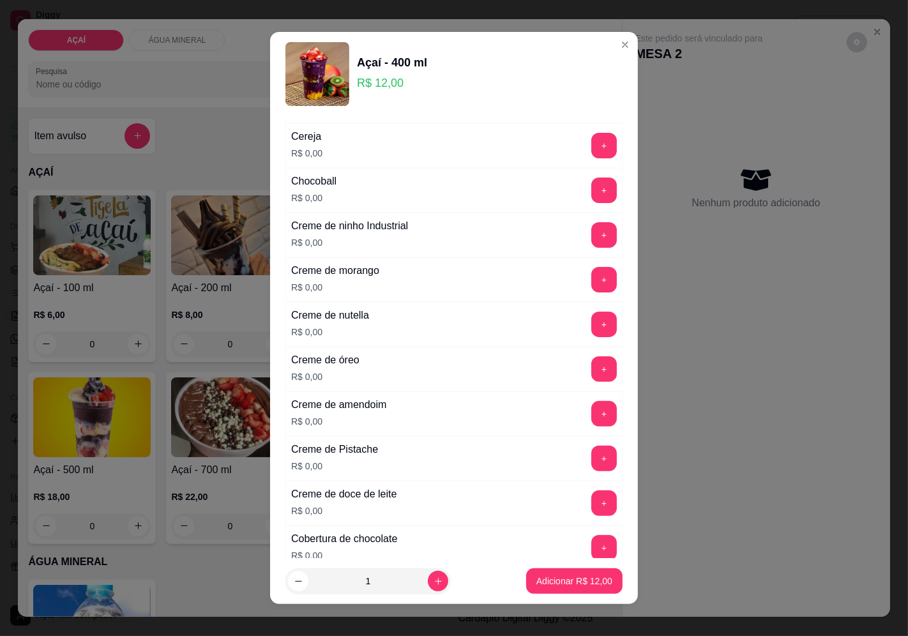
scroll to position [209, 0]
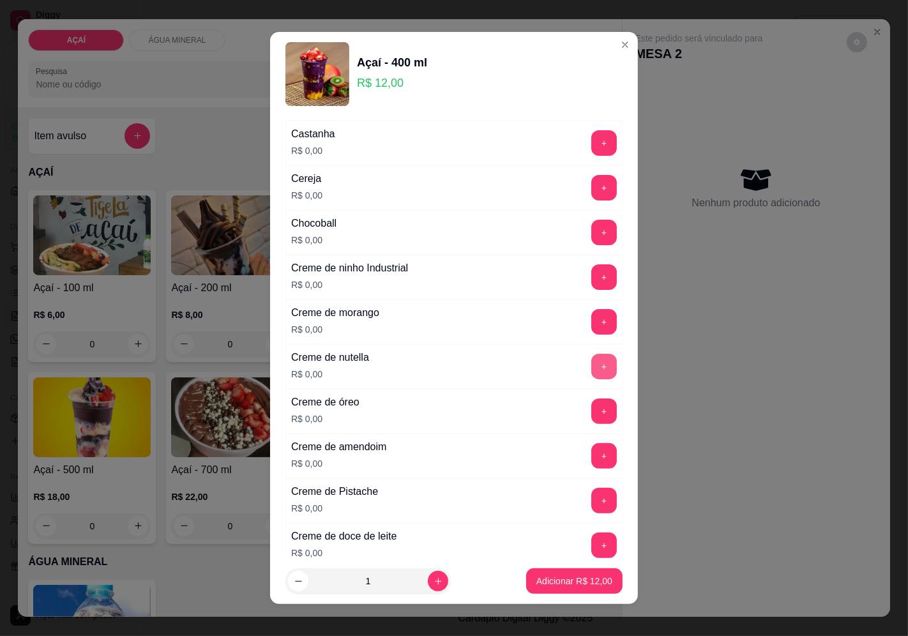
click at [591, 379] on button "+" at bounding box center [604, 367] width 26 height 26
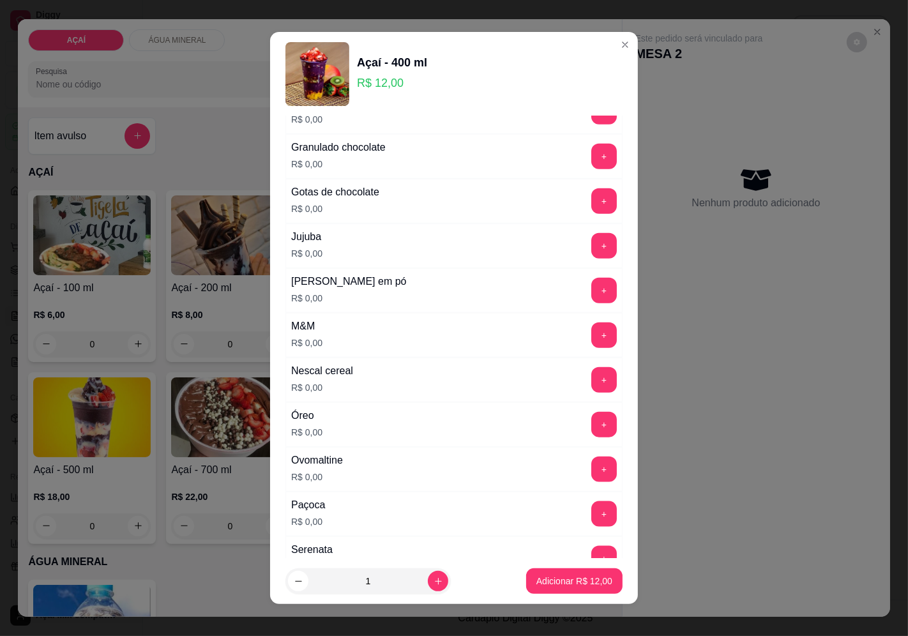
scroll to position [1202, 0]
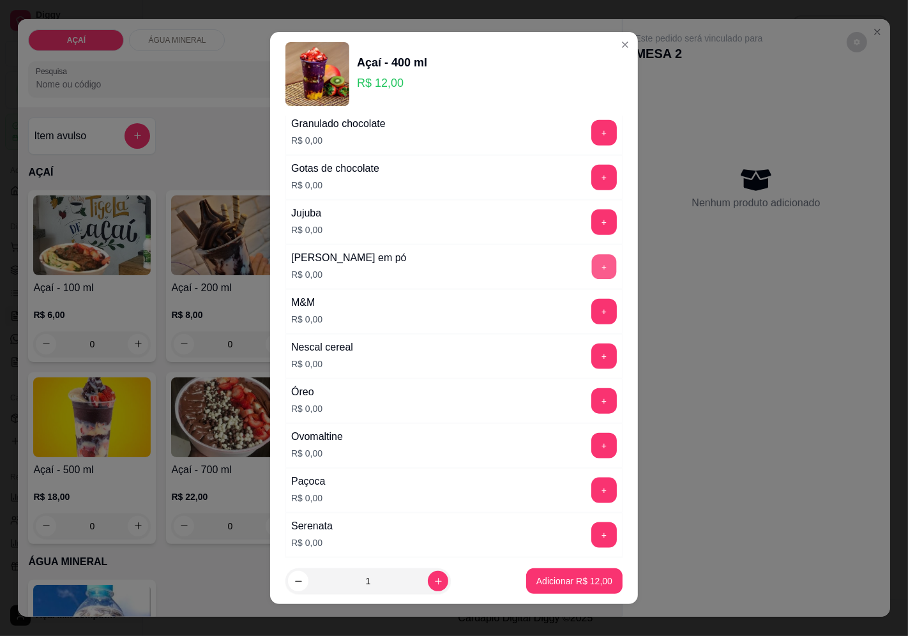
click at [592, 278] on button "+" at bounding box center [604, 266] width 25 height 25
click at [591, 494] on button "+" at bounding box center [604, 491] width 26 height 26
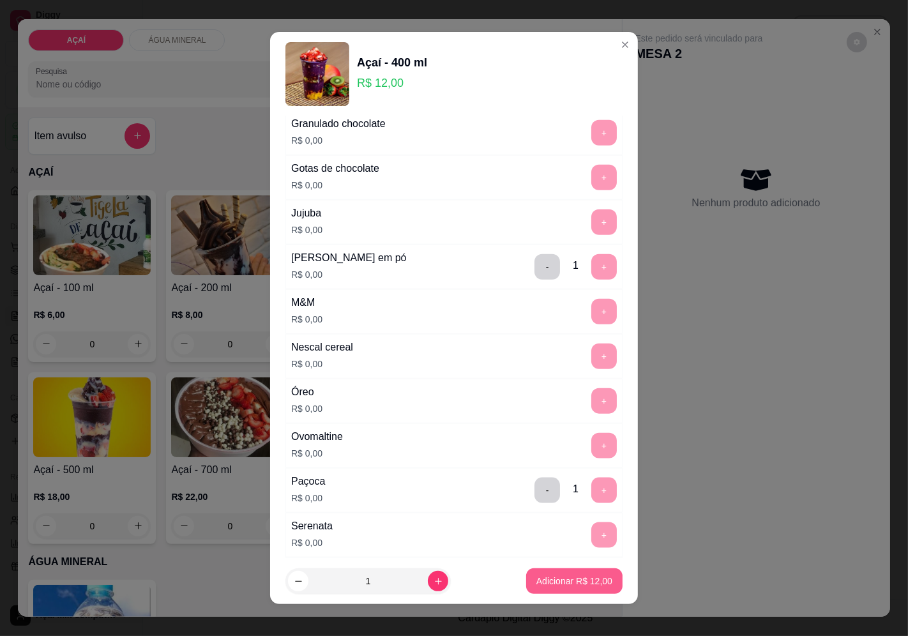
click at [541, 577] on p "Adicionar R$ 12,00" at bounding box center [574, 581] width 76 height 13
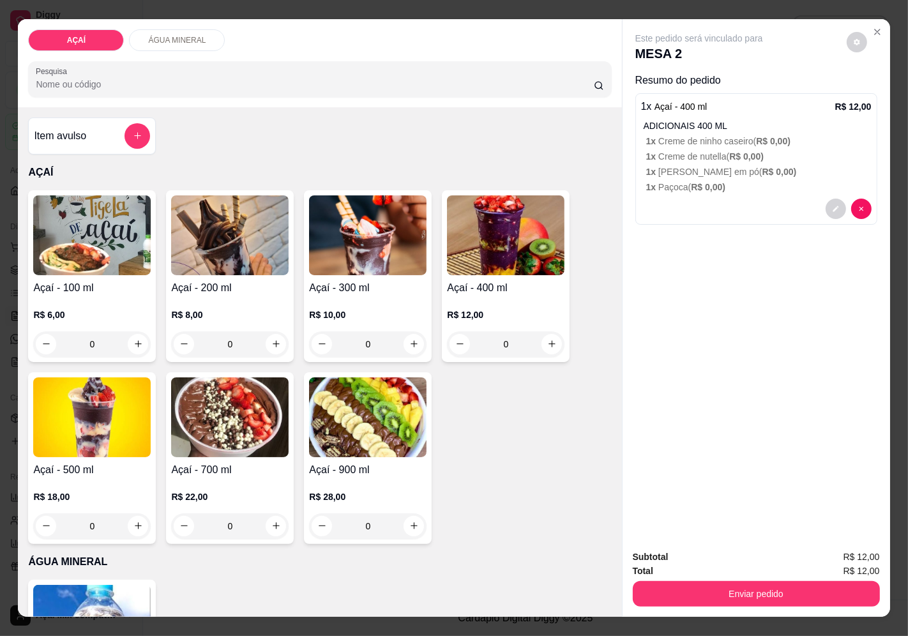
click at [333, 308] on p "R$ 10,00" at bounding box center [367, 314] width 117 height 13
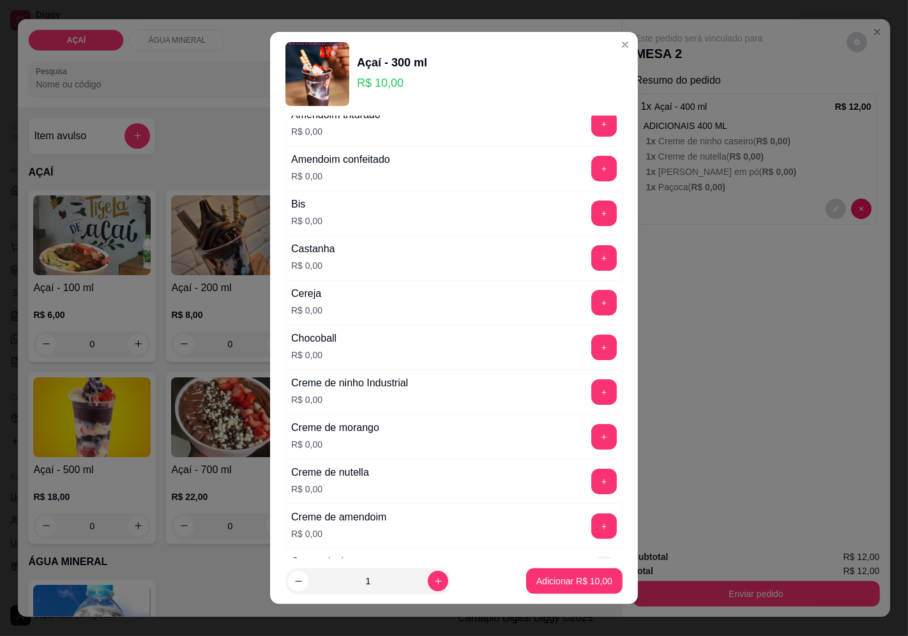
scroll to position [0, 0]
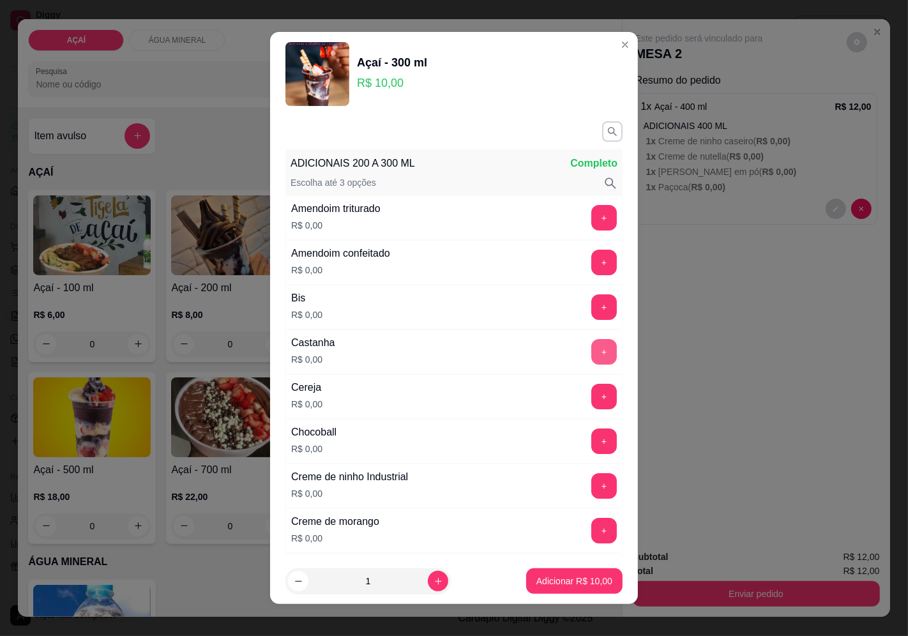
click at [591, 343] on button "+" at bounding box center [604, 352] width 26 height 26
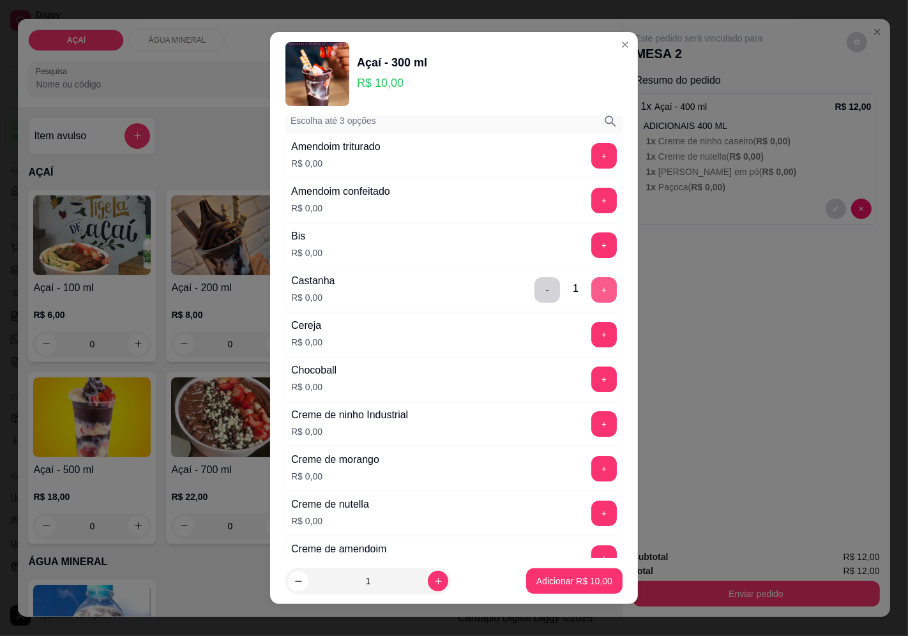
scroll to position [142, 0]
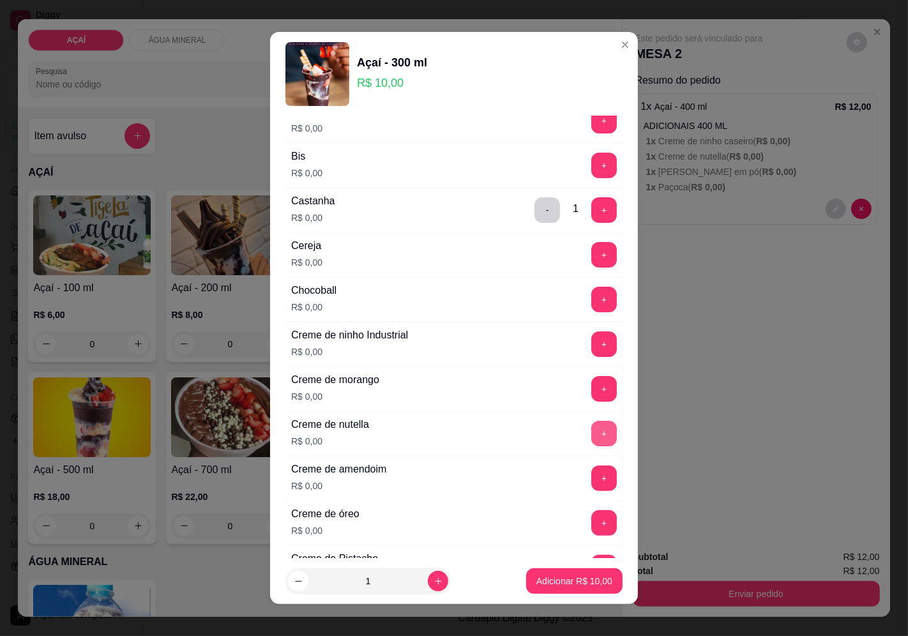
click at [591, 430] on button "+" at bounding box center [604, 434] width 26 height 26
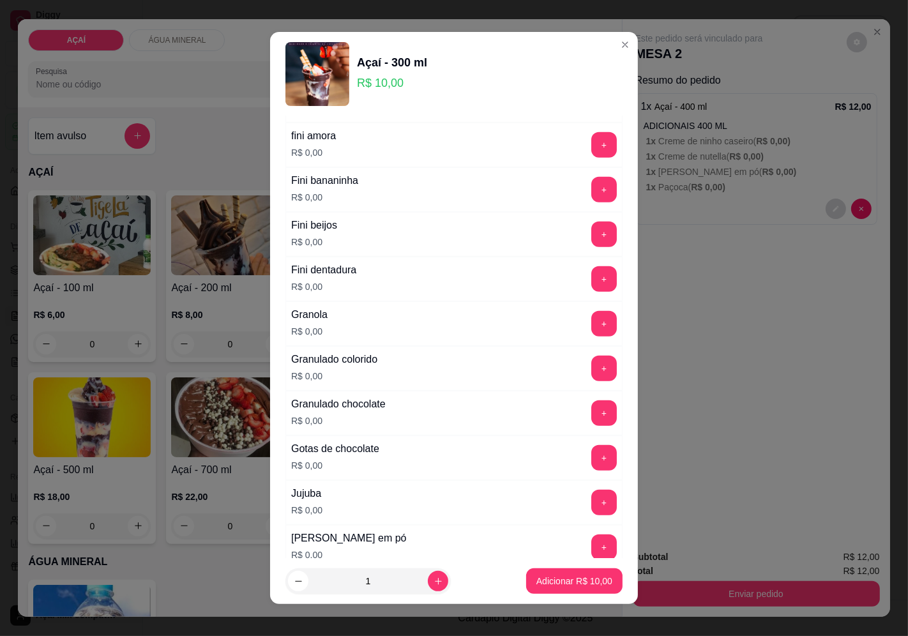
scroll to position [1064, 0]
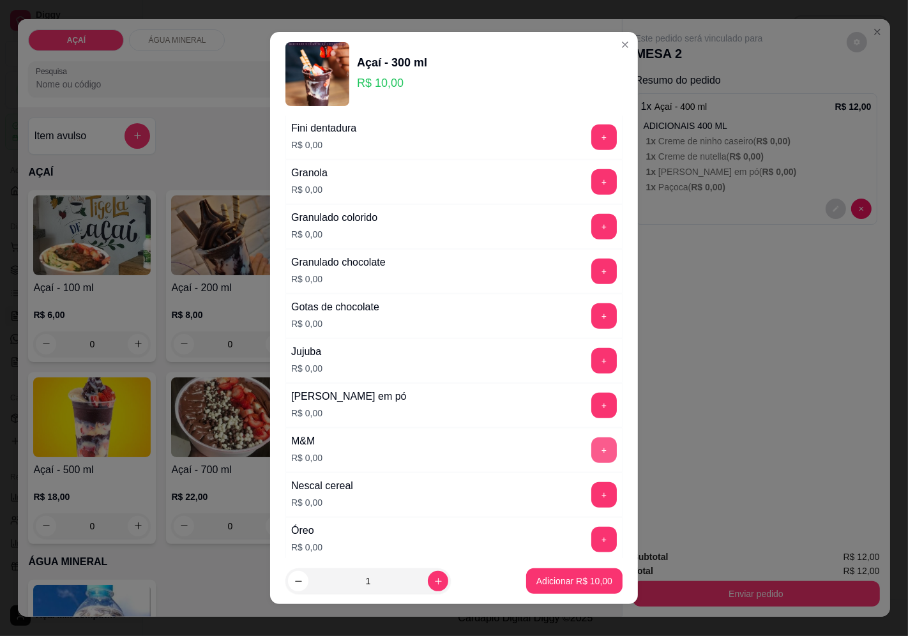
click at [591, 453] on button "+" at bounding box center [604, 450] width 26 height 26
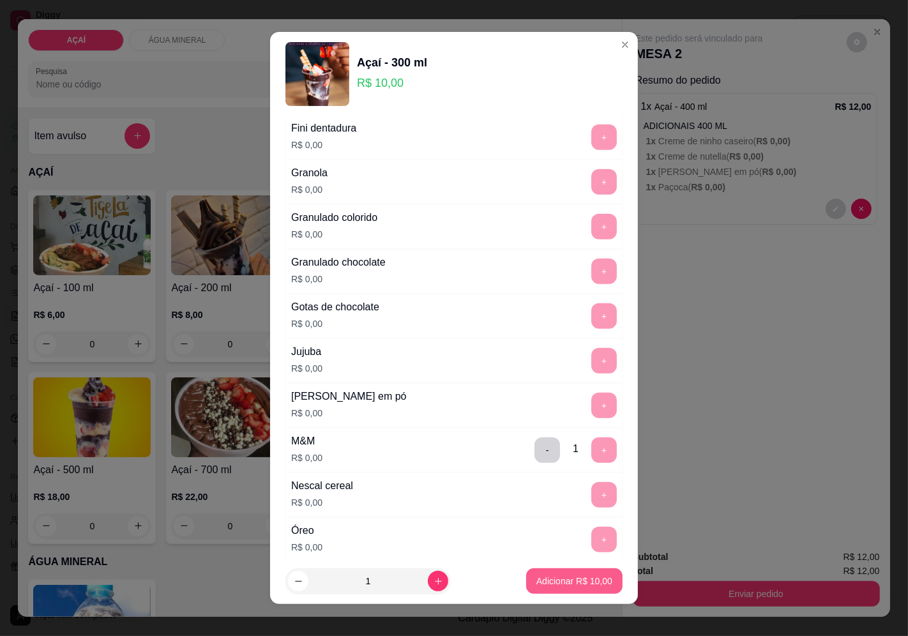
click at [555, 575] on button "Adicionar R$ 10,00" at bounding box center [574, 581] width 96 height 26
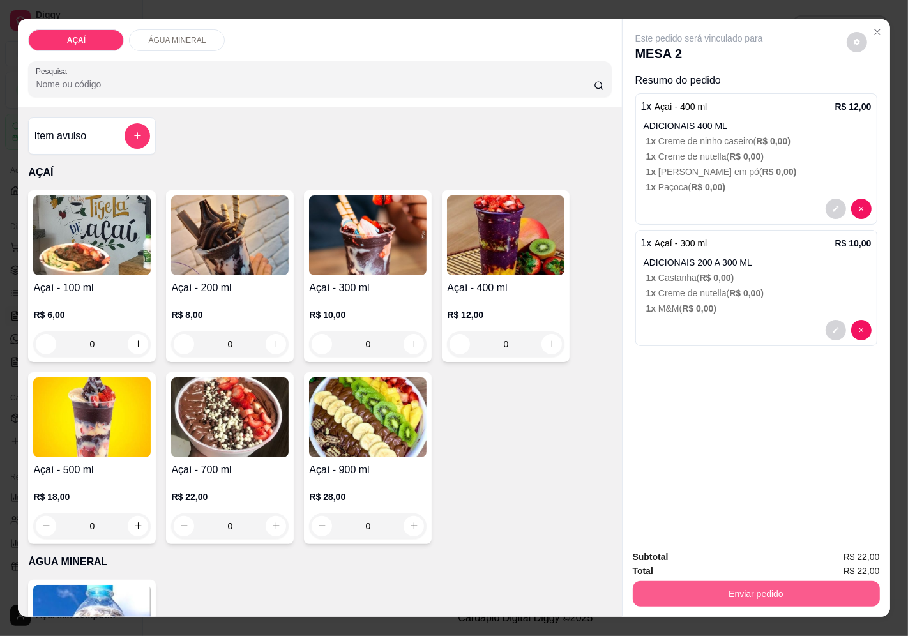
click at [767, 581] on button "Enviar pedido" at bounding box center [756, 594] width 247 height 26
click at [865, 559] on button "Enviar pedido" at bounding box center [846, 557] width 72 height 24
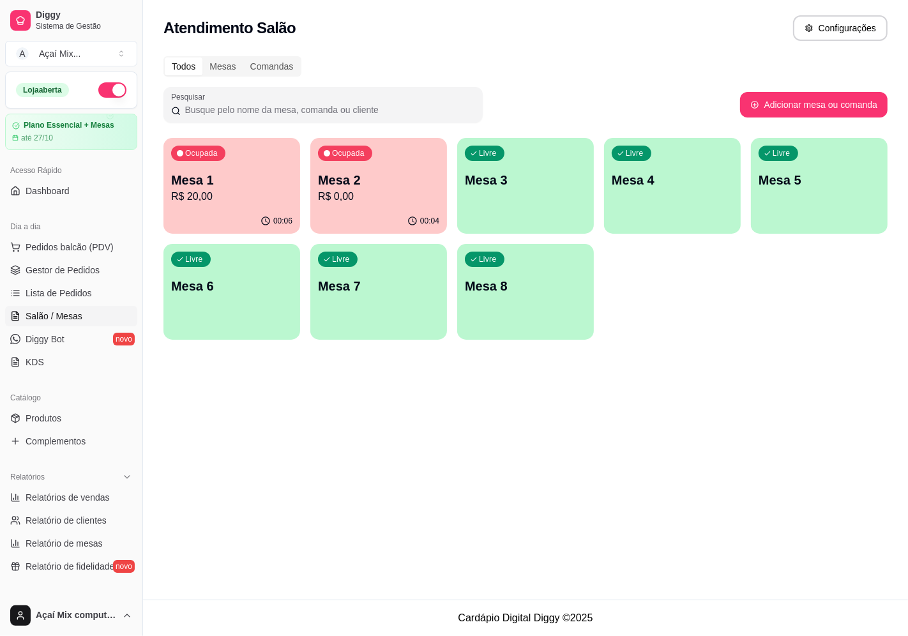
click at [245, 182] on p "Mesa 1" at bounding box center [231, 180] width 121 height 18
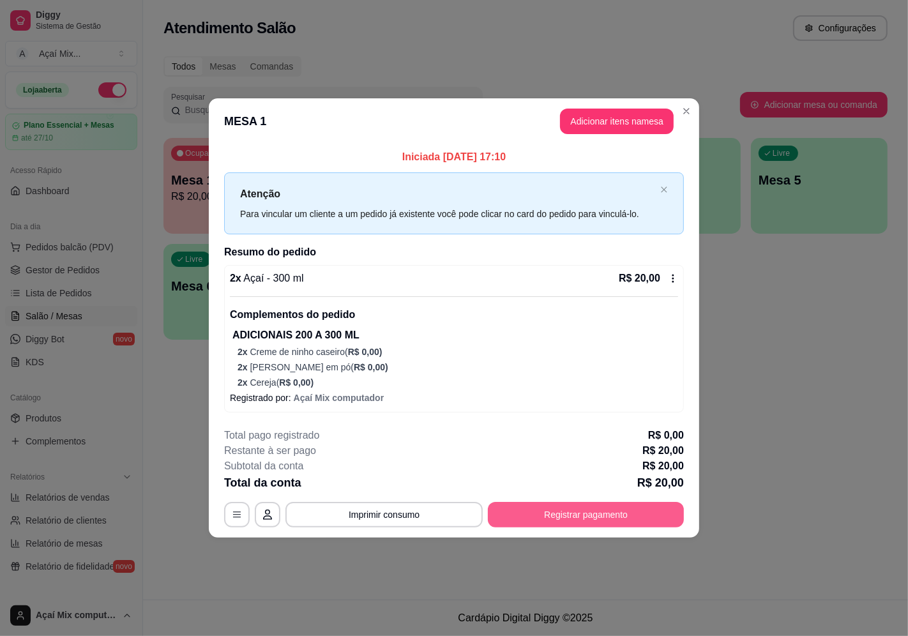
click at [546, 520] on button "Registrar pagamento" at bounding box center [586, 515] width 196 height 26
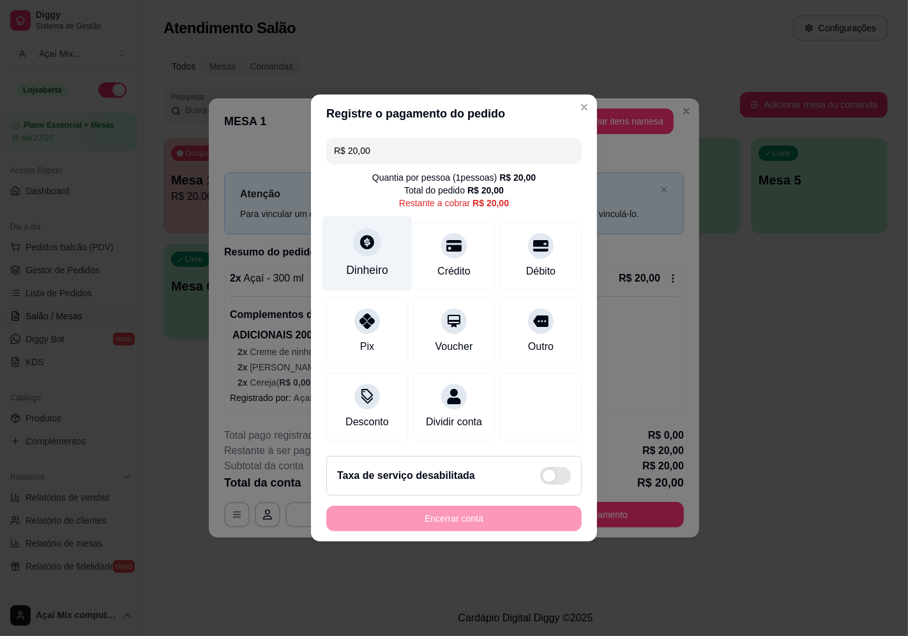
click at [349, 234] on div "Dinheiro" at bounding box center [367, 253] width 90 height 75
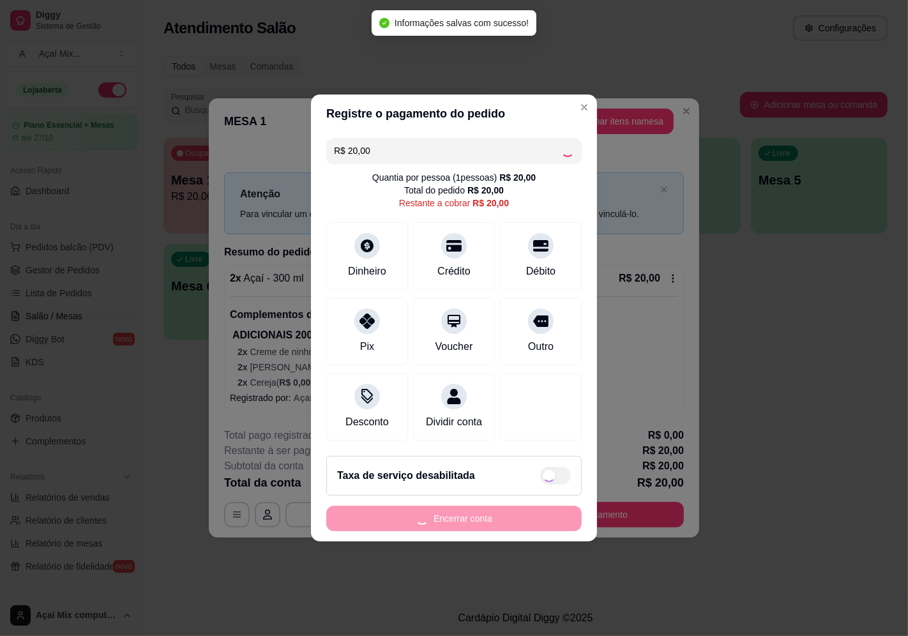
type input "R$ 0,00"
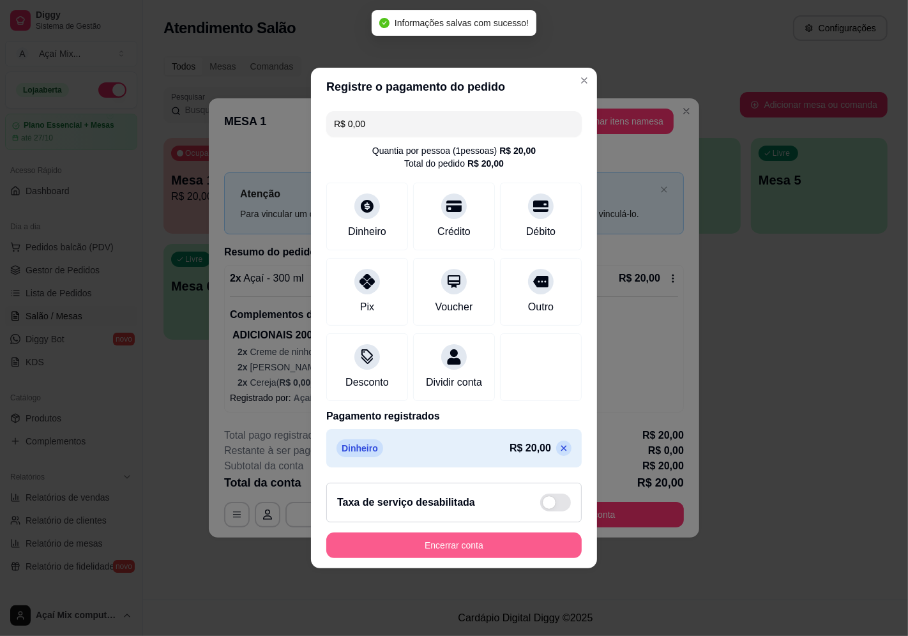
click at [449, 558] on button "Encerrar conta" at bounding box center [453, 545] width 255 height 26
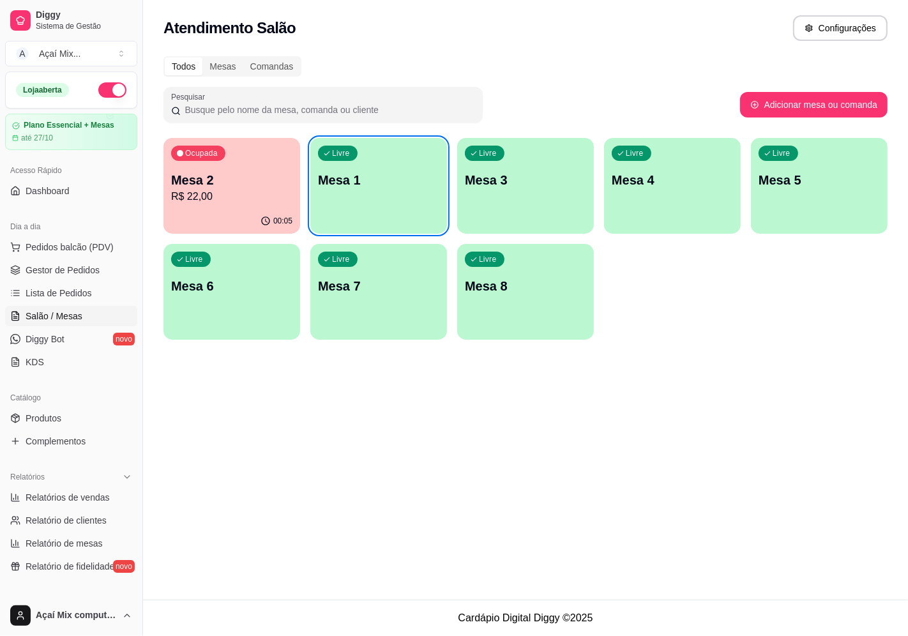
click at [196, 276] on div "Livre Mesa 6" at bounding box center [231, 284] width 137 height 80
click at [240, 189] on p "R$ 22,00" at bounding box center [231, 196] width 117 height 15
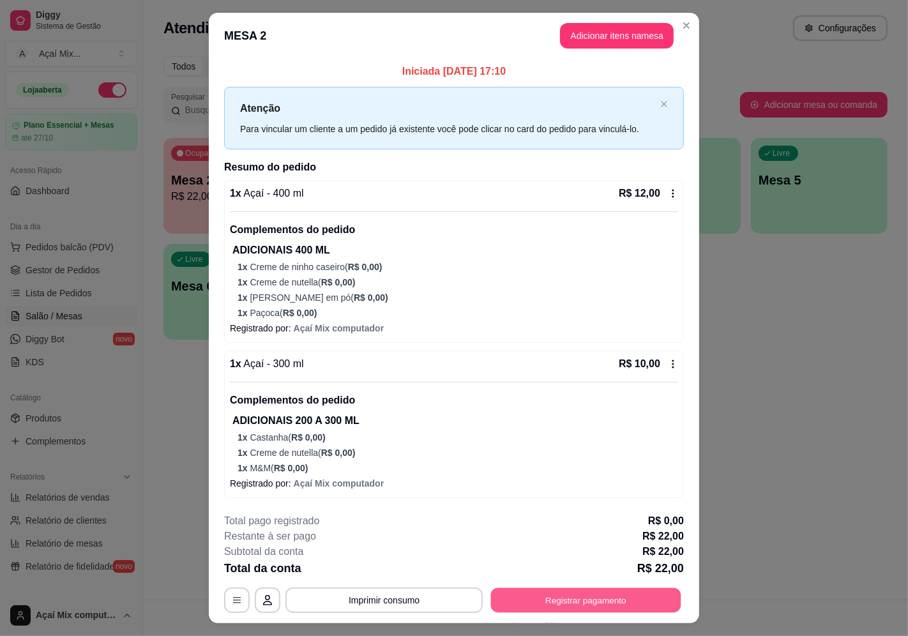
click at [585, 608] on button "Registrar pagamento" at bounding box center [586, 599] width 190 height 25
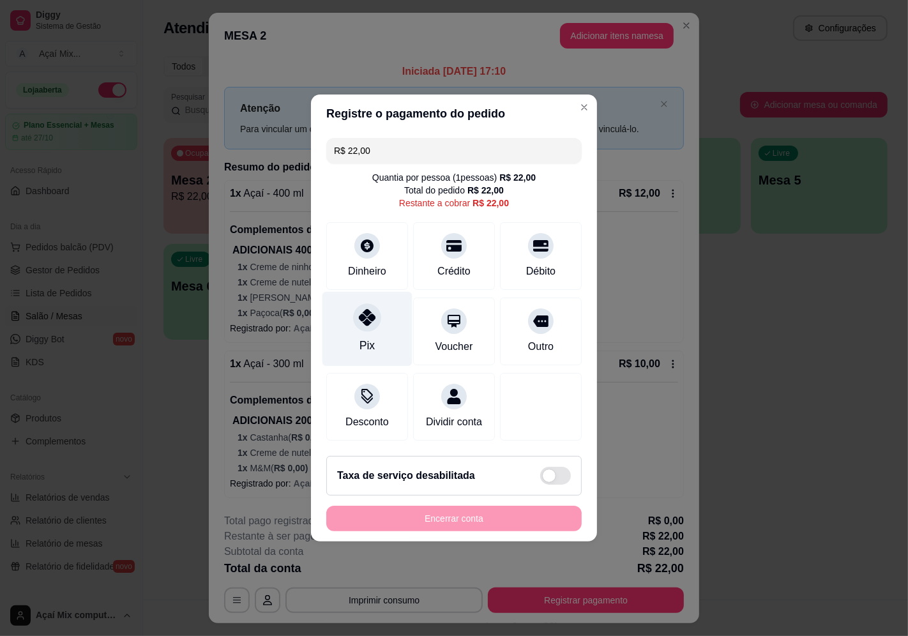
click at [371, 309] on icon at bounding box center [367, 317] width 17 height 17
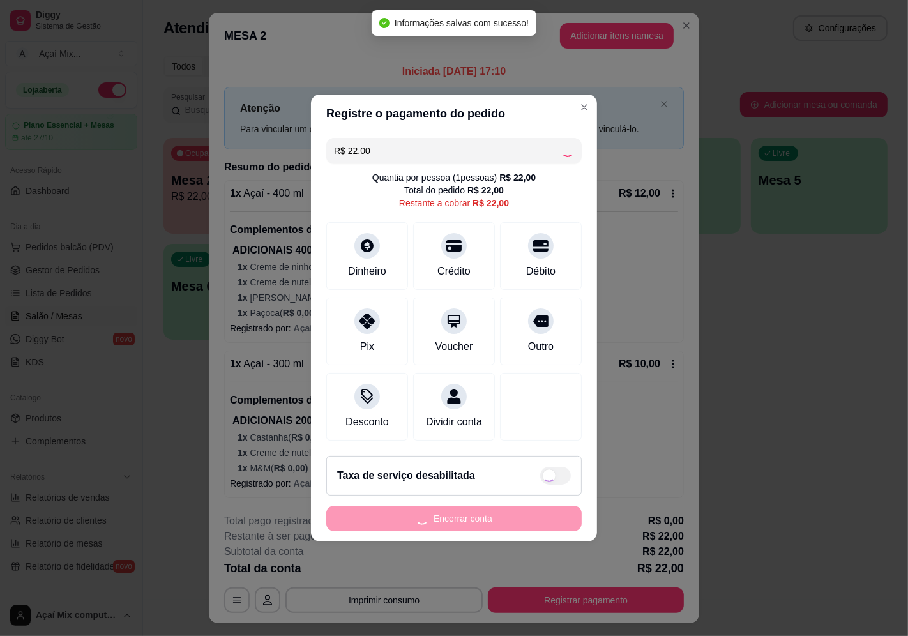
type input "R$ 0,00"
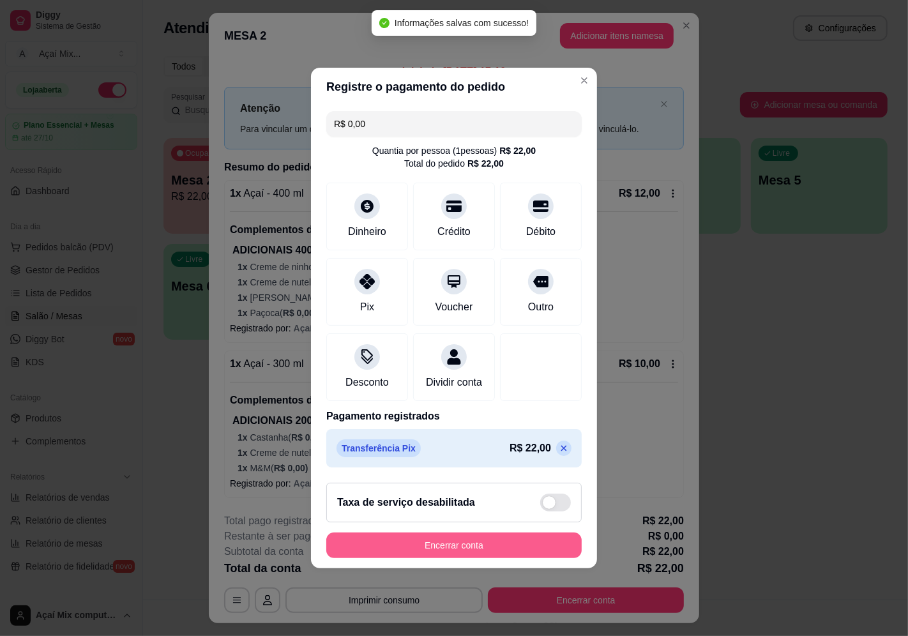
click at [478, 557] on button "Encerrar conta" at bounding box center [453, 545] width 255 height 26
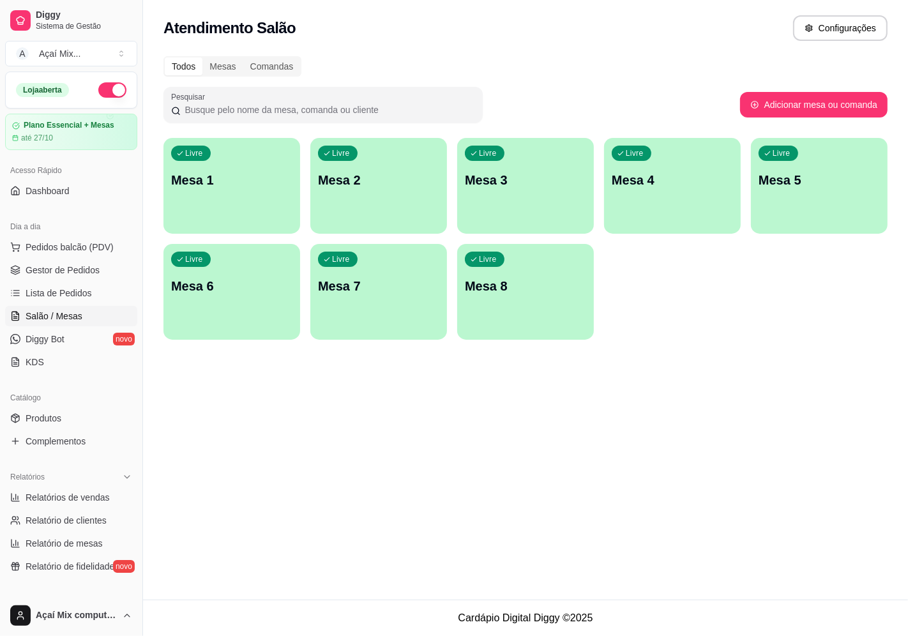
click at [253, 218] on div "button" at bounding box center [231, 225] width 137 height 15
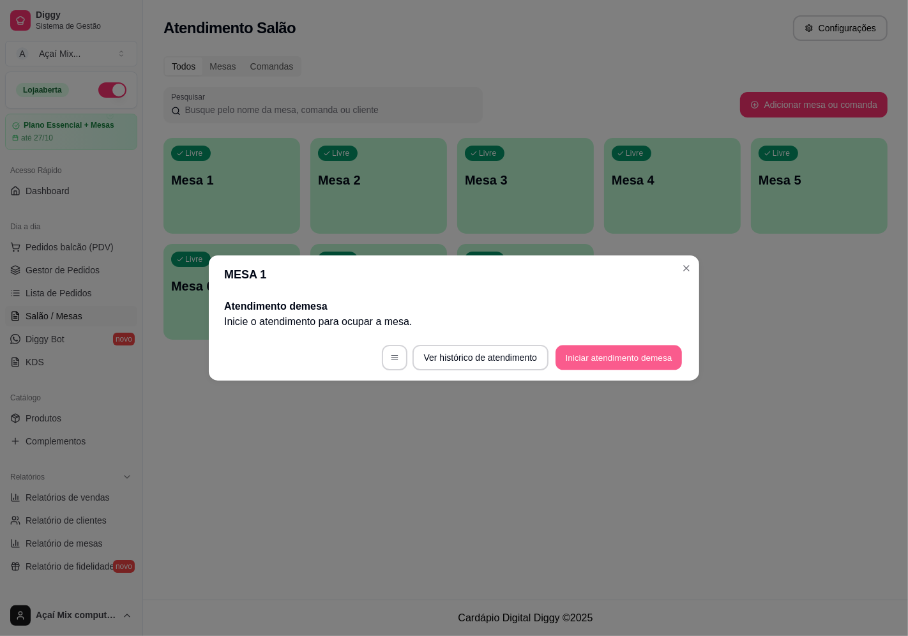
click at [661, 354] on button "Iniciar atendimento de mesa" at bounding box center [618, 357] width 126 height 25
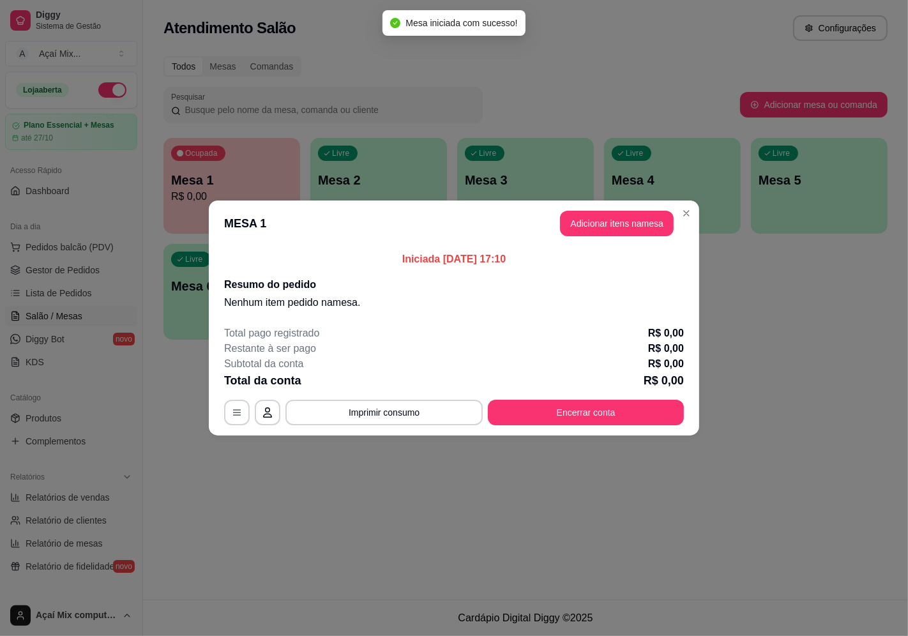
click at [590, 238] on header "MESA 1 Adicionar itens na mesa" at bounding box center [454, 223] width 490 height 46
click at [588, 222] on button "Adicionar itens na mesa" at bounding box center [617, 223] width 110 height 25
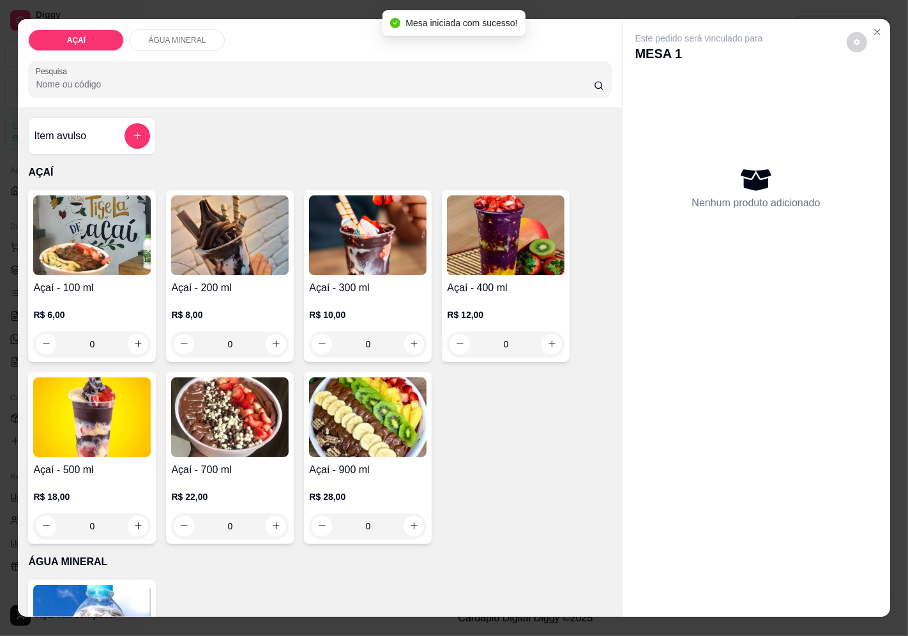
click at [362, 308] on p "R$ 10,00" at bounding box center [367, 314] width 117 height 13
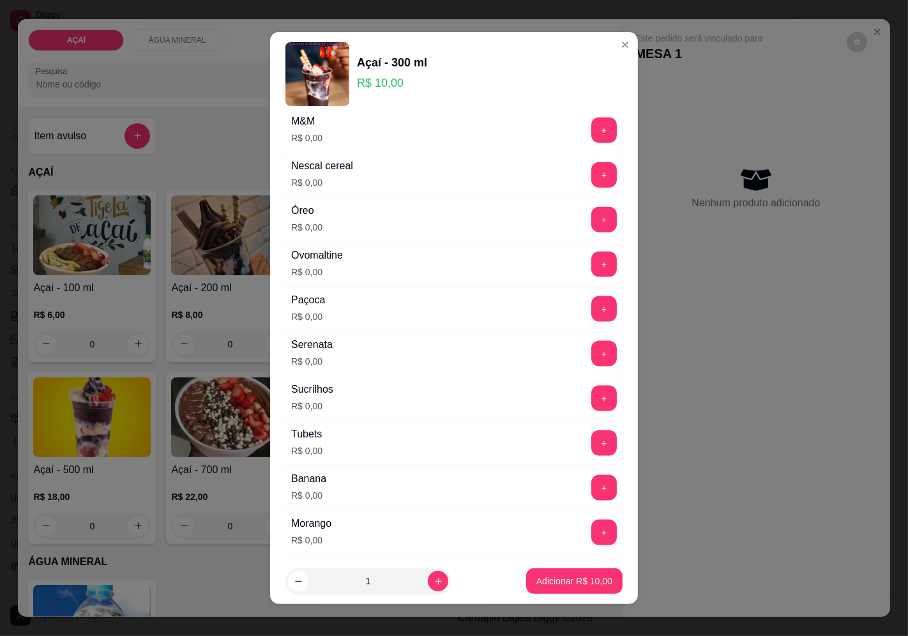
scroll to position [1556, 0]
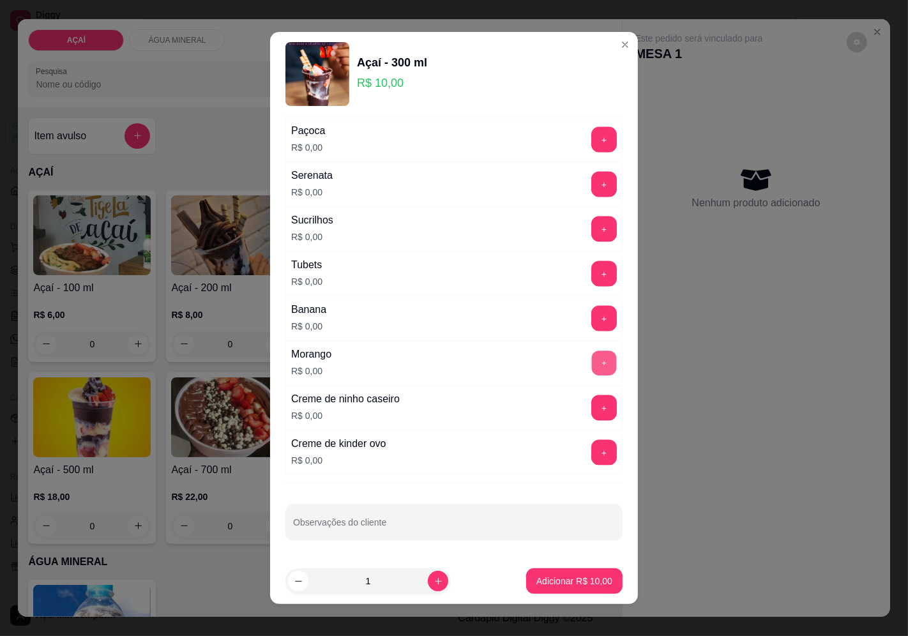
click at [592, 362] on button "+" at bounding box center [604, 362] width 25 height 25
click at [592, 403] on button "+" at bounding box center [604, 407] width 25 height 25
click at [592, 277] on button "+" at bounding box center [604, 273] width 25 height 25
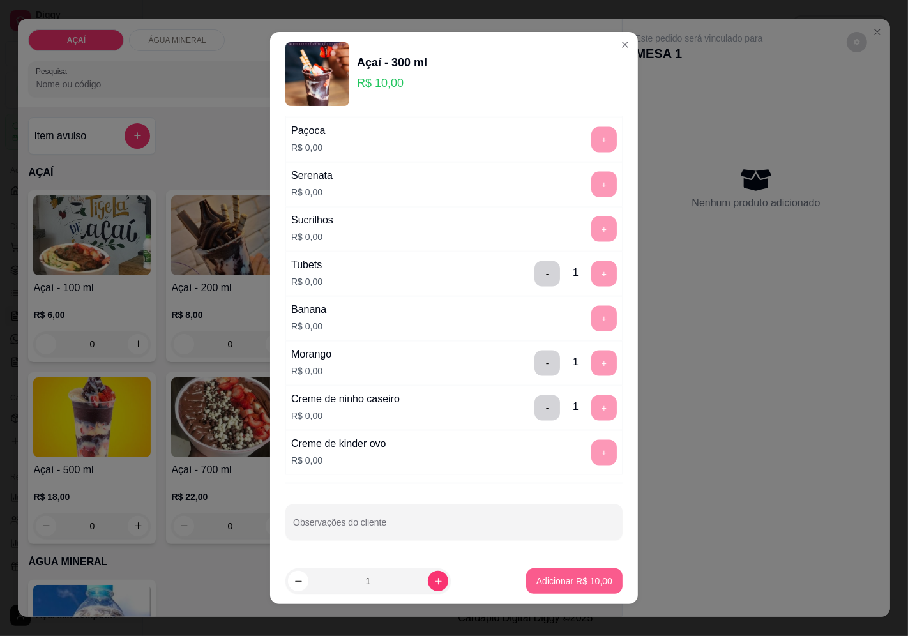
click at [552, 571] on button "Adicionar R$ 10,00" at bounding box center [574, 581] width 96 height 26
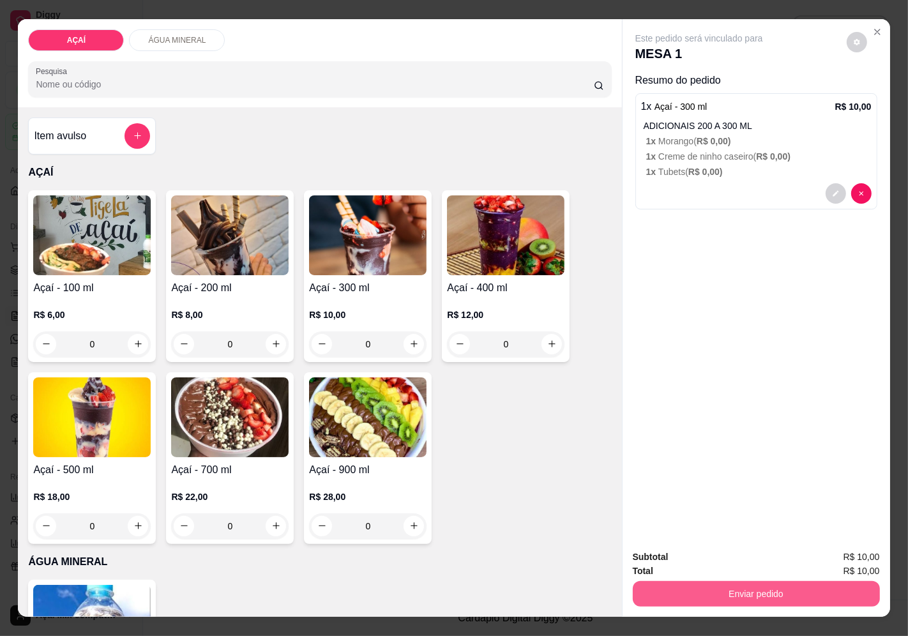
click at [703, 582] on button "Enviar pedido" at bounding box center [756, 594] width 247 height 26
click at [840, 557] on button "Enviar pedido" at bounding box center [846, 557] width 72 height 24
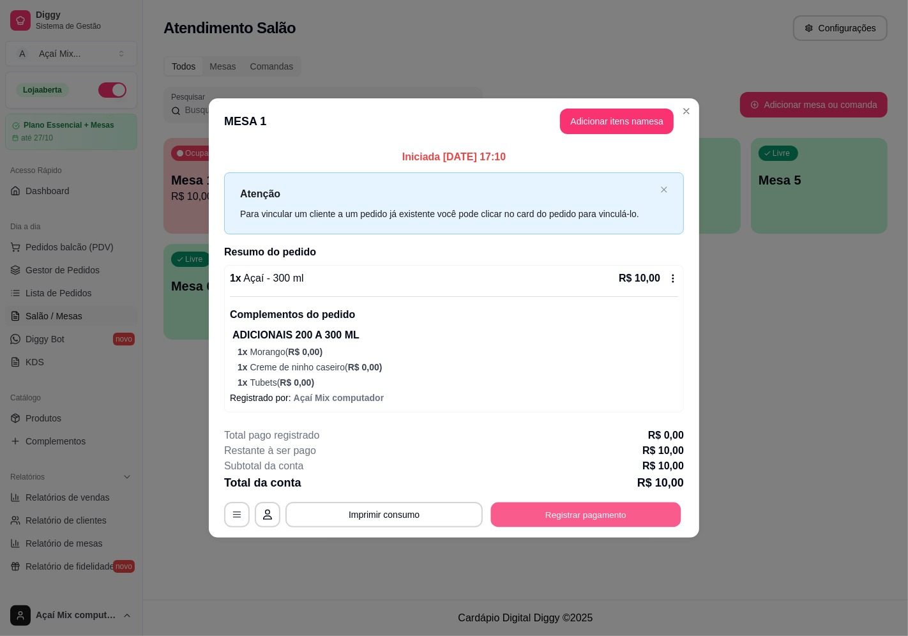
click at [496, 520] on button "Registrar pagamento" at bounding box center [586, 514] width 190 height 25
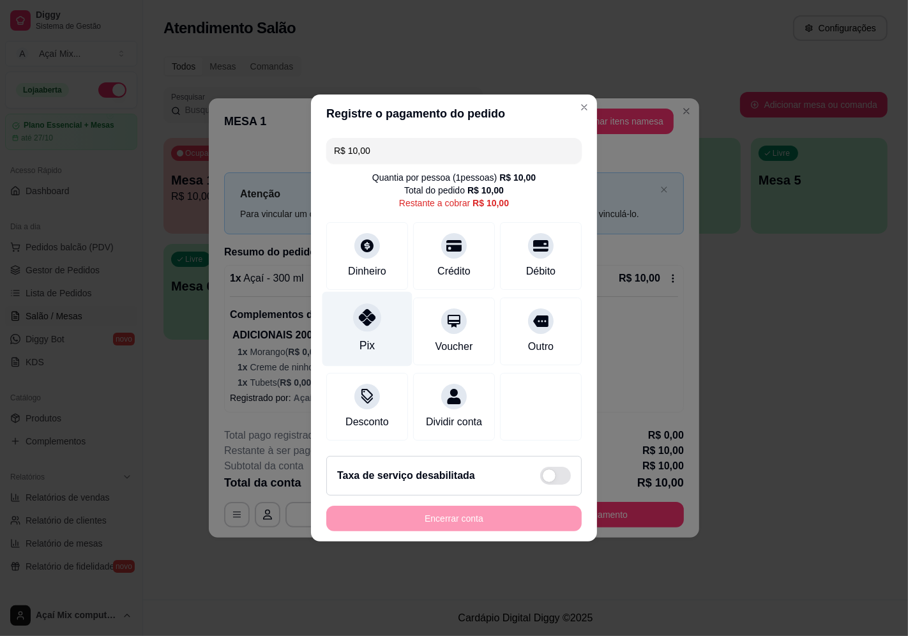
click at [371, 337] on div "Pix" at bounding box center [366, 345] width 15 height 17
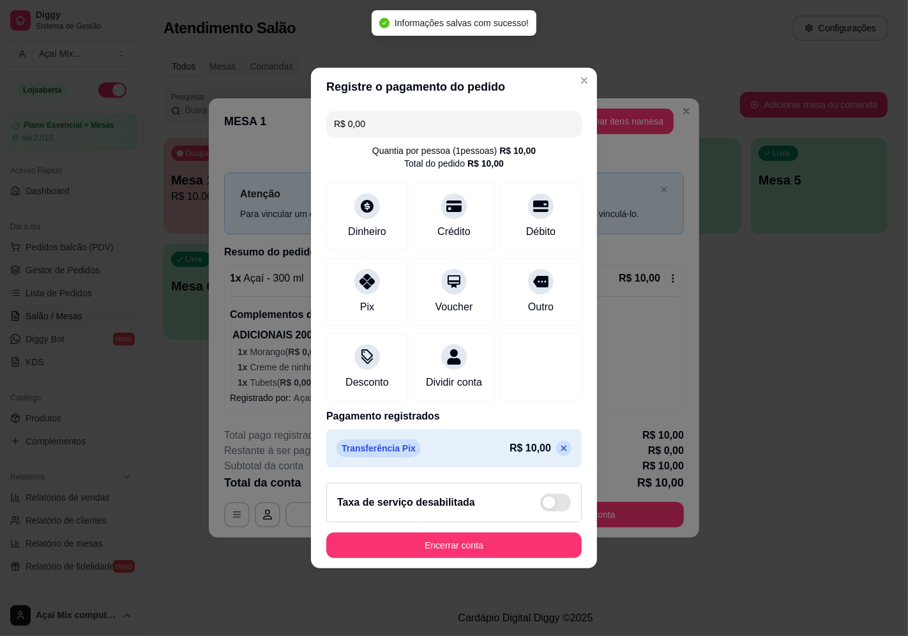
type input "R$ 0,00"
click at [502, 556] on button "Encerrar conta" at bounding box center [454, 545] width 248 height 25
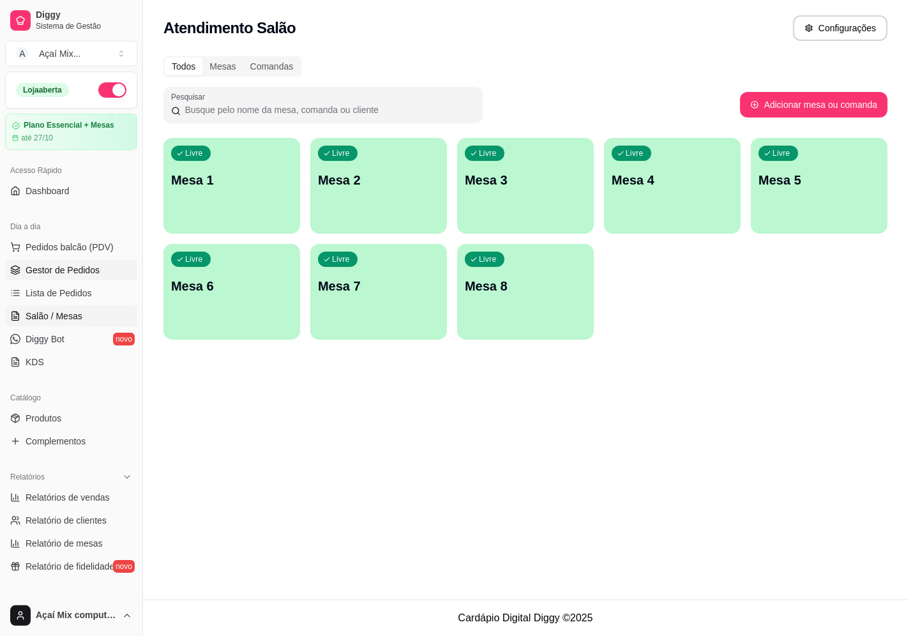
click at [63, 271] on span "Gestor de Pedidos" at bounding box center [63, 270] width 74 height 13
